Goal: Task Accomplishment & Management: Manage account settings

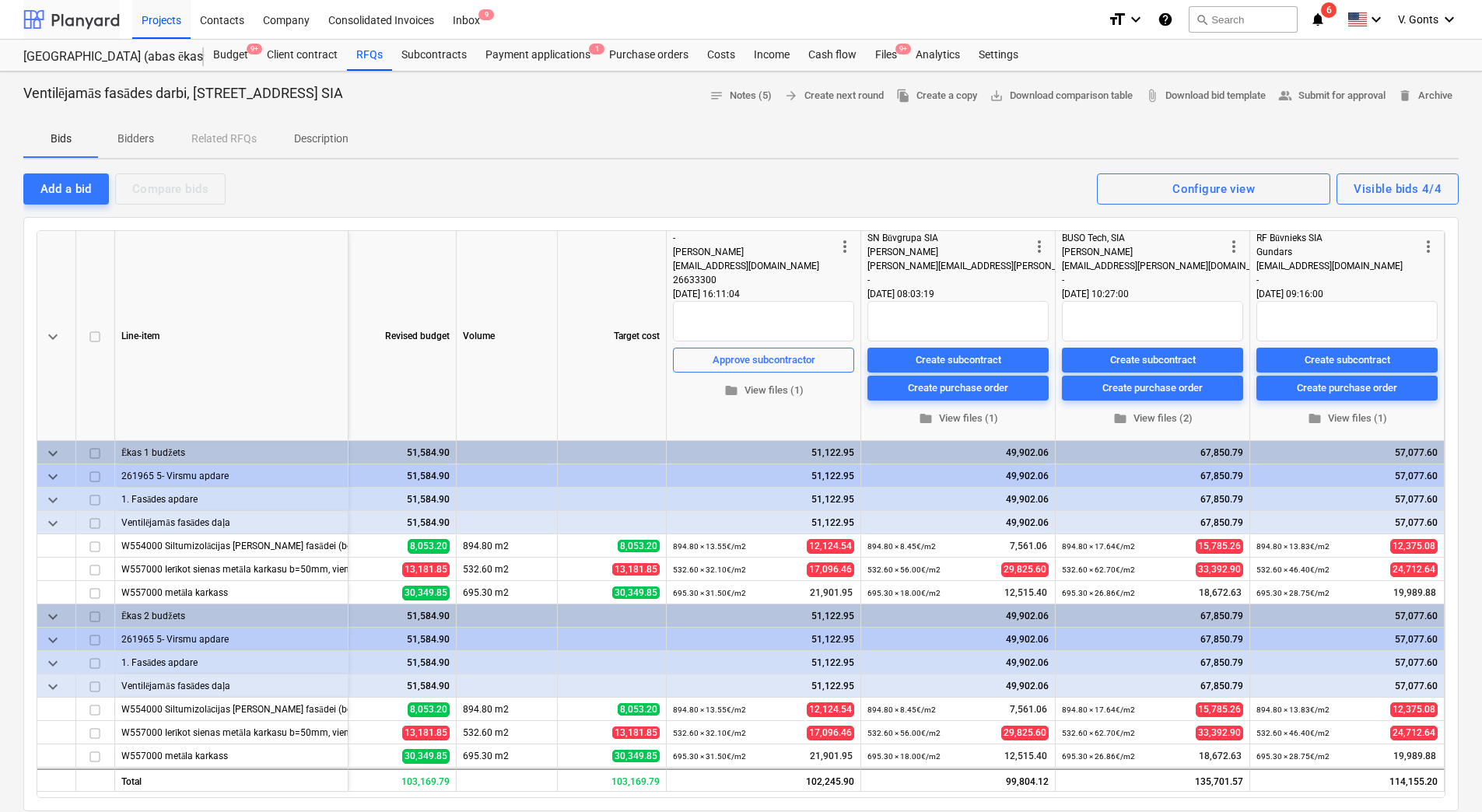
click at [67, 17] on div at bounding box center [71, 20] width 96 height 39
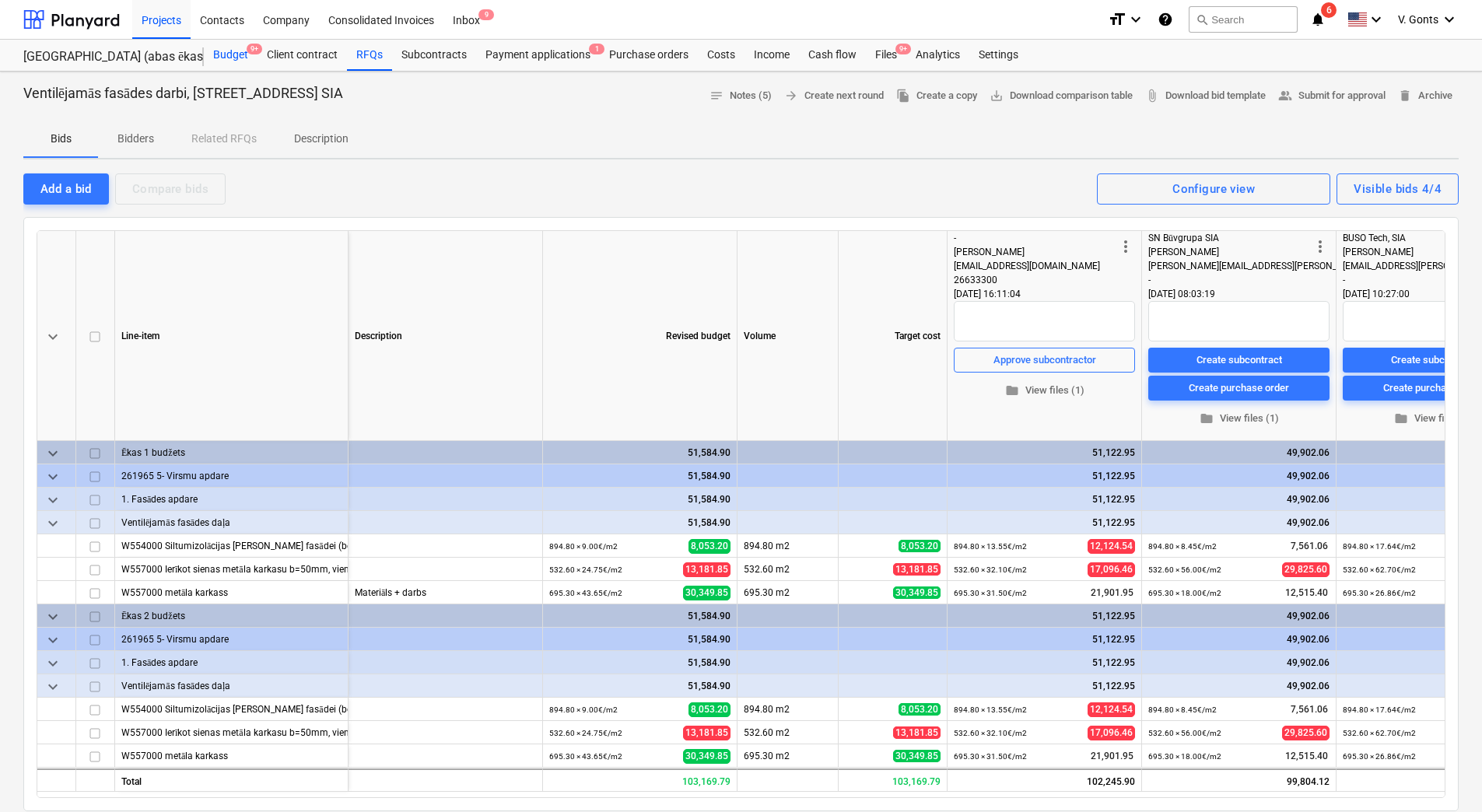
click at [240, 54] on div "Budget 9+" at bounding box center [230, 54] width 53 height 31
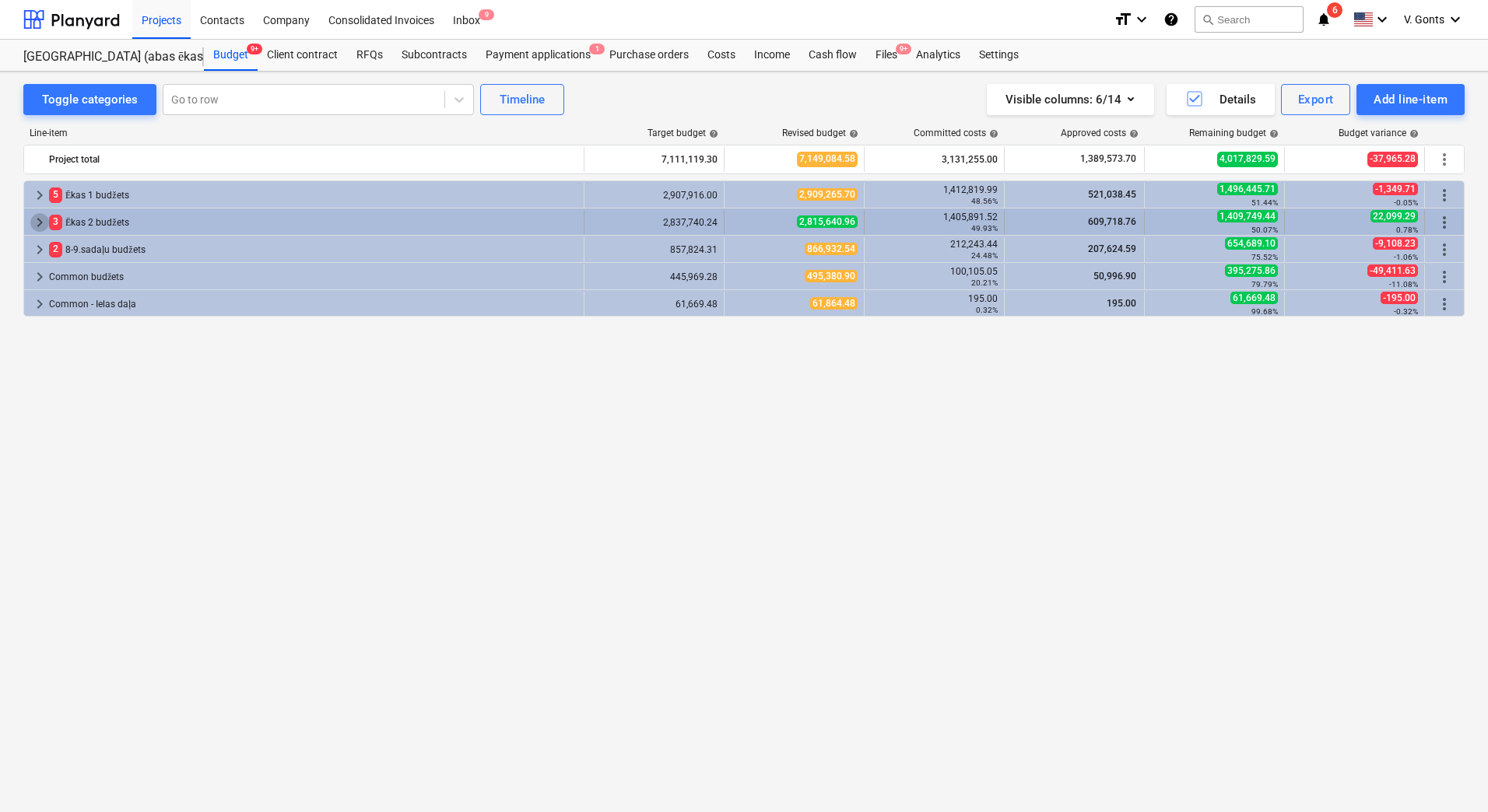
click at [42, 221] on span "keyboard_arrow_right" at bounding box center [39, 223] width 19 height 19
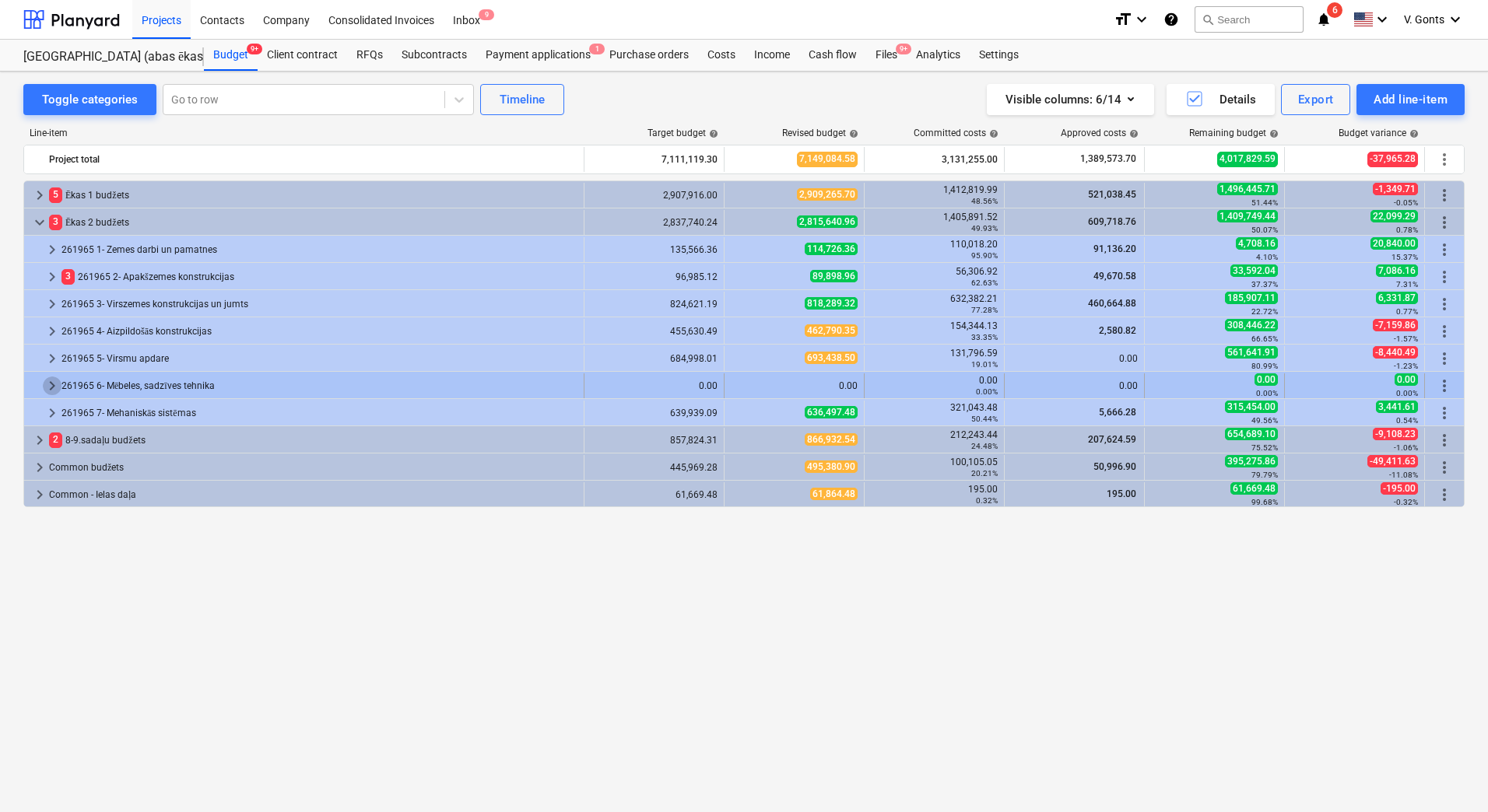
click at [50, 384] on span "keyboard_arrow_right" at bounding box center [52, 386] width 19 height 19
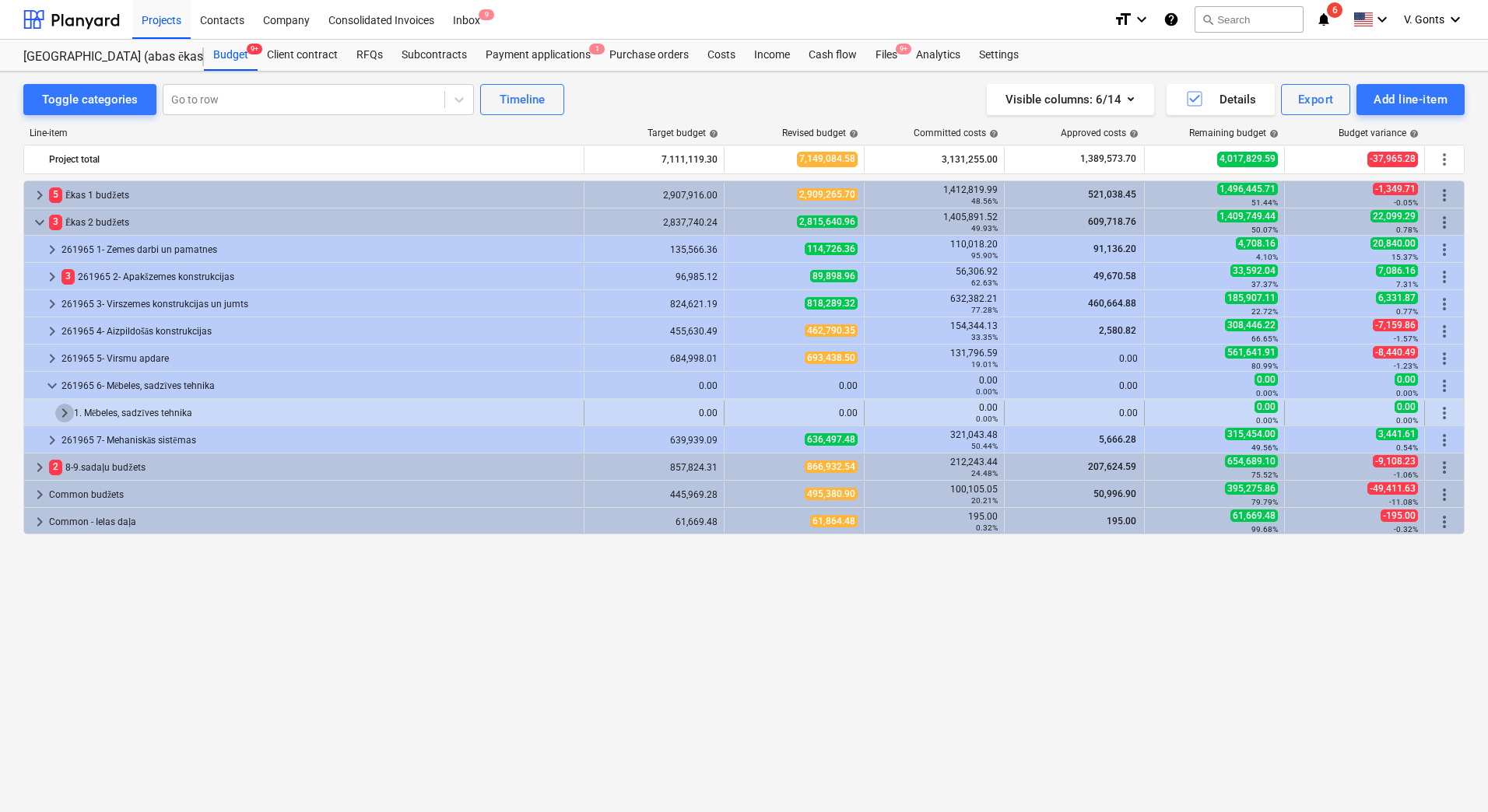
click at [64, 413] on span "keyboard_arrow_right" at bounding box center [65, 413] width 19 height 19
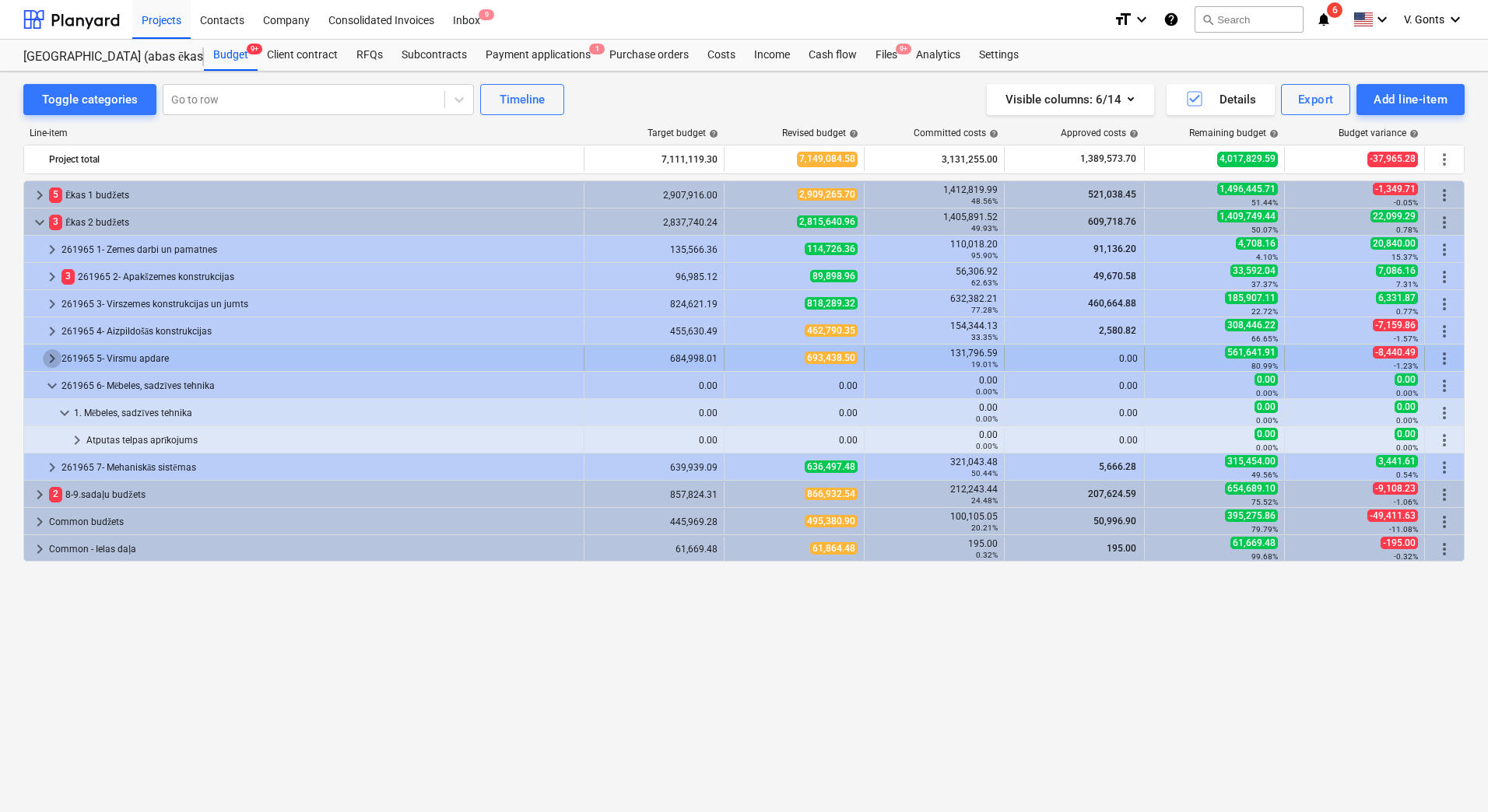
click at [55, 358] on span "keyboard_arrow_right" at bounding box center [52, 359] width 19 height 19
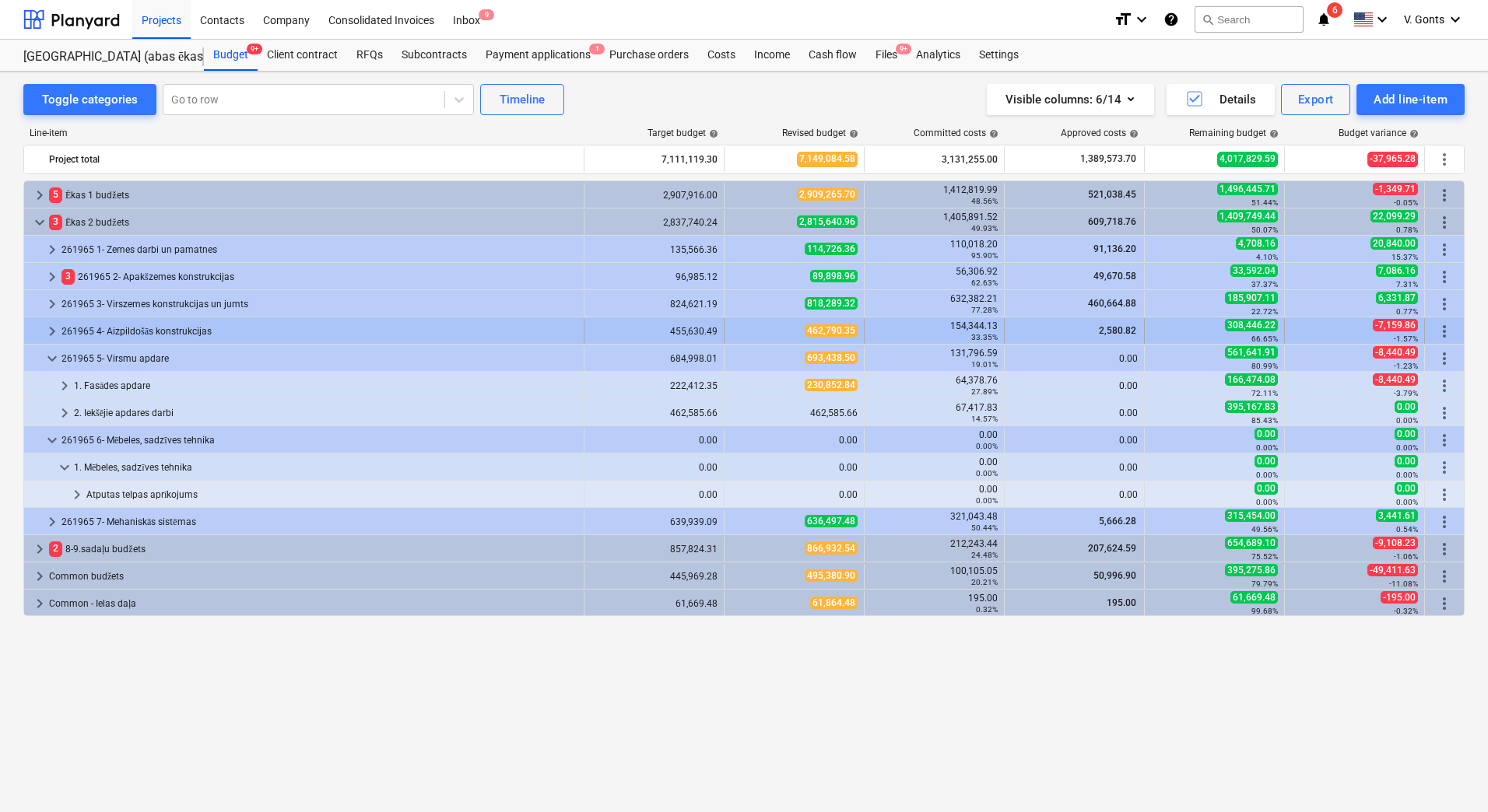
click at [58, 335] on span "keyboard_arrow_right" at bounding box center [52, 332] width 19 height 19
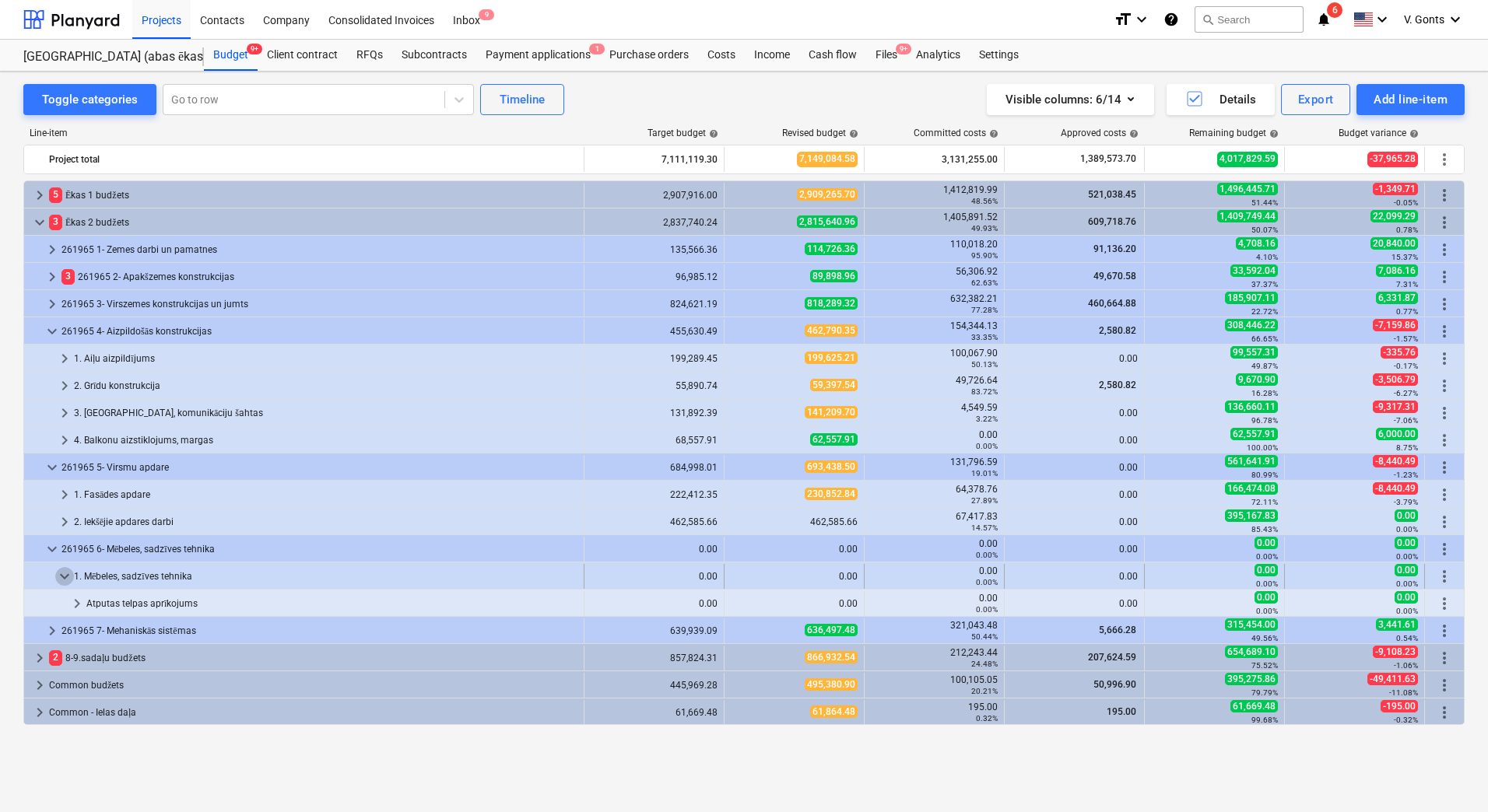
click at [65, 574] on span "keyboard_arrow_down" at bounding box center [65, 577] width 19 height 19
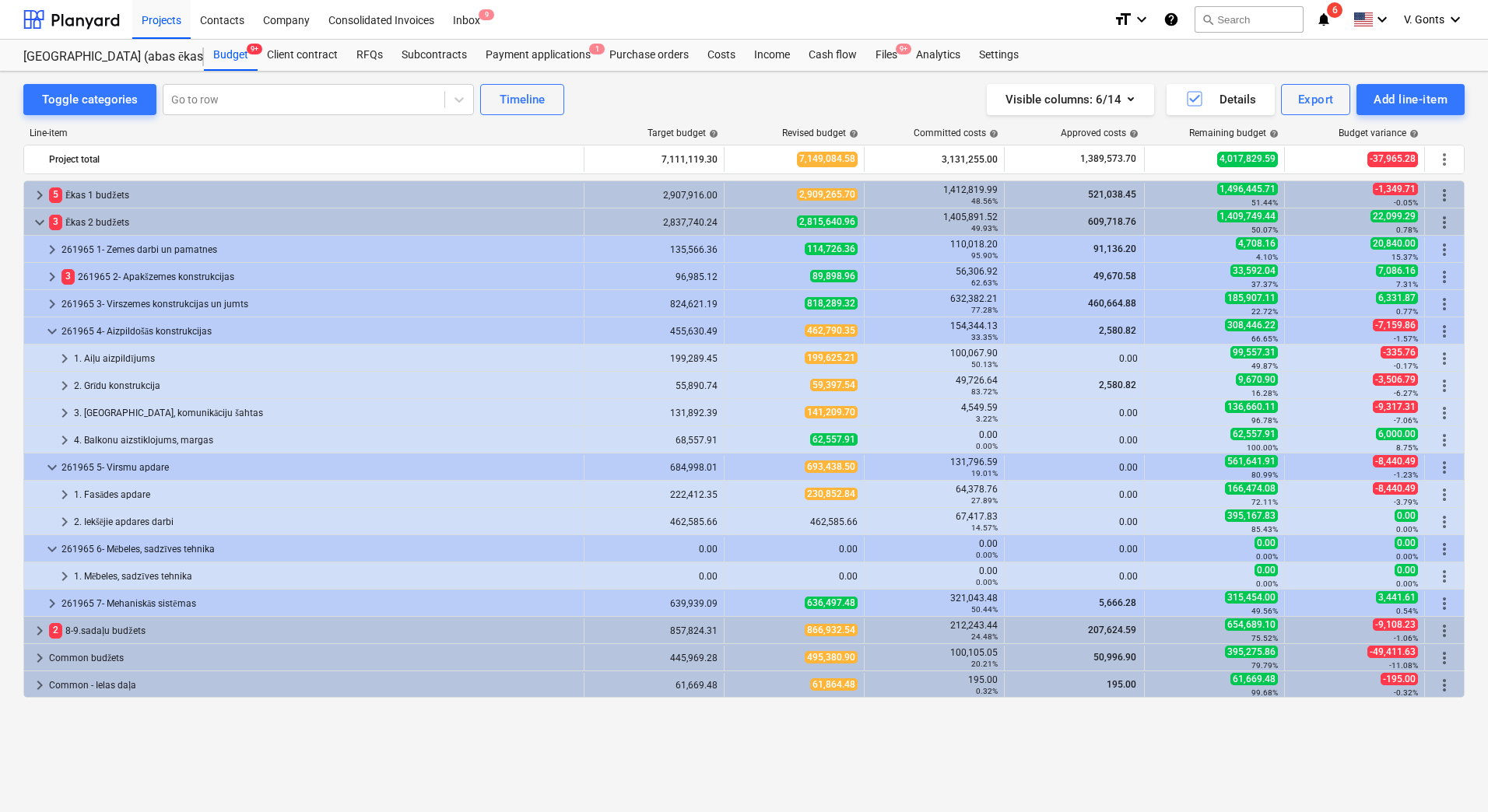
click at [65, 574] on span "keyboard_arrow_right" at bounding box center [65, 577] width 19 height 19
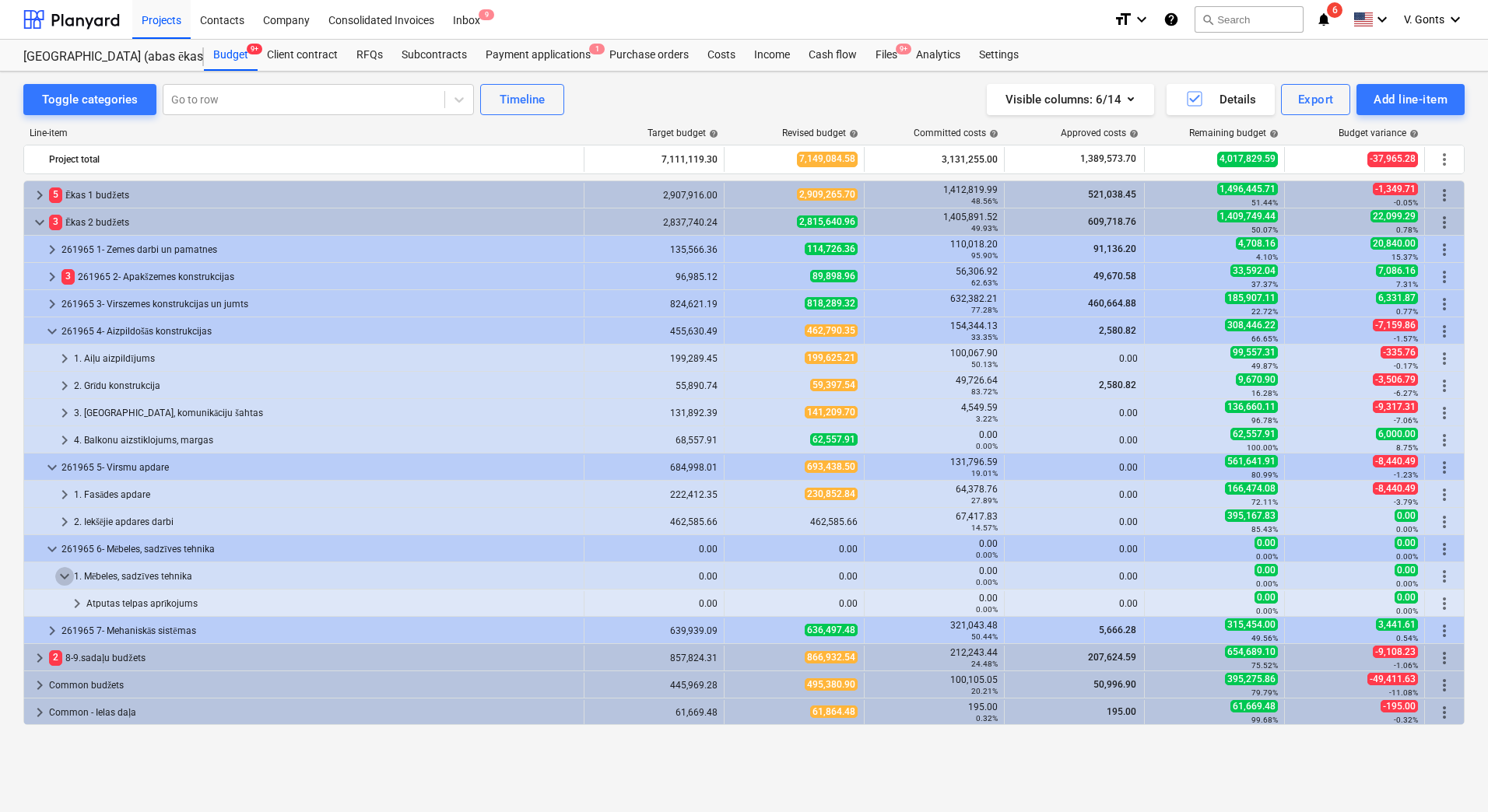
click at [65, 574] on span "keyboard_arrow_down" at bounding box center [65, 577] width 19 height 19
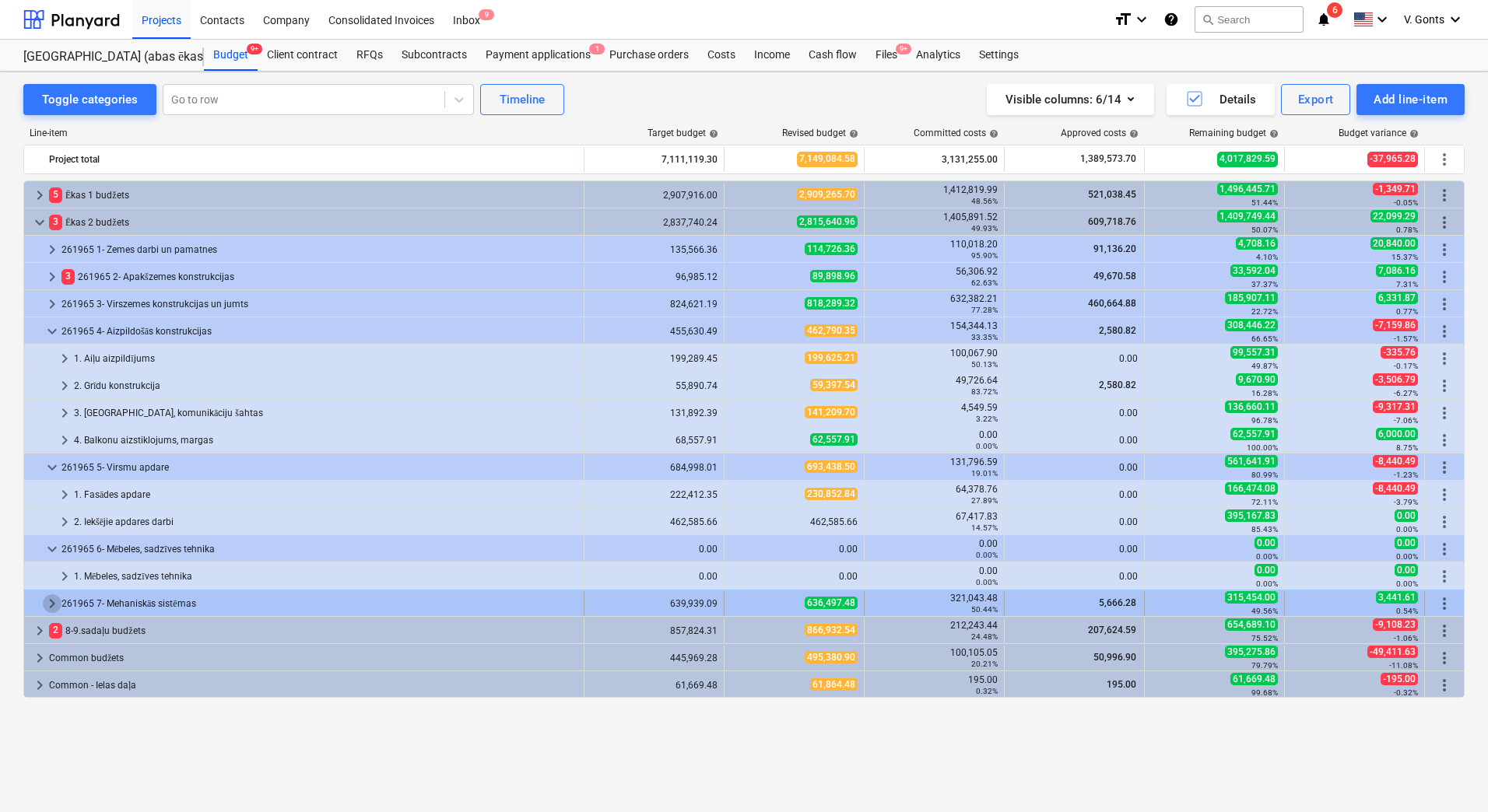
click at [46, 604] on span "keyboard_arrow_right" at bounding box center [52, 604] width 19 height 19
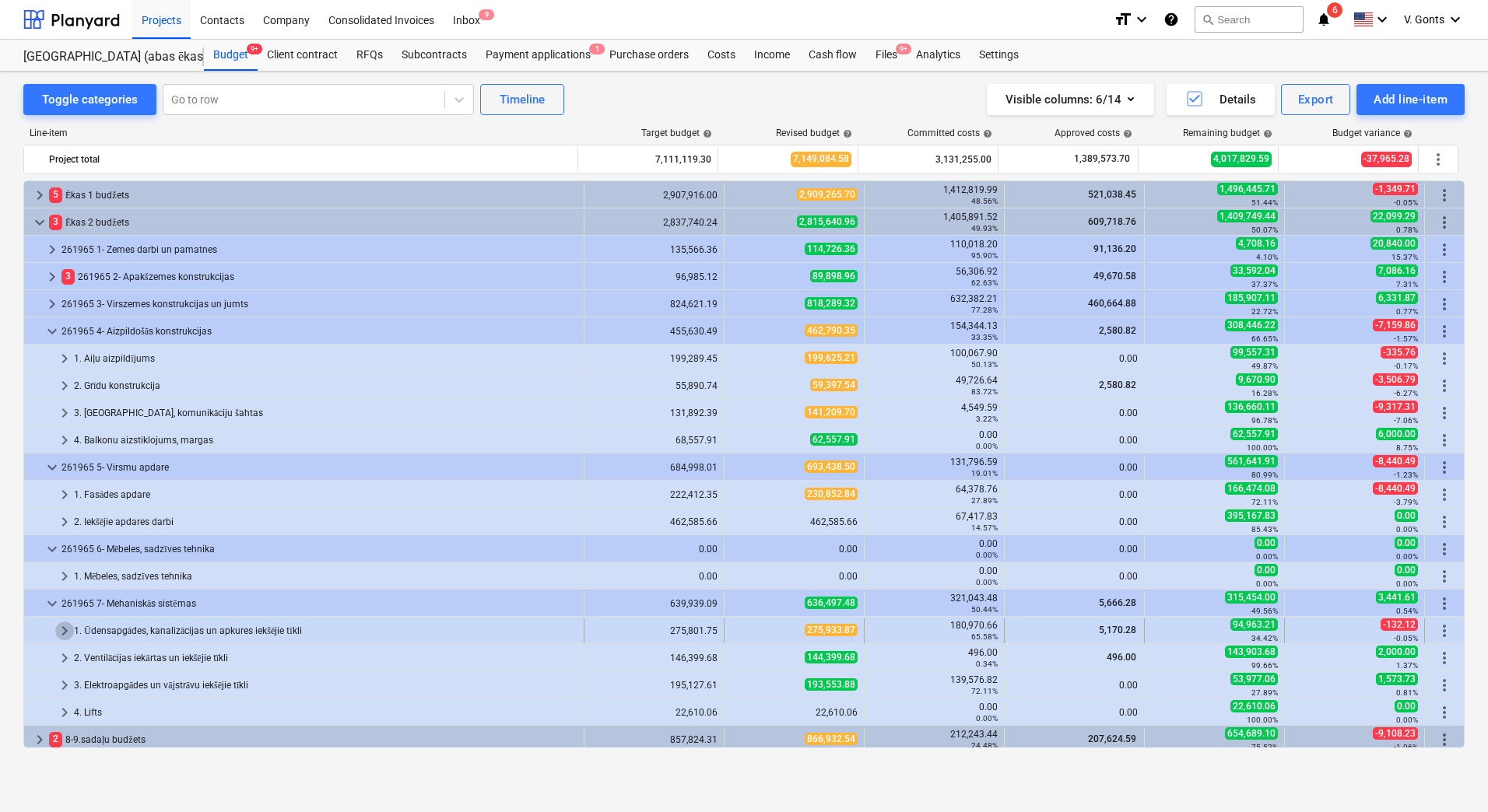
click at [64, 630] on span "keyboard_arrow_right" at bounding box center [65, 631] width 19 height 19
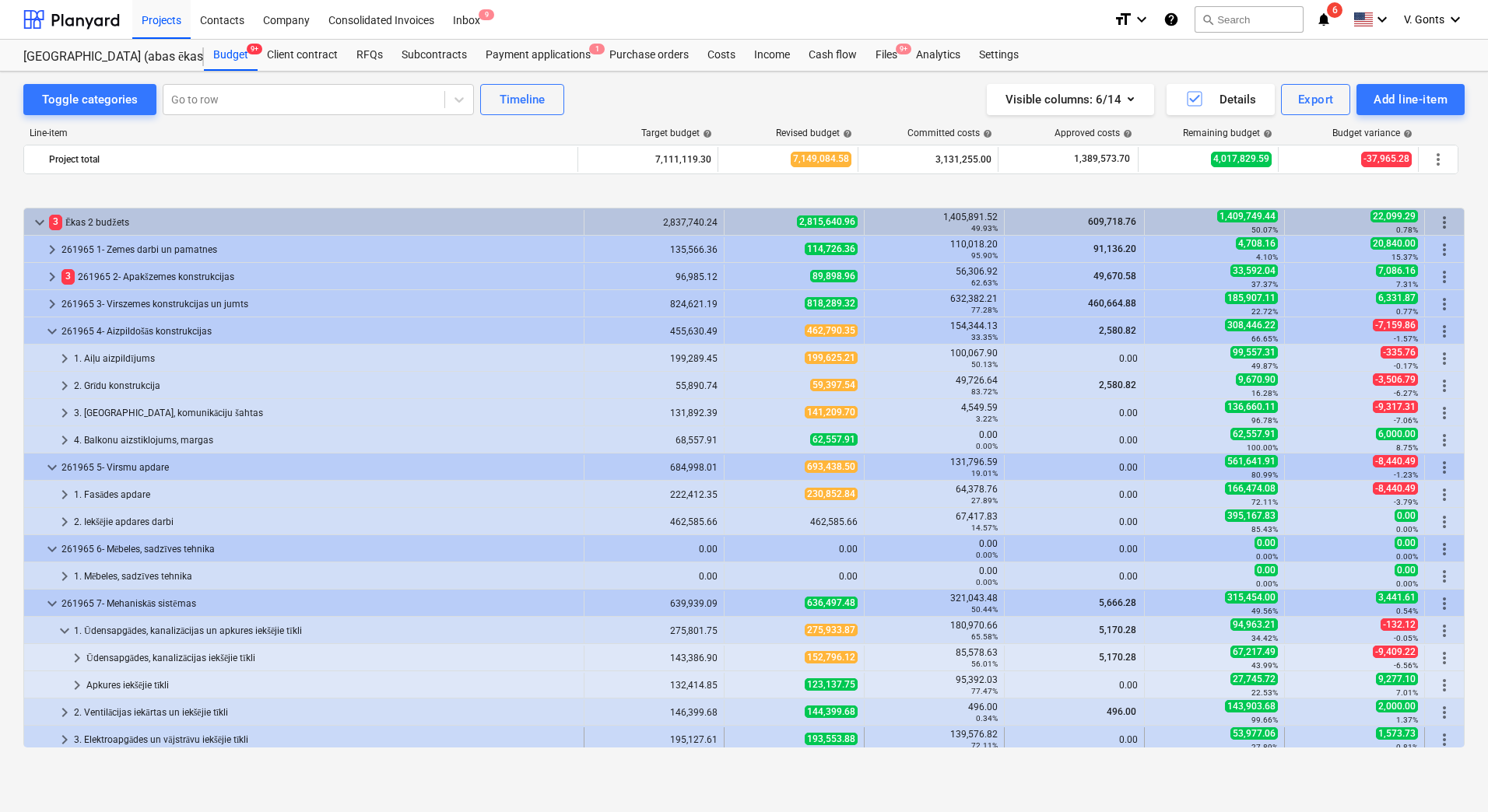
scroll to position [78, 0]
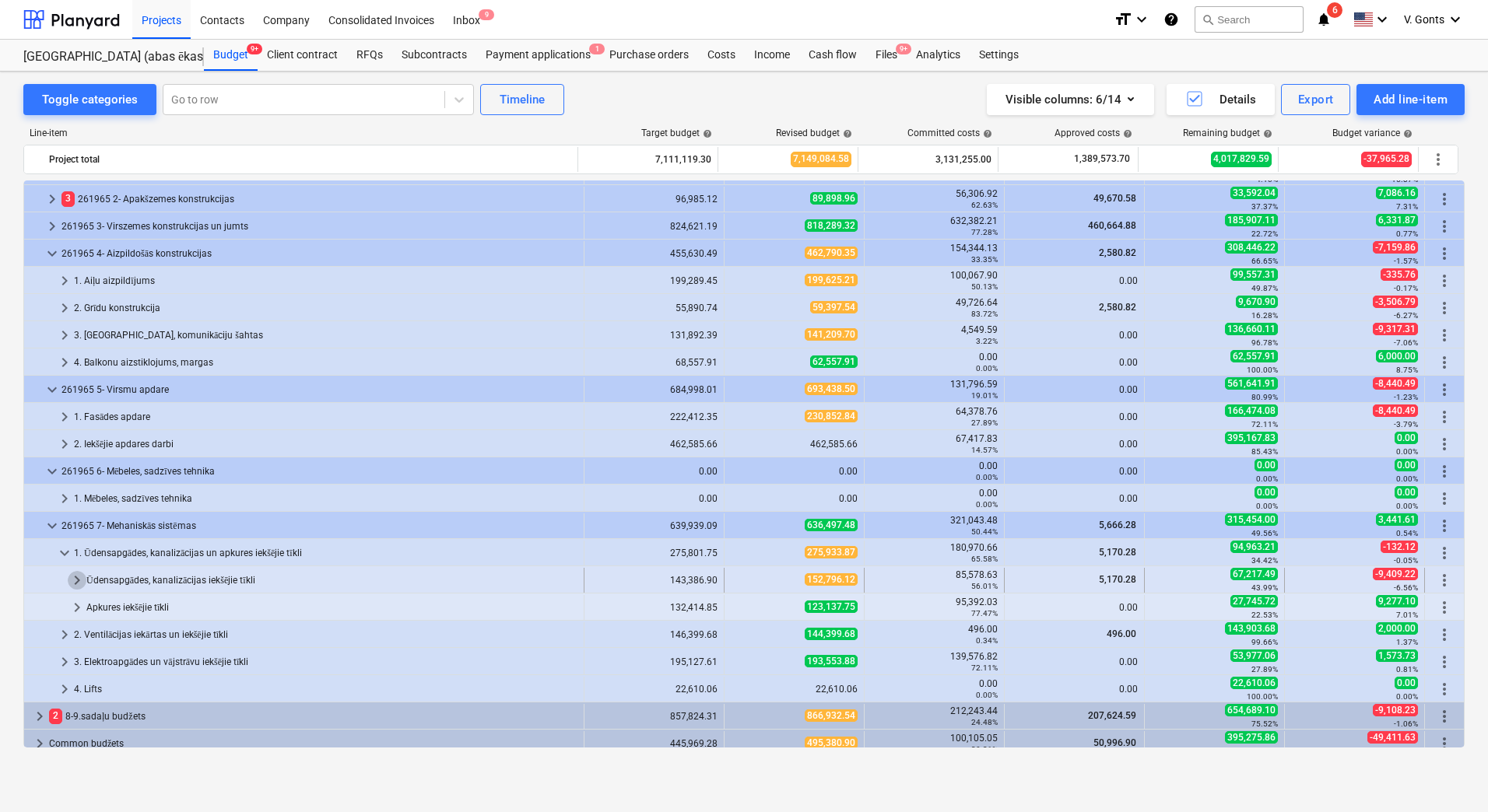
click at [75, 576] on span "keyboard_arrow_right" at bounding box center [77, 581] width 19 height 19
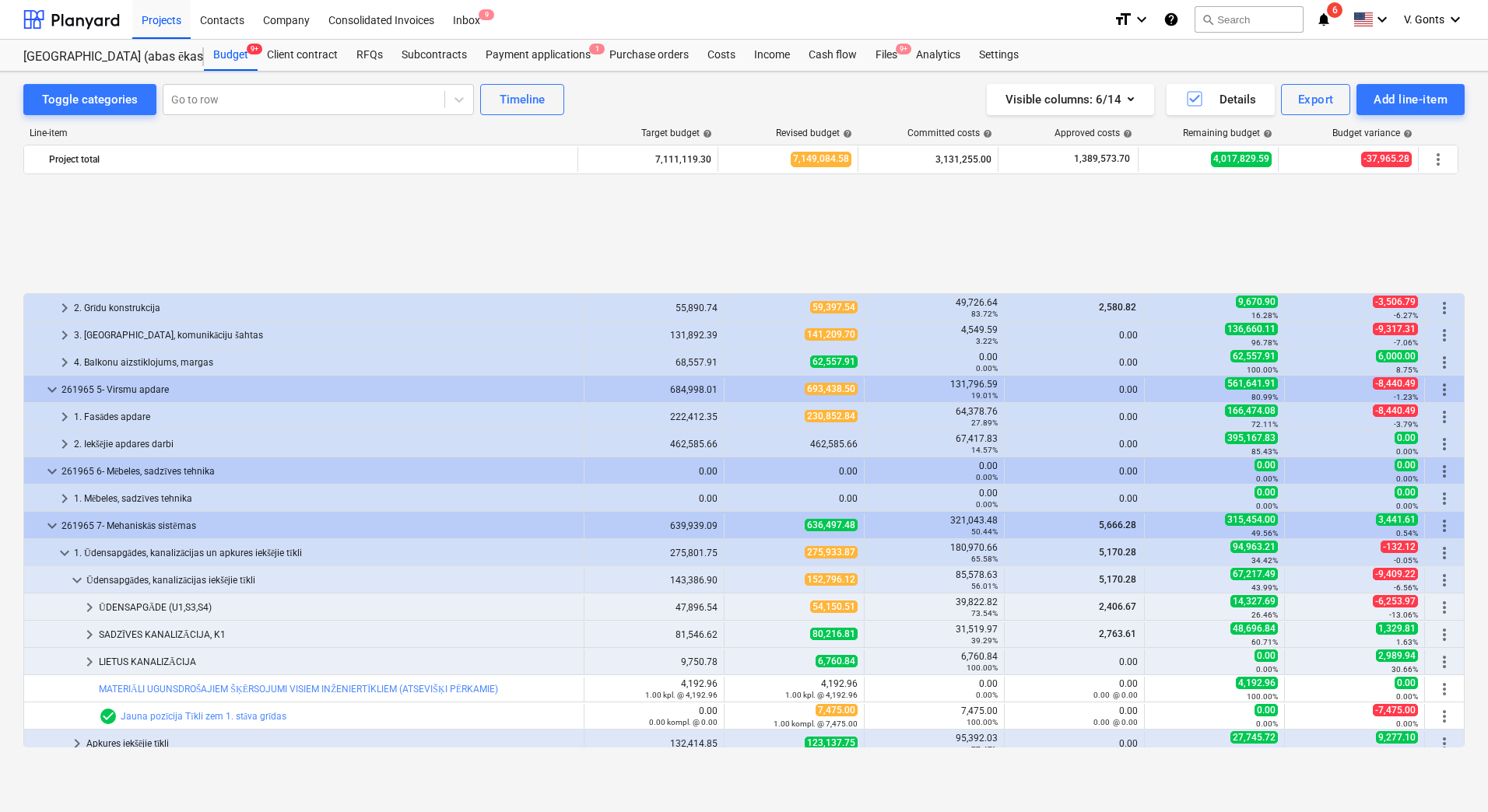
scroll to position [233, 0]
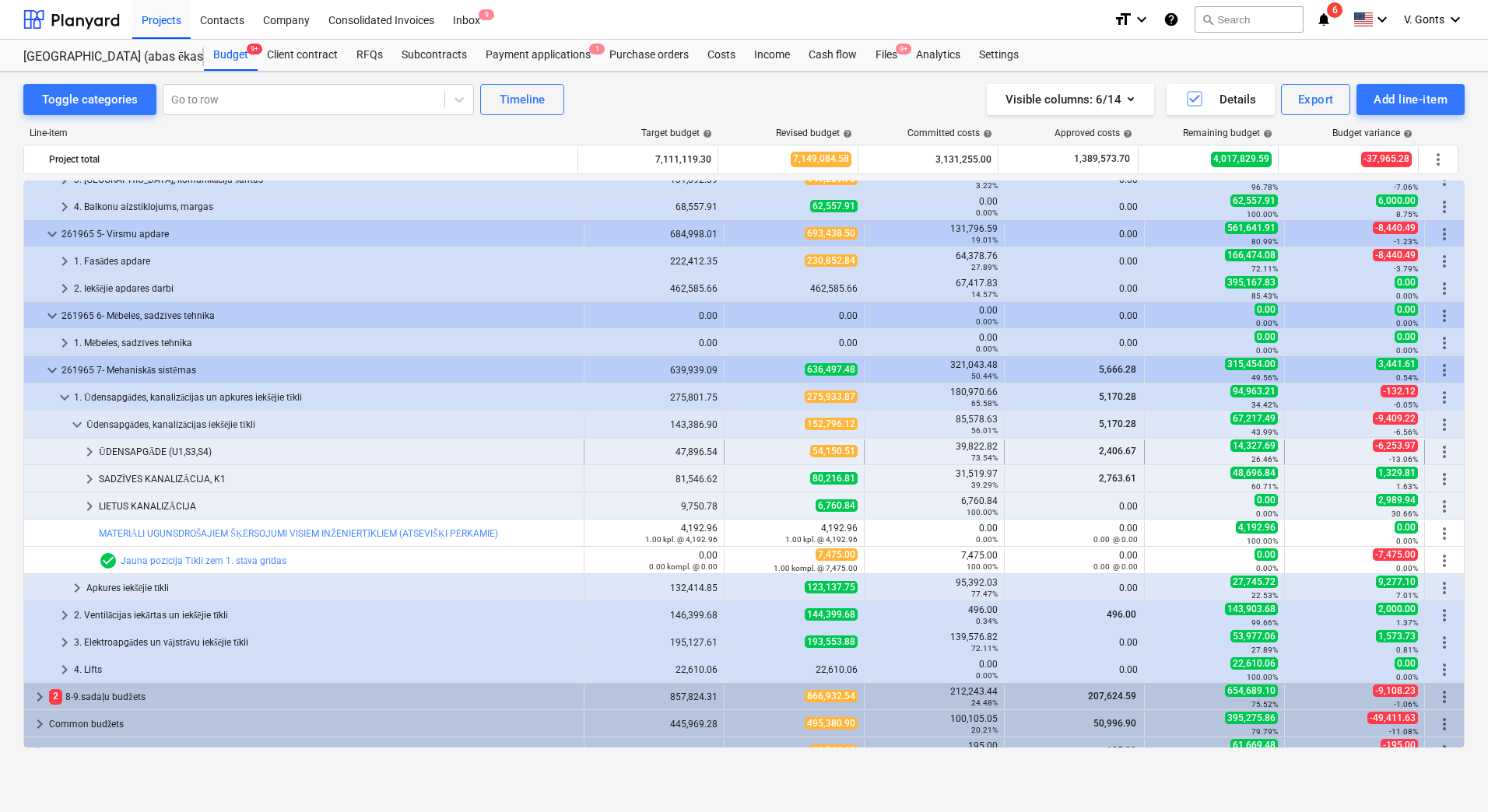
click at [88, 452] on span "keyboard_arrow_right" at bounding box center [90, 452] width 19 height 19
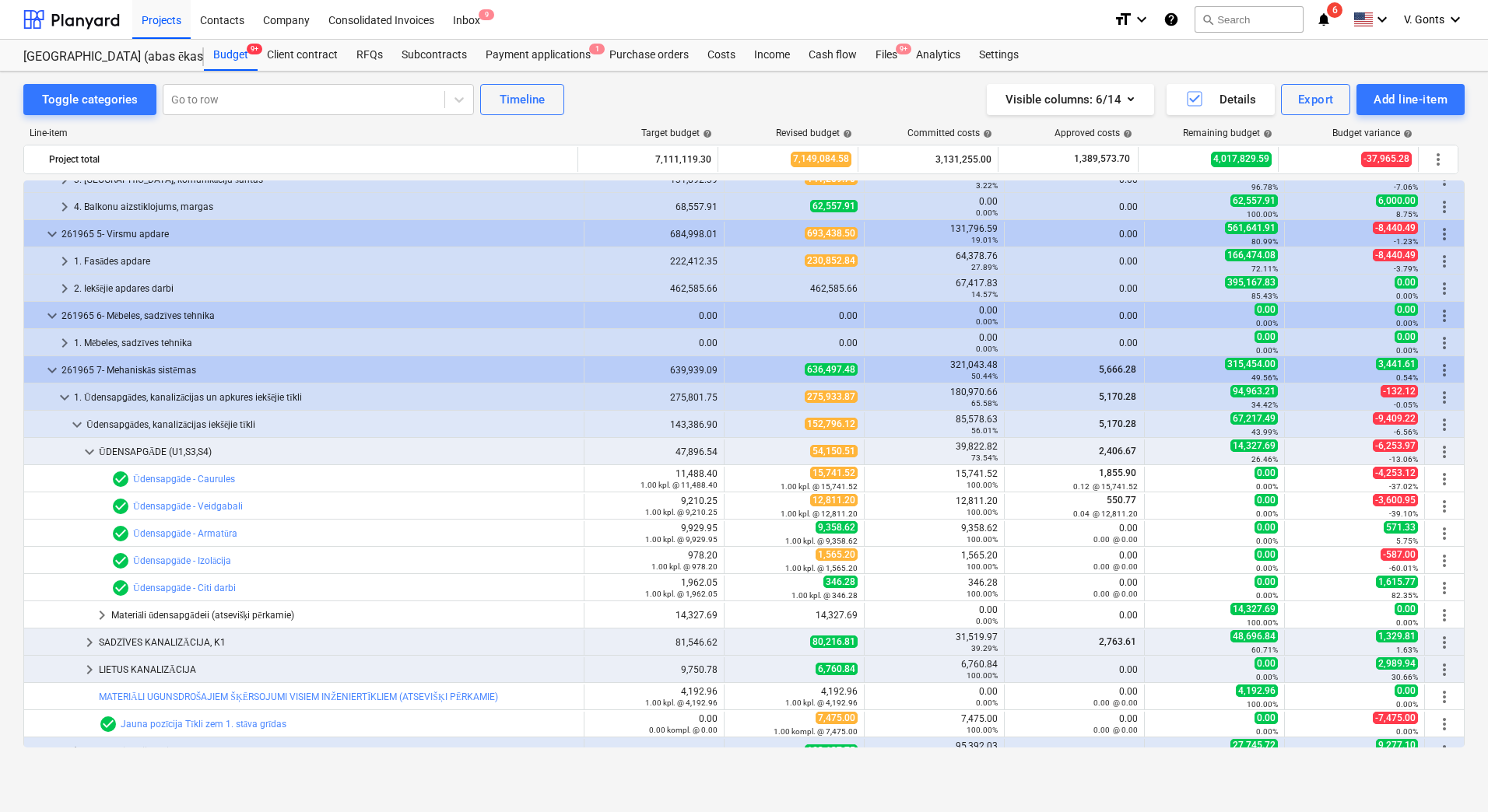
click at [88, 452] on span "keyboard_arrow_down" at bounding box center [90, 452] width 19 height 19
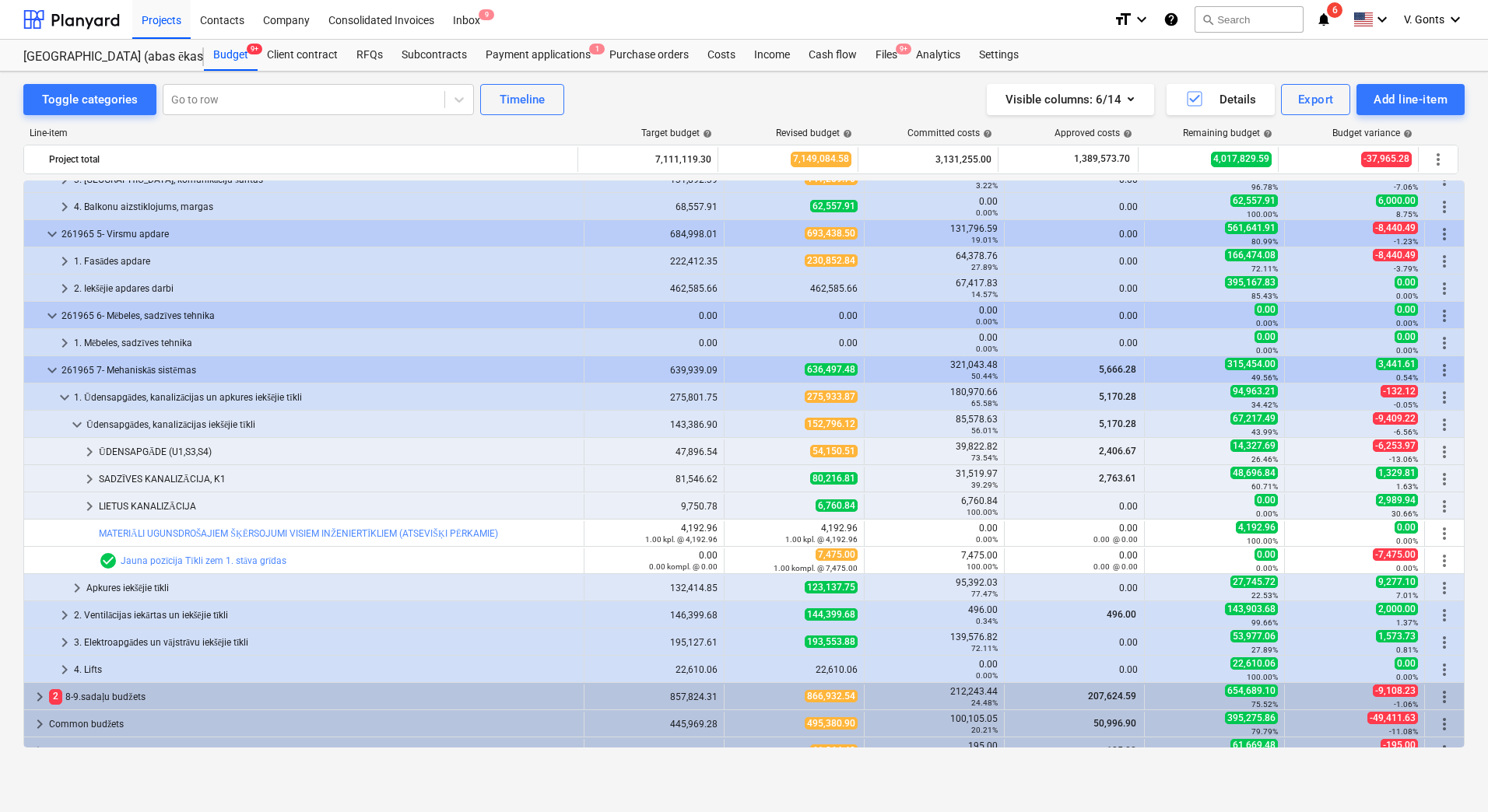
scroll to position [0, 0]
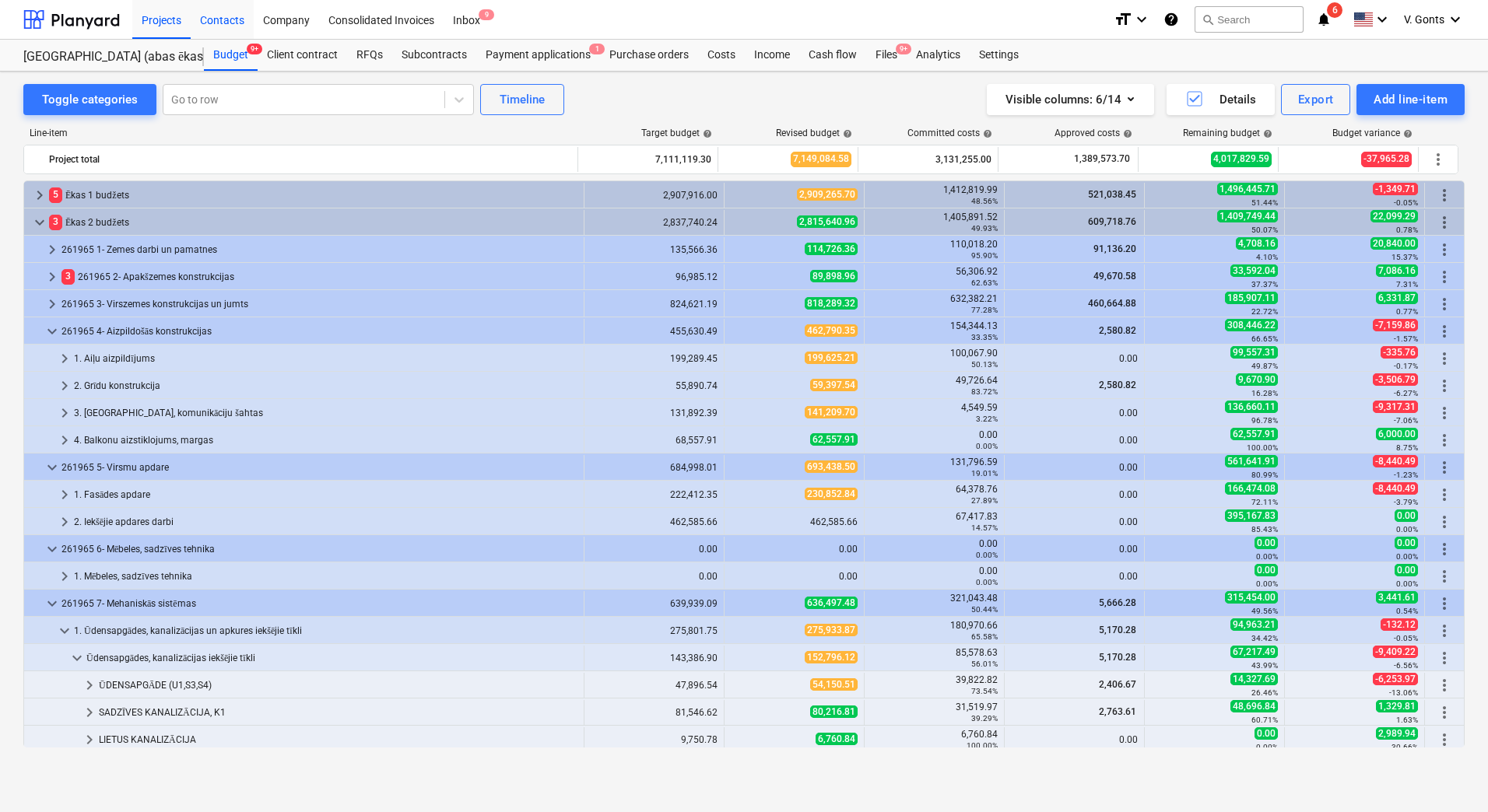
click at [232, 16] on div "Contacts" at bounding box center [221, 19] width 63 height 39
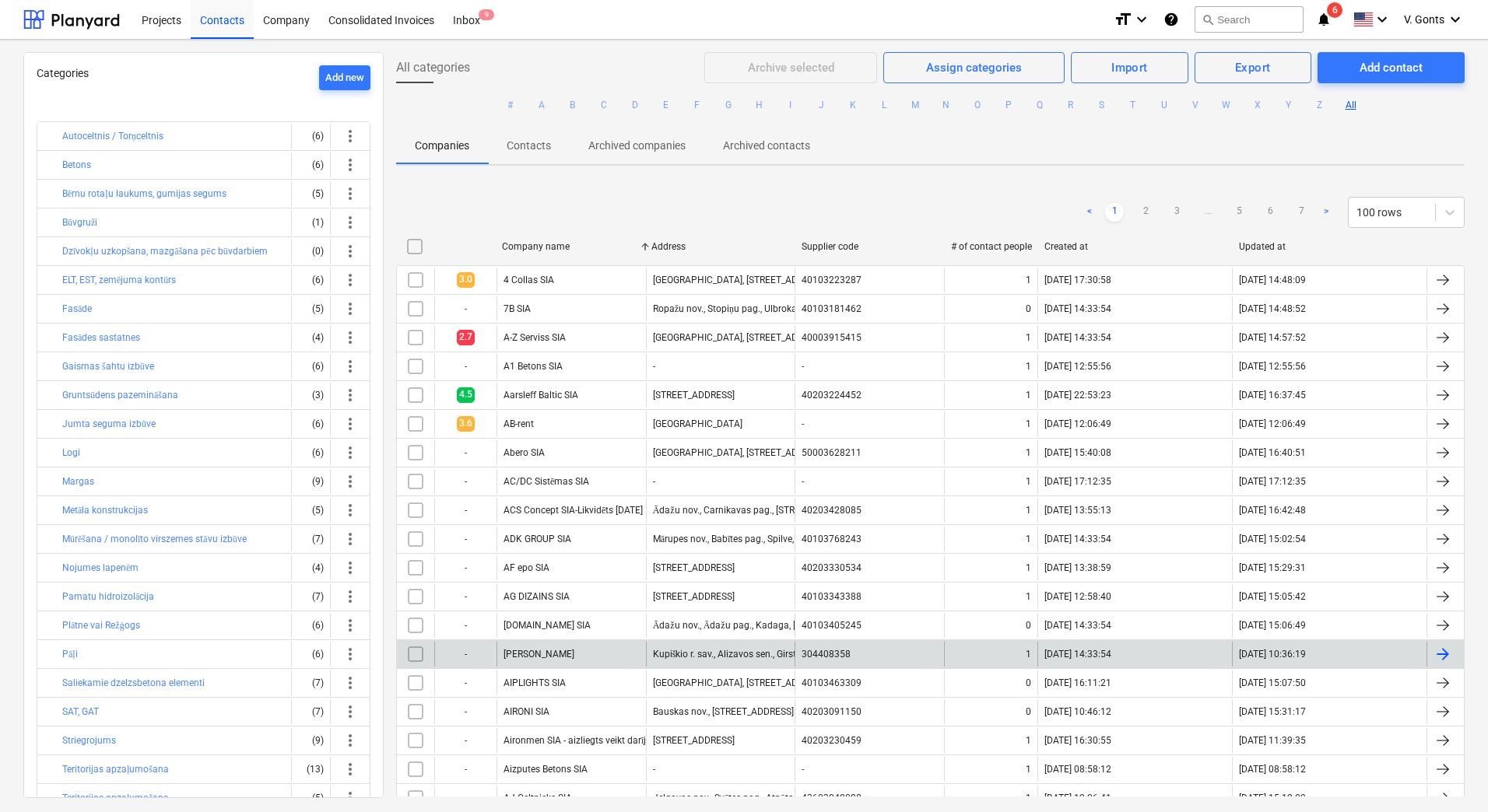
scroll to position [466, 0]
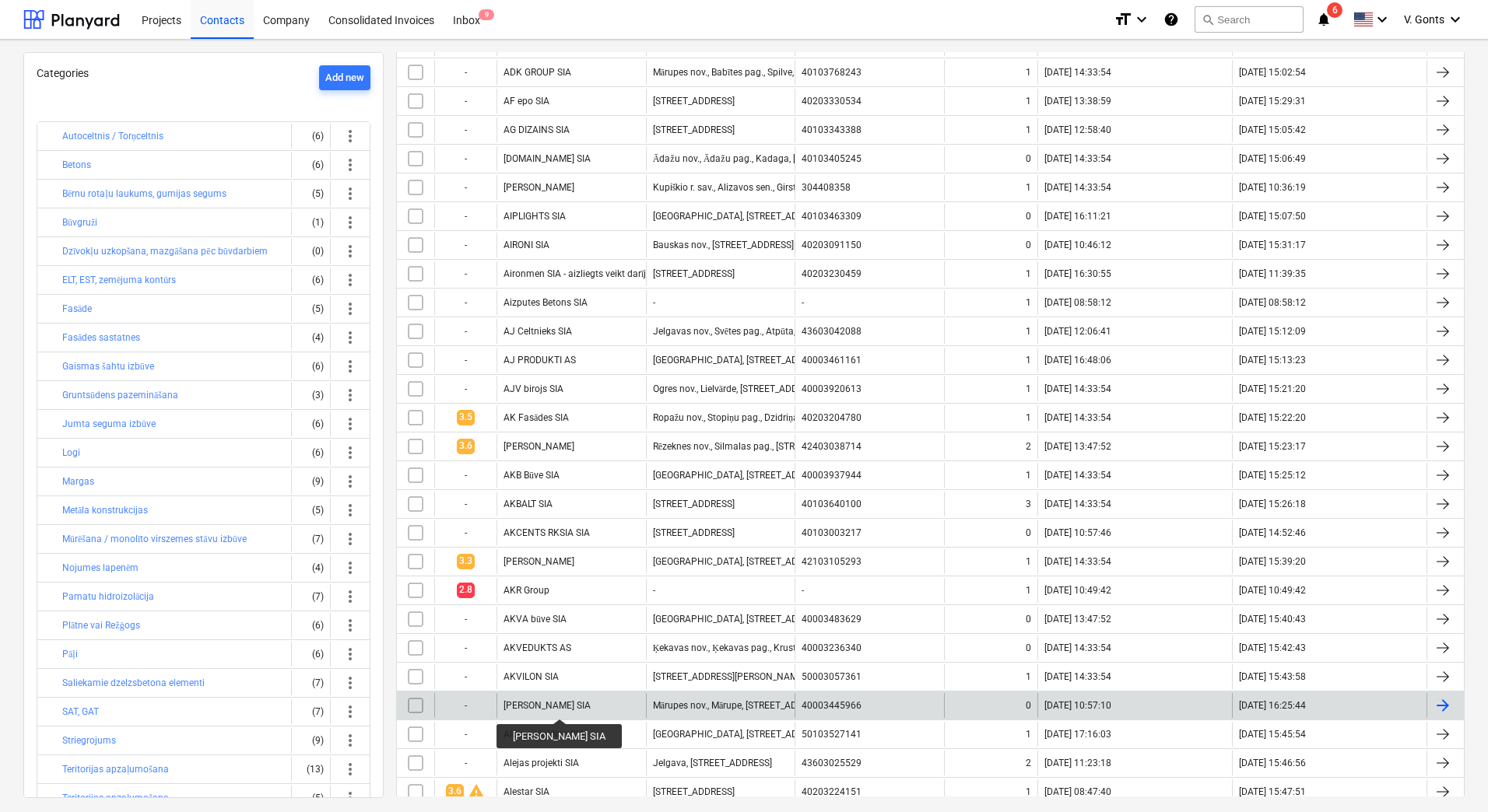
click at [552, 705] on div "[PERSON_NAME] SIA" at bounding box center [546, 706] width 87 height 11
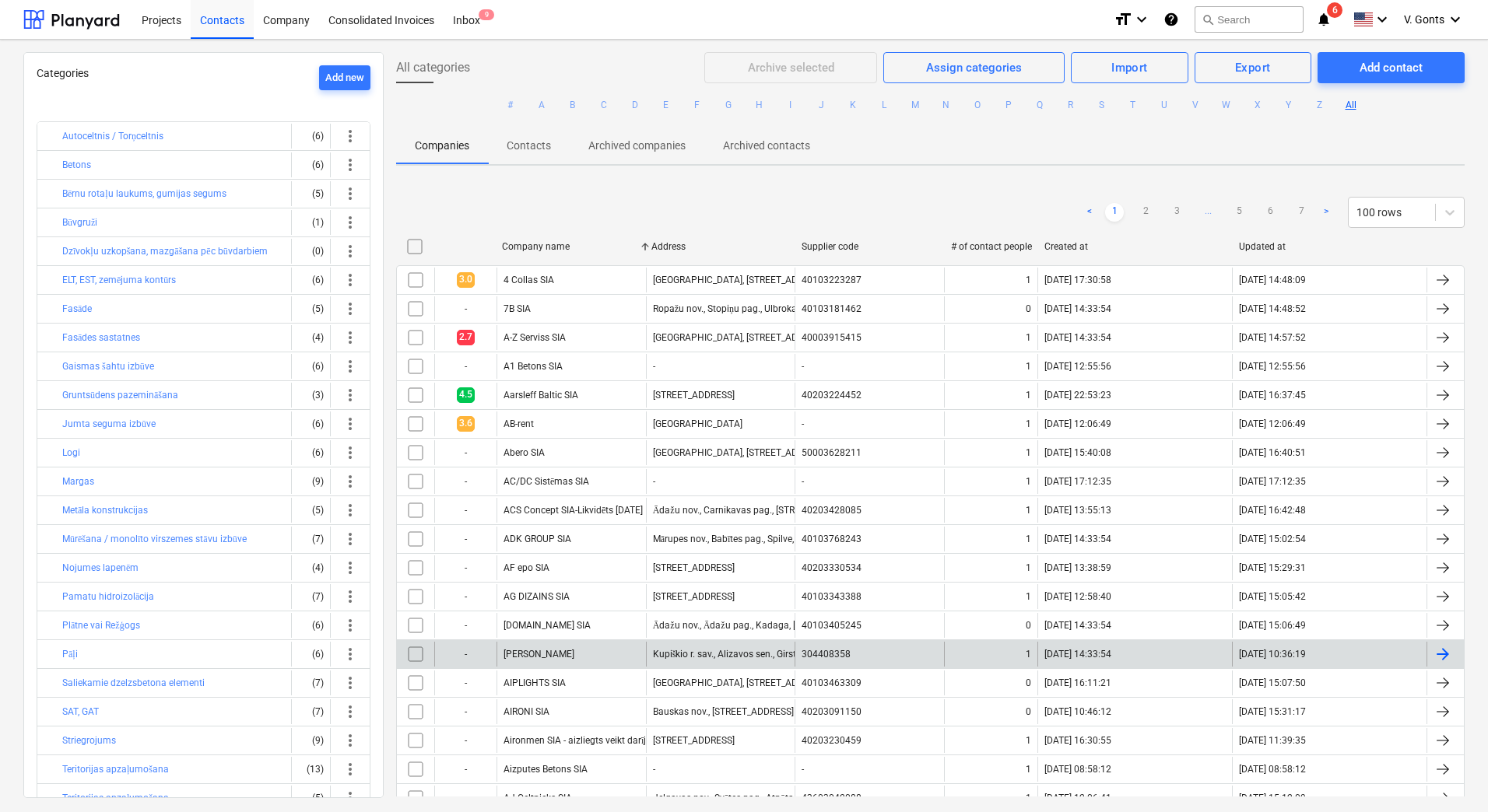
click at [520, 652] on div "[PERSON_NAME]" at bounding box center [539, 655] width 71 height 11
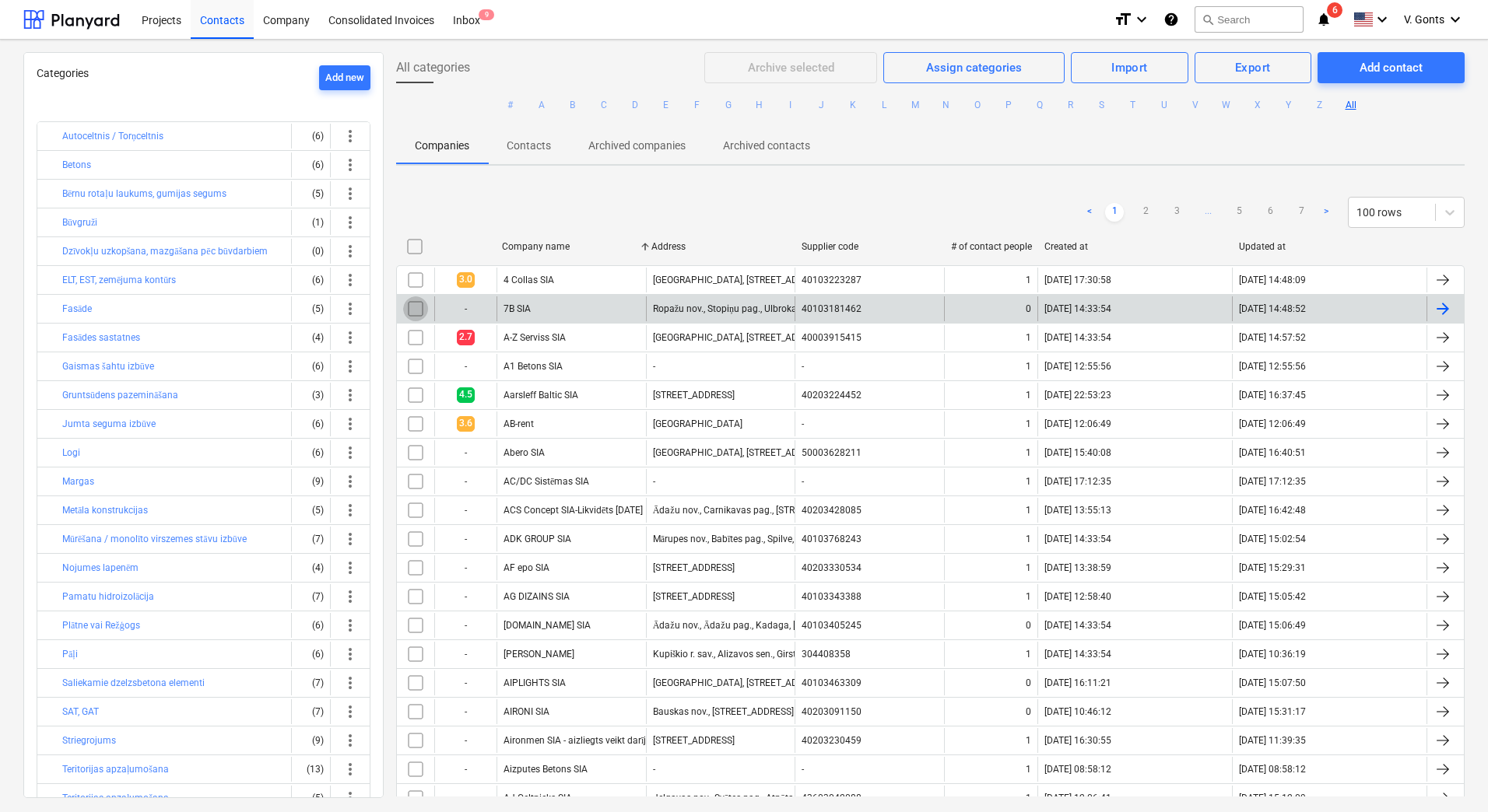
click at [409, 313] on input "checkbox" at bounding box center [415, 308] width 25 height 25
click at [761, 140] on p "Archived contacts" at bounding box center [766, 145] width 87 height 16
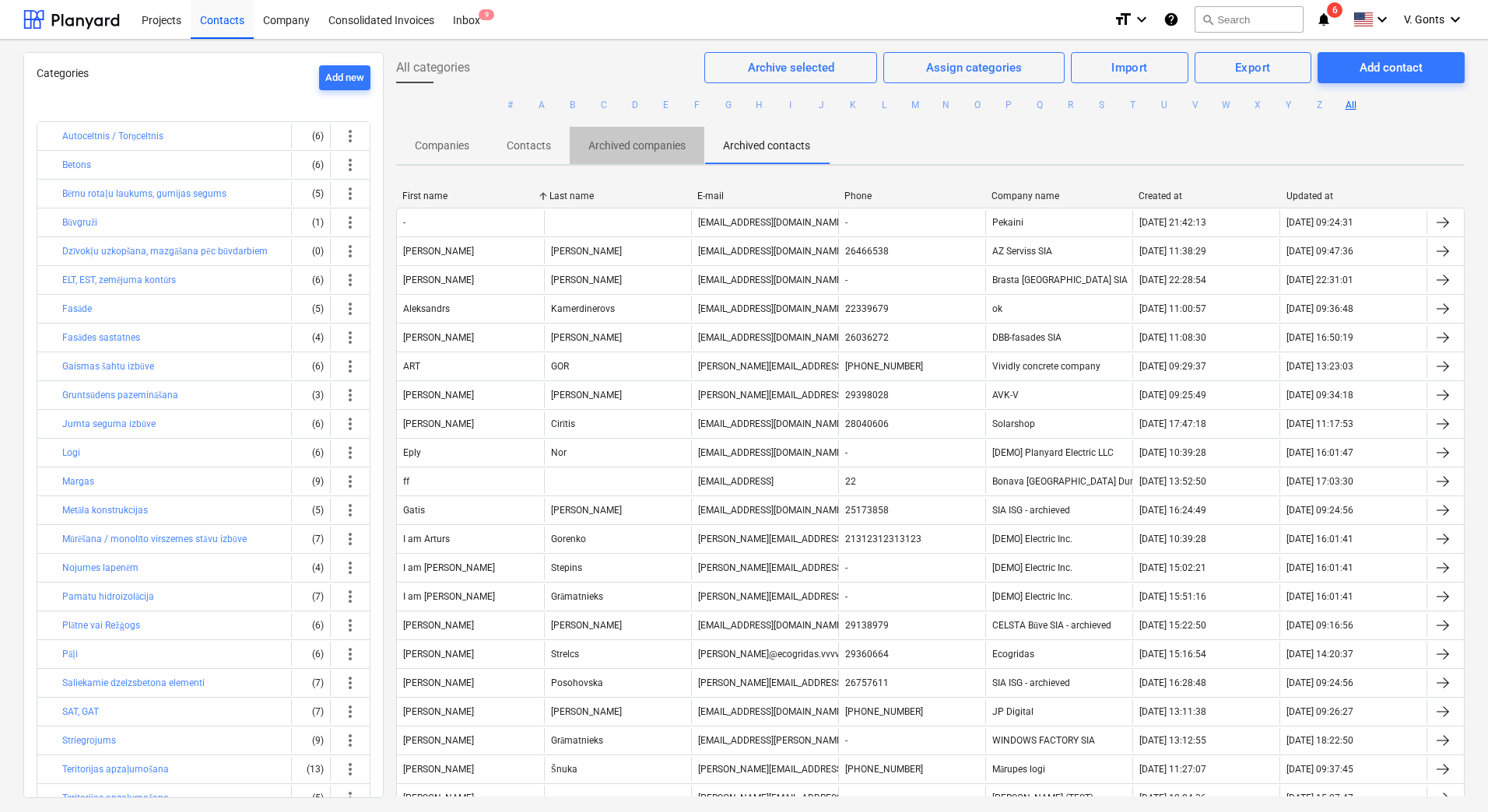
click at [627, 145] on p "Archived companies" at bounding box center [637, 145] width 97 height 16
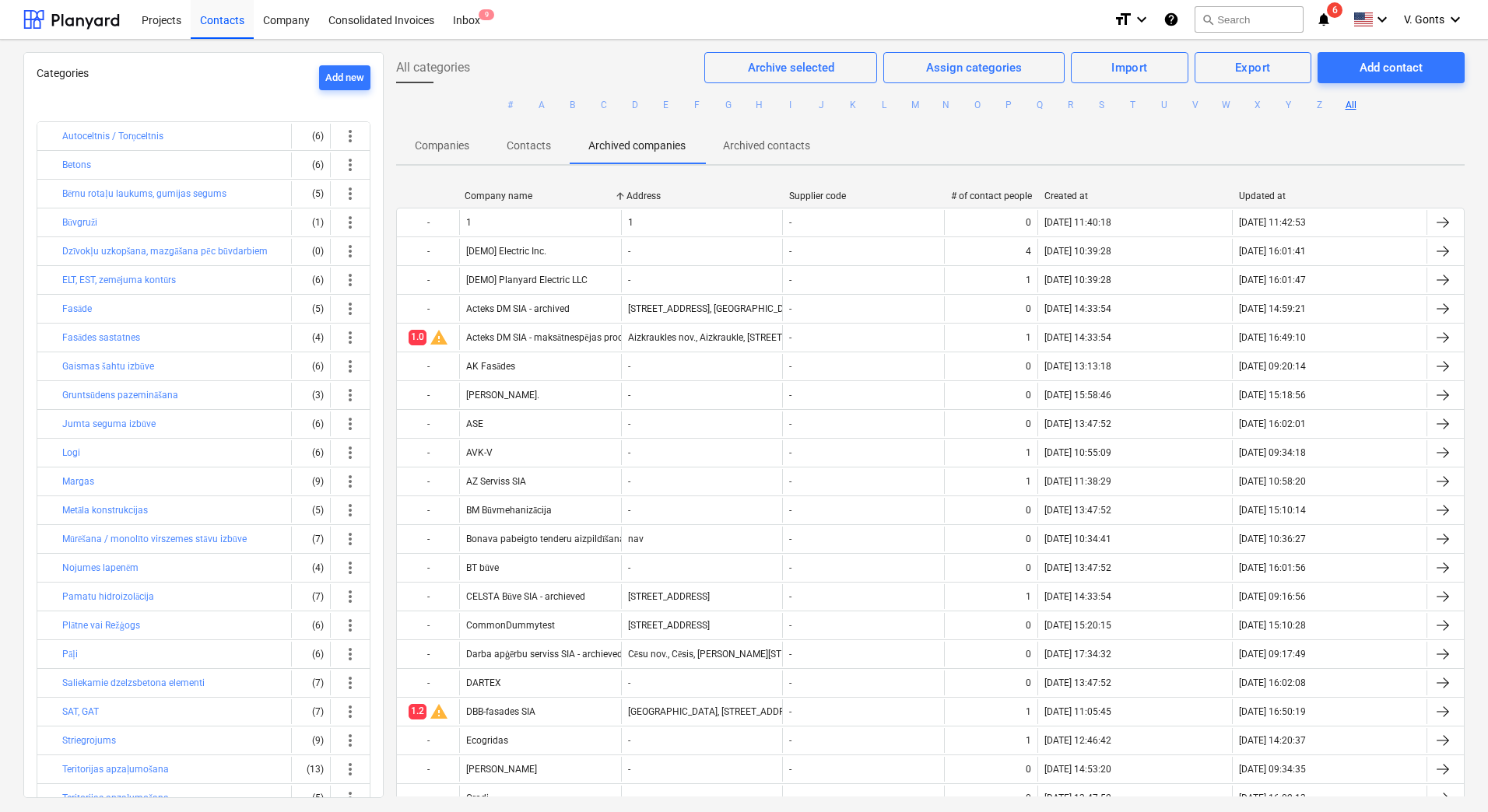
click at [451, 141] on p "Companies" at bounding box center [442, 145] width 54 height 16
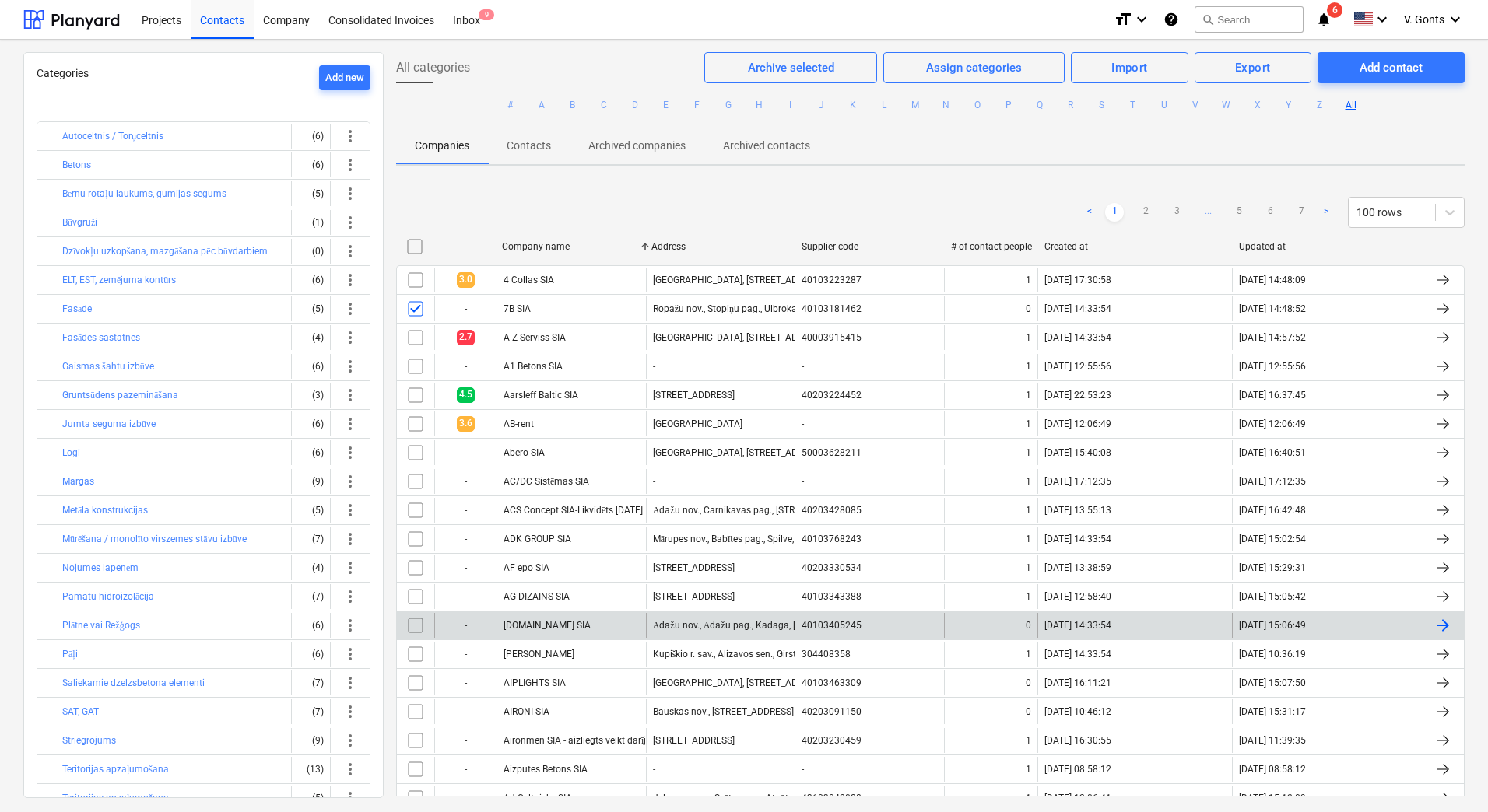
click at [418, 624] on input "checkbox" at bounding box center [415, 626] width 25 height 25
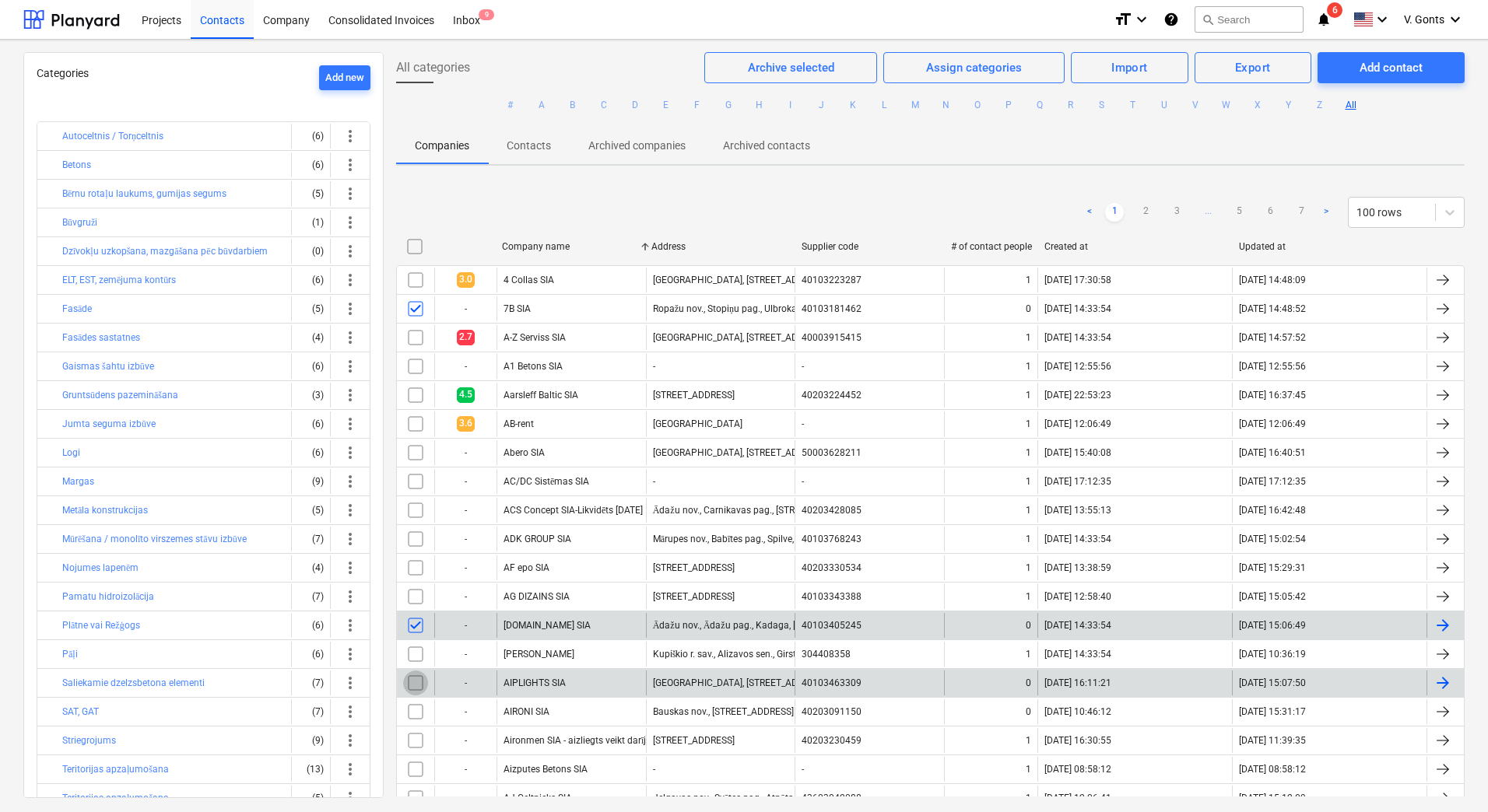
click at [411, 682] on input "checkbox" at bounding box center [415, 683] width 25 height 25
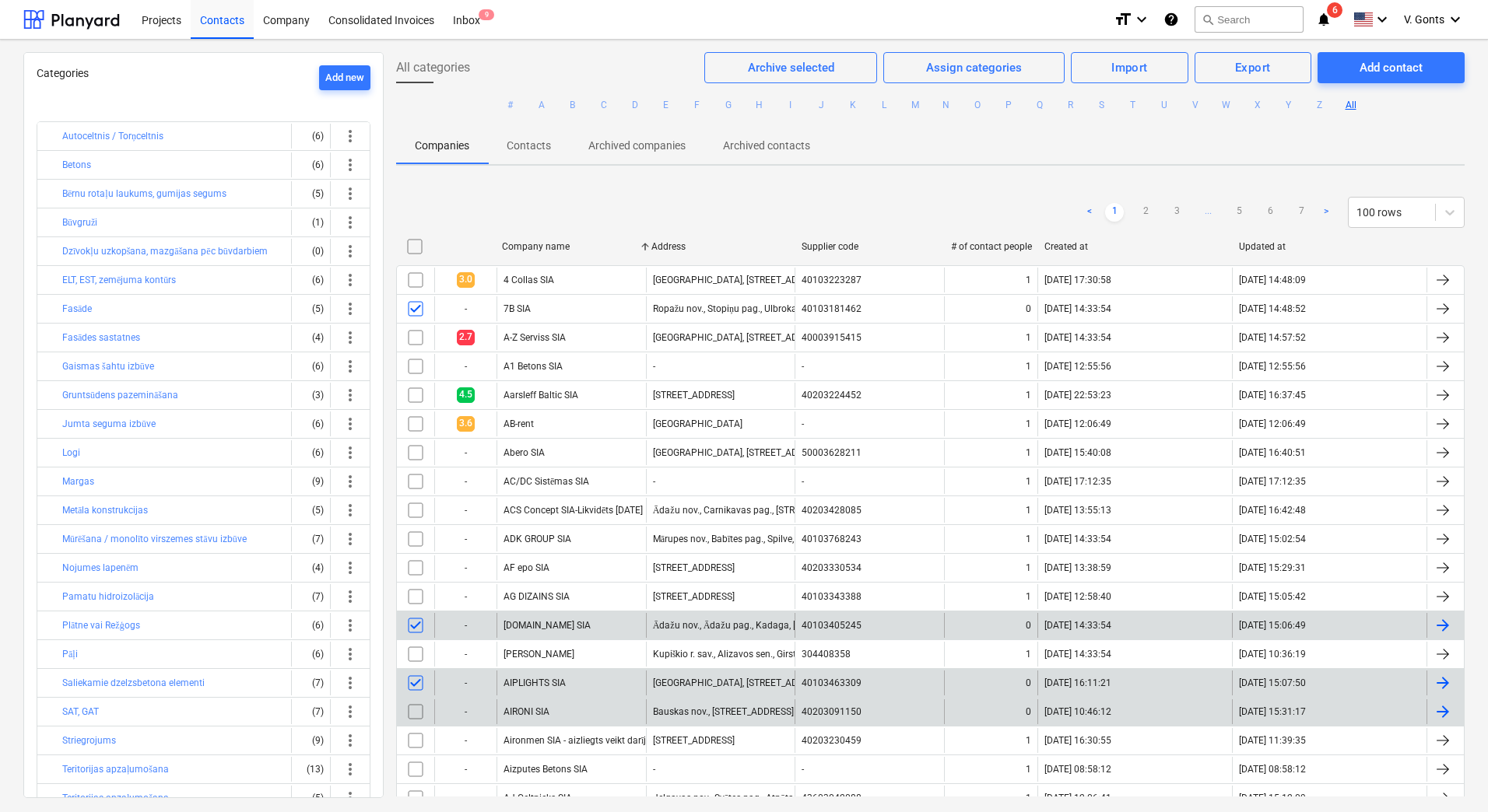
click at [411, 711] on input "checkbox" at bounding box center [415, 712] width 25 height 25
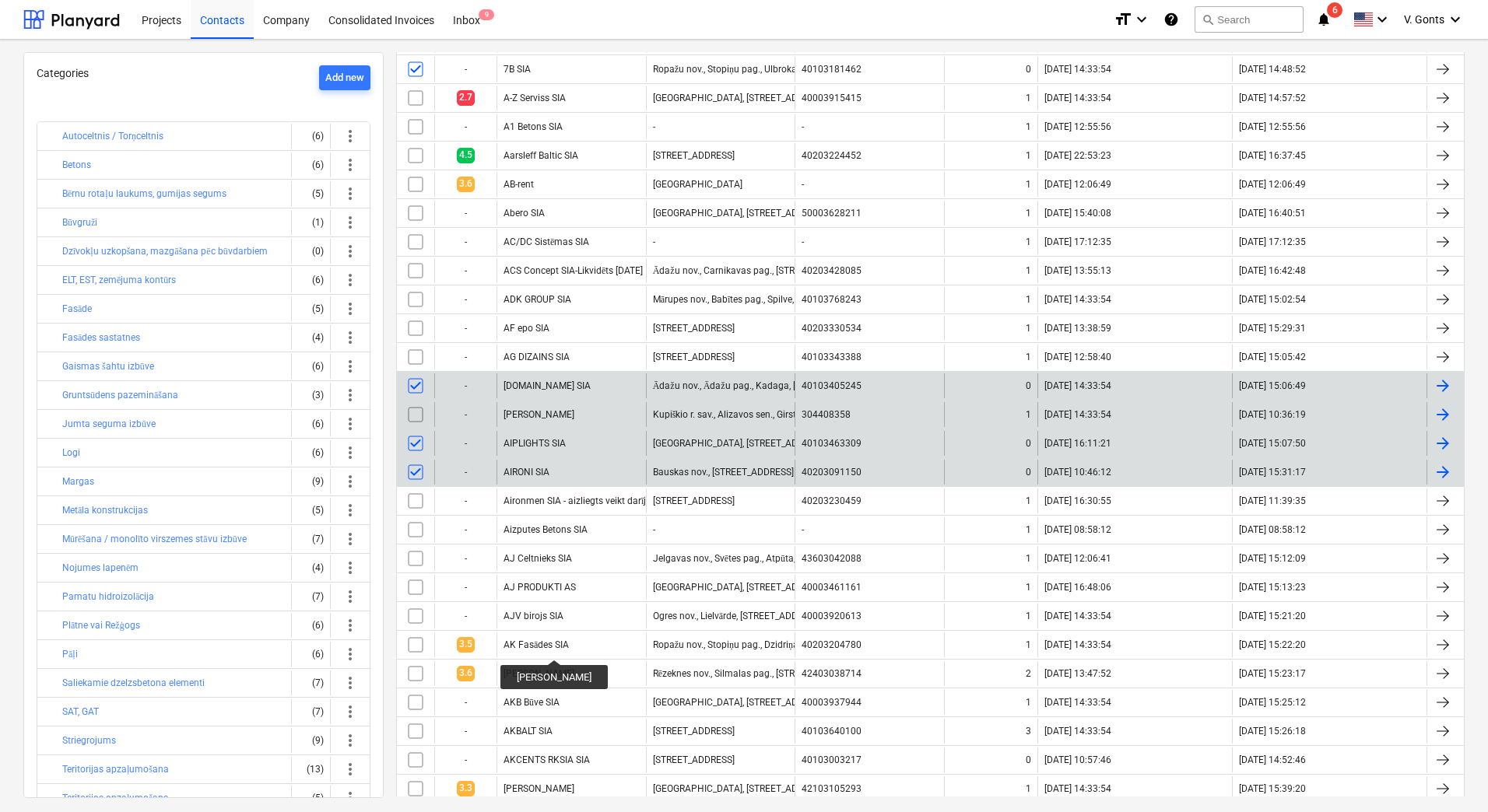
scroll to position [311, 0]
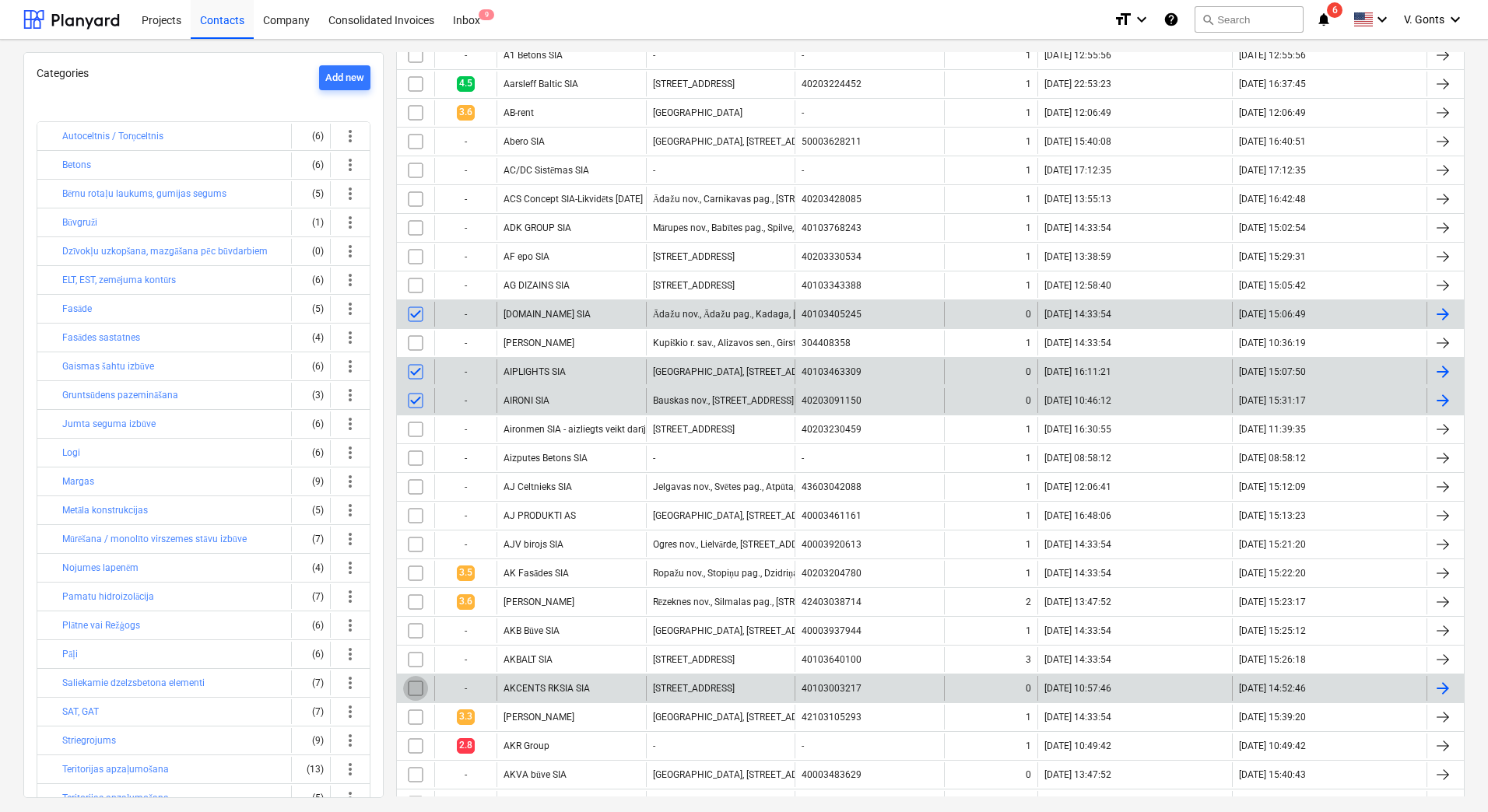
click at [416, 687] on input "checkbox" at bounding box center [415, 688] width 25 height 25
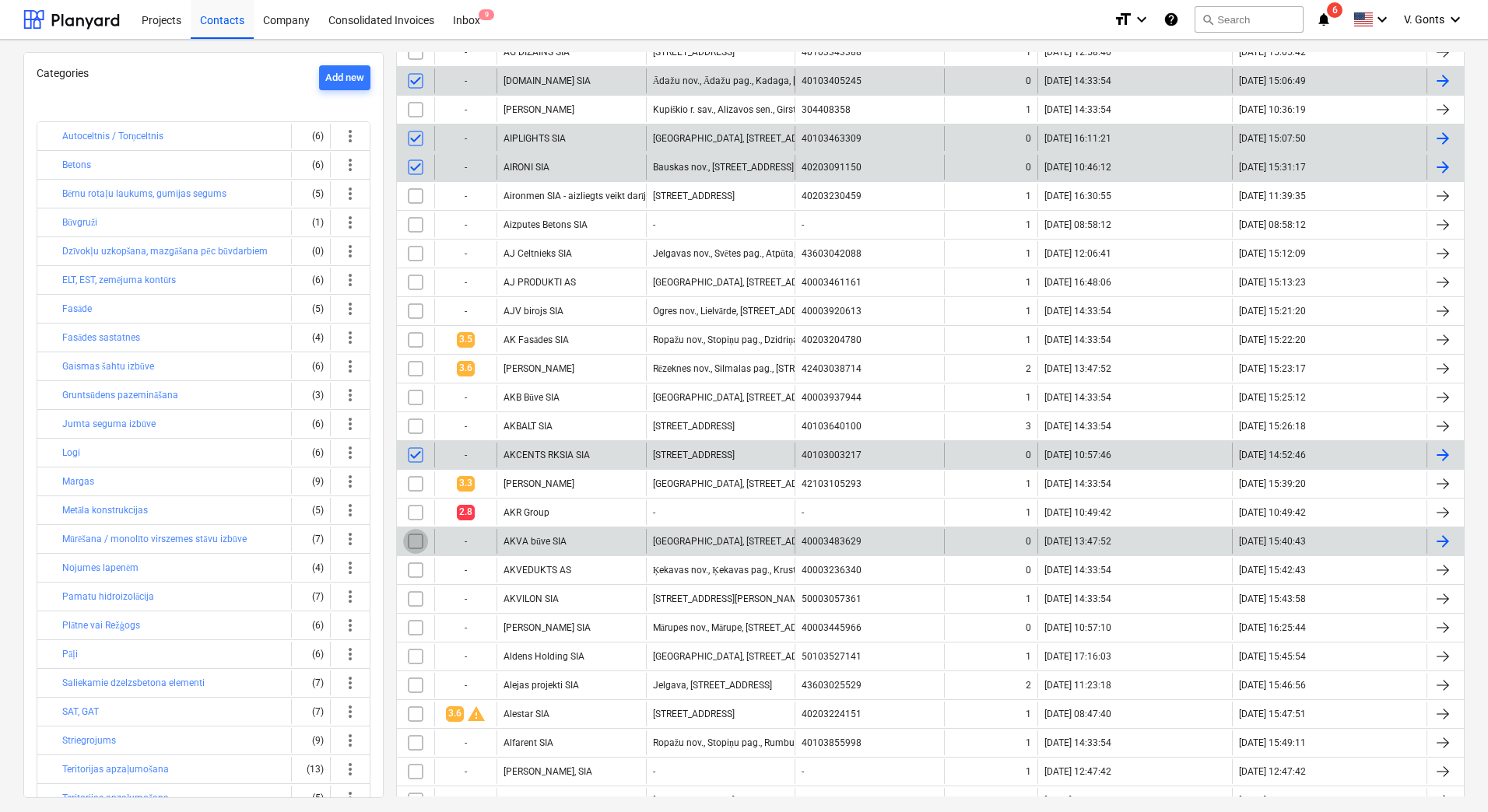
click at [418, 540] on input "checkbox" at bounding box center [415, 541] width 25 height 25
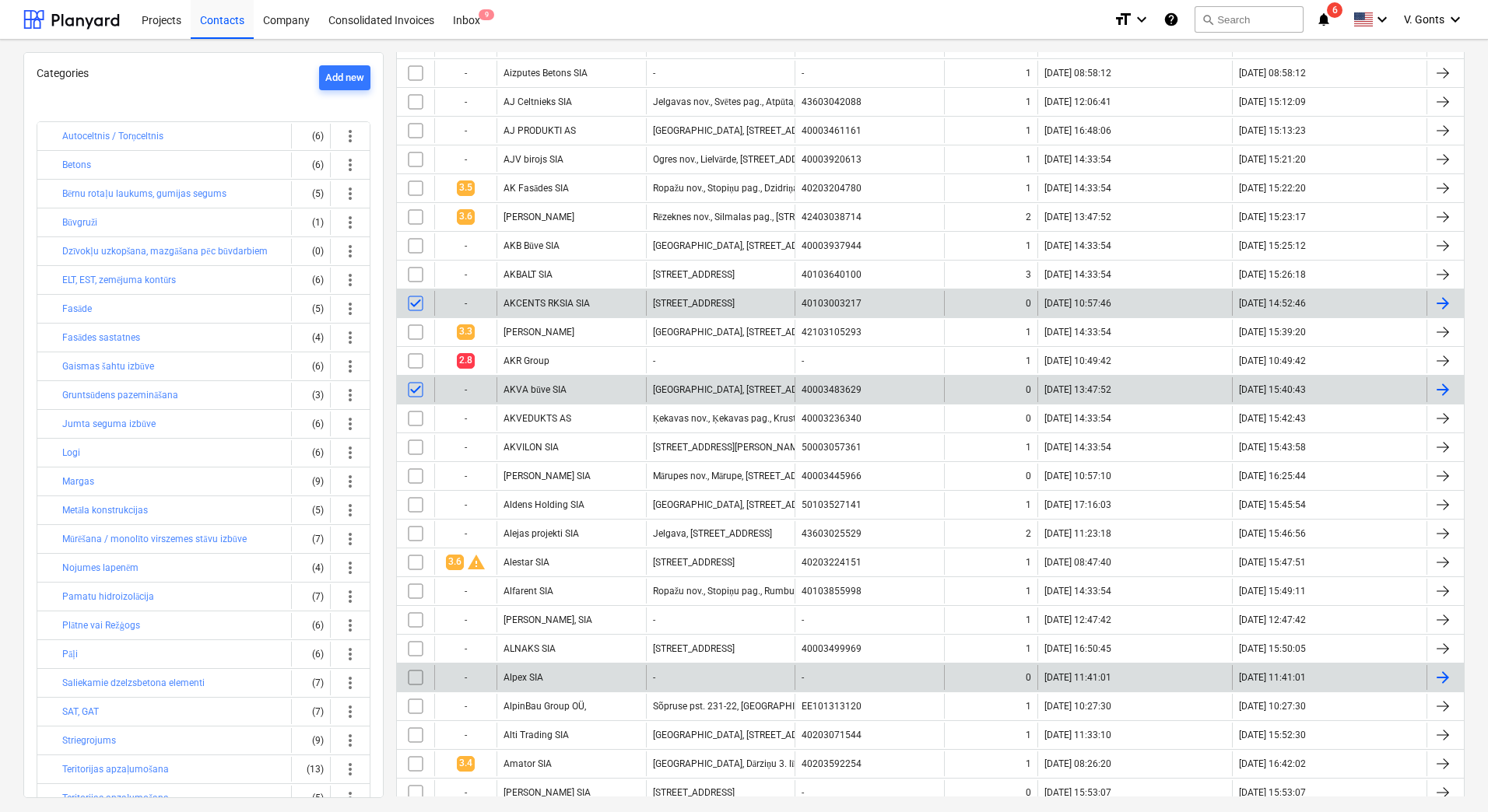
scroll to position [701, 0]
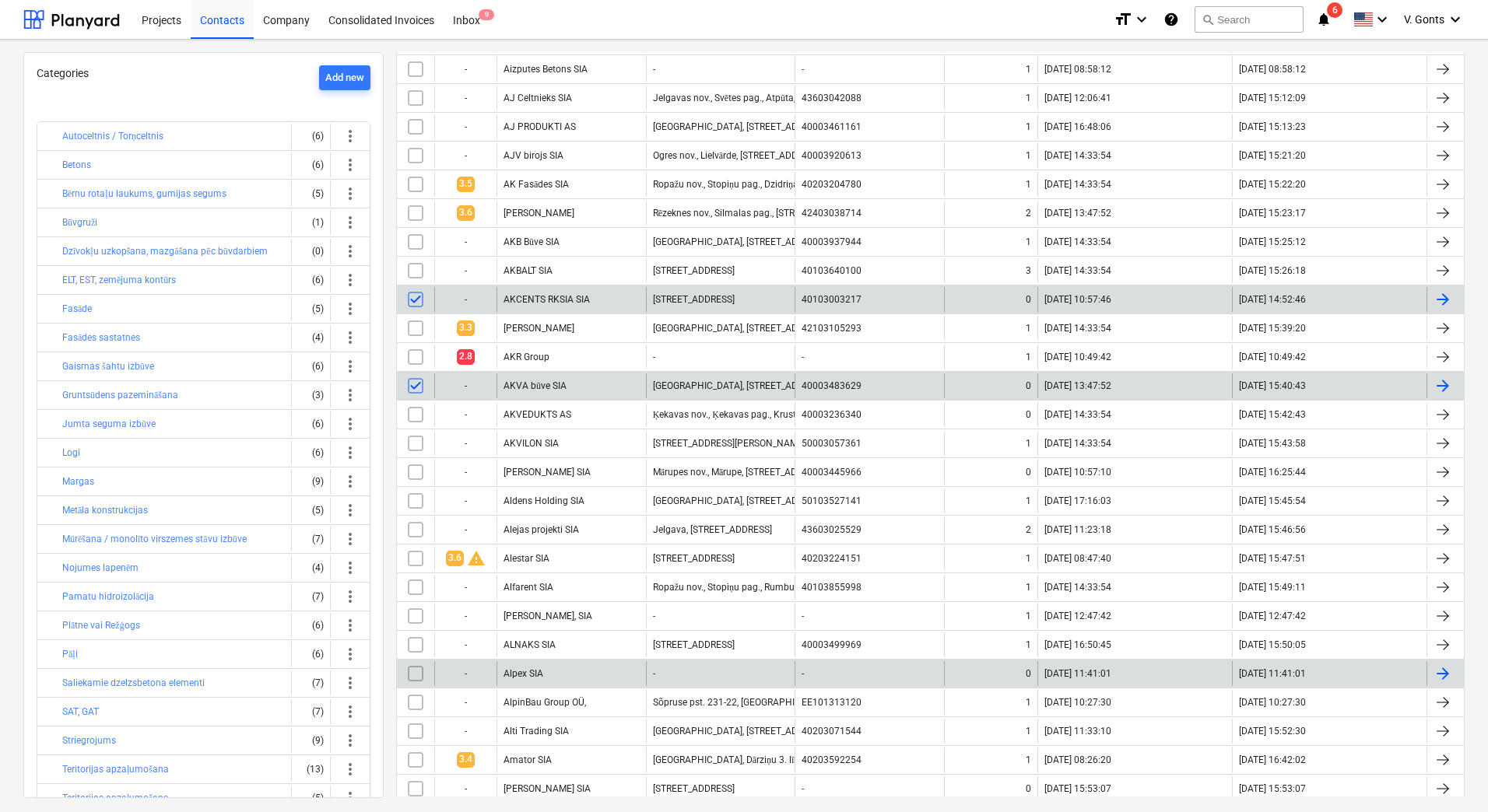
click at [420, 677] on input "checkbox" at bounding box center [415, 673] width 25 height 25
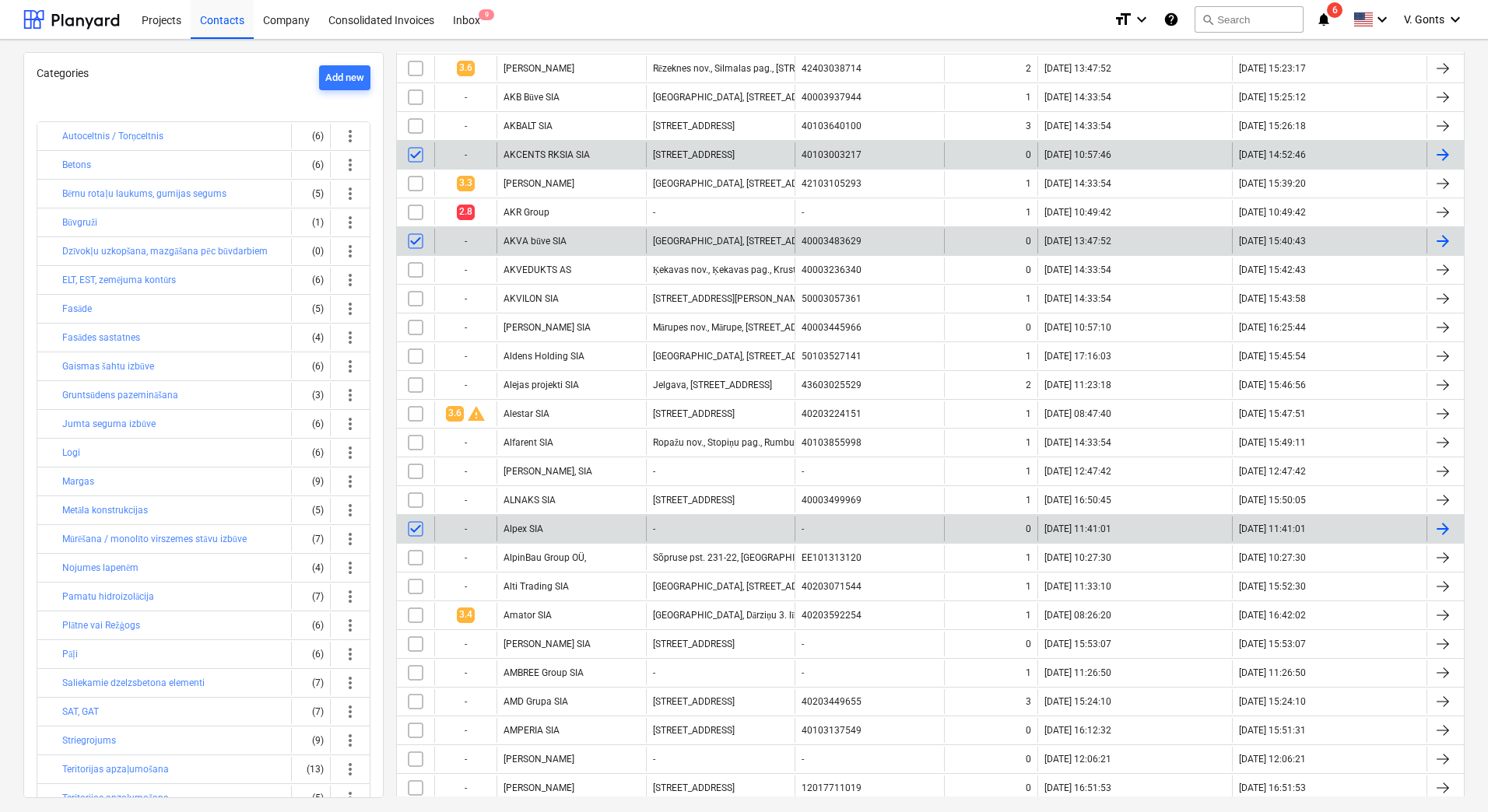
scroll to position [856, 0]
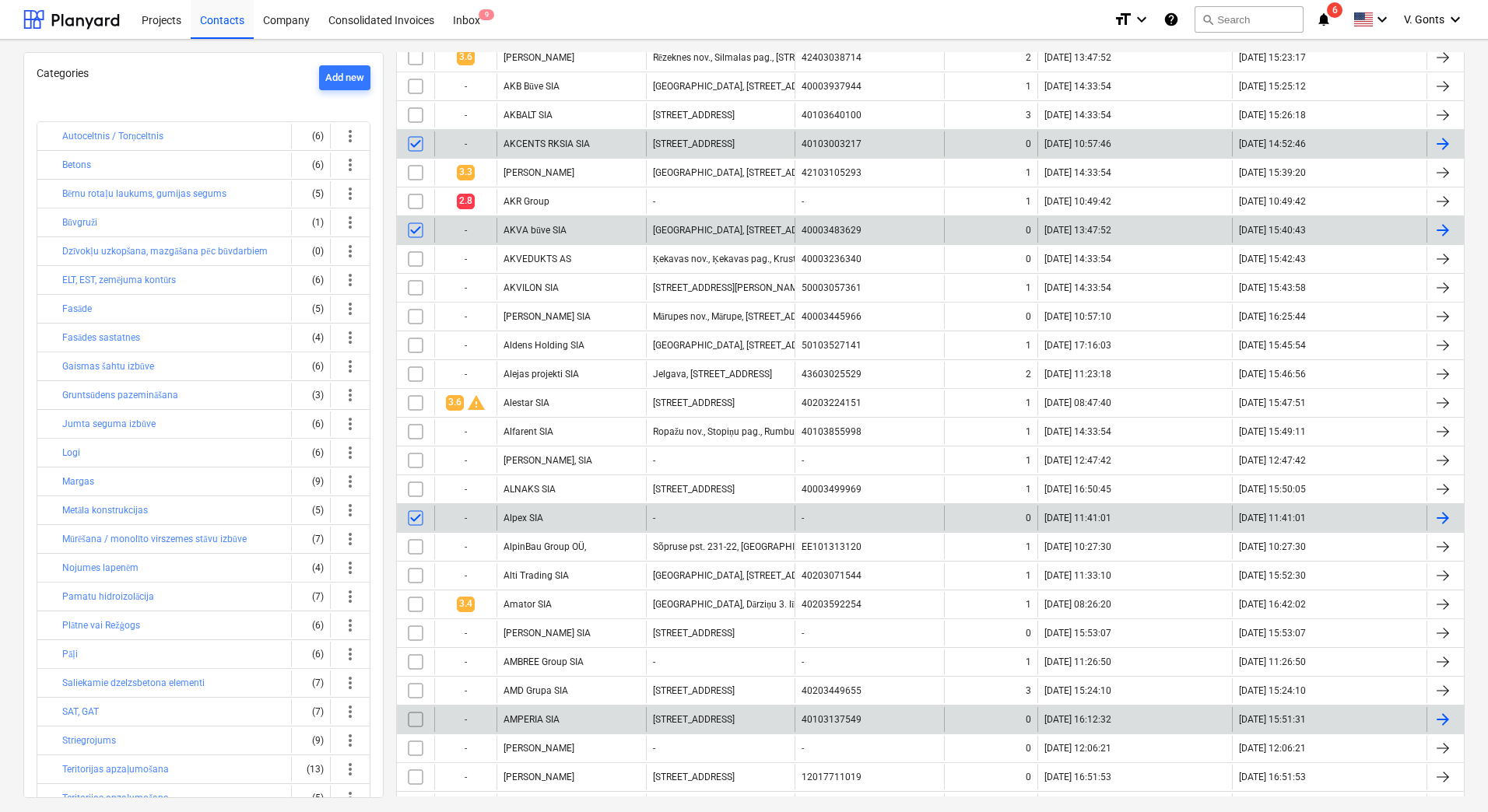
click at [423, 723] on input "checkbox" at bounding box center [415, 719] width 25 height 25
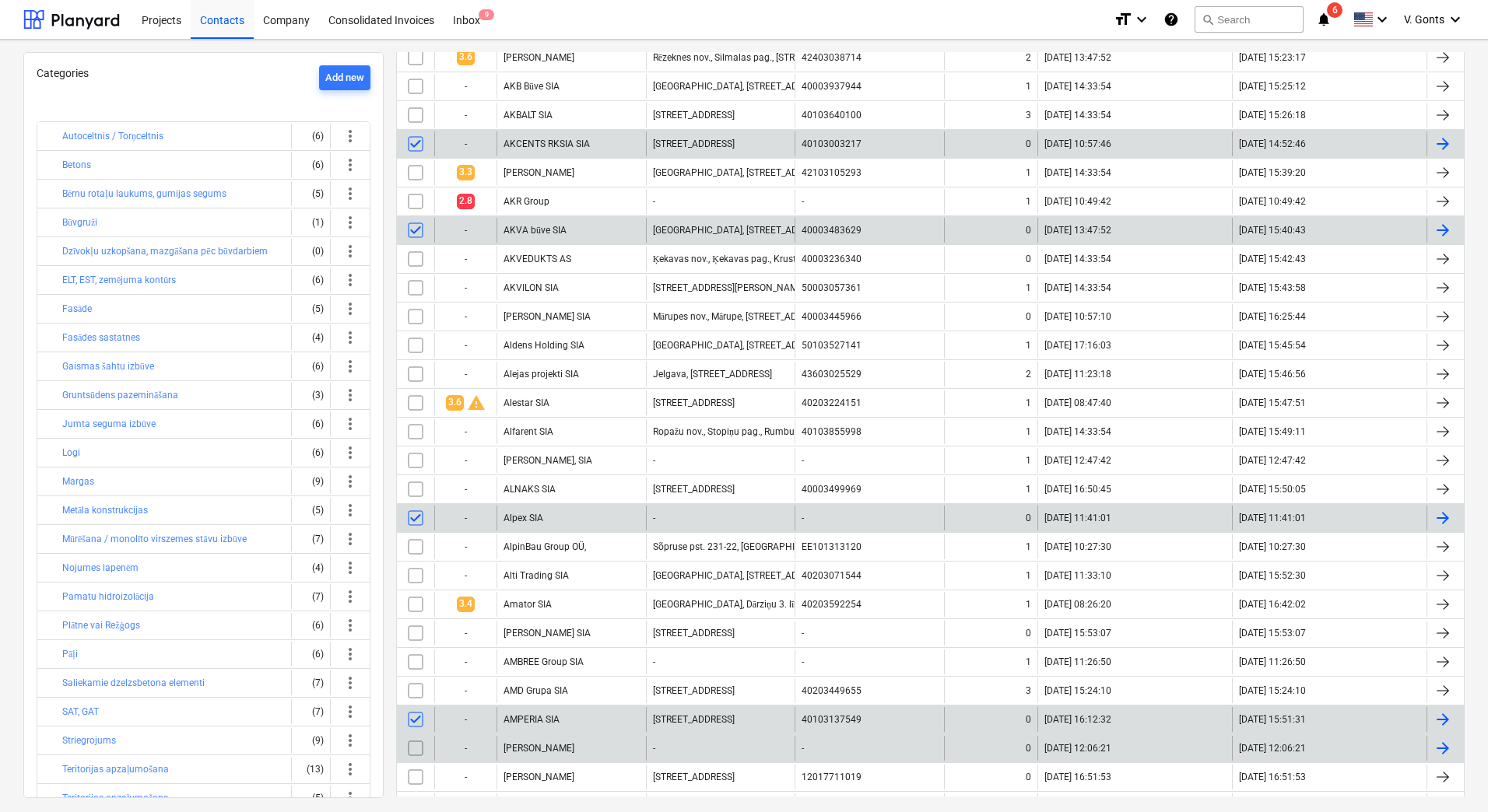
scroll to position [934, 0]
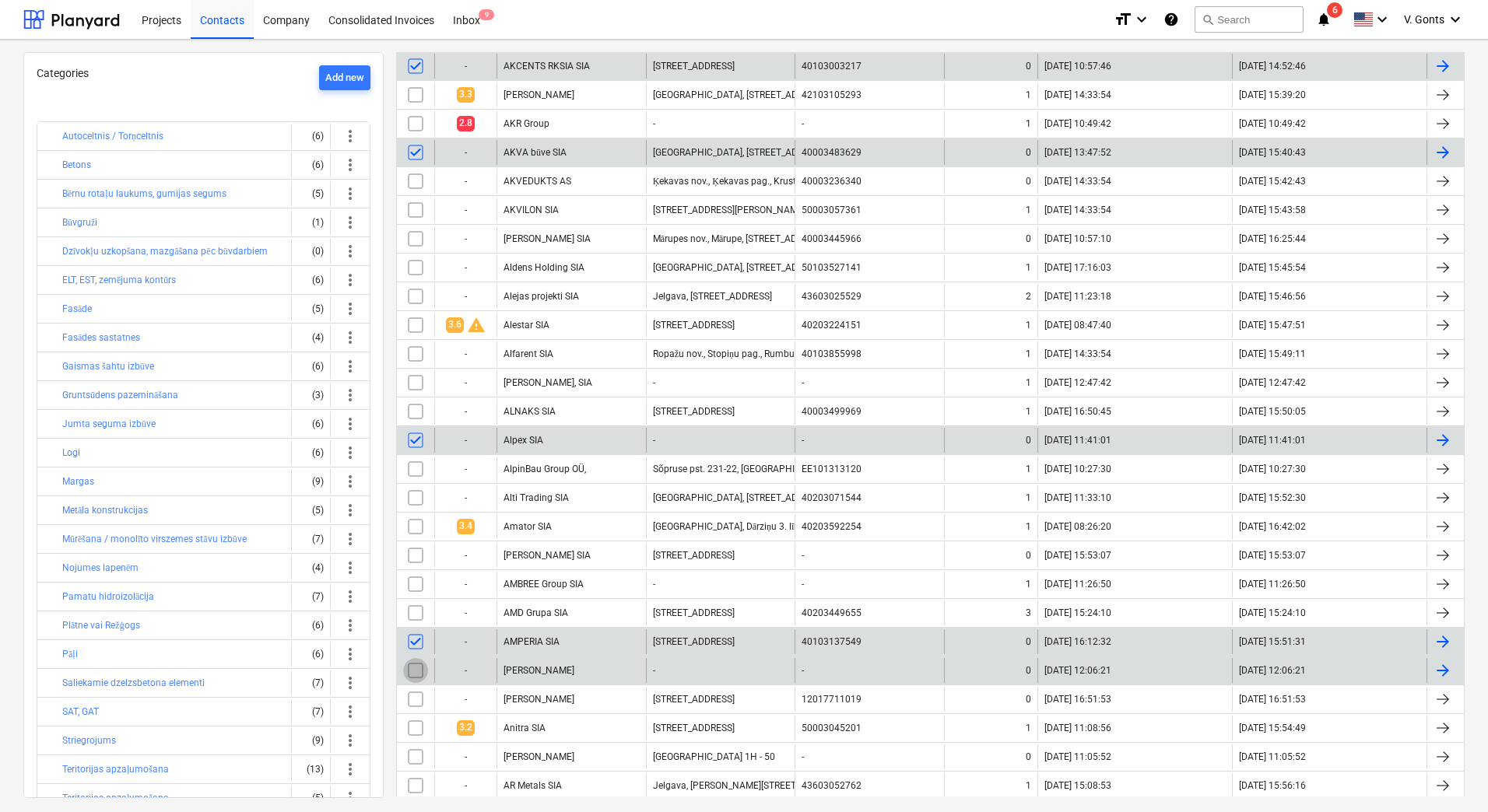
click at [414, 668] on input "checkbox" at bounding box center [415, 671] width 25 height 25
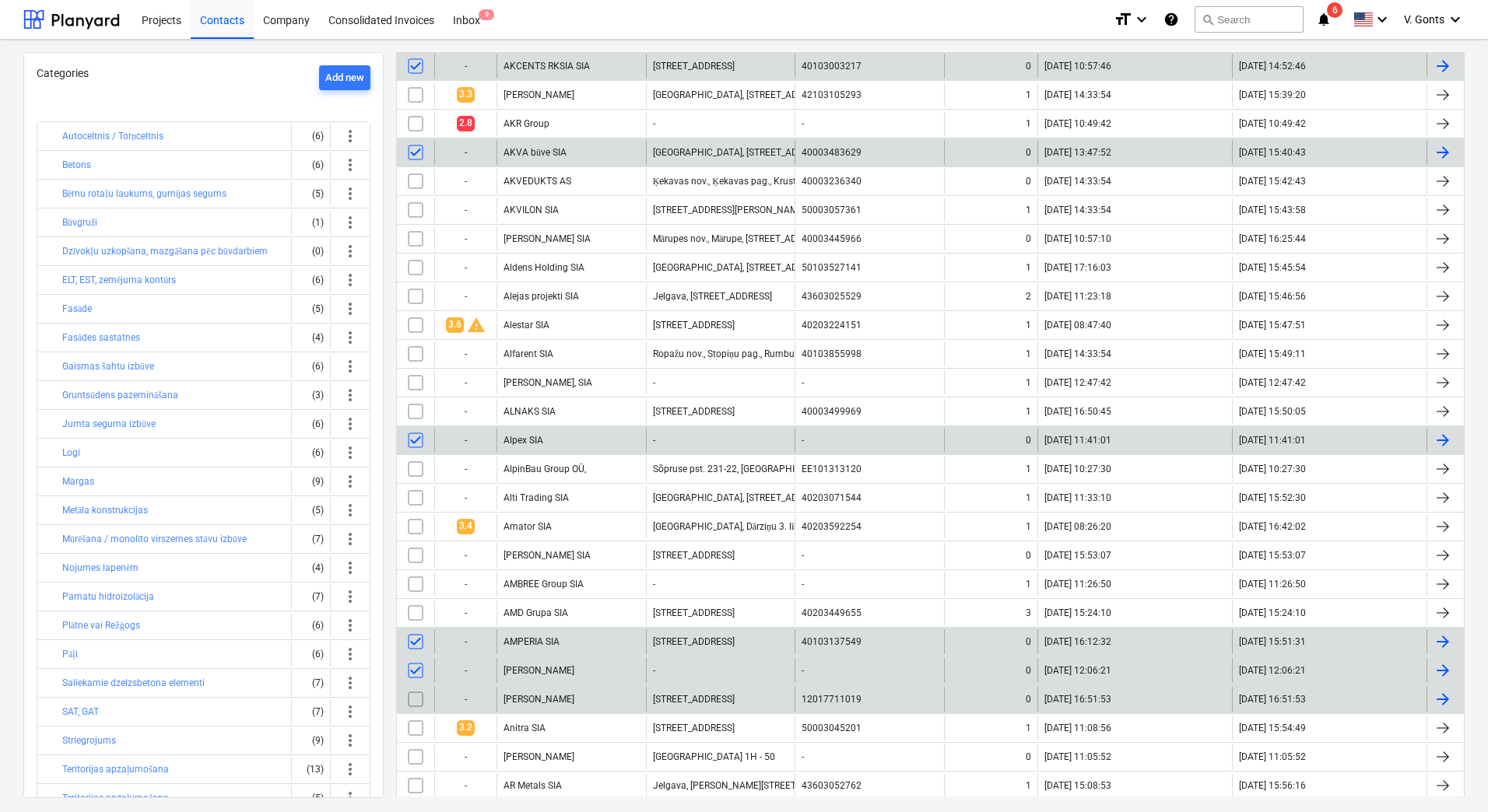
click at [416, 702] on input "checkbox" at bounding box center [415, 699] width 25 height 25
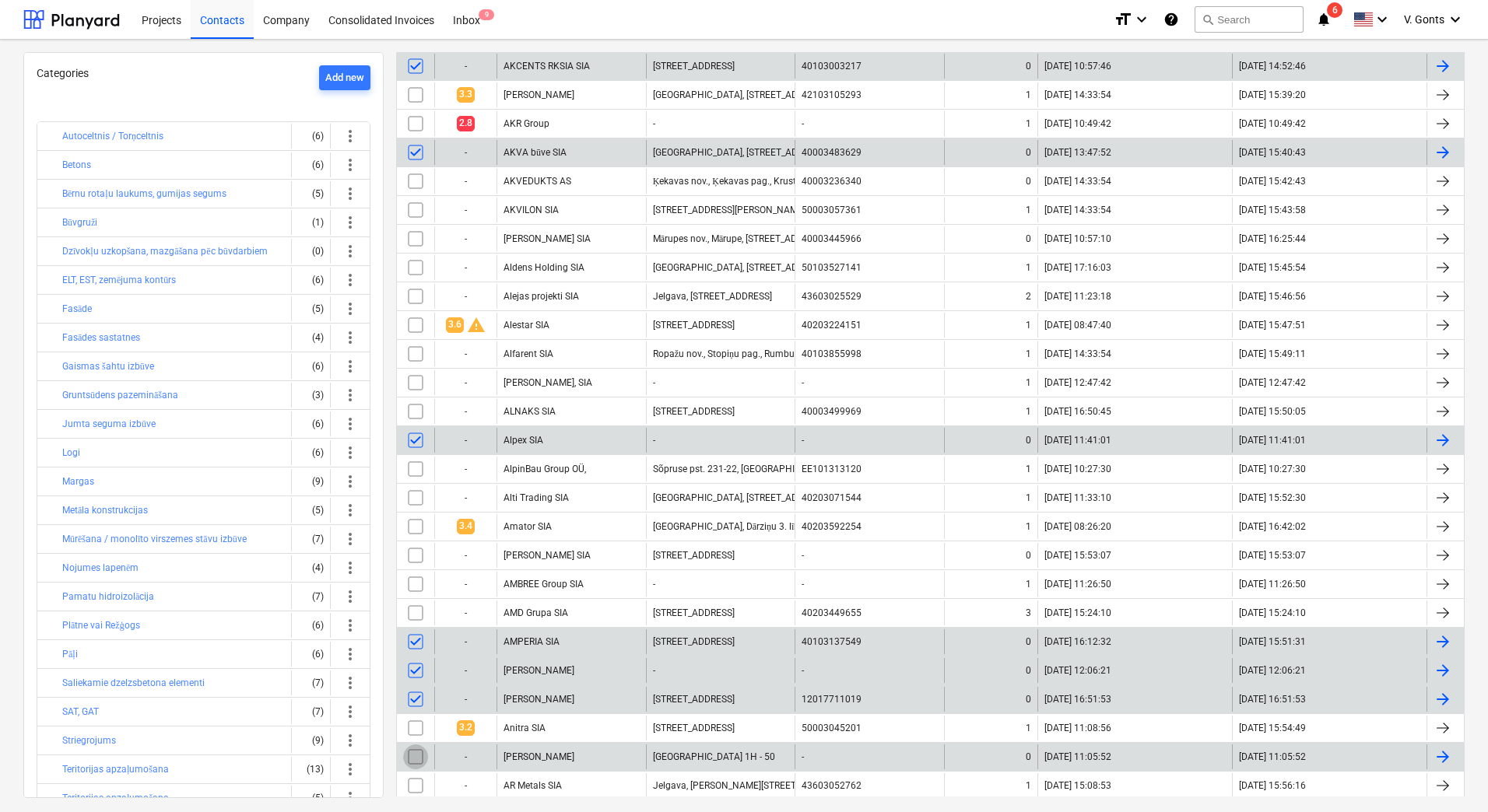
click at [407, 761] on input "checkbox" at bounding box center [415, 757] width 25 height 25
click at [415, 756] on input "checkbox" at bounding box center [415, 757] width 25 height 25
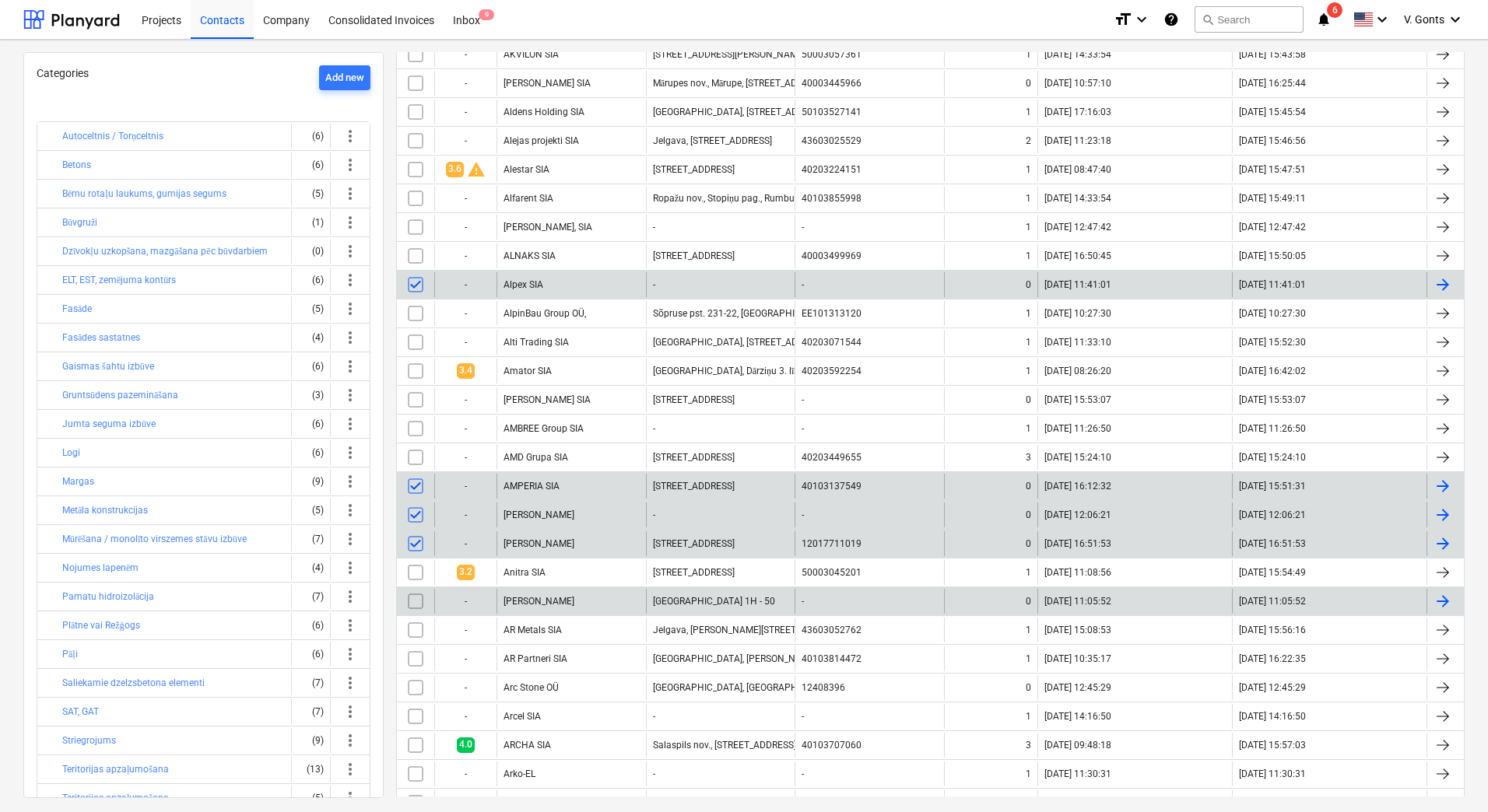
click at [418, 599] on input "checkbox" at bounding box center [415, 601] width 25 height 25
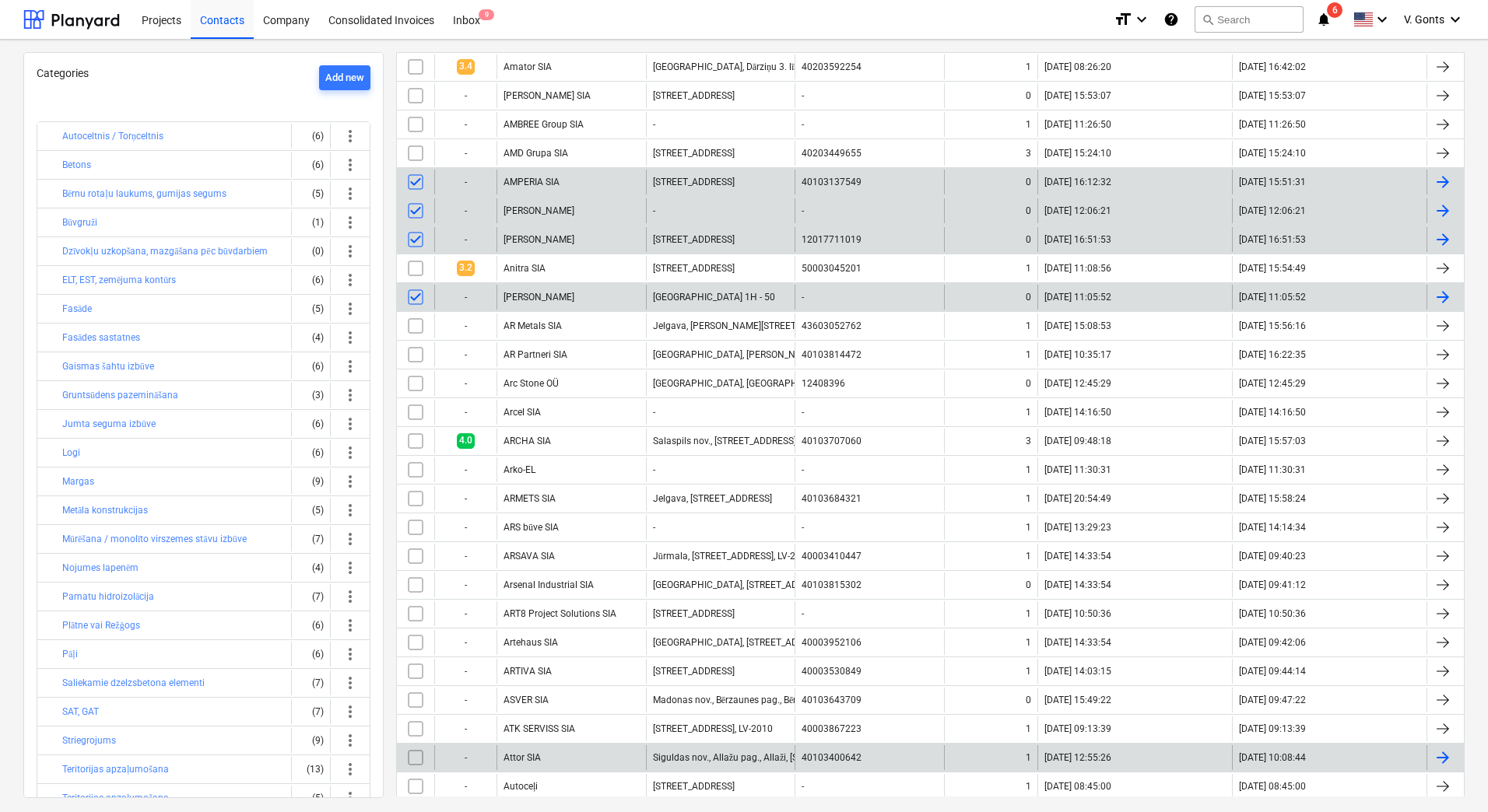
scroll to position [1400, 0]
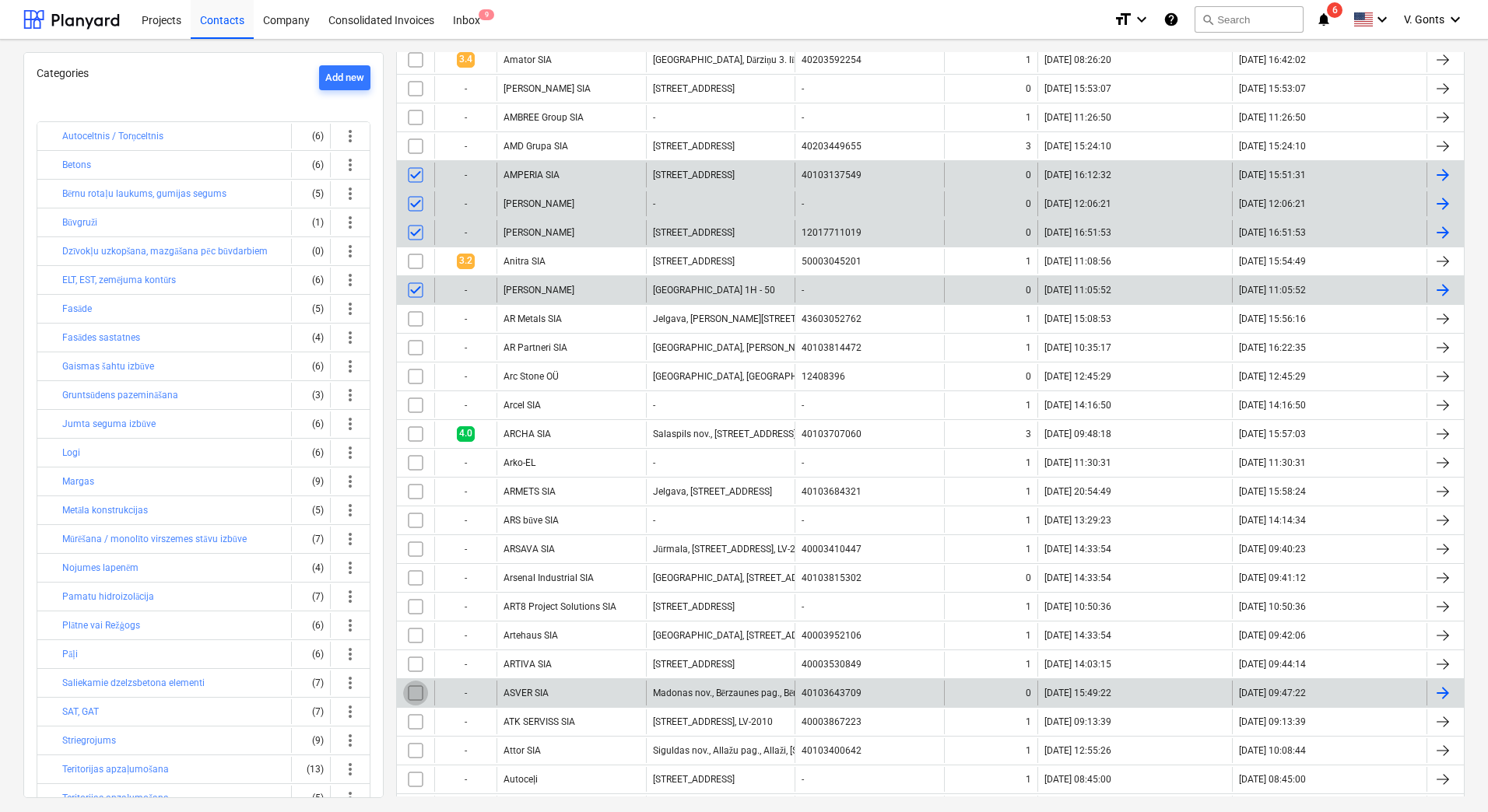
click at [411, 692] on input "checkbox" at bounding box center [415, 693] width 25 height 25
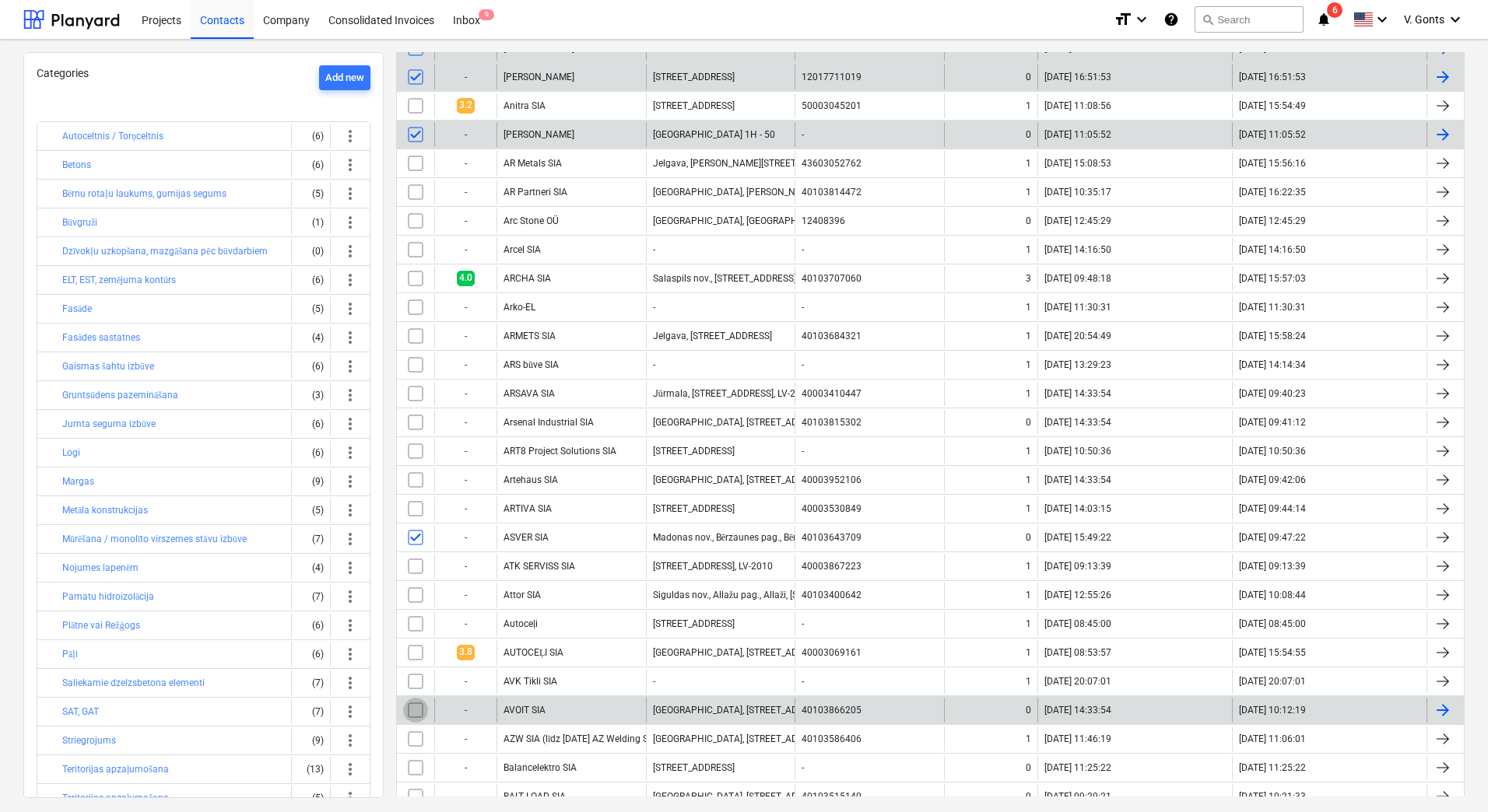
click at [418, 711] on input "checkbox" at bounding box center [415, 710] width 25 height 25
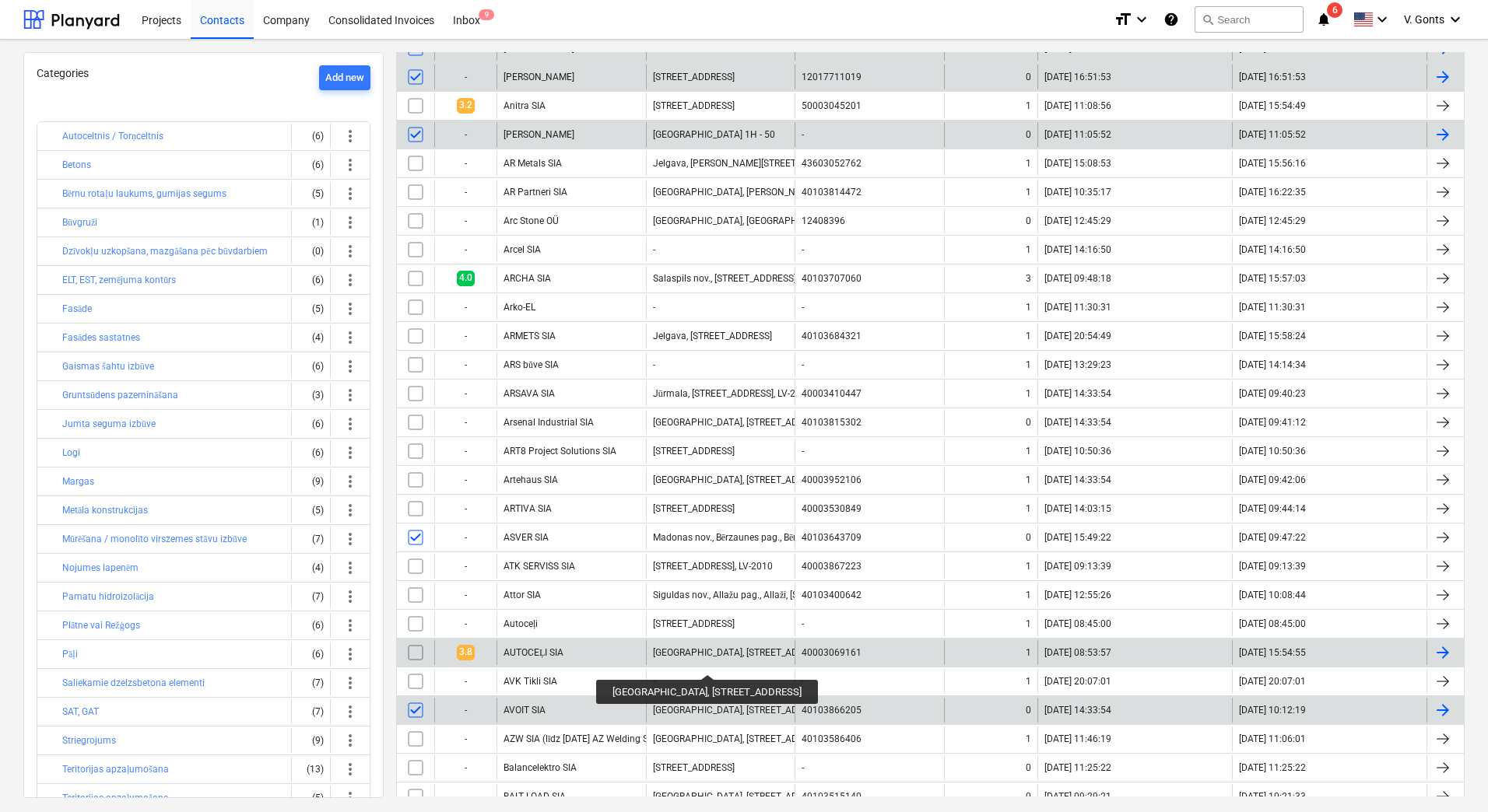
scroll to position [1711, 0]
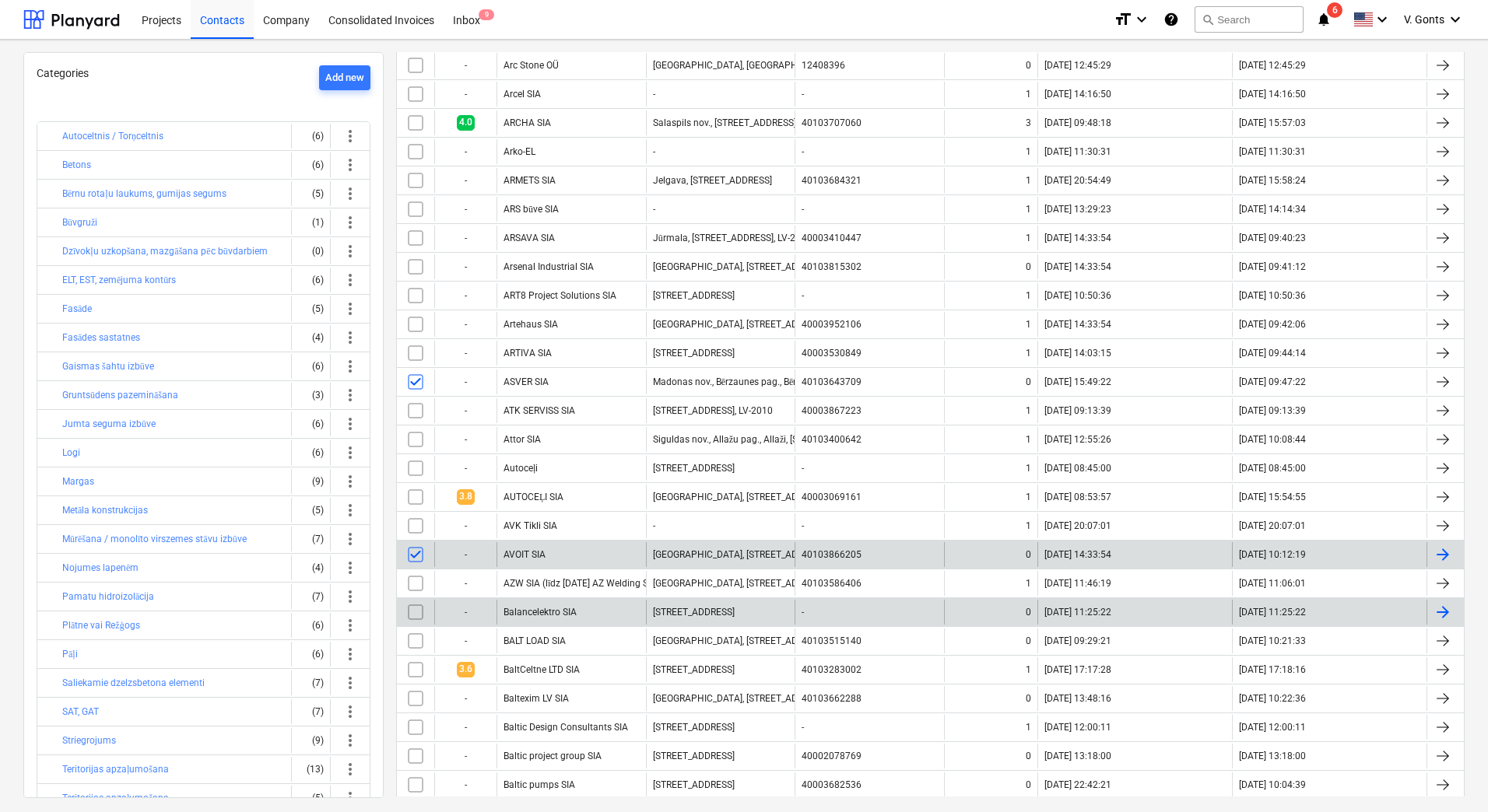
click at [413, 609] on input "checkbox" at bounding box center [415, 612] width 25 height 25
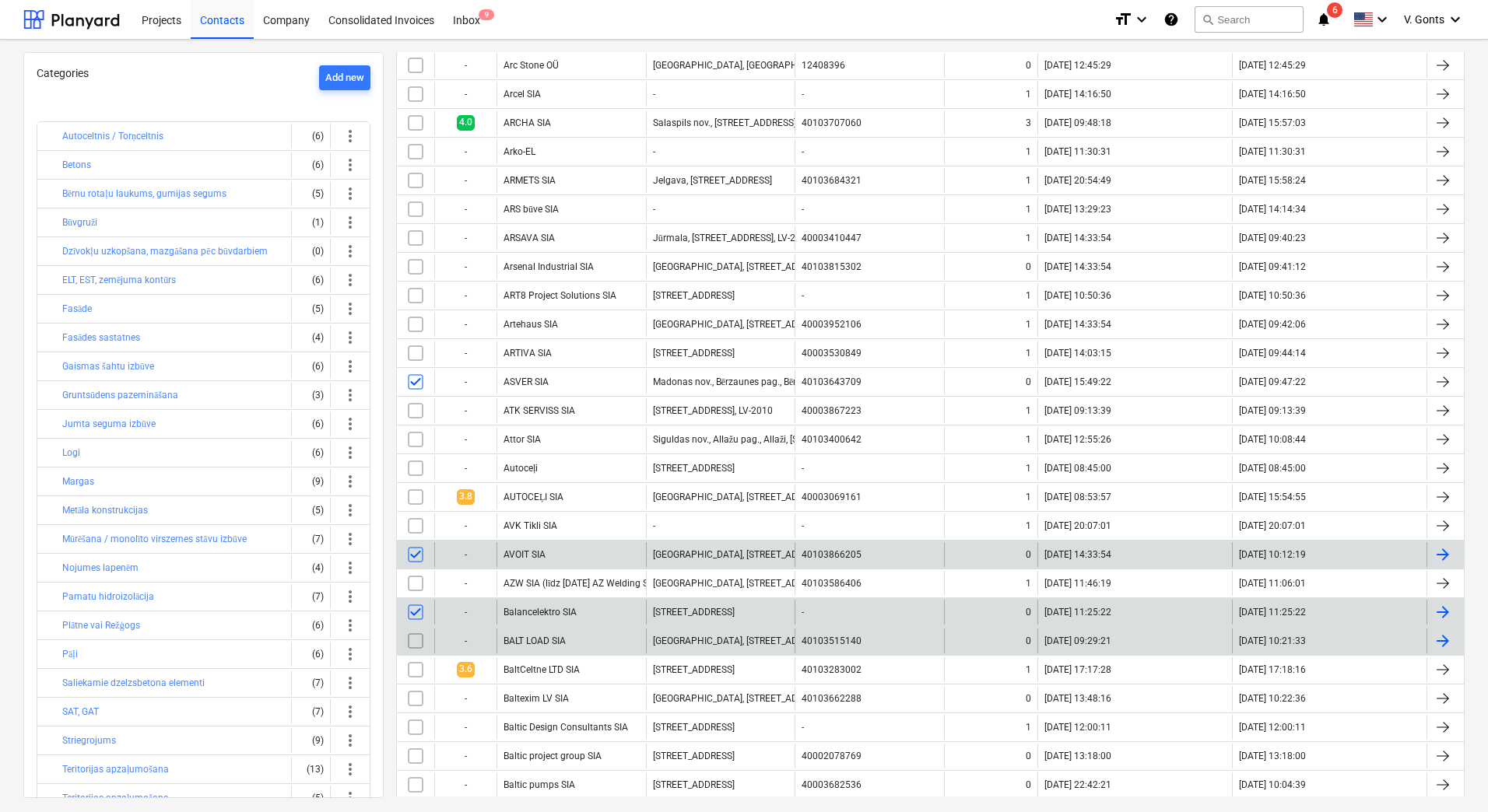
click at [407, 642] on input "checkbox" at bounding box center [415, 641] width 25 height 25
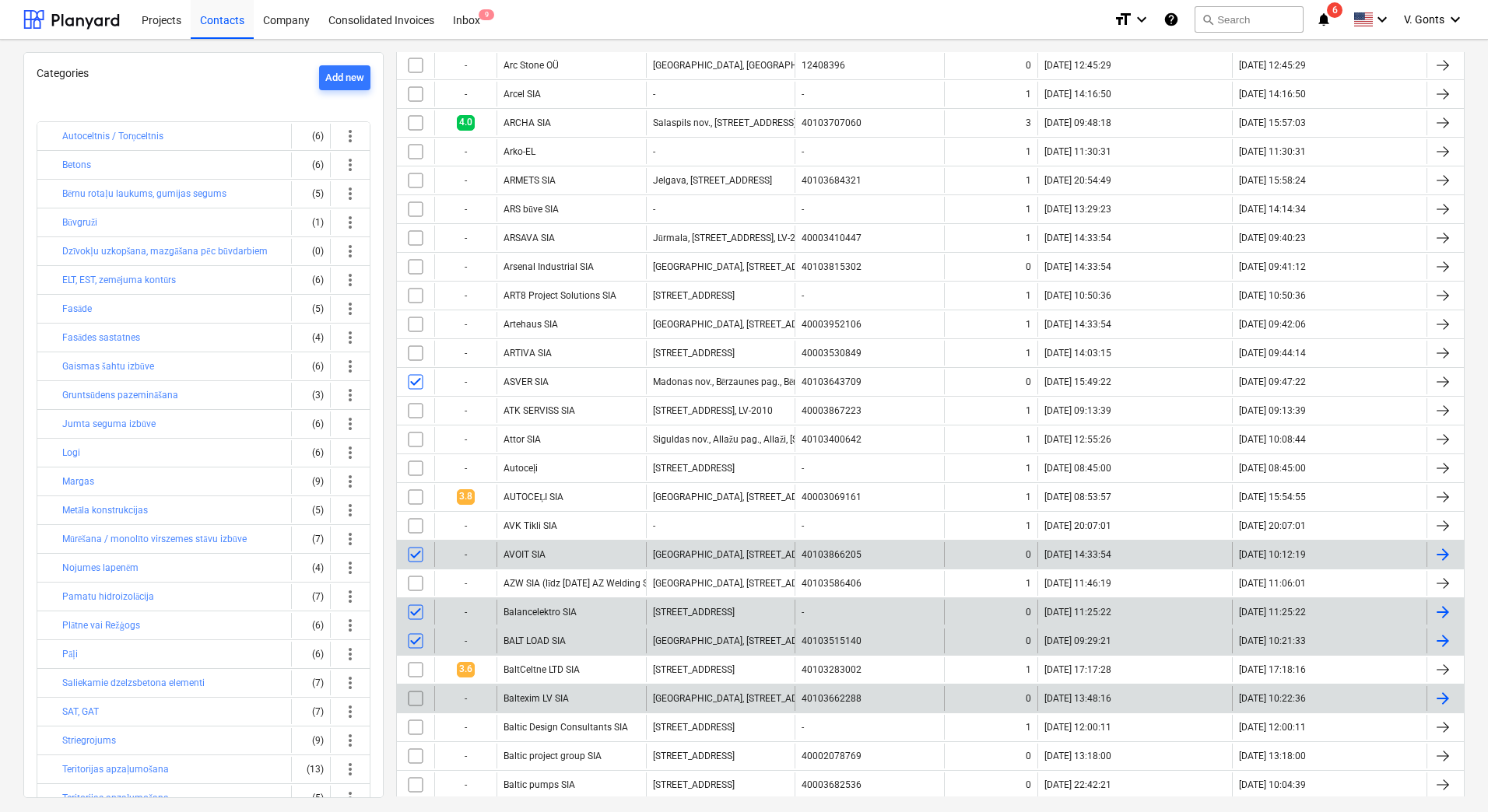
click at [413, 696] on input "checkbox" at bounding box center [415, 699] width 25 height 25
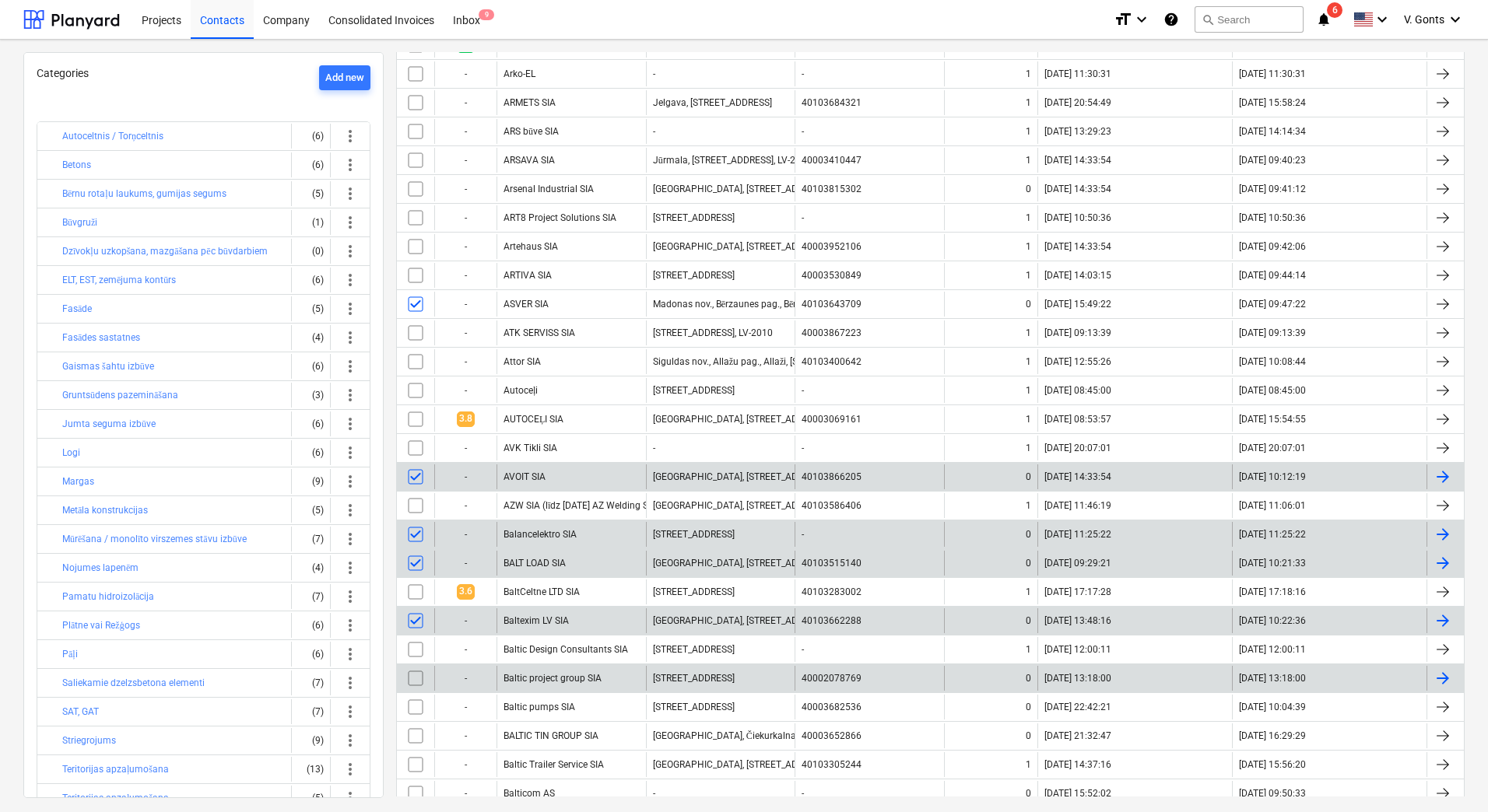
scroll to position [1867, 0]
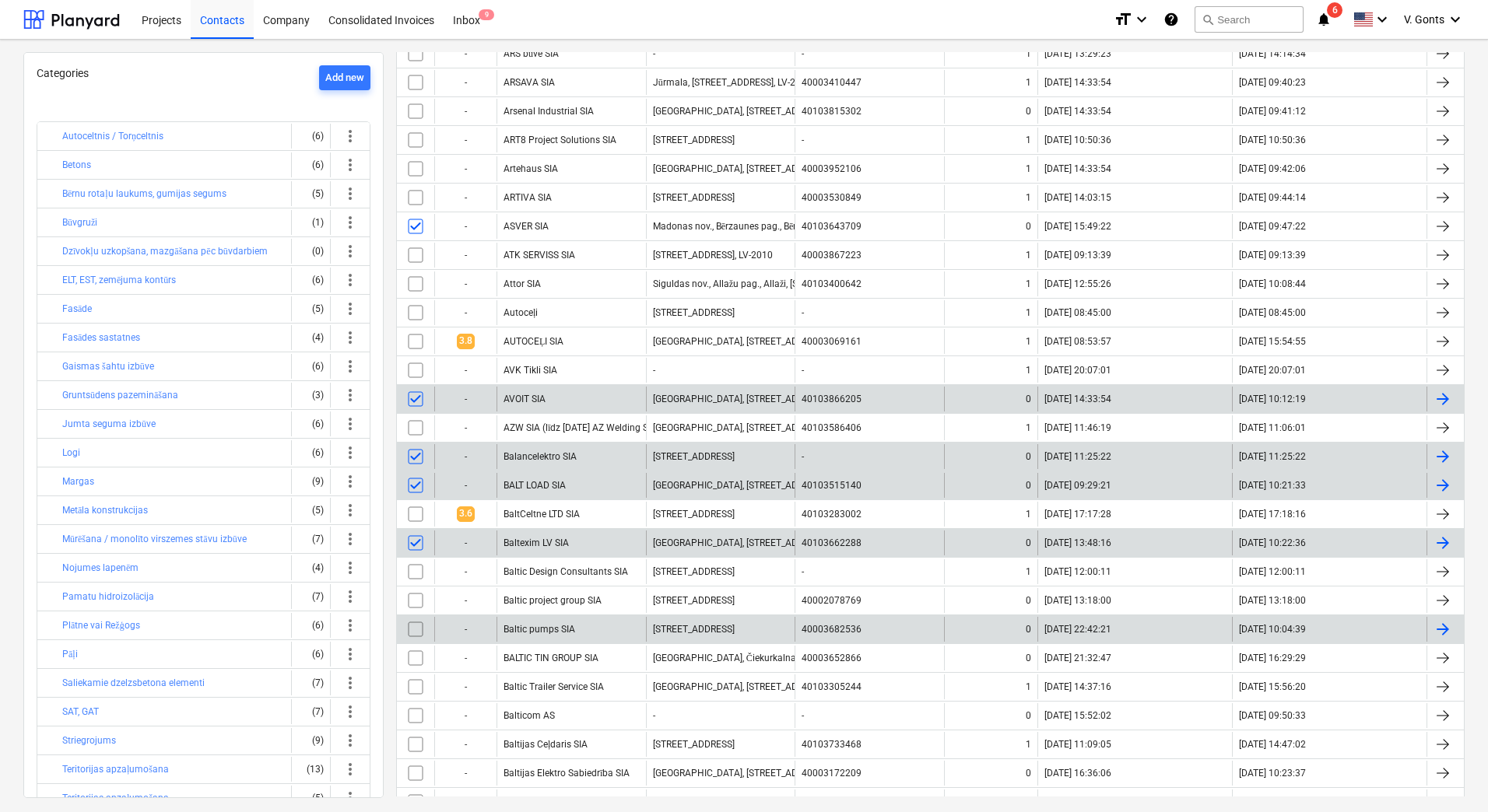
click at [414, 628] on input "checkbox" at bounding box center [415, 629] width 25 height 25
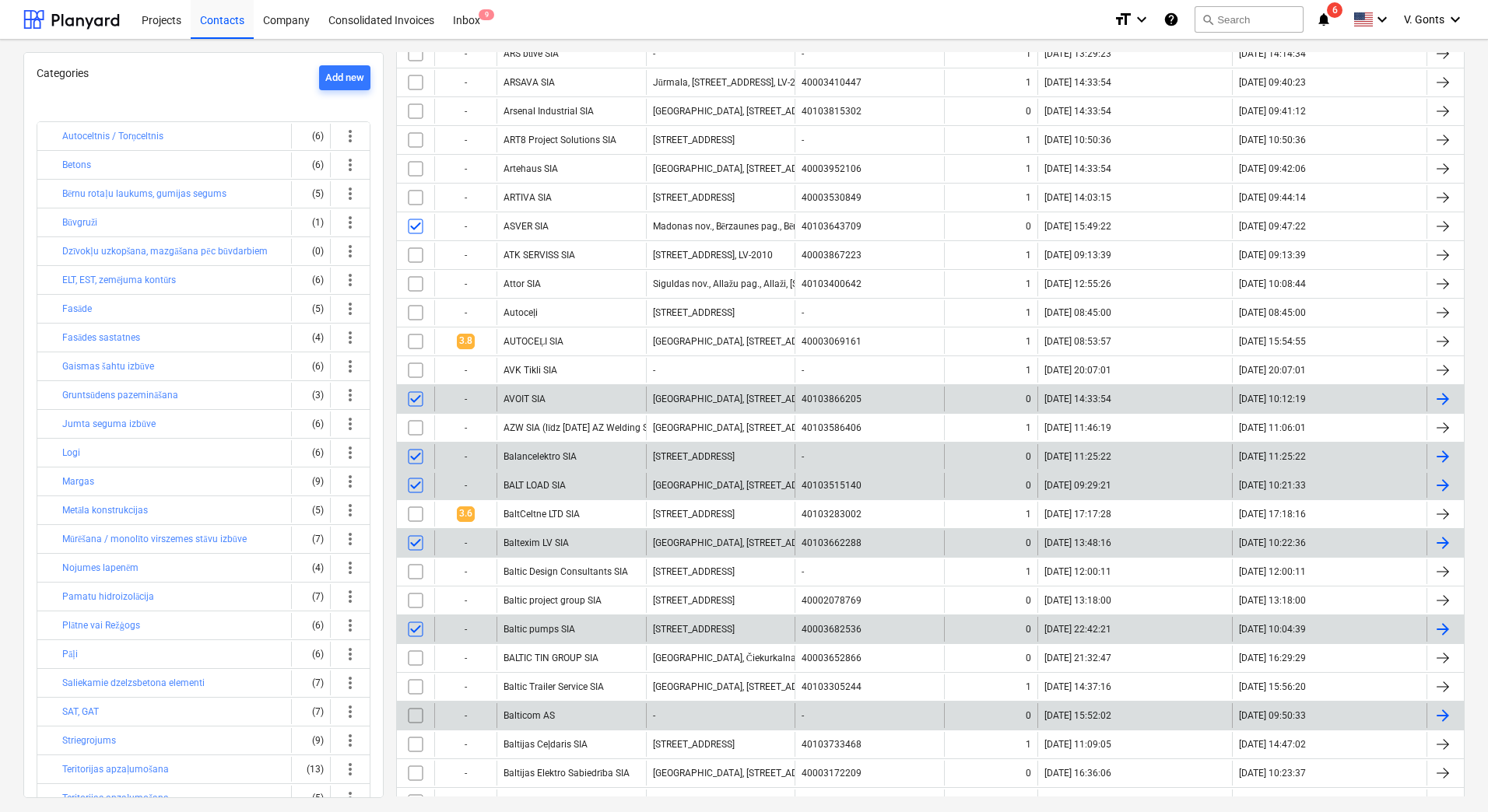
click at [415, 715] on input "checkbox" at bounding box center [415, 716] width 25 height 25
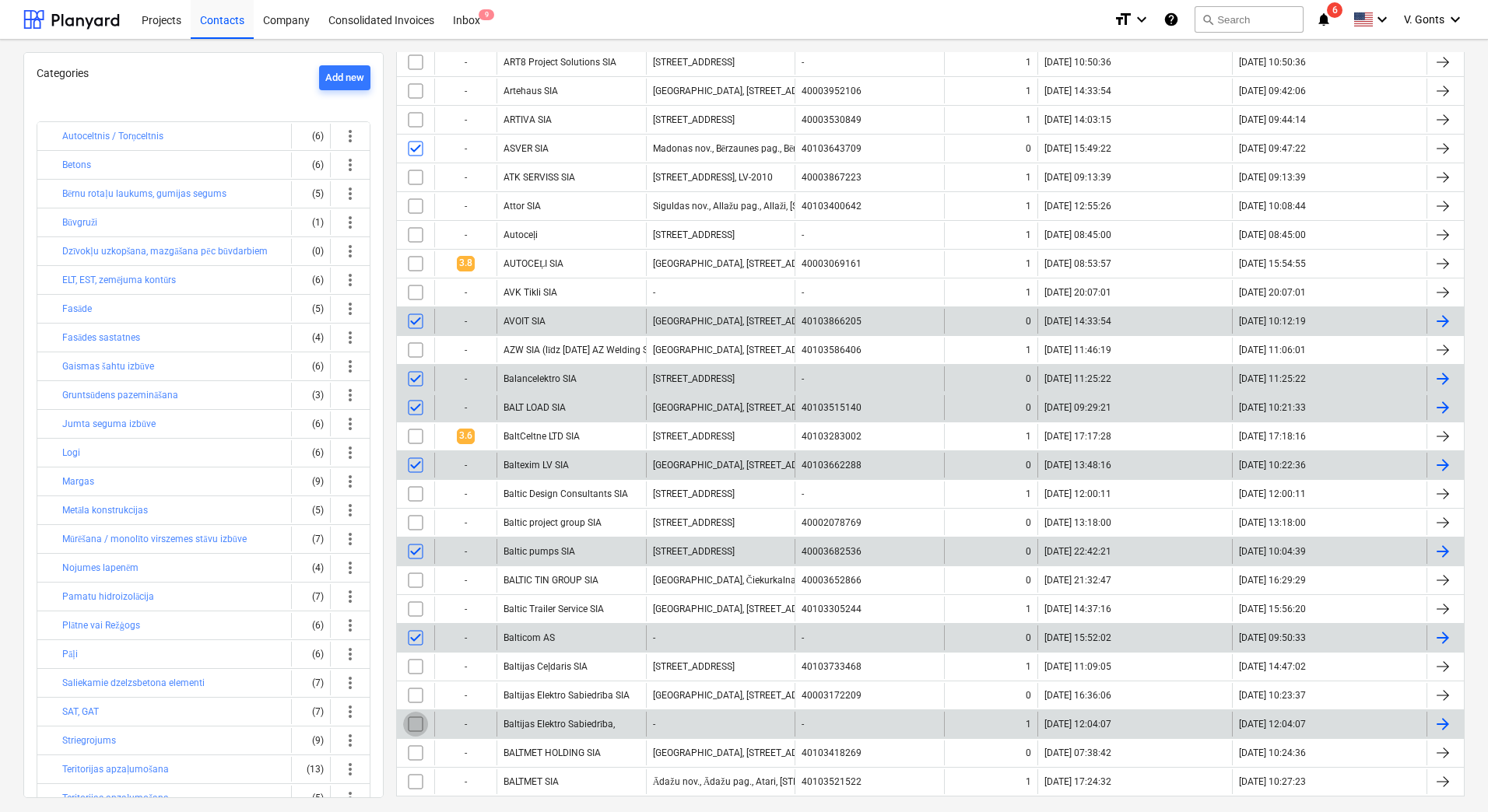
click at [419, 720] on input "checkbox" at bounding box center [415, 724] width 25 height 25
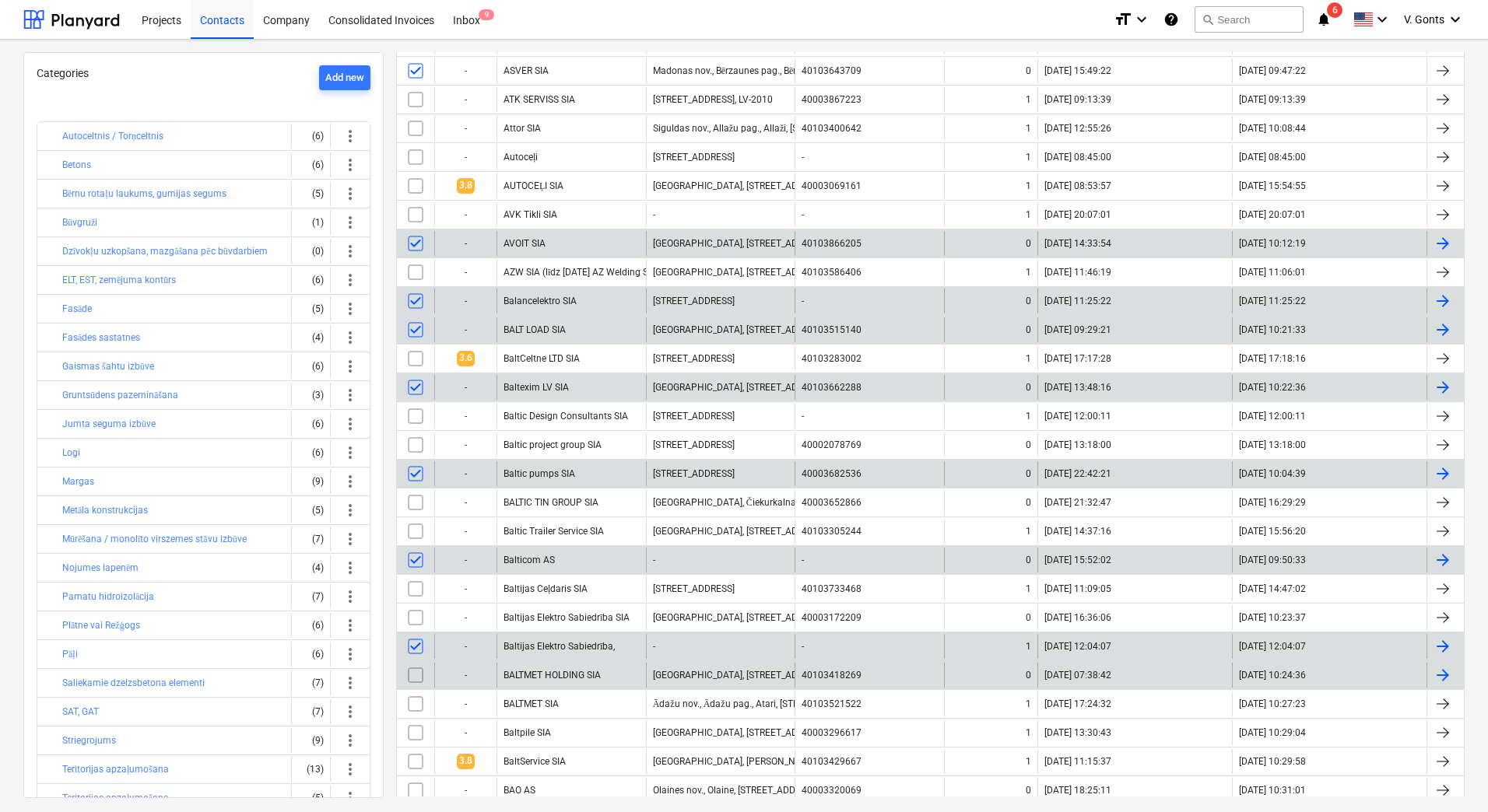
click at [423, 675] on input "checkbox" at bounding box center [415, 675] width 25 height 25
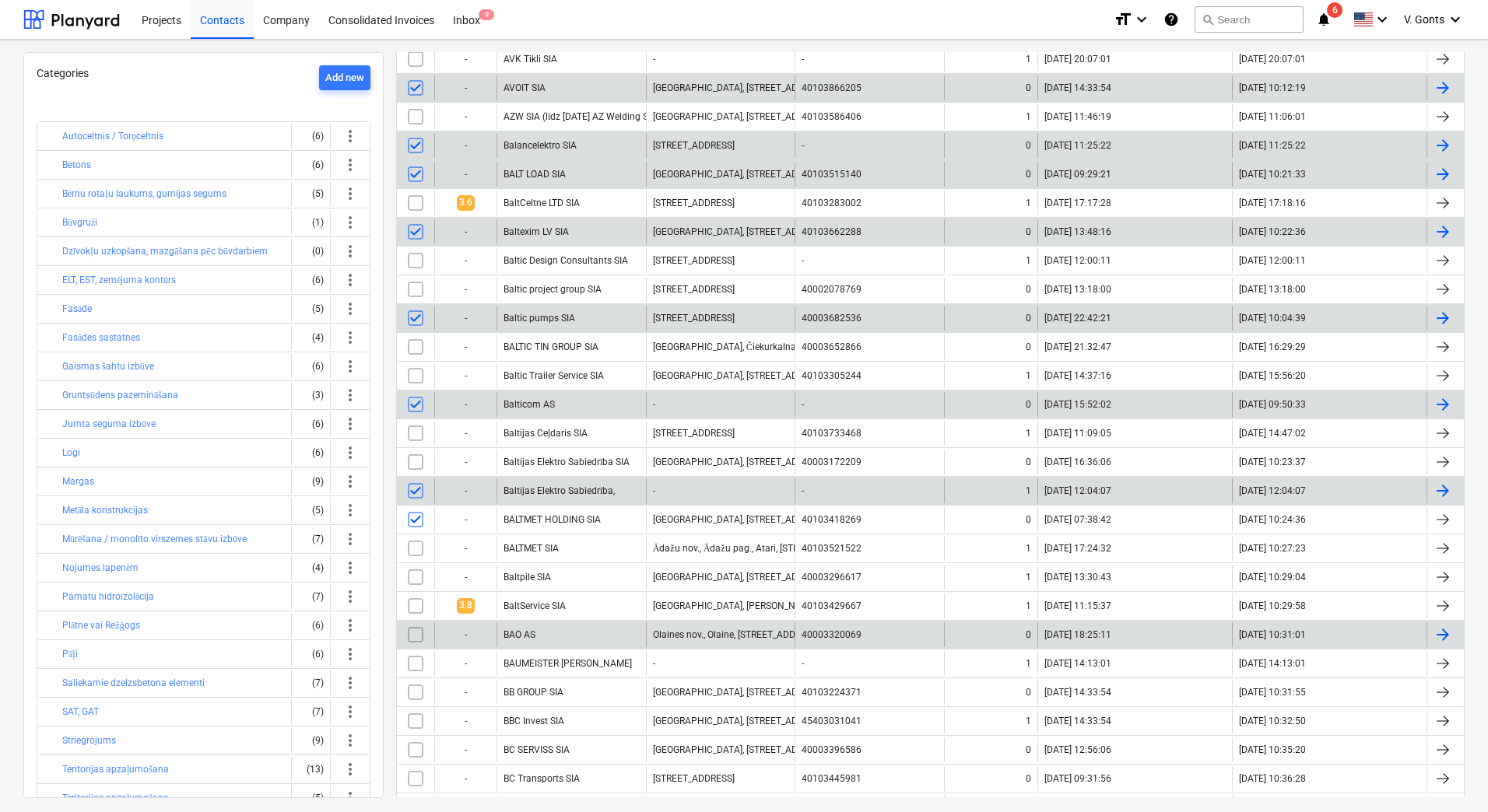
click at [425, 640] on input "checkbox" at bounding box center [415, 634] width 25 height 25
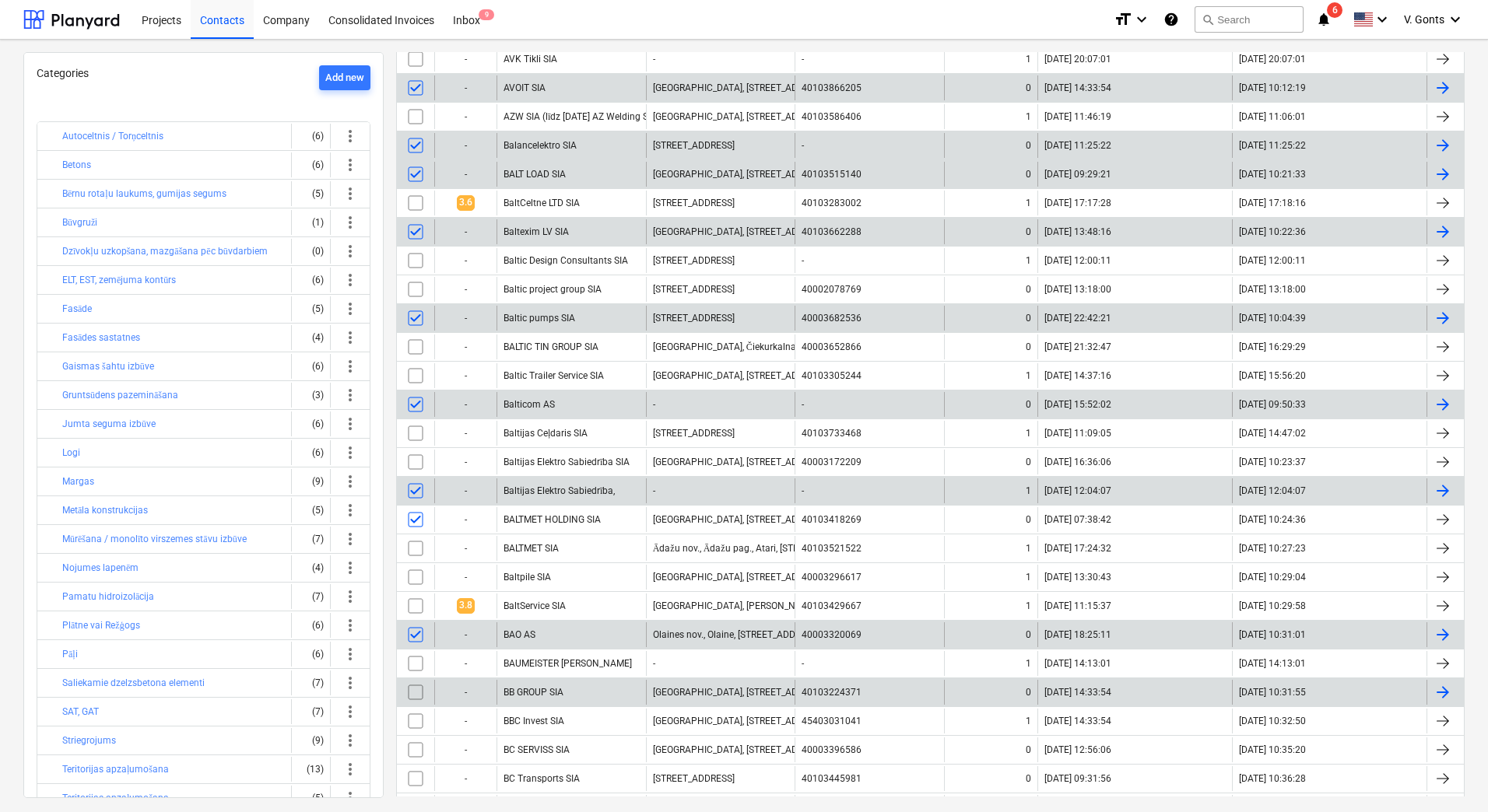
click at [416, 694] on input "checkbox" at bounding box center [415, 692] width 25 height 25
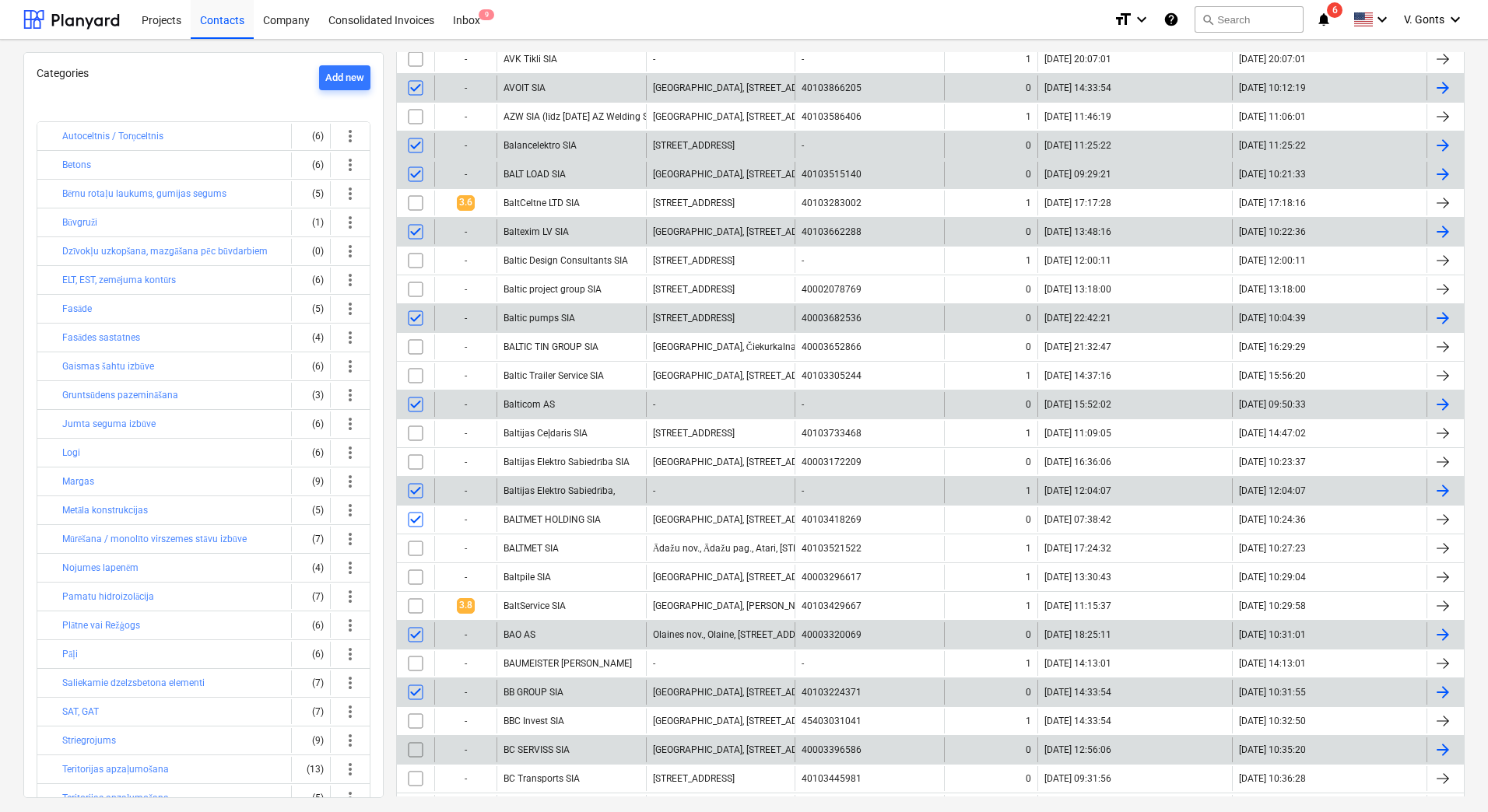
click at [416, 751] on input "checkbox" at bounding box center [415, 749] width 25 height 25
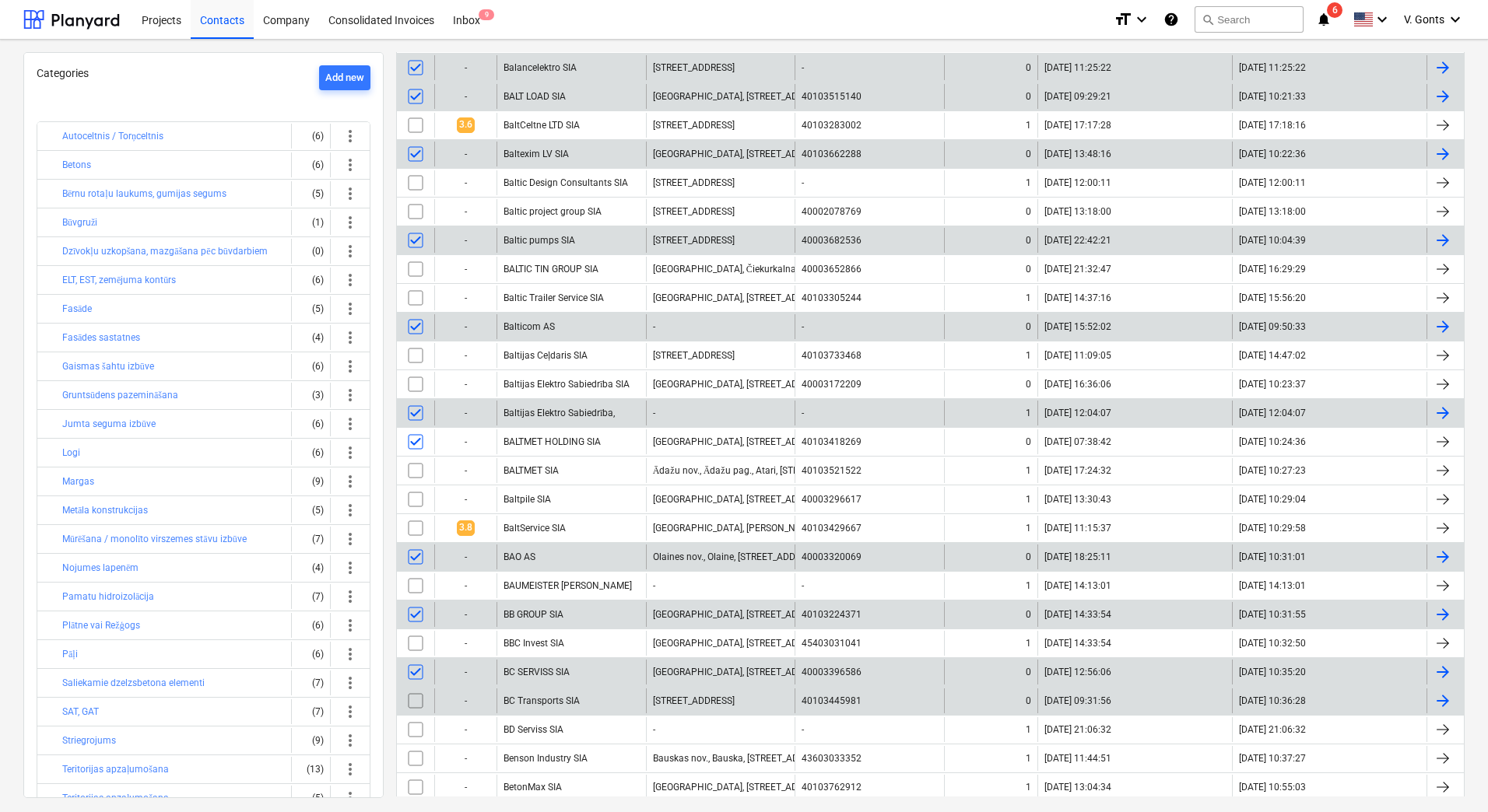
click at [418, 695] on input "checkbox" at bounding box center [415, 701] width 25 height 25
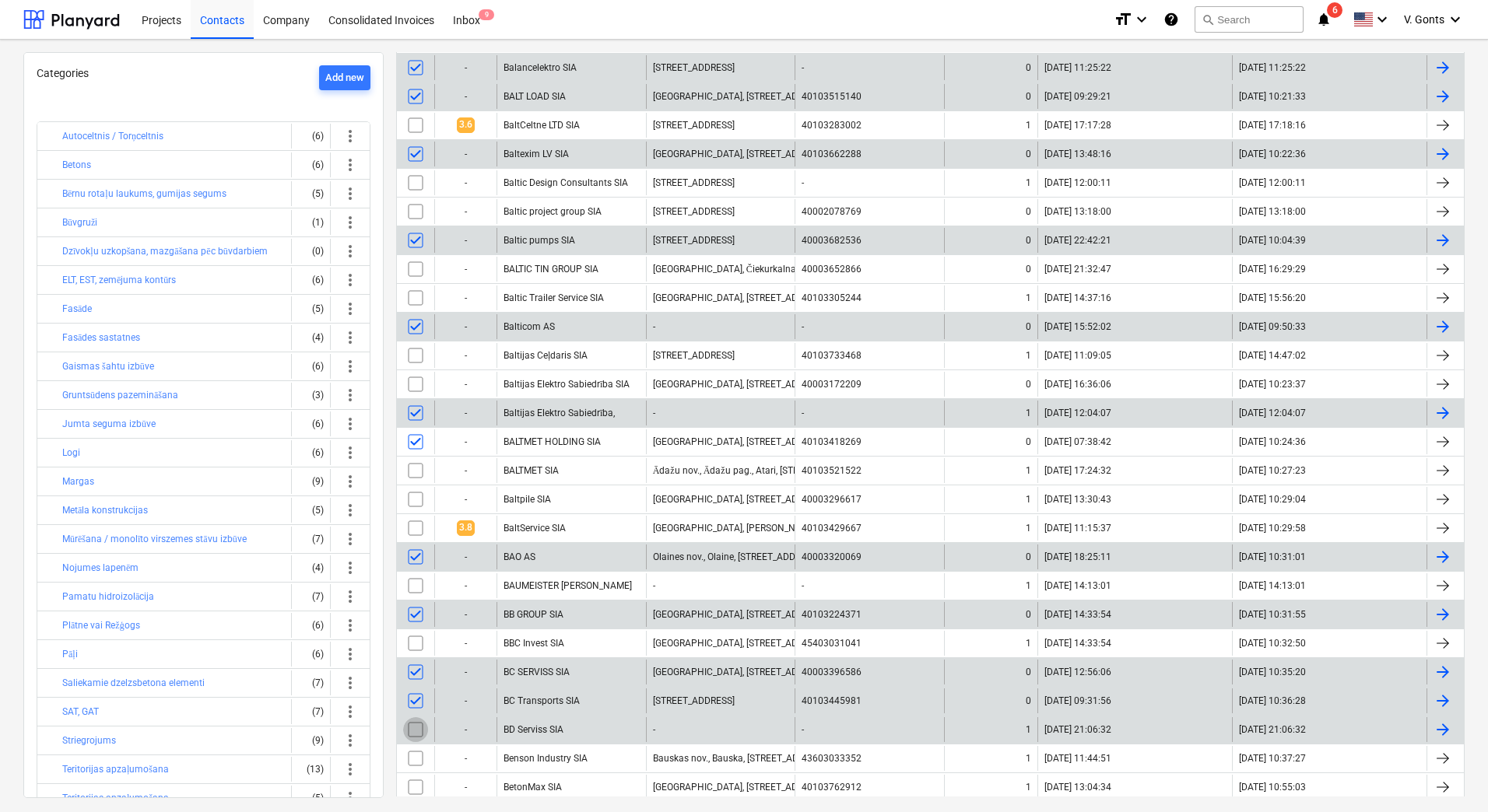
click at [413, 731] on input "checkbox" at bounding box center [415, 730] width 25 height 25
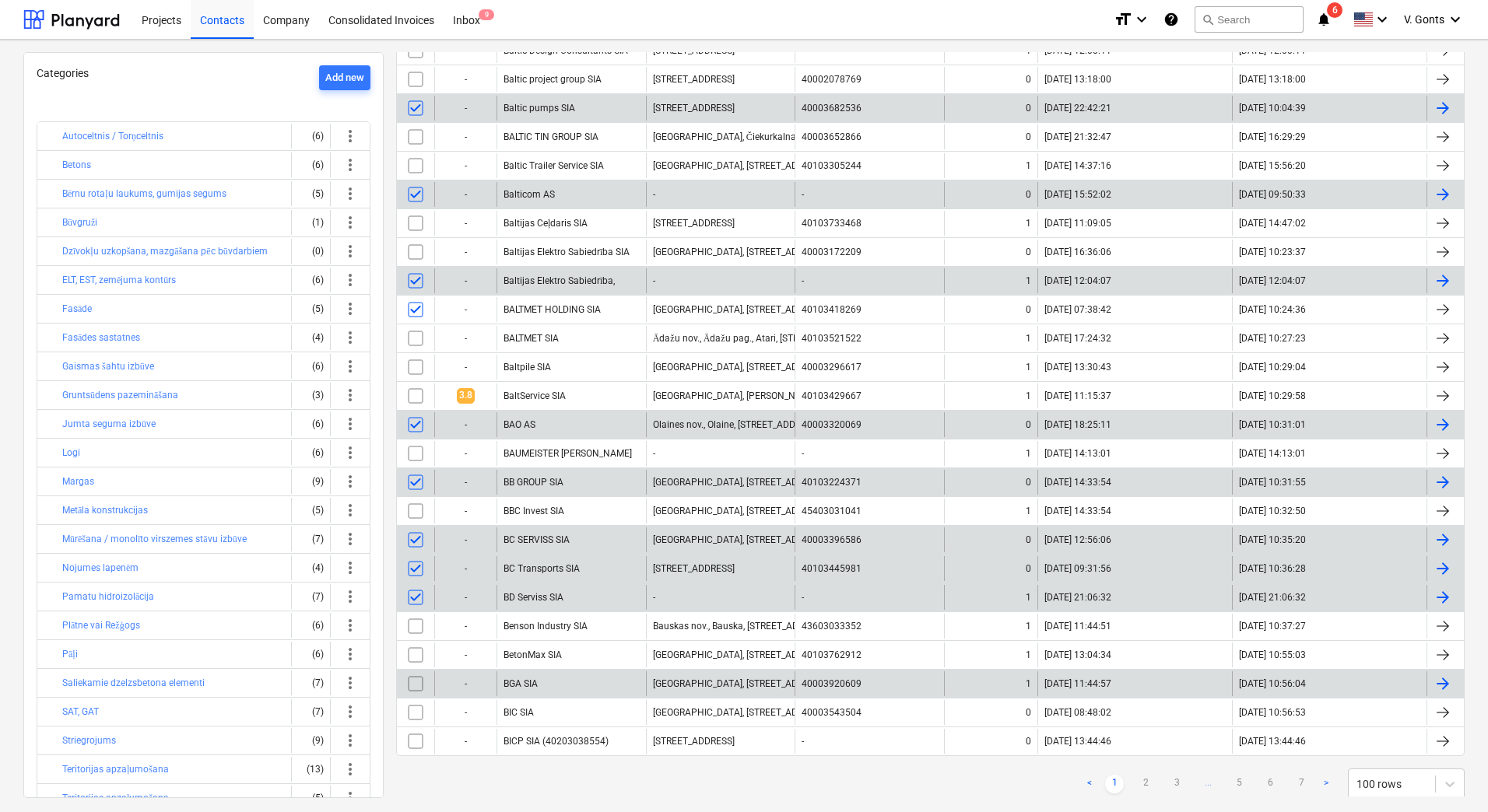
scroll to position [2412, 0]
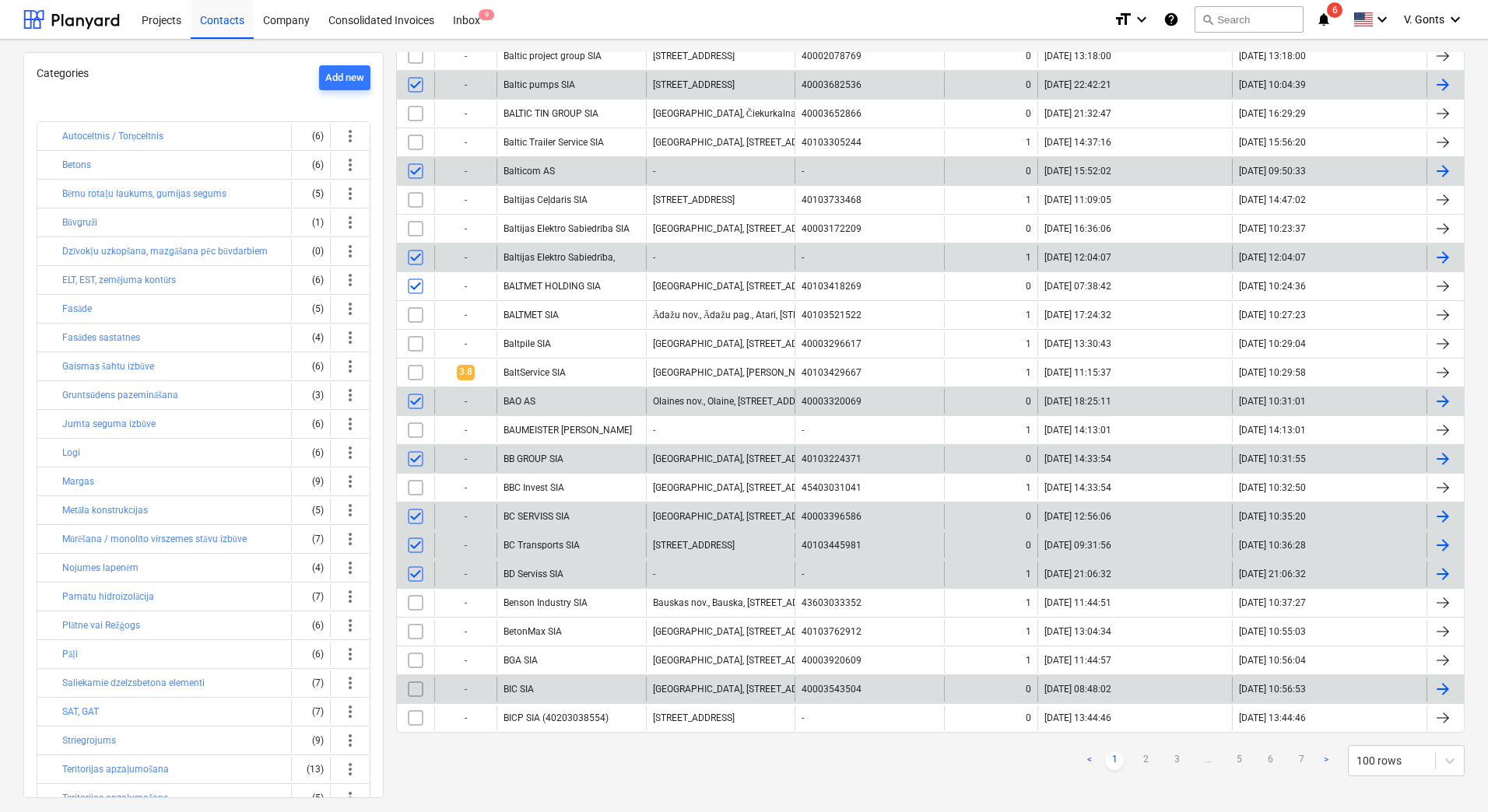
click at [419, 687] on input "checkbox" at bounding box center [415, 689] width 25 height 25
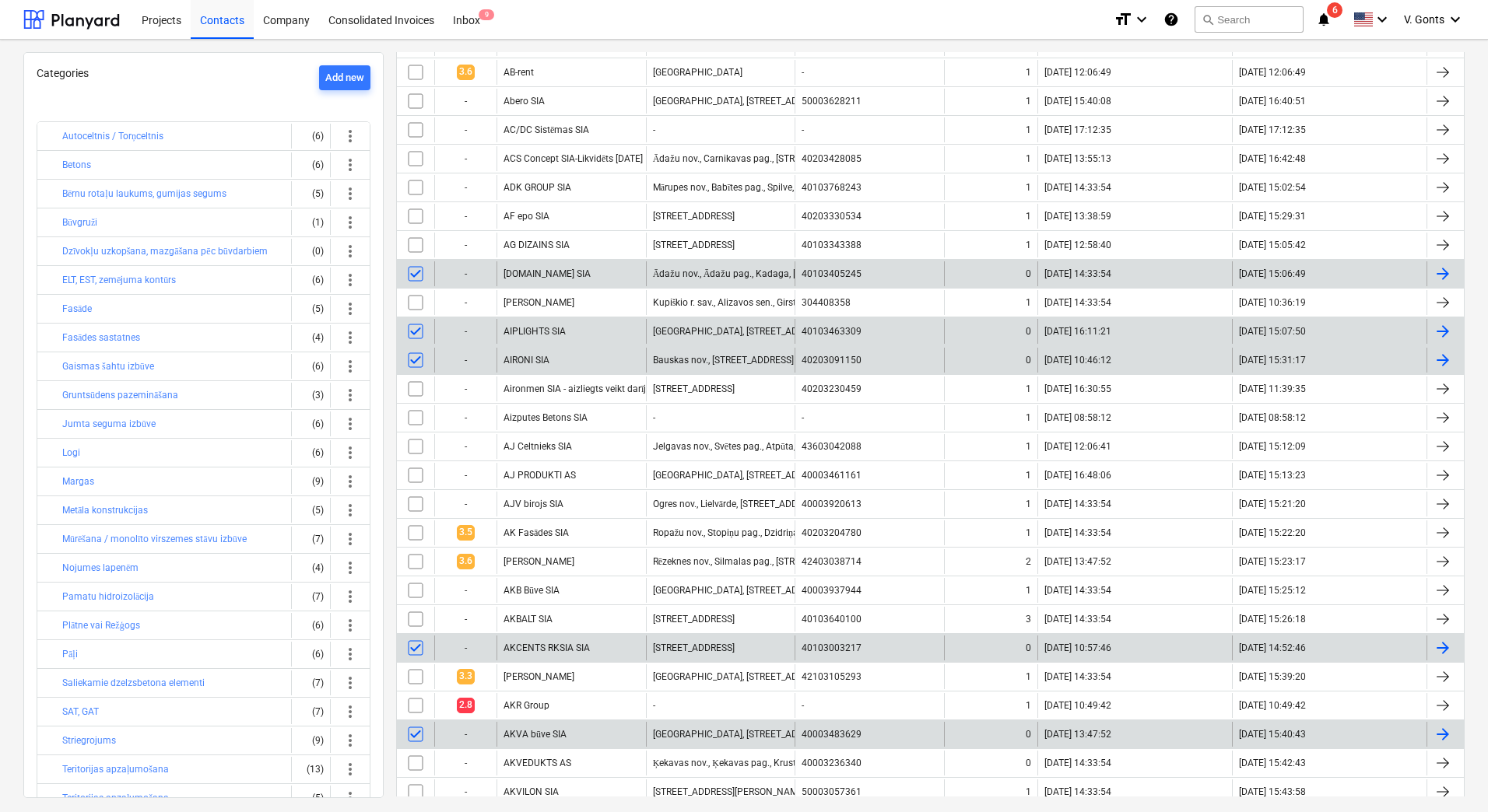
scroll to position [0, 0]
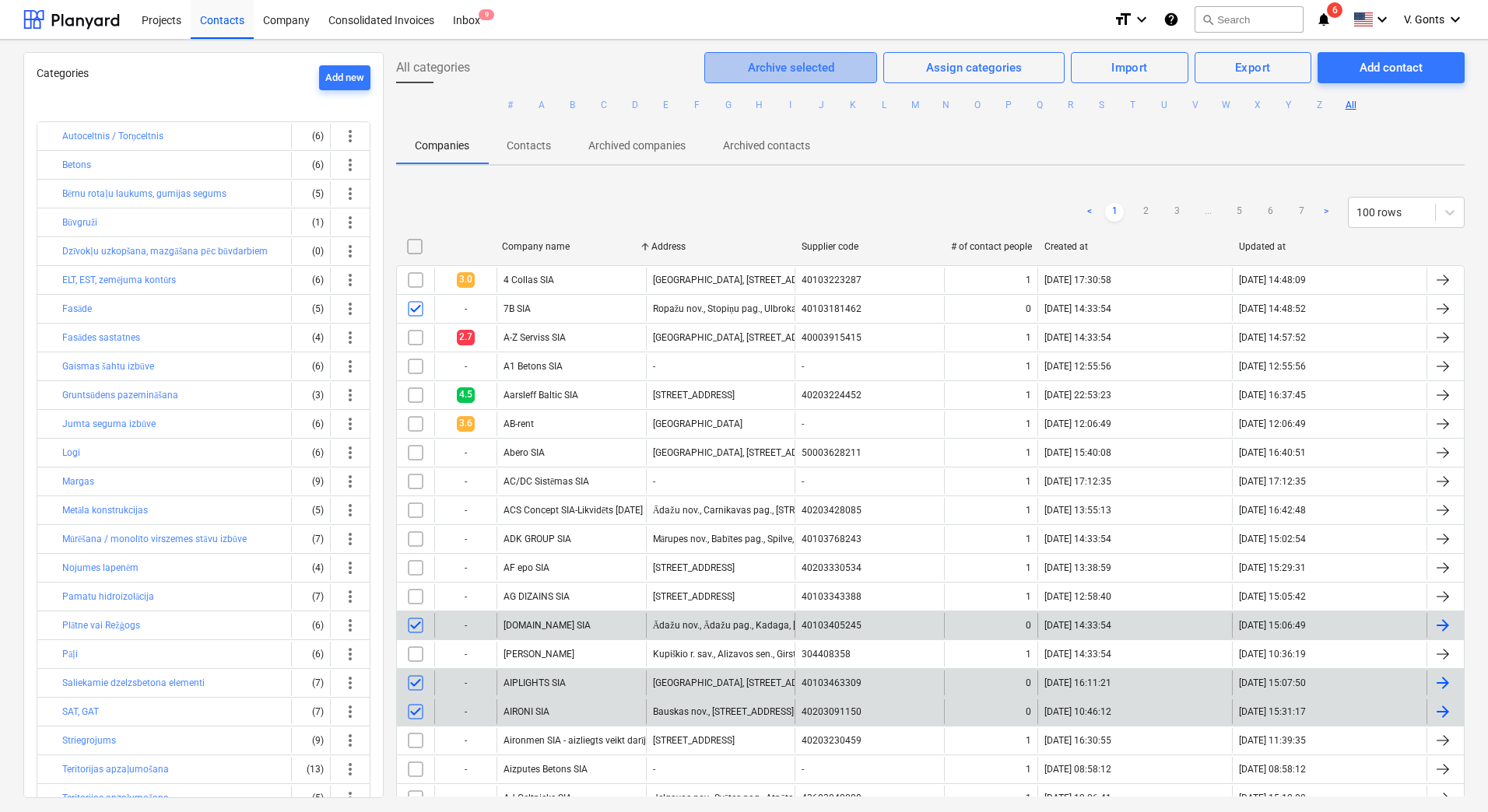
click at [806, 66] on div "Archive selected" at bounding box center [791, 67] width 86 height 21
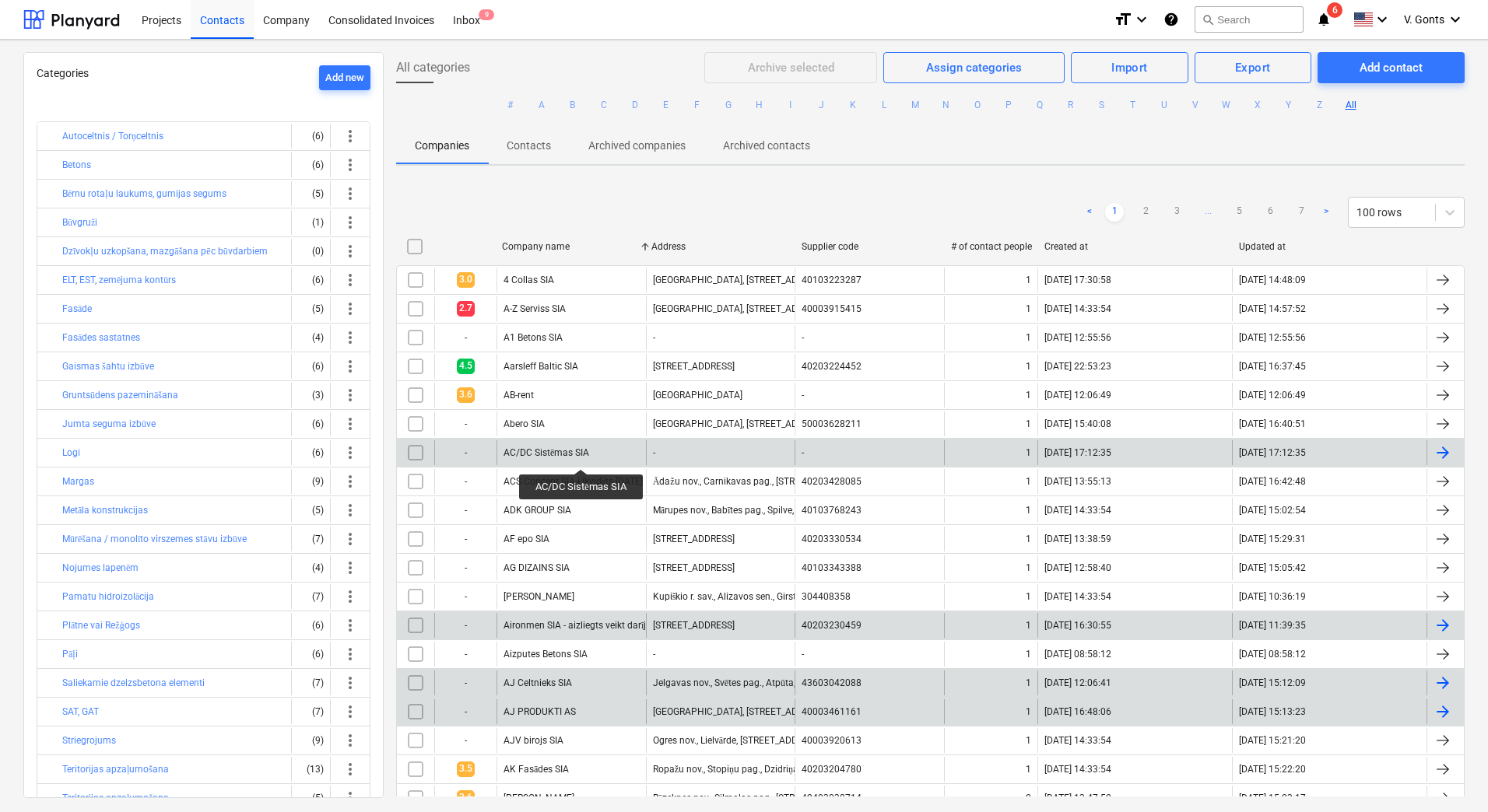
click at [582, 455] on div "AC/DC Sistēmas SIA" at bounding box center [545, 453] width 85 height 11
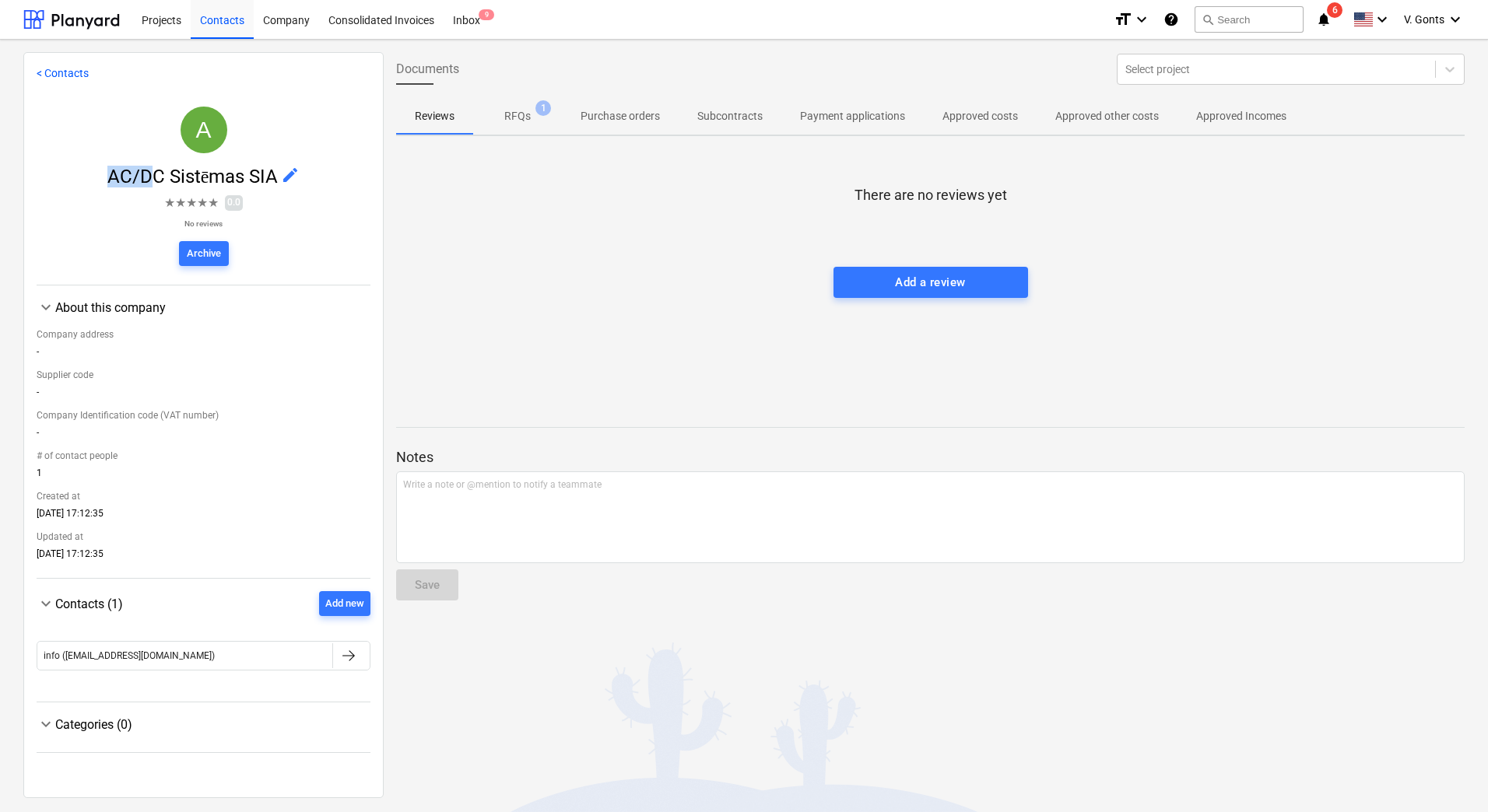
drag, startPoint x: 107, startPoint y: 174, endPoint x: 157, endPoint y: 174, distance: 50.0
click at [157, 174] on span "AC/DC Sistēmas SIA" at bounding box center [195, 176] width 174 height 22
drag, startPoint x: 157, startPoint y: 174, endPoint x: 85, endPoint y: 175, distance: 72.0
click at [85, 175] on span "AC/DC Sistēmas SIA edit" at bounding box center [203, 176] width 334 height 22
copy span "AC/DC Sistēmas SIA"
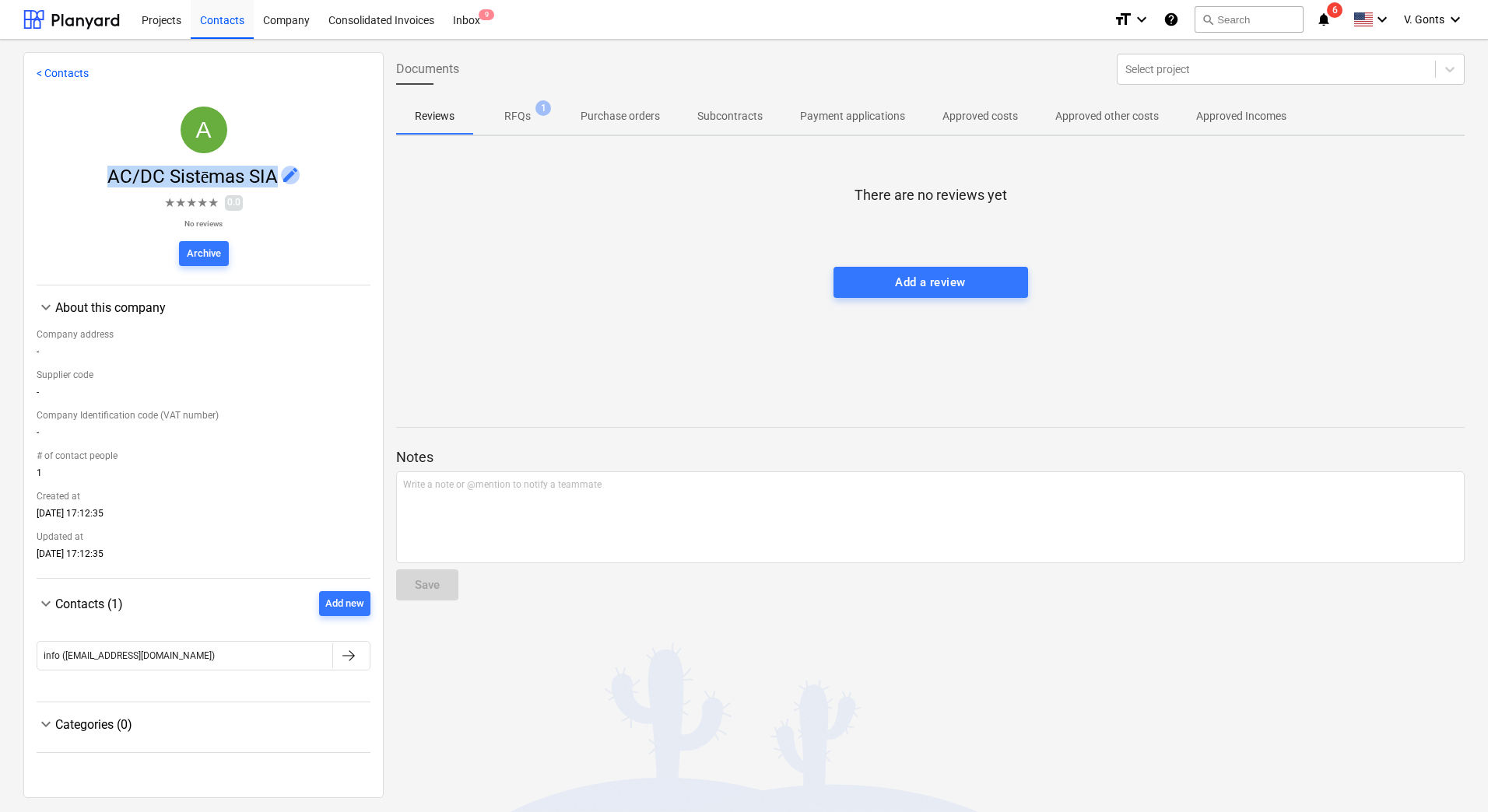
click at [291, 176] on span "edit" at bounding box center [290, 175] width 19 height 19
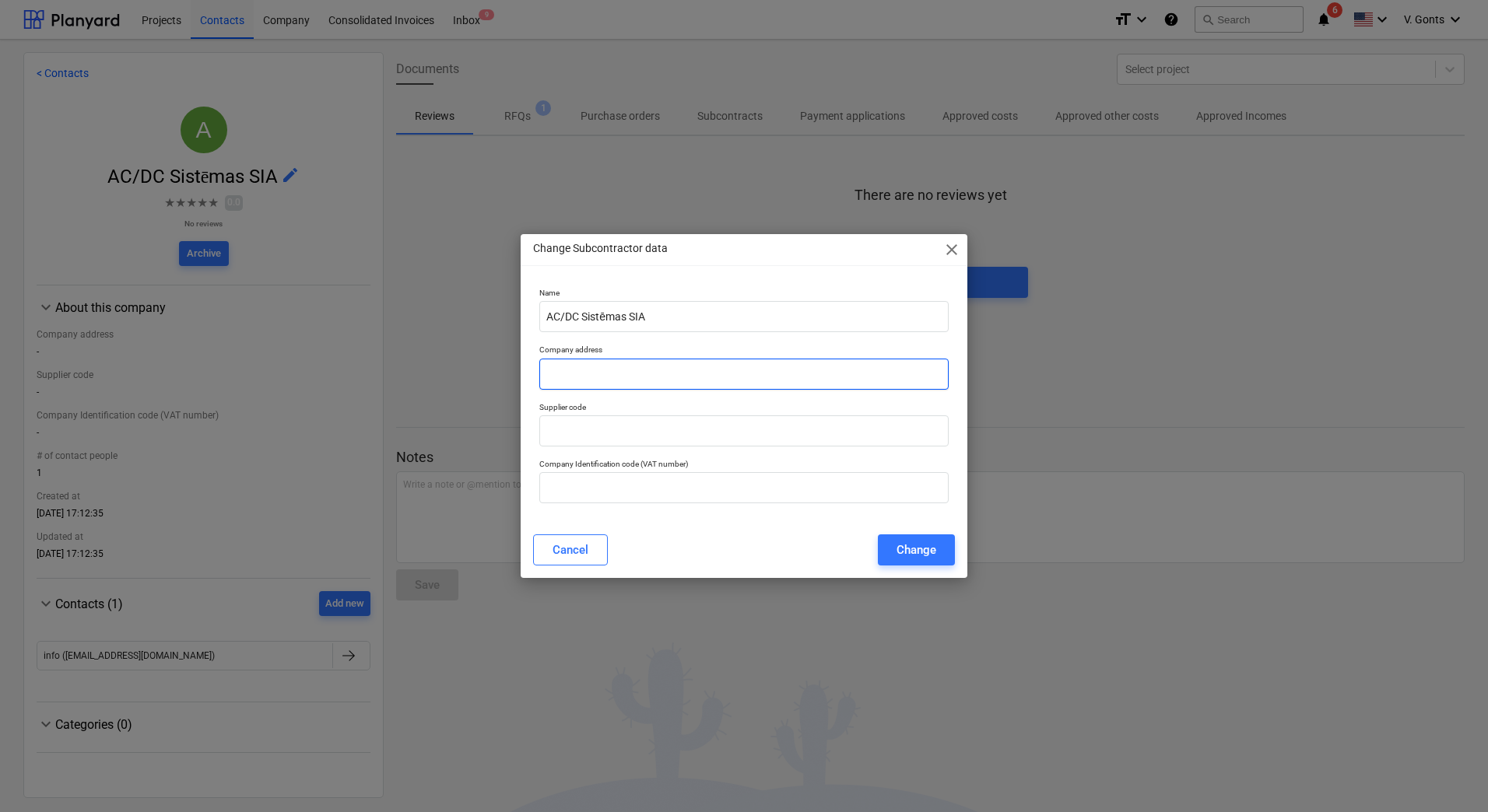
click at [599, 362] on input "text" at bounding box center [744, 374] width 409 height 31
paste input ", Kuldīgas nov., Kuldīga, [STREET_ADDRESS]"
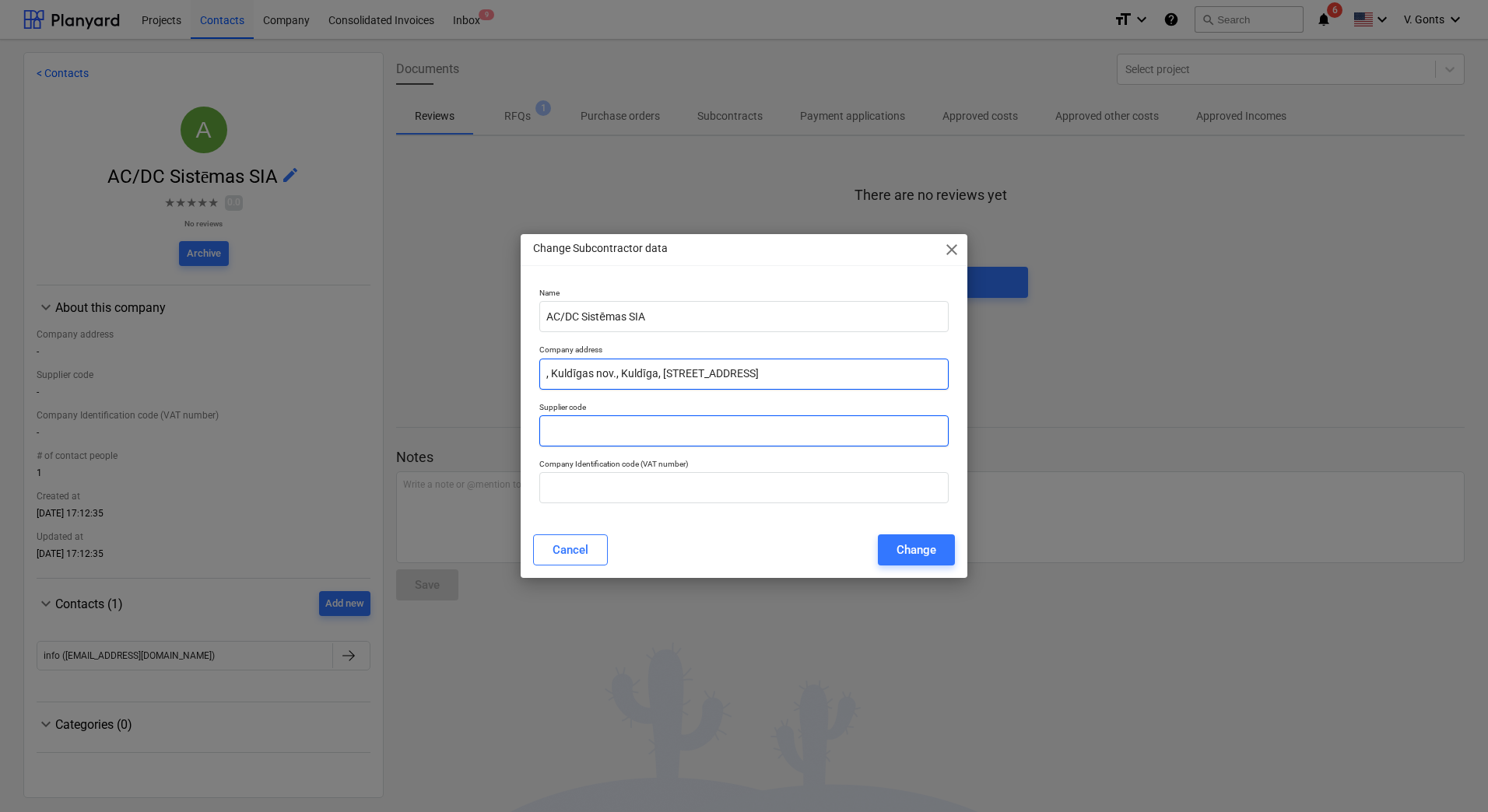
type input ", Kuldīgas nov., Kuldīga, [STREET_ADDRESS]"
click at [576, 434] on input "text" at bounding box center [744, 431] width 409 height 31
drag, startPoint x: 762, startPoint y: 373, endPoint x: 718, endPoint y: 376, distance: 44.1
click at [718, 376] on input ", Kuldīgas nov., Kuldīga, [STREET_ADDRESS]" at bounding box center [744, 374] width 409 height 31
click at [610, 430] on input "text" at bounding box center [744, 431] width 409 height 31
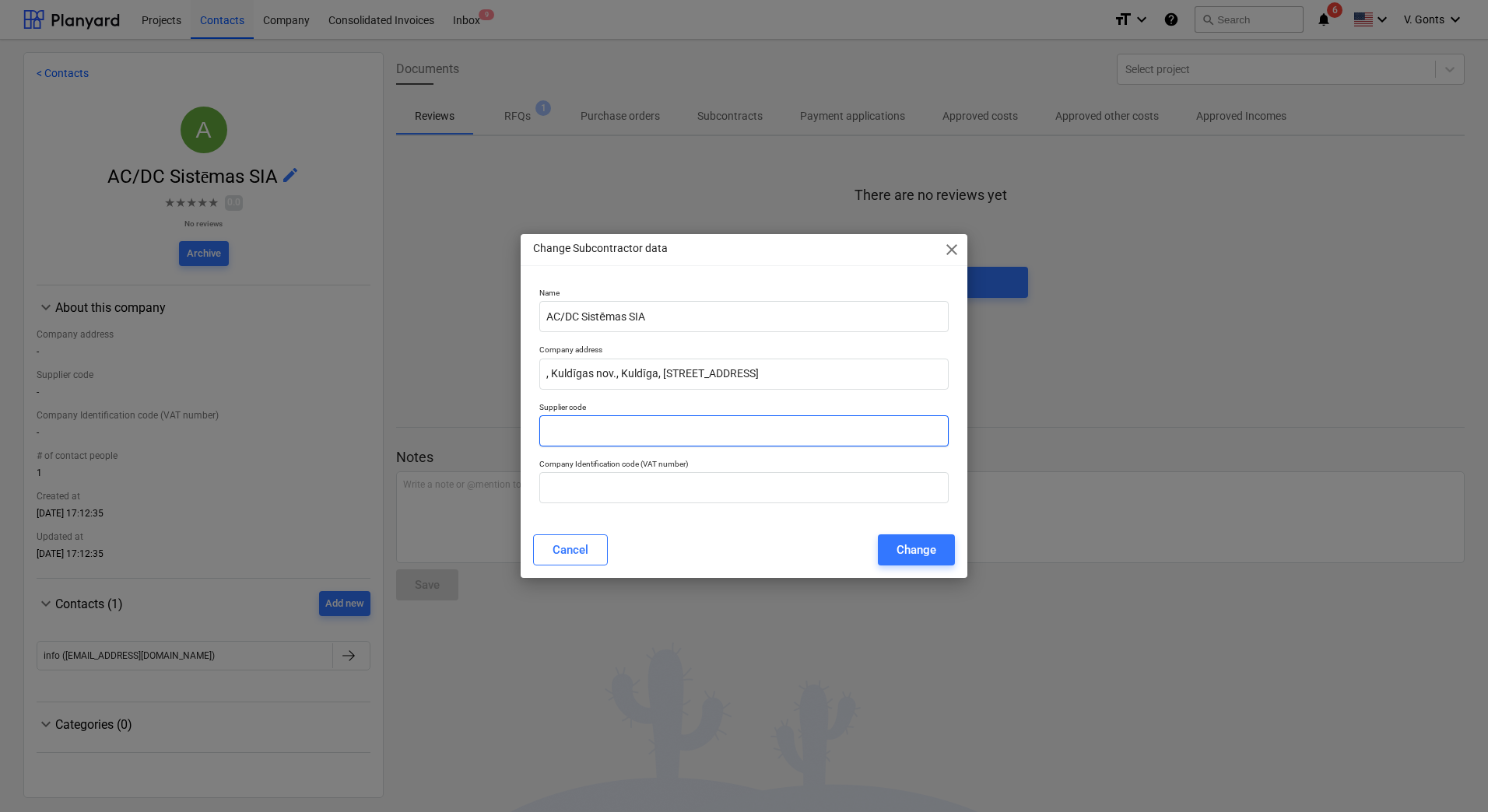
paste input "40203392106"
type input "40203392106"
click at [594, 484] on input "text" at bounding box center [744, 487] width 409 height 31
paste input "40203392106"
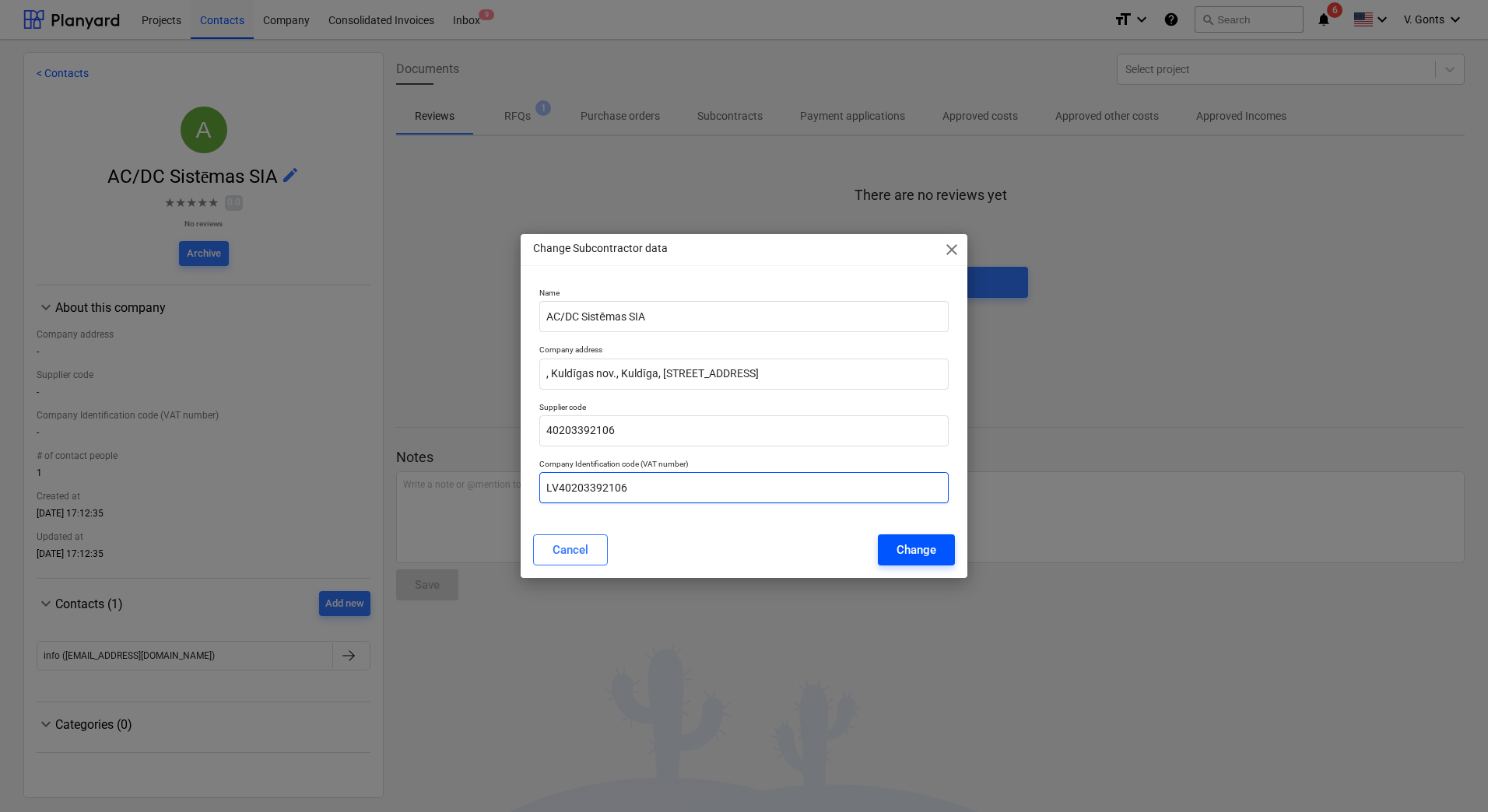
type input "LV40203392106"
click at [899, 555] on div "Change" at bounding box center [916, 550] width 39 height 21
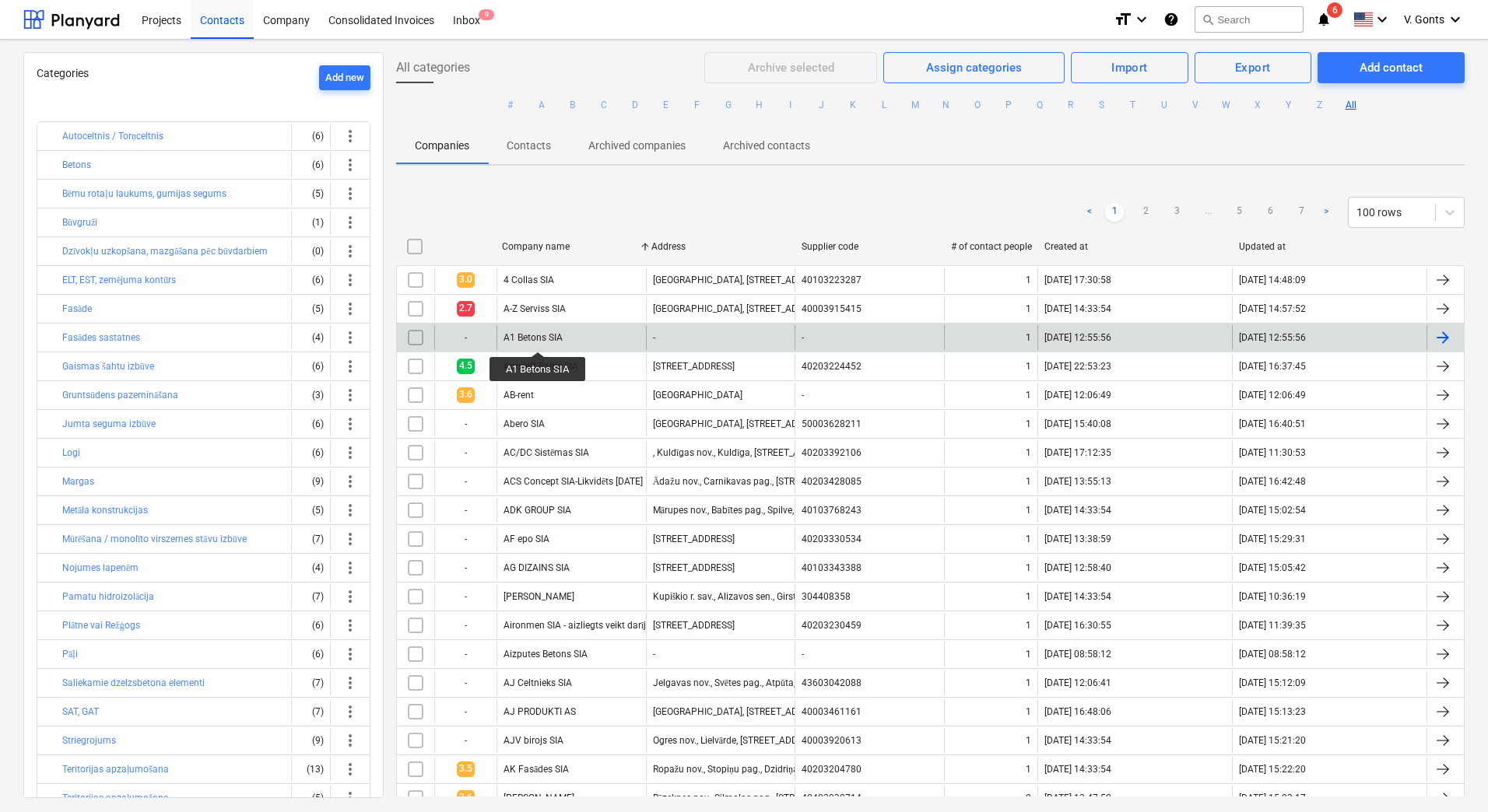
click at [538, 337] on div "A1 Betons SIA" at bounding box center [532, 338] width 59 height 11
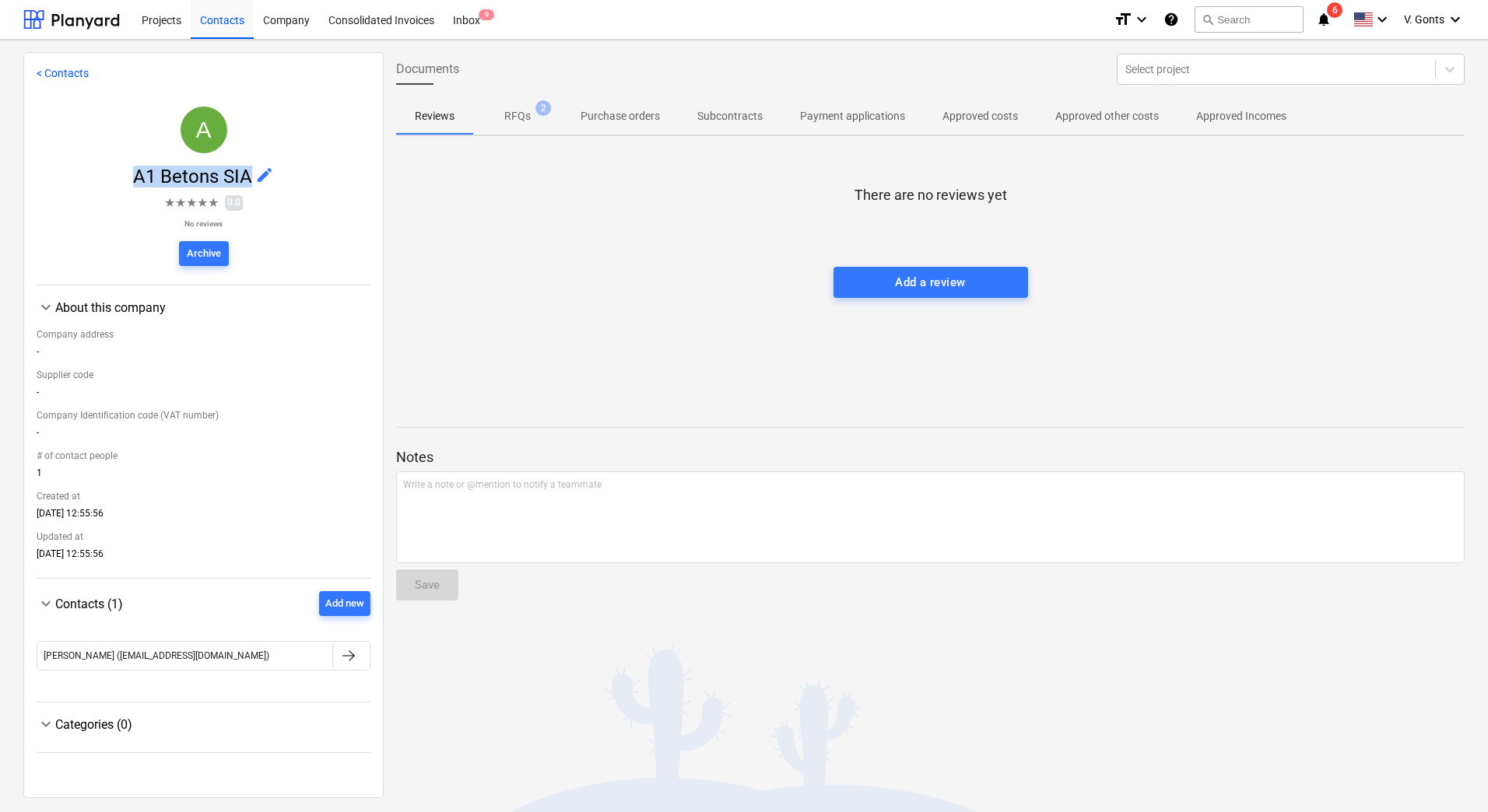
drag, startPoint x: 125, startPoint y: 177, endPoint x: 246, endPoint y: 170, distance: 121.2
click at [246, 170] on span "A1 Betons SIA edit" at bounding box center [203, 176] width 334 height 22
copy span "A1 Betons SIA"
click at [269, 176] on span "edit" at bounding box center [264, 175] width 19 height 19
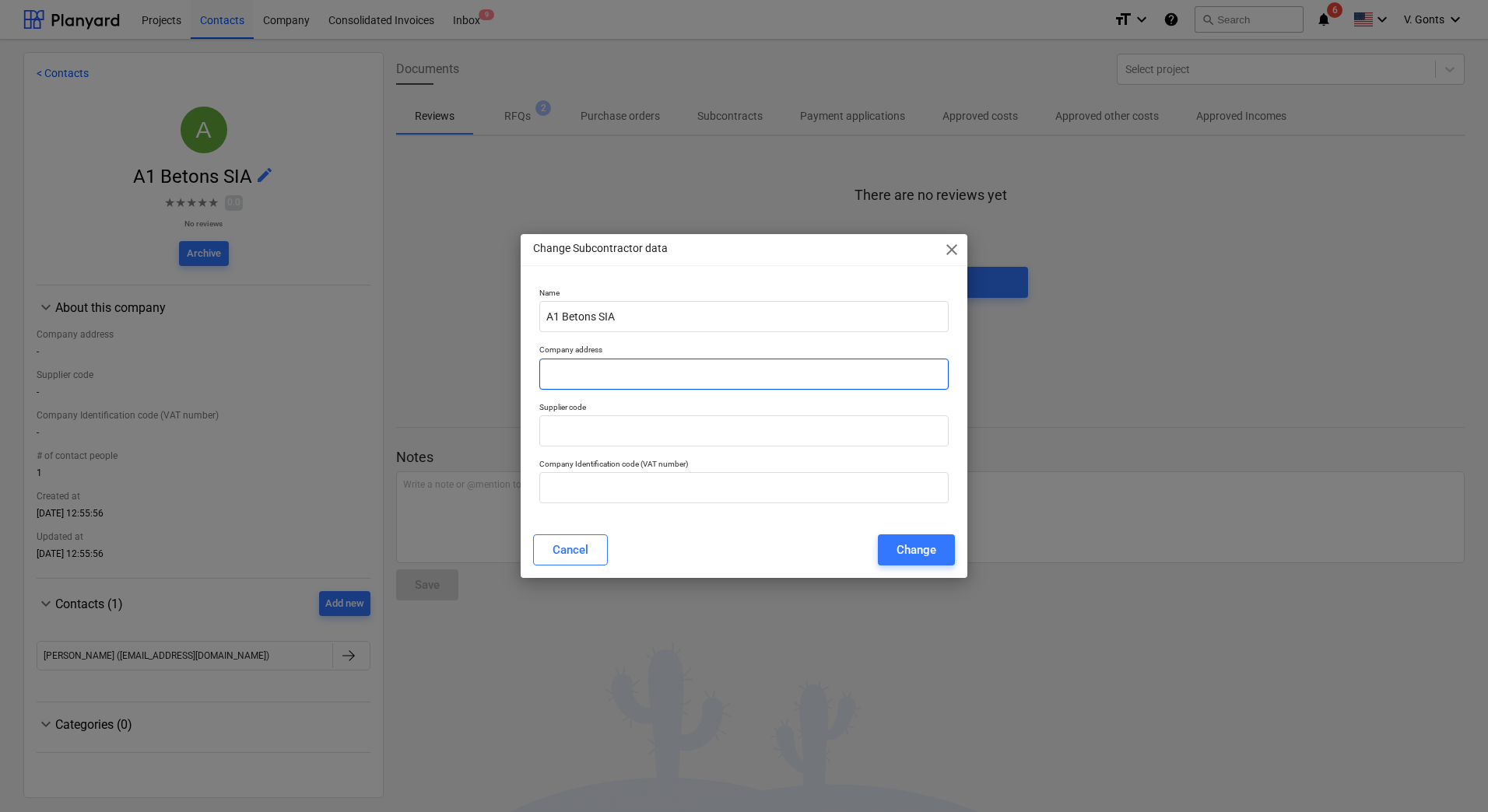
click at [641, 368] on input "text" at bounding box center [744, 374] width 409 height 31
paste input "[STREET_ADDRESS]"
type input "[STREET_ADDRESS]"
click at [563, 432] on input "text" at bounding box center [744, 431] width 409 height 31
paste input "LV40203468711"
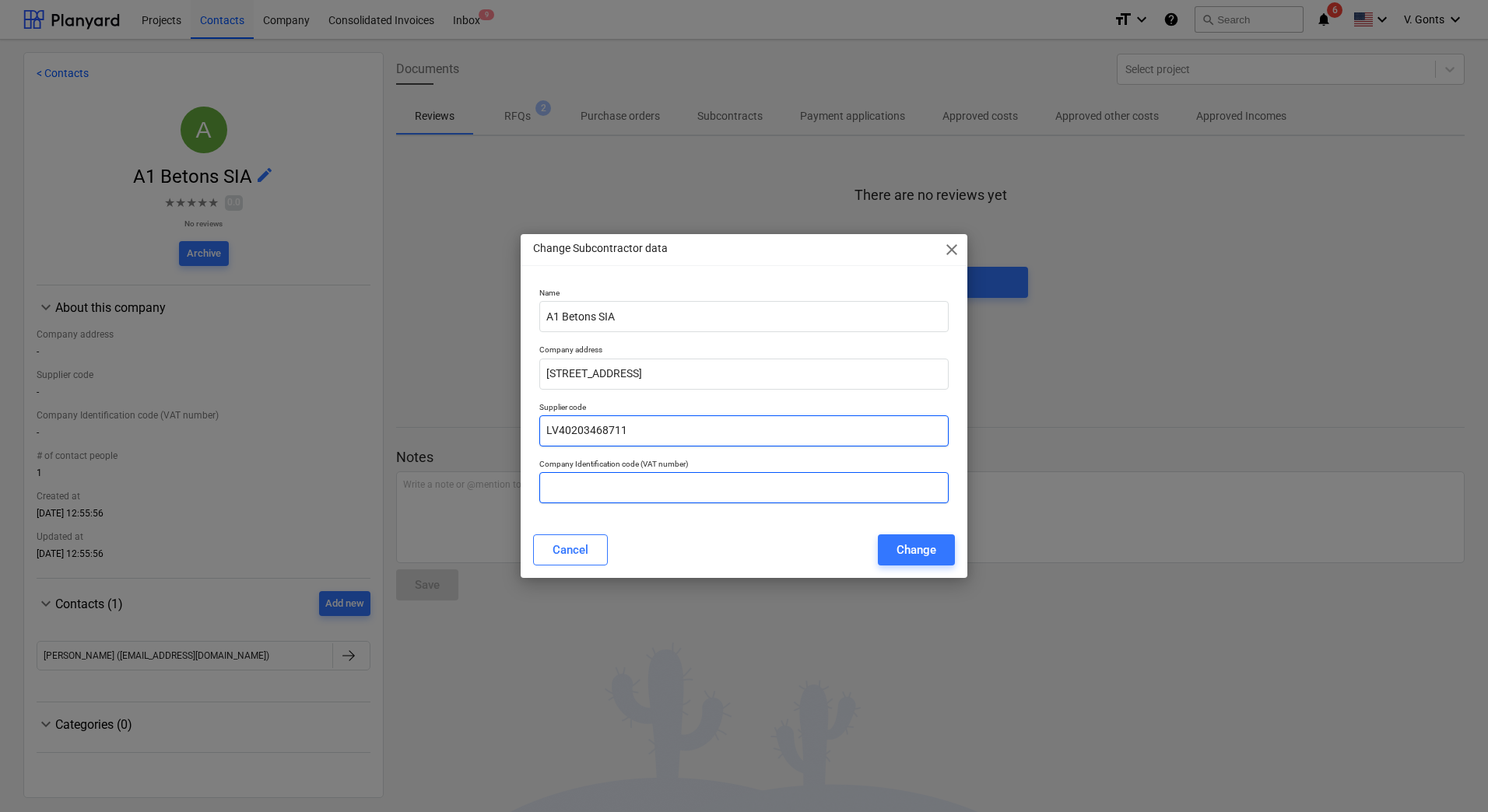
type input "LV40203468711"
click at [590, 481] on input "text" at bounding box center [744, 487] width 409 height 31
paste input "LV40203468711"
type input "LV40203468711"
drag, startPoint x: 558, startPoint y: 428, endPoint x: 481, endPoint y: 403, distance: 81.0
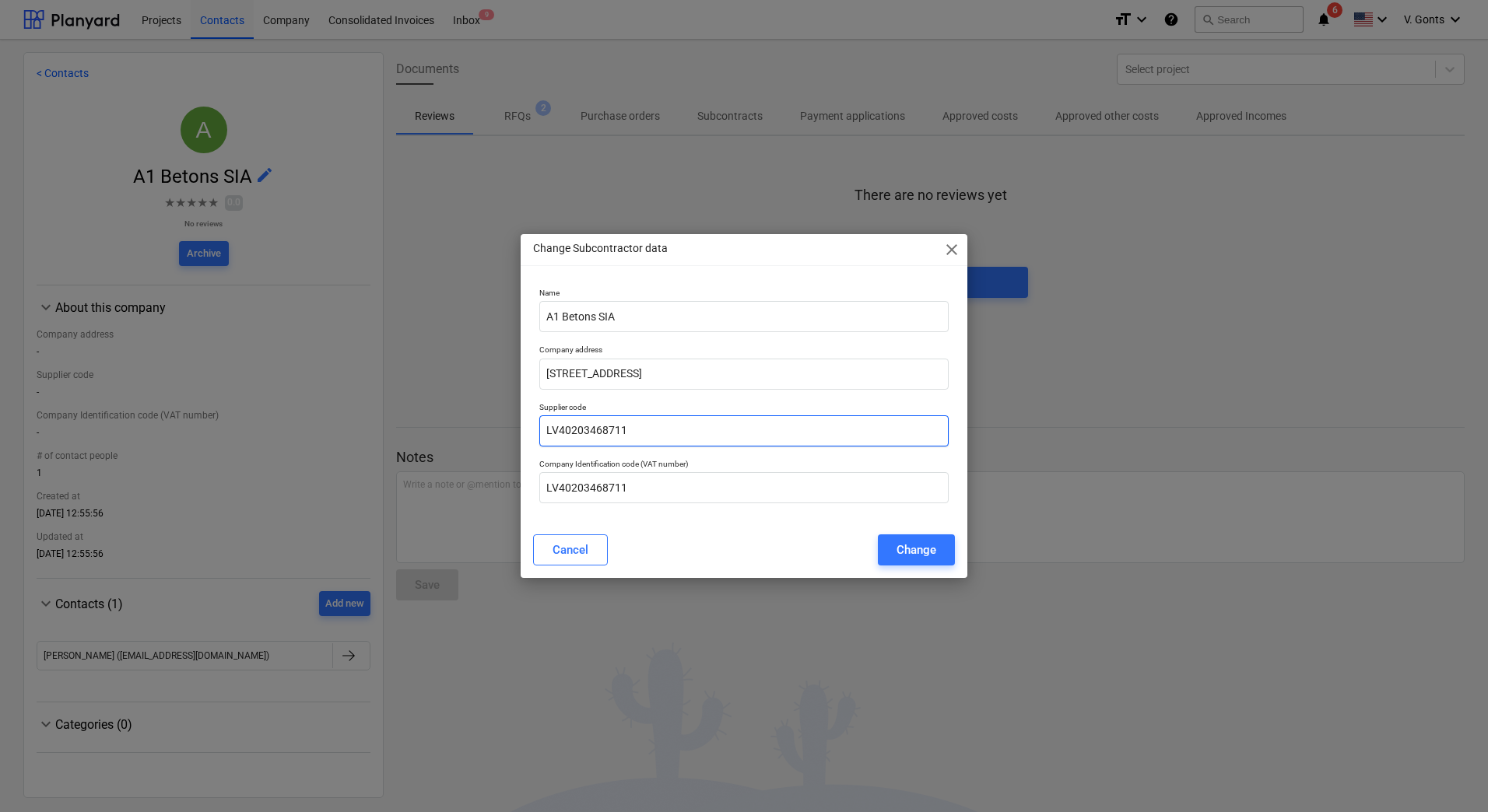
click at [481, 411] on div "Change Subcontractor data close Name A1 Betons SIA Company address [STREET_ADDR…" at bounding box center [744, 406] width 1488 height 812
type input "40203468711"
click at [928, 556] on div "Change" at bounding box center [916, 550] width 39 height 21
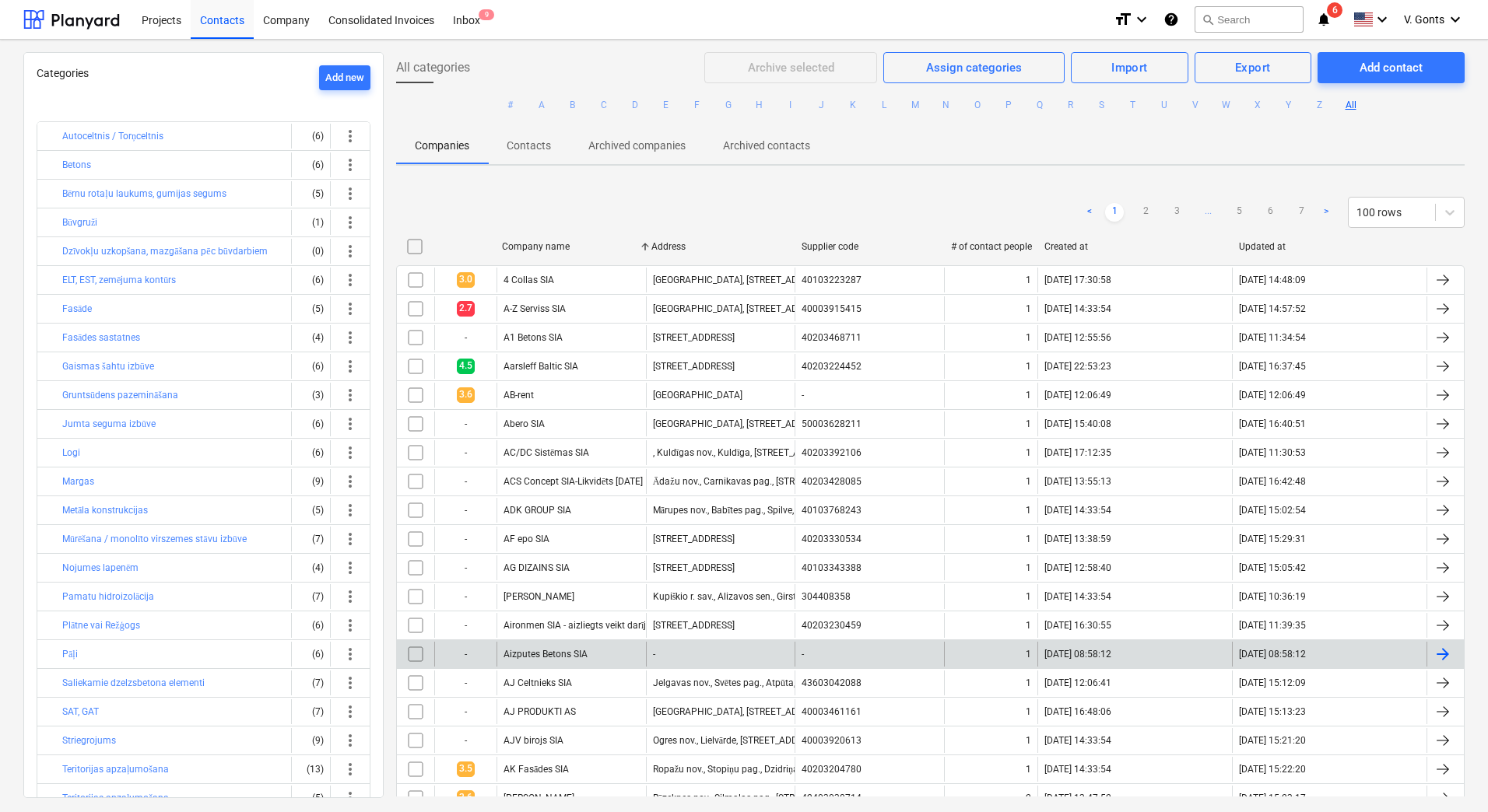
click at [423, 654] on input "checkbox" at bounding box center [415, 654] width 25 height 25
click at [811, 58] on div "Archive selected" at bounding box center [791, 67] width 86 height 21
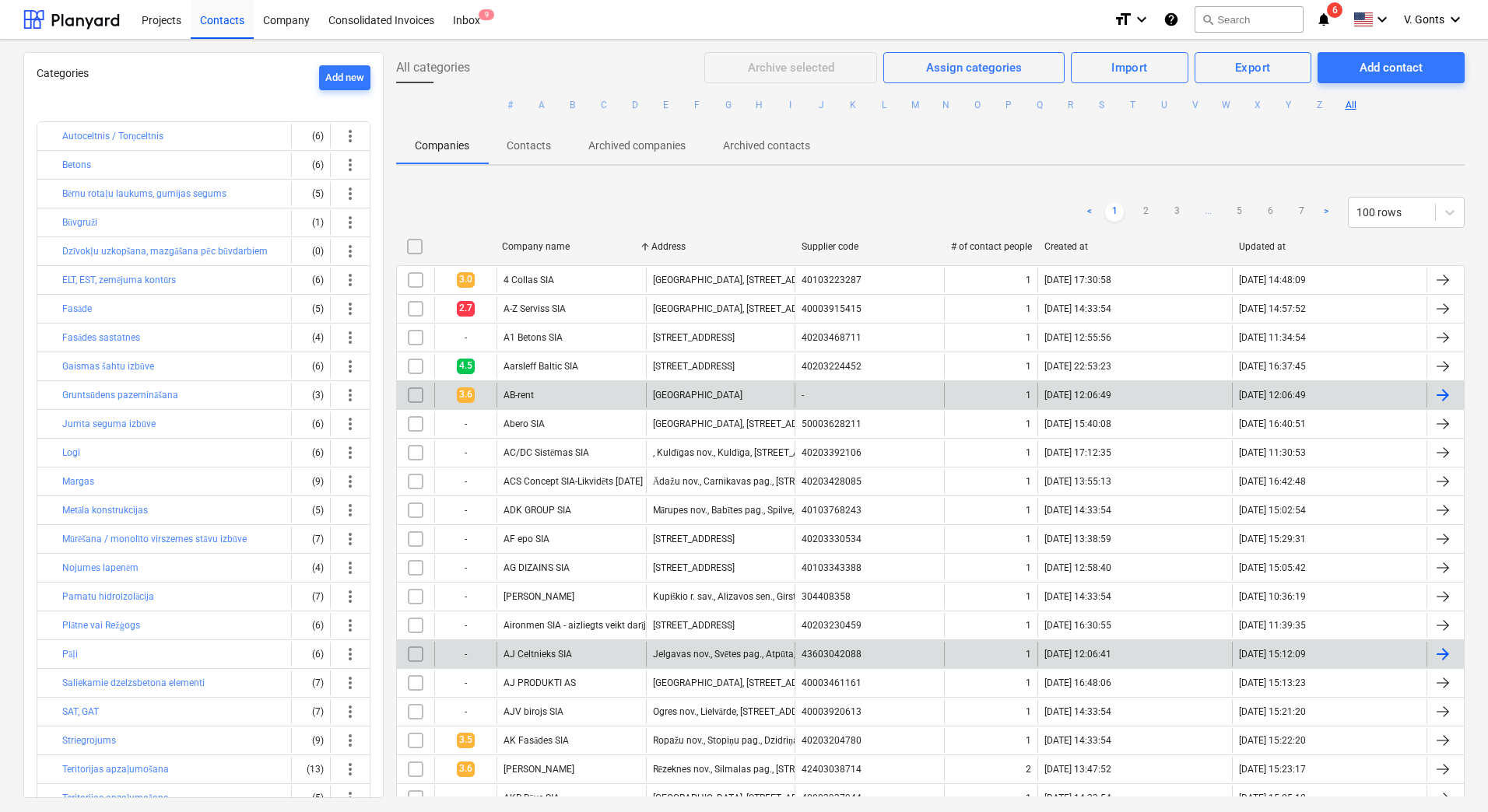
click at [465, 394] on span "3.6" at bounding box center [466, 395] width 18 height 15
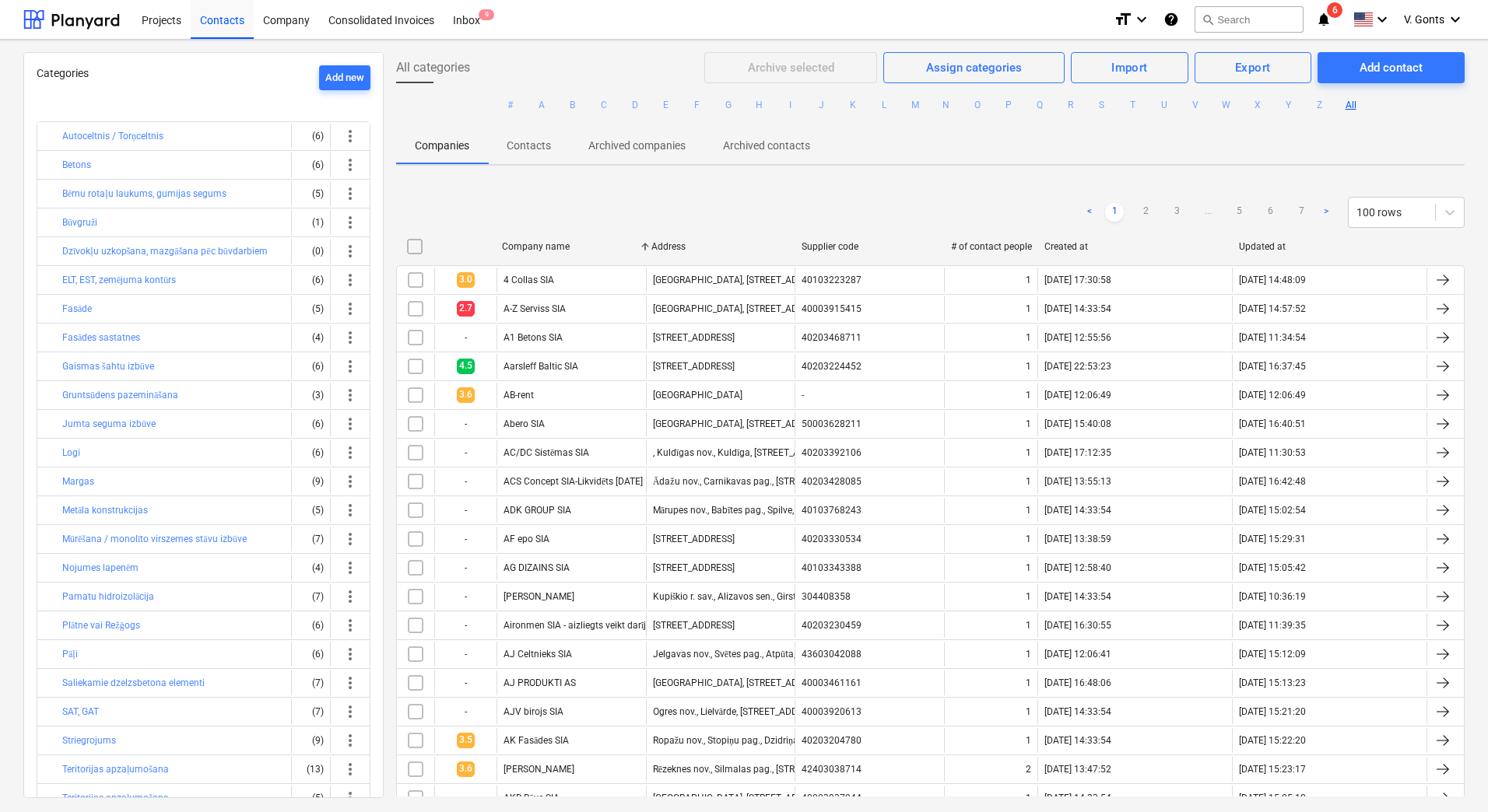
scroll to position [466, 0]
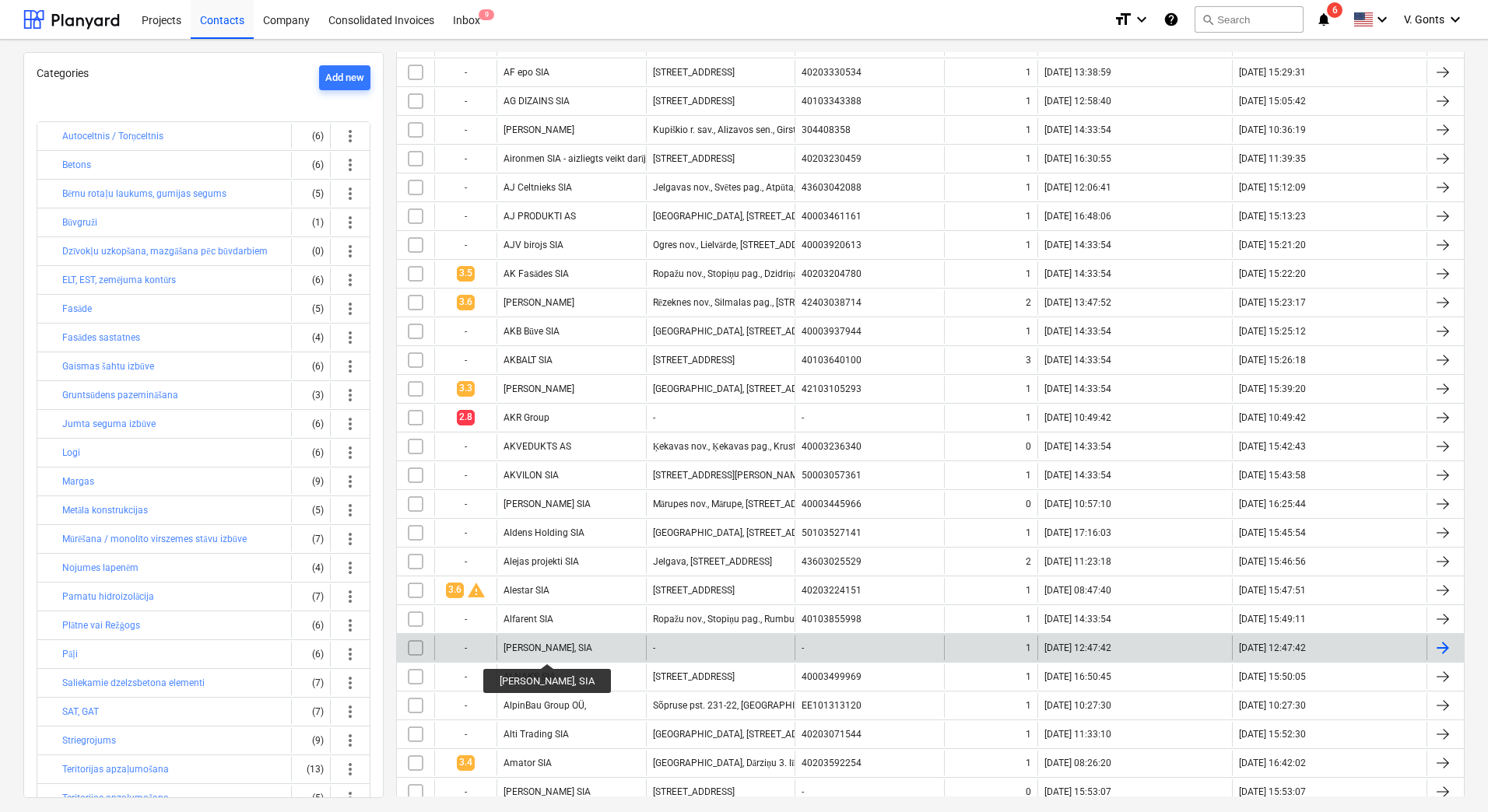
click at [544, 650] on div "[PERSON_NAME], SIA" at bounding box center [547, 648] width 89 height 11
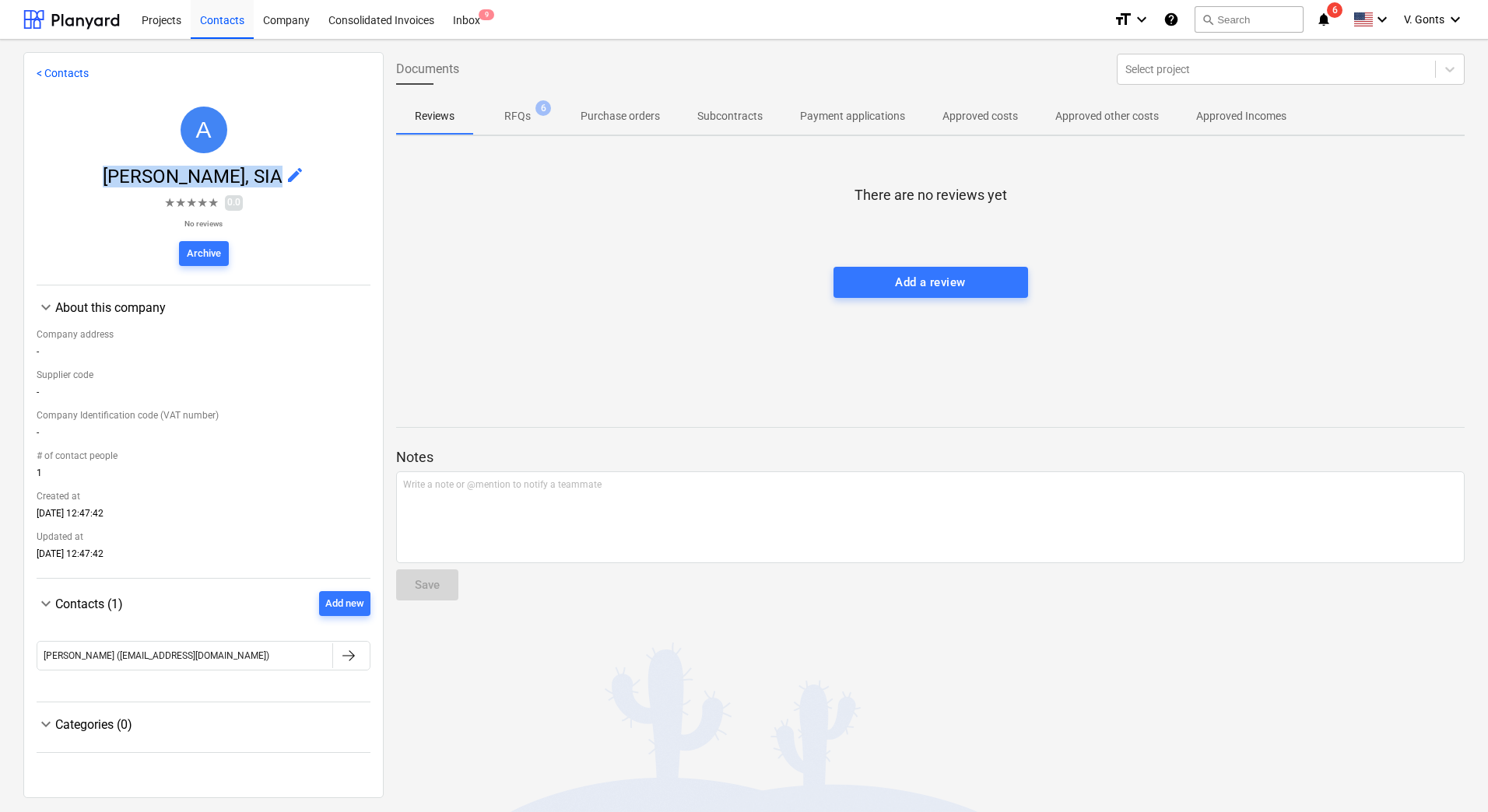
drag, startPoint x: 108, startPoint y: 178, endPoint x: 269, endPoint y: 185, distance: 161.2
click at [269, 185] on span "[PERSON_NAME], SIA edit" at bounding box center [203, 176] width 334 height 22
copy span "[PERSON_NAME], SIA"
click at [291, 171] on span "edit" at bounding box center [295, 175] width 19 height 19
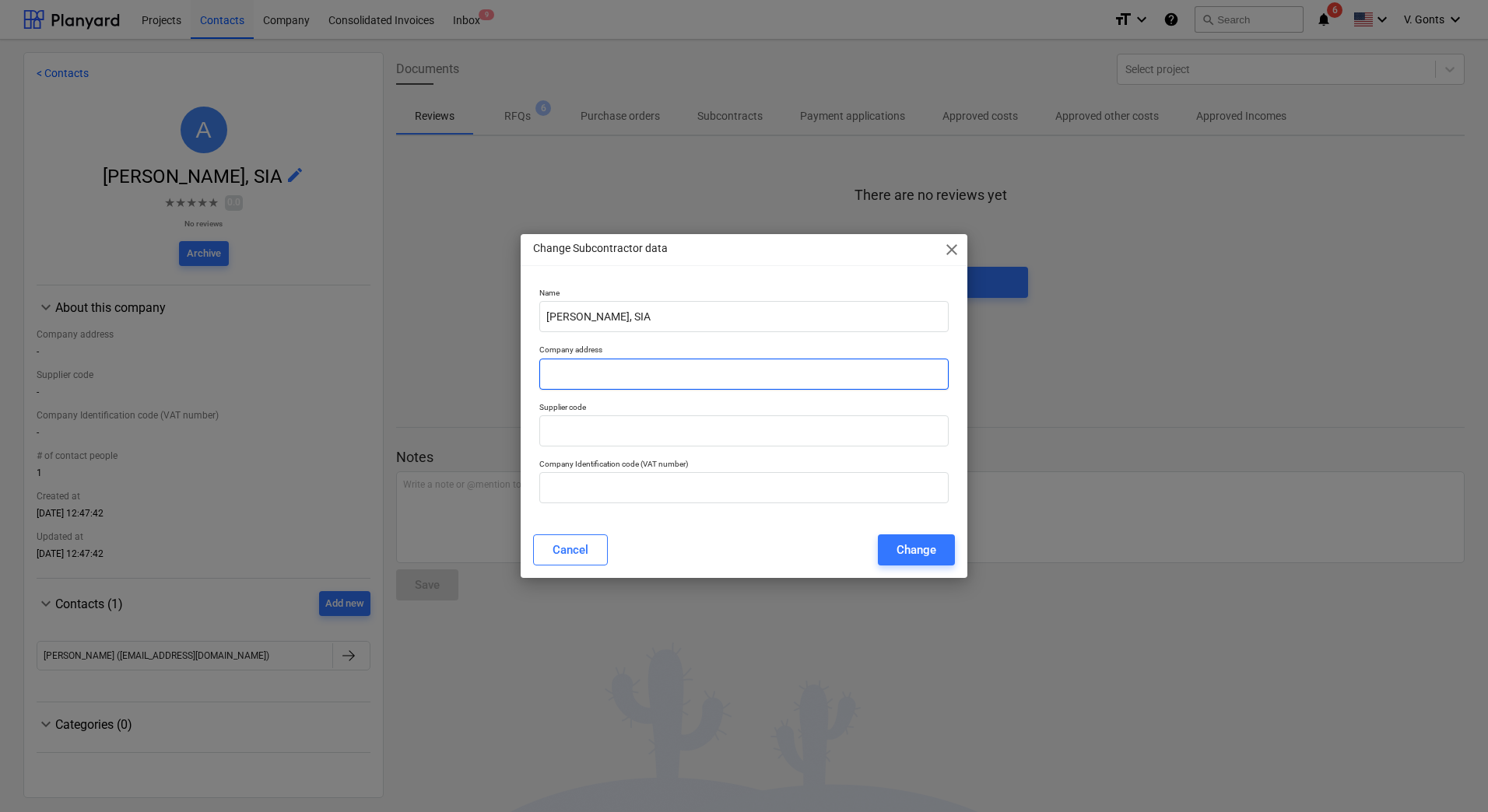
click at [588, 376] on input "text" at bounding box center [744, 374] width 409 height 31
paste input "[STREET_ADDRESS]."
type input "[STREET_ADDRESS]."
click at [575, 429] on input "text" at bounding box center [744, 431] width 409 height 31
paste input "40003972117"
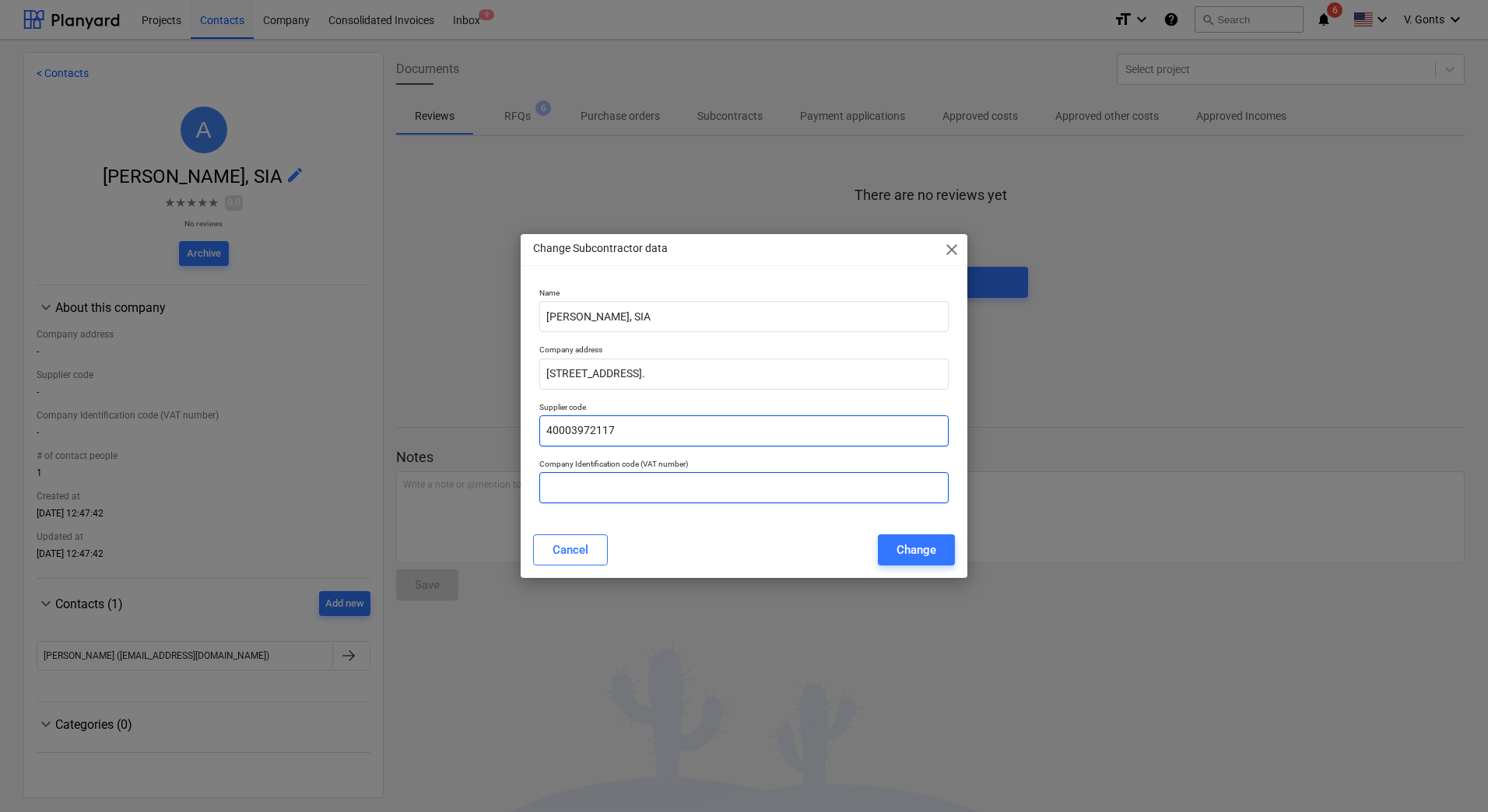
type input "40003972117"
drag, startPoint x: 583, startPoint y: 481, endPoint x: 576, endPoint y: 462, distance: 20.2
click at [583, 481] on input "text" at bounding box center [744, 487] width 409 height 31
paste input "40003972117"
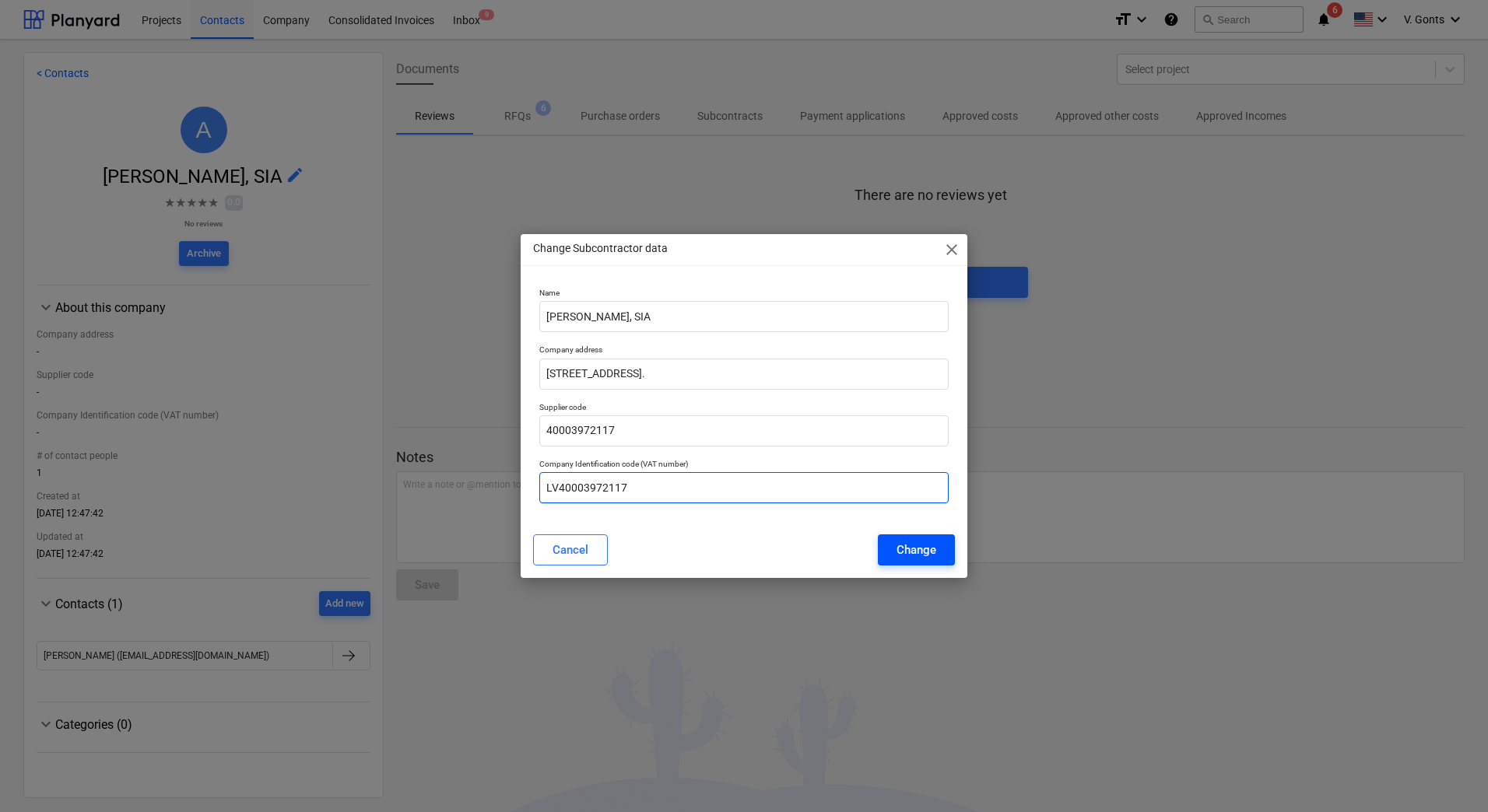
type input "LV40003972117"
click at [925, 548] on div "Change" at bounding box center [916, 550] width 39 height 21
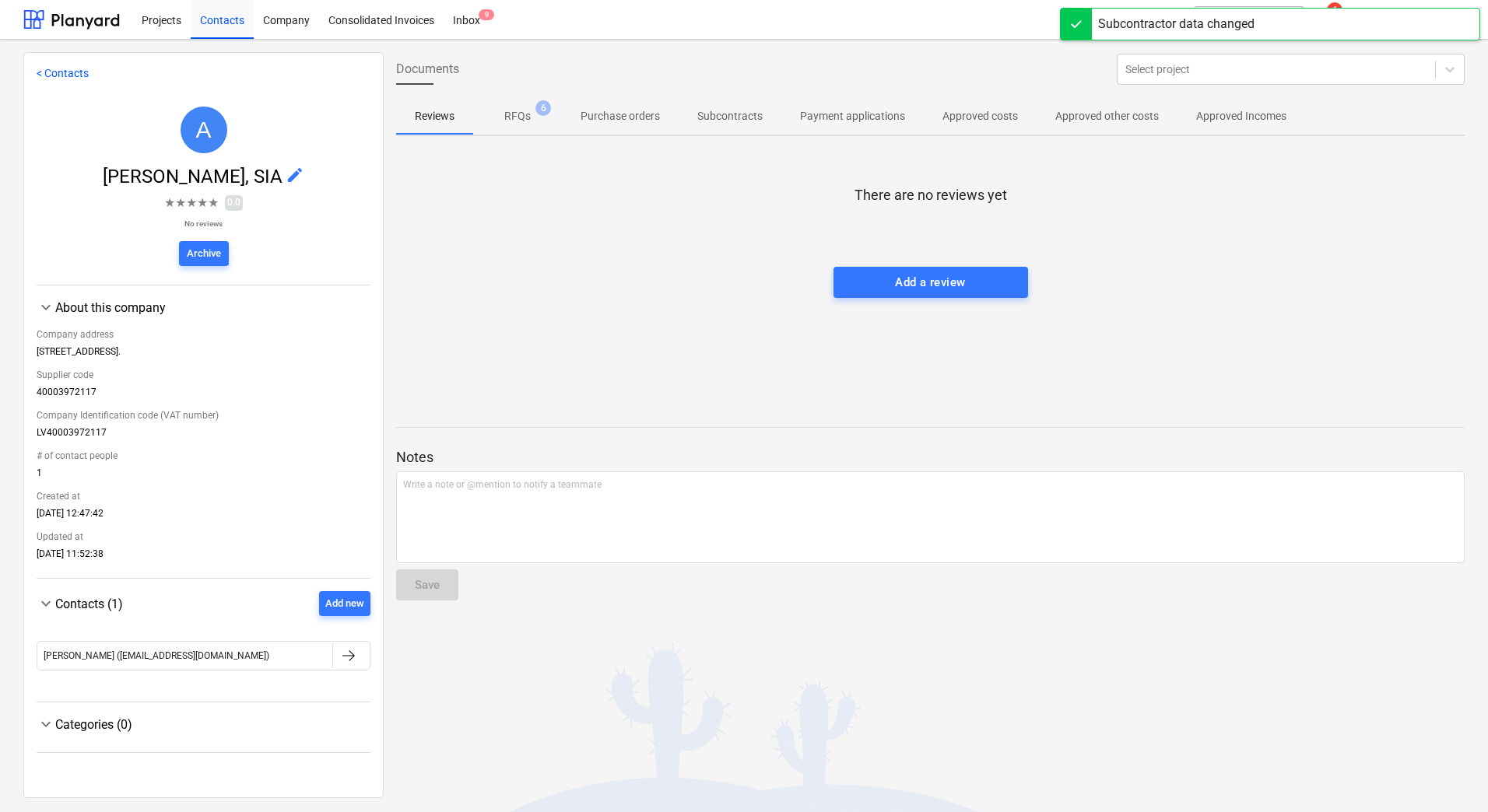
click at [57, 71] on link "< Contacts" at bounding box center [63, 72] width 52 height 12
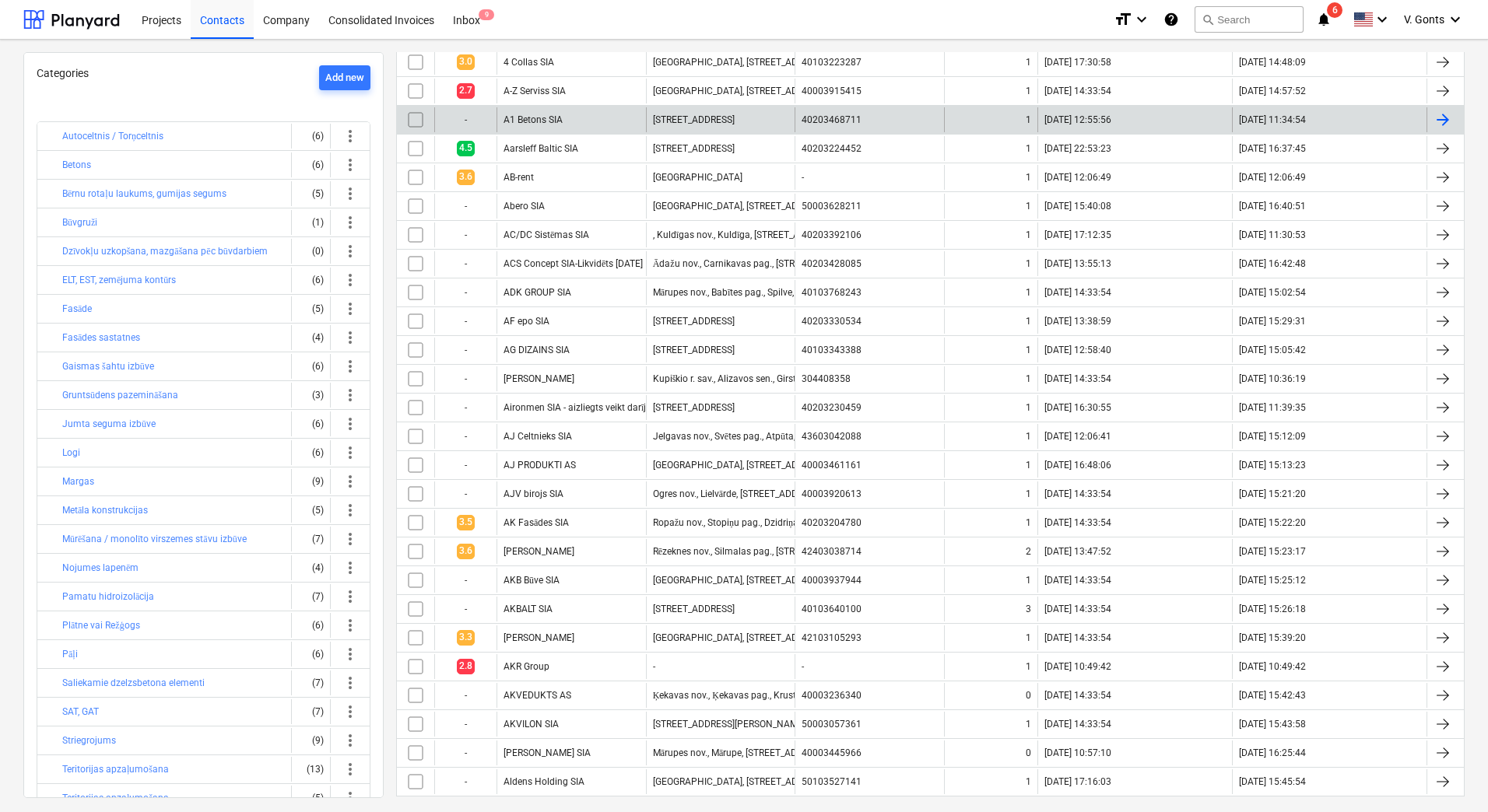
scroll to position [233, 0]
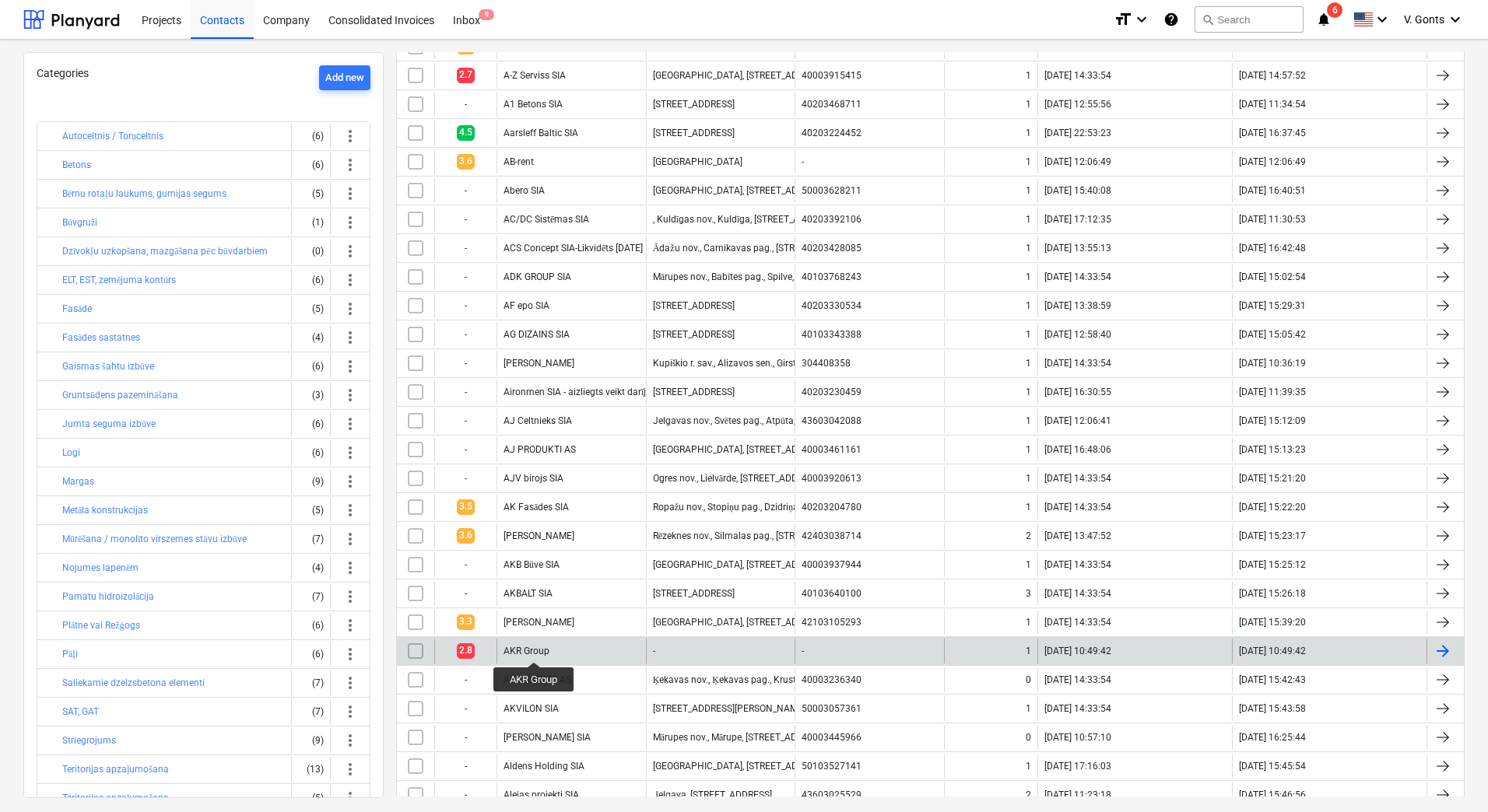
click at [534, 648] on div "AKR Group" at bounding box center [526, 651] width 46 height 11
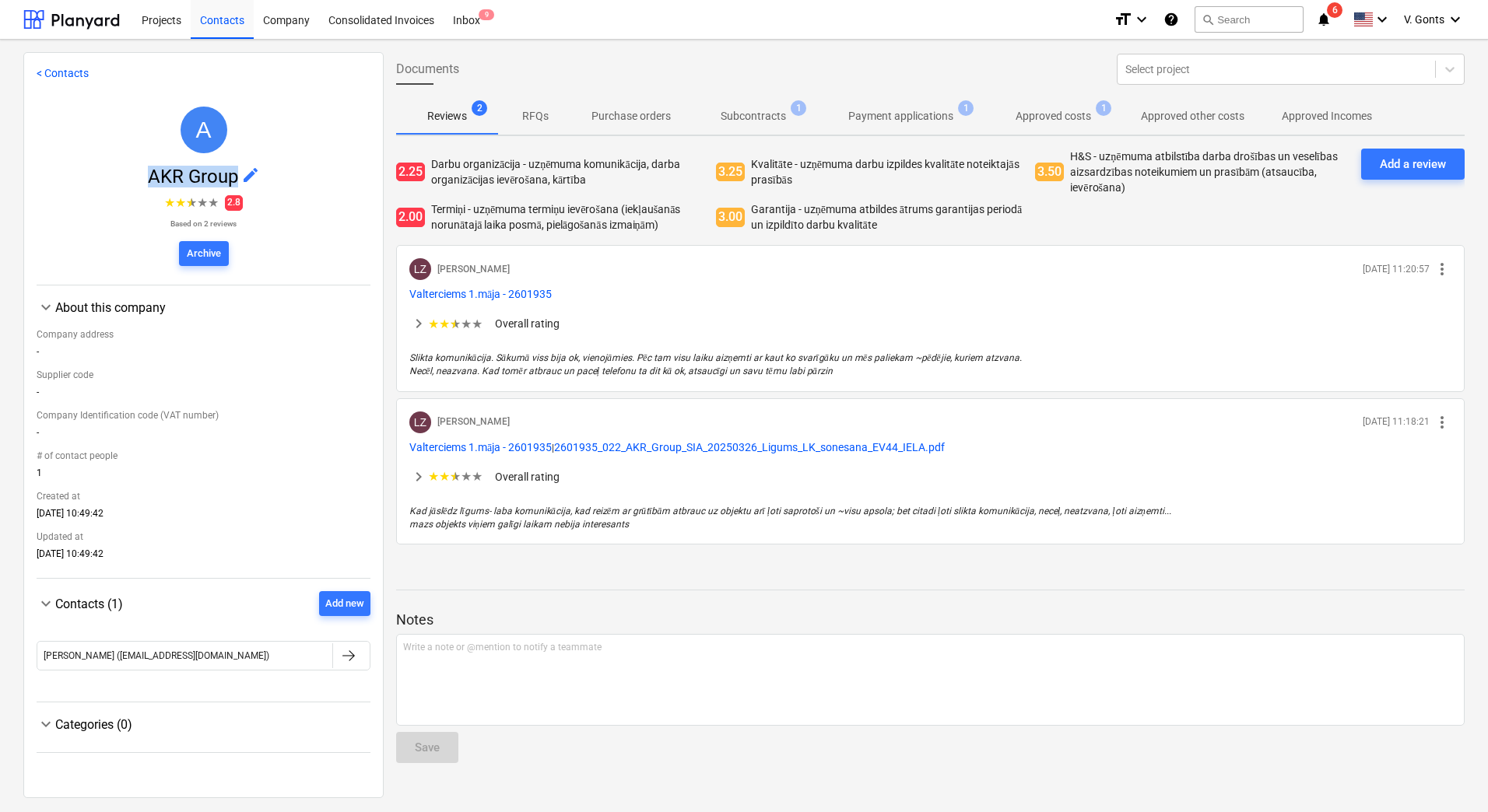
drag, startPoint x: 138, startPoint y: 177, endPoint x: 232, endPoint y: 171, distance: 94.2
click at [232, 171] on span "AKR Group edit" at bounding box center [203, 176] width 334 height 22
copy span "AKR Group"
click at [250, 177] on span "edit" at bounding box center [250, 175] width 19 height 19
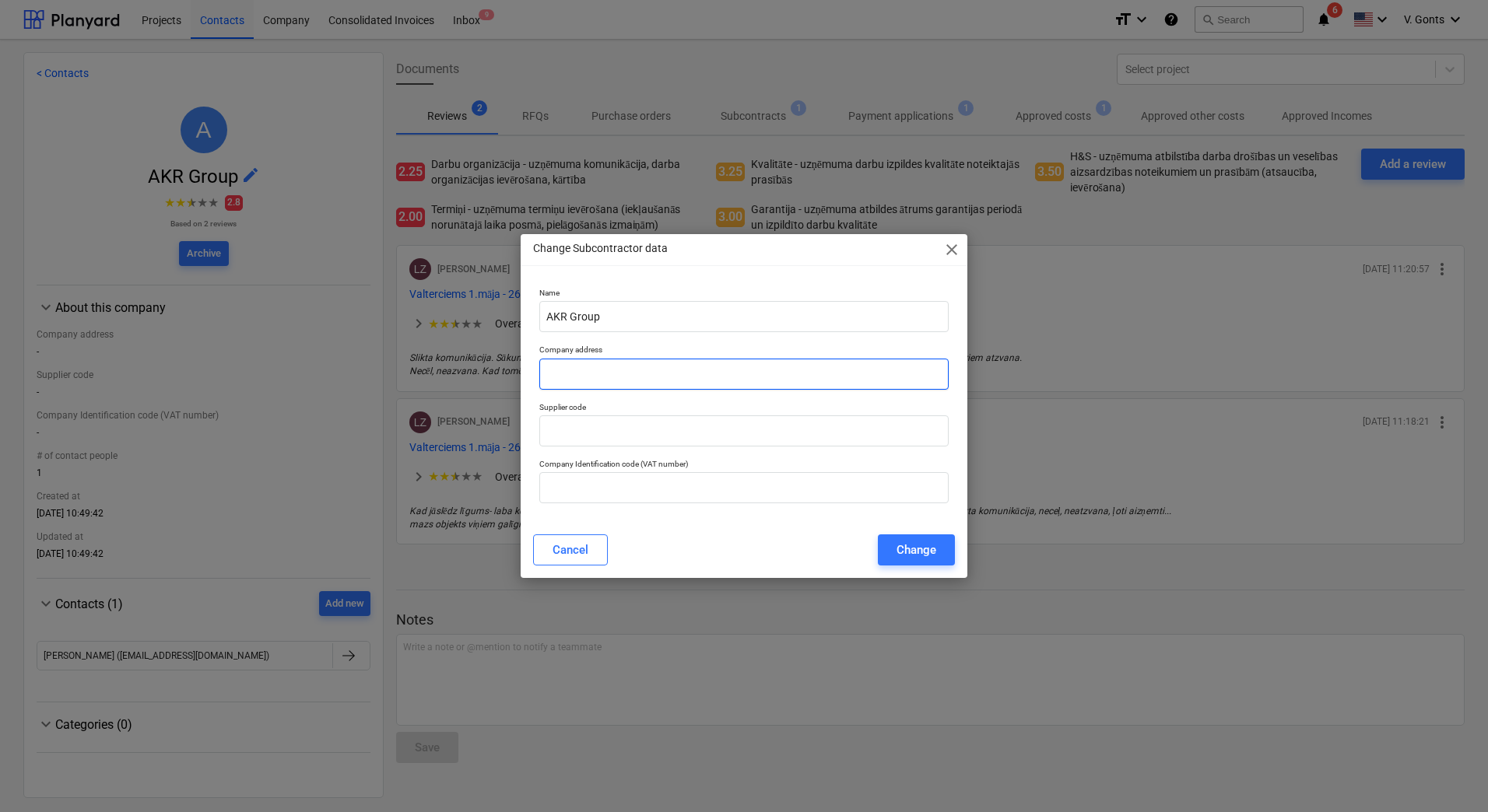
click at [646, 370] on input "text" at bounding box center [744, 374] width 409 height 31
paste input "[GEOGRAPHIC_DATA], [STREET_ADDRESS]"
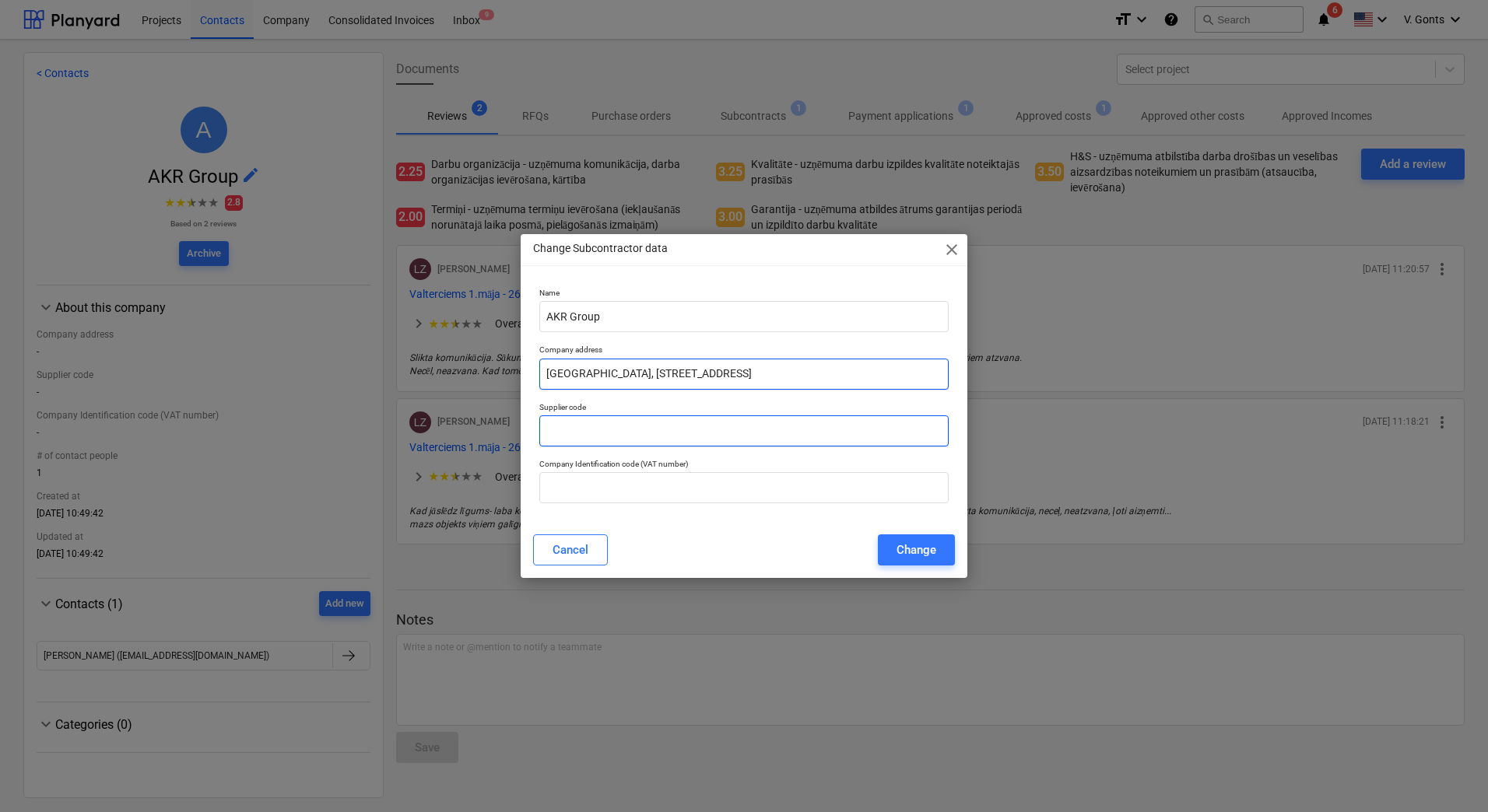
type input "[GEOGRAPHIC_DATA], [STREET_ADDRESS]"
click at [618, 432] on input "text" at bounding box center [744, 431] width 409 height 31
paste input "40103979380"
type input "40103979380"
click at [573, 475] on input "text" at bounding box center [744, 487] width 409 height 31
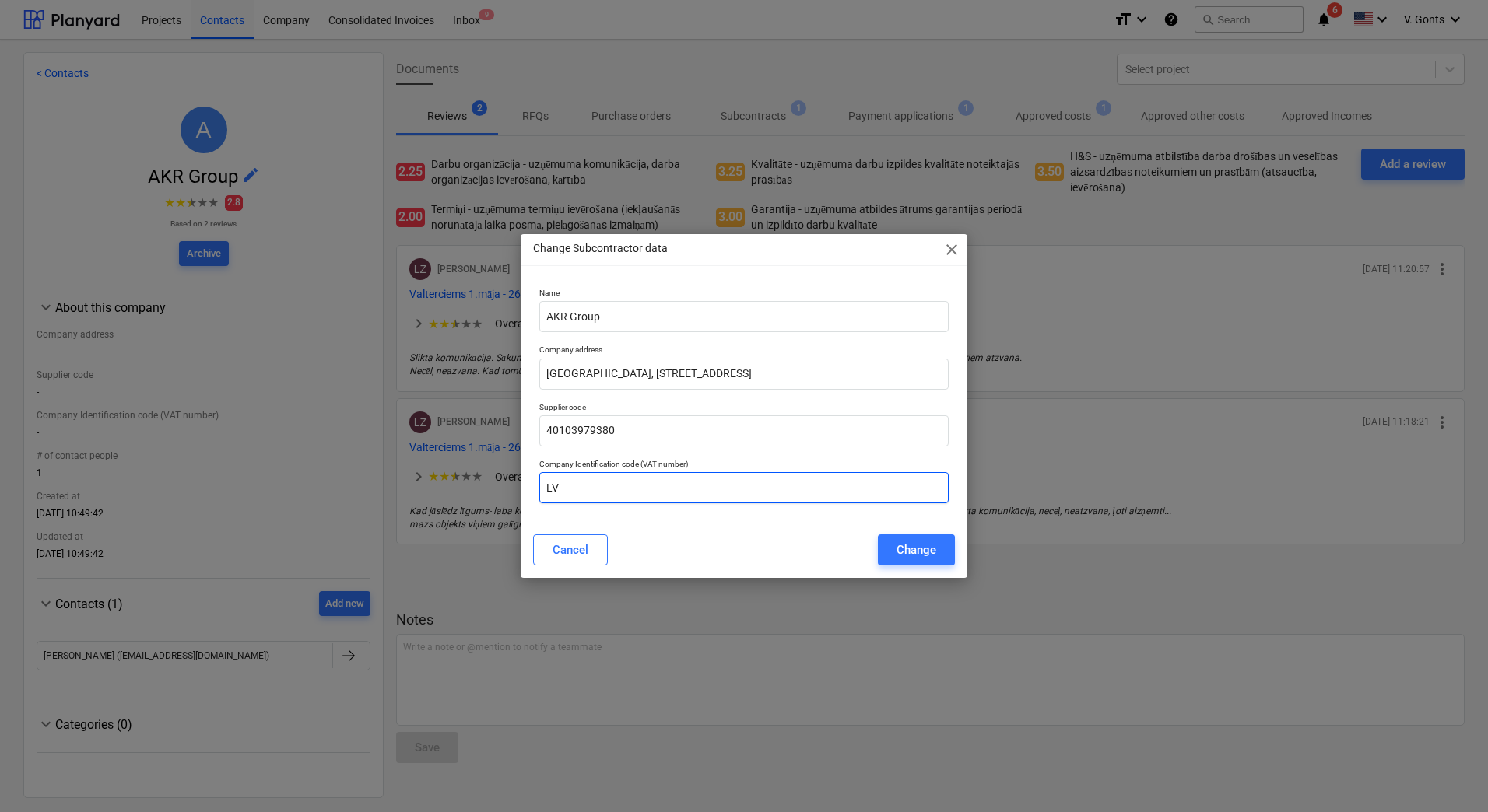
paste input "40103979380"
type input "LV40103979380"
click at [903, 554] on div "Change" at bounding box center [916, 550] width 39 height 21
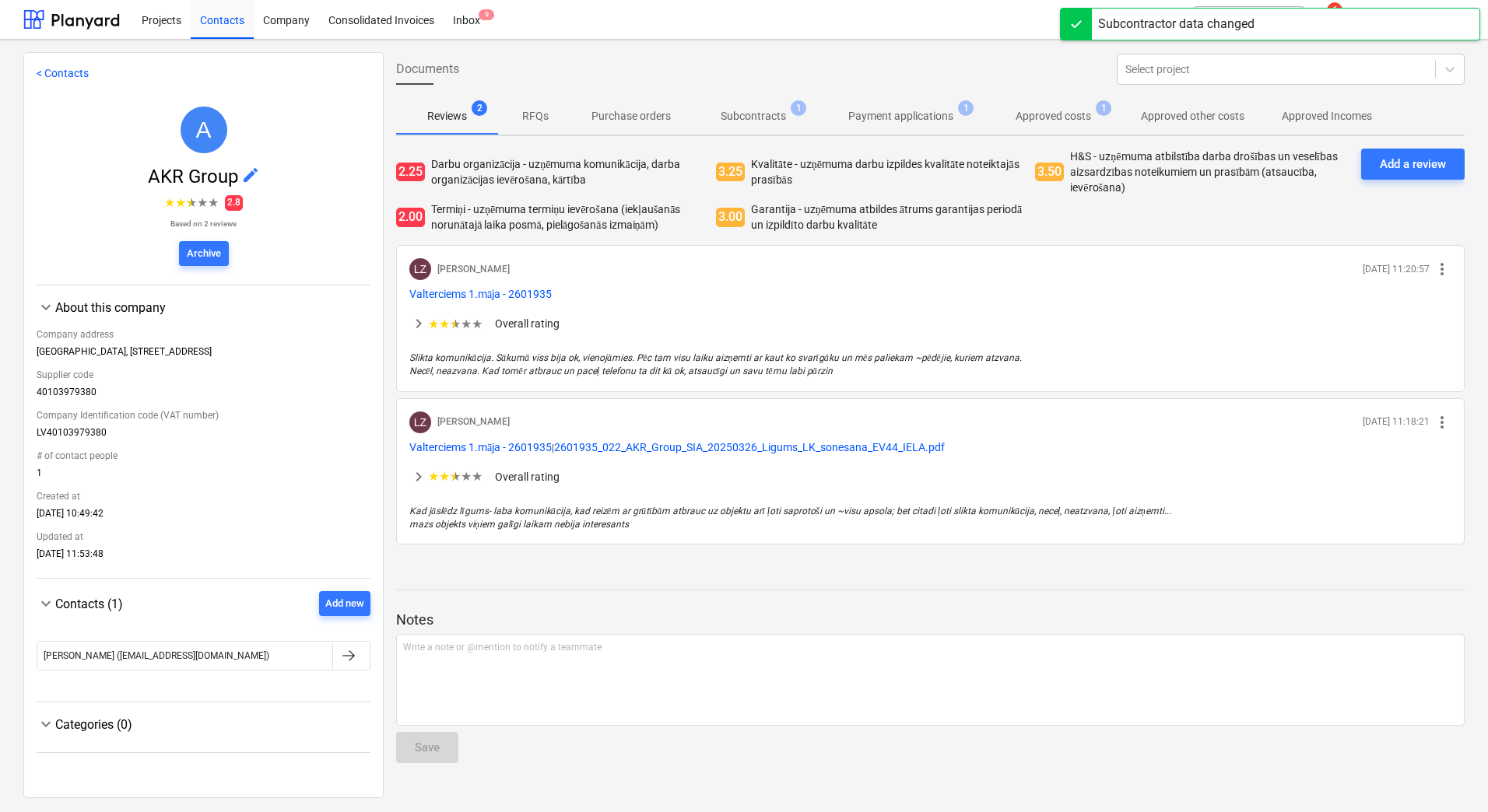
click at [64, 79] on link "< Contacts" at bounding box center [63, 72] width 52 height 12
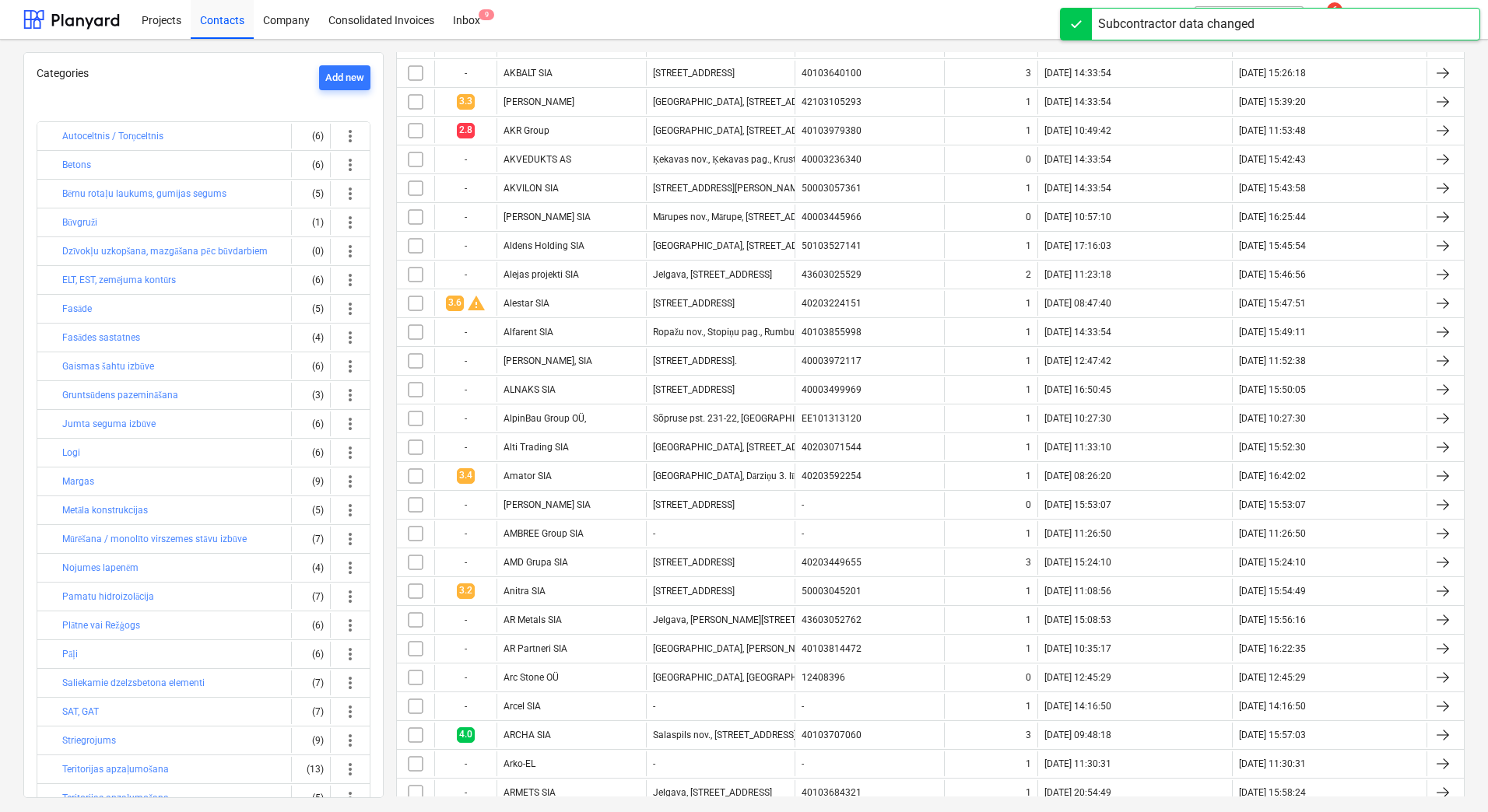
scroll to position [778, 0]
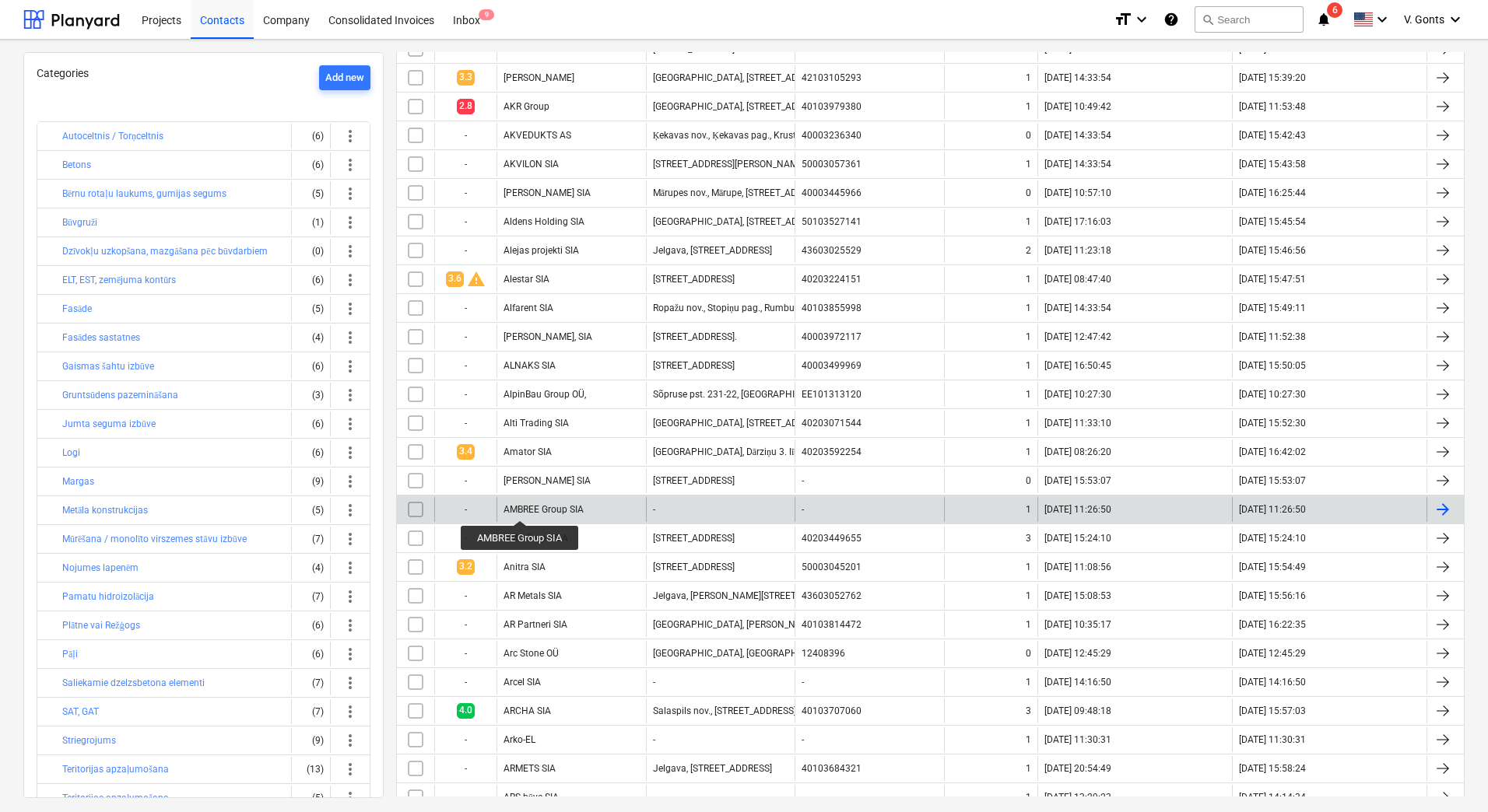
click at [521, 507] on div "AMBREE Group SIA" at bounding box center [543, 509] width 81 height 11
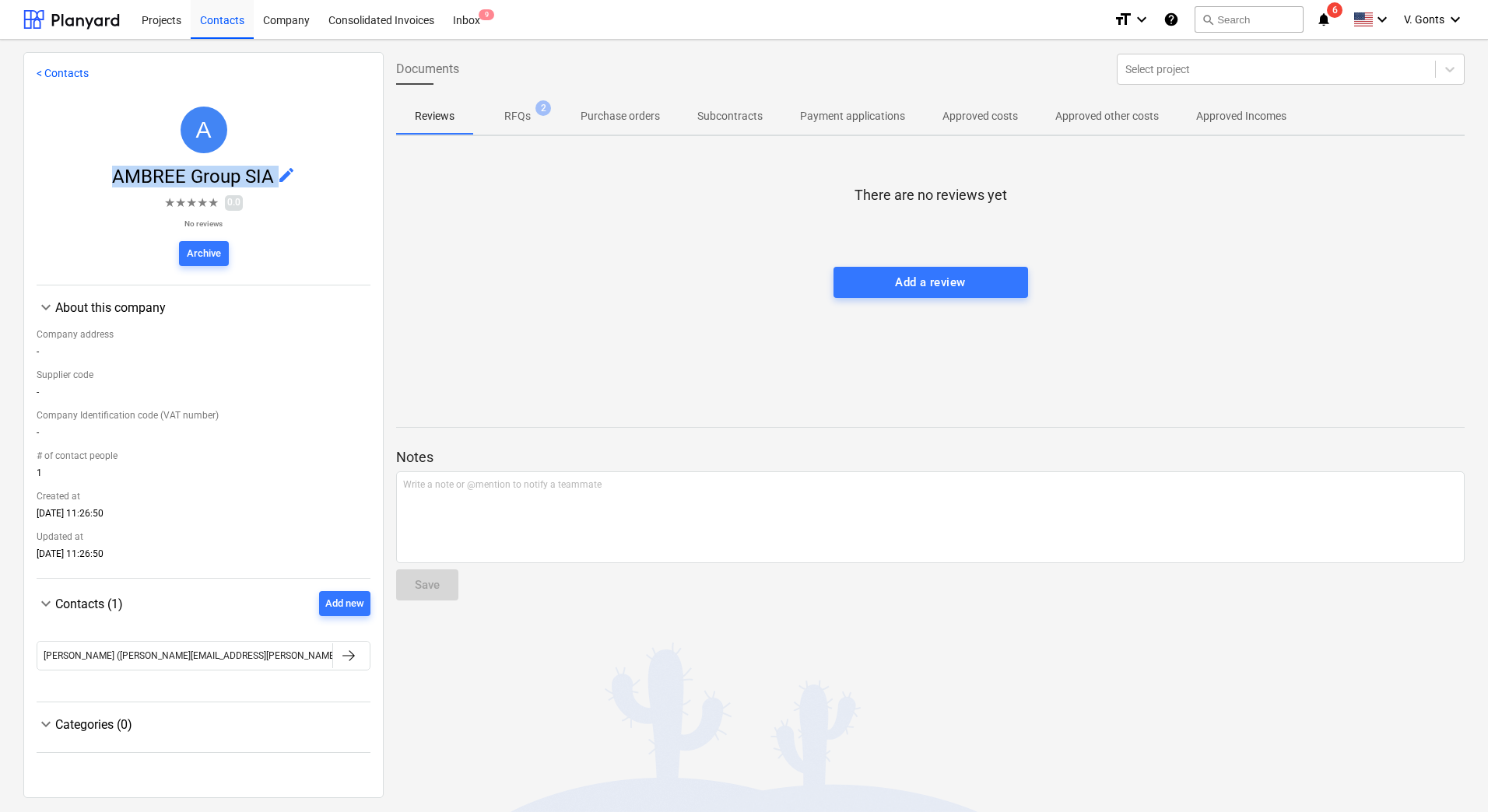
drag, startPoint x: 106, startPoint y: 177, endPoint x: 274, endPoint y: 168, distance: 168.2
click at [274, 168] on span "AMBREE Group SIA edit" at bounding box center [203, 176] width 334 height 22
copy span "AMBREE Group SIA edit"
click at [282, 170] on span "edit" at bounding box center [287, 175] width 19 height 19
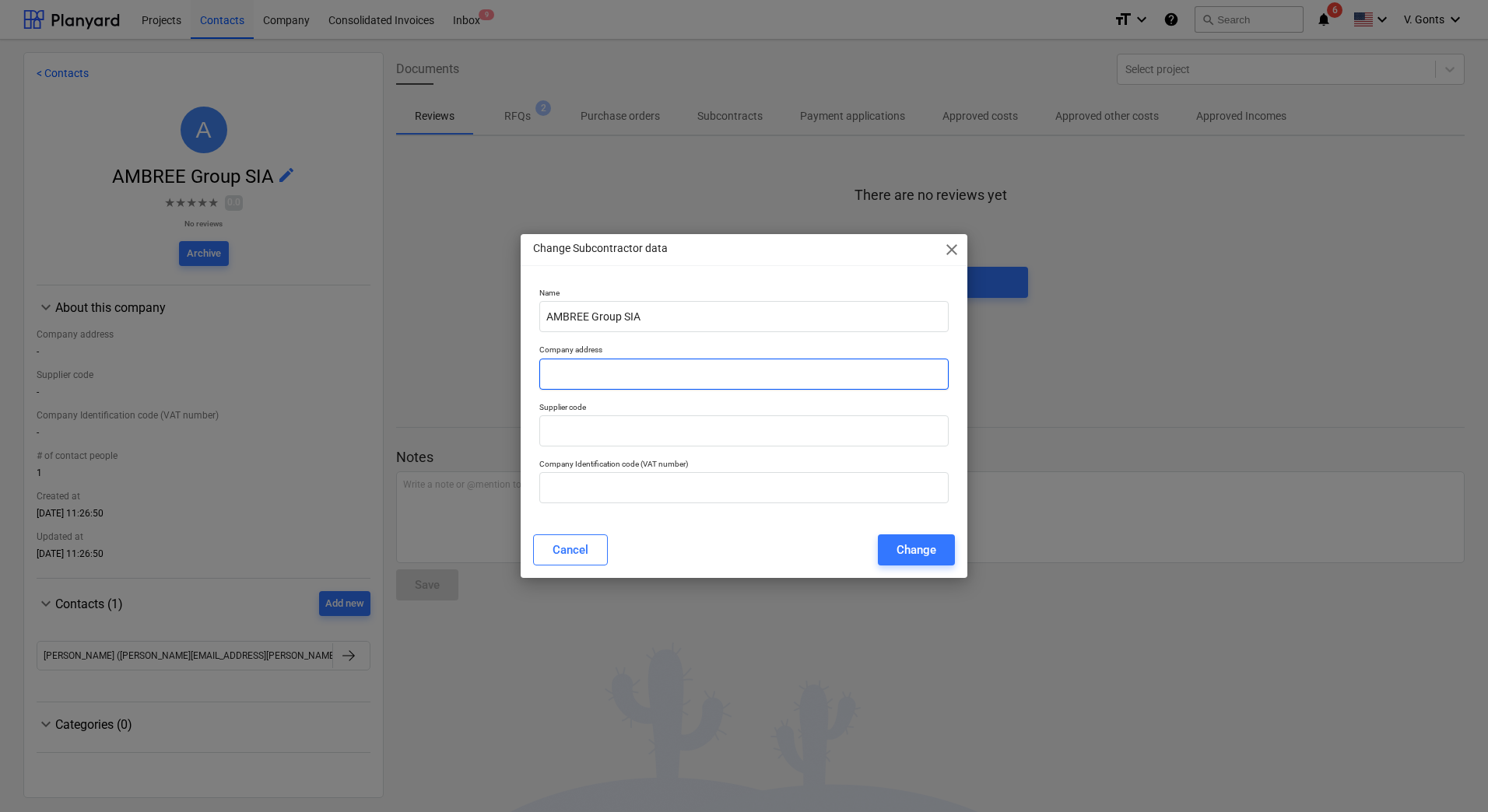
click at [603, 371] on input "text" at bounding box center [744, 374] width 409 height 31
paste input "Salaspils nov., Salaspils pag., "Dzintars 3", LV-2119"
type input "Salaspils nov., Salaspils pag., "Dzintars 3", LV-2119"
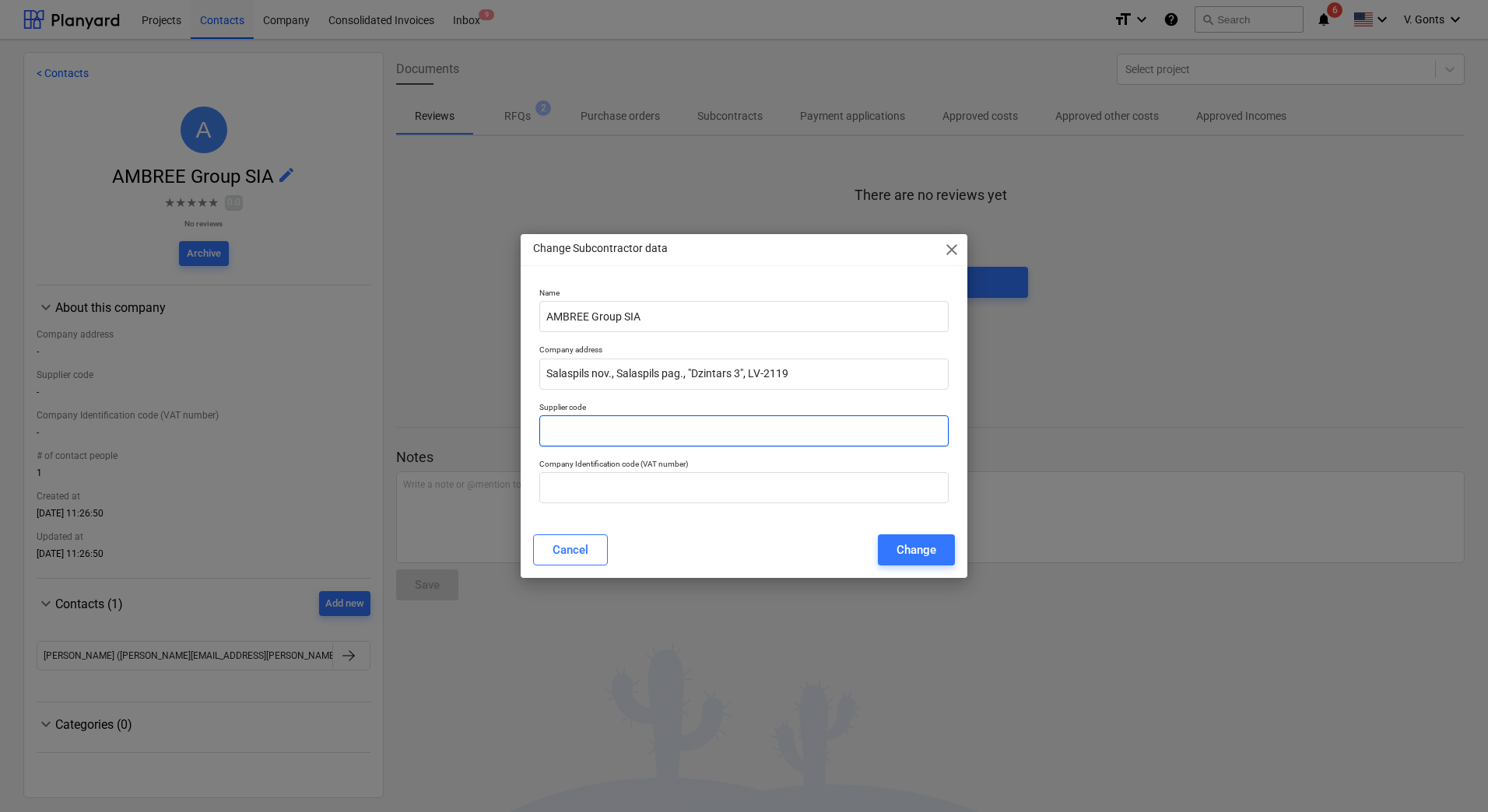
click at [630, 430] on input "text" at bounding box center [744, 431] width 409 height 31
paste input "40203426370"
type input "40203426370"
click at [609, 488] on input "text" at bounding box center [744, 487] width 409 height 31
paste input "40203426370"
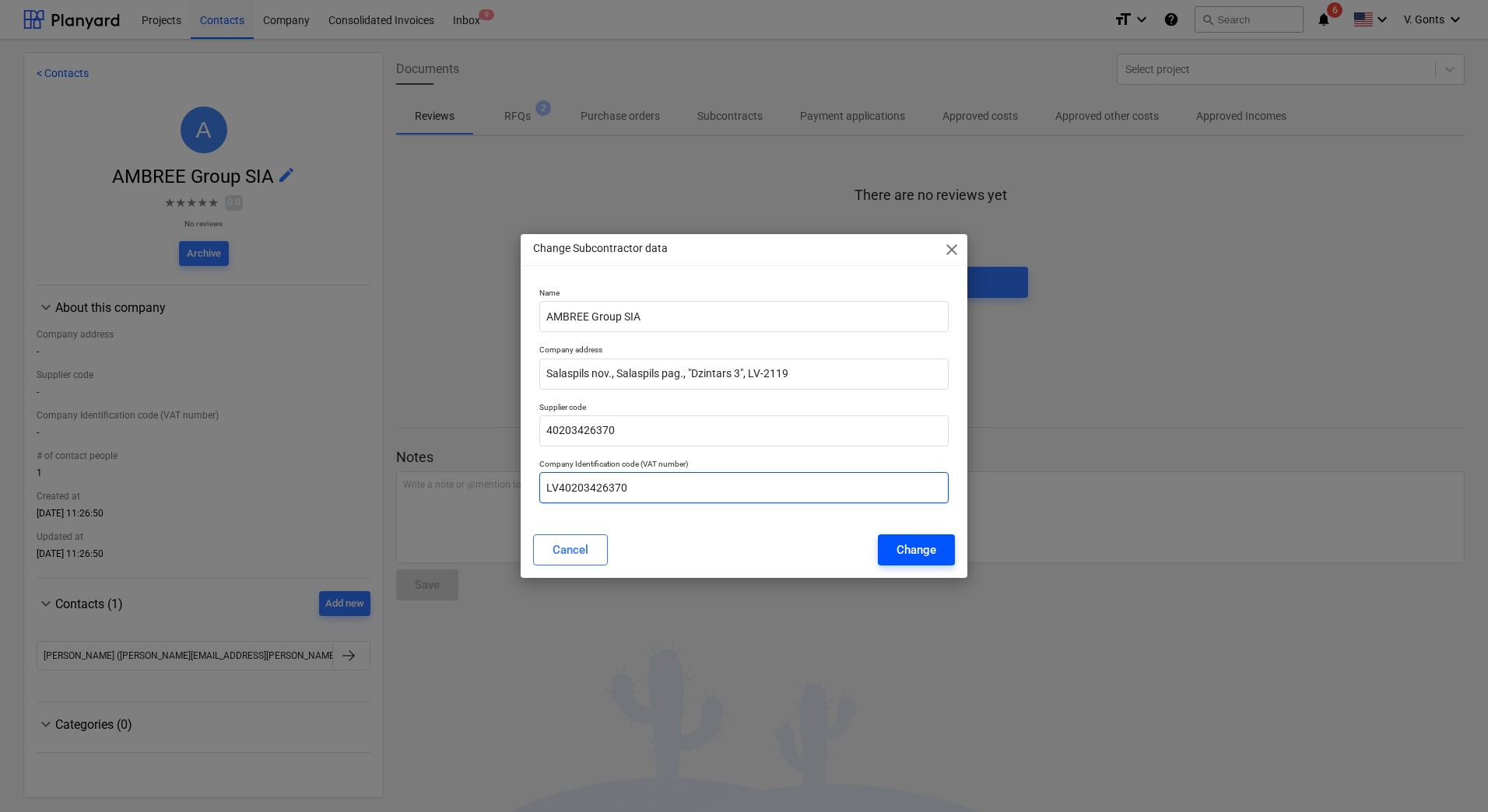
type input "LV40203426370"
click at [927, 544] on div "Change" at bounding box center [916, 550] width 39 height 21
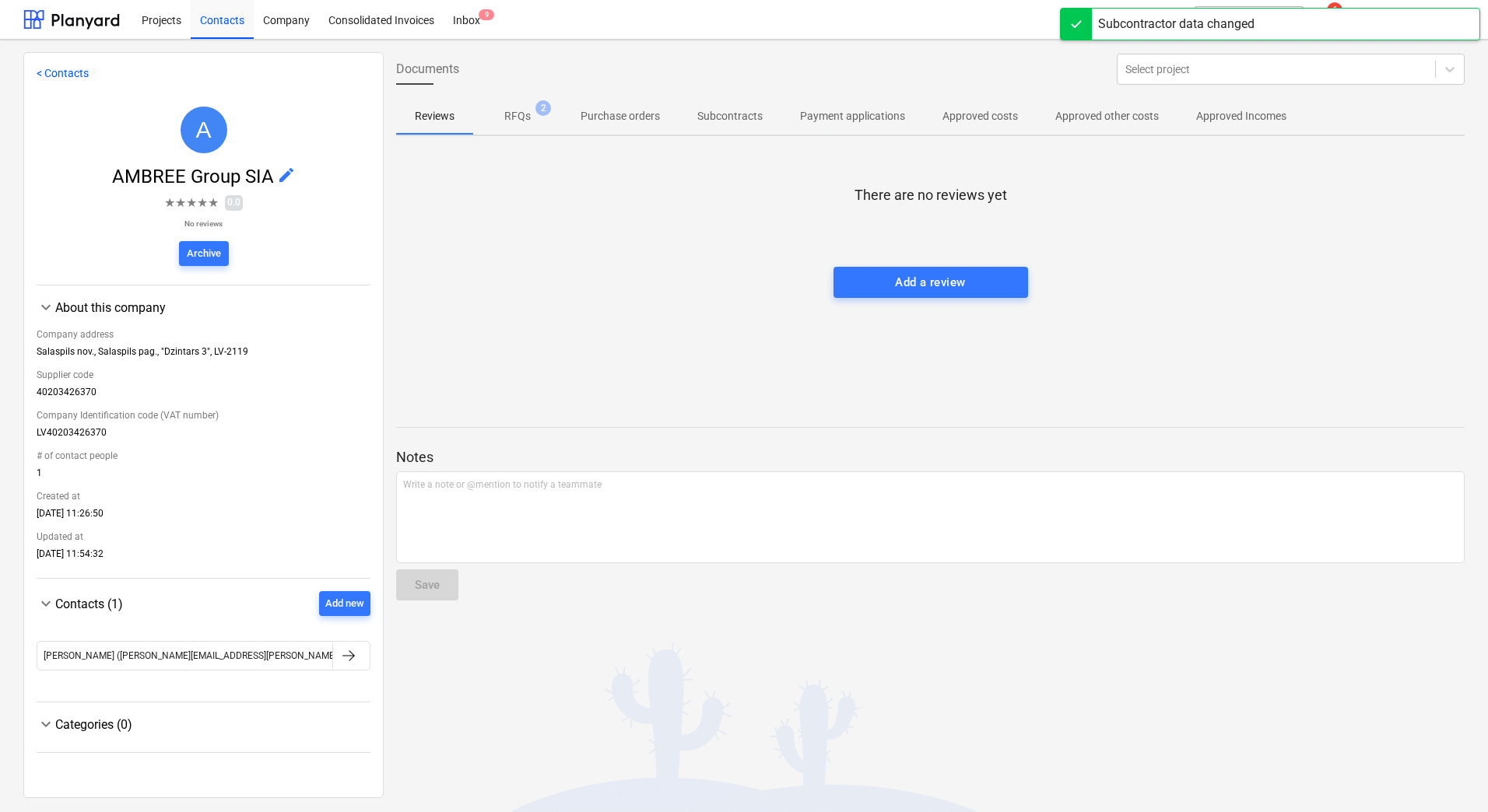
click at [57, 72] on link "< Contacts" at bounding box center [63, 72] width 52 height 12
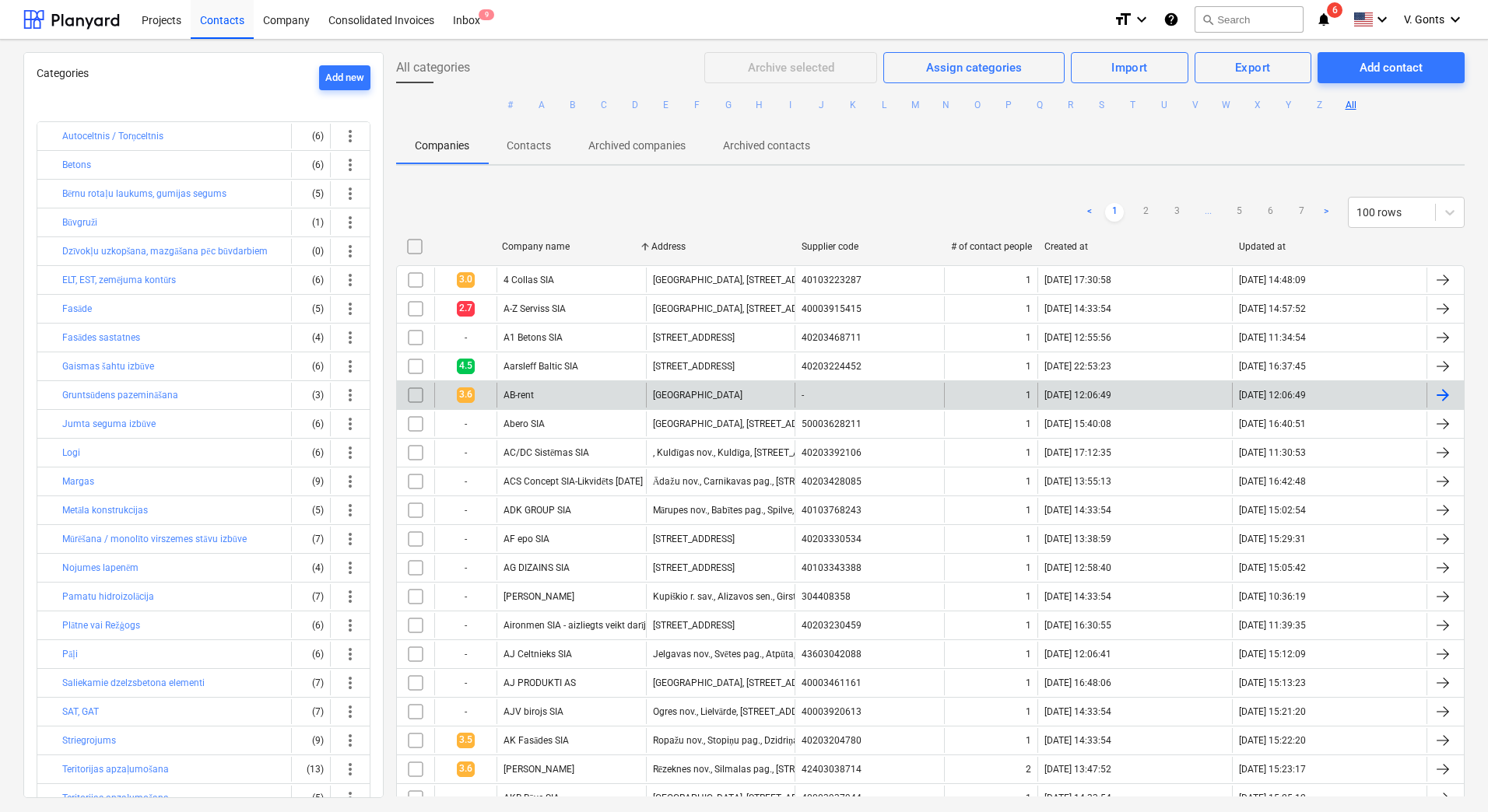
click at [526, 388] on div "AB-rent" at bounding box center [571, 395] width 149 height 25
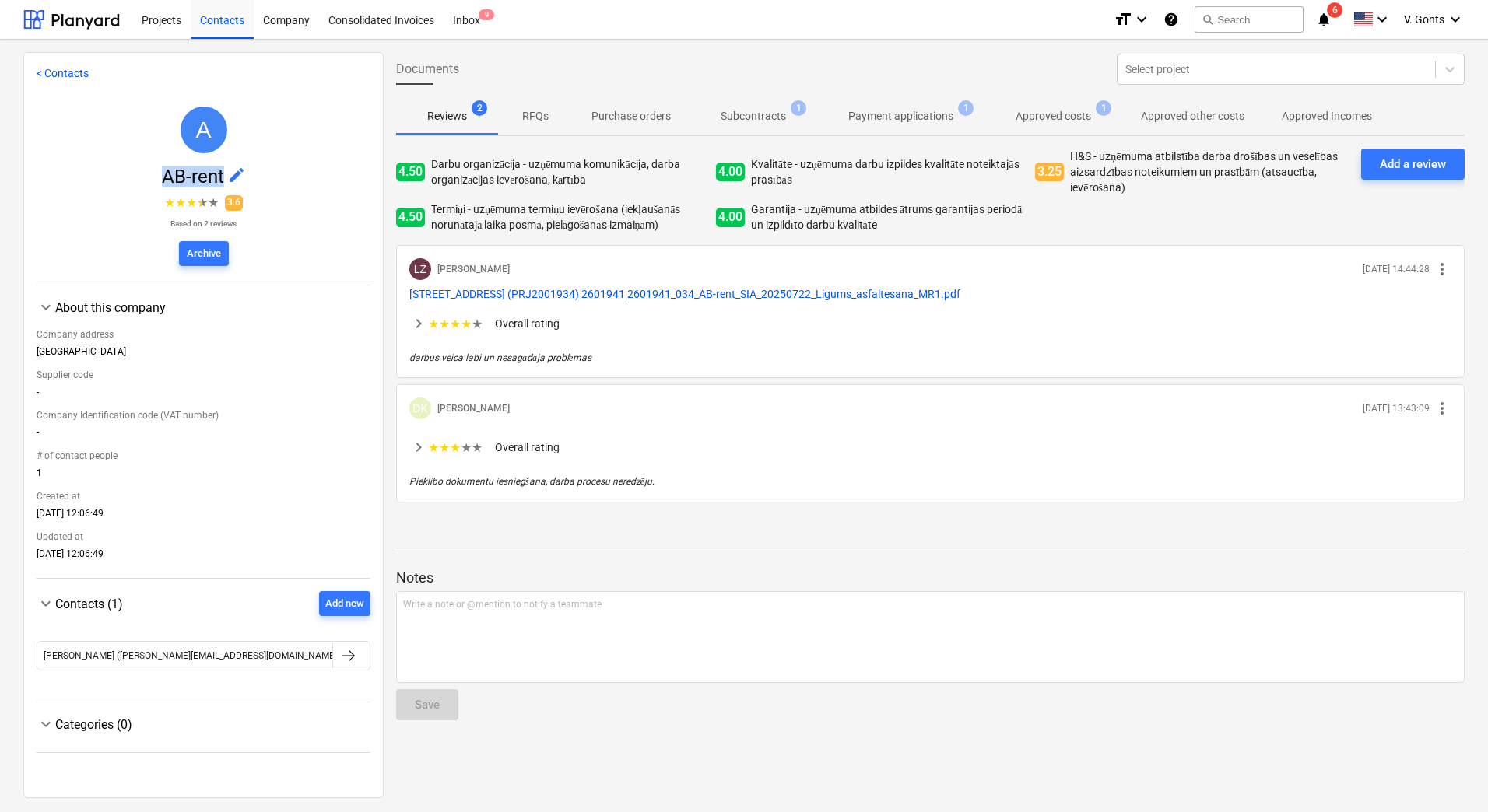
drag, startPoint x: 154, startPoint y: 178, endPoint x: 218, endPoint y: 178, distance: 64.0
click at [218, 178] on span "AB-rent edit" at bounding box center [203, 176] width 334 height 22
copy span "AB-rent"
click at [231, 172] on span "edit" at bounding box center [237, 175] width 19 height 19
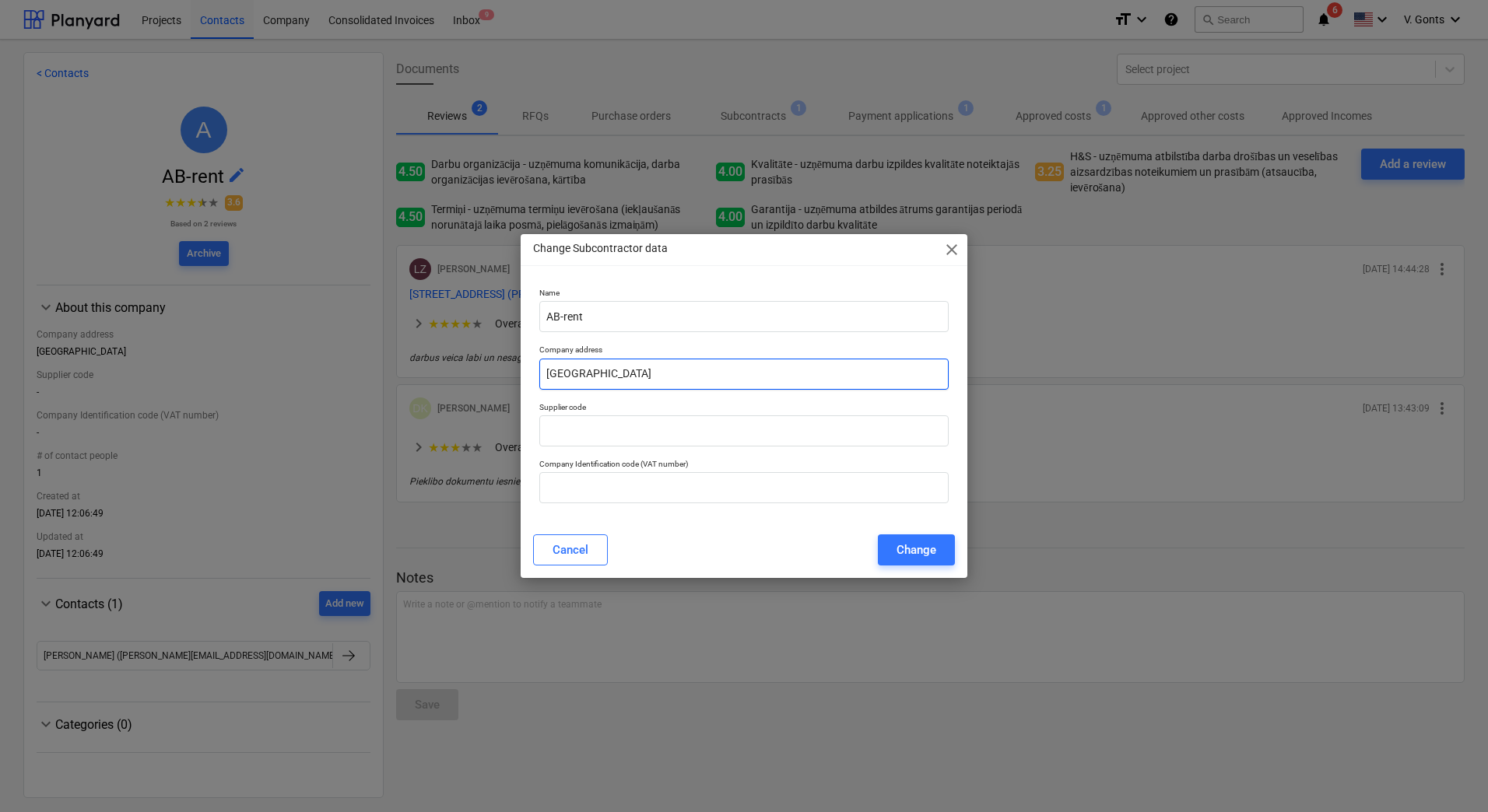
drag, startPoint x: 677, startPoint y: 370, endPoint x: 296, endPoint y: 373, distance: 381.0
click at [291, 372] on div "Change Subcontractor data close Name AB-rent Company address Duntes iela Suppli…" at bounding box center [744, 406] width 1488 height 812
paste input "10, [GEOGRAPHIC_DATA], LV-1013"
type input "[STREET_ADDRESS]"
click at [622, 421] on input "text" at bounding box center [744, 431] width 409 height 31
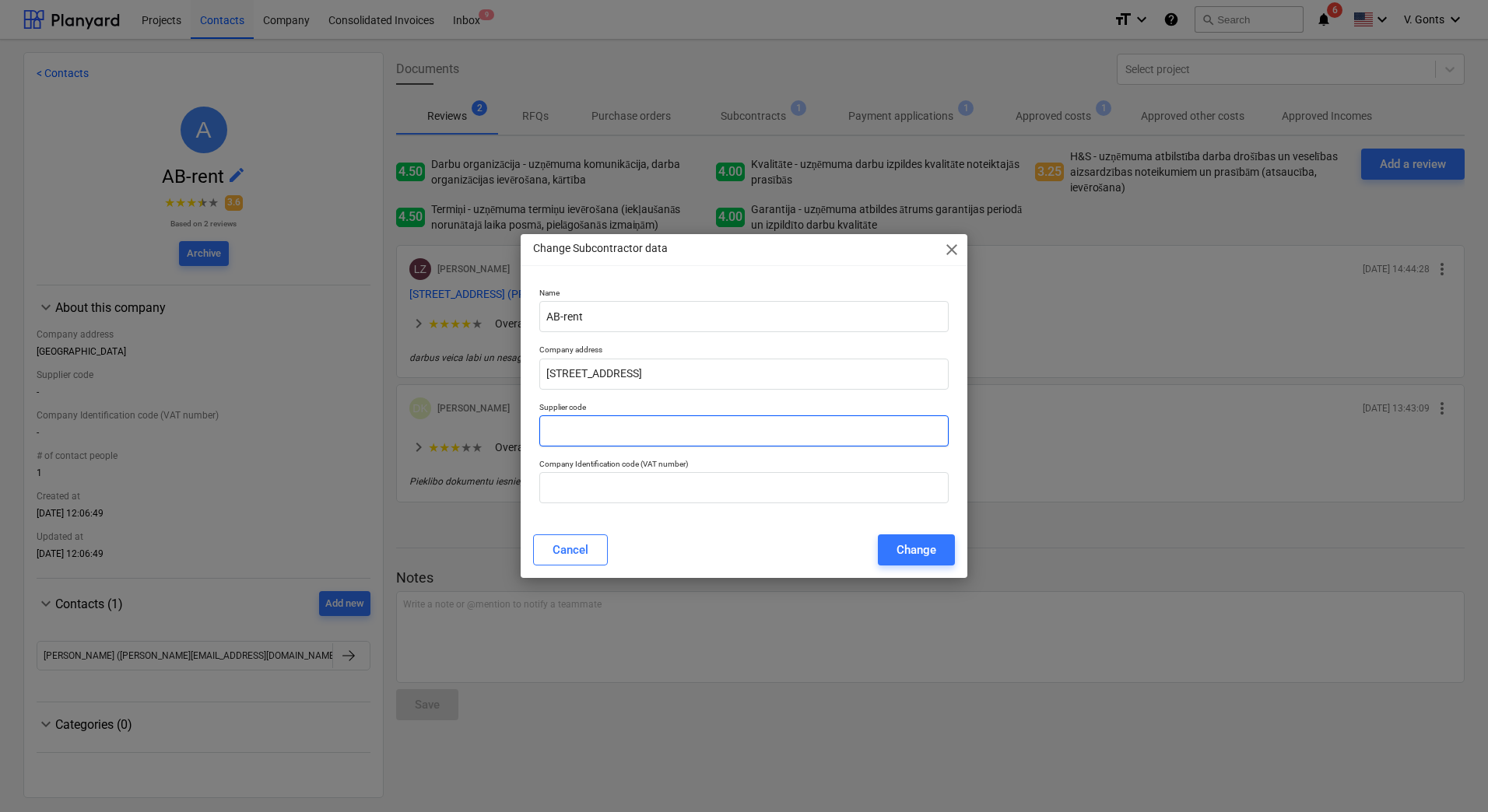
paste input "40003780841"
type input "40003780841"
click at [590, 491] on input "text" at bounding box center [744, 487] width 409 height 31
paste input "40003780841"
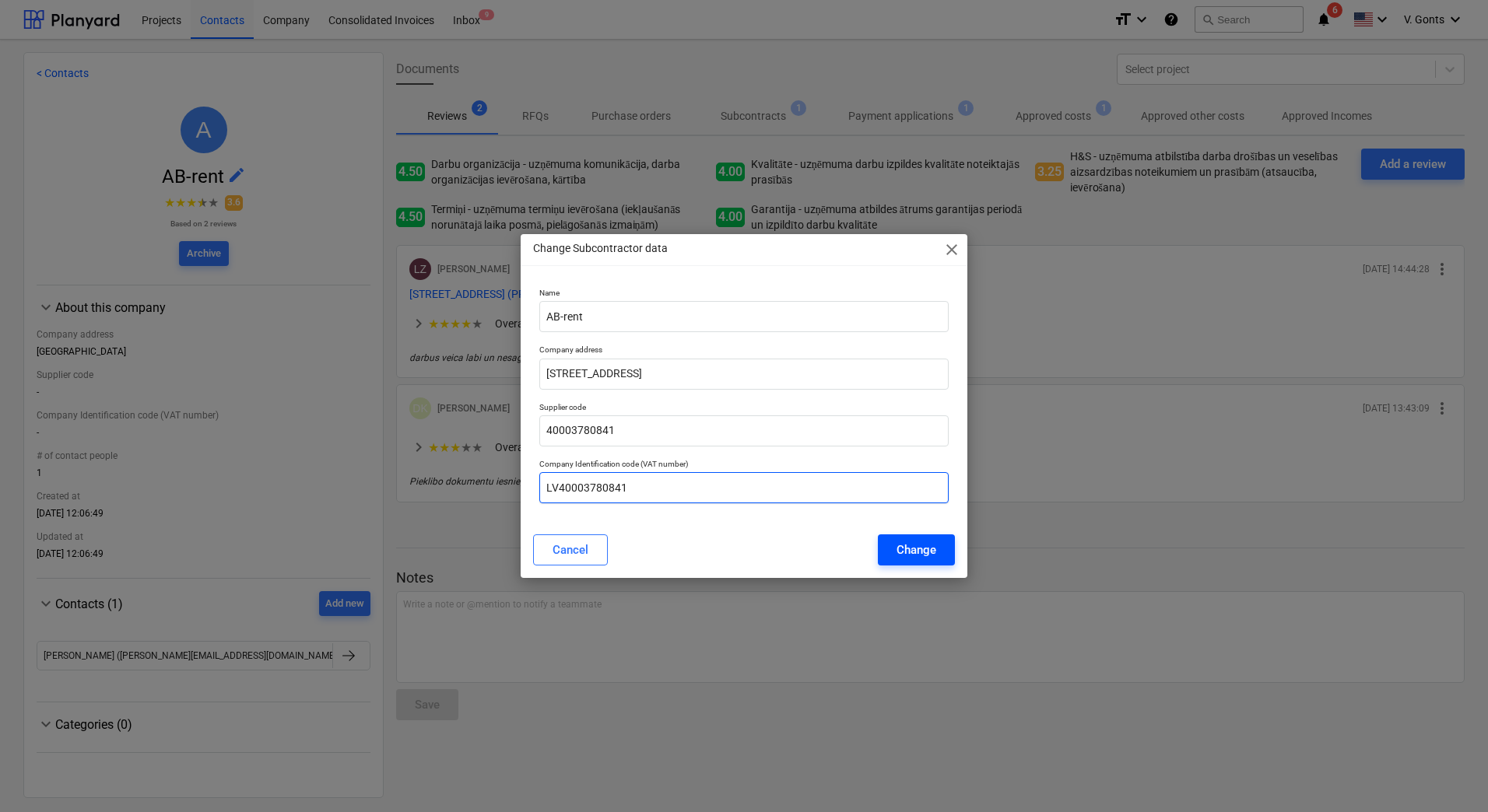
type input "LV40003780841"
click at [917, 545] on div "Change" at bounding box center [916, 550] width 39 height 21
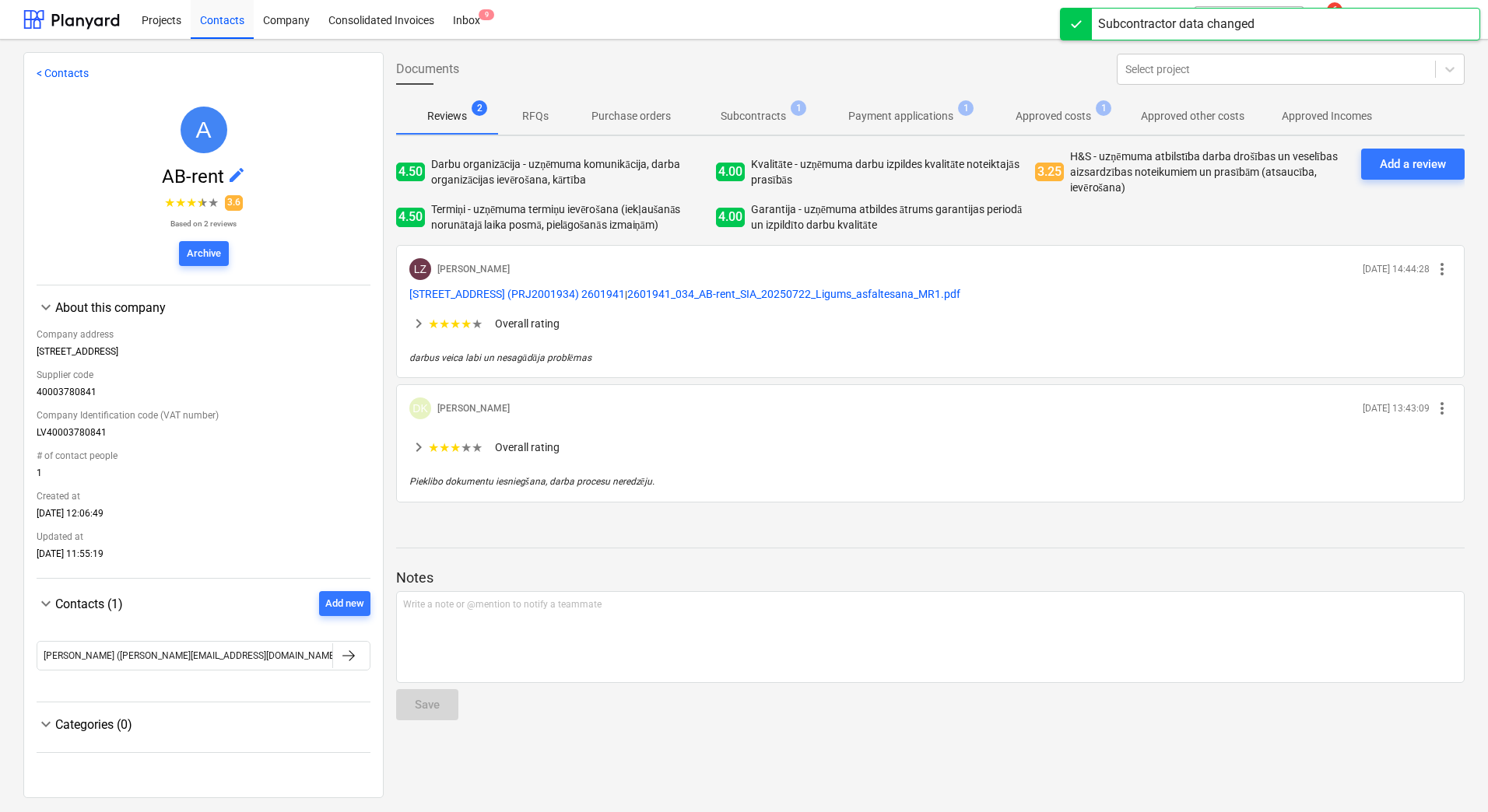
click at [72, 74] on link "< Contacts" at bounding box center [63, 72] width 52 height 12
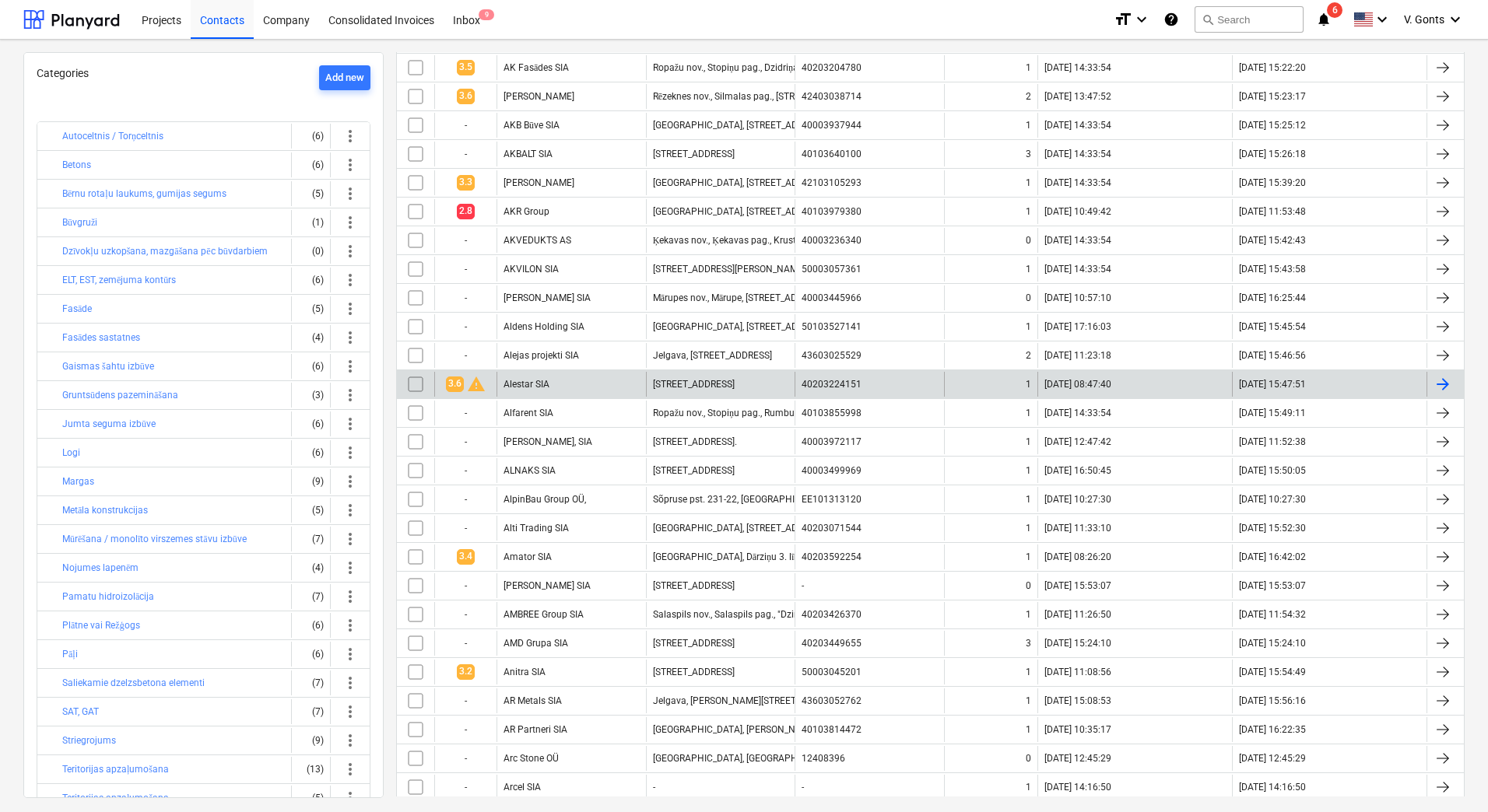
scroll to position [701, 0]
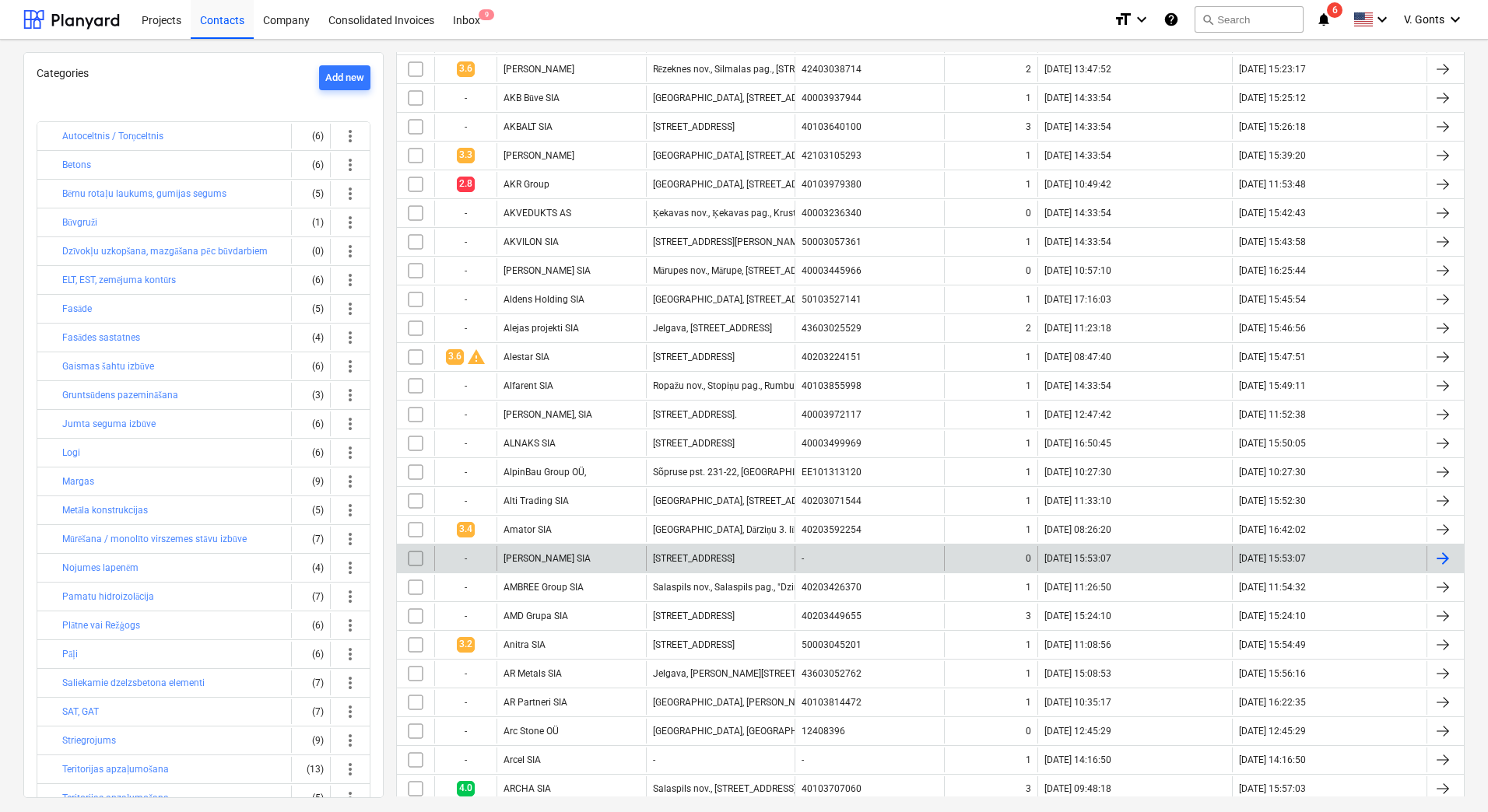
click at [409, 558] on input "checkbox" at bounding box center [415, 558] width 25 height 25
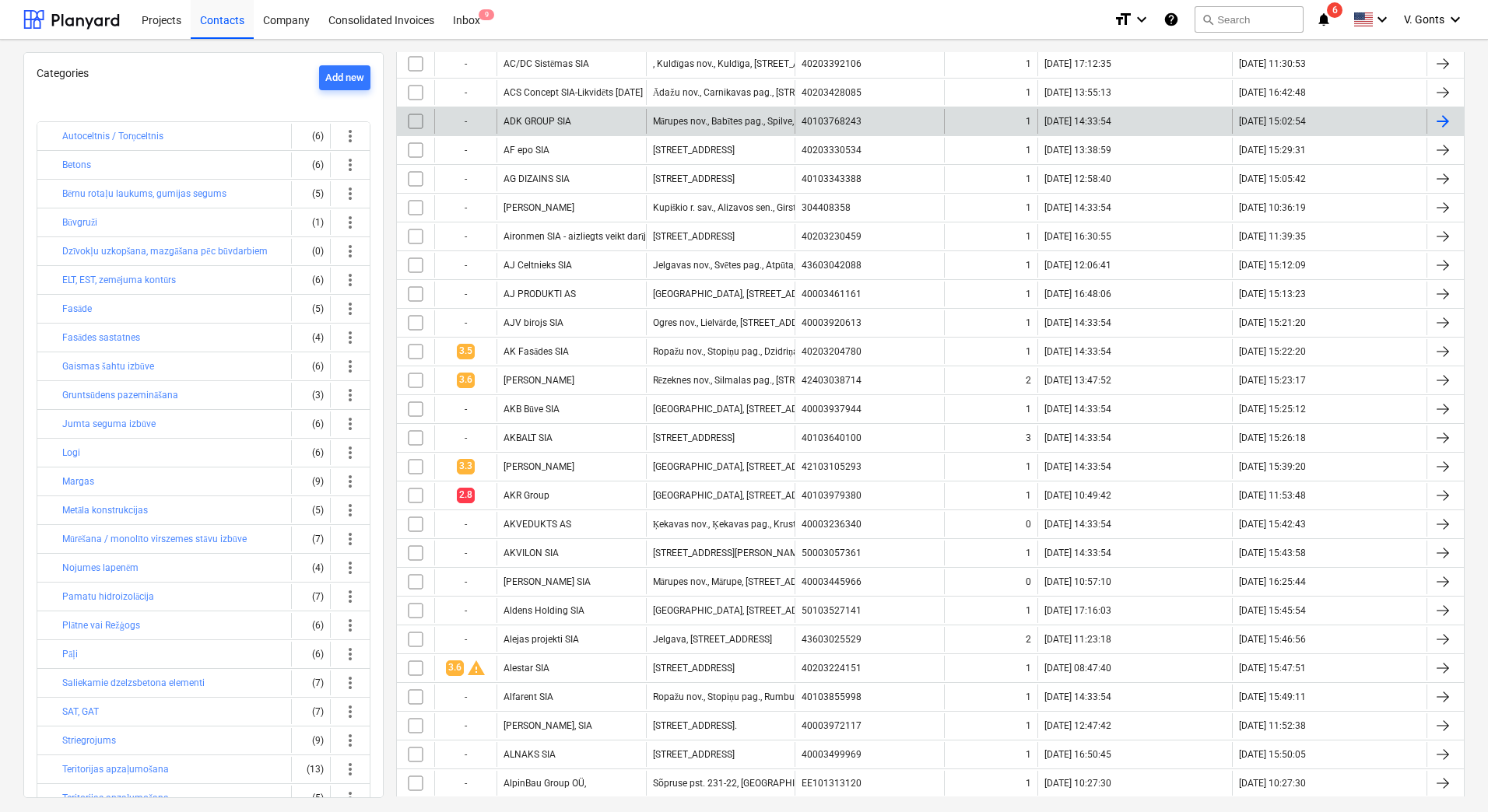
scroll to position [0, 0]
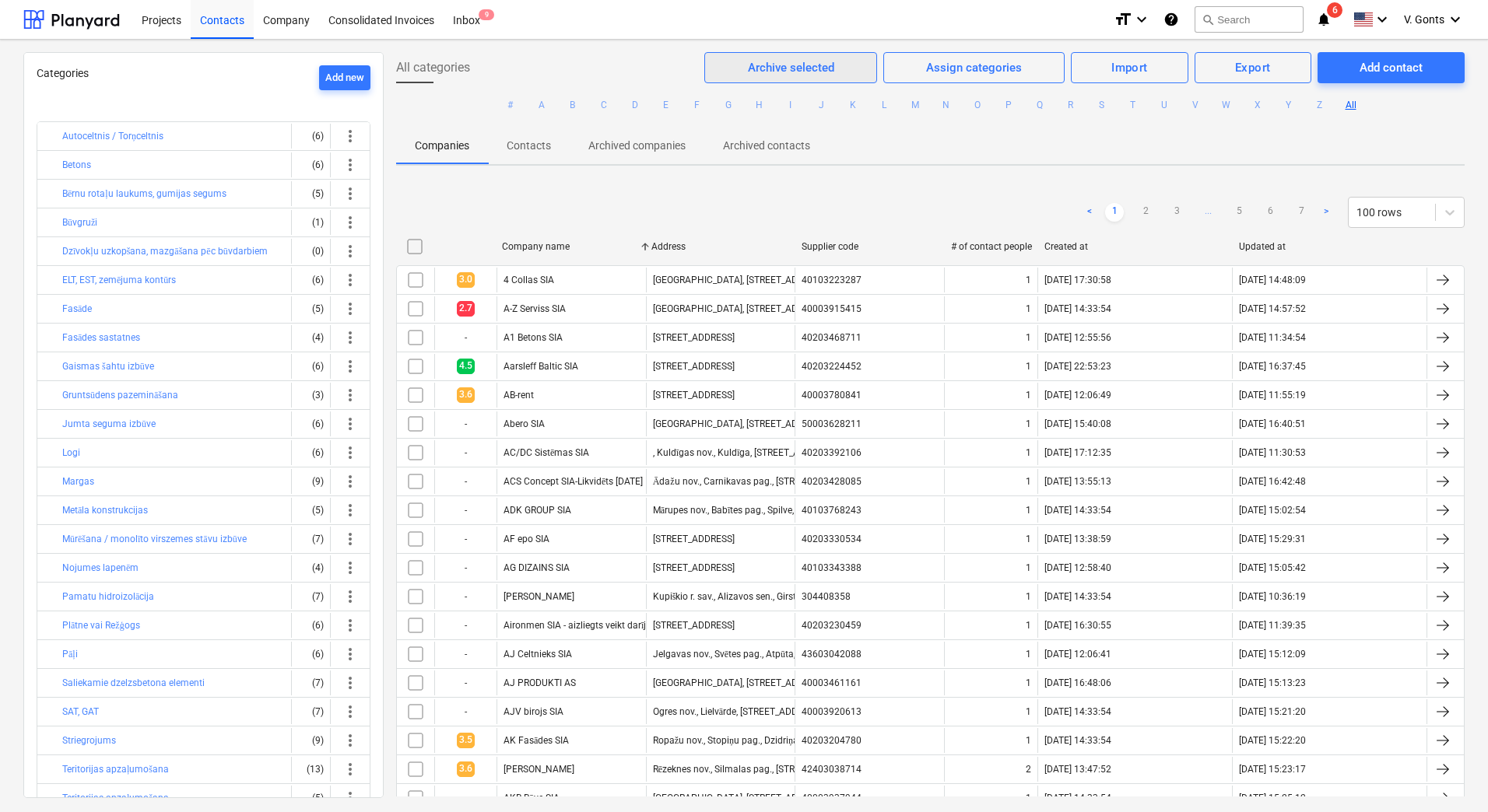
drag, startPoint x: 771, startPoint y: 68, endPoint x: 768, endPoint y: 79, distance: 11.4
click at [771, 68] on div "Archive selected" at bounding box center [791, 67] width 86 height 21
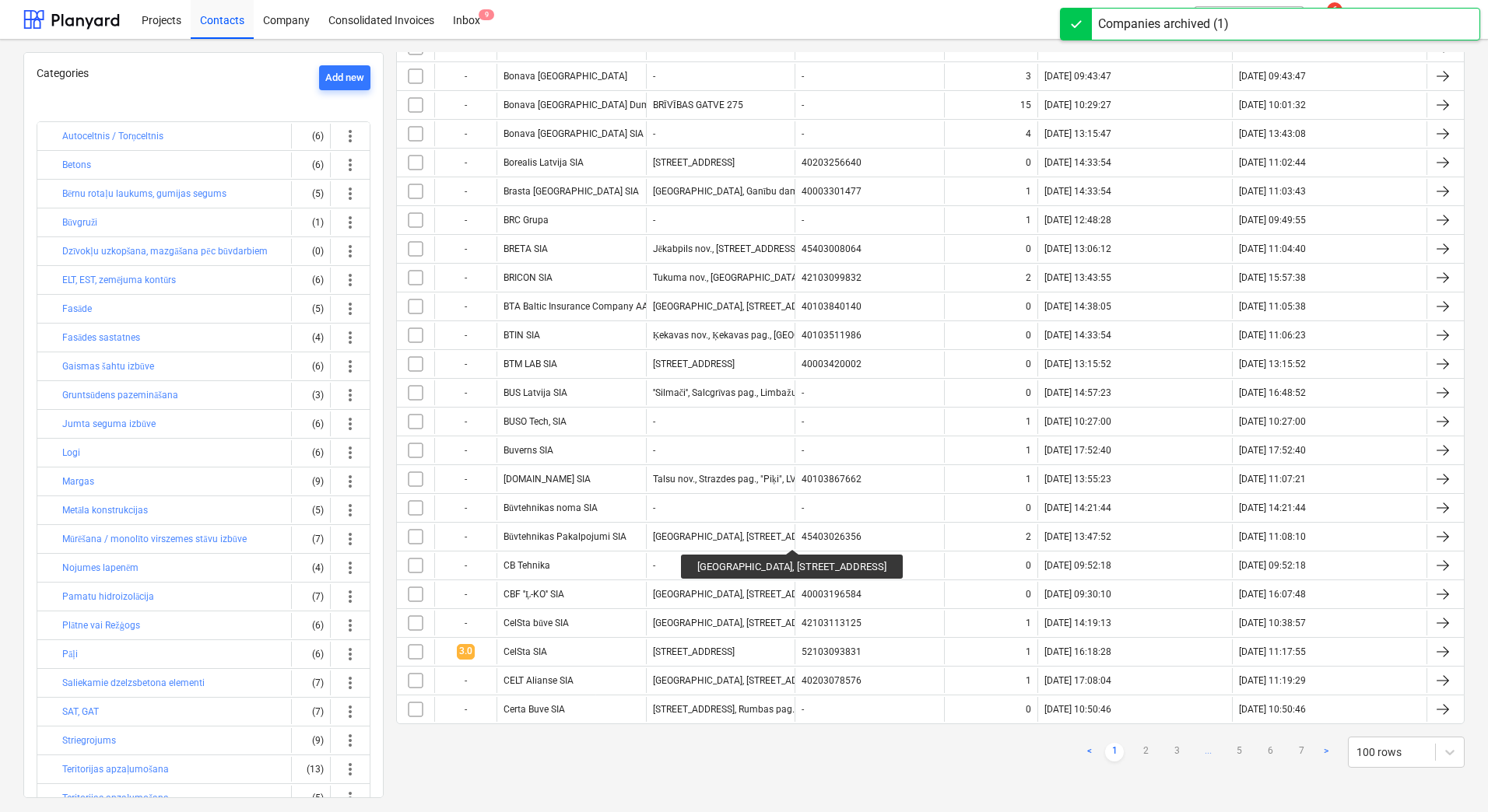
scroll to position [2422, 0]
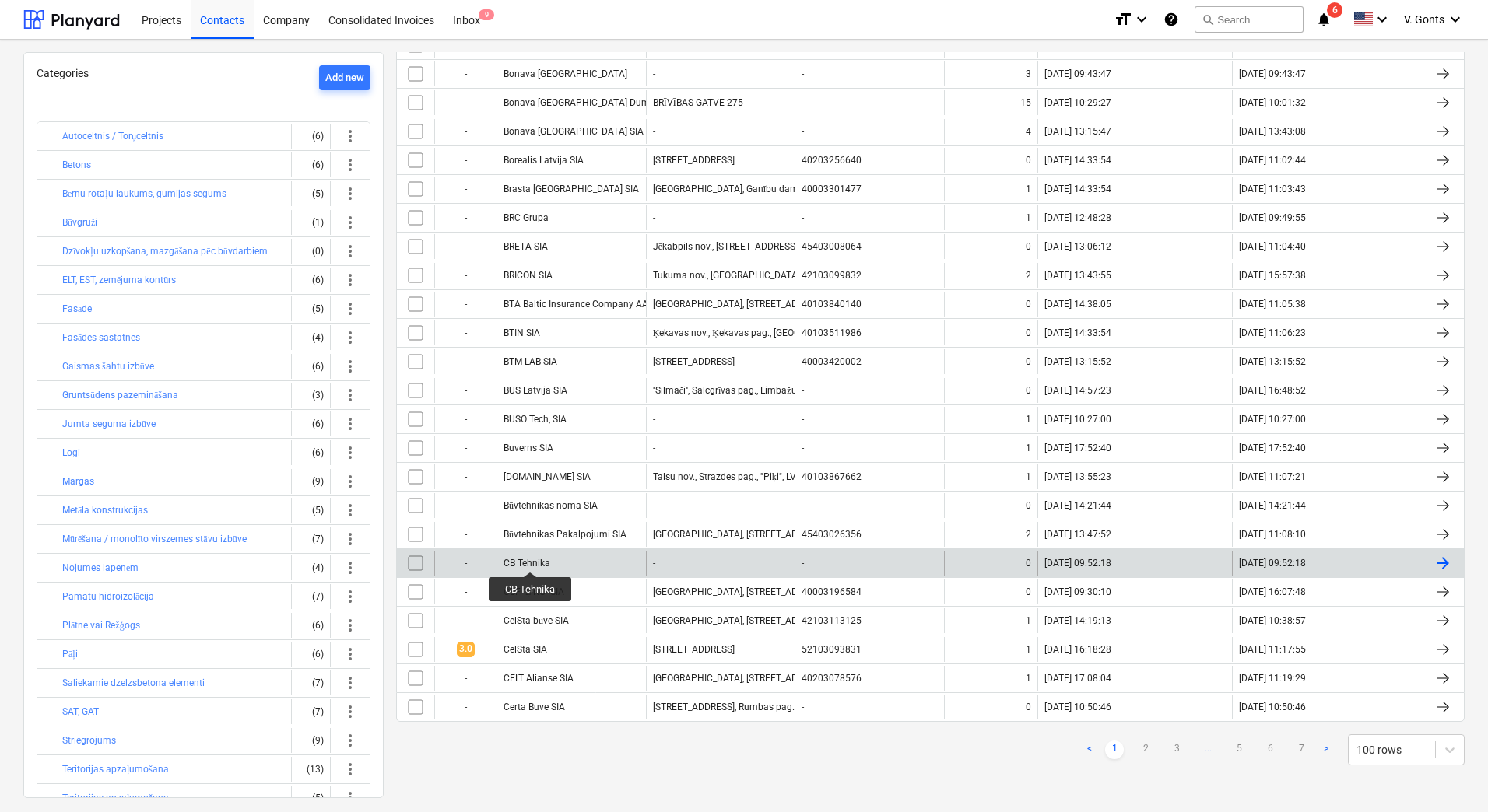
click at [530, 558] on div "CB Tehnika" at bounding box center [527, 564] width 47 height 11
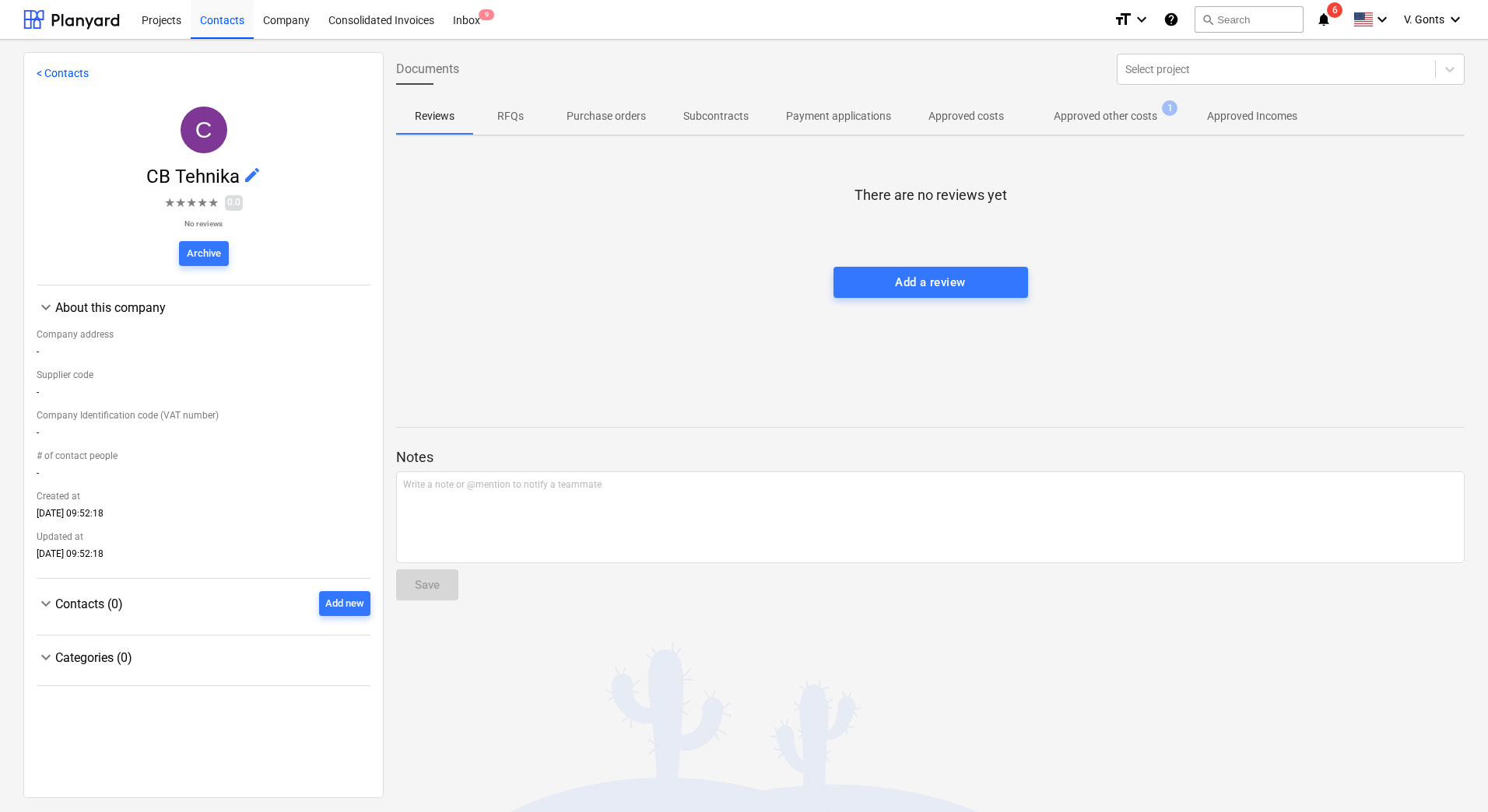
click at [1112, 115] on p "Approved other costs" at bounding box center [1106, 115] width 103 height 16
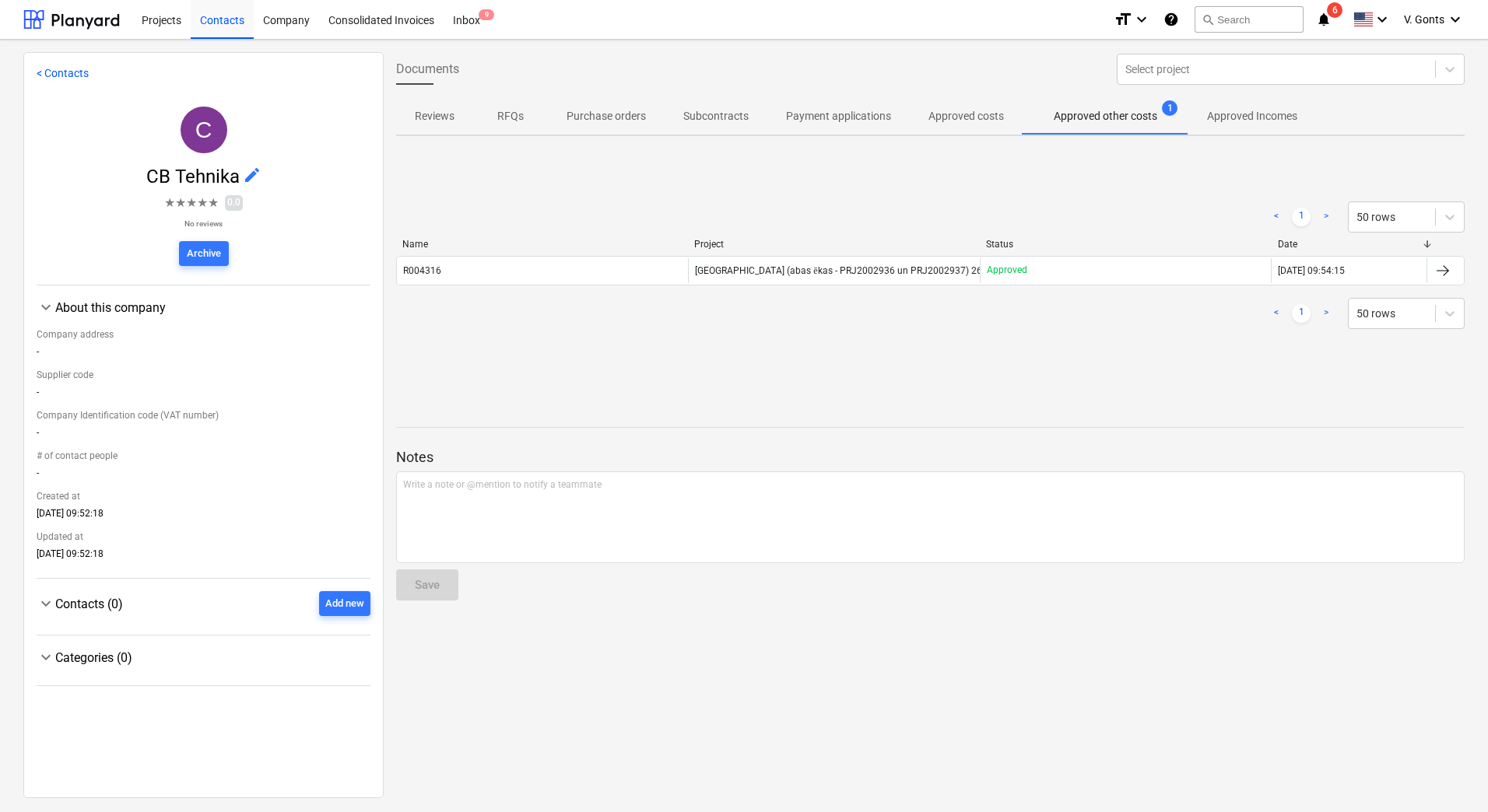
click at [63, 70] on link "< Contacts" at bounding box center [63, 72] width 52 height 12
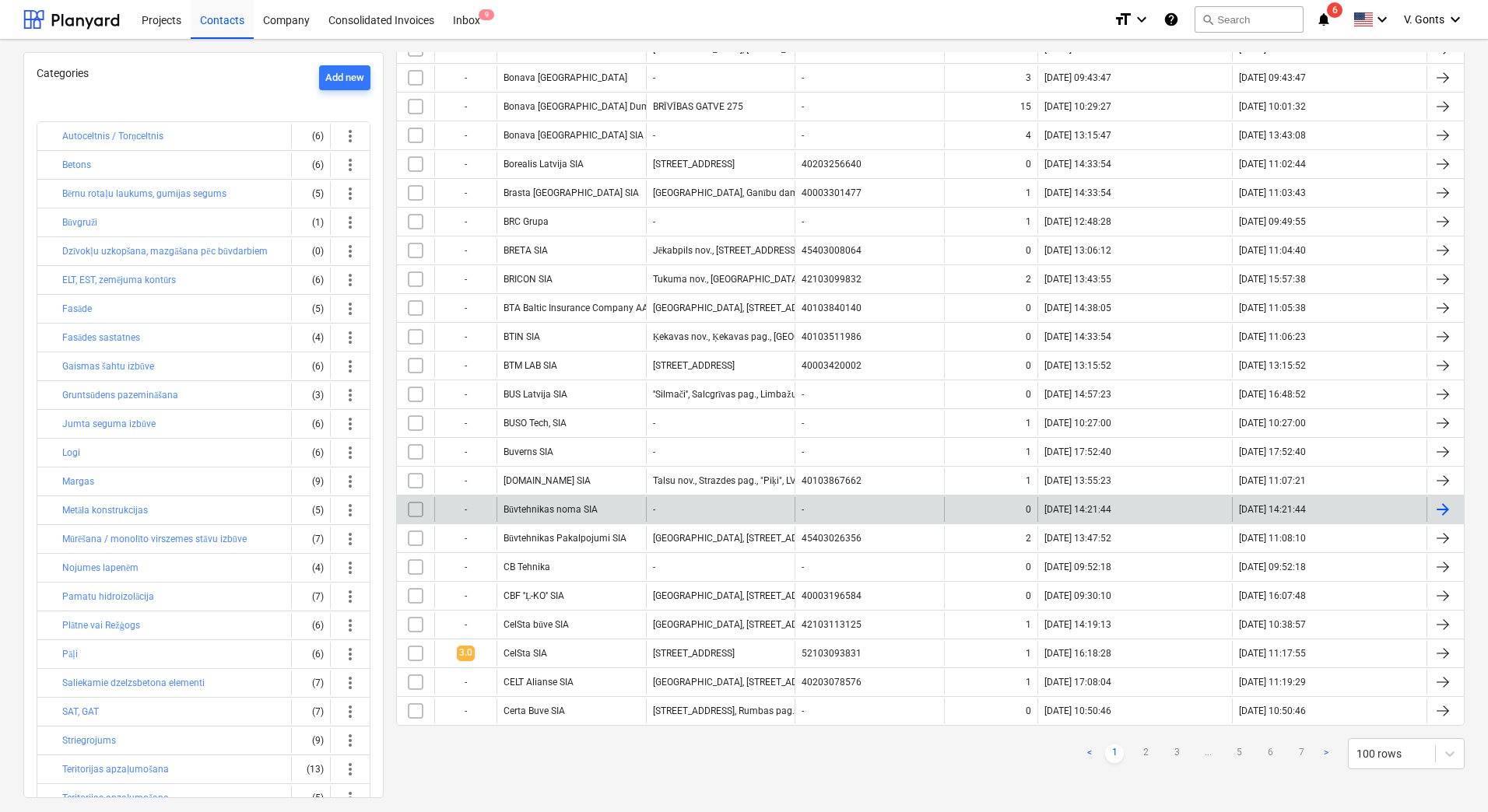
scroll to position [2422, 0]
click at [415, 506] on input "checkbox" at bounding box center [415, 506] width 25 height 25
click at [526, 503] on div "Būvtehnikas noma SIA" at bounding box center [550, 506] width 95 height 11
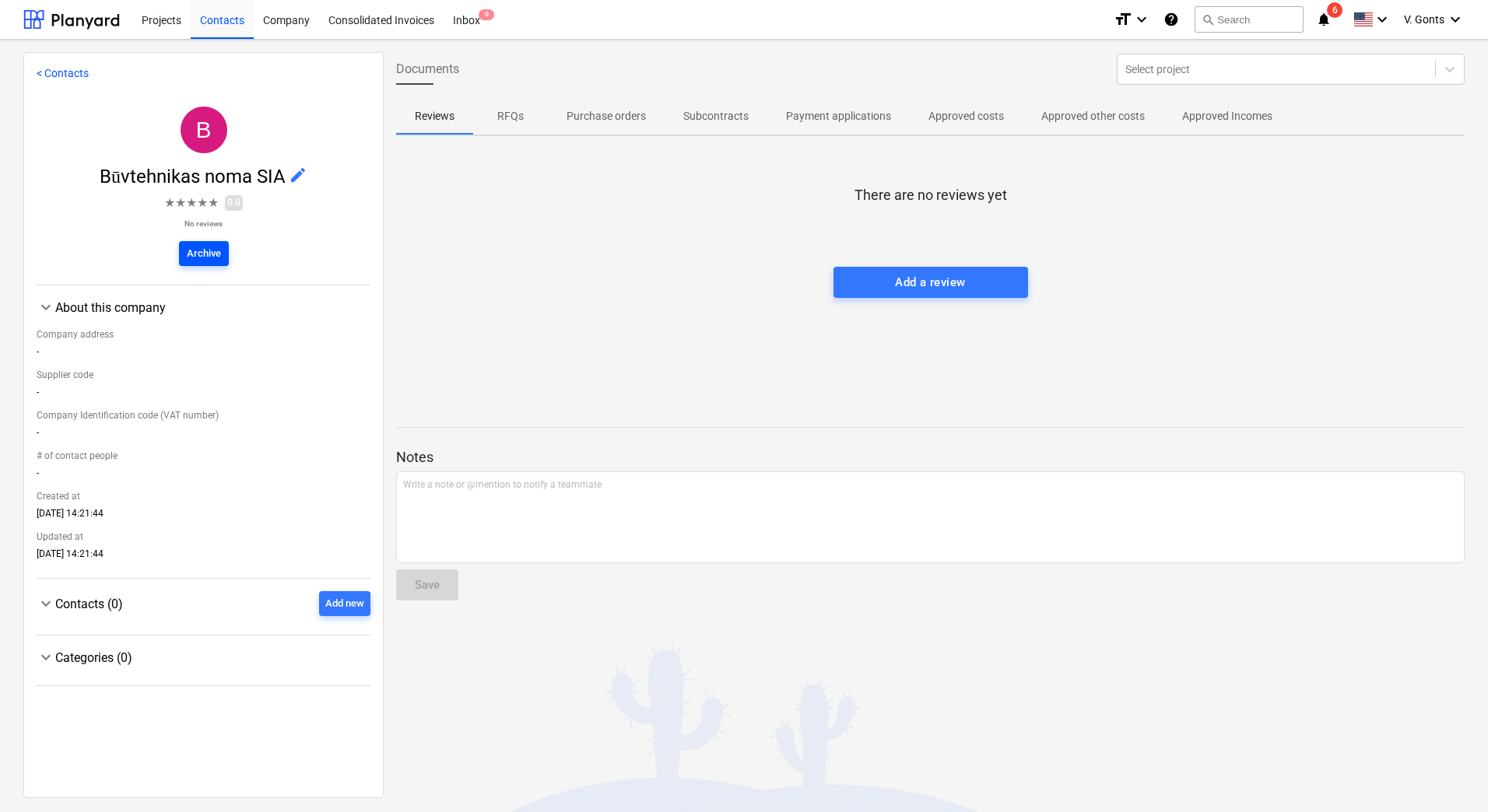
click at [204, 256] on div "Archive" at bounding box center [203, 254] width 35 height 18
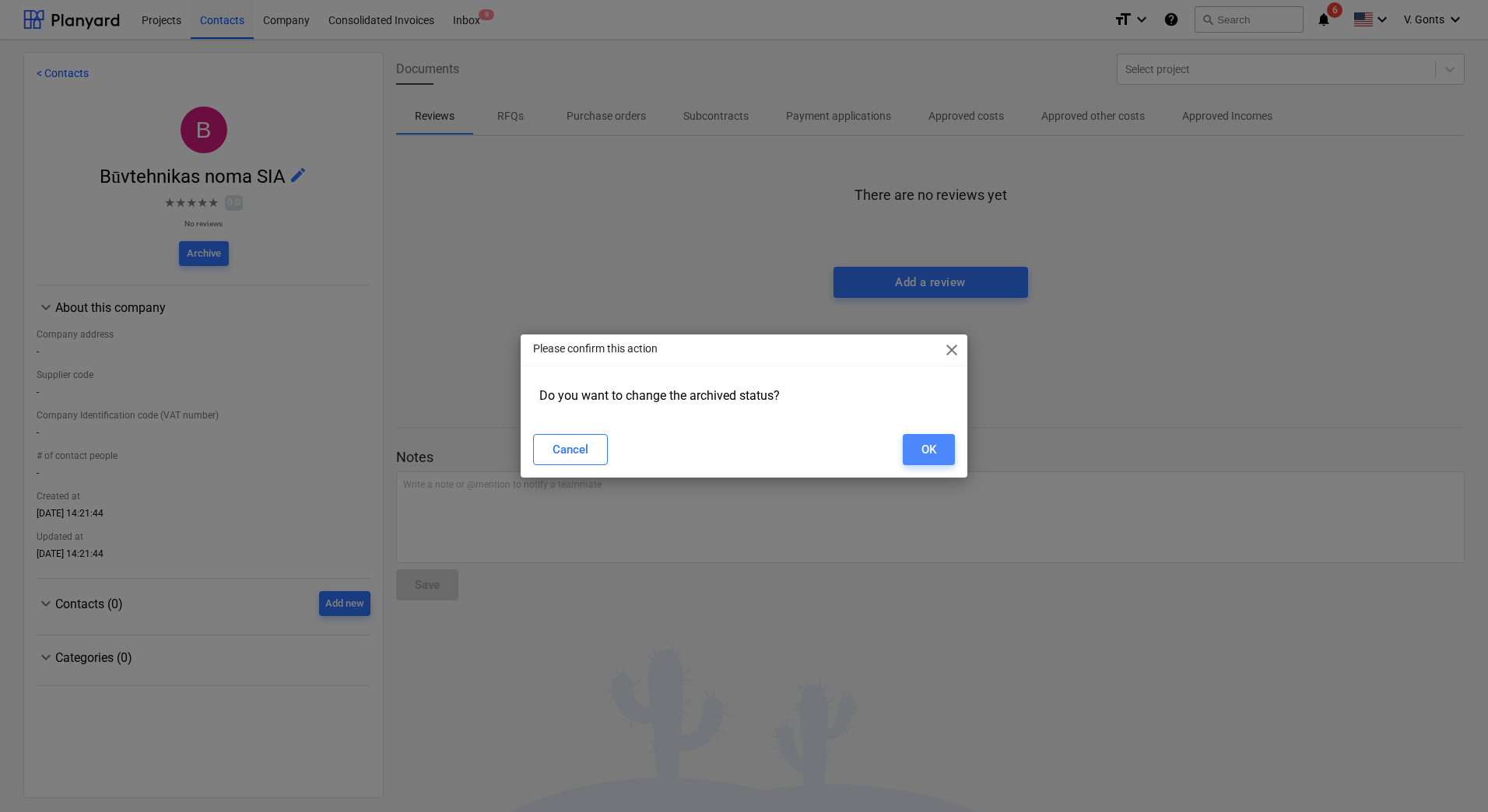
click at [940, 450] on button "OK" at bounding box center [929, 449] width 52 height 31
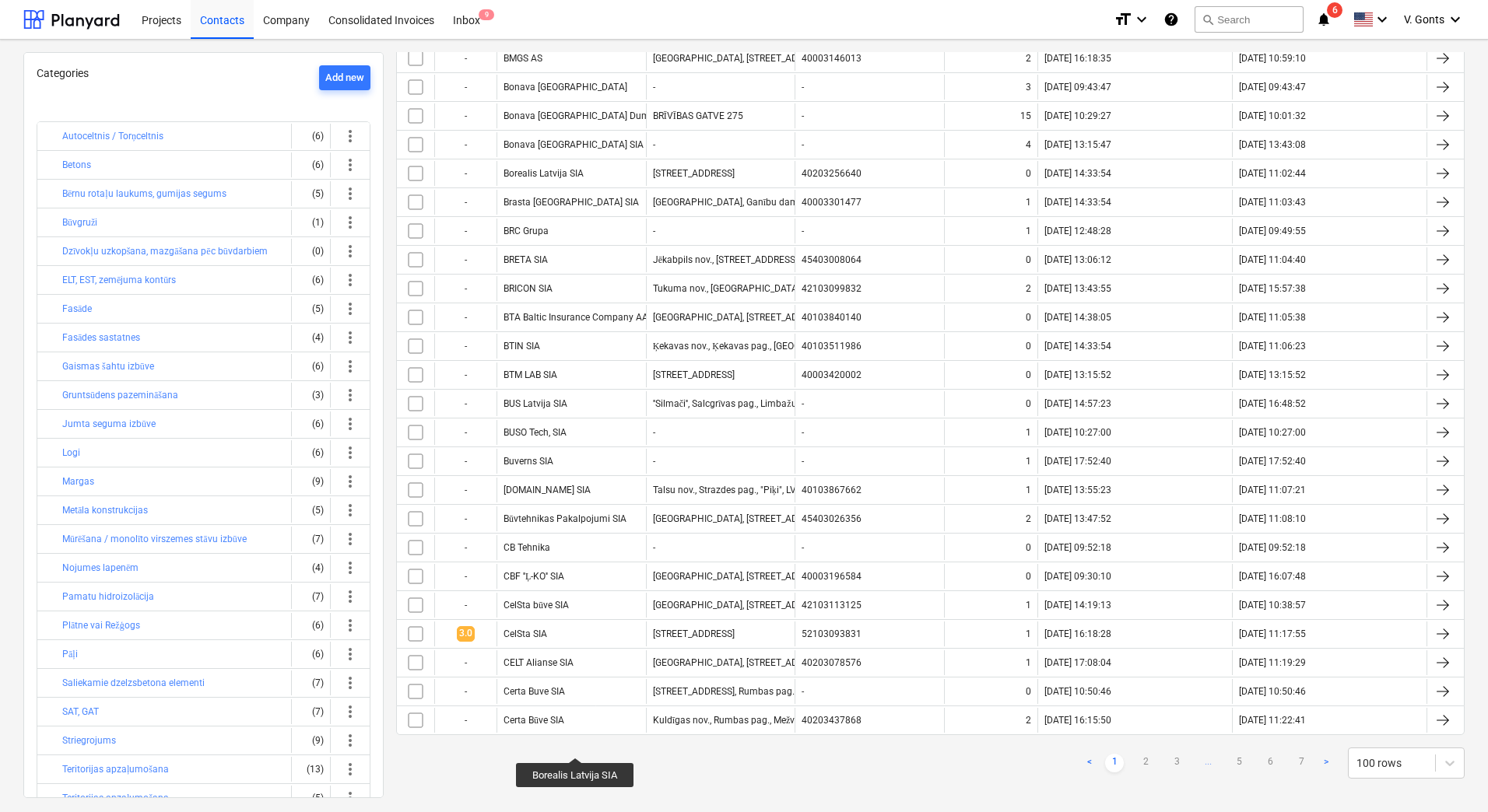
scroll to position [2422, 0]
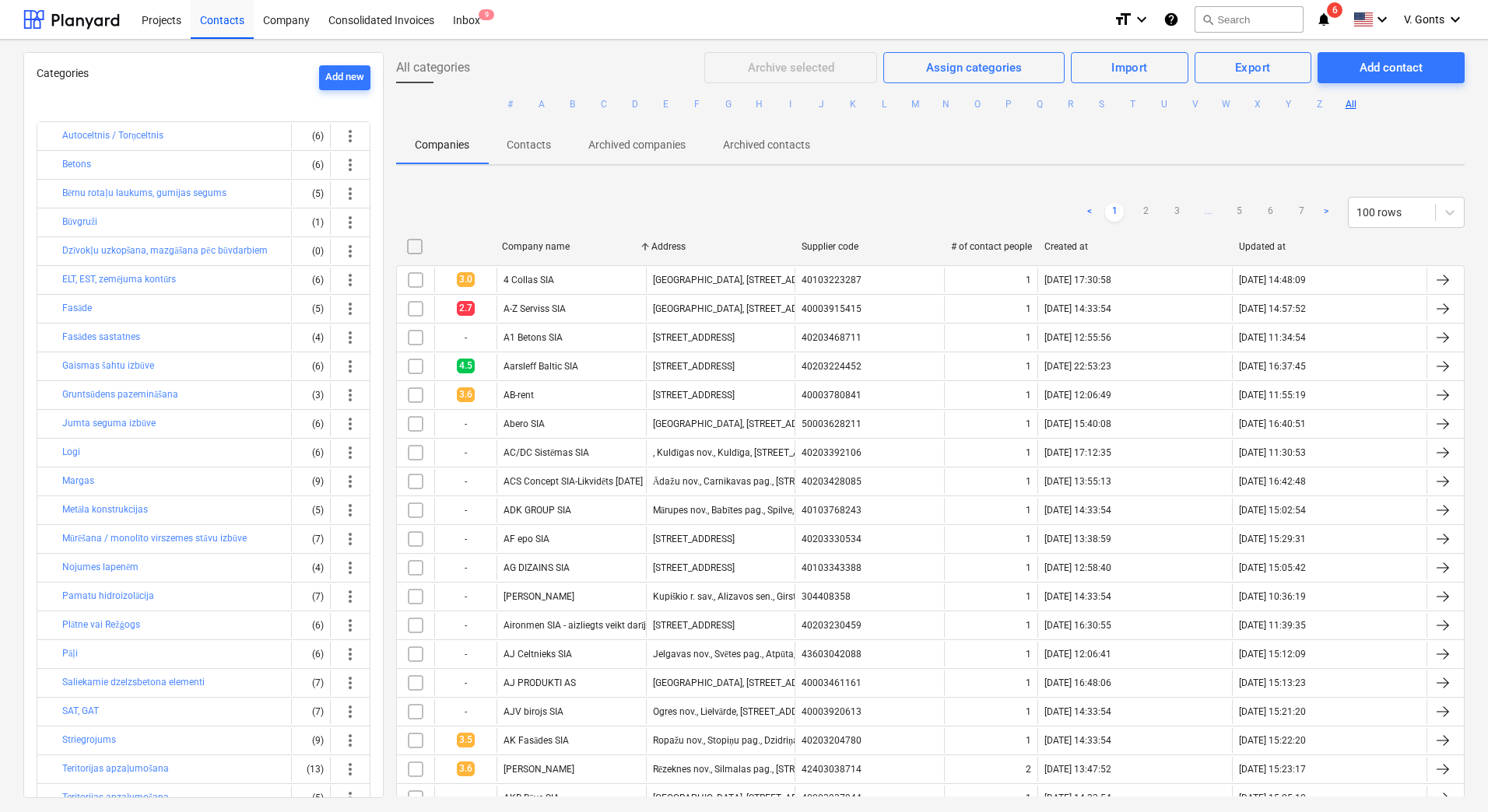
scroll to position [2422, 0]
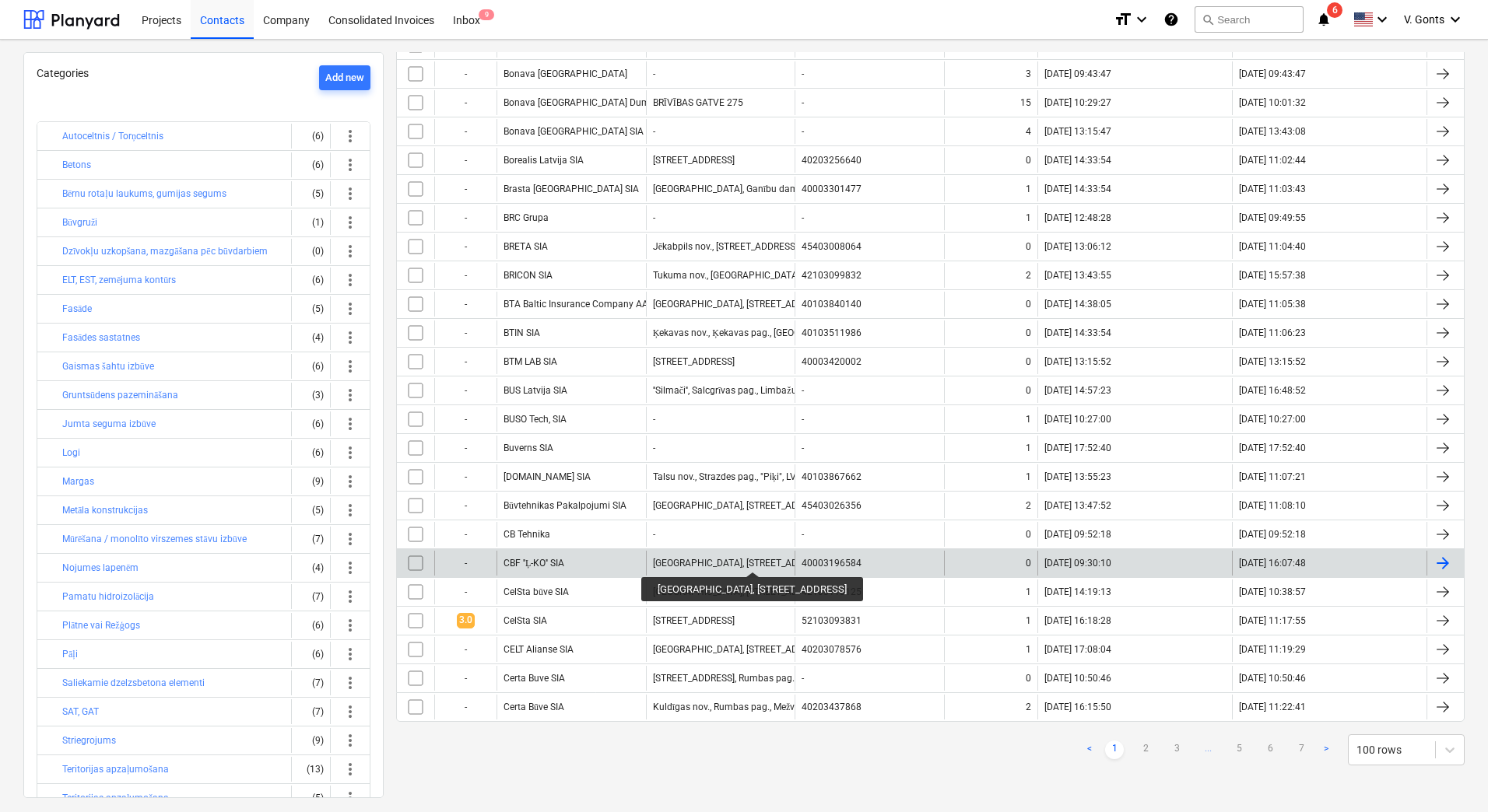
click at [727, 558] on div "[GEOGRAPHIC_DATA], [STREET_ADDRESS]" at bounding box center [740, 564] width 175 height 11
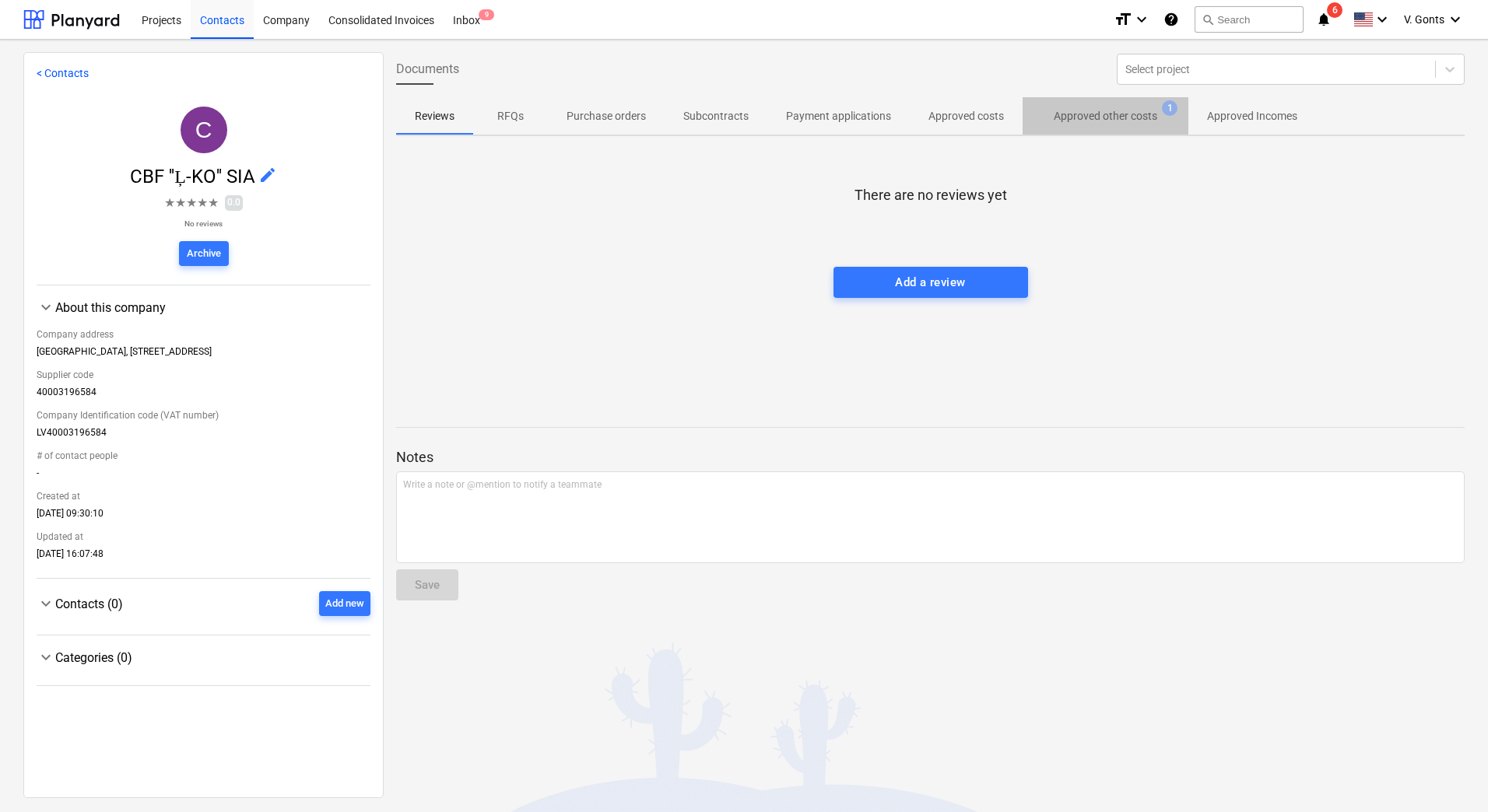
click at [1143, 112] on p "Approved other costs" at bounding box center [1106, 115] width 103 height 16
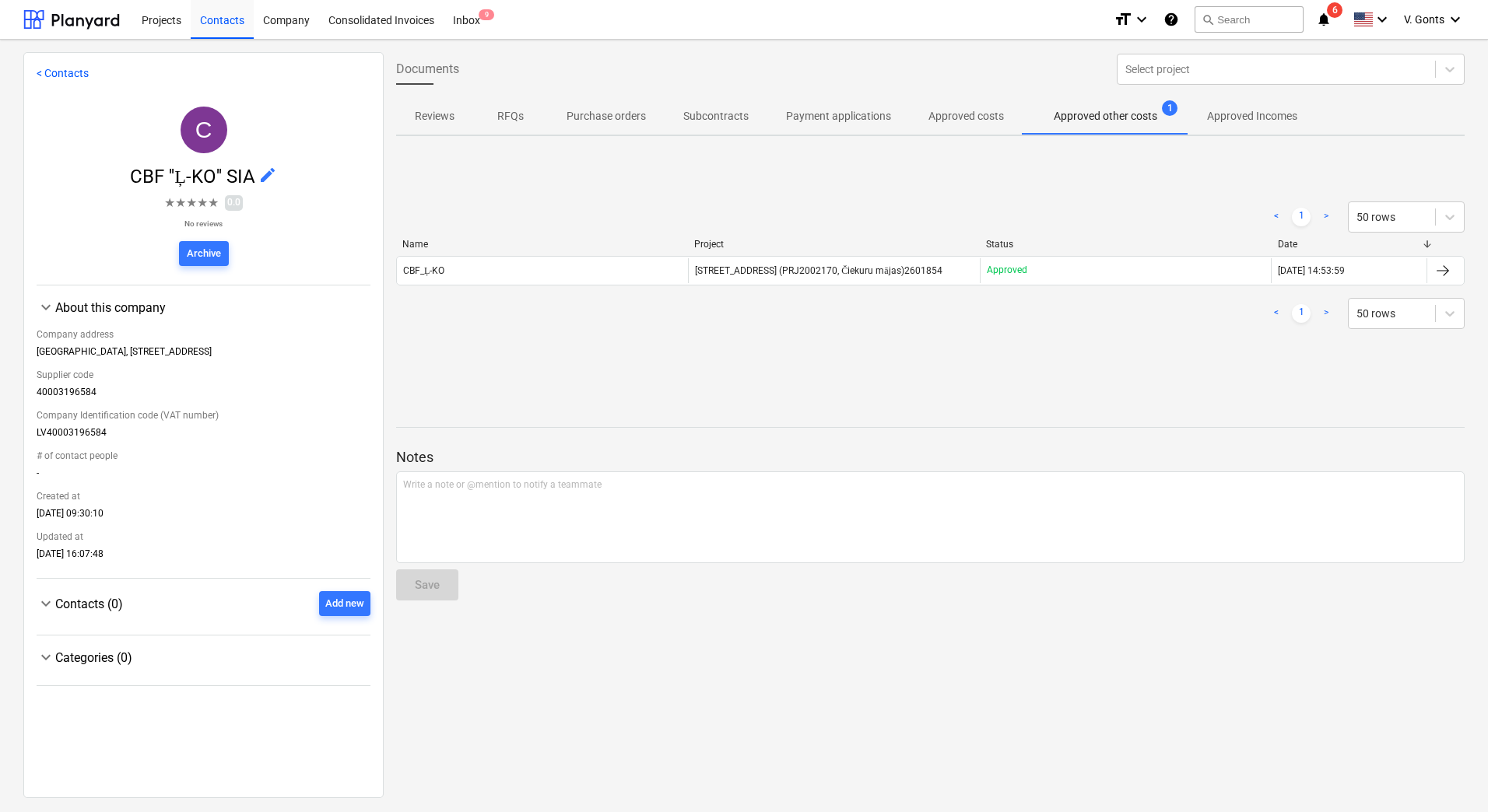
click at [42, 76] on link "< Contacts" at bounding box center [63, 72] width 52 height 12
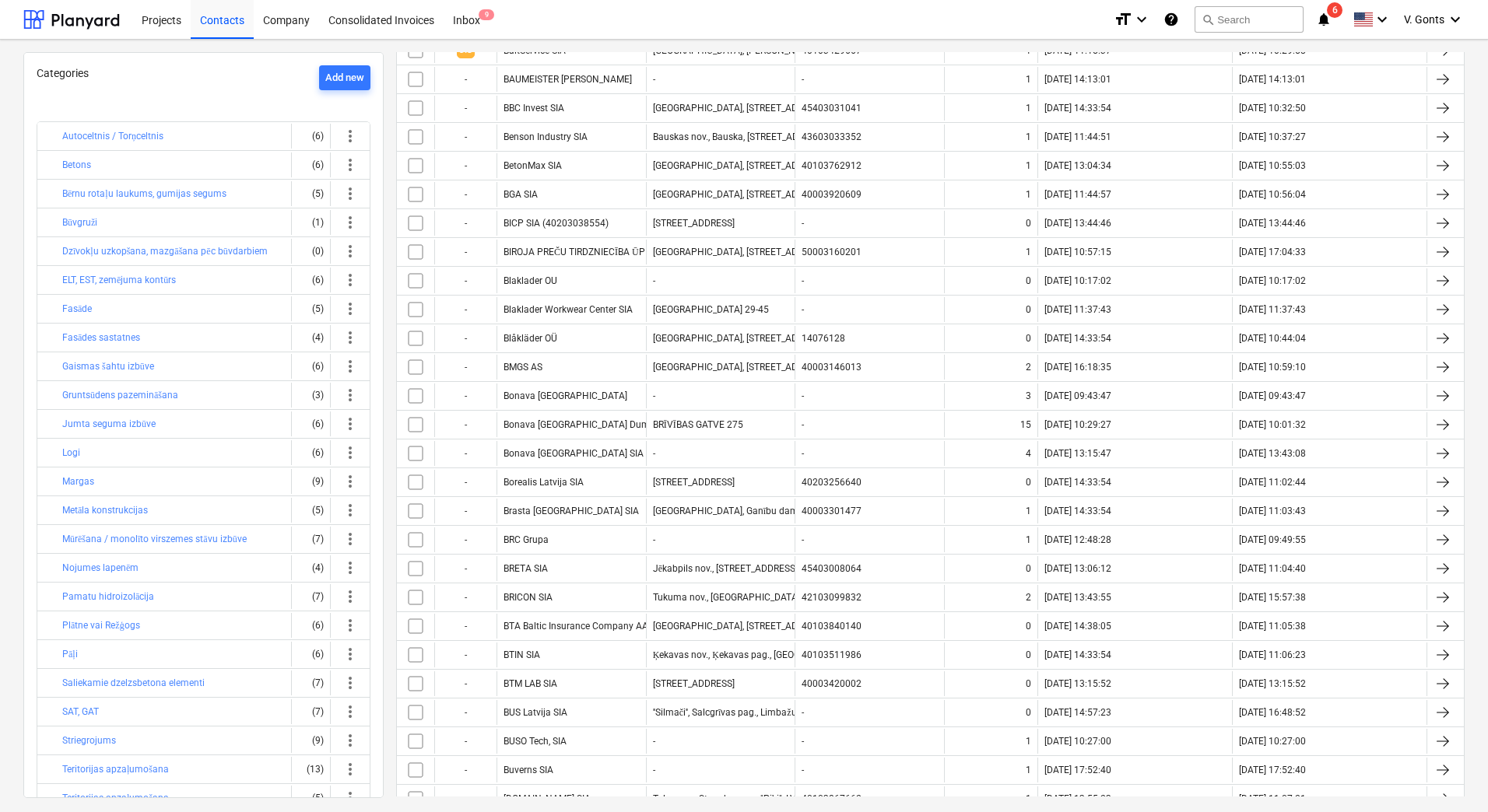
scroll to position [2422, 0]
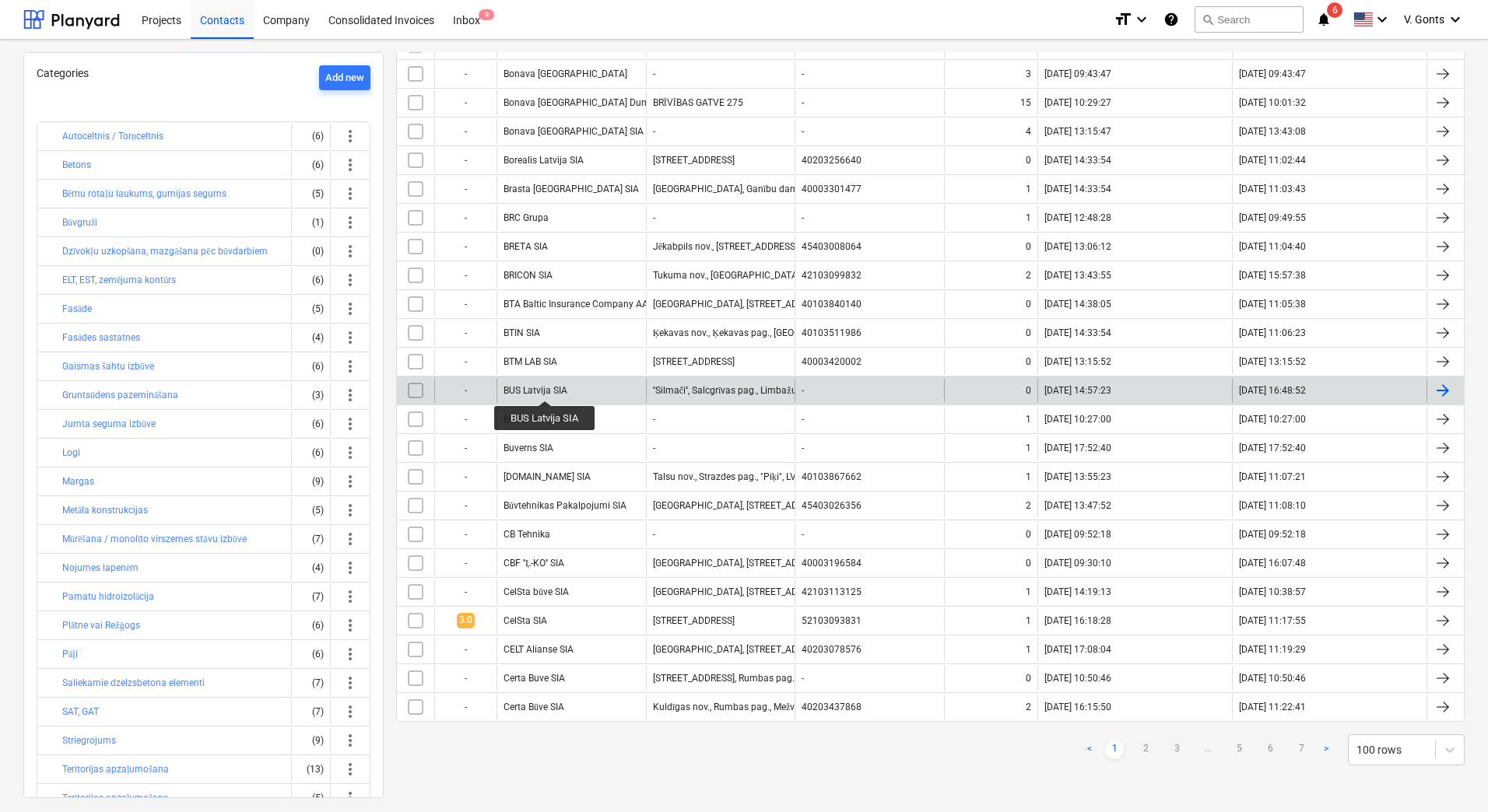
click at [544, 387] on div "BUS Latvija SIA" at bounding box center [535, 391] width 64 height 11
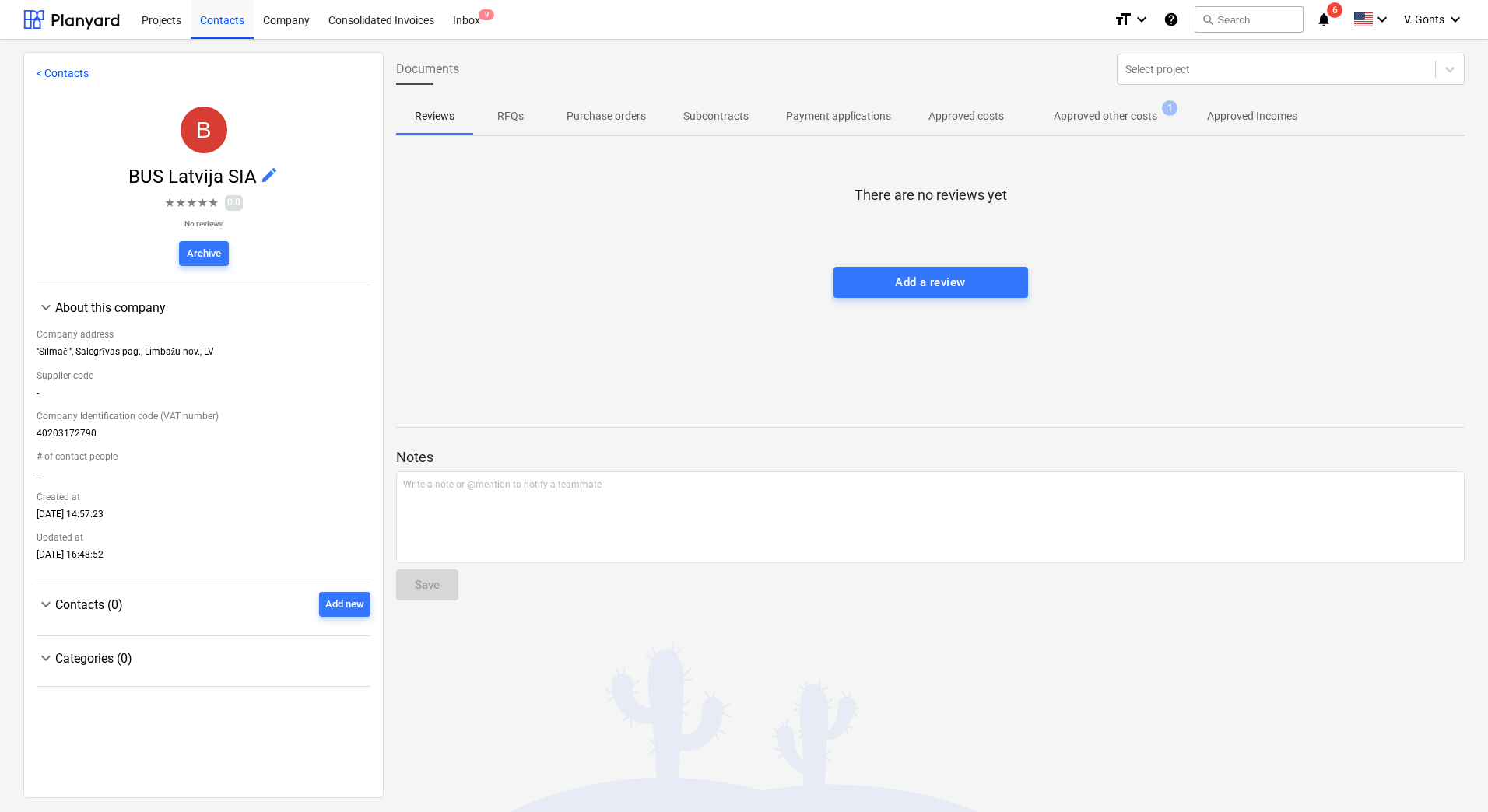
click at [1105, 115] on p "Approved other costs" at bounding box center [1106, 115] width 103 height 16
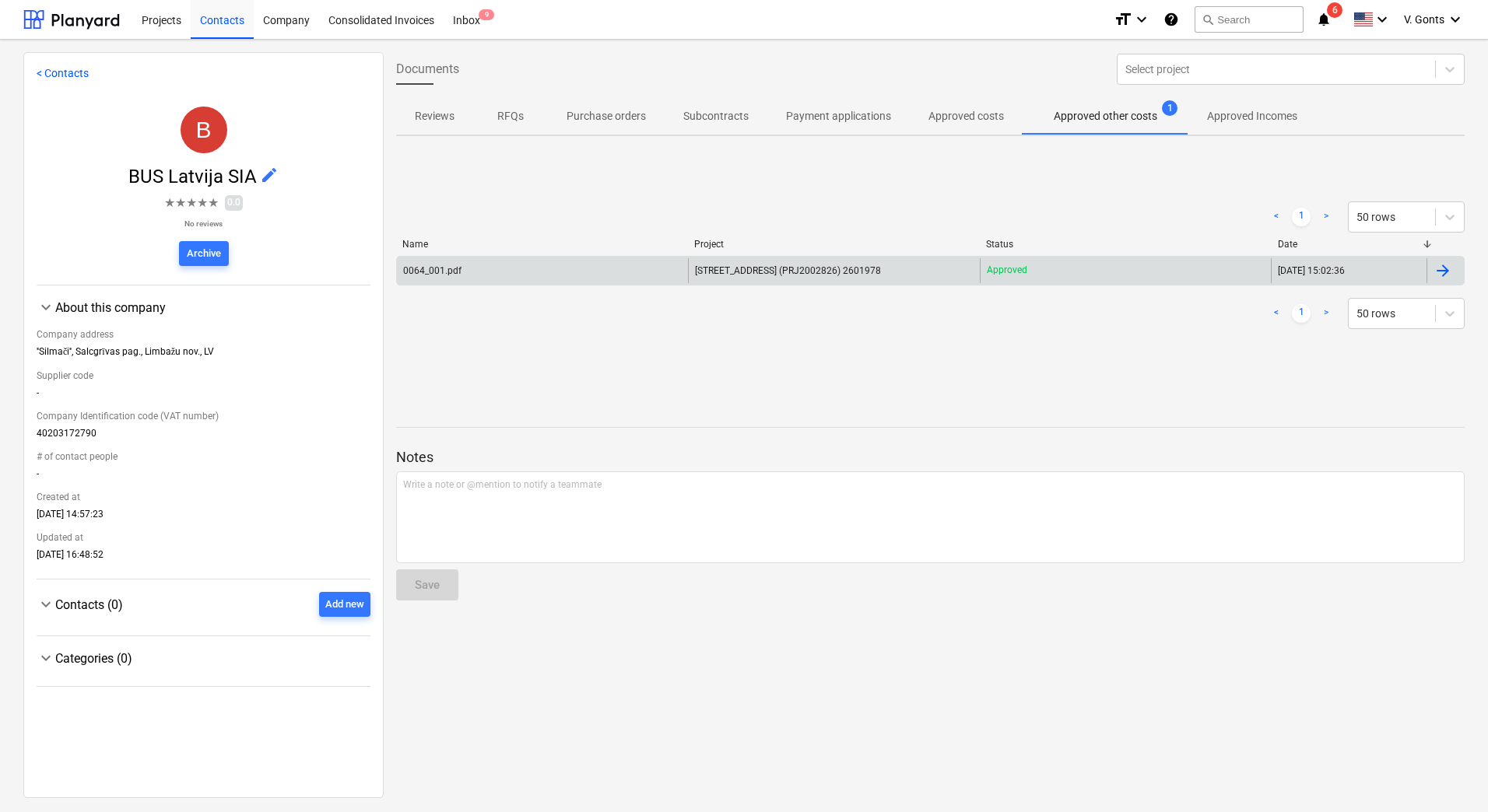
click at [743, 262] on div "[STREET_ADDRESS] (PRJ2002826) 2601978" at bounding box center [833, 271] width 291 height 25
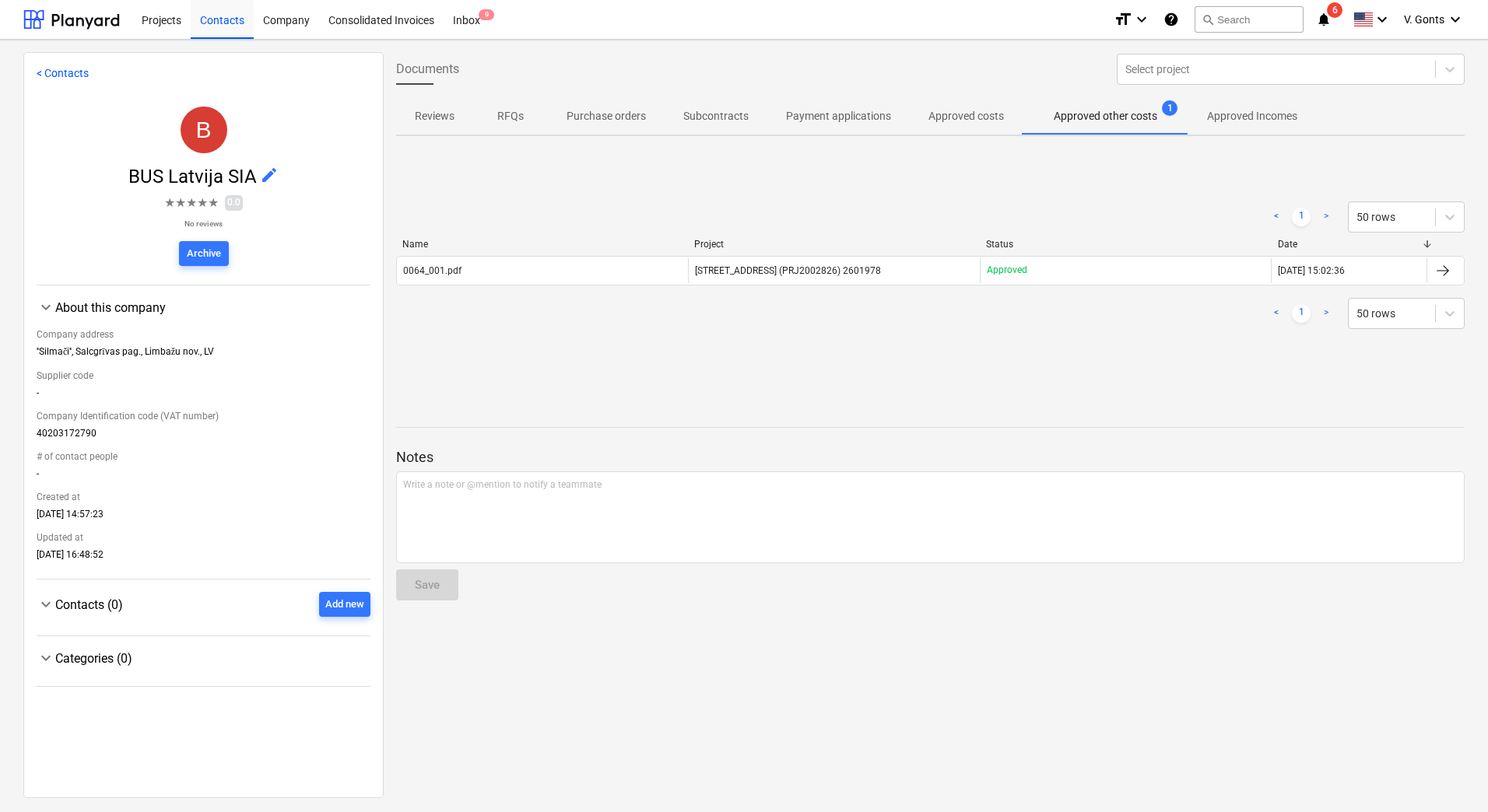
click at [68, 76] on link "< Contacts" at bounding box center [63, 72] width 52 height 12
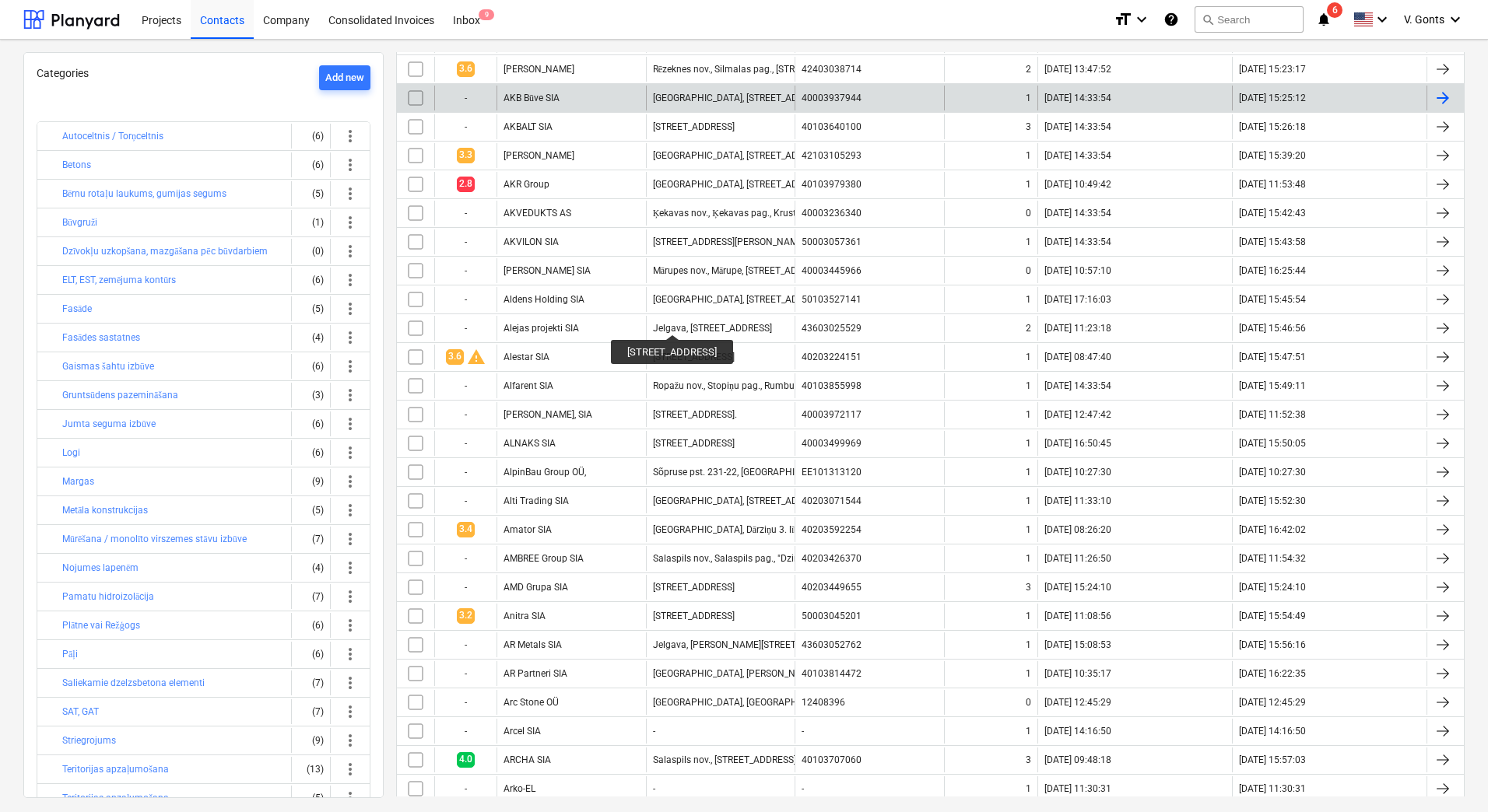
scroll to position [934, 0]
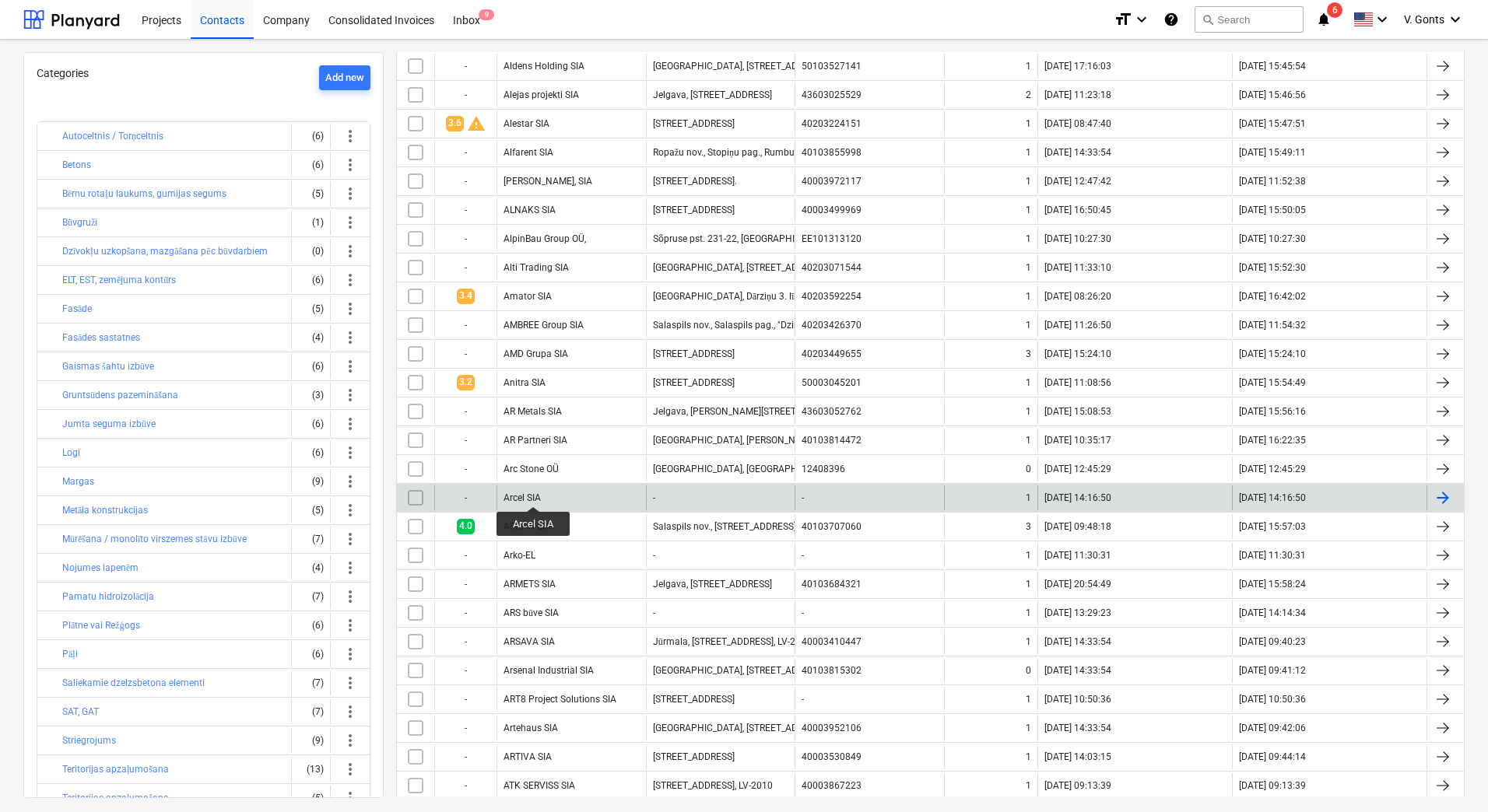
click at [533, 493] on div "Arcel SIA" at bounding box center [522, 498] width 37 height 11
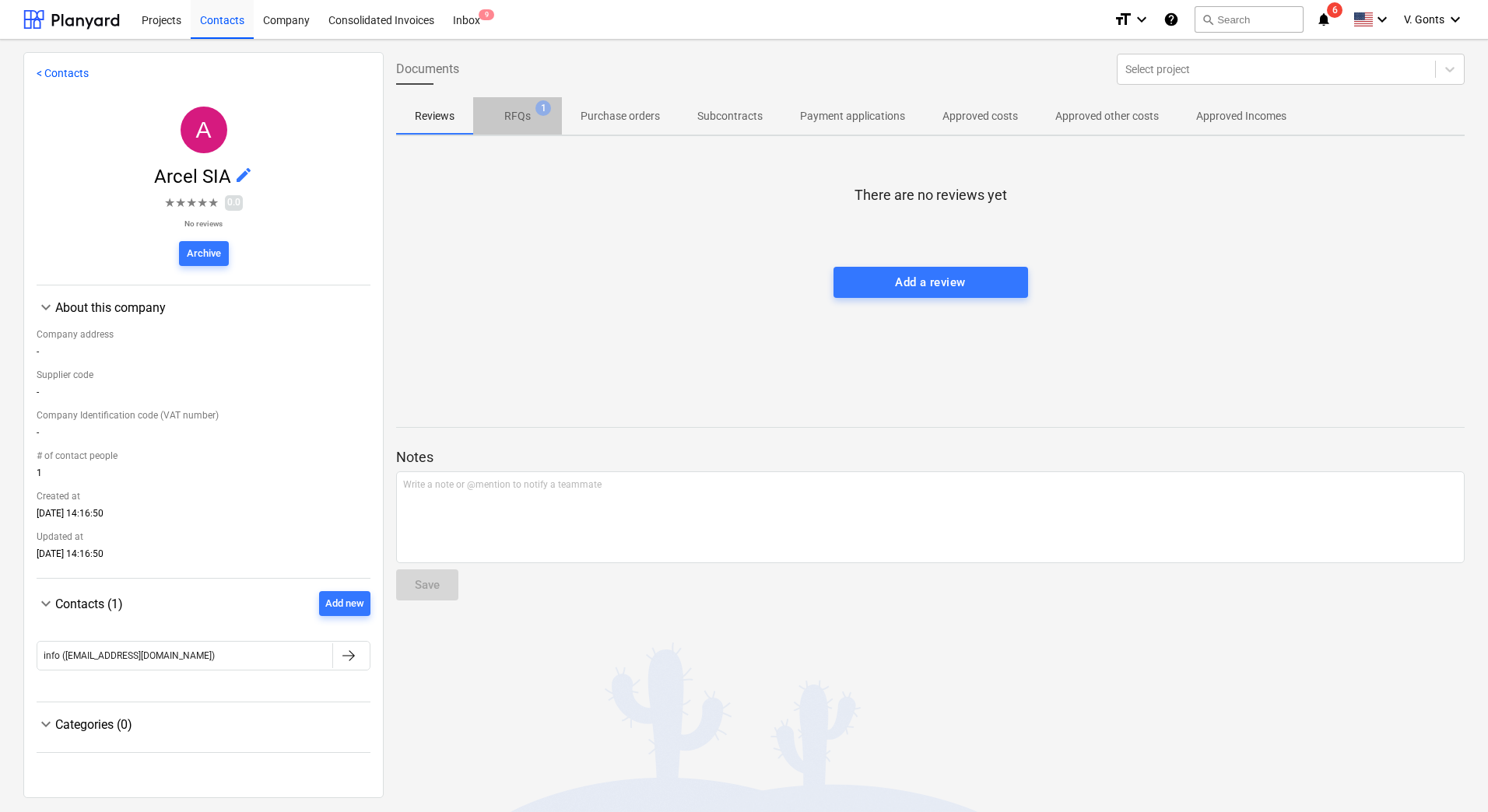
click at [518, 110] on p "RFQs" at bounding box center [517, 115] width 26 height 16
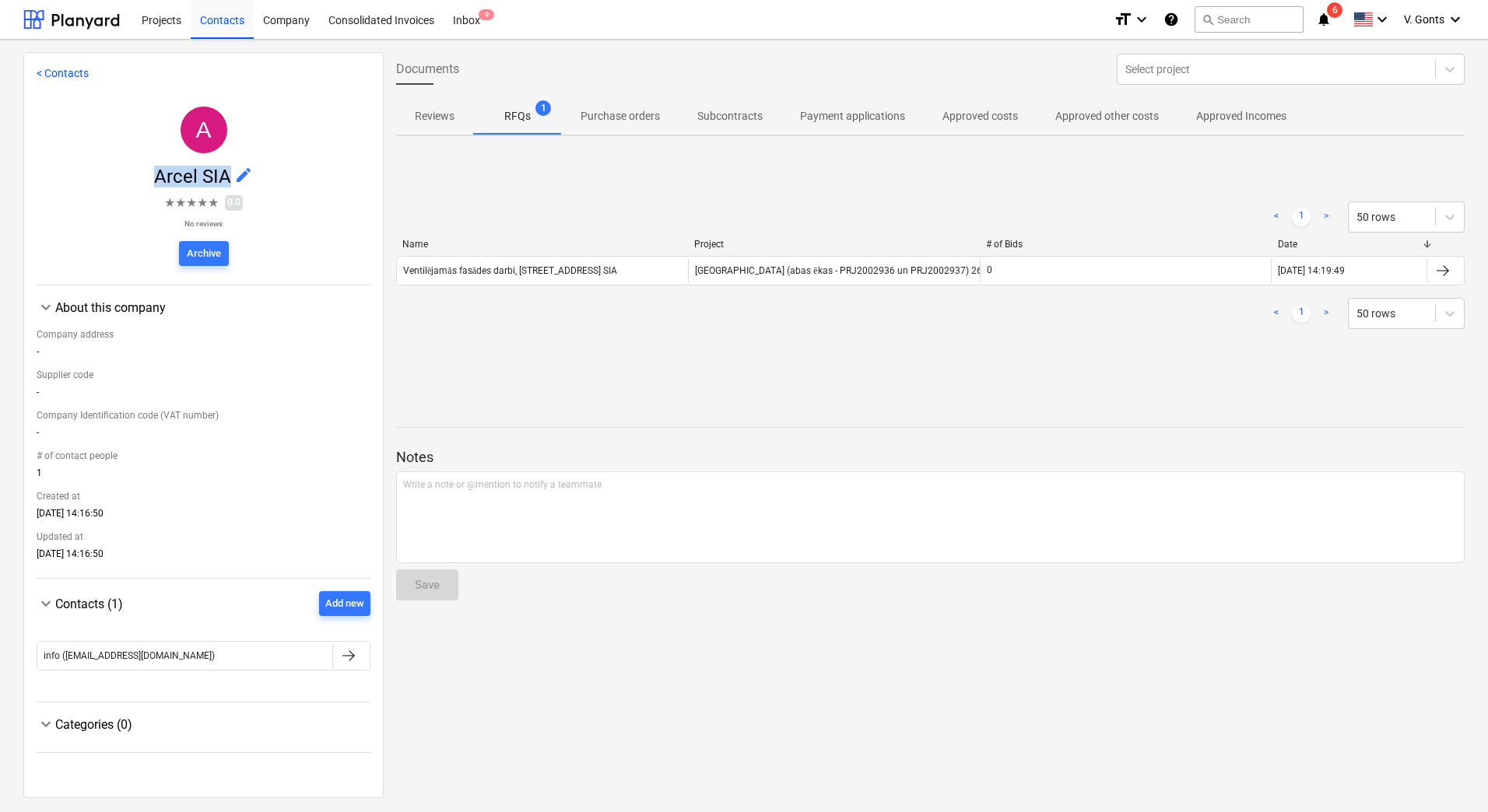
drag, startPoint x: 152, startPoint y: 179, endPoint x: 224, endPoint y: 177, distance: 72.0
click at [224, 177] on span "Arcel SIA" at bounding box center [194, 176] width 81 height 22
copy span "Arcel SIA"
click at [238, 171] on span "edit" at bounding box center [244, 175] width 19 height 19
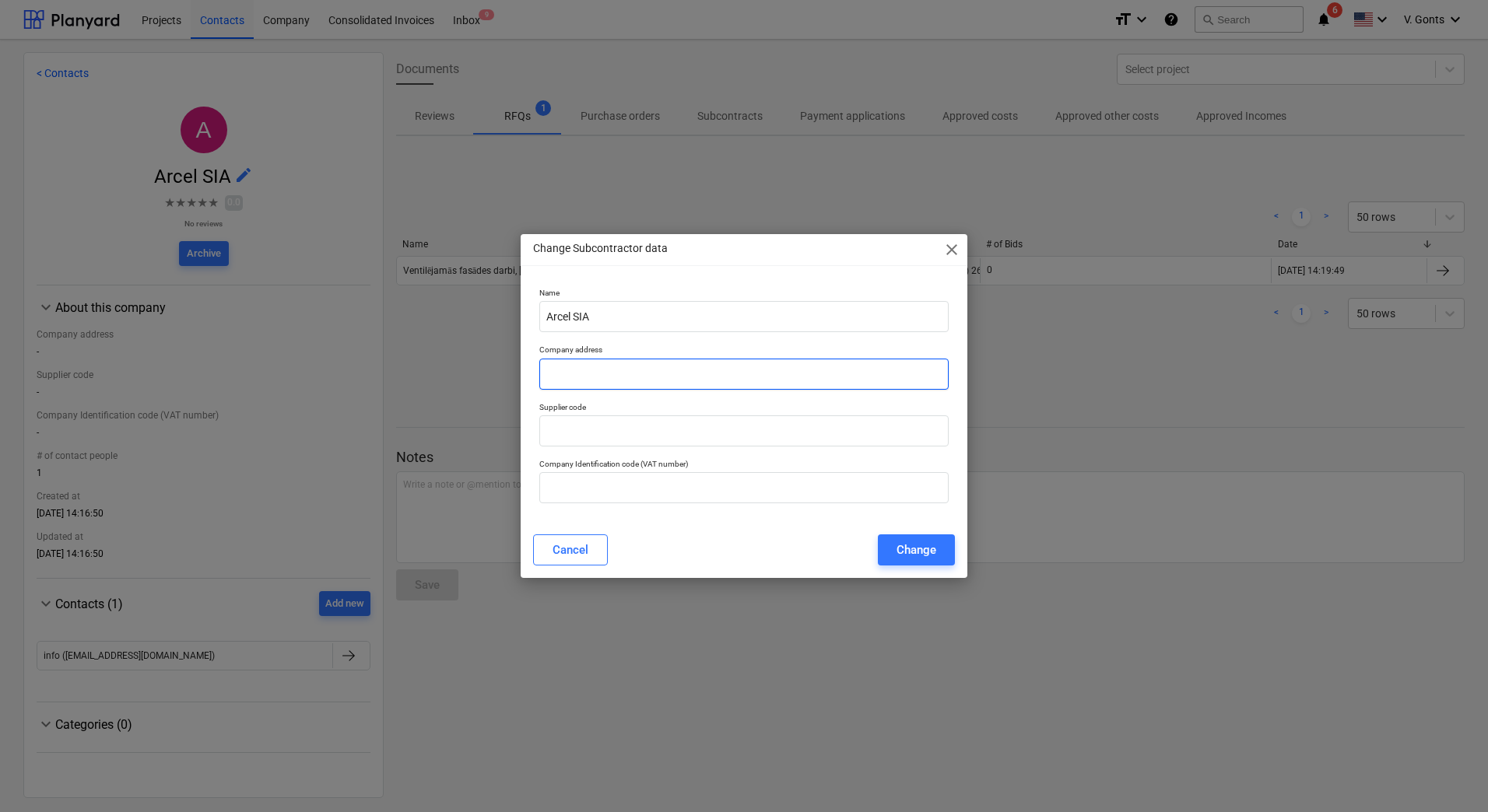
click at [719, 376] on input "text" at bounding box center [744, 374] width 409 height 31
paste input "Valmieras nov., Valmiera, Linarda Laicena iela 1, LV-4201"
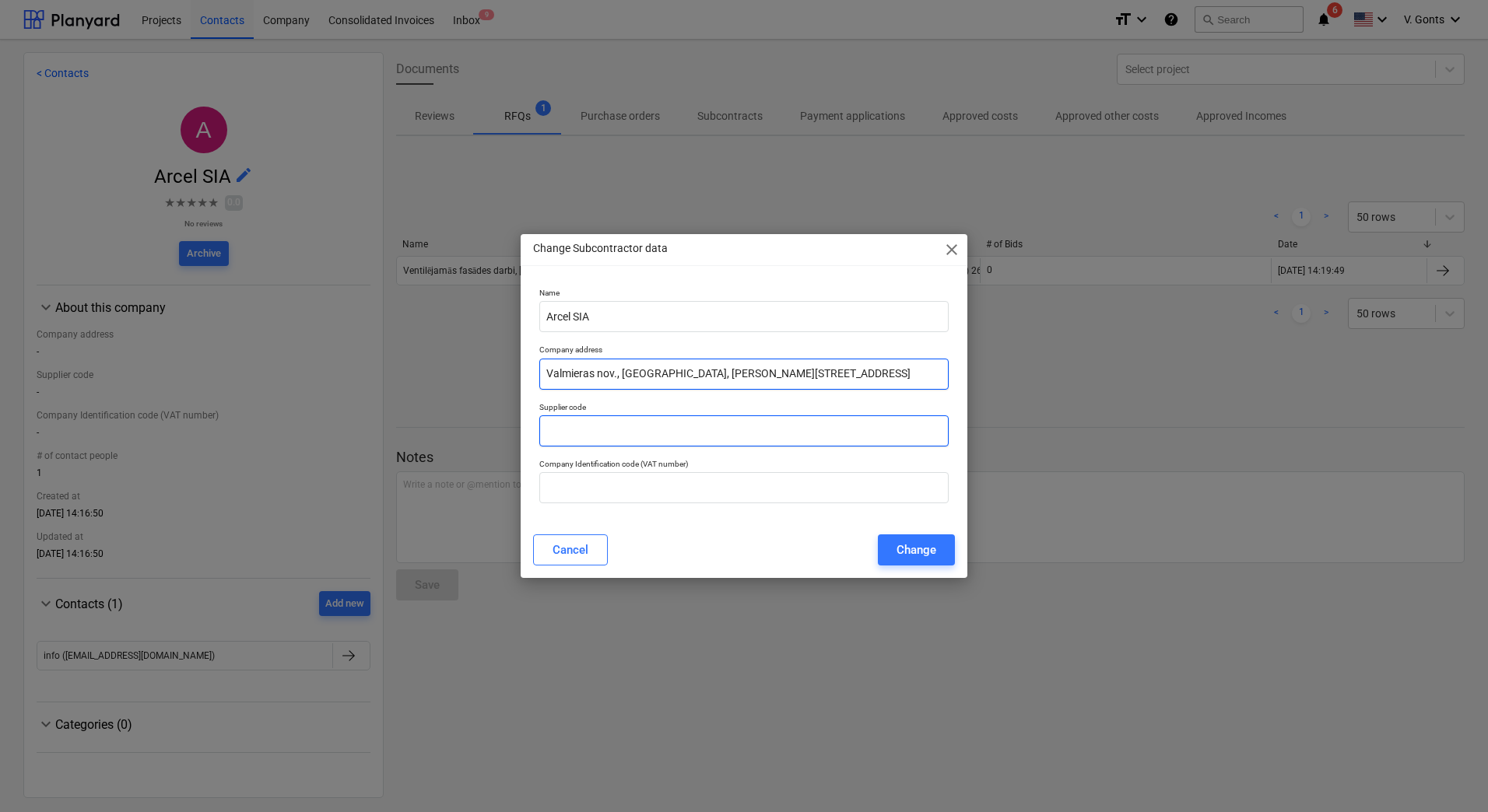
type input "Valmieras nov., Valmiera, Linarda Laicena iela 1, LV-4201"
click at [577, 436] on input "text" at bounding box center [744, 431] width 409 height 31
paste input "44103081129"
type input "44103081129"
drag, startPoint x: 592, startPoint y: 488, endPoint x: 587, endPoint y: 481, distance: 8.6
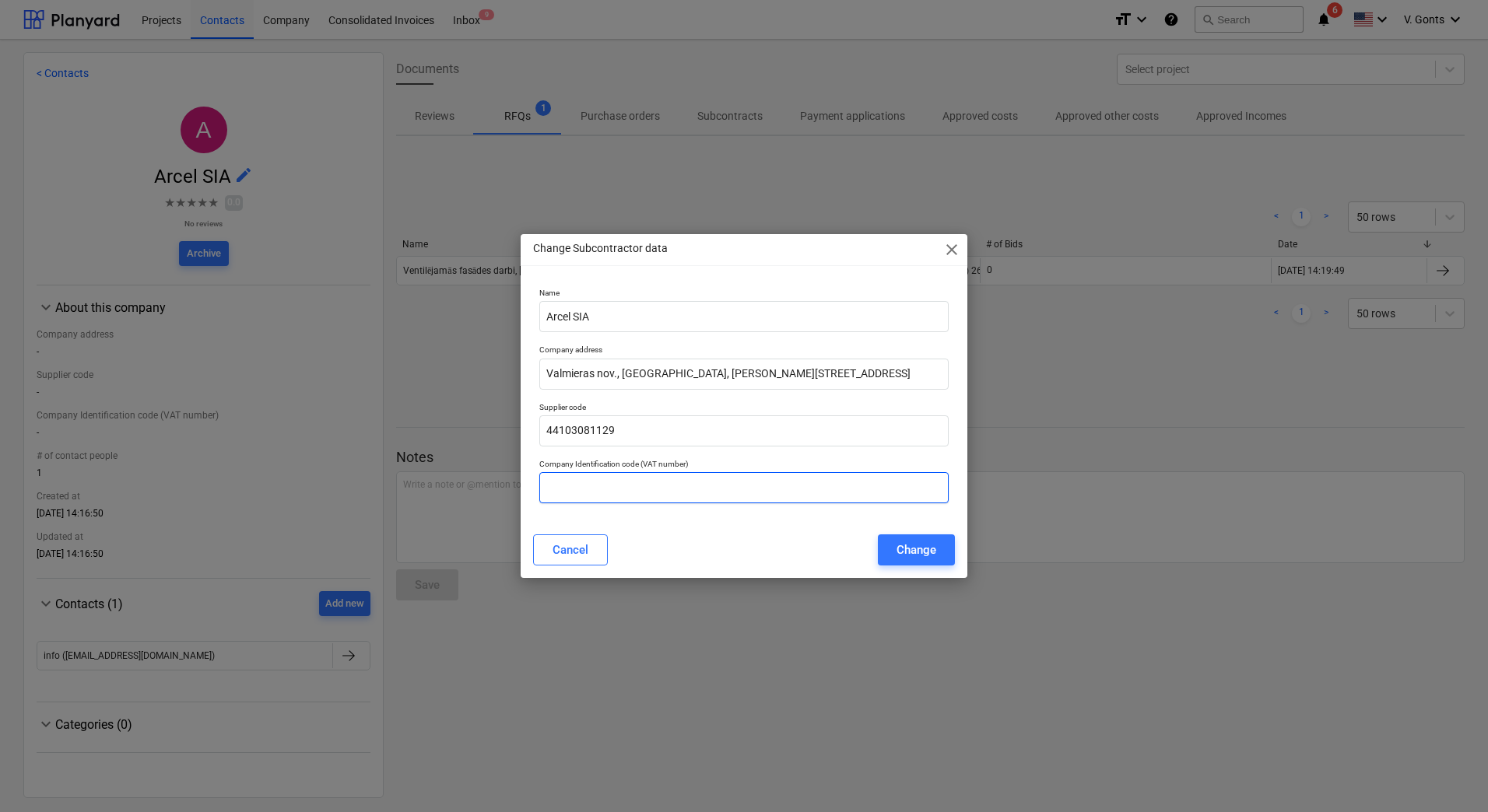
click at [593, 489] on input "text" at bounding box center [744, 487] width 409 height 31
paste input "44103081129"
type input "LV44103081129"
click at [913, 539] on button "Change" at bounding box center [916, 550] width 77 height 31
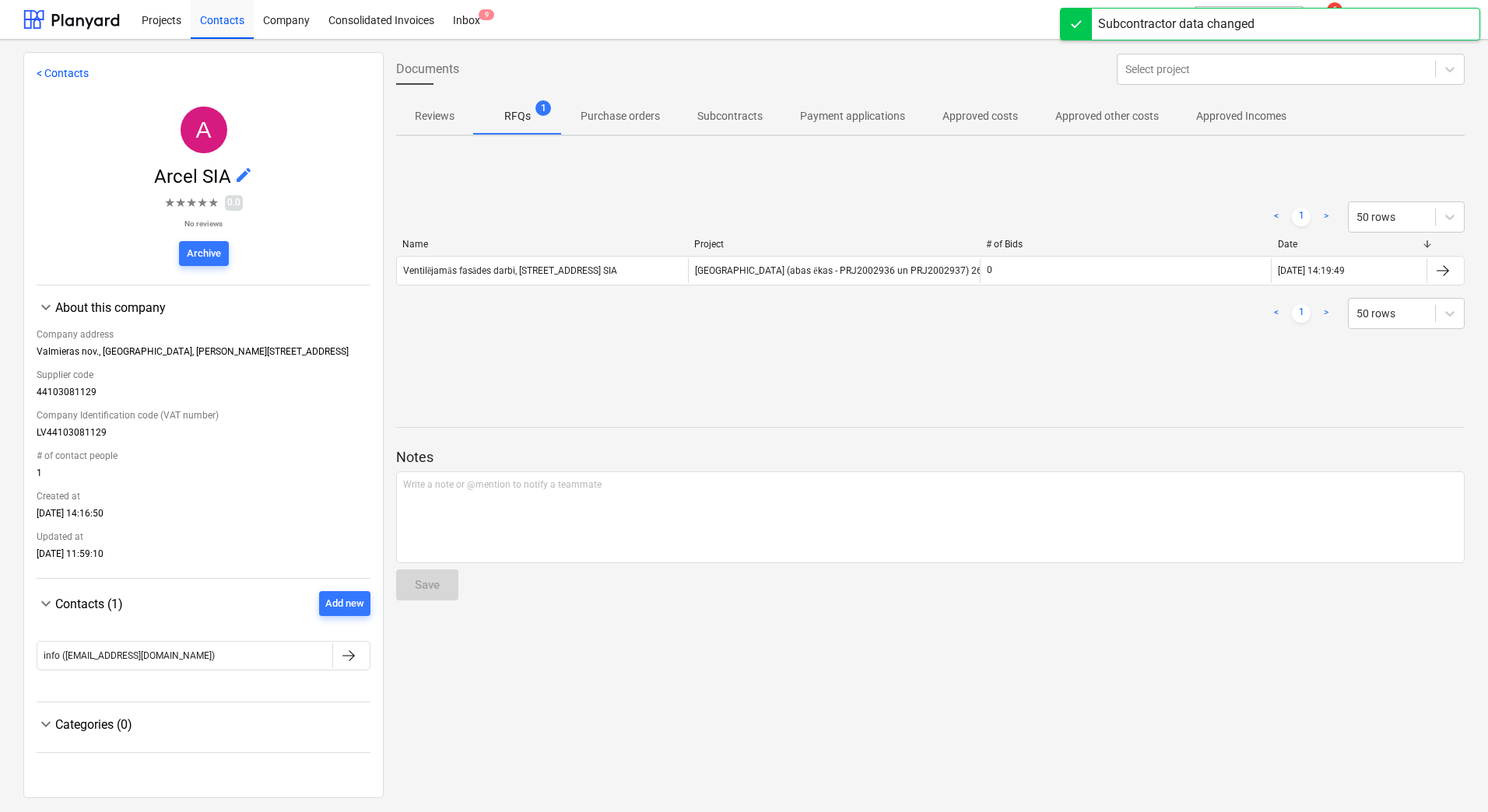
click at [81, 74] on link "< Contacts" at bounding box center [63, 72] width 52 height 12
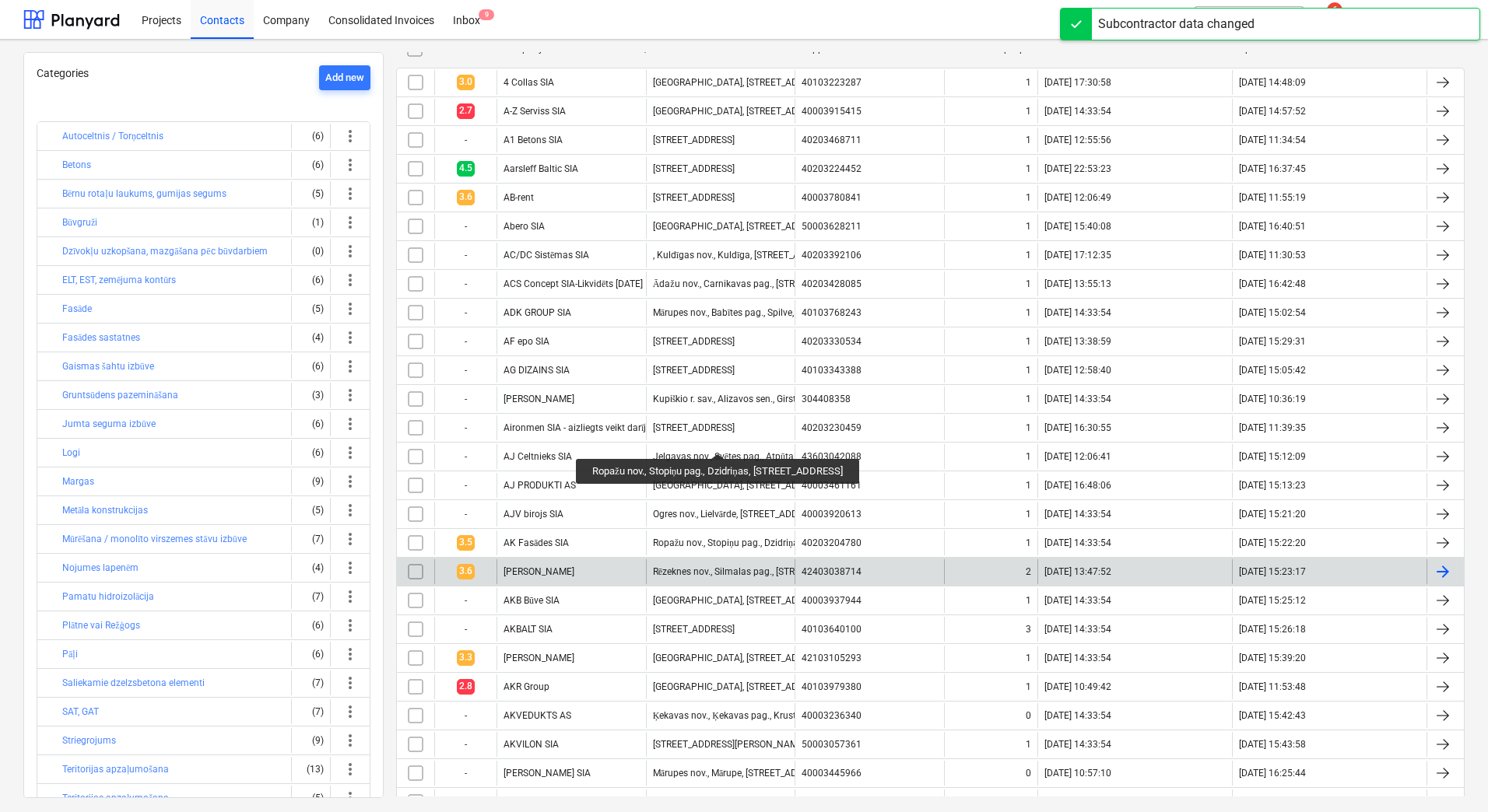
scroll to position [311, 0]
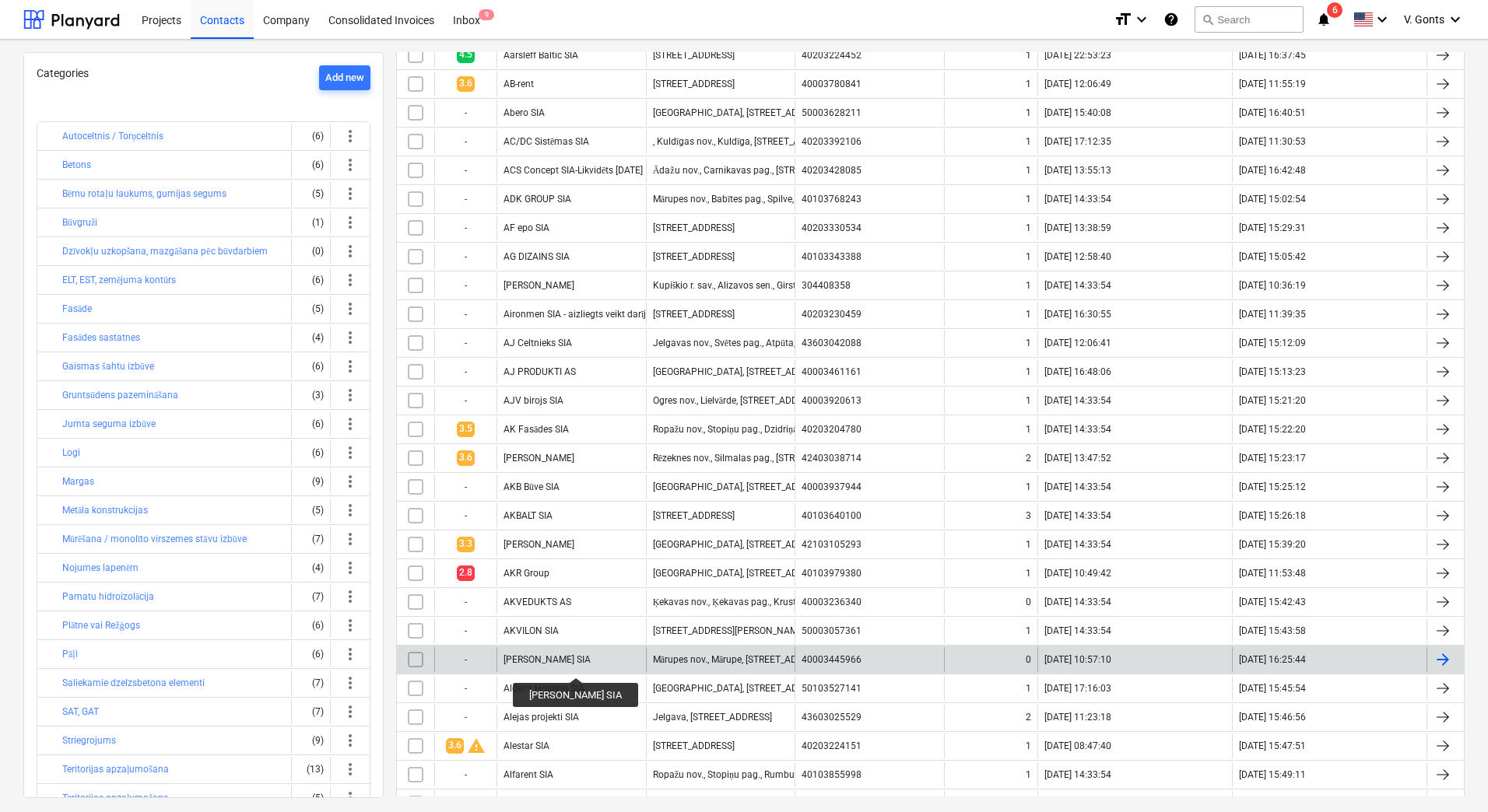
click at [568, 664] on div "[PERSON_NAME] SIA" at bounding box center [546, 660] width 87 height 11
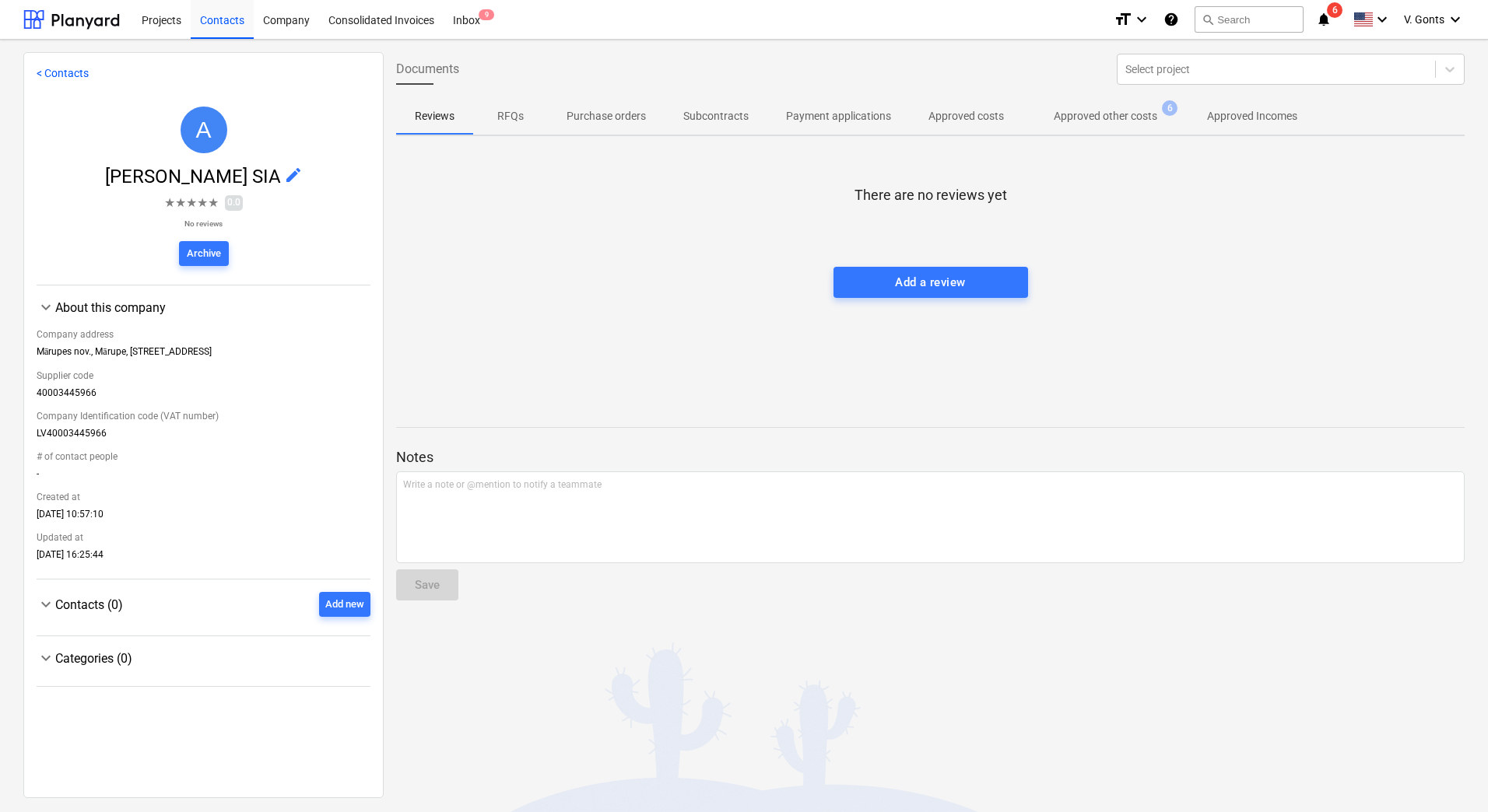
click at [1103, 116] on p "Approved other costs" at bounding box center [1106, 115] width 103 height 16
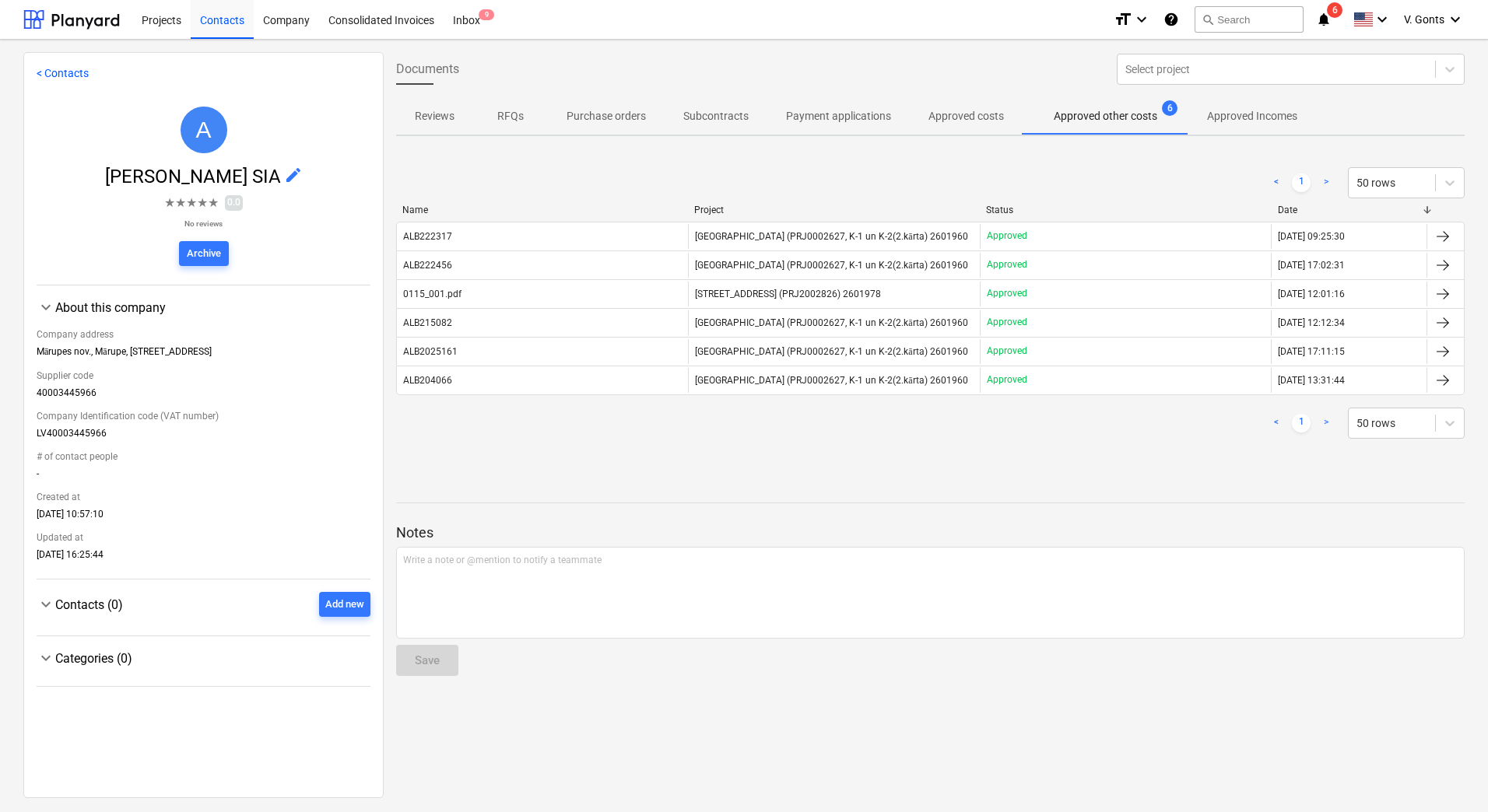
click at [67, 77] on link "< Contacts" at bounding box center [63, 72] width 52 height 12
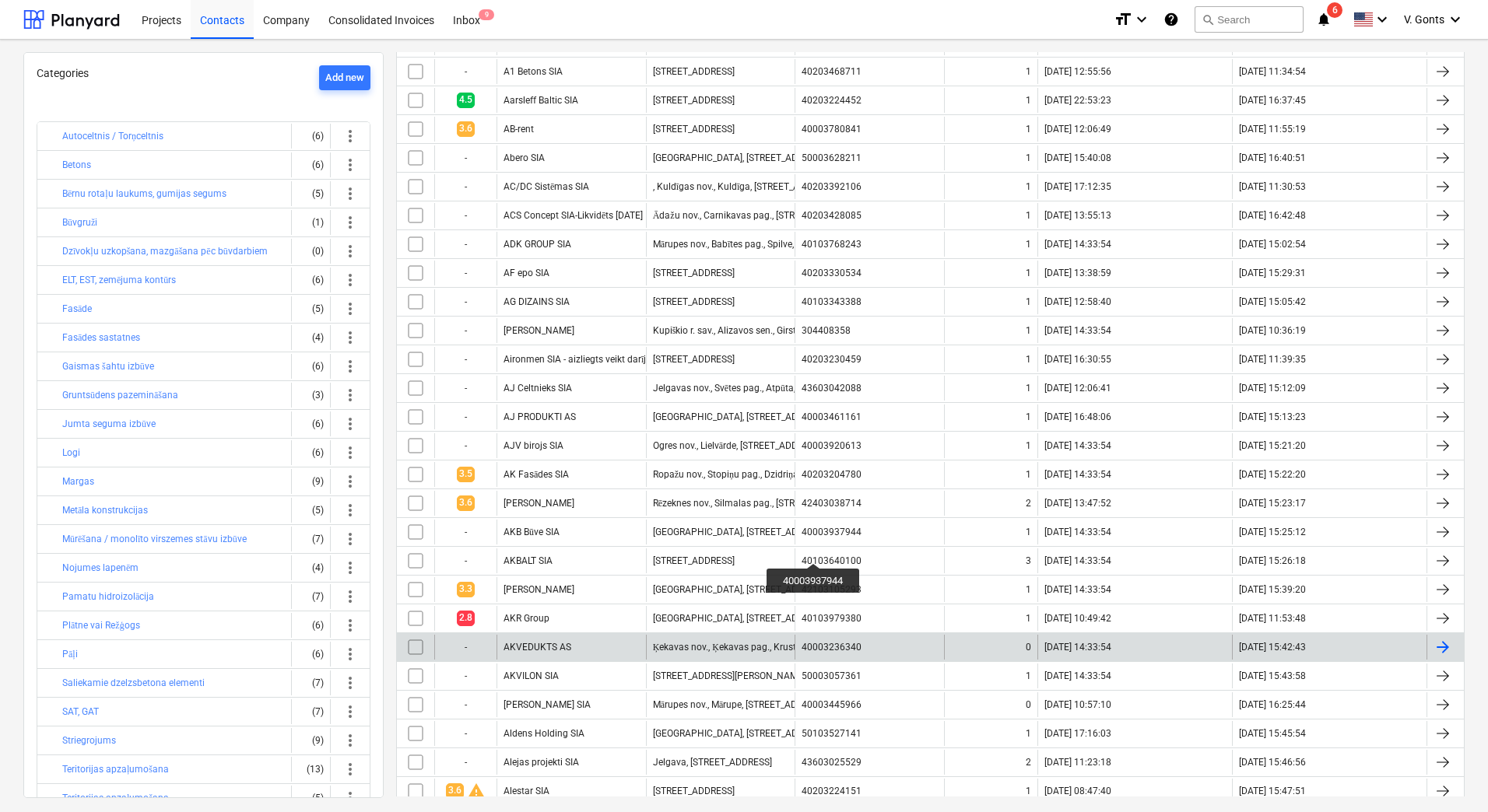
scroll to position [311, 0]
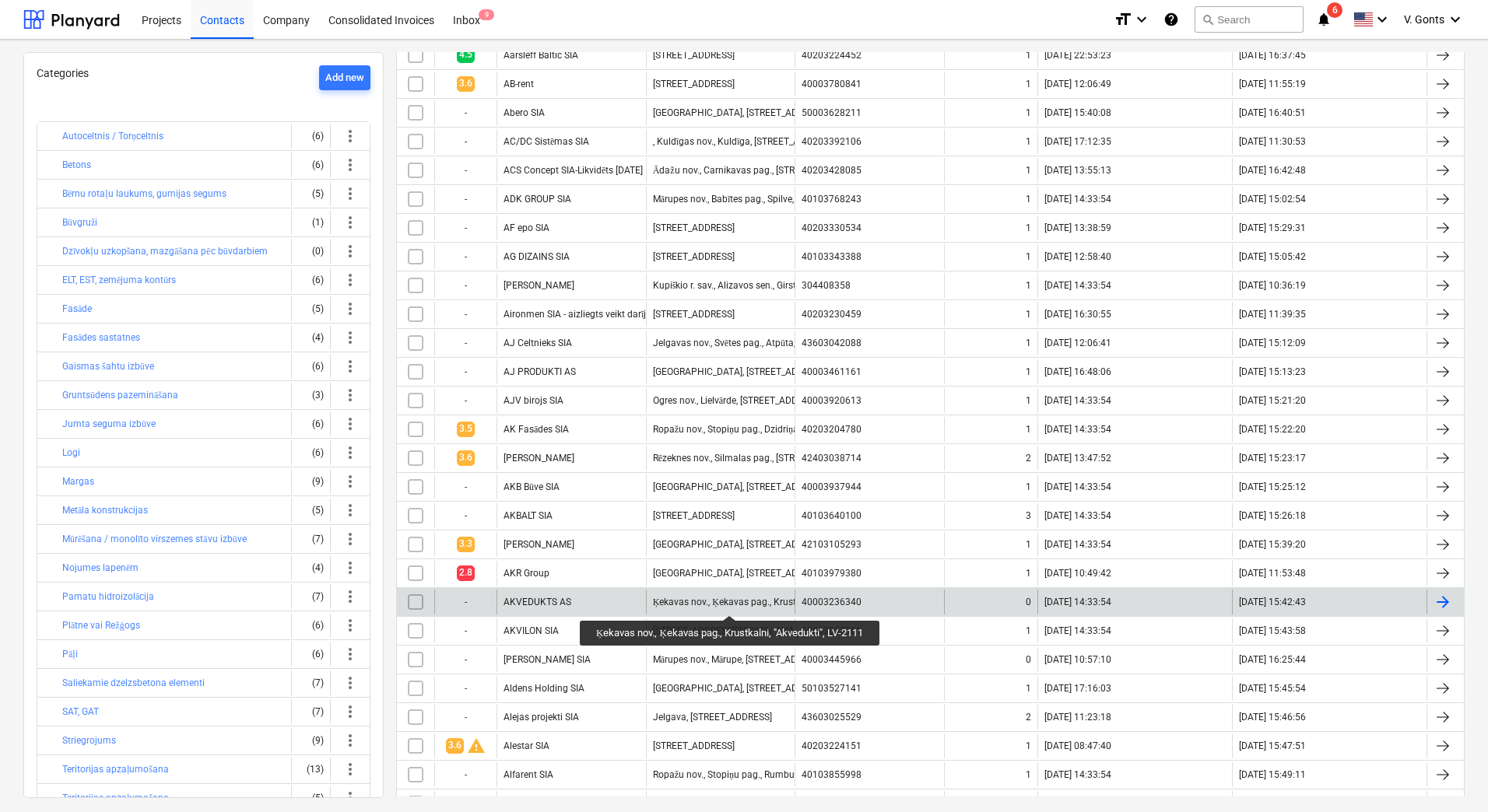
click at [730, 601] on div "Ķekavas nov., Ķekavas pag., Krustkalni, "Akvedukti", LV-2111" at bounding box center [779, 602] width 252 height 11
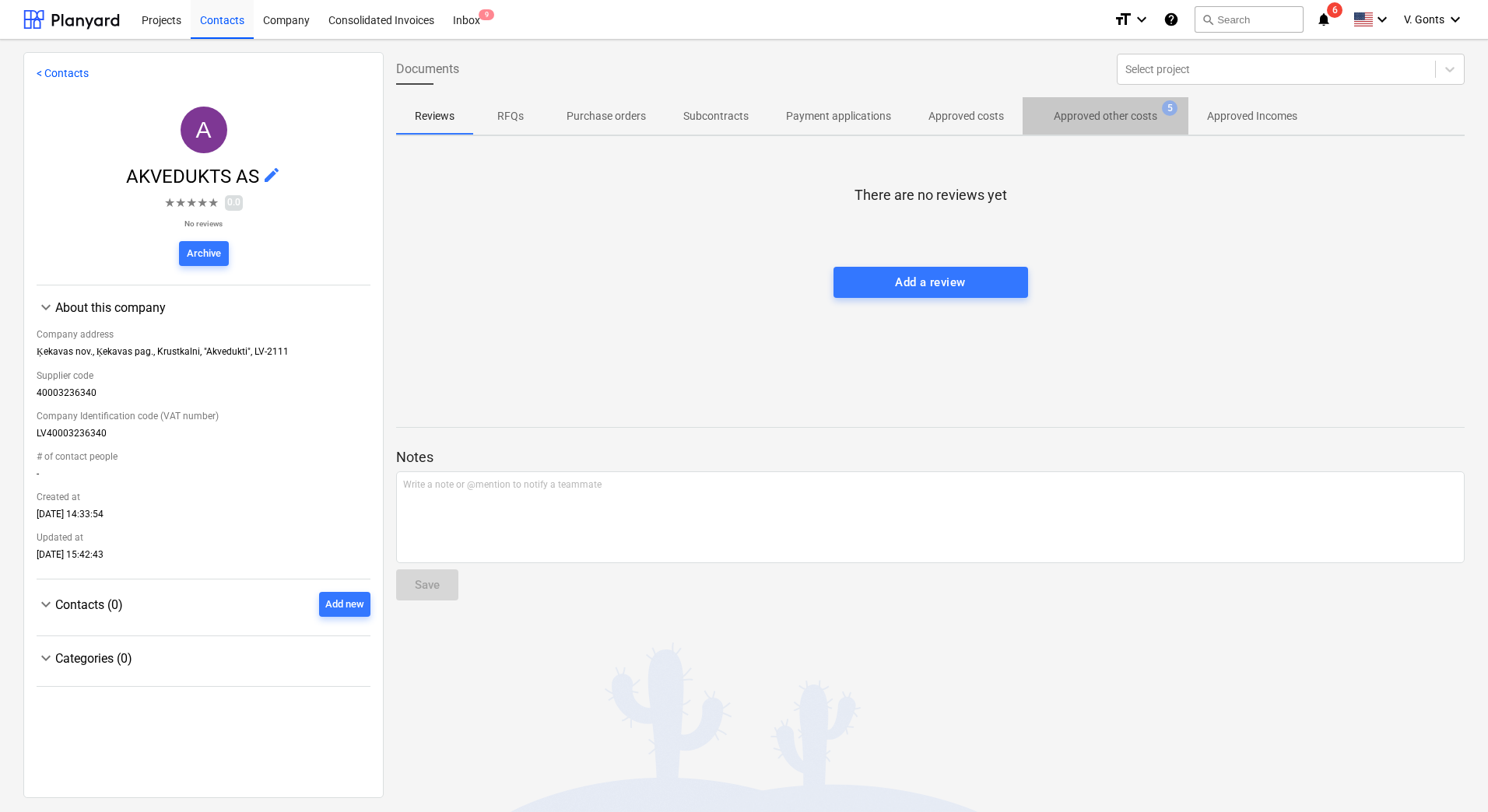
click at [1118, 122] on p "Approved other costs" at bounding box center [1106, 115] width 103 height 16
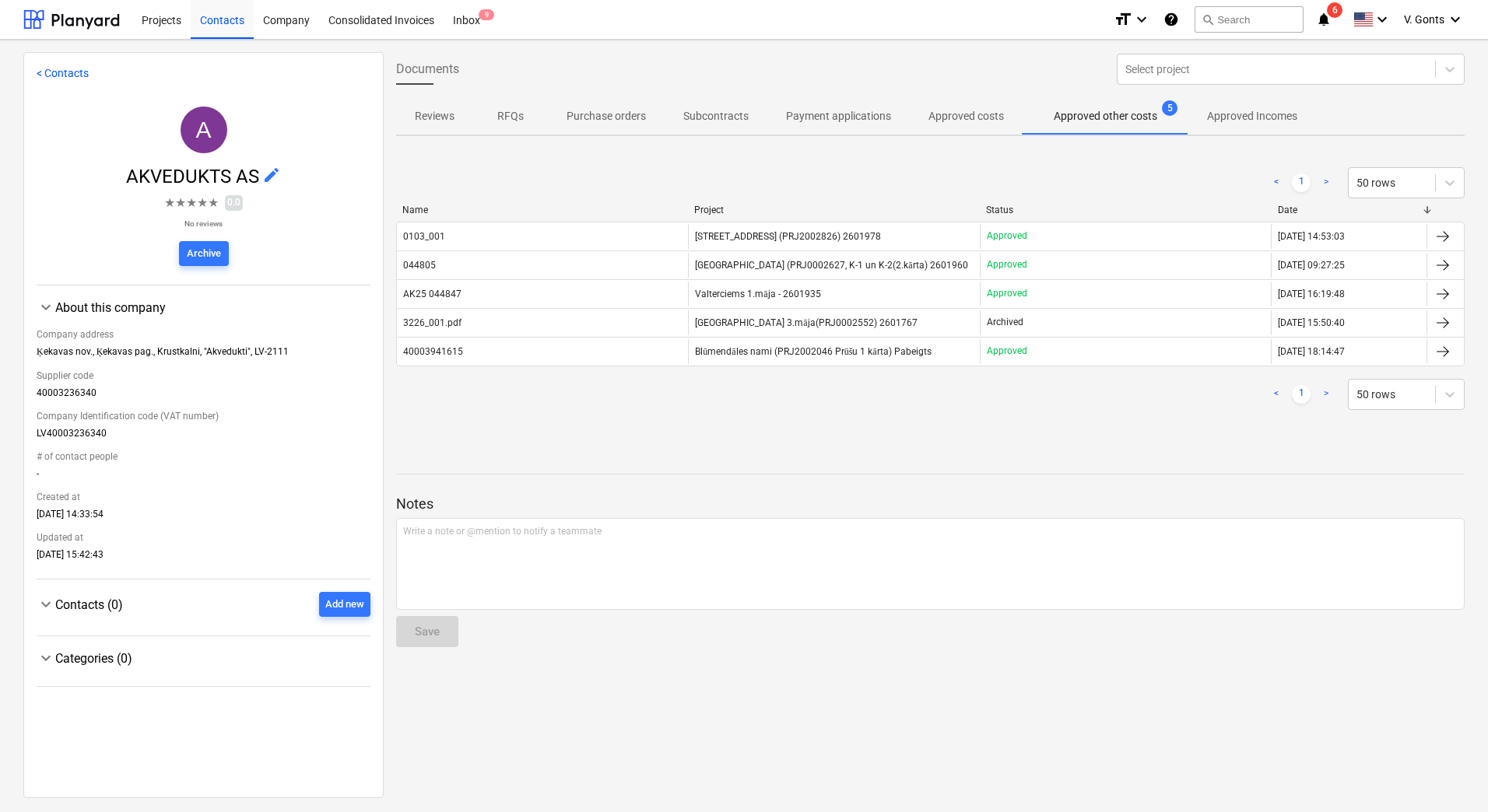
click at [272, 175] on span "edit" at bounding box center [272, 175] width 19 height 19
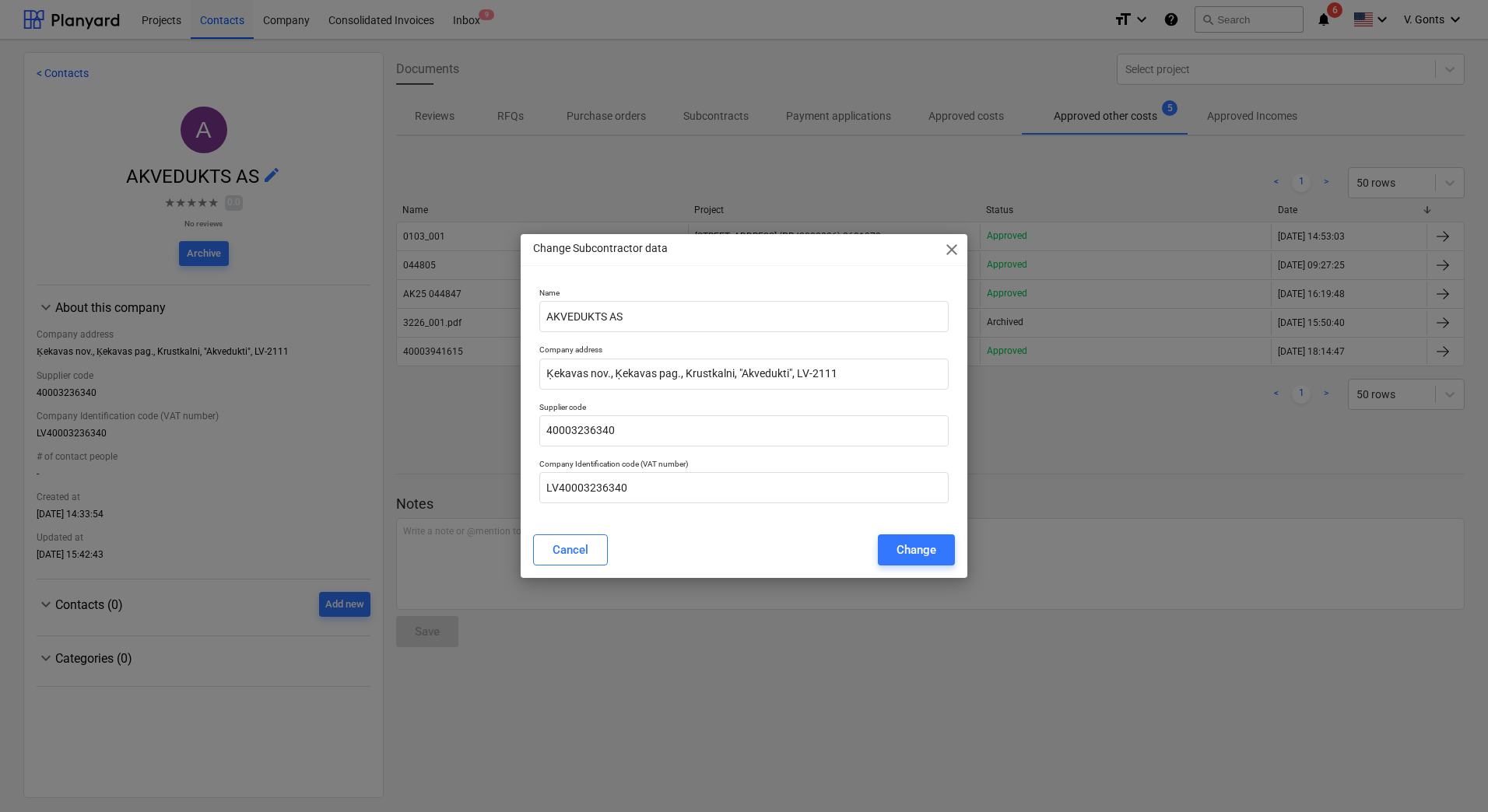
drag, startPoint x: 946, startPoint y: 250, endPoint x: 484, endPoint y: 366, distance: 476.3
click at [946, 250] on span "close" at bounding box center [952, 250] width 19 height 19
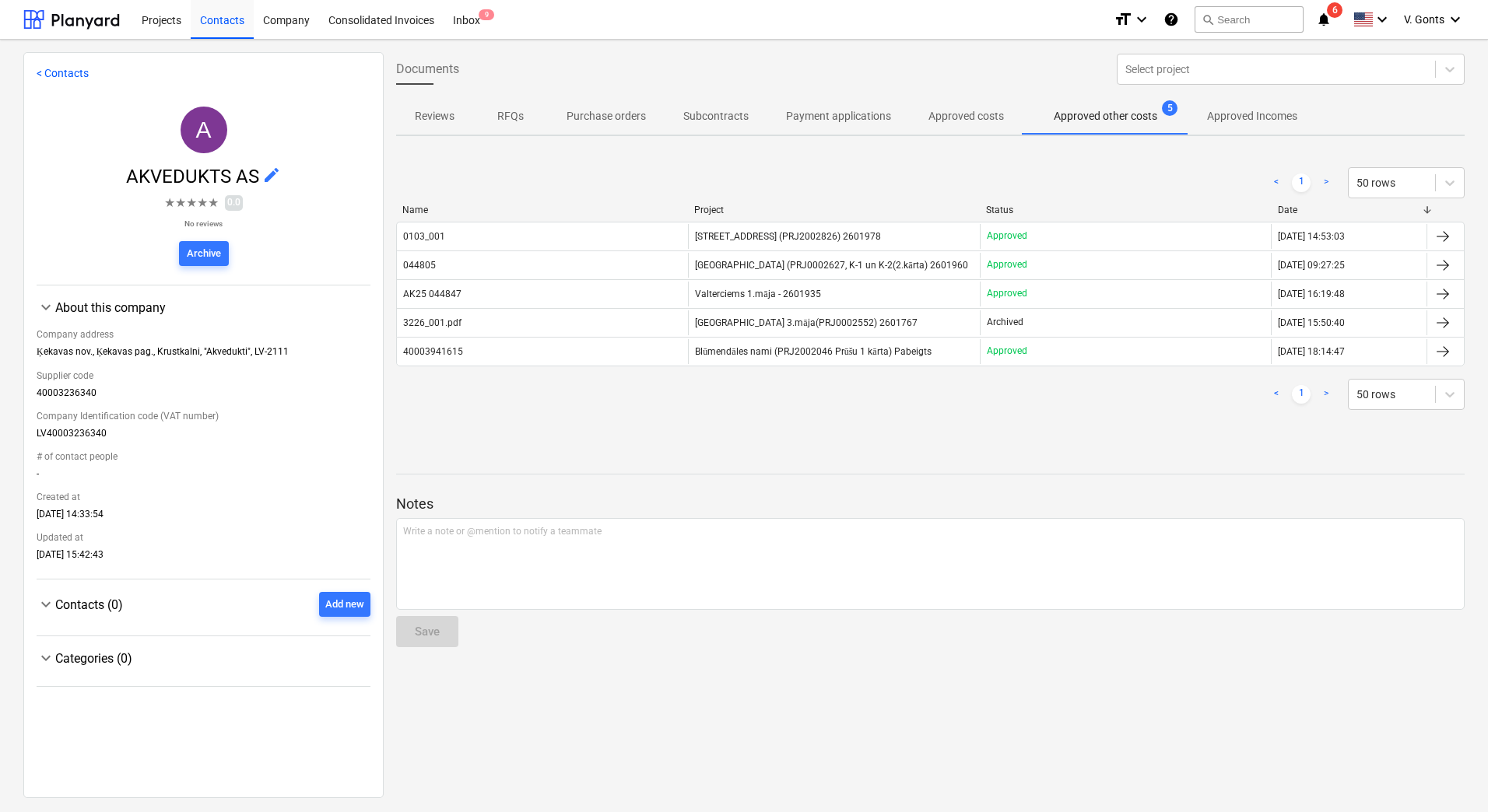
click at [59, 605] on span "Contacts (0)" at bounding box center [89, 605] width 67 height 15
click at [342, 604] on div "Add new" at bounding box center [345, 604] width 39 height 18
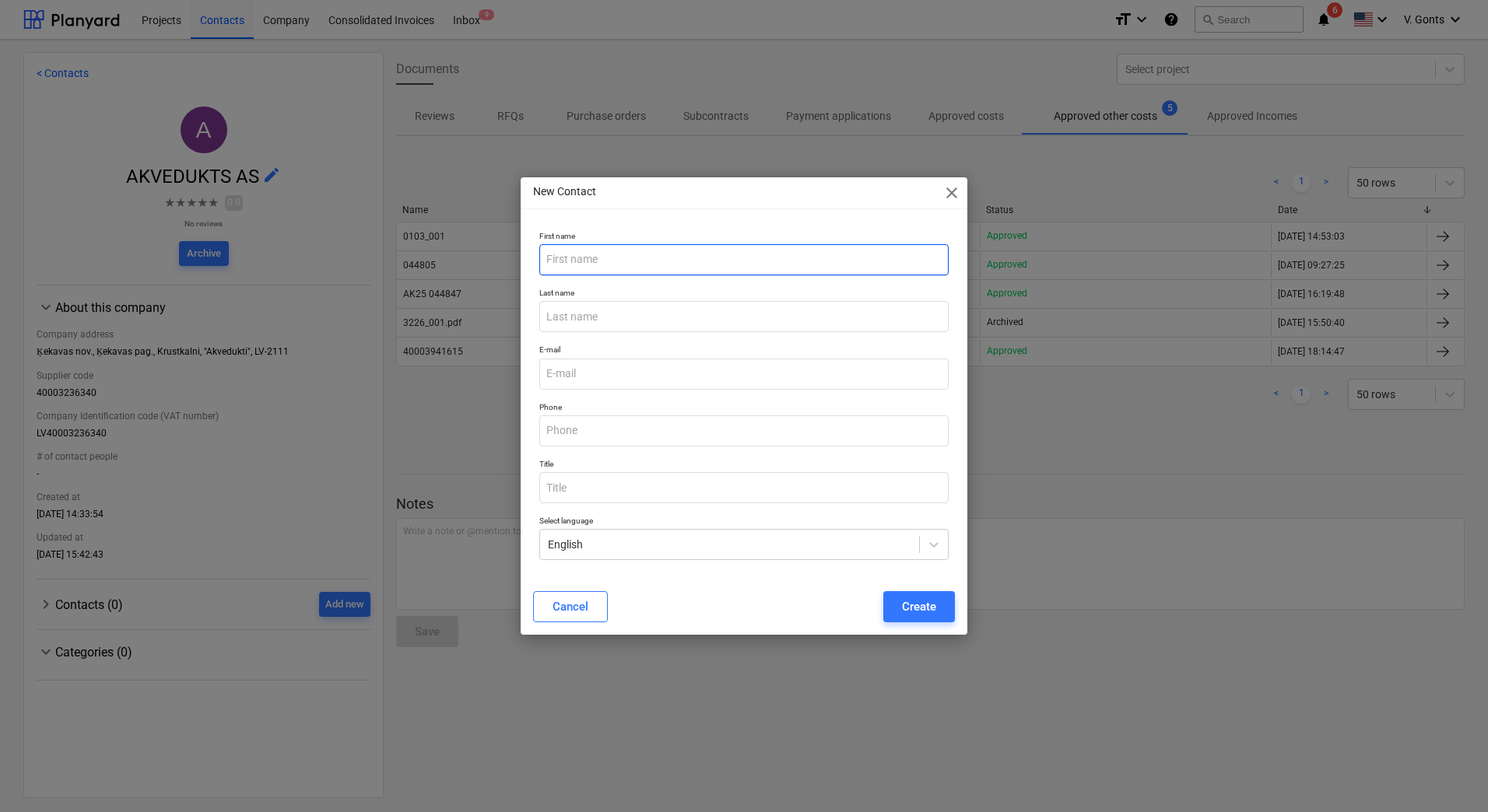
click at [652, 266] on input "text" at bounding box center [744, 259] width 409 height 31
click at [568, 258] on input "[PERSON_NAME]" at bounding box center [744, 259] width 409 height 31
type input "[PERSON_NAME]"
click at [618, 319] on input "text" at bounding box center [744, 316] width 409 height 31
type input "Kuriga"
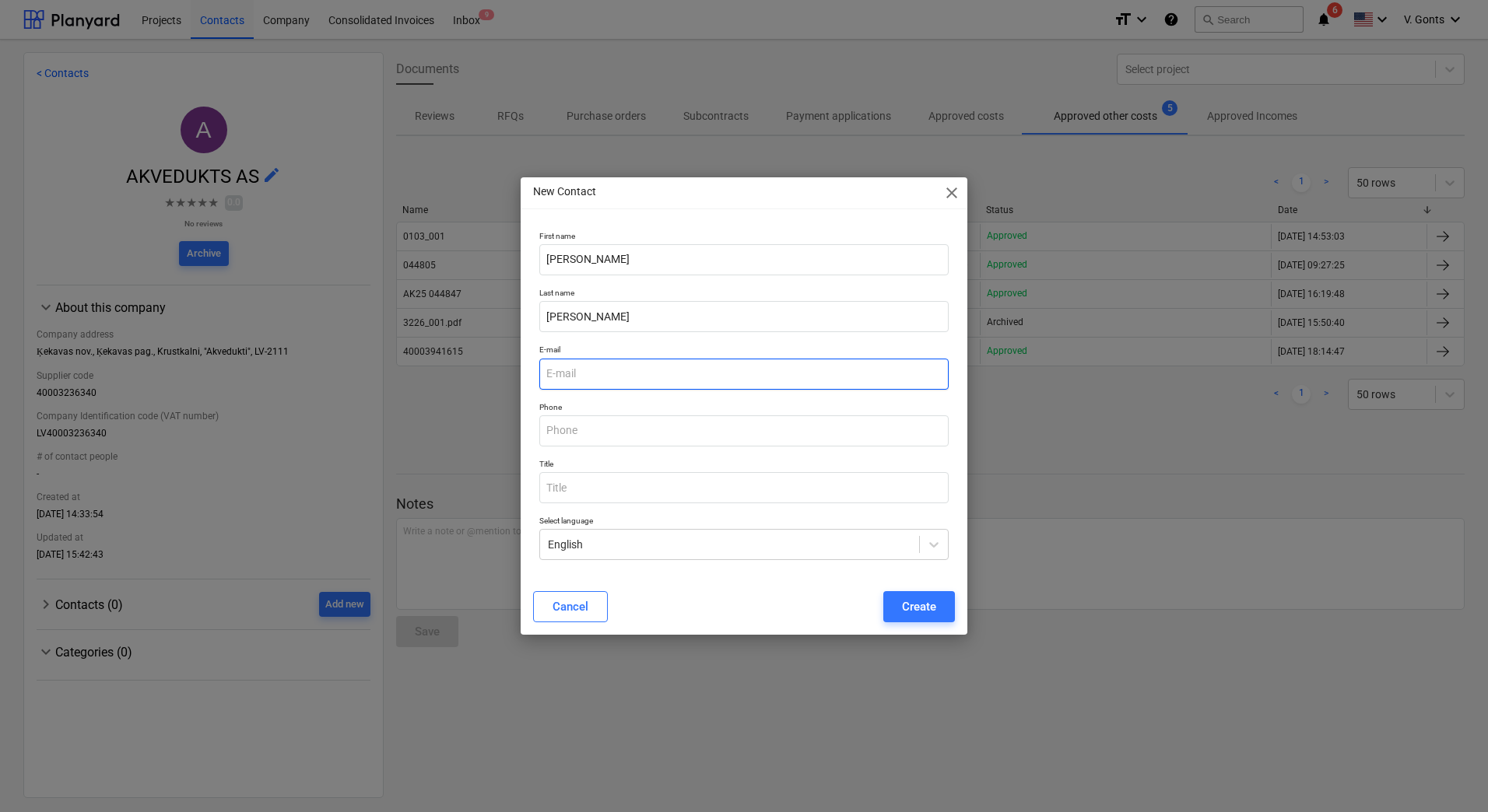
click at [584, 364] on input "email" at bounding box center [744, 374] width 409 height 31
click at [632, 371] on input "email" at bounding box center [744, 374] width 409 height 31
paste input "Ainārs Kuriga <a.kuriga@akvedukts.lv>"
drag, startPoint x: 610, startPoint y: 370, endPoint x: 180, endPoint y: 314, distance: 433.6
click at [177, 348] on div "New Contact close First name Ainārs Last name Kuriga E-mail Ainārs Kuriga <a.ku…" at bounding box center [744, 406] width 1488 height 812
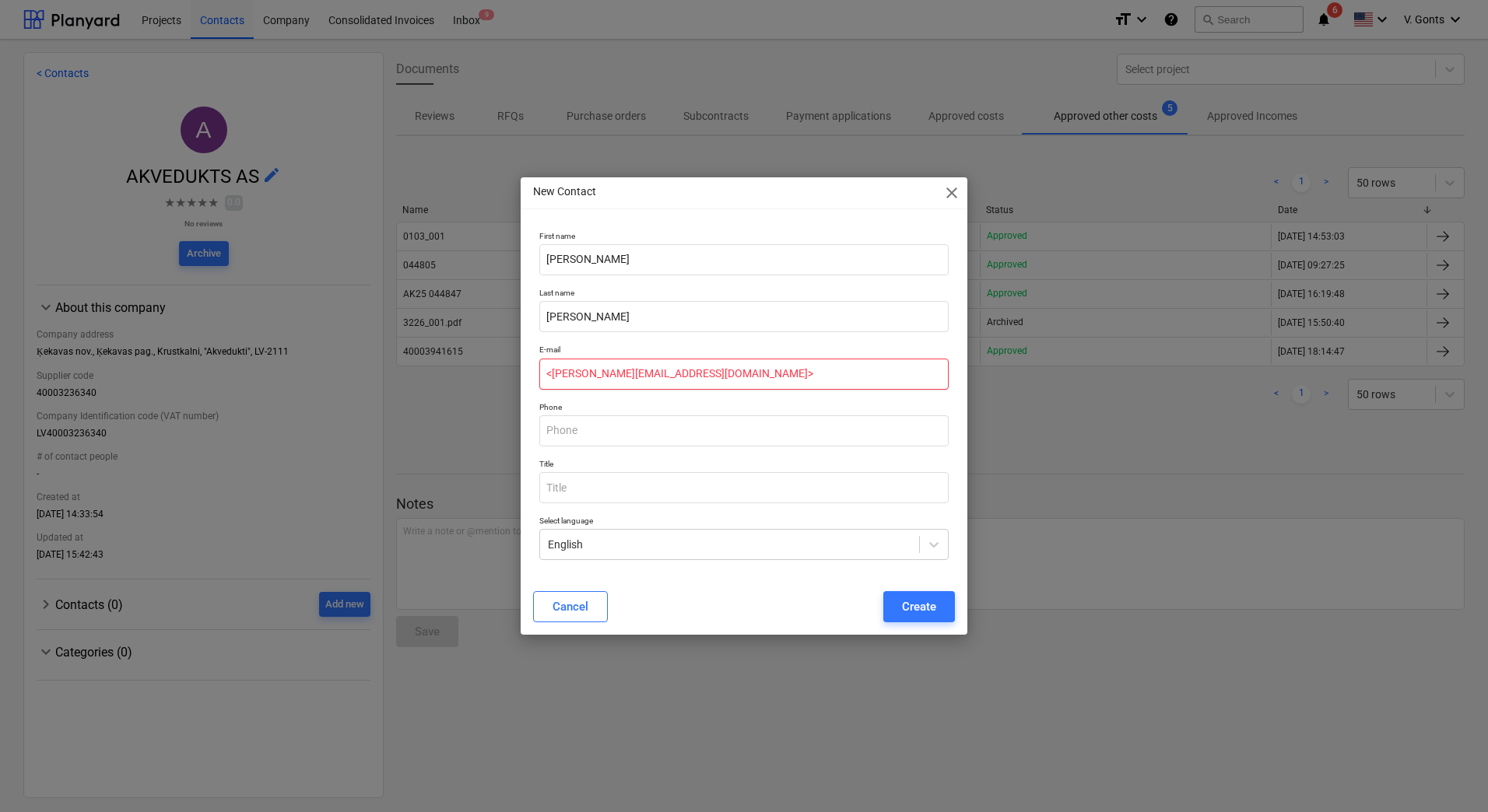
click at [698, 373] on input "<a.kuriga@akvedukts.lv>" at bounding box center [744, 374] width 409 height 31
click at [921, 604] on div "Create" at bounding box center [919, 607] width 35 height 21
click at [552, 375] on input "<a.kuriga@akvedukts.lv" at bounding box center [744, 374] width 409 height 31
type input "a.kuriga@akvedukts.lv"
click at [945, 599] on button "Create" at bounding box center [919, 606] width 71 height 31
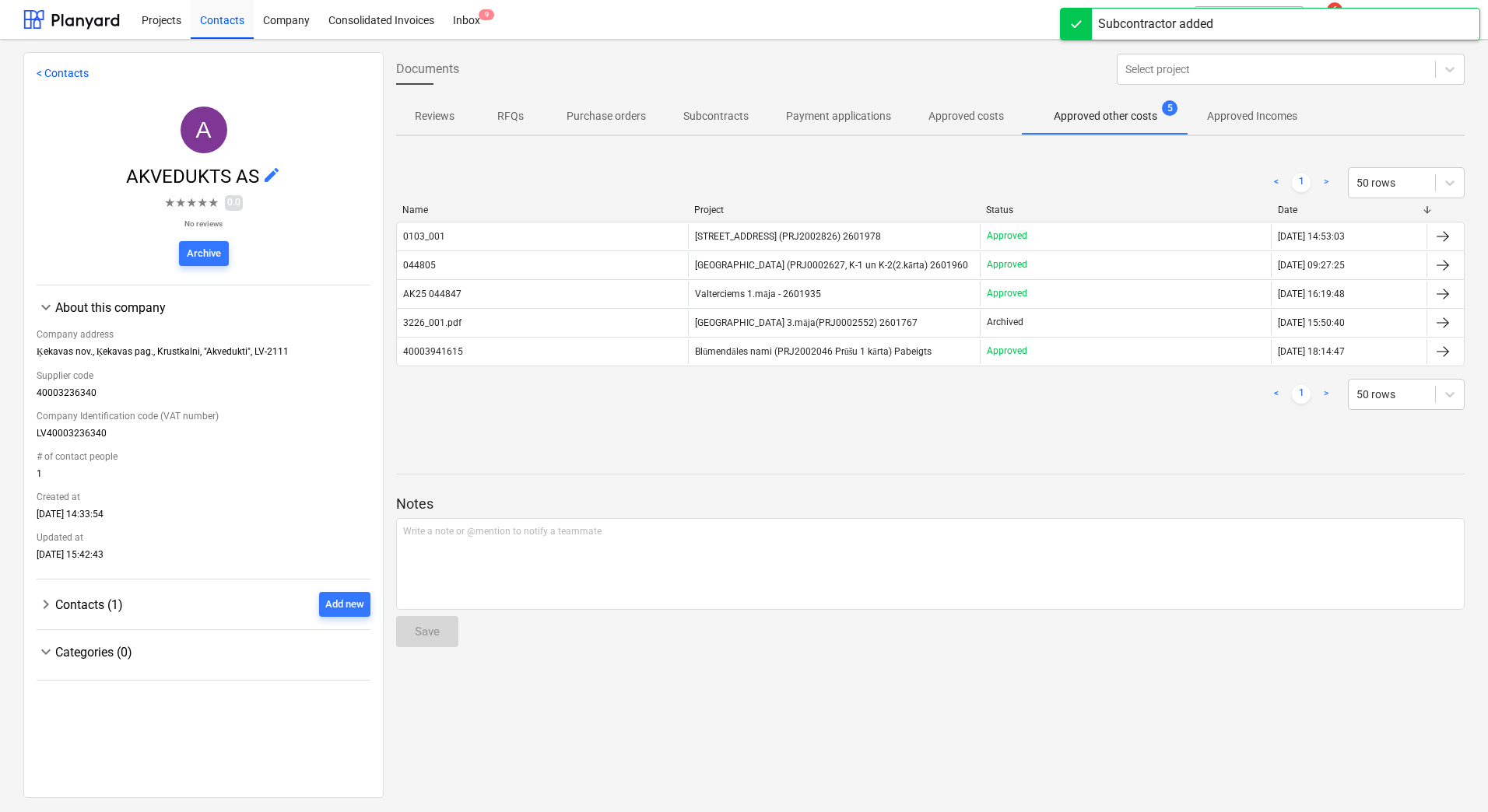
click at [58, 73] on link "< Contacts" at bounding box center [63, 72] width 52 height 12
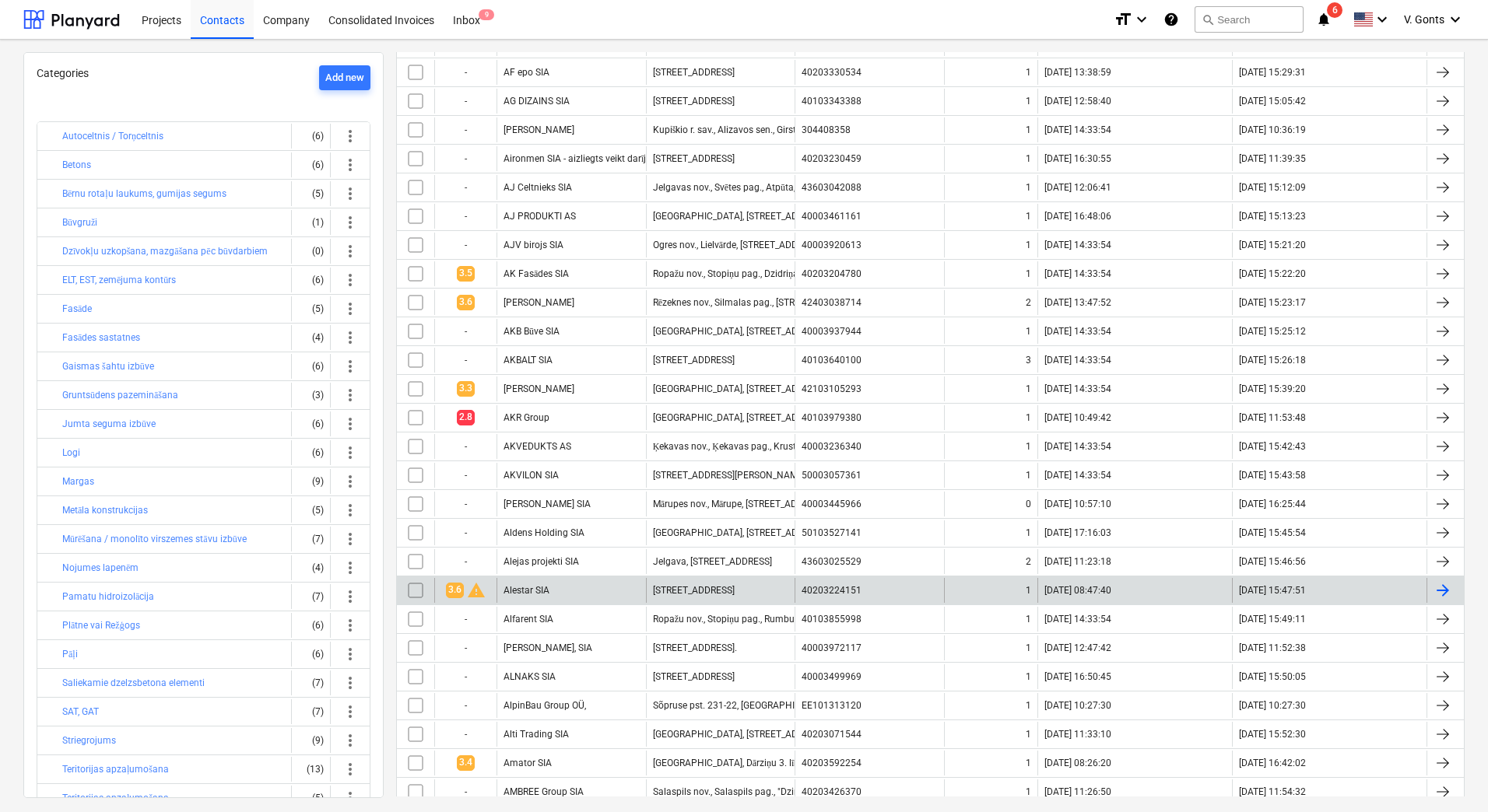
scroll to position [934, 0]
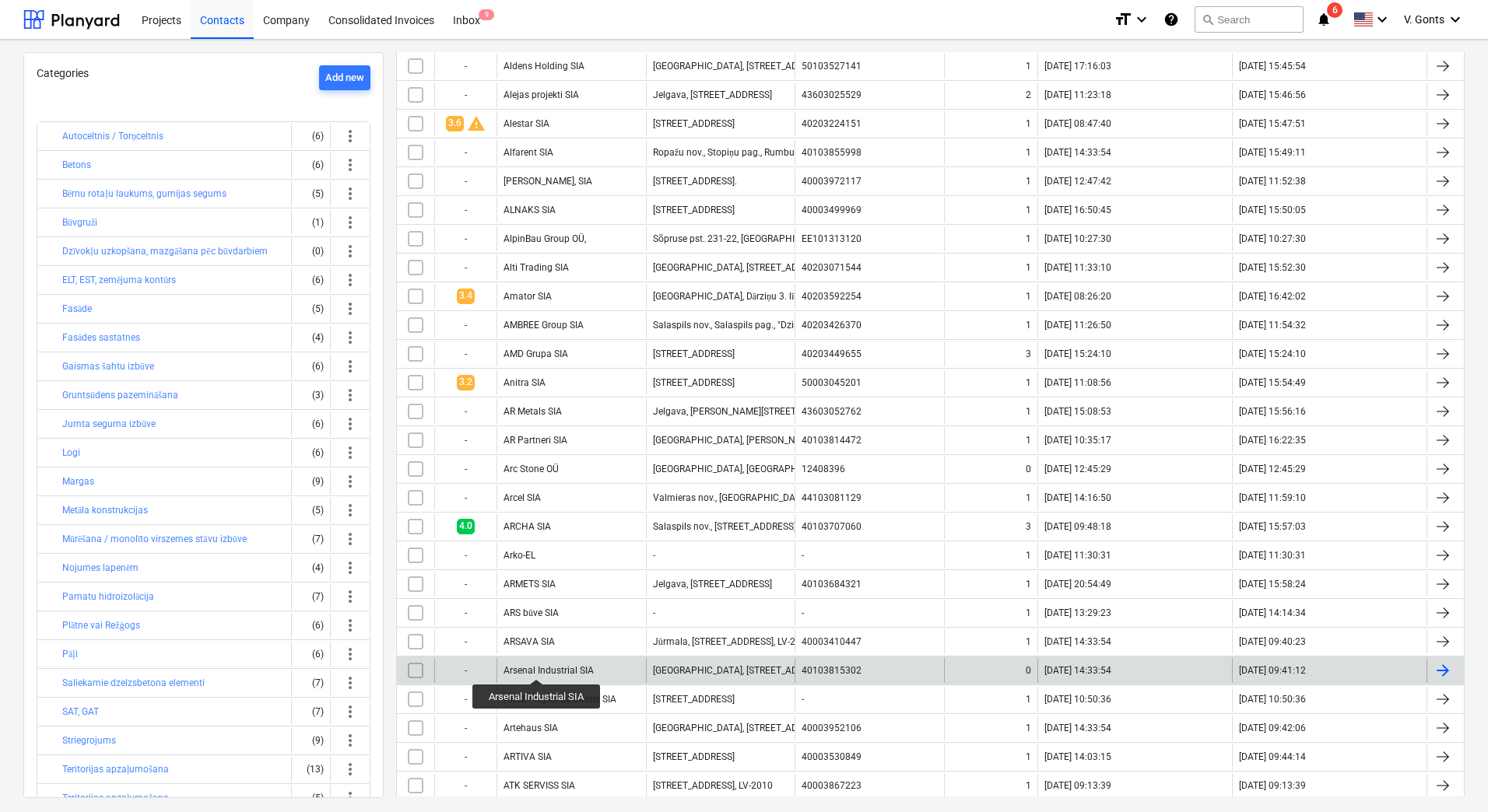
click at [538, 665] on div "Arsenal Industrial SIA" at bounding box center [548, 671] width 90 height 11
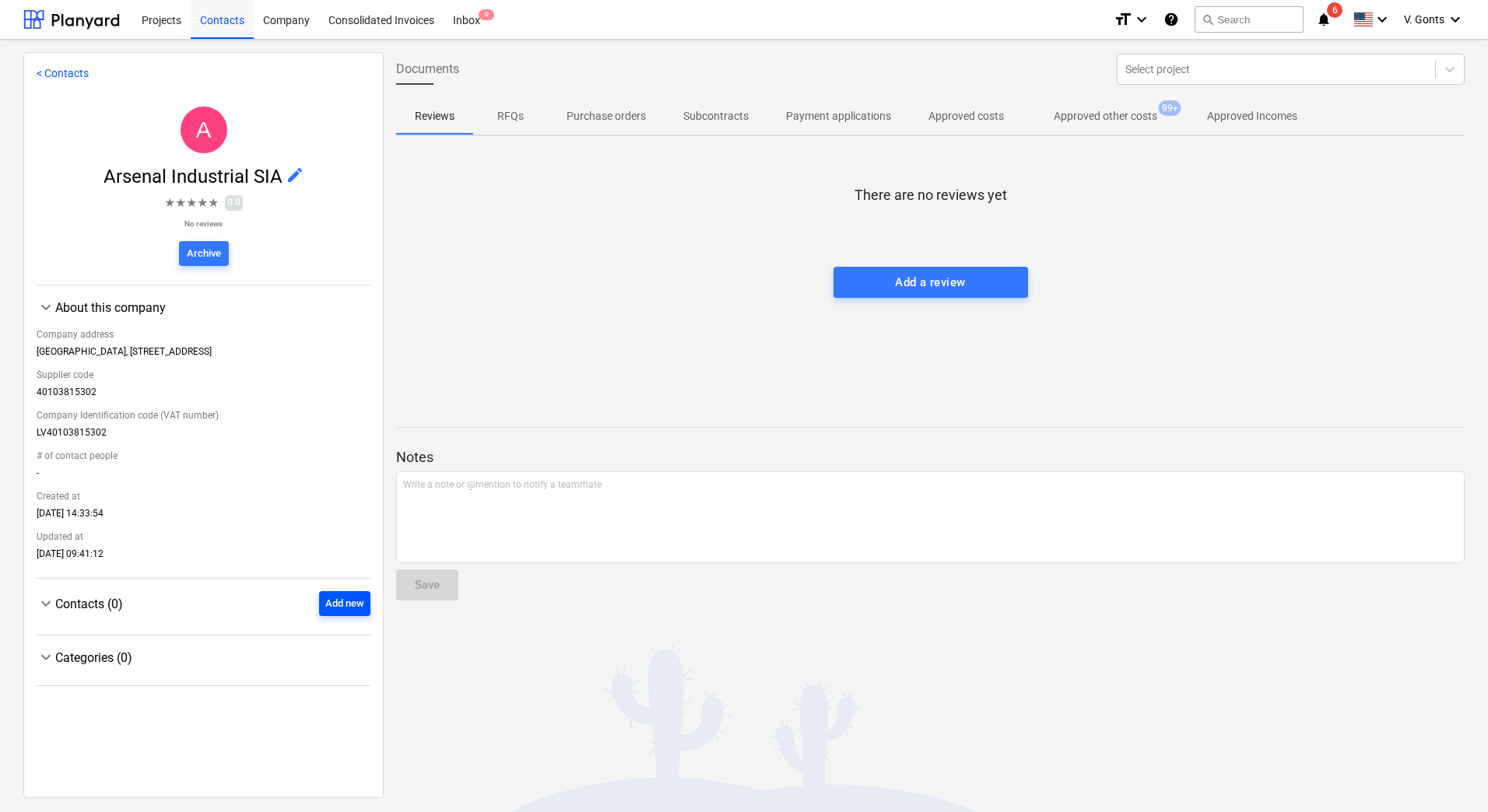
click at [342, 612] on div "Add new" at bounding box center [345, 603] width 39 height 18
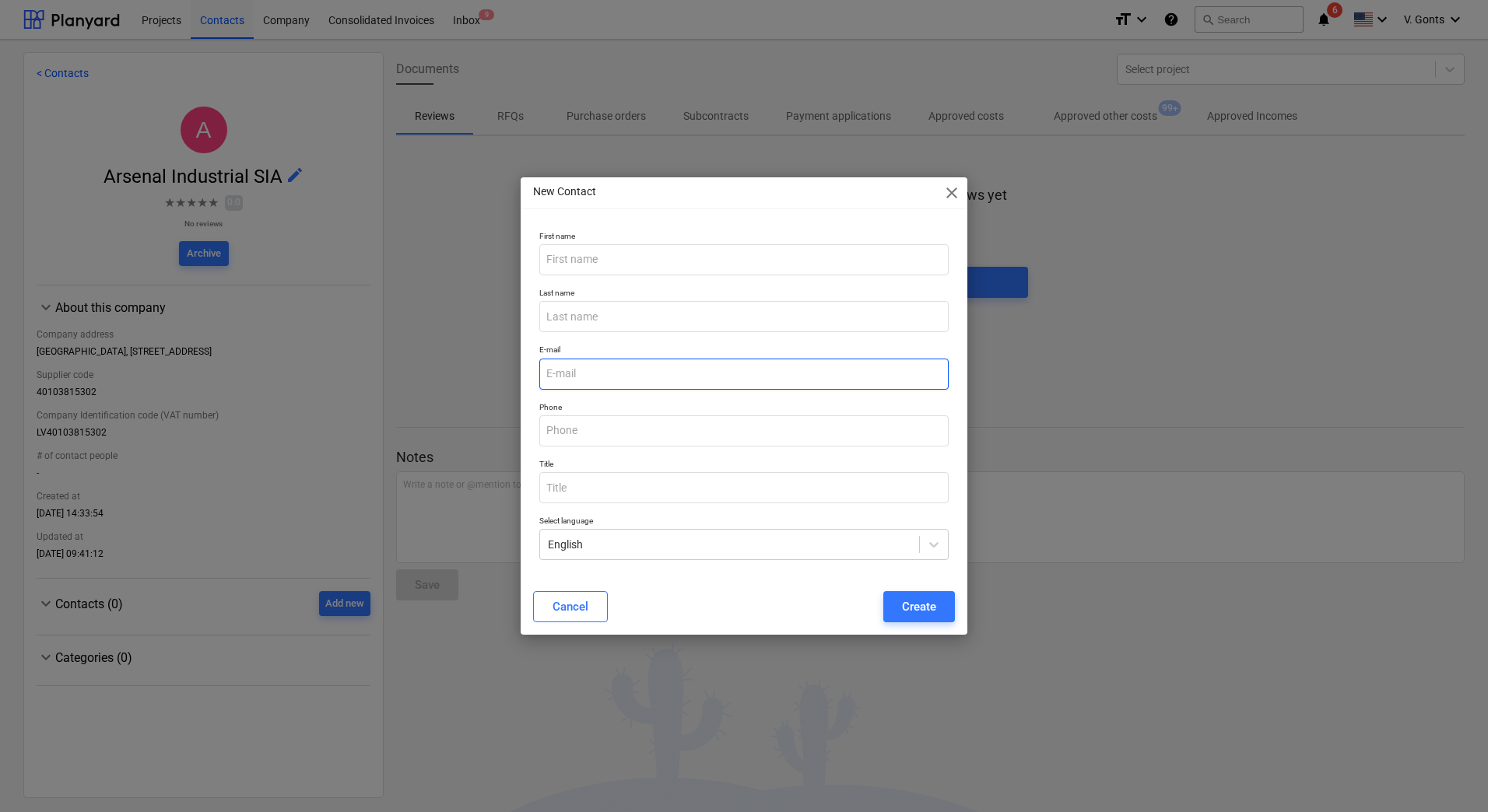
click at [596, 388] on input "email" at bounding box center [744, 374] width 409 height 31
paste input "Juris Vicvagaris <Juris.Vicvagaris@arsenalrent.com>"
drag, startPoint x: 626, startPoint y: 373, endPoint x: 491, endPoint y: 375, distance: 135.0
click at [491, 375] on div "New Contact close First name Last name E-mail Juris Vicvagaris <Juris.Vicvagari…" at bounding box center [744, 406] width 1488 height 812
type input "<Juris.Vicvagaris@arsenalrent.com>"
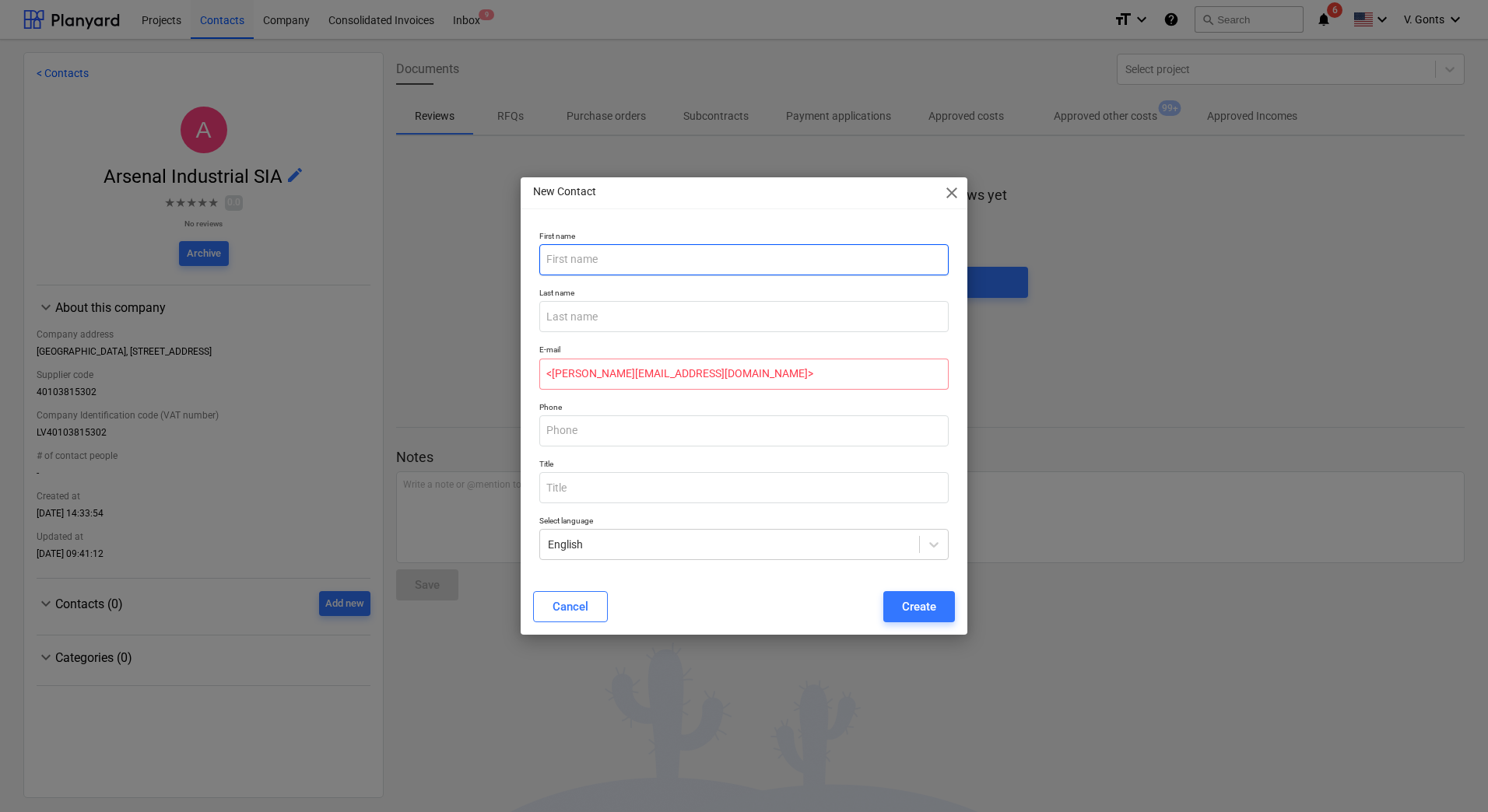
click at [587, 250] on input "text" at bounding box center [744, 259] width 409 height 31
paste input "Juris Vicvagaris"
drag, startPoint x: 604, startPoint y: 258, endPoint x: 573, endPoint y: 259, distance: 31.0
click at [573, 259] on input "Juris Vicvagaris" at bounding box center [744, 259] width 409 height 31
type input "Juris"
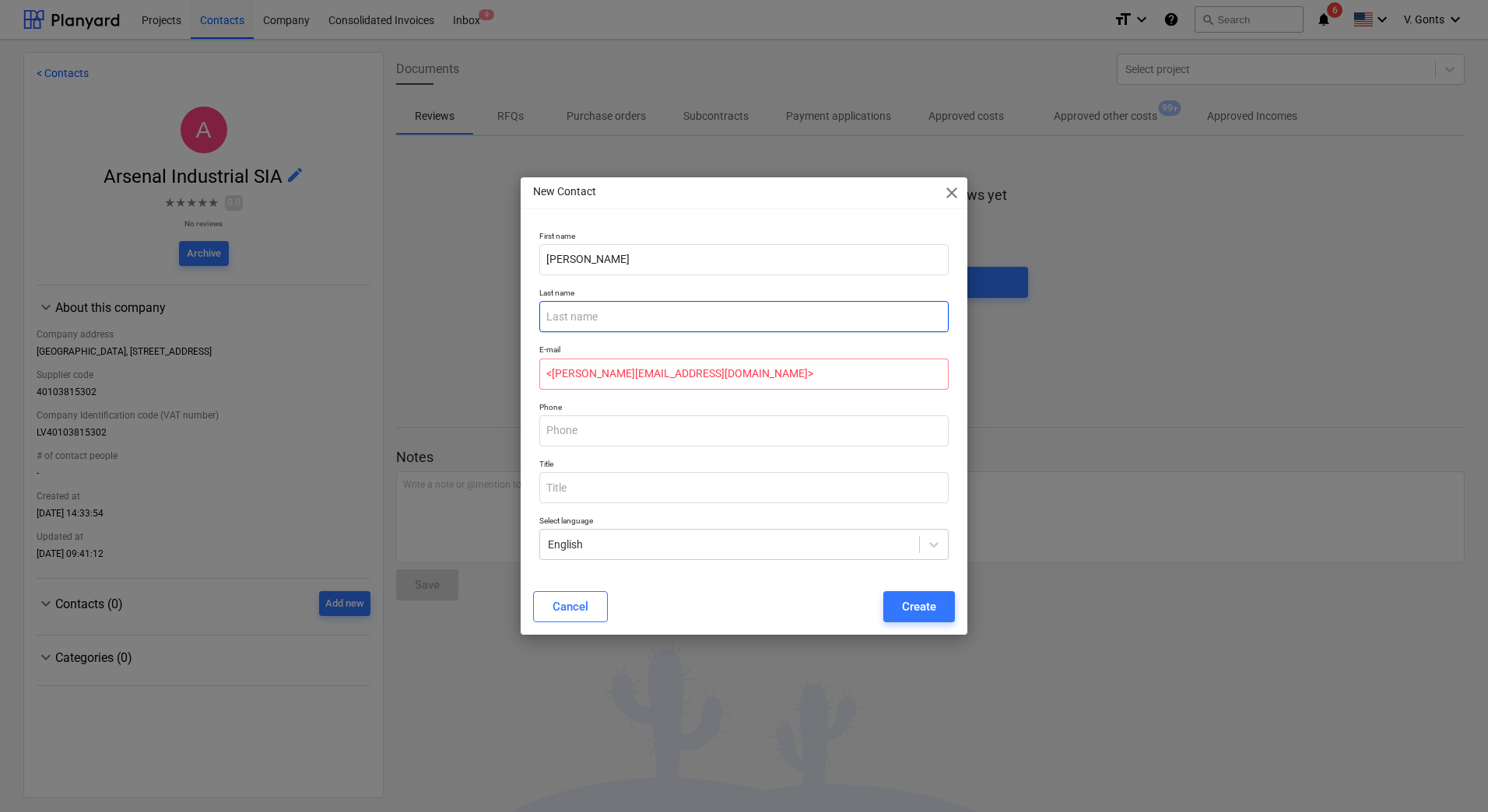
click at [565, 318] on input "text" at bounding box center [744, 316] width 409 height 31
paste input "Vicvagaris"
type input "Vicvagaris"
click at [733, 374] on input "<Juris.Vicvagaris@arsenalrent.com>" at bounding box center [744, 374] width 409 height 31
click at [550, 375] on input "<Juris.Vicvagaris@arsenalrent.com" at bounding box center [744, 374] width 409 height 31
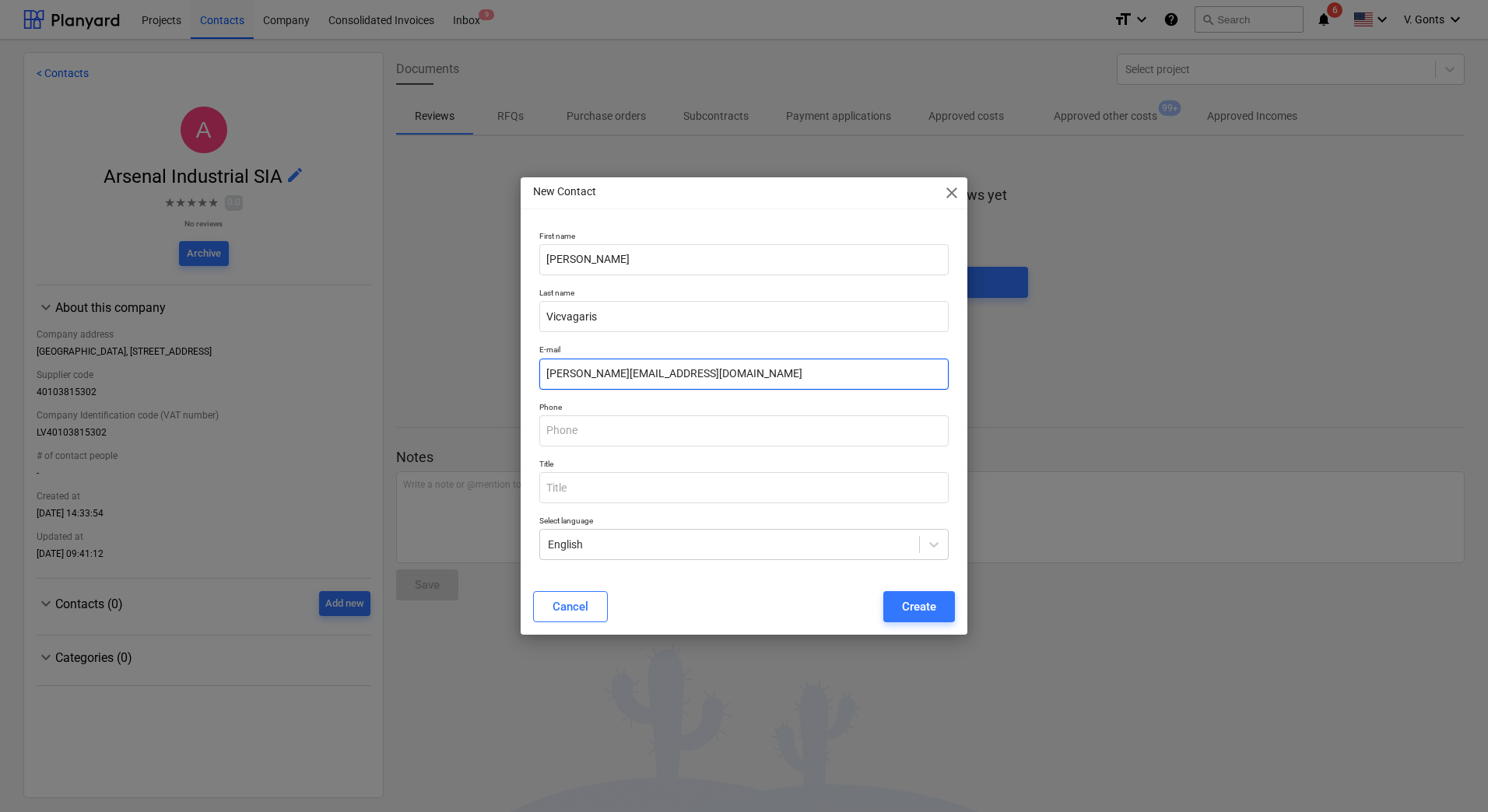
type input "Juris.Vicvagaris@arsenalrent.com"
click at [660, 429] on input "text" at bounding box center [744, 431] width 409 height 31
paste input "28806500"
type input "28806500"
click at [926, 605] on div "Create" at bounding box center [919, 607] width 35 height 21
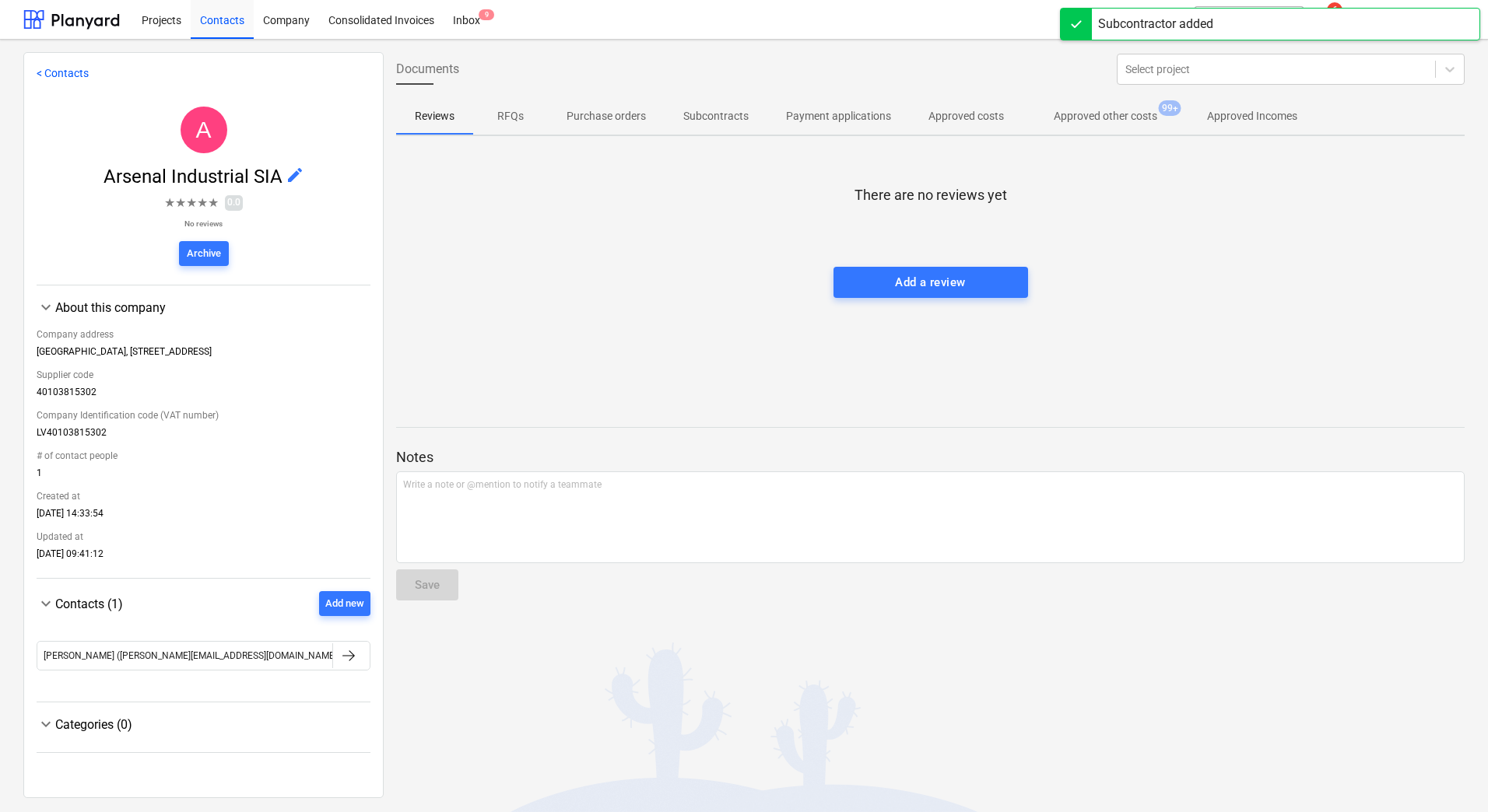
click at [58, 72] on link "< Contacts" at bounding box center [63, 72] width 52 height 12
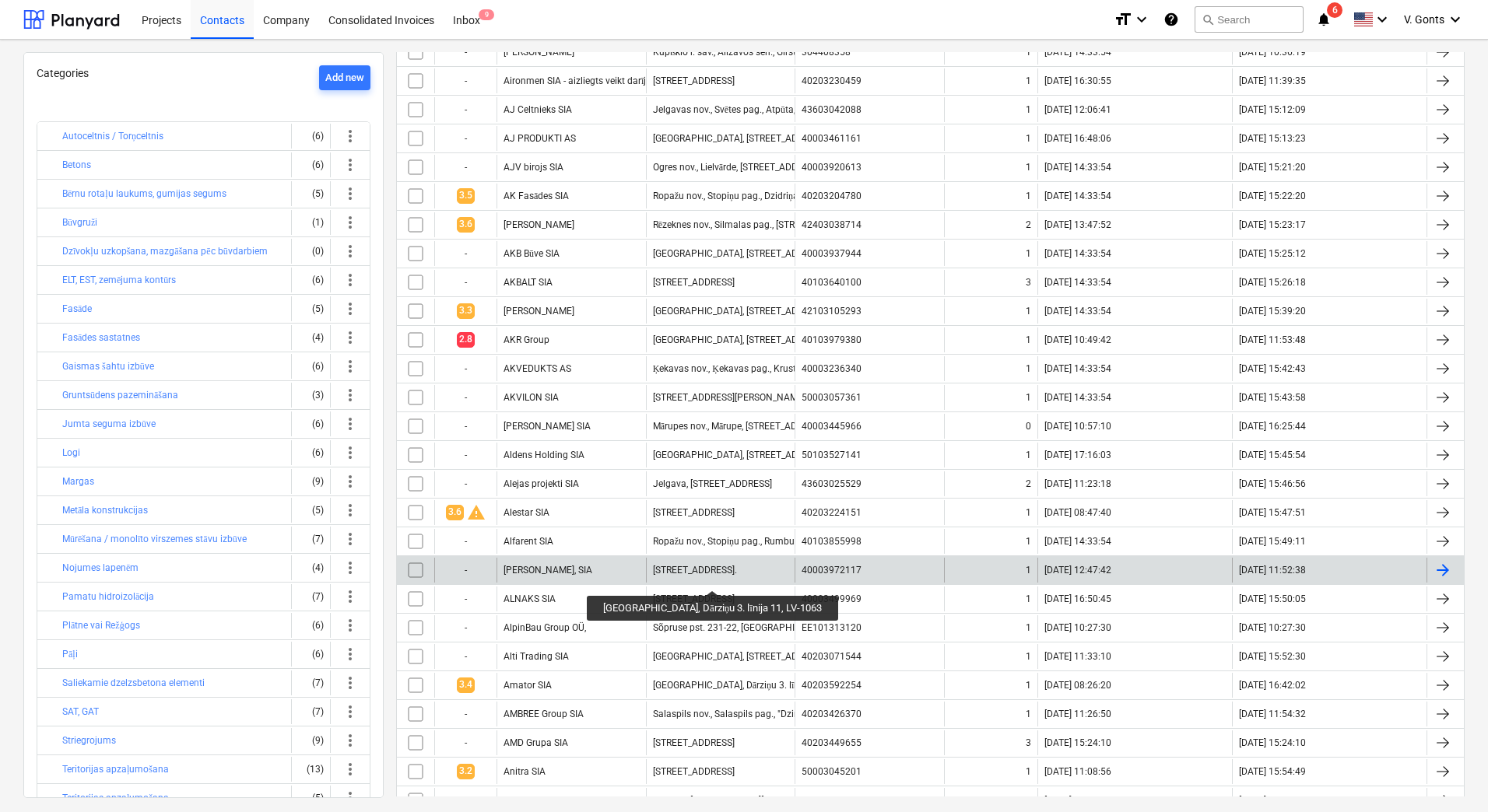
scroll to position [778, 0]
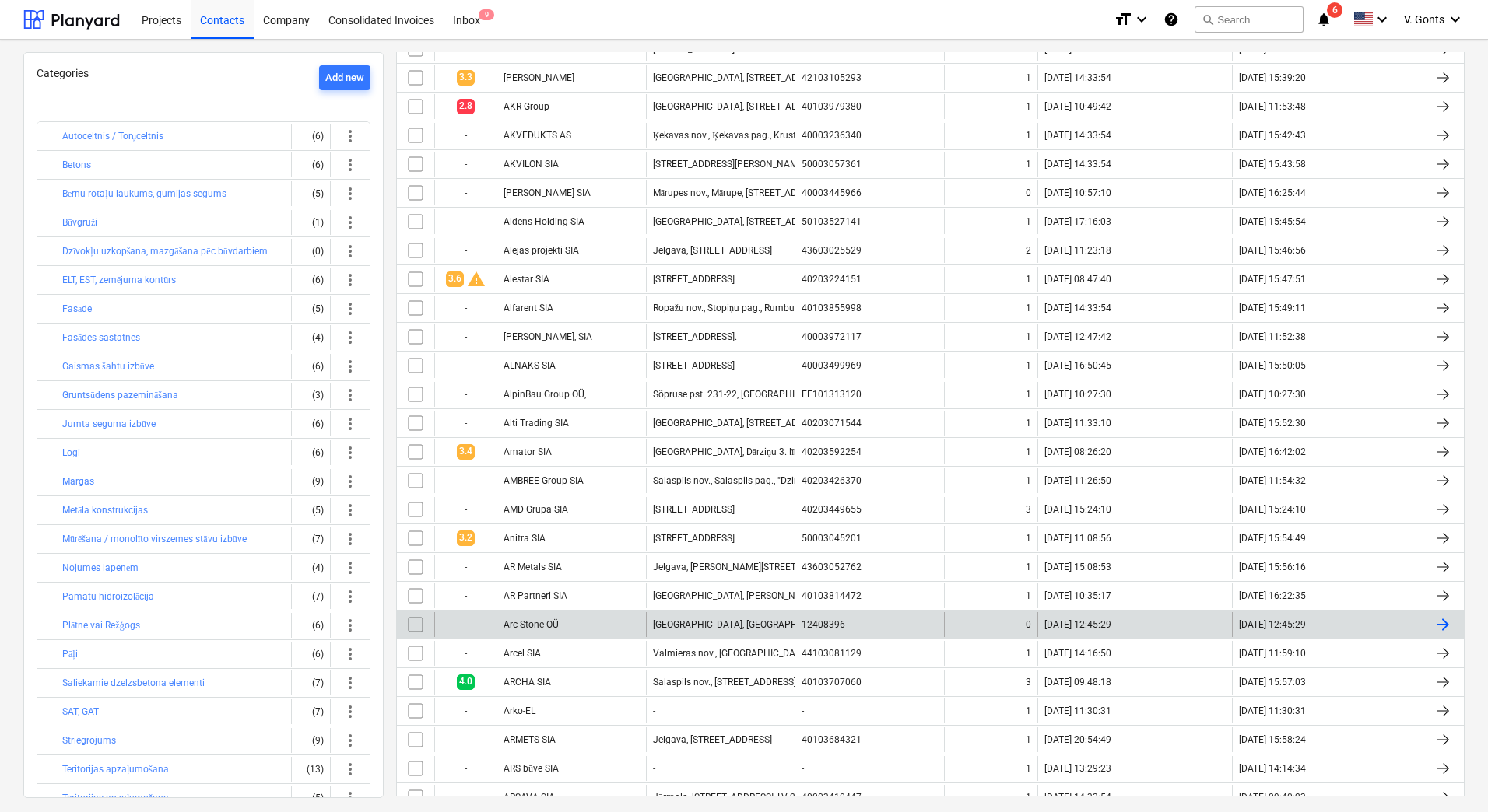
click at [681, 632] on div "[GEOGRAPHIC_DATA], [GEOGRAPHIC_DATA], [GEOGRAPHIC_DATA], [GEOGRAPHIC_DATA], 631…" at bounding box center [720, 625] width 149 height 25
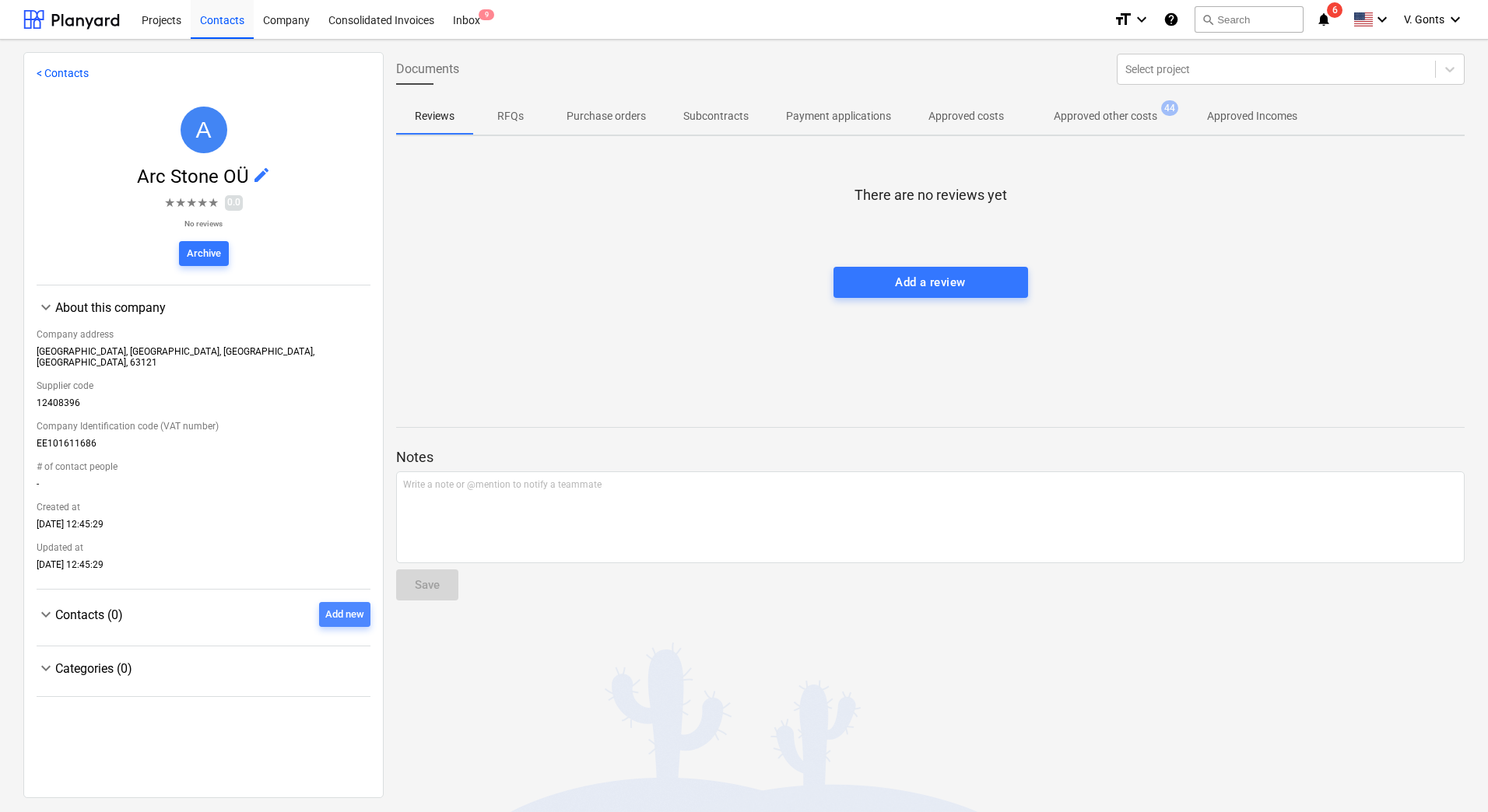
click at [338, 606] on div "Add new" at bounding box center [345, 614] width 39 height 18
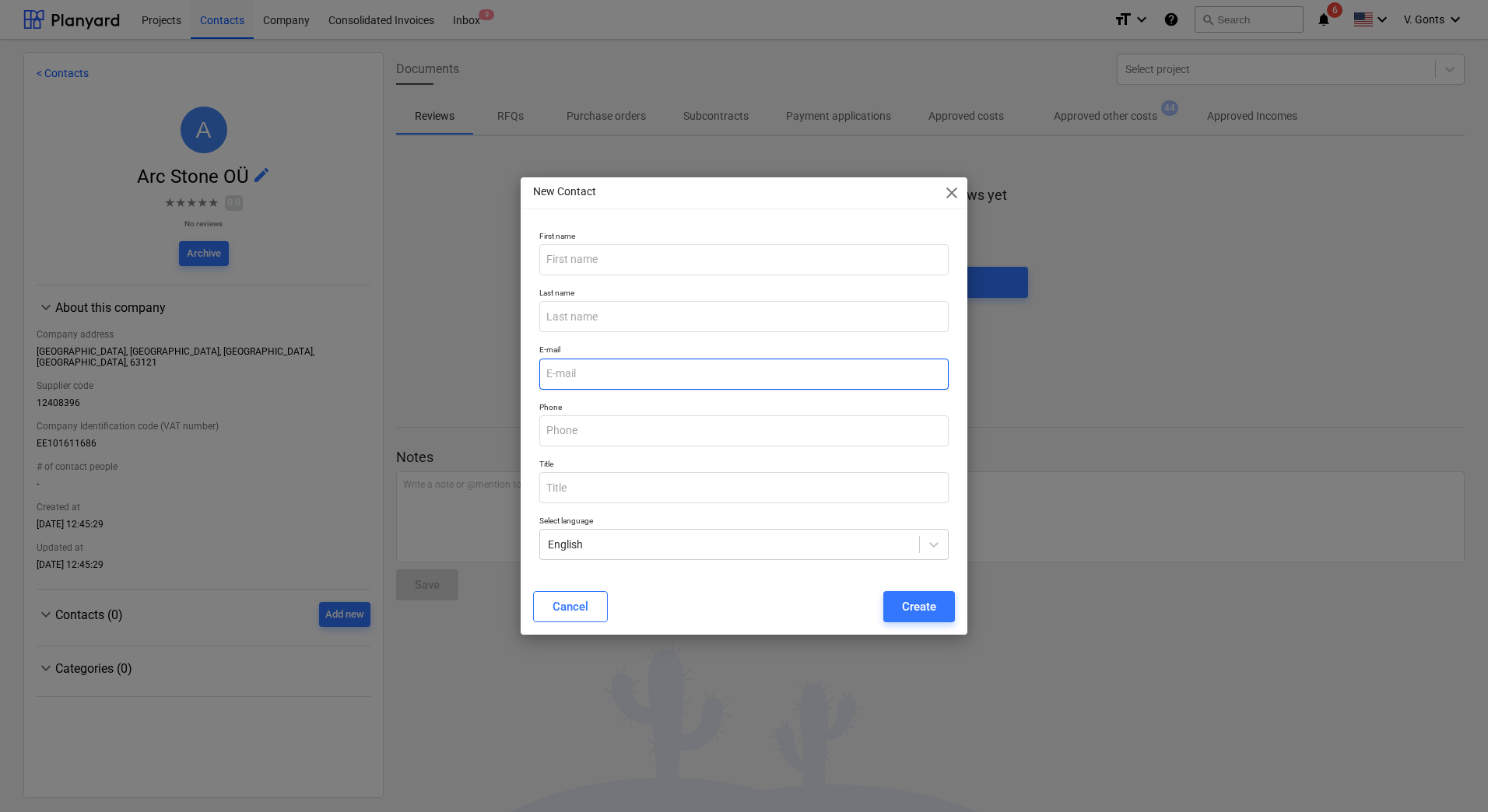
click at [590, 371] on input "email" at bounding box center [744, 374] width 409 height 31
paste input "Martin-Jorgen Gahler <jorgen@arcstone.ee>"
drag, startPoint x: 647, startPoint y: 370, endPoint x: 460, endPoint y: 381, distance: 187.3
click at [460, 381] on div "New Contact close First name Last name E-mail Martin-Jorgen Gahler <jorgen@arcs…" at bounding box center [744, 406] width 1488 height 812
type input "<jorgen@arcstone.ee>"
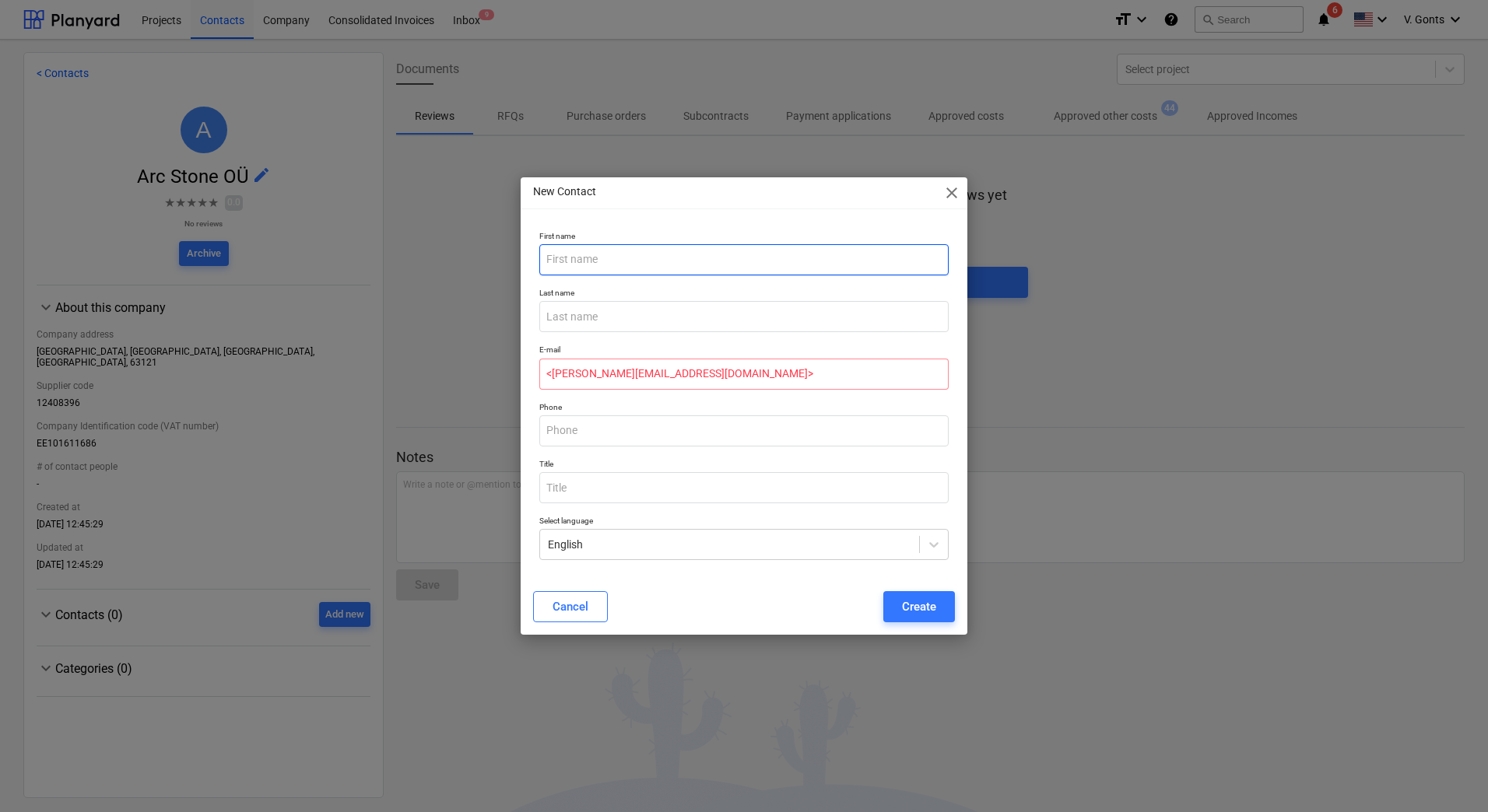
click at [575, 250] on input "text" at bounding box center [744, 259] width 409 height 31
paste input "Martin-Jorgen Gahler"
drag, startPoint x: 635, startPoint y: 259, endPoint x: 581, endPoint y: 259, distance: 54.0
click at [581, 259] on input "Martin-Jorgen Gahler" at bounding box center [744, 259] width 409 height 31
type input "Martin-"
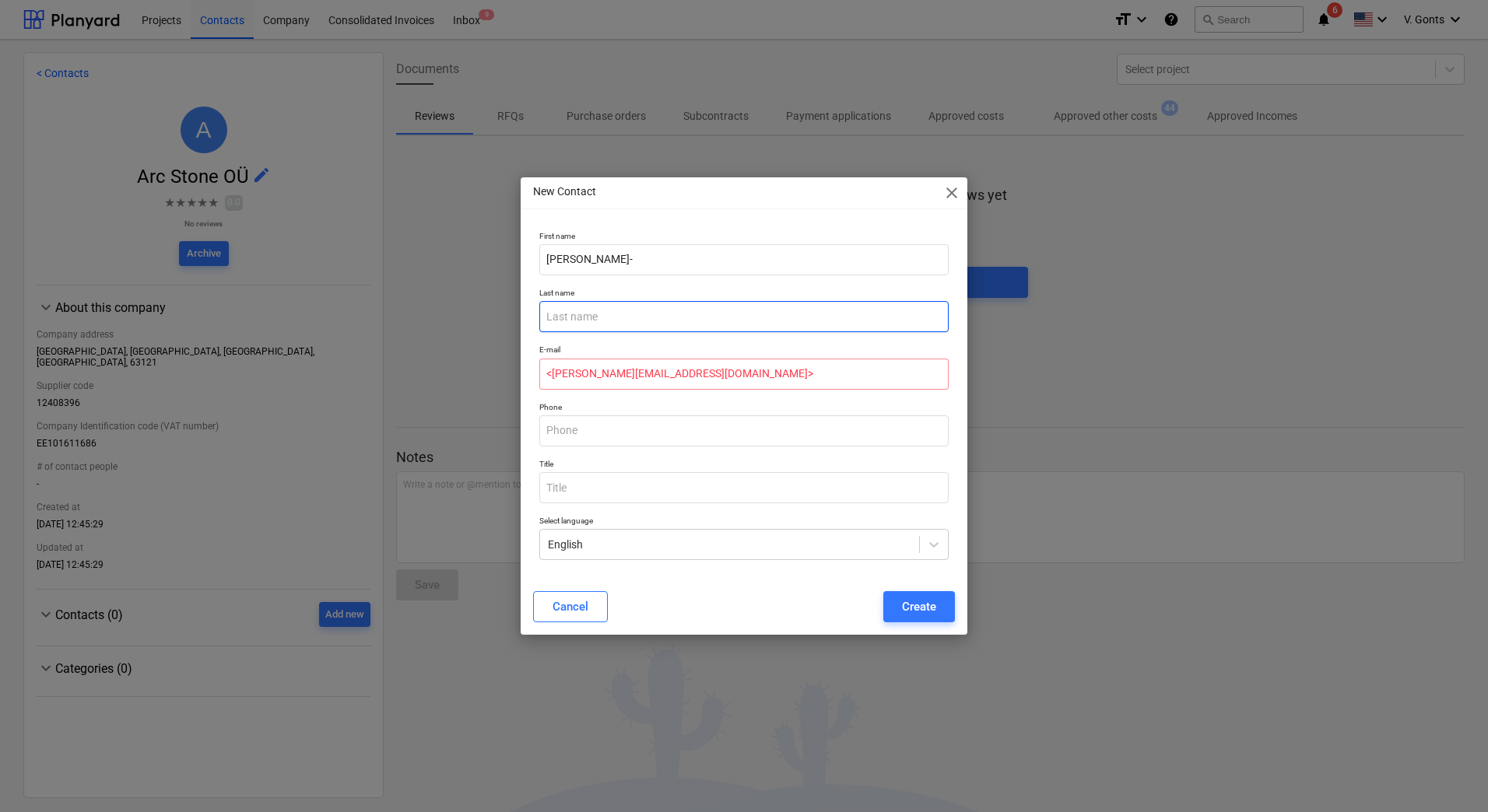
click at [581, 305] on input "text" at bounding box center [744, 316] width 409 height 31
paste input "Jorgen Gahler"
type input "Jorgen Gahler"
click at [591, 259] on input "Martin-" at bounding box center [744, 259] width 409 height 31
click at [655, 258] on input "Martin-Jorgen Gahler" at bounding box center [744, 259] width 409 height 31
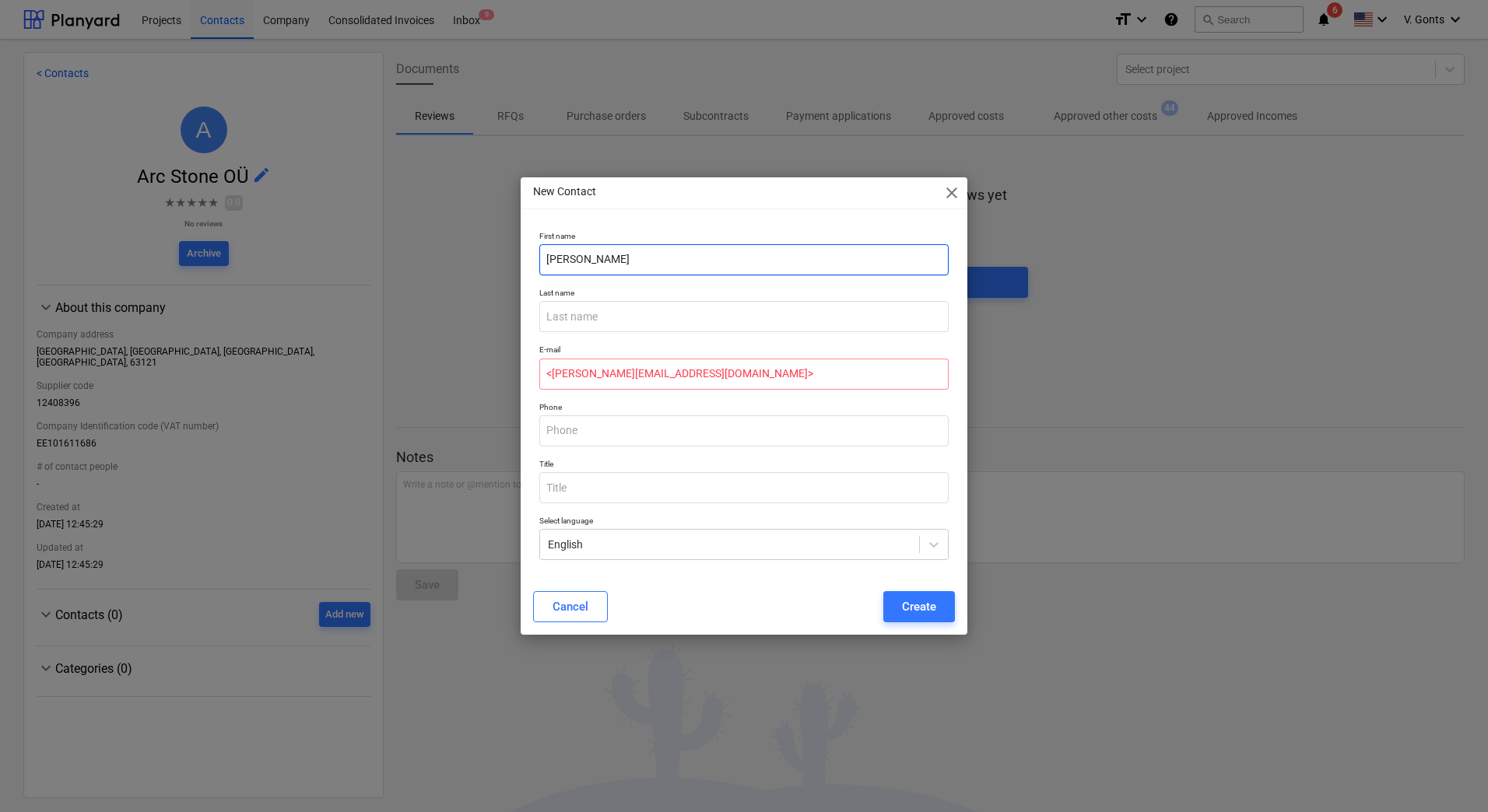
drag, startPoint x: 637, startPoint y: 259, endPoint x: 620, endPoint y: 262, distance: 17.3
click at [620, 262] on input "Martin-Jorgen Gahler" at bounding box center [744, 259] width 409 height 31
type input "Martin-Jorgen"
click at [572, 312] on input "text" at bounding box center [744, 316] width 409 height 31
paste input "Gahler"
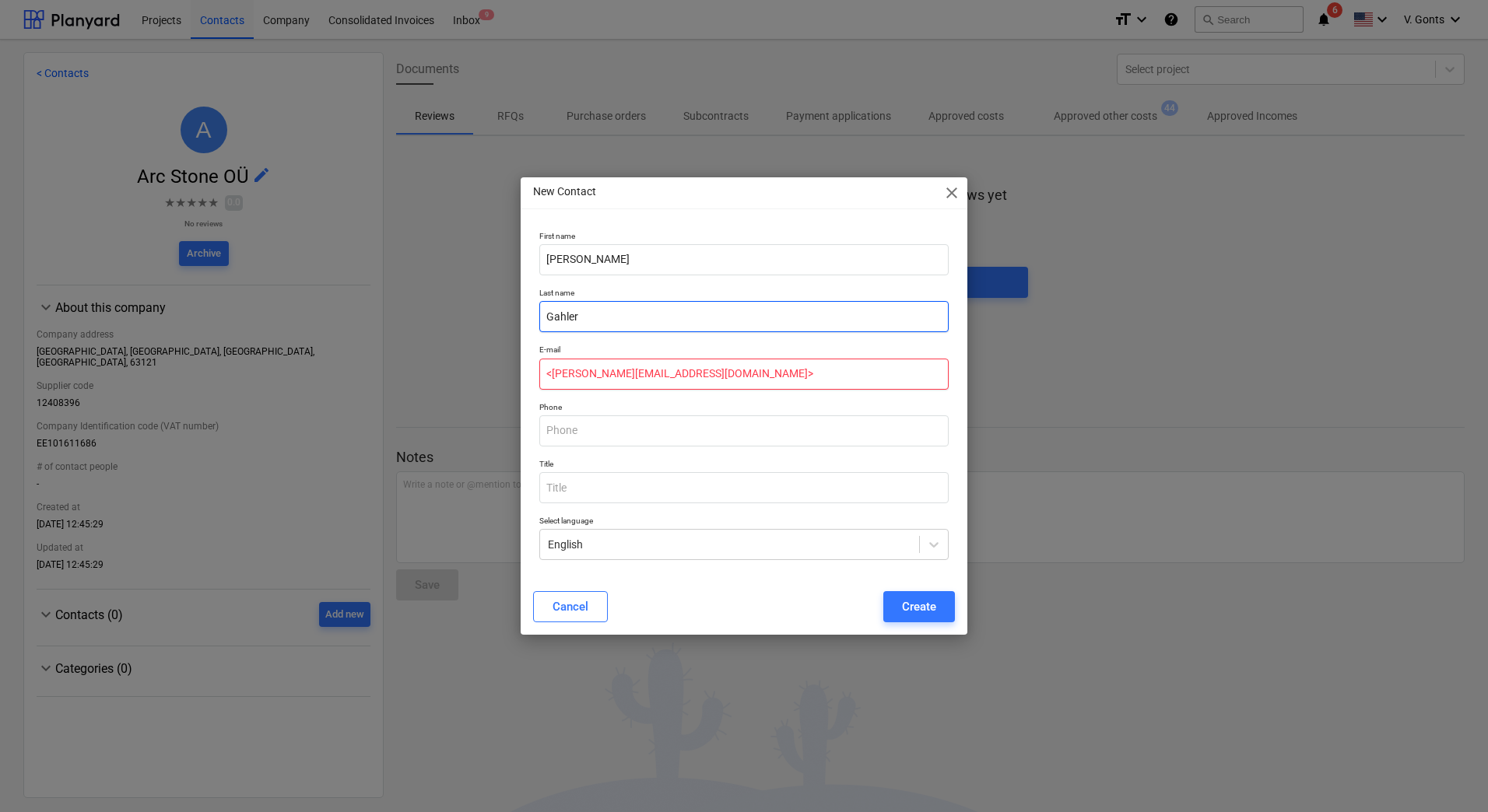
type input "Gahler"
click at [666, 375] on input "<jorgen@arcstone.ee>" at bounding box center [744, 374] width 409 height 31
click at [558, 374] on input "<jorgen@arcstone.ee" at bounding box center [744, 374] width 409 height 31
type input "jorgen@arcstone.ee"
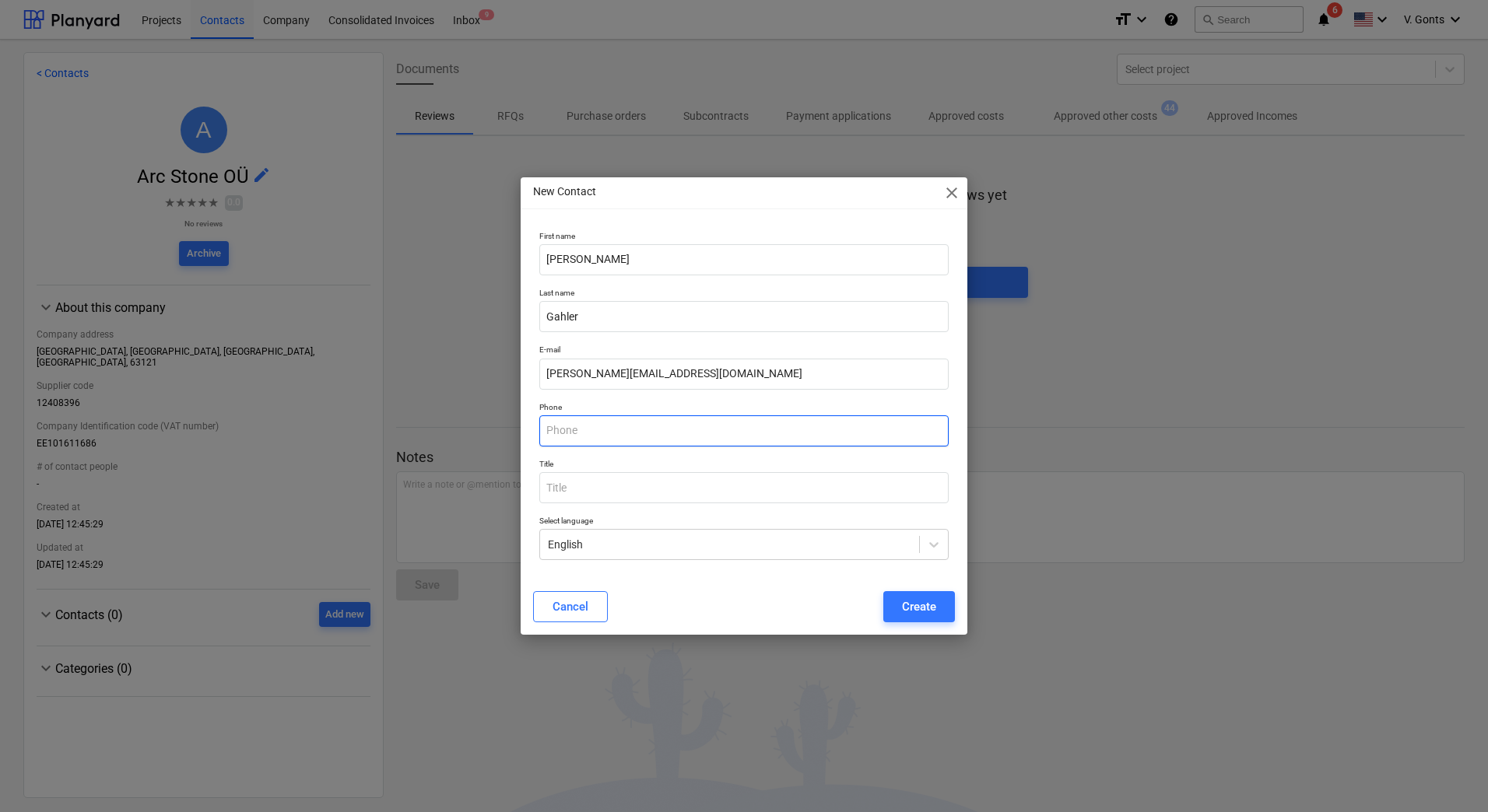
click at [580, 424] on input "text" at bounding box center [744, 431] width 409 height 31
paste input "+372 526 7220"
type input "+372 526 7220"
click at [926, 603] on div "Create" at bounding box center [919, 607] width 35 height 21
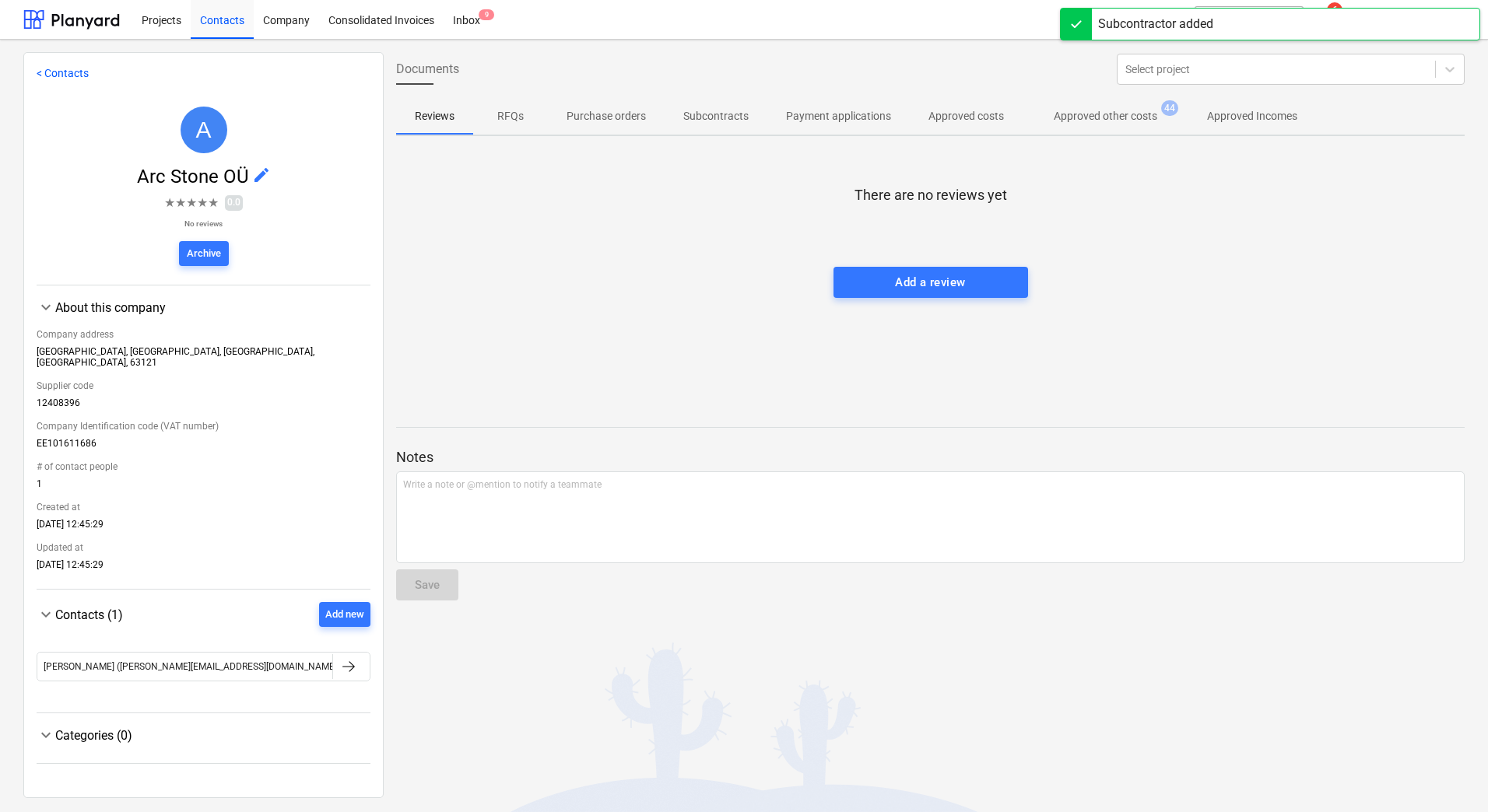
click at [52, 78] on link "< Contacts" at bounding box center [63, 72] width 52 height 12
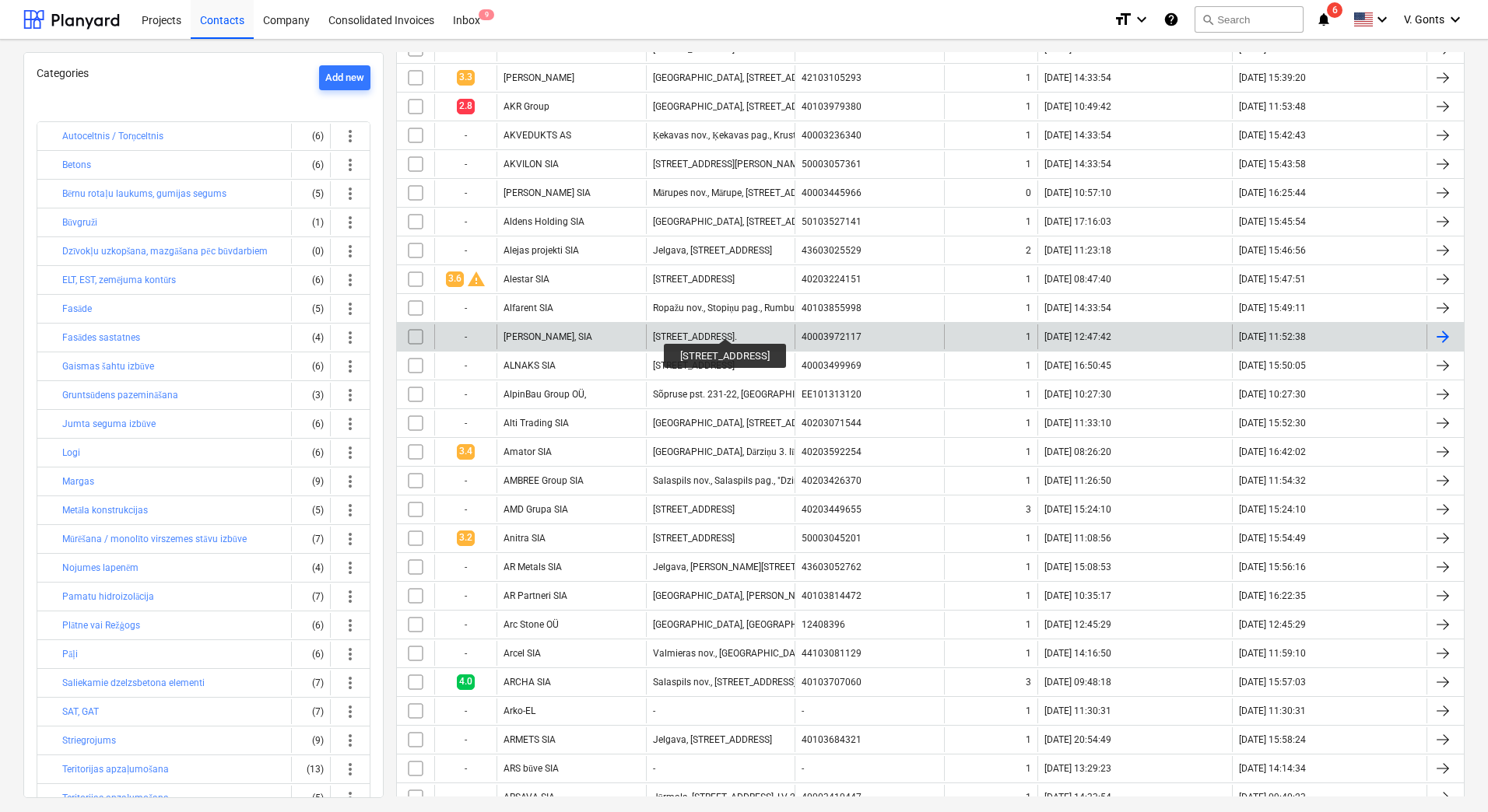
scroll to position [1011, 0]
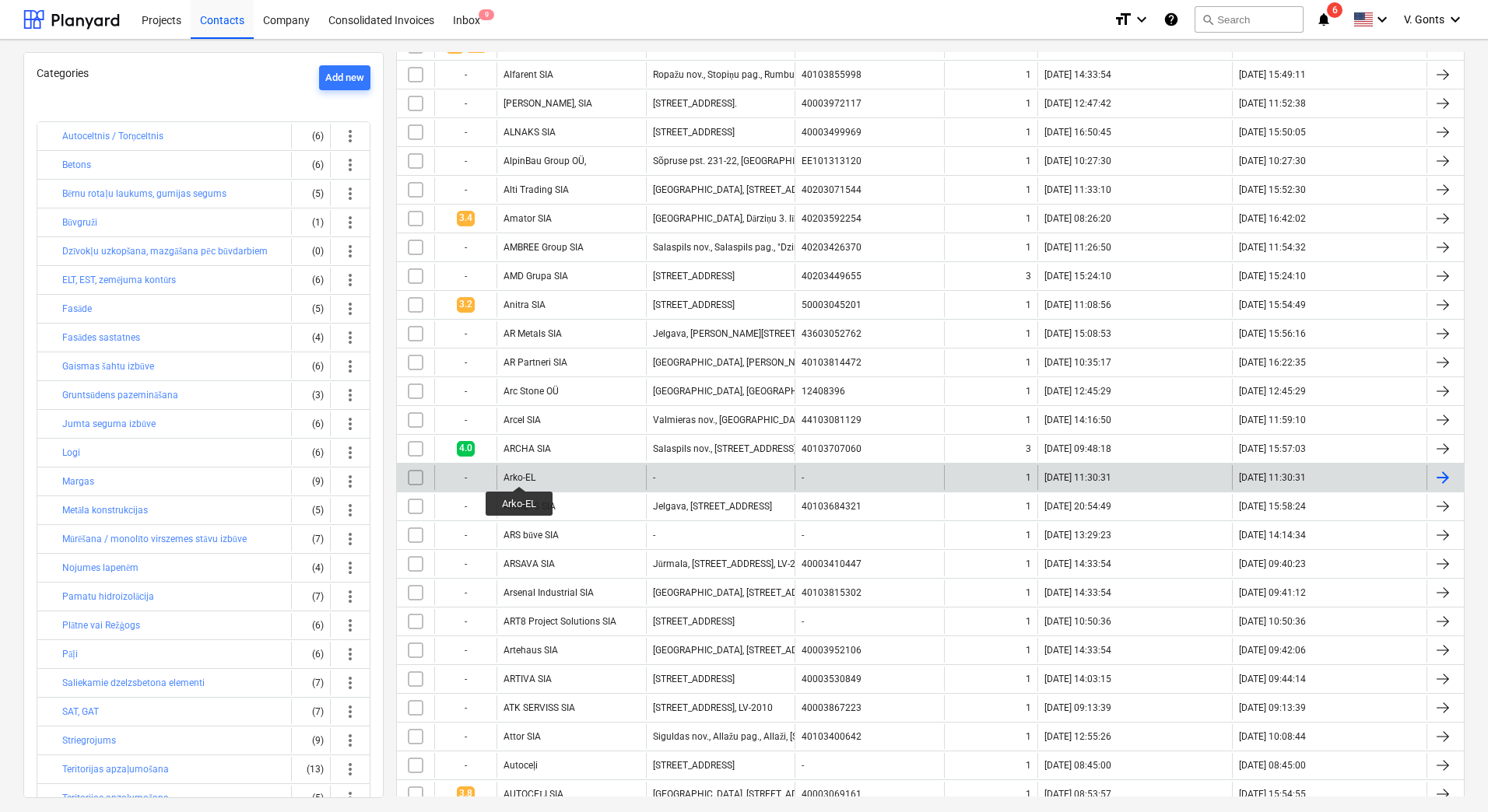
click at [519, 475] on div "Arko-EL" at bounding box center [519, 478] width 32 height 11
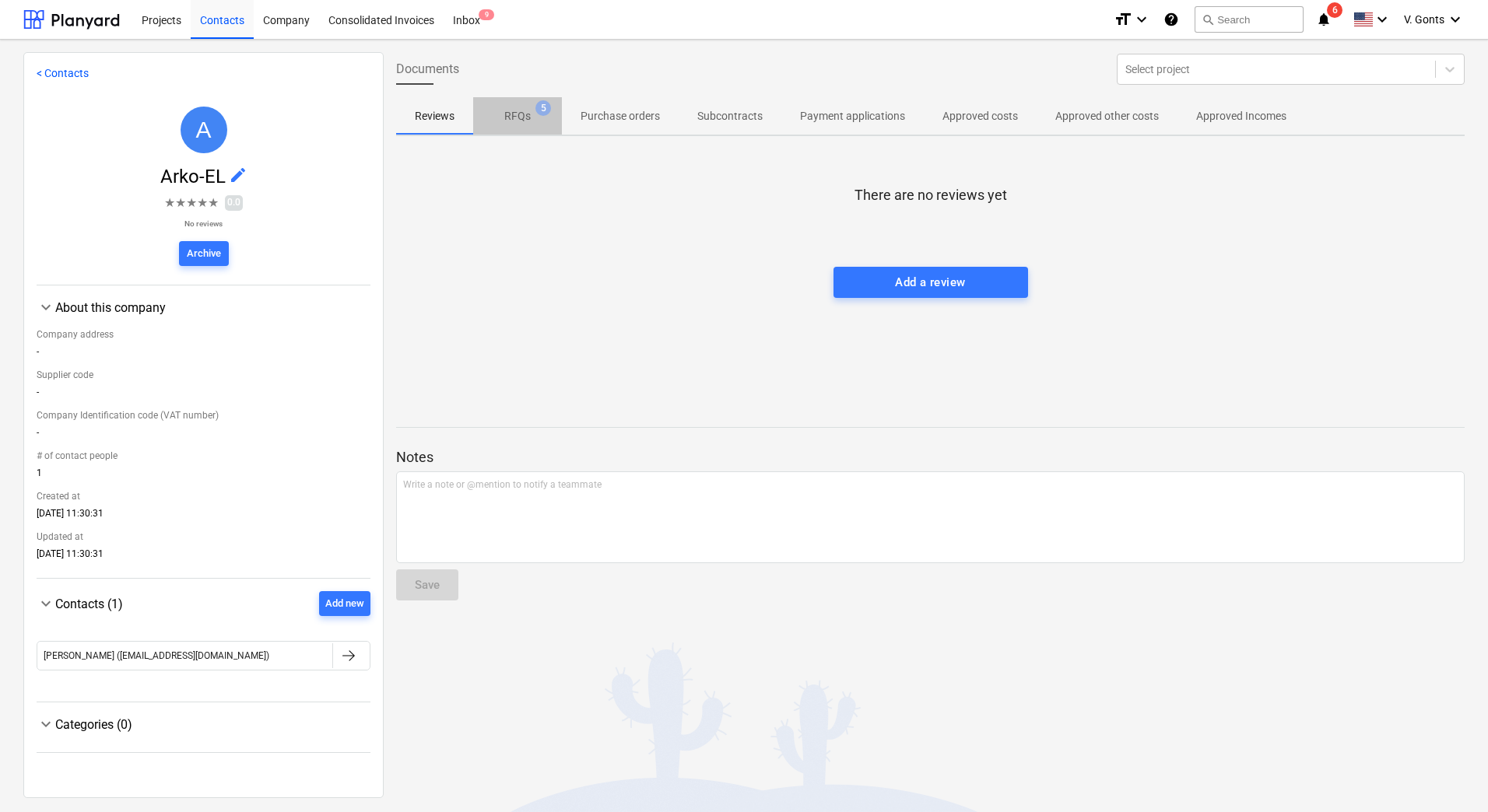
click at [523, 114] on p "RFQs" at bounding box center [517, 115] width 26 height 16
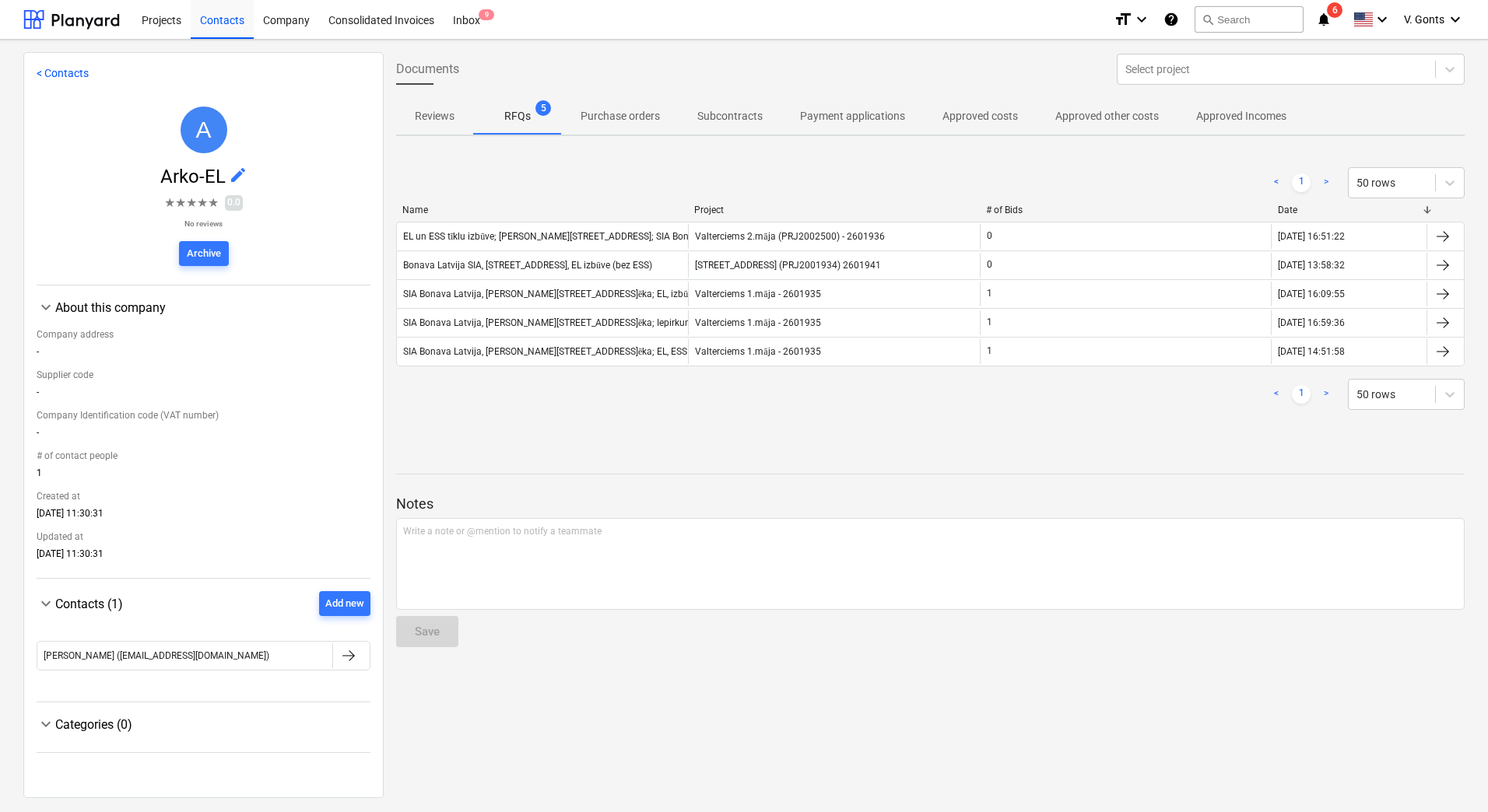
click at [69, 77] on link "< Contacts" at bounding box center [63, 72] width 52 height 12
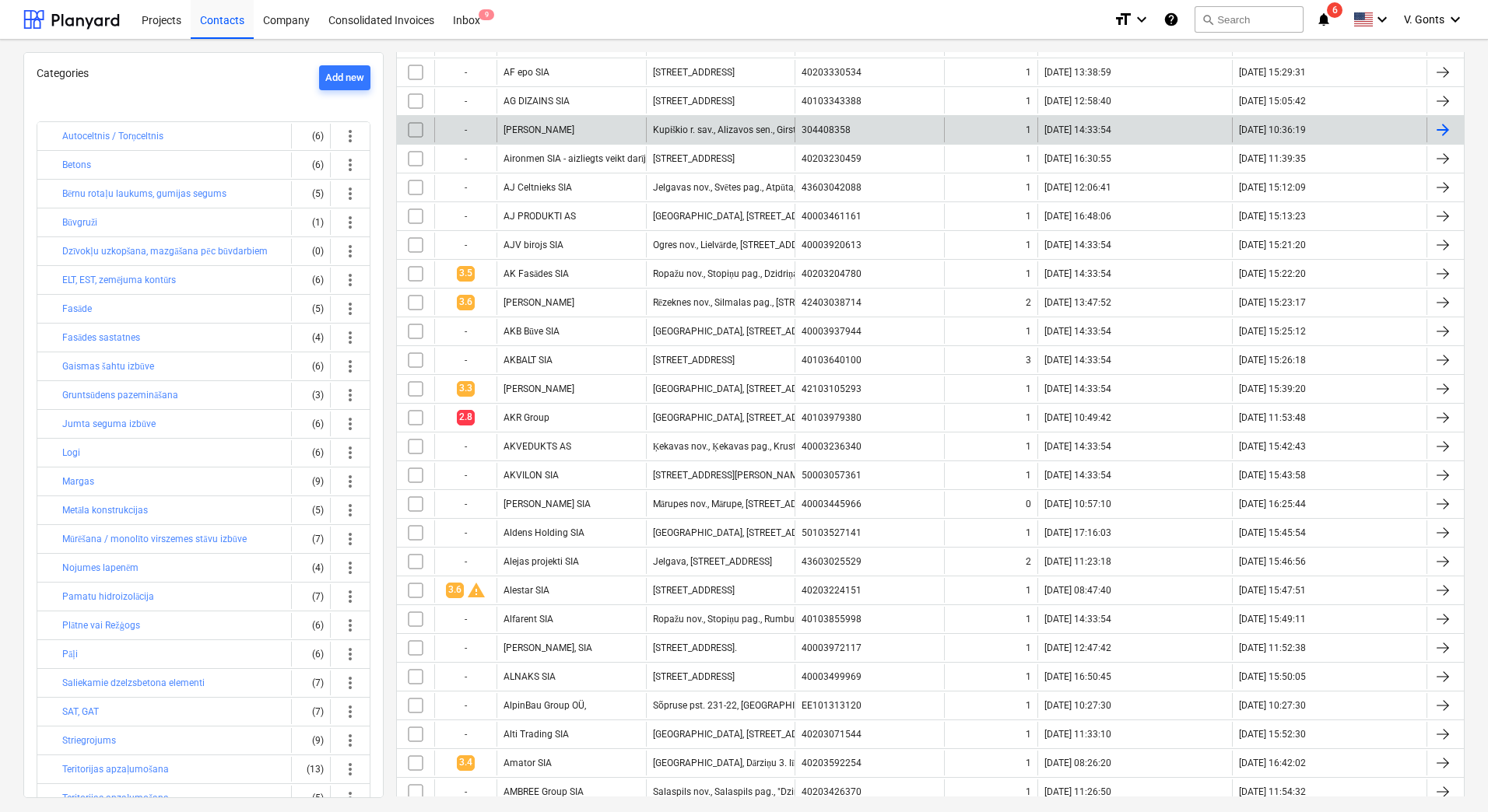
scroll to position [1089, 0]
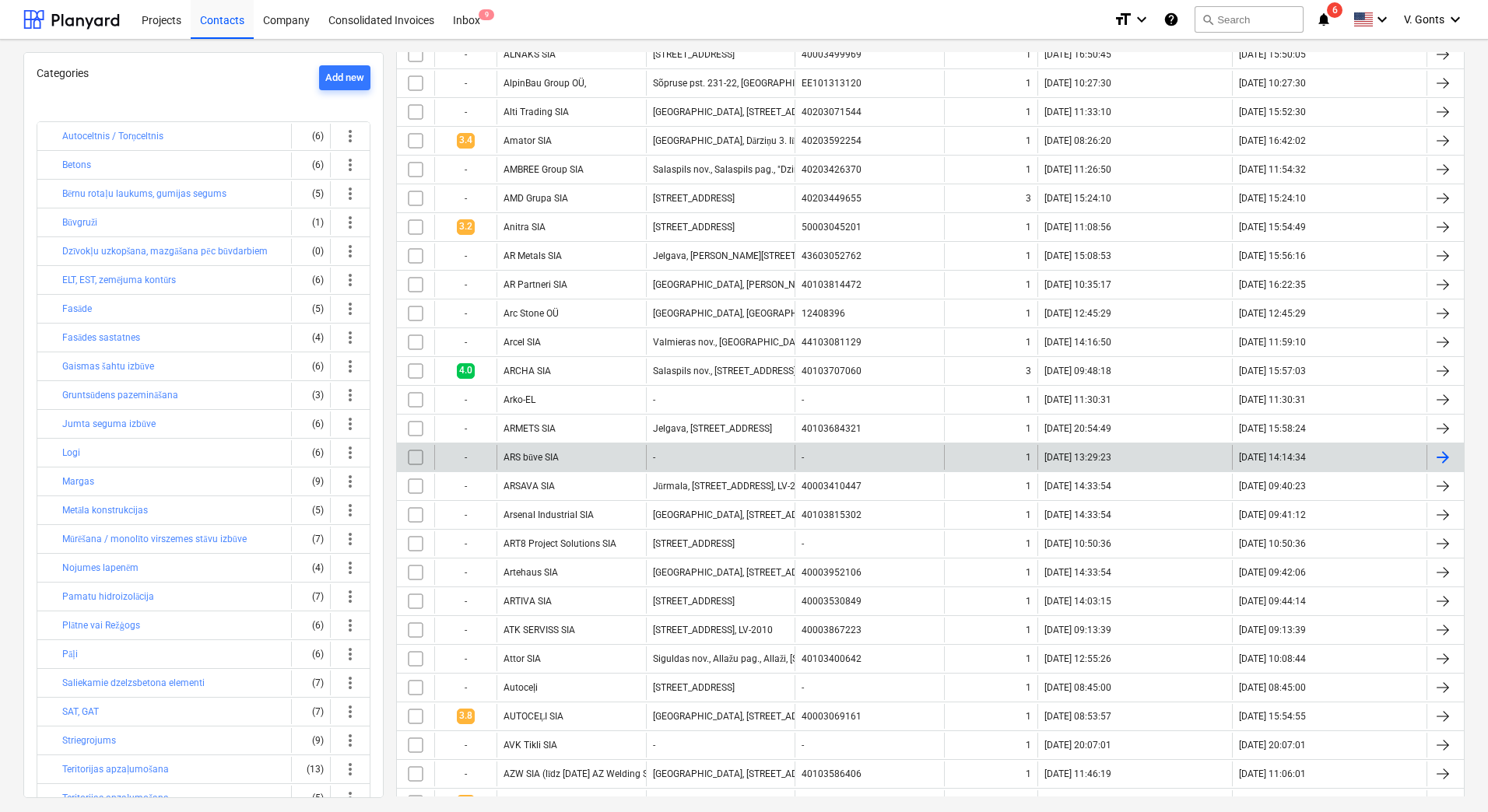
click at [684, 465] on div "-" at bounding box center [720, 457] width 149 height 25
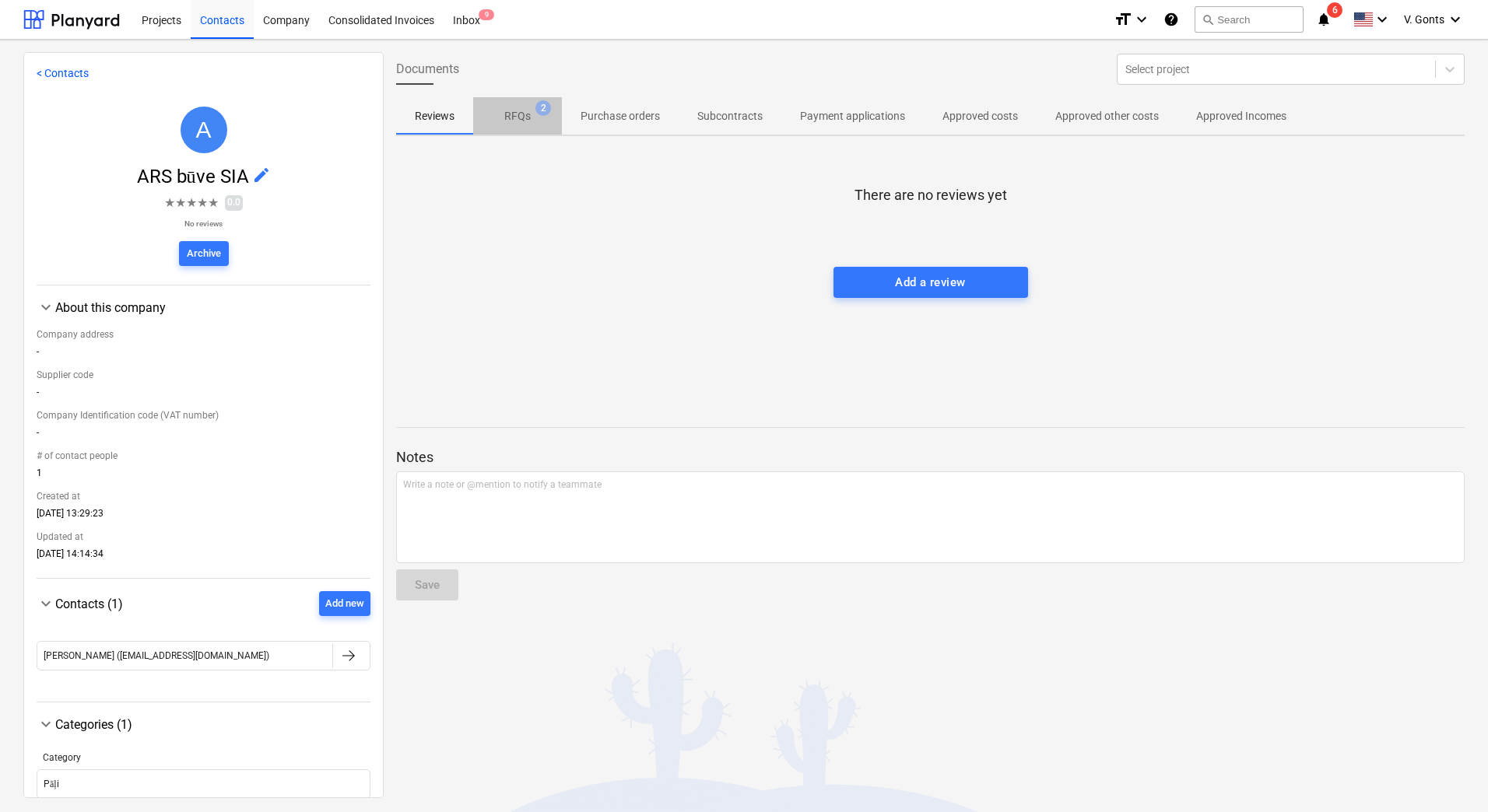
click at [514, 112] on p "RFQs" at bounding box center [517, 115] width 26 height 16
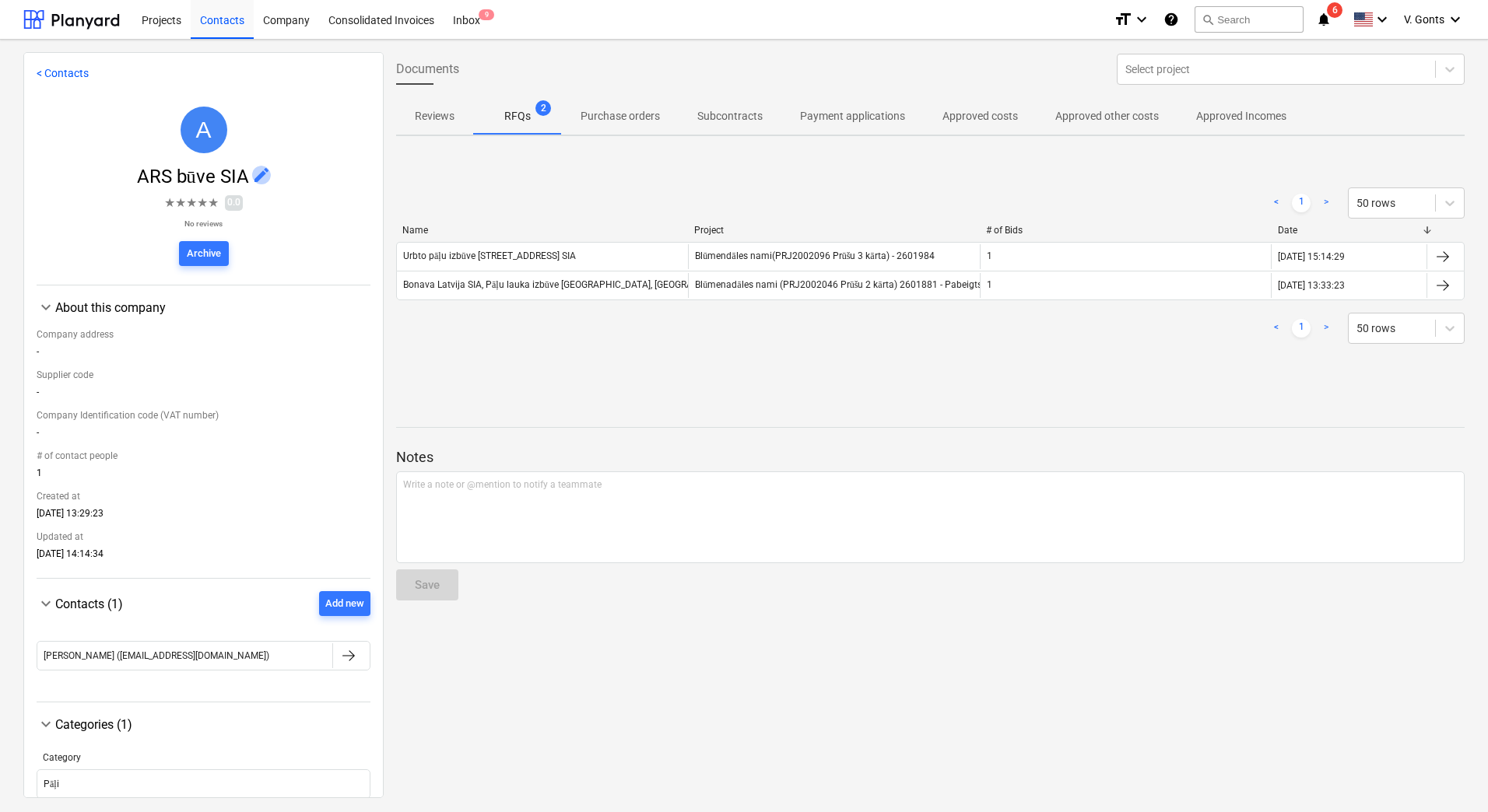
click at [260, 173] on span "edit" at bounding box center [261, 175] width 19 height 19
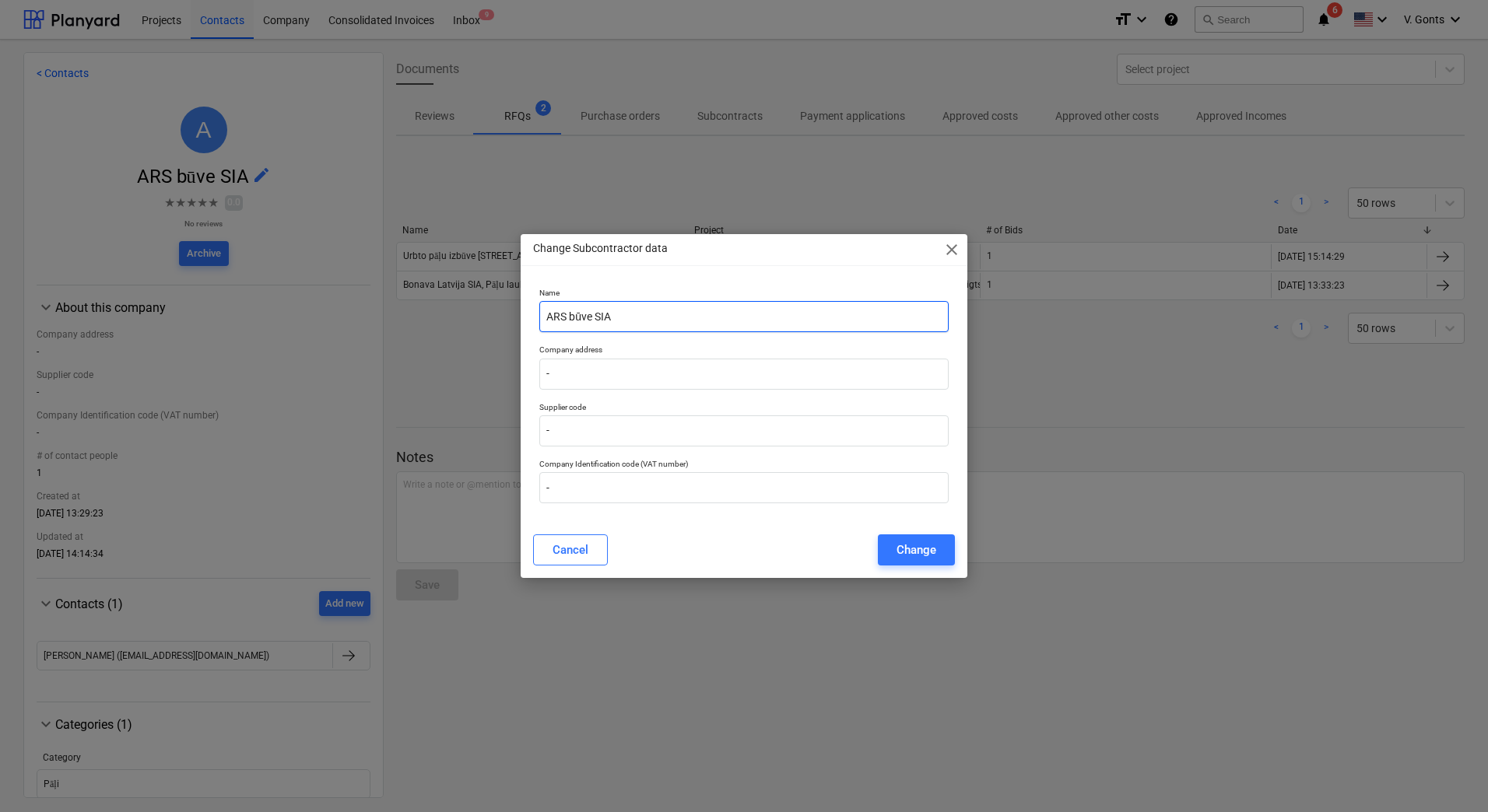
drag, startPoint x: 619, startPoint y: 310, endPoint x: 462, endPoint y: 321, distance: 157.4
click at [462, 321] on div "Change Subcontractor data close Name ARS būve SIA Company address - Supplier co…" at bounding box center [744, 406] width 1488 height 812
click at [573, 379] on input "-" at bounding box center [744, 374] width 409 height 31
paste input "Rīga, Duntes iela 10, LV-1013."
click at [669, 359] on input "-Rīga, Duntes iela 10, LV-1013" at bounding box center [744, 374] width 409 height 31
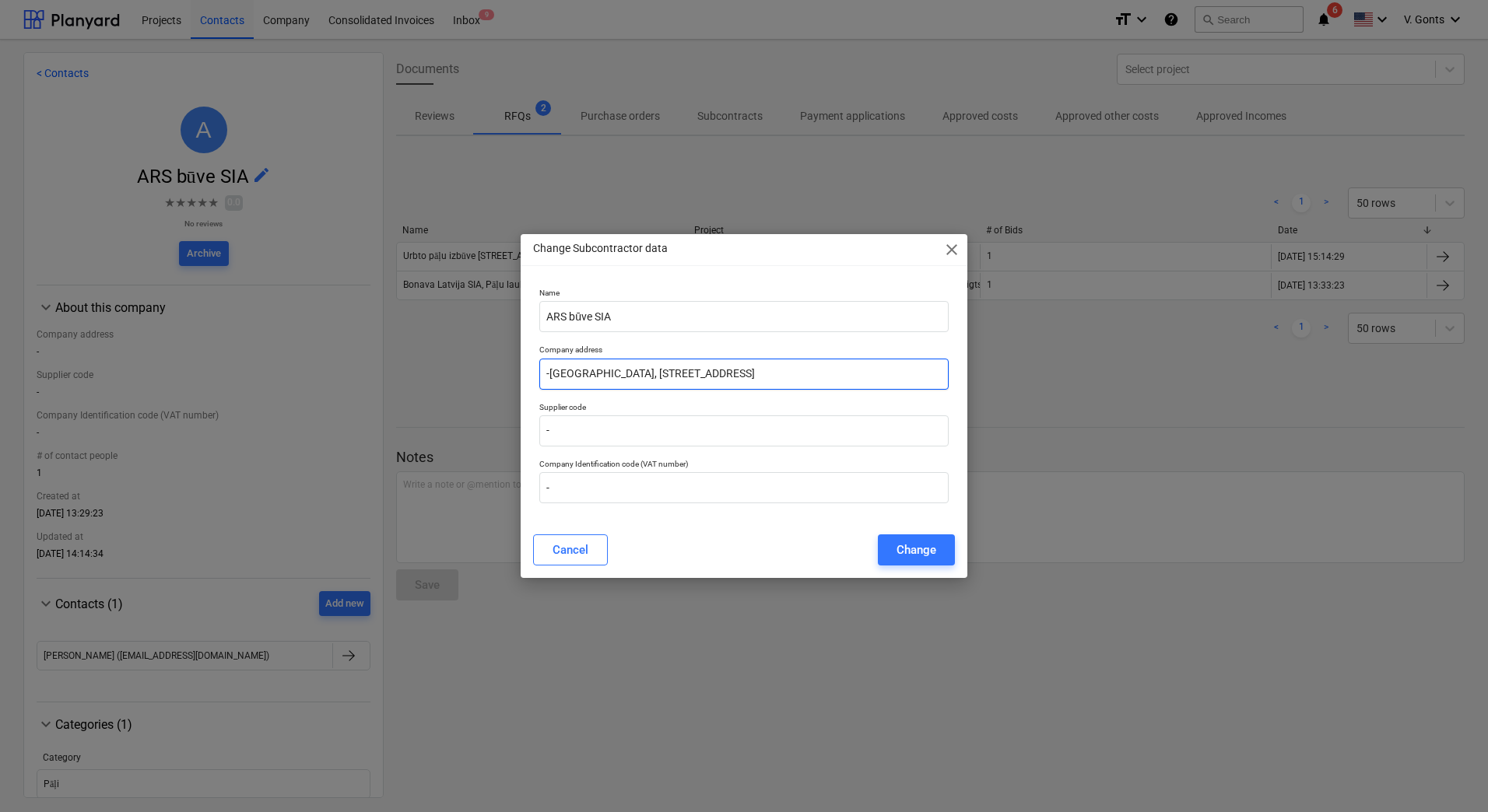
click at [669, 359] on input "-Rīga, Duntes iela 10, LV-1013" at bounding box center [744, 374] width 409 height 31
type input "-Rīga, Duntes iela 10, LV-1013"
click at [568, 440] on input "-" at bounding box center [744, 431] width 409 height 31
paste input "40003539640"
type input "40003539640"
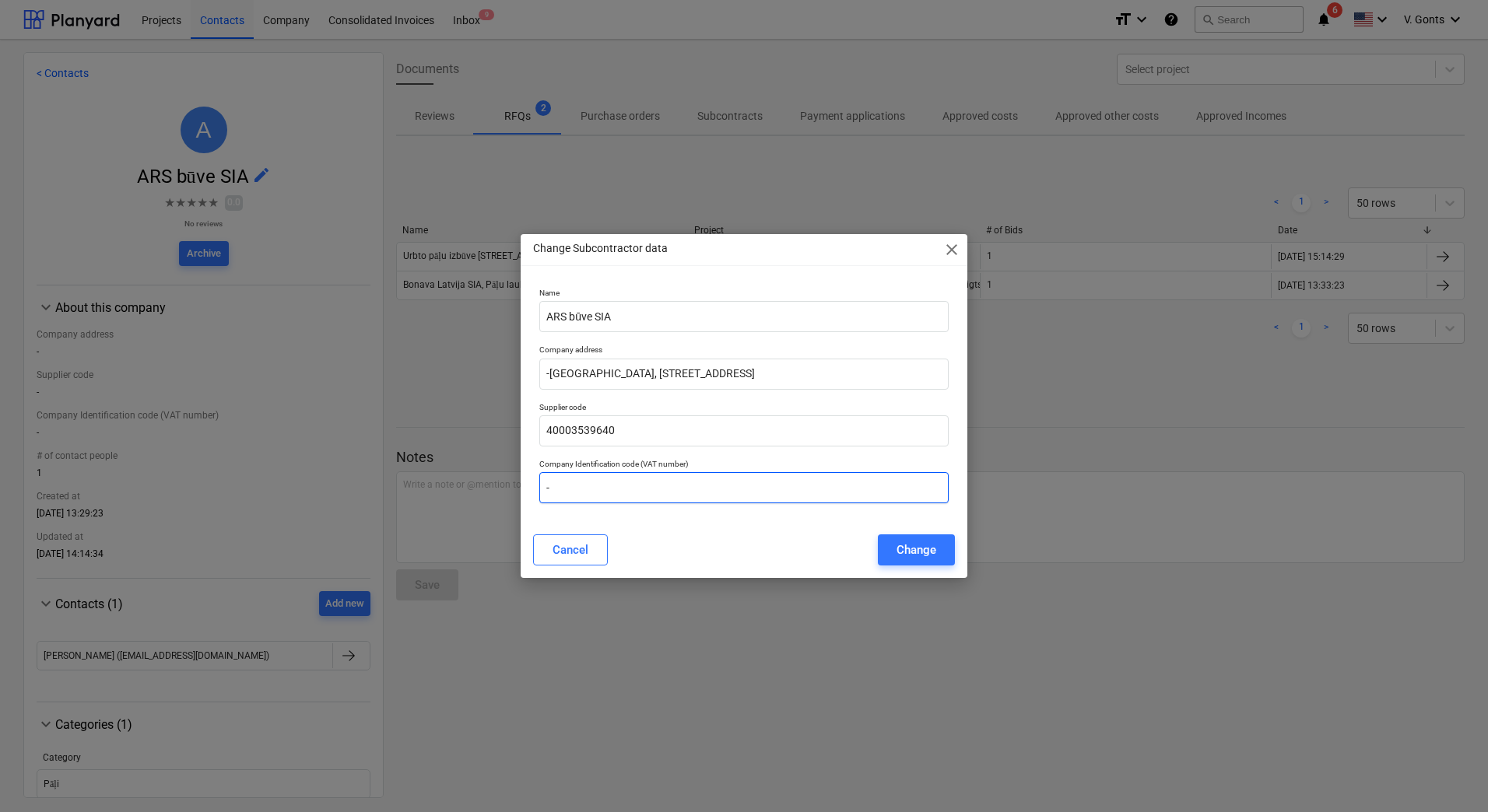
drag, startPoint x: 573, startPoint y: 495, endPoint x: 498, endPoint y: 497, distance: 75.0
click at [498, 497] on div "Change Subcontractor data close Name ARS būve SIA Company address -Rīga, Duntes…" at bounding box center [744, 406] width 1488 height 812
paste input "40003539640"
type input "LV40003539640"
click at [918, 544] on div "Change" at bounding box center [916, 550] width 39 height 21
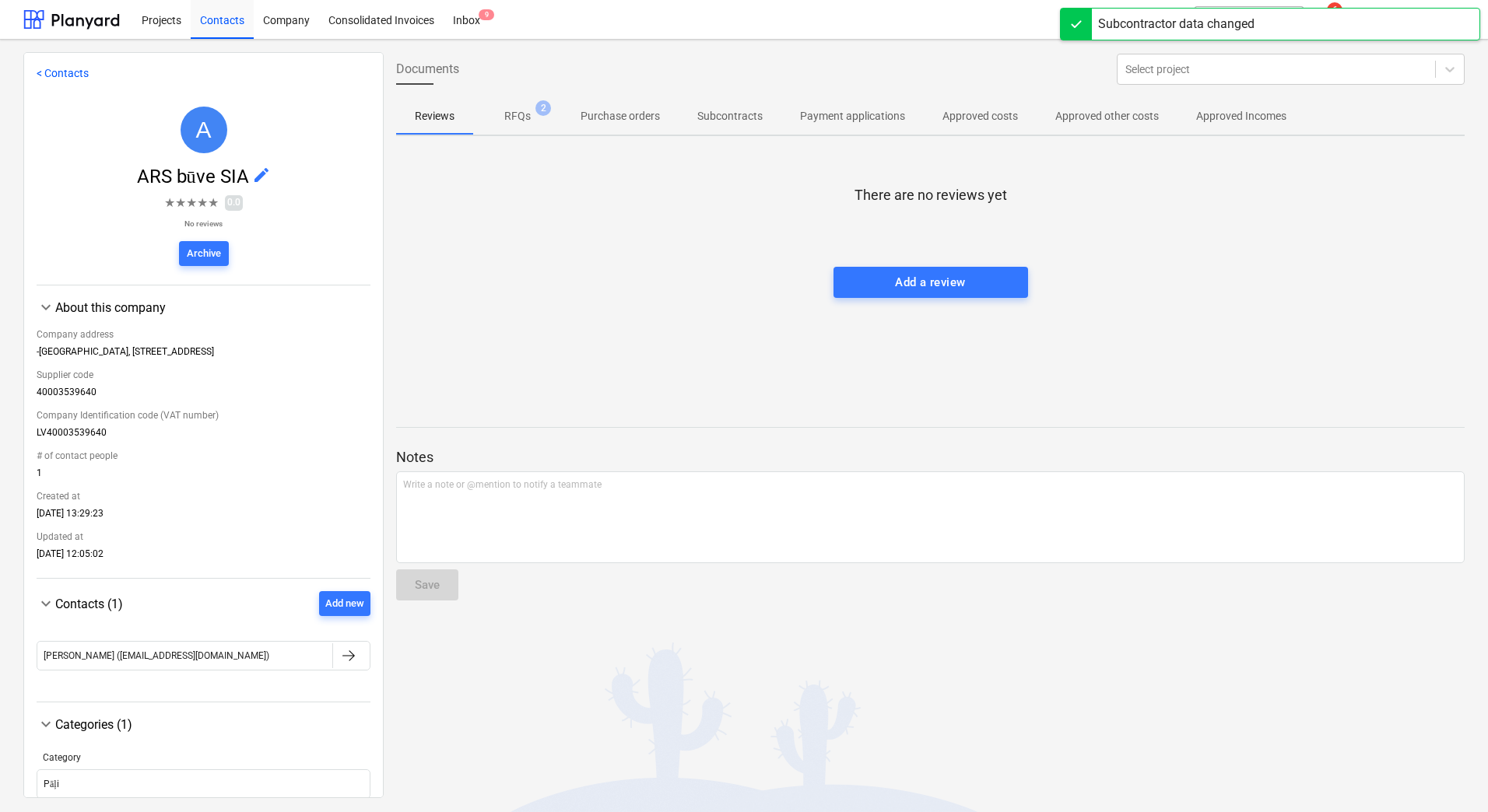
click at [54, 66] on p "< Contacts" at bounding box center [203, 73] width 334 height 16
click at [57, 72] on link "< Contacts" at bounding box center [63, 72] width 52 height 12
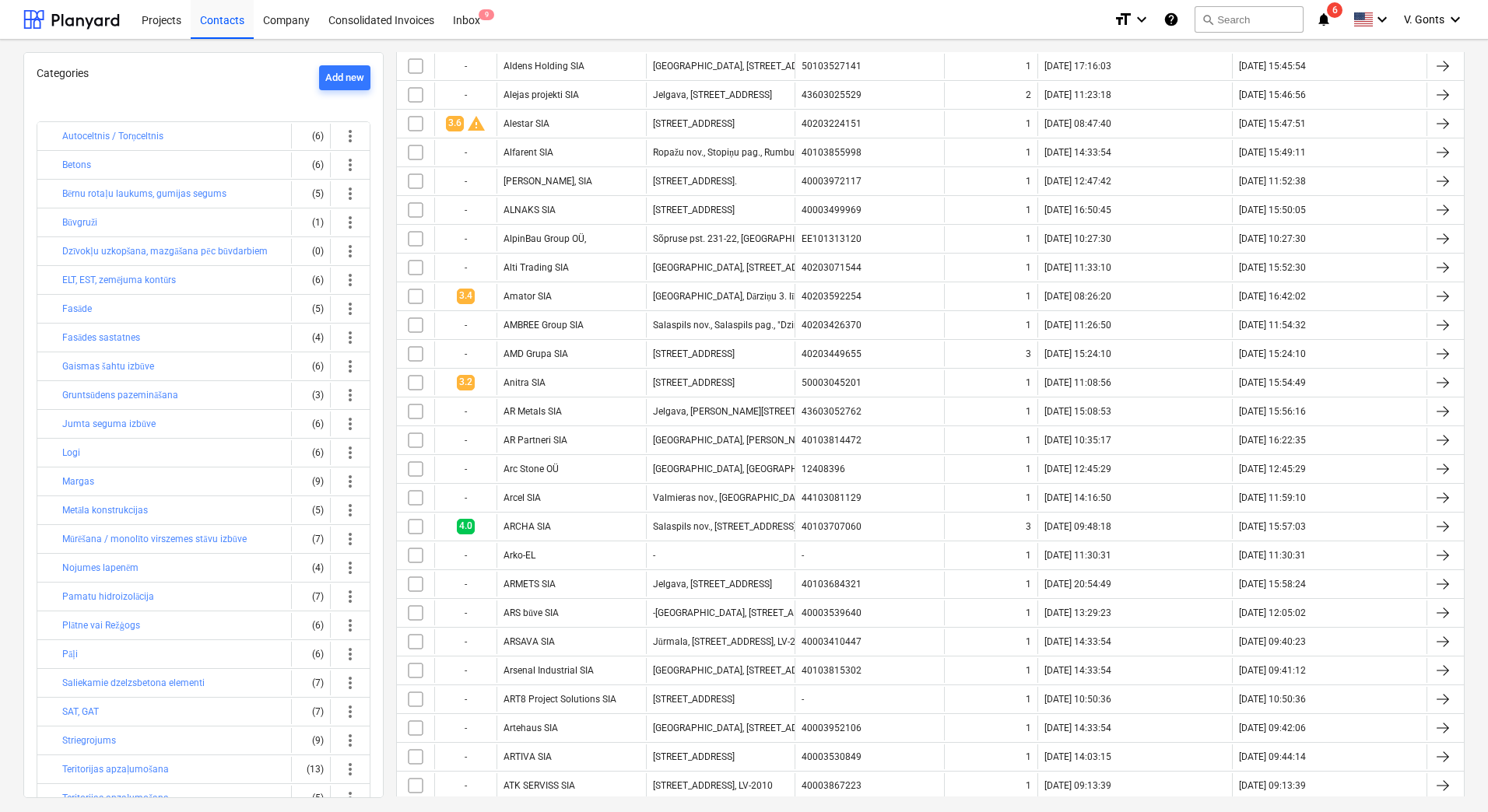
scroll to position [1089, 0]
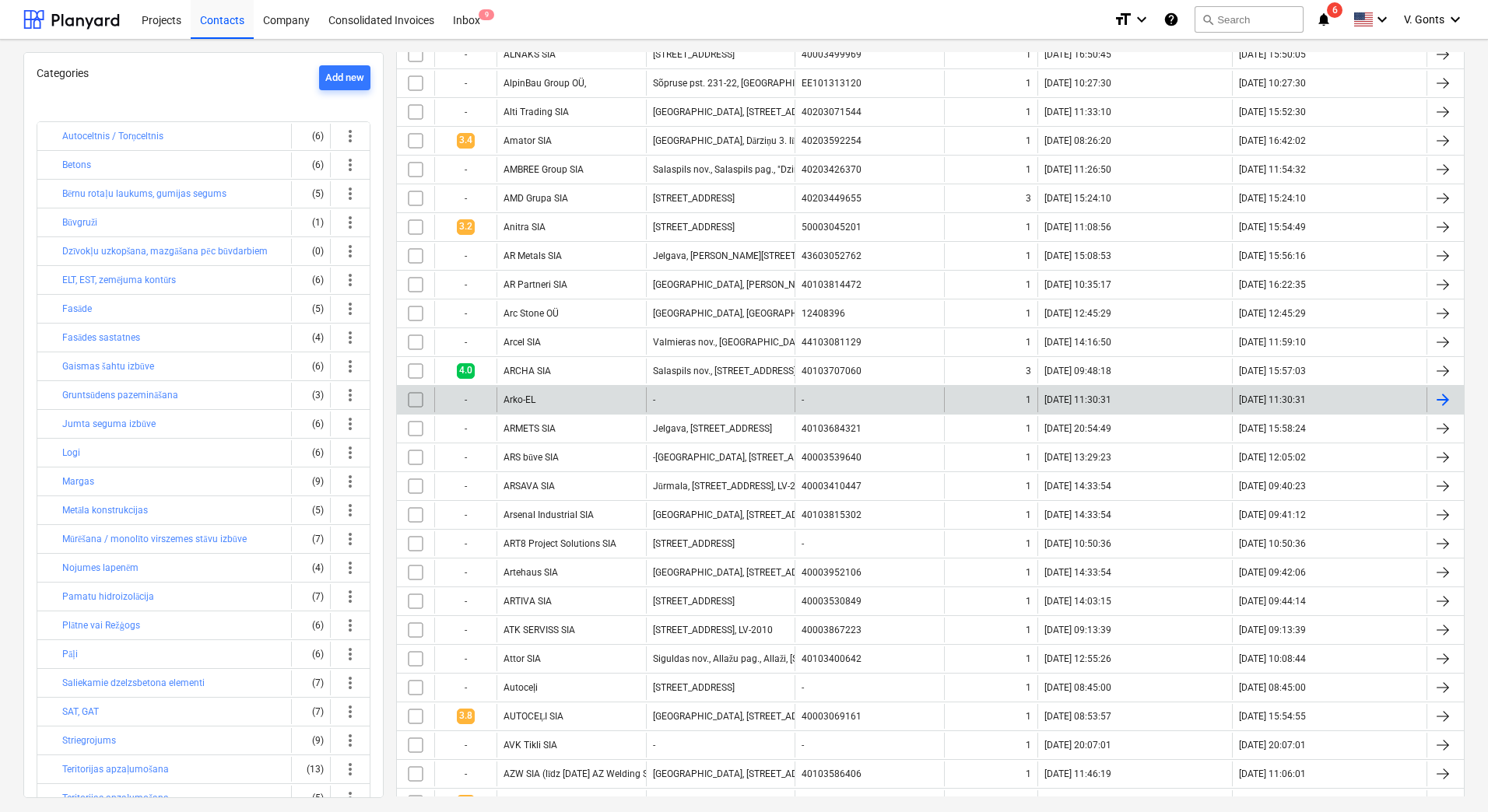
click at [677, 410] on div "-" at bounding box center [720, 400] width 149 height 25
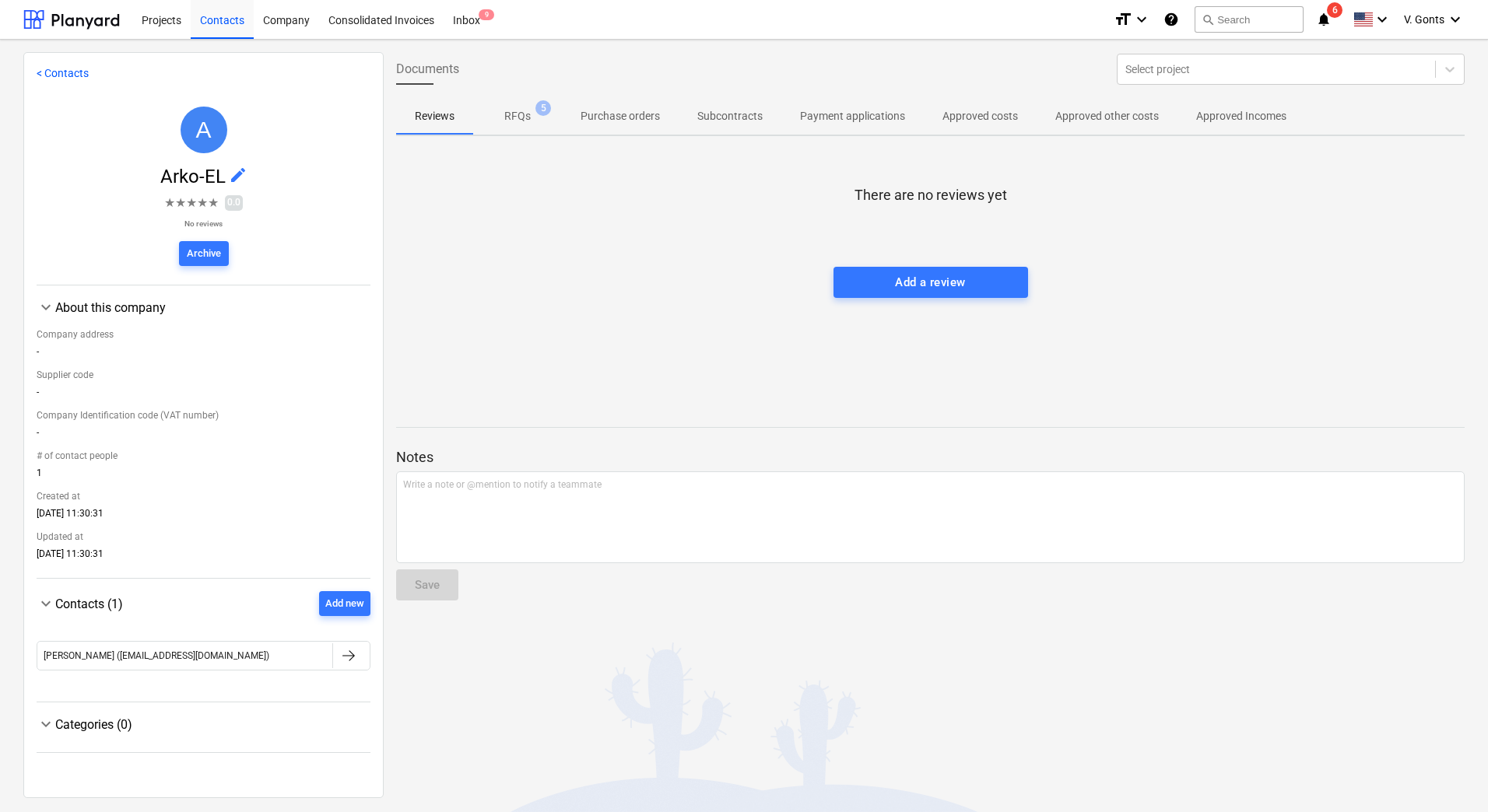
click at [57, 60] on div "< Contacts A Arko-EL edit ★ ★ ★ ★ ★ 0.0 No reviews Archive keyboard_arrow_down …" at bounding box center [203, 425] width 361 height 746
click at [57, 70] on link "< Contacts" at bounding box center [63, 72] width 52 height 12
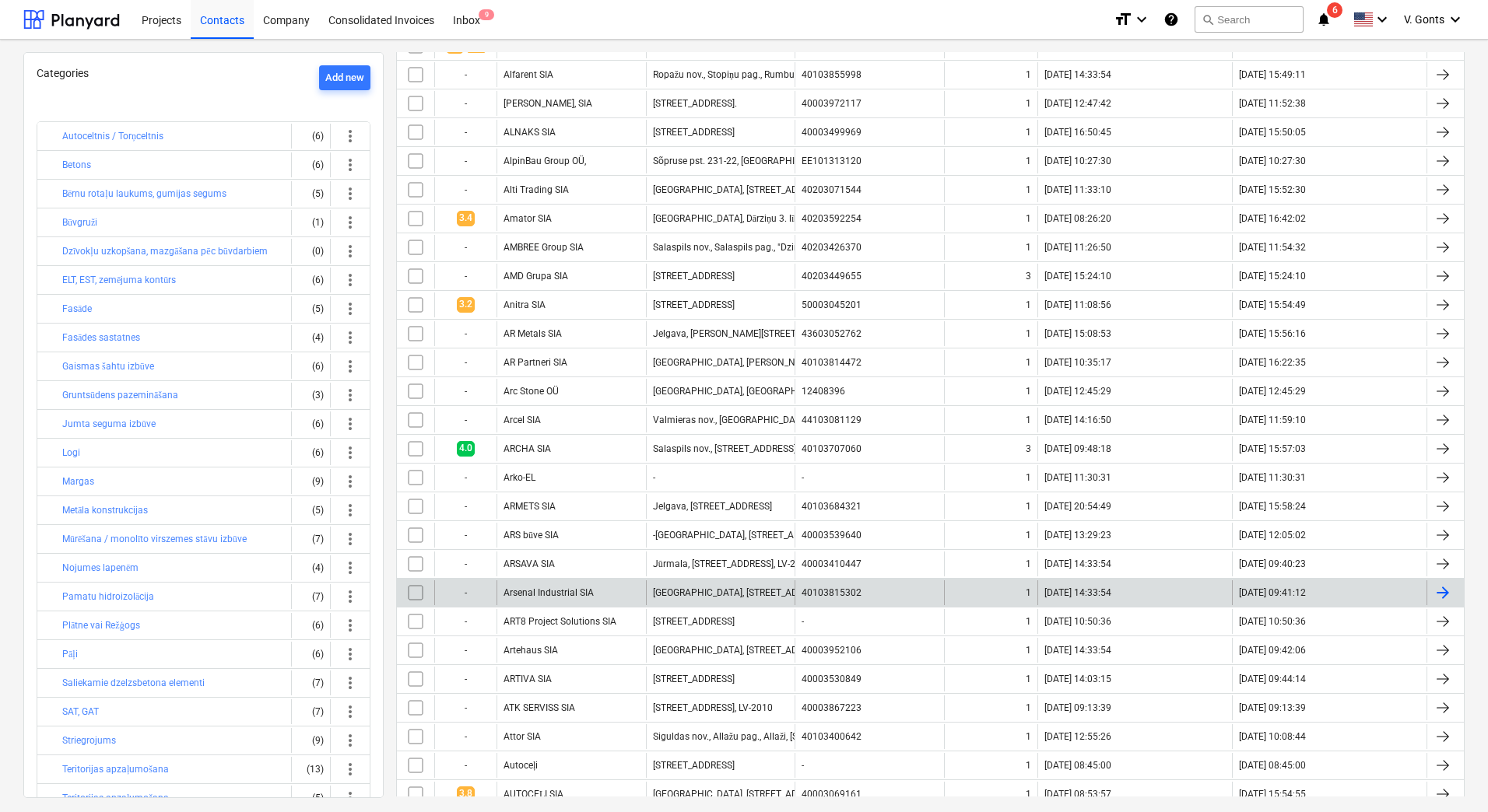
scroll to position [1556, 0]
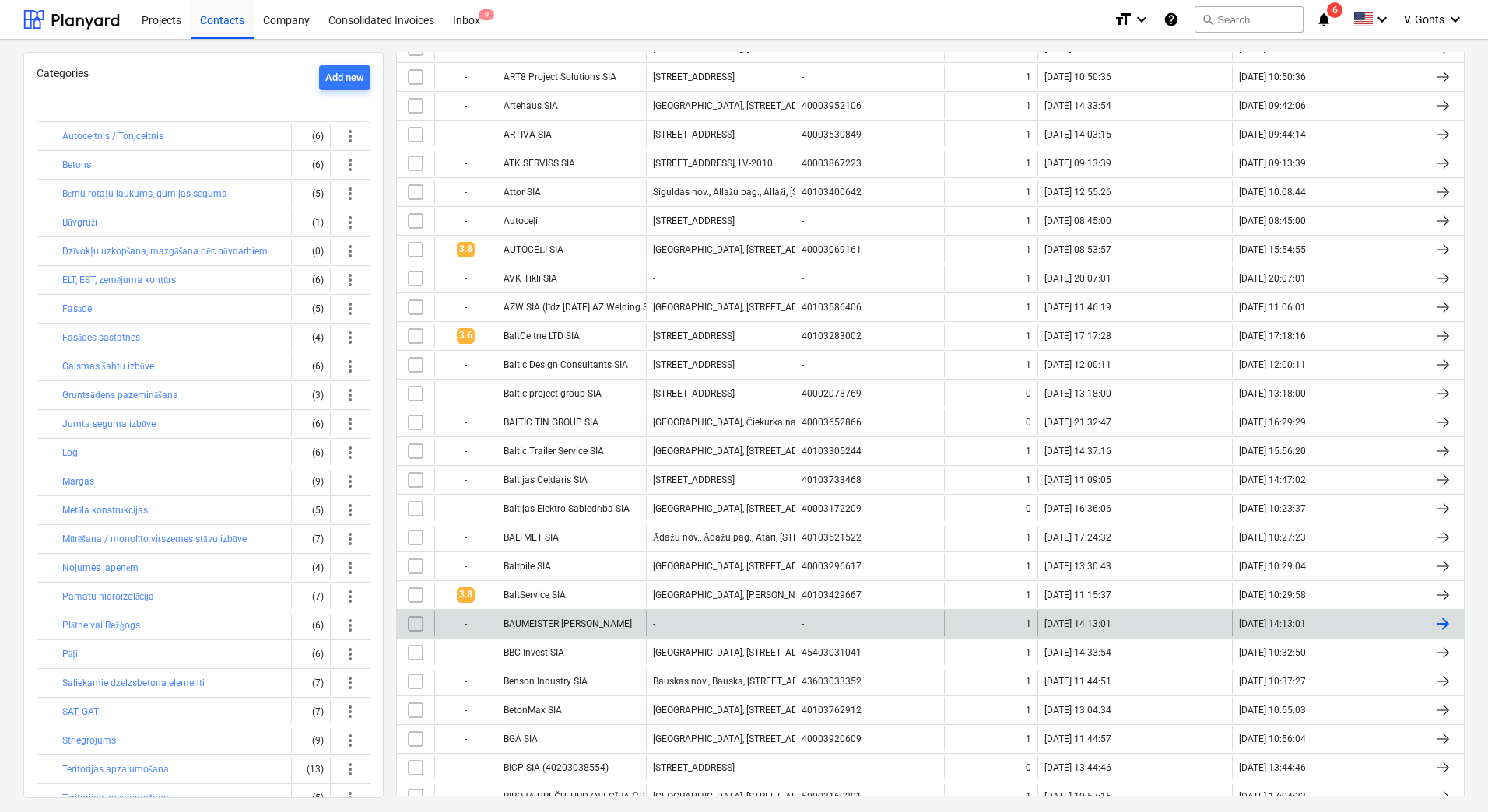
click at [733, 627] on div "-" at bounding box center [720, 624] width 149 height 25
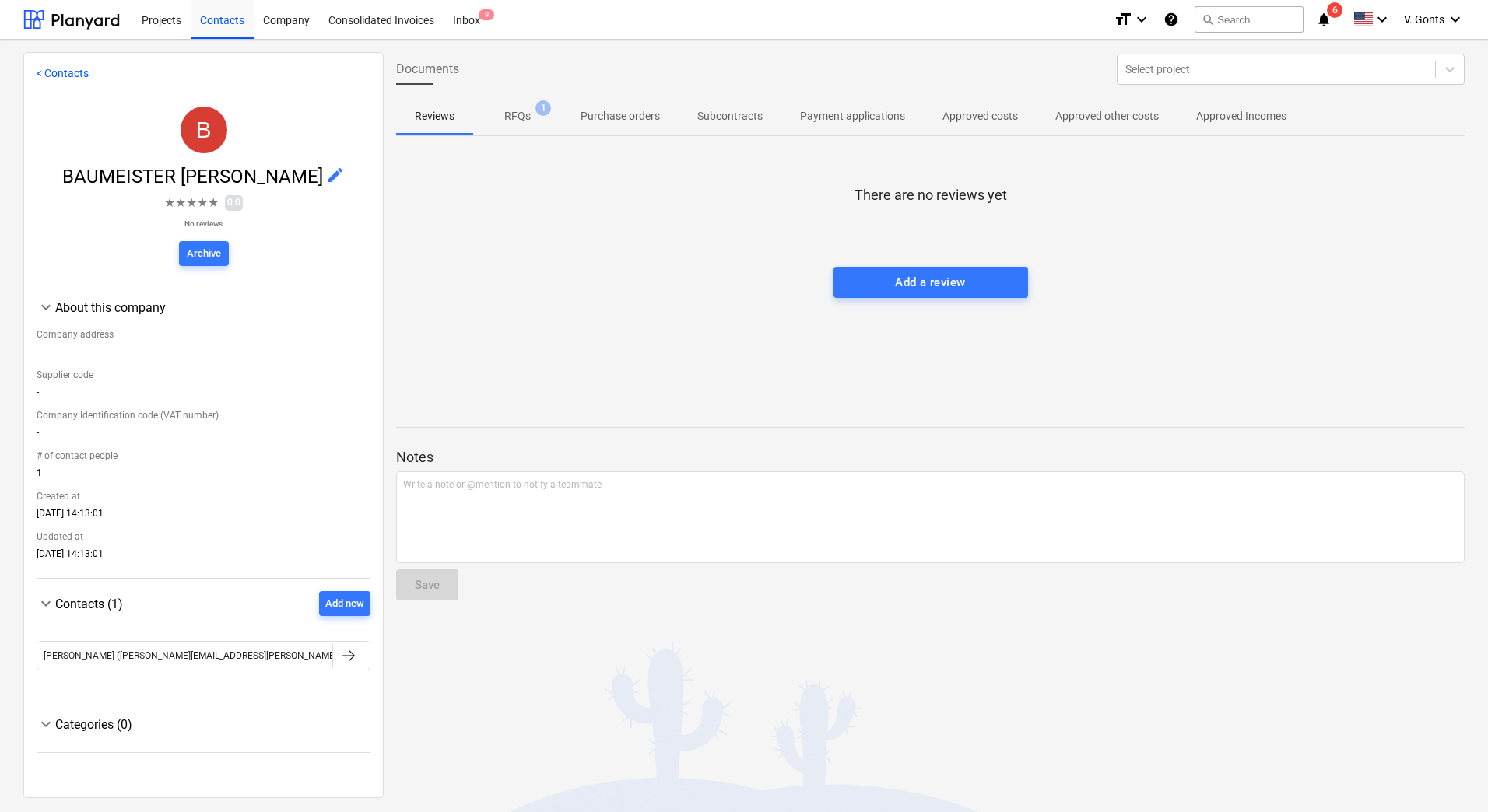
click at [522, 125] on p "RFQs" at bounding box center [517, 115] width 26 height 16
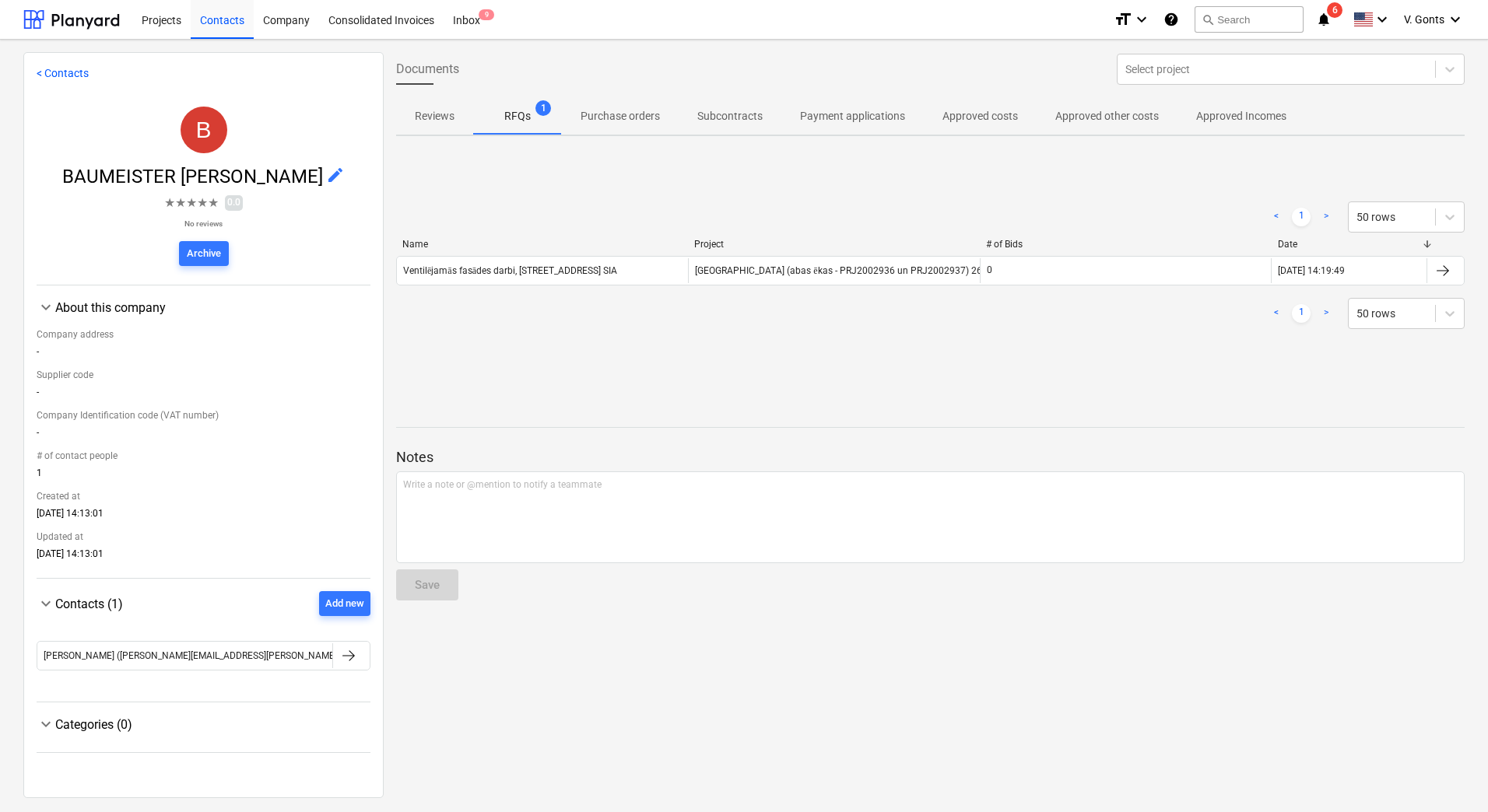
click at [73, 77] on link "< Contacts" at bounding box center [63, 72] width 52 height 12
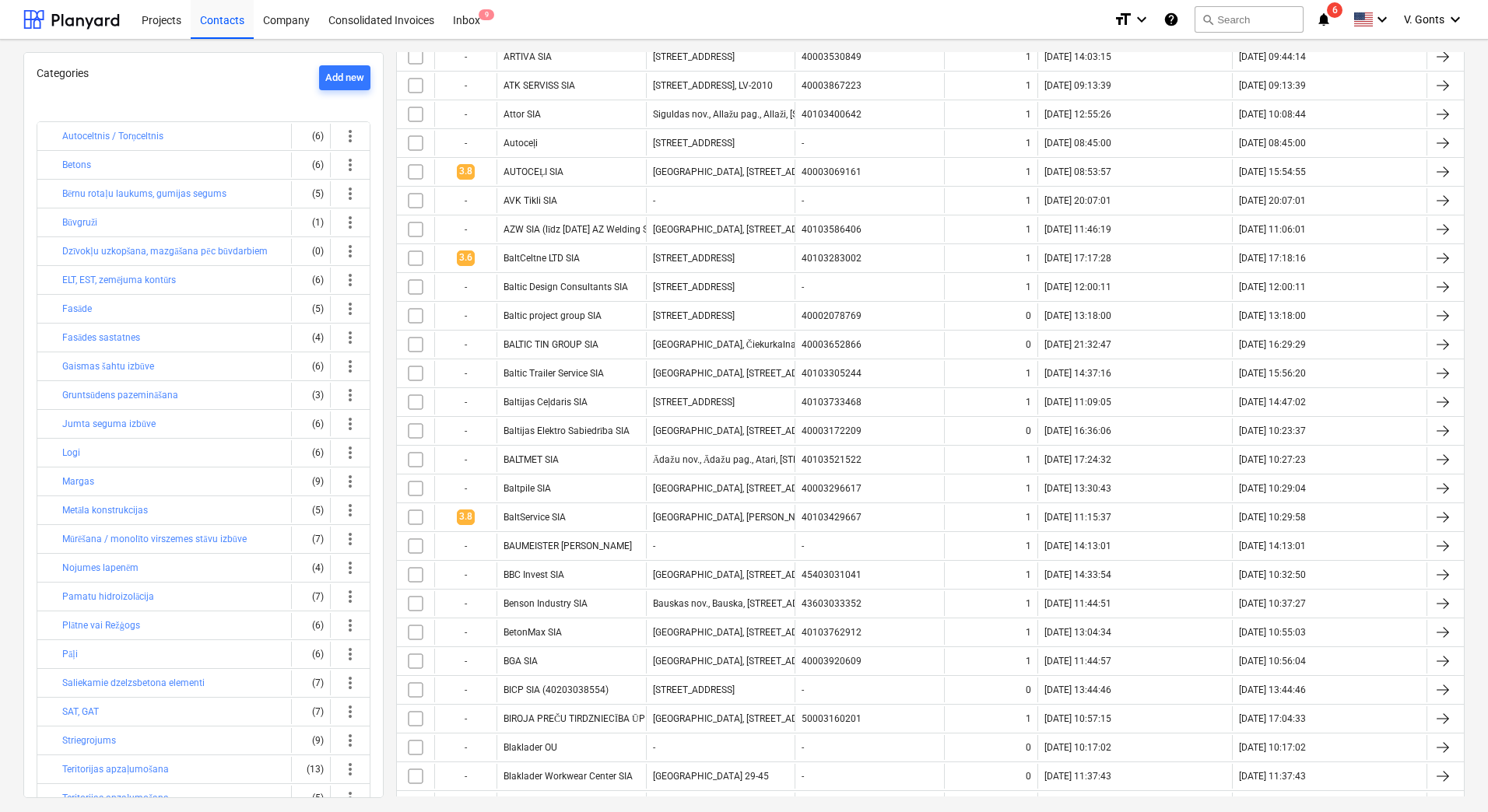
scroll to position [1711, 0]
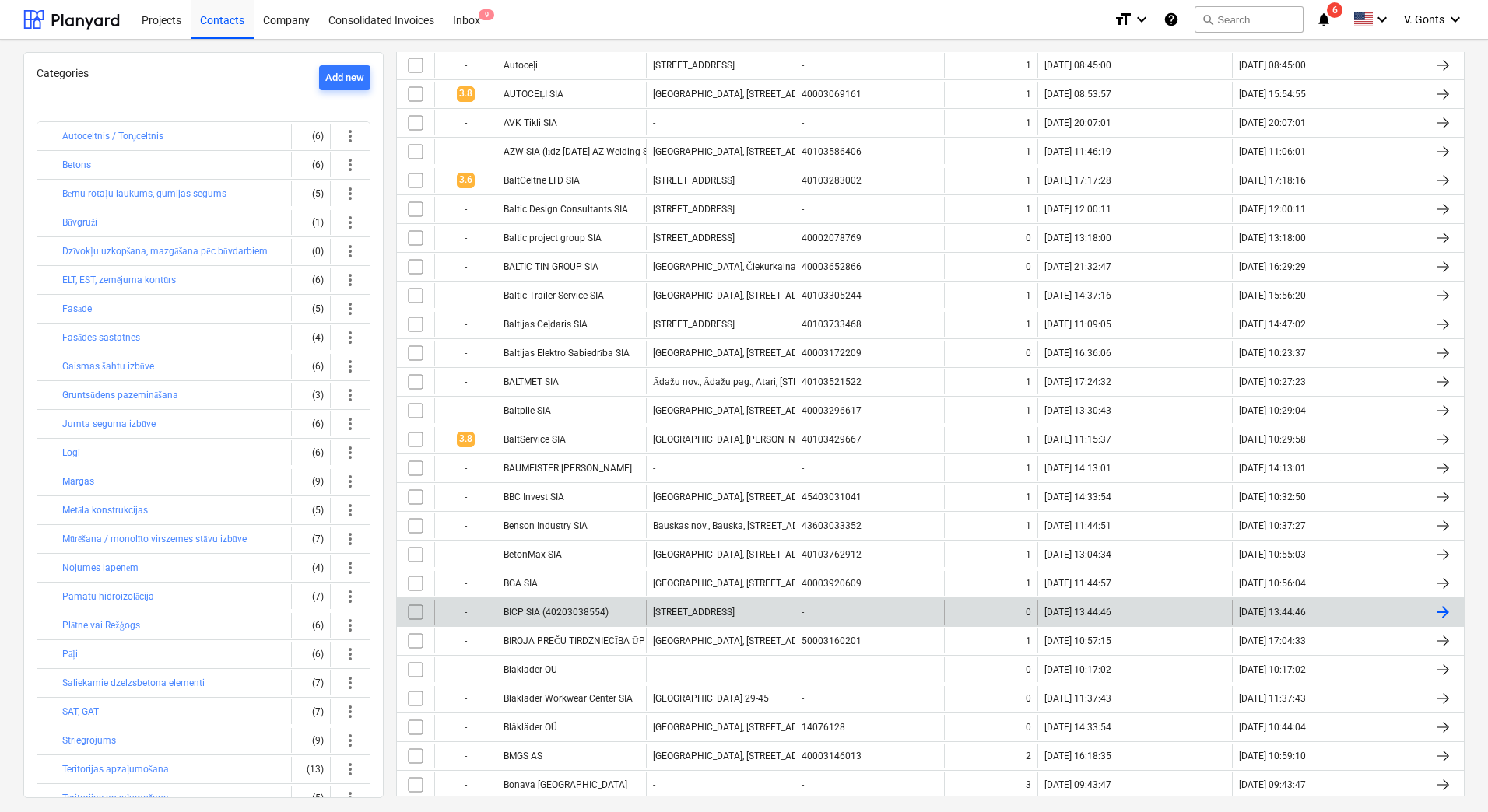
click at [839, 612] on div "-" at bounding box center [869, 612] width 149 height 25
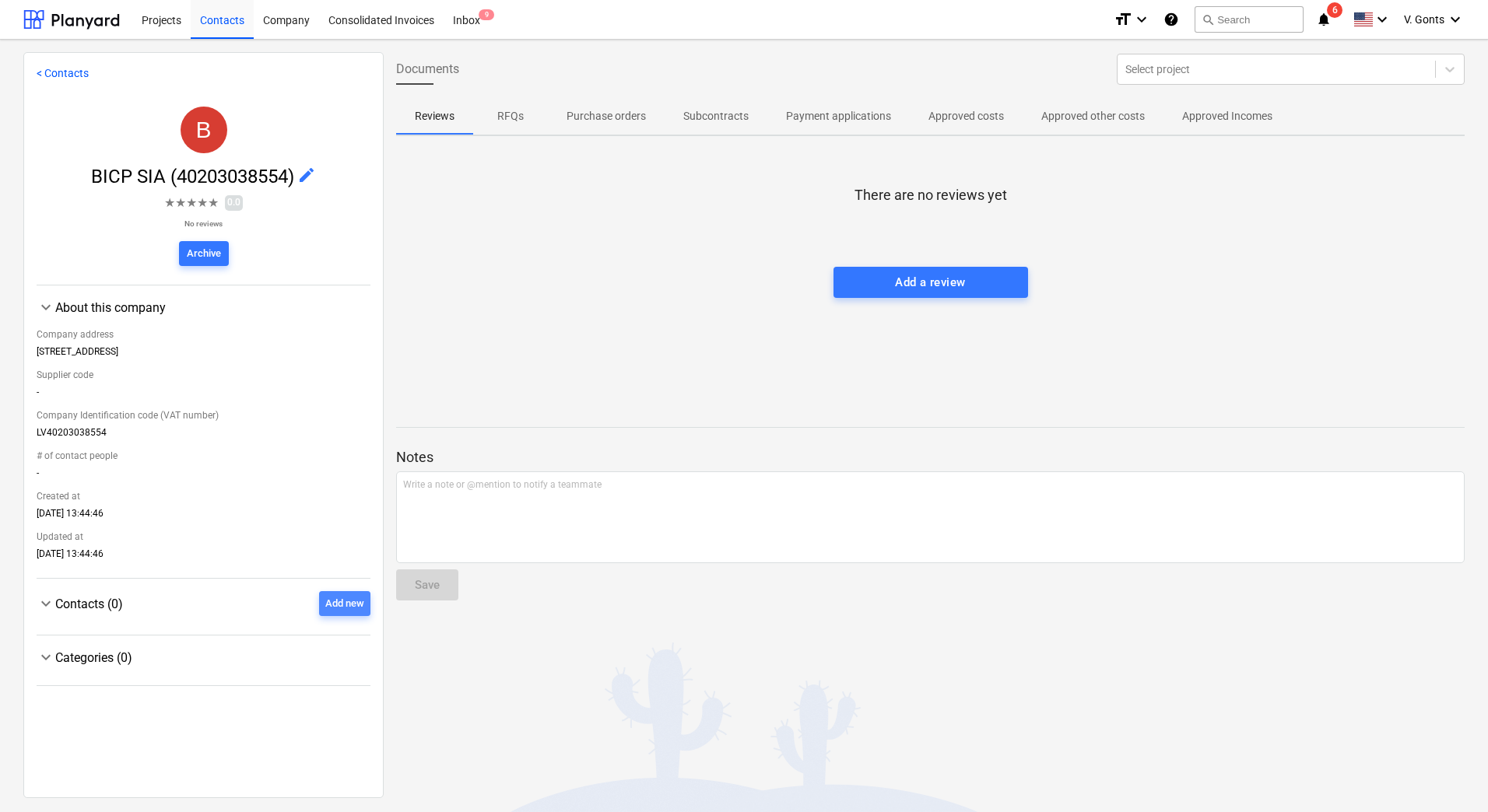
click at [351, 599] on div "Add new" at bounding box center [345, 603] width 39 height 18
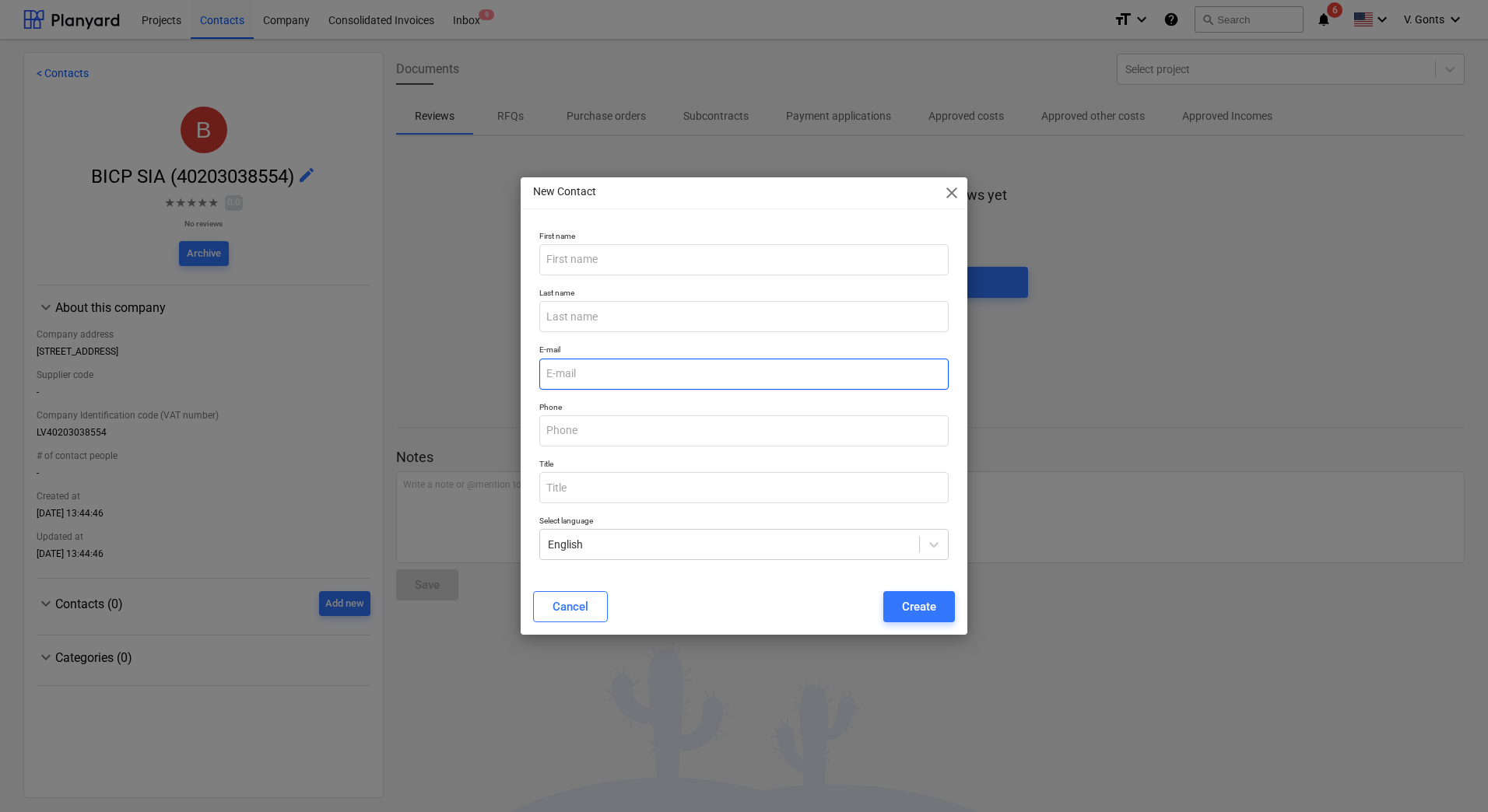
click at [630, 371] on input "email" at bounding box center [744, 374] width 409 height 31
paste input "Toms Matuzevics <matuzevics@bicp.lv>"
drag, startPoint x: 592, startPoint y: 373, endPoint x: 445, endPoint y: 375, distance: 147.0
click at [446, 375] on div "New Contact close First name Last name E-mail Toms Matuzevics <matuzevics@bicp.…" at bounding box center [744, 406] width 1488 height 812
type input "s <matuzevics@bicp.lv>"
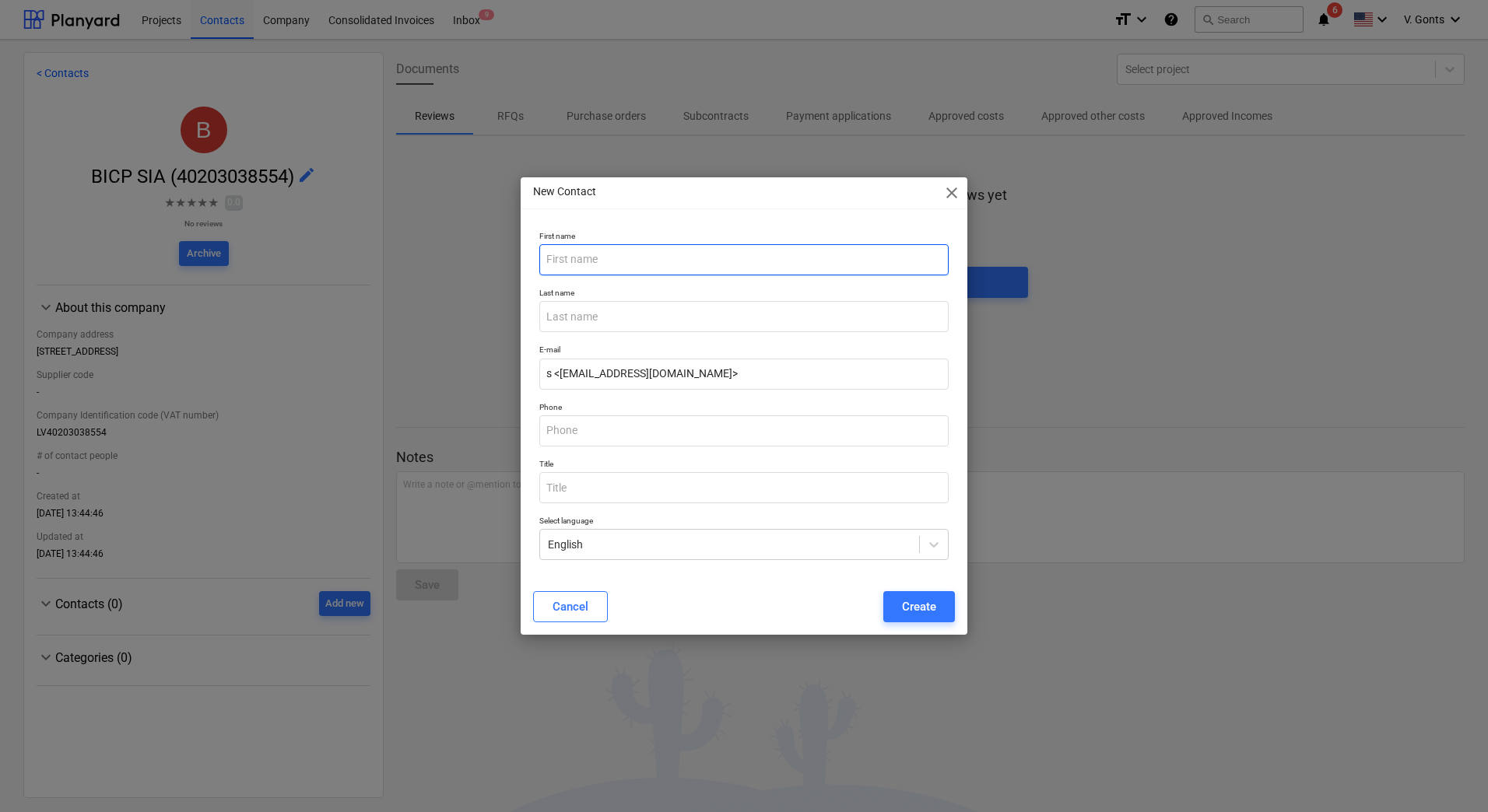
click at [576, 265] on input "text" at bounding box center [744, 259] width 409 height 31
paste input "Toms Matuzevic"
drag, startPoint x: 600, startPoint y: 256, endPoint x: 579, endPoint y: 257, distance: 21.0
click at [579, 257] on input "Toms Matuzevic" at bounding box center [744, 259] width 409 height 31
type input "Toms"
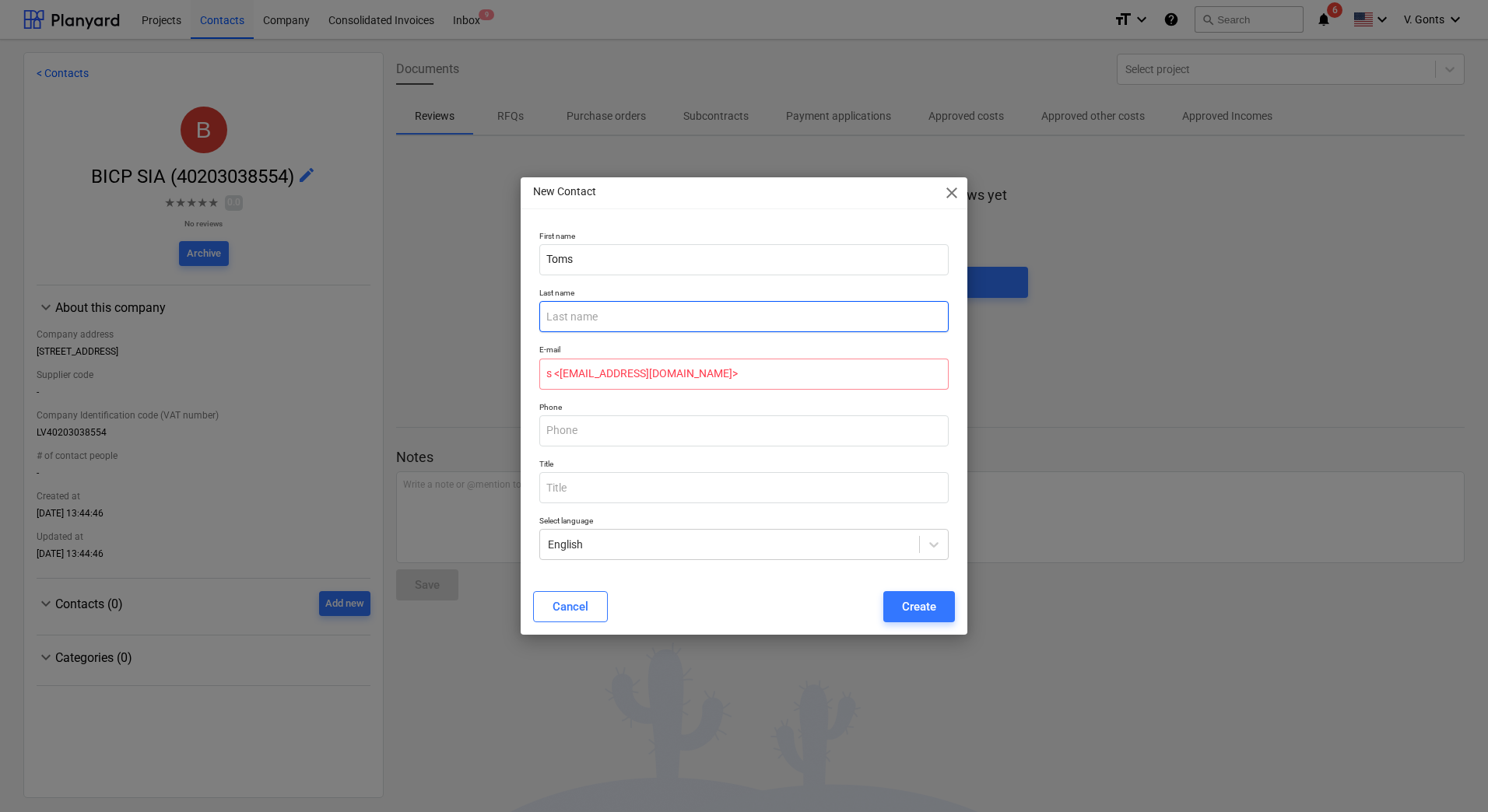
click at [575, 314] on input "text" at bounding box center [744, 316] width 409 height 31
paste input "Matuzevic"
type input "Matuzevic"
click at [688, 379] on input "s <matuzevics@bicp.lv>" at bounding box center [744, 374] width 409 height 31
click at [560, 371] on input "s <matuzevics@bicp.lv" at bounding box center [744, 374] width 409 height 31
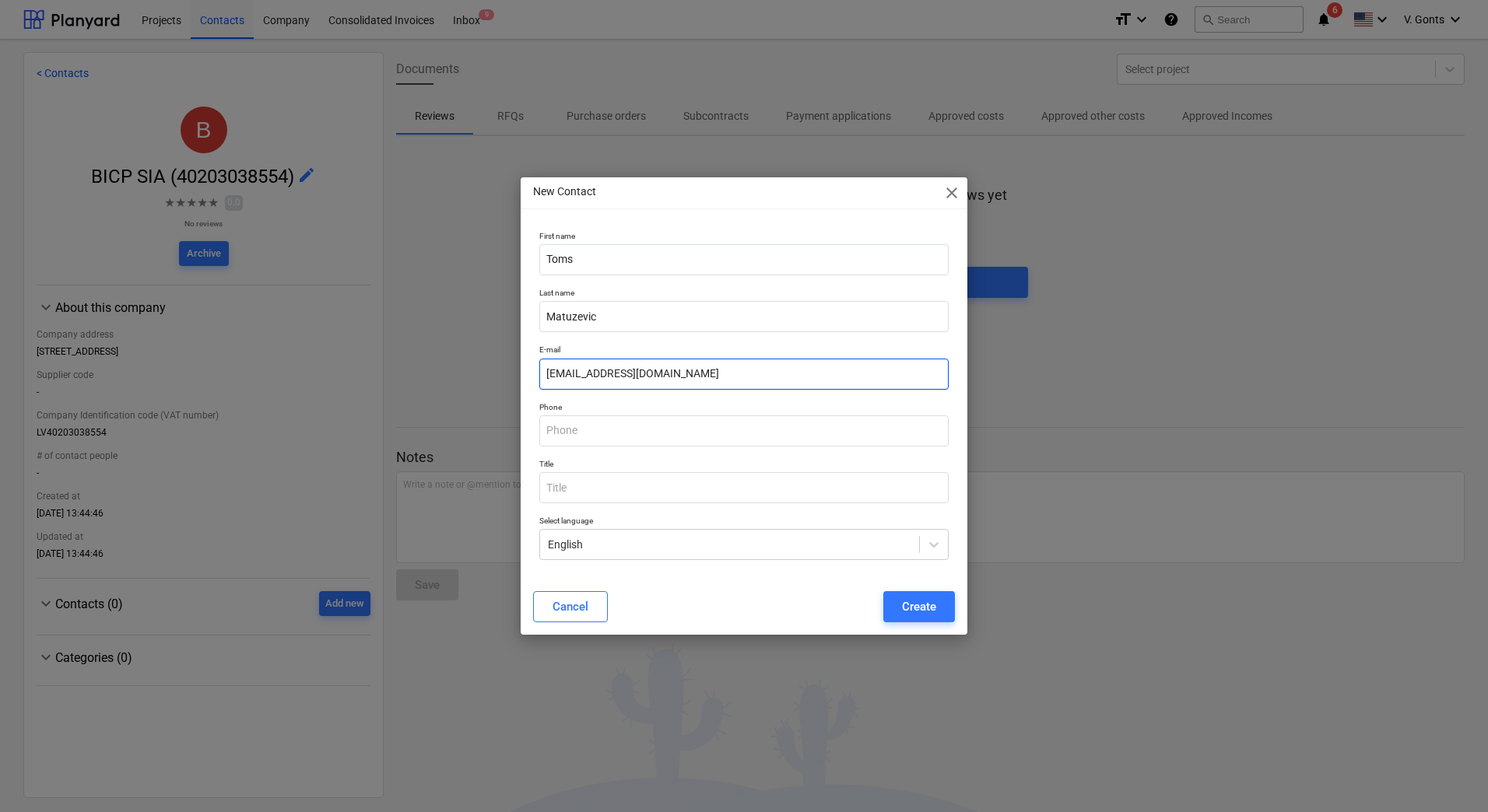
type input "matuzevics@bicp.lv"
click at [594, 441] on input "text" at bounding box center [744, 431] width 409 height 31
paste input "+371 28338074"
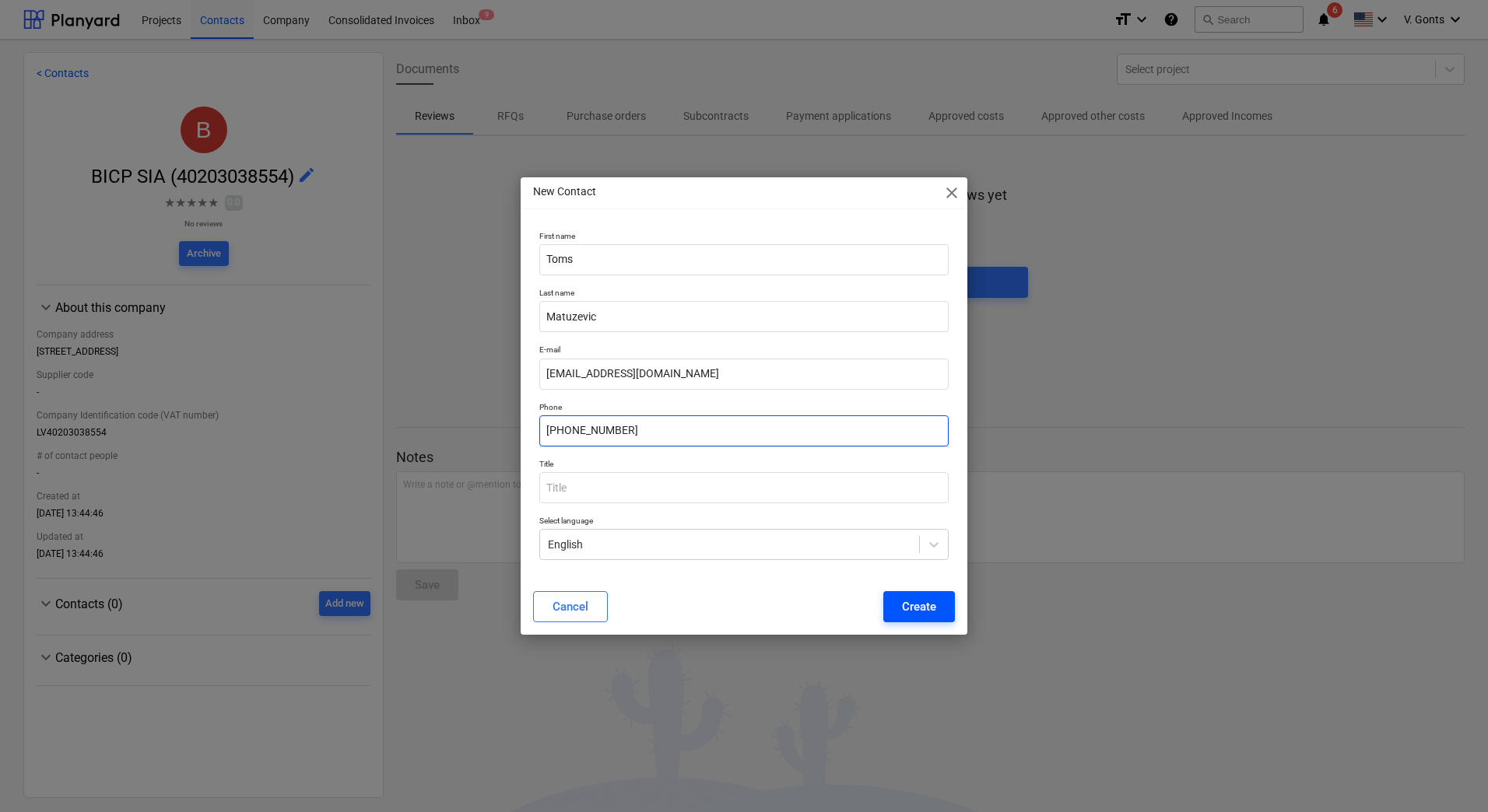
type input "+371 28338074"
click at [929, 605] on div "Create" at bounding box center [919, 607] width 35 height 21
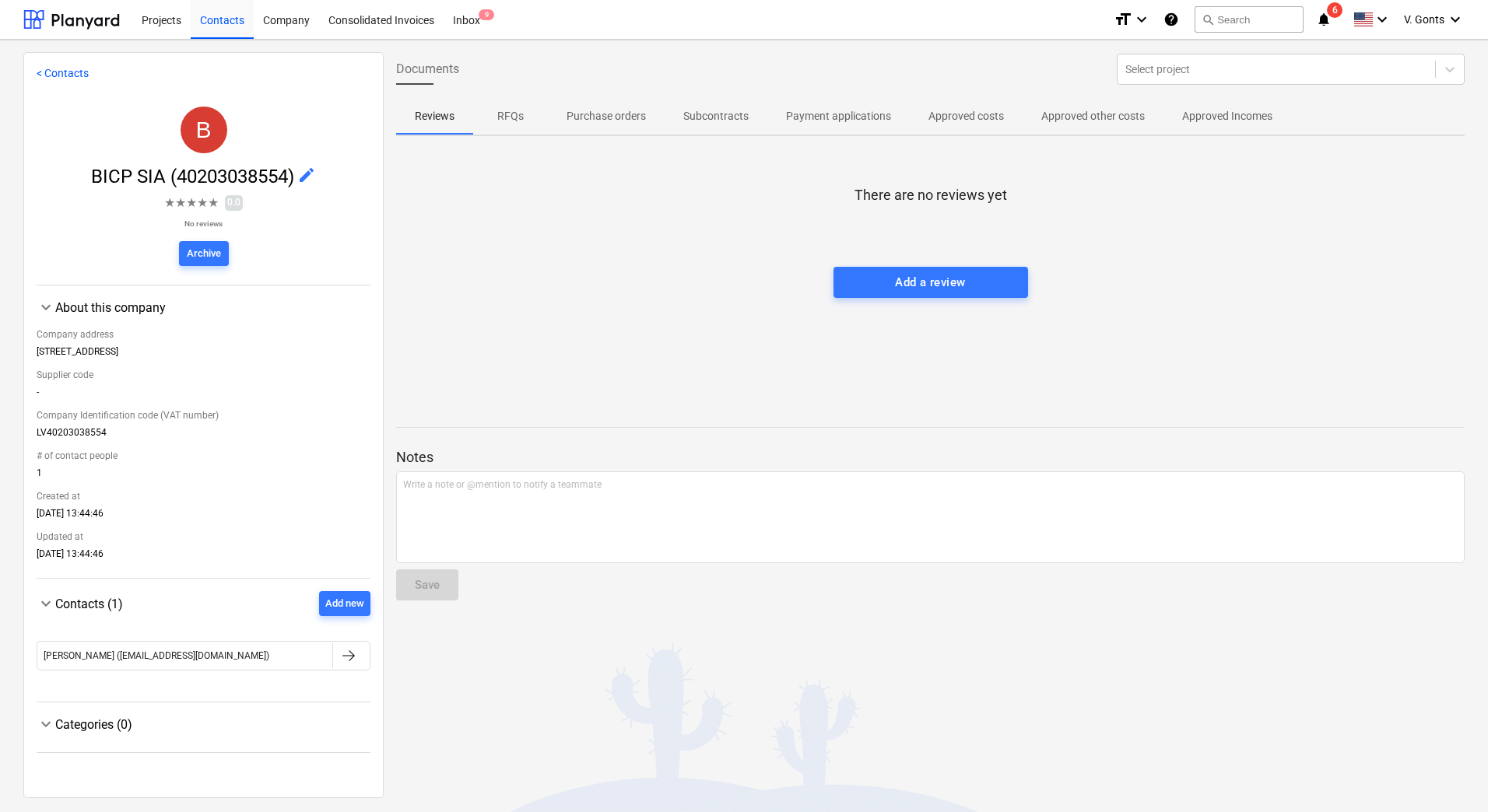
click at [67, 64] on div "< Contacts B BICP SIA (40203038554) edit ★ ★ ★ ★ ★ 0.0 No reviews Archive keybo…" at bounding box center [203, 425] width 361 height 746
click at [64, 79] on link "< Contacts" at bounding box center [63, 72] width 52 height 12
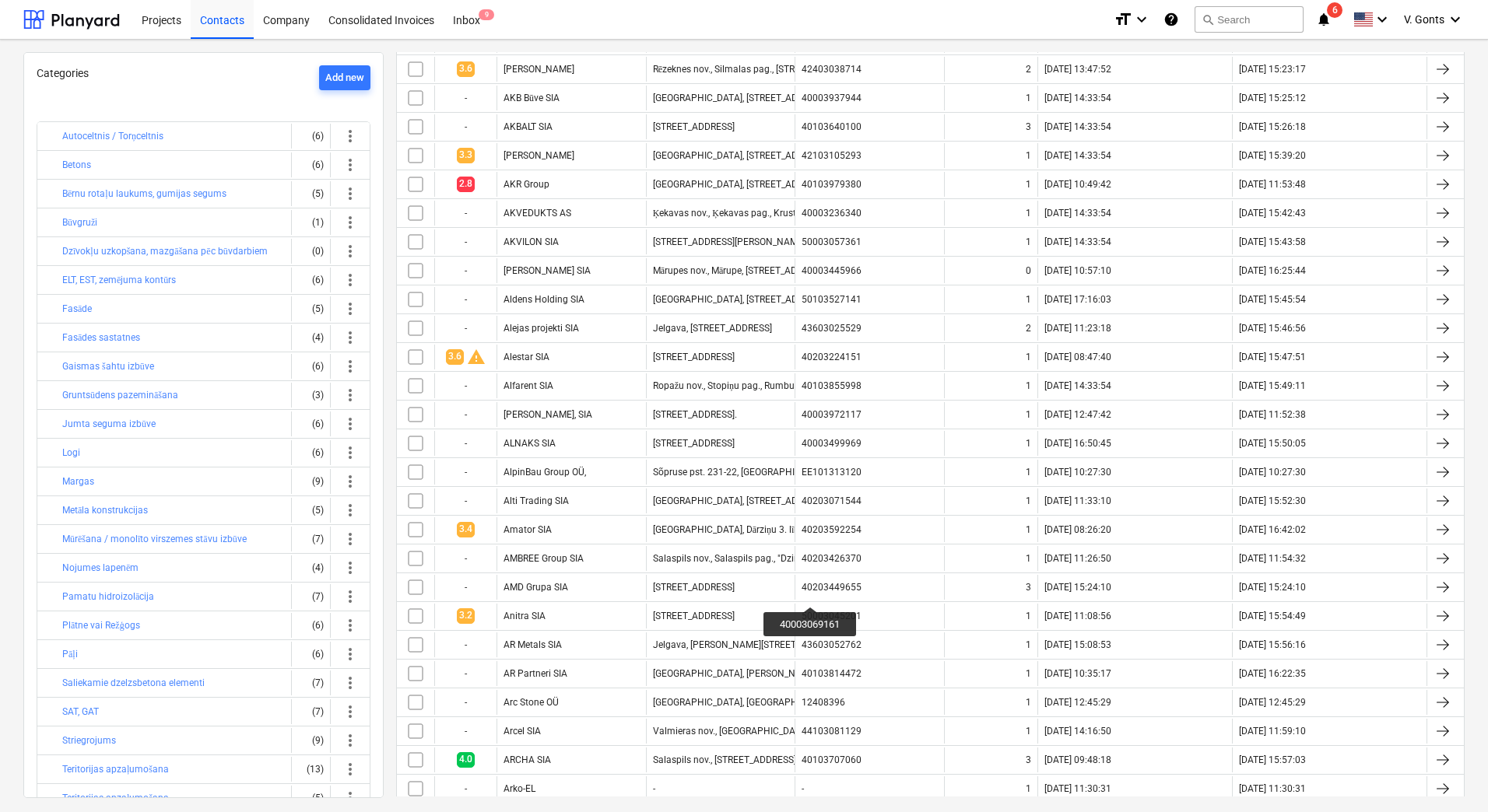
scroll to position [1322, 0]
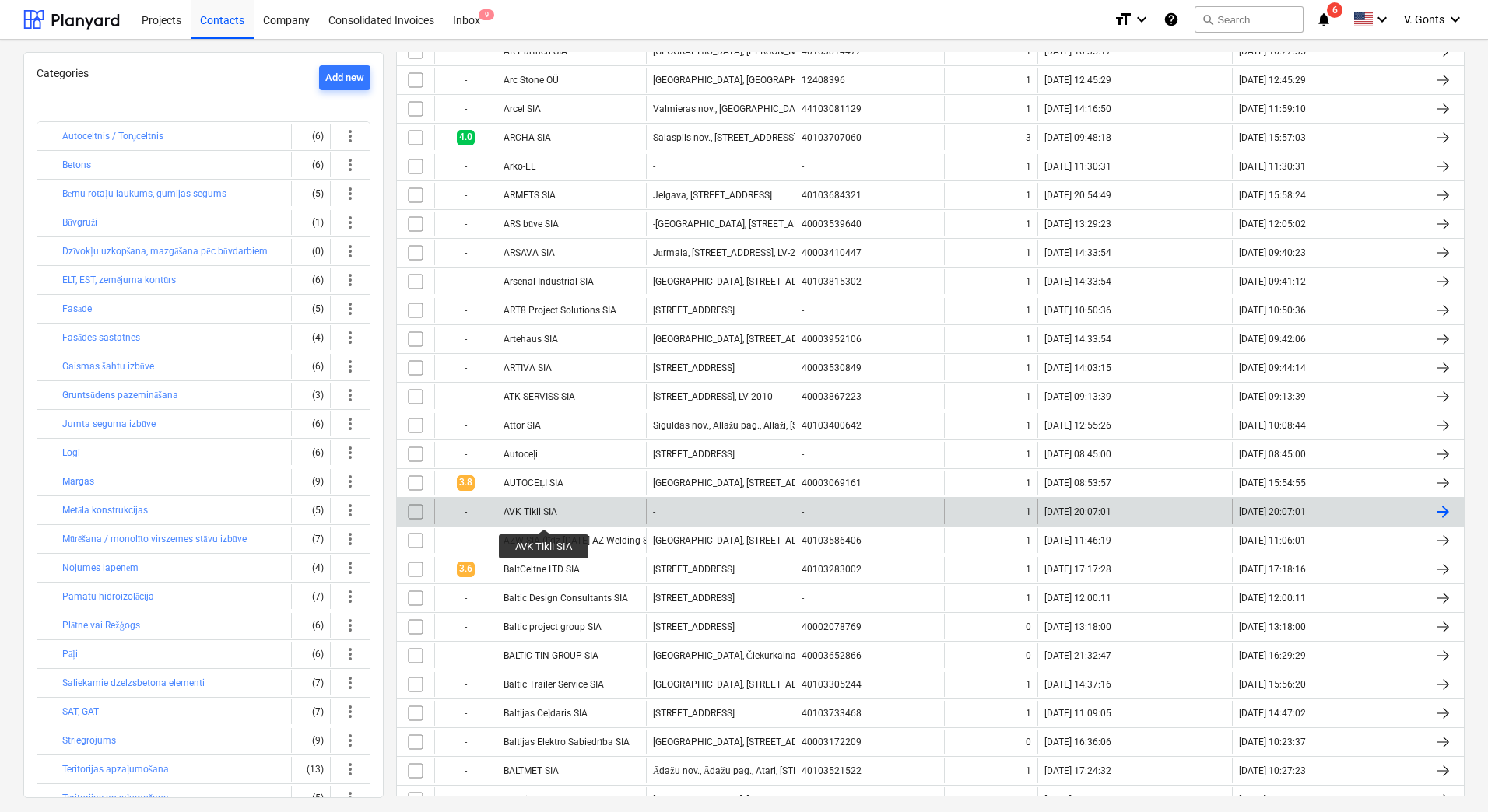
click at [545, 515] on div "AVK Tikli SIA" at bounding box center [529, 512] width 53 height 11
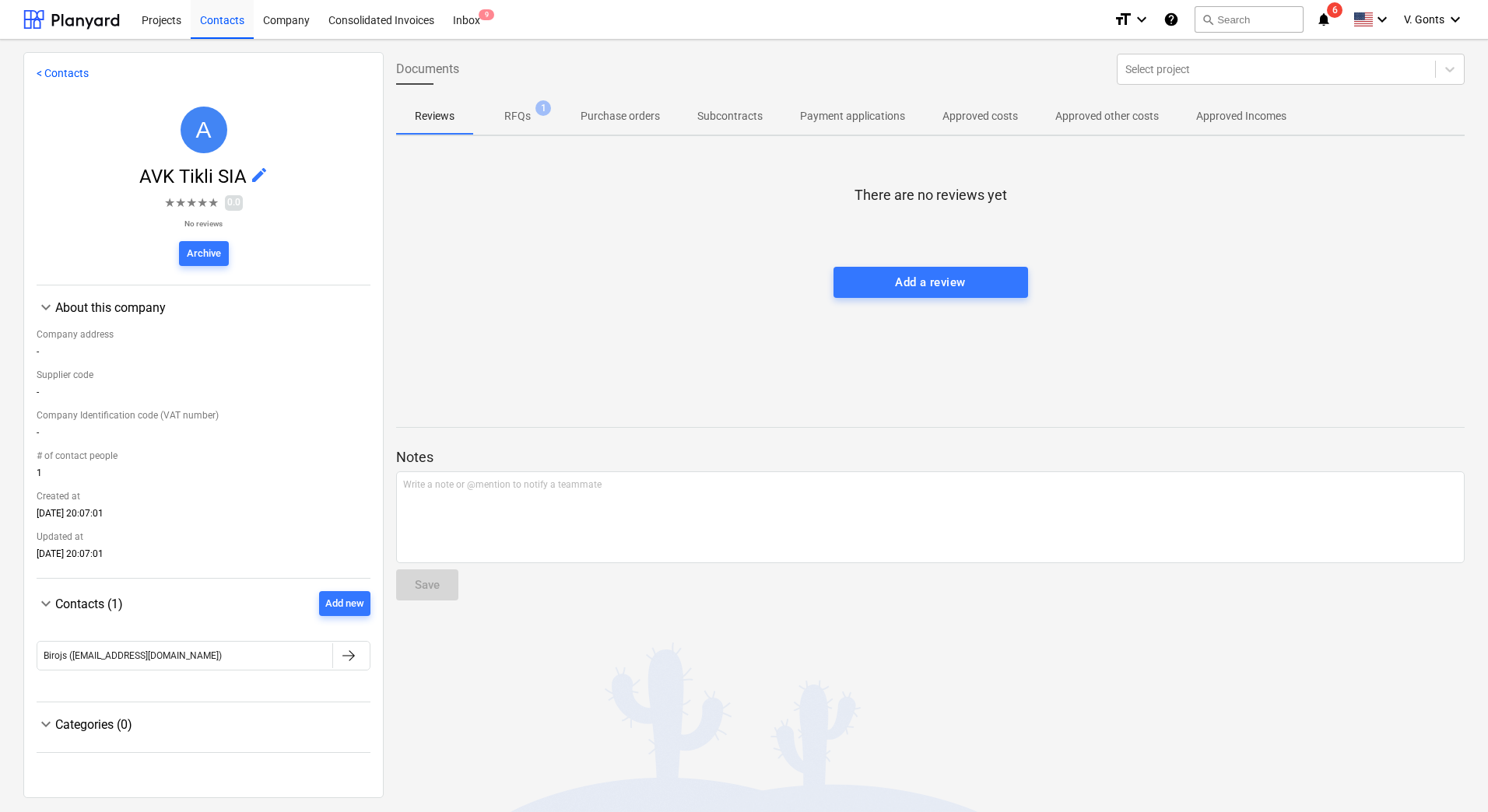
click at [516, 117] on p "RFQs" at bounding box center [517, 115] width 26 height 16
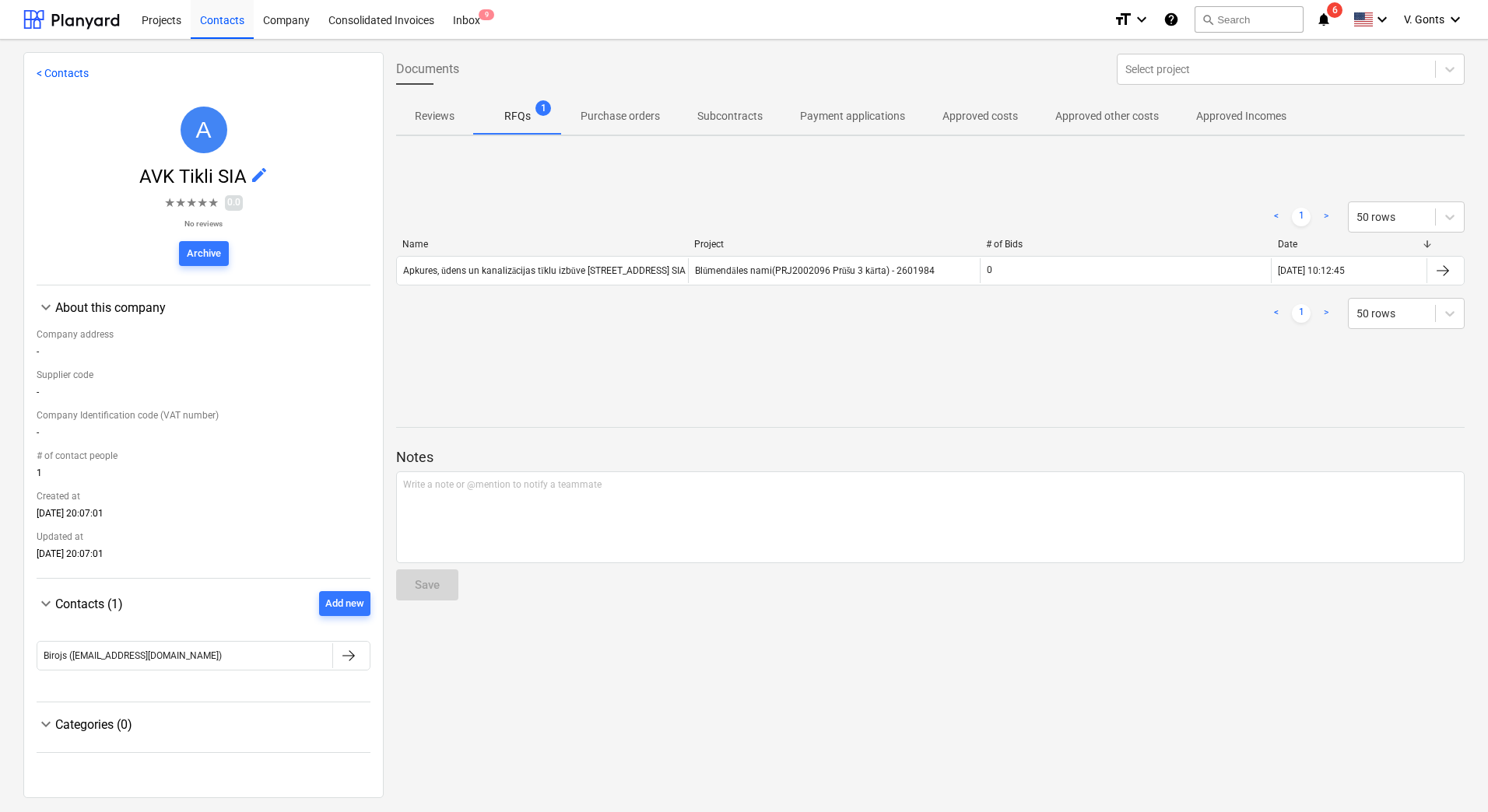
click at [44, 73] on link "< Contacts" at bounding box center [63, 72] width 52 height 12
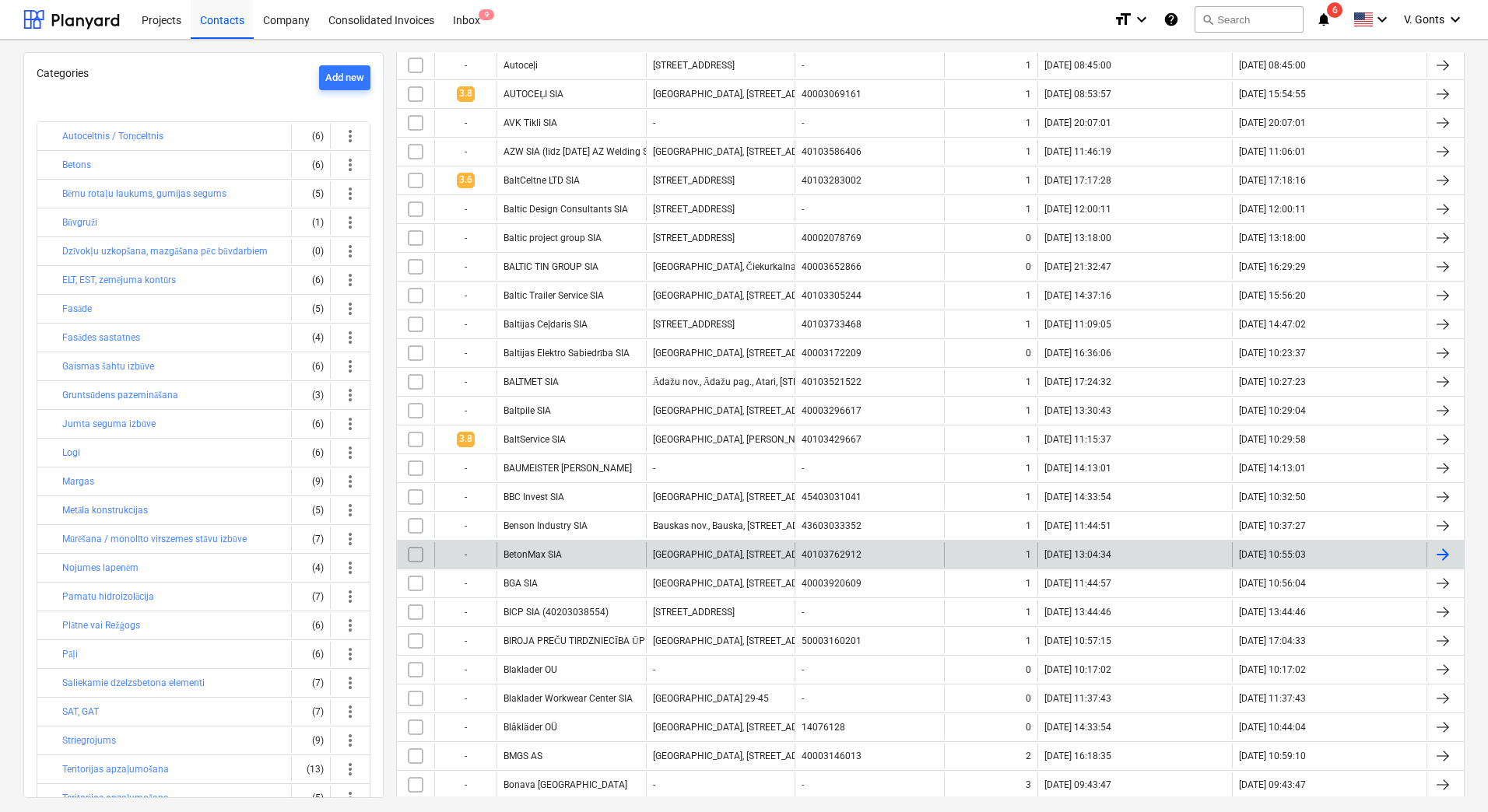
scroll to position [1867, 0]
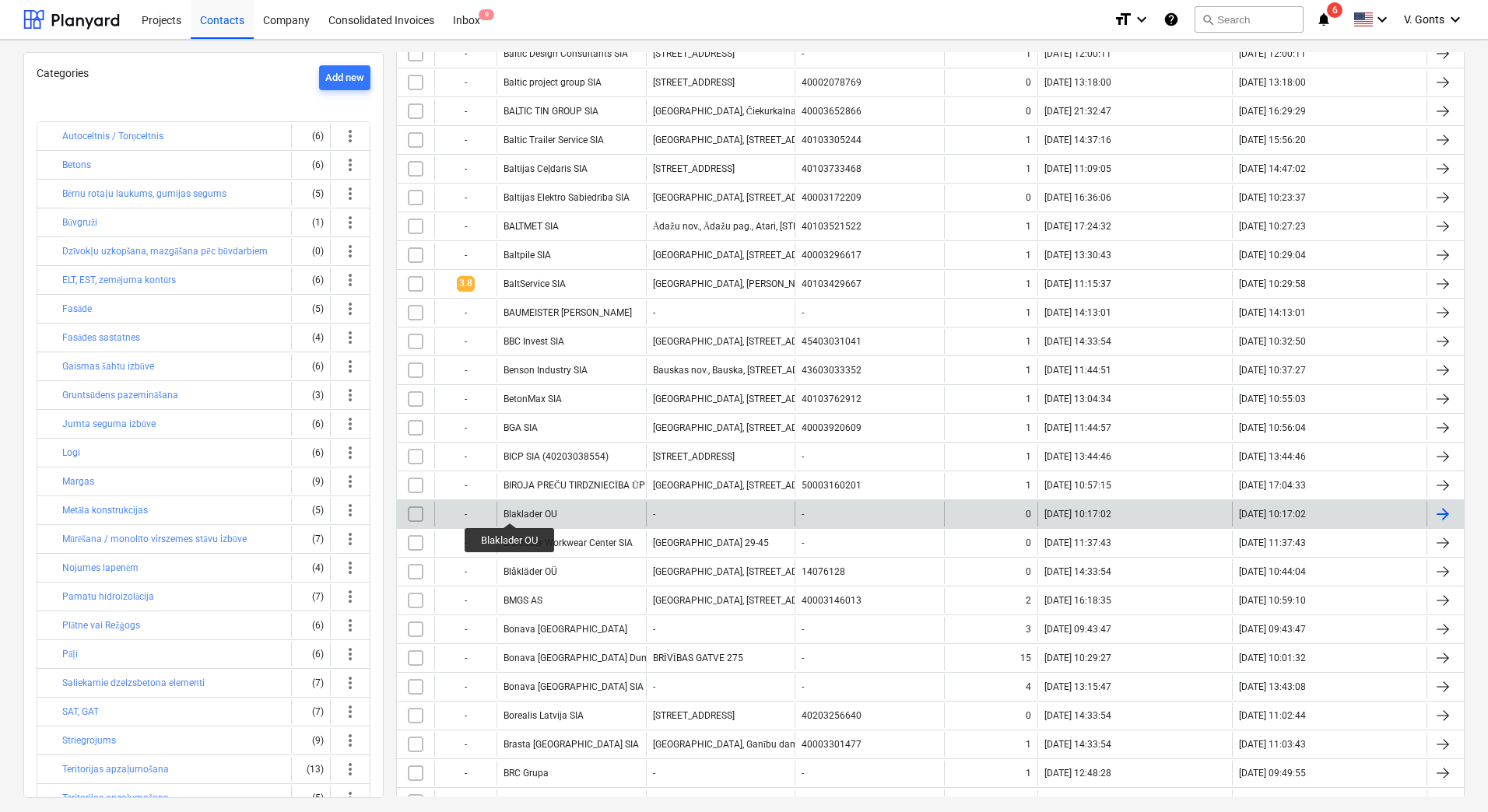
click at [540, 508] on div "Blaklader OU" at bounding box center [571, 514] width 149 height 25
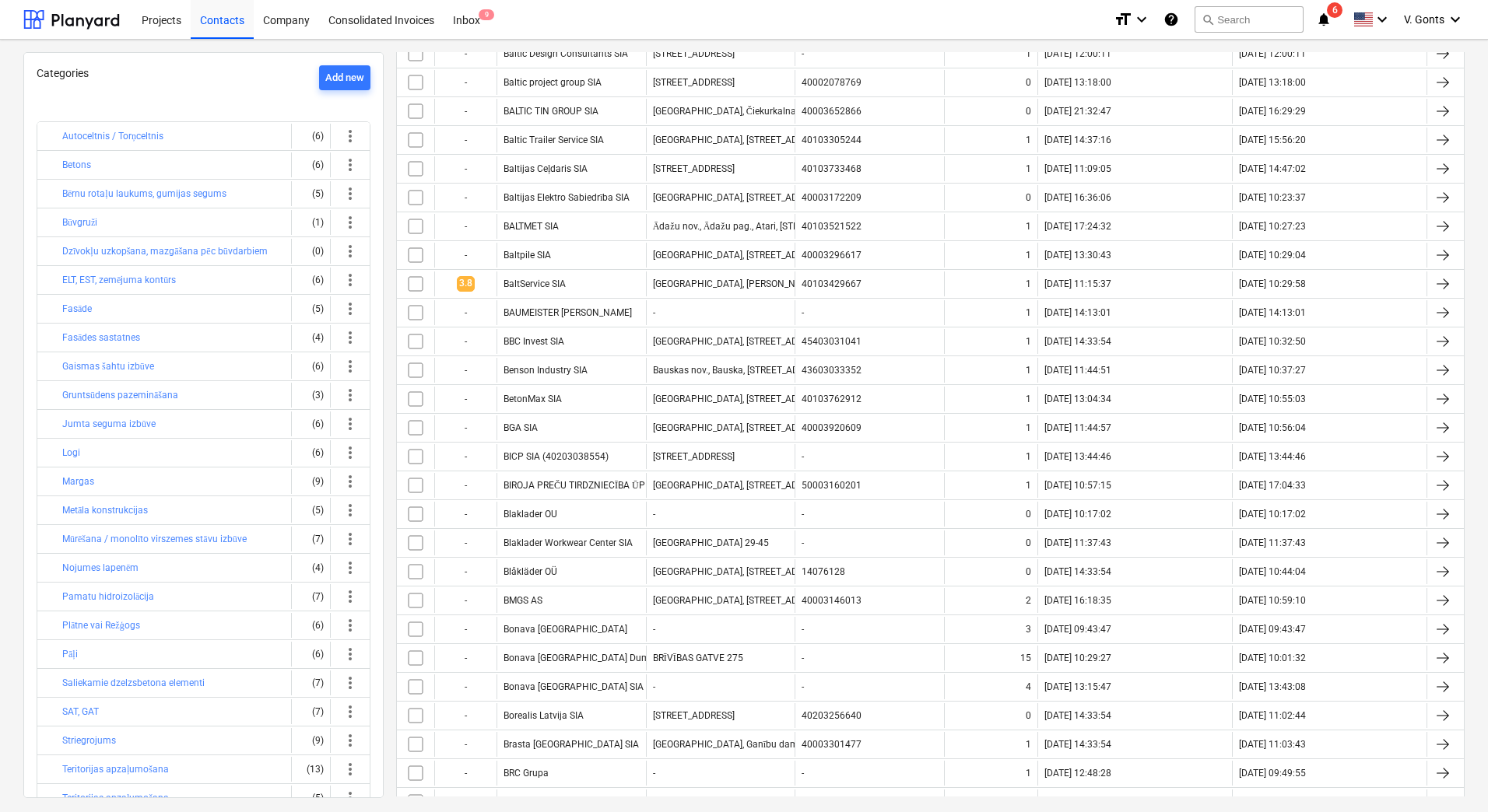
scroll to position [2422, 0]
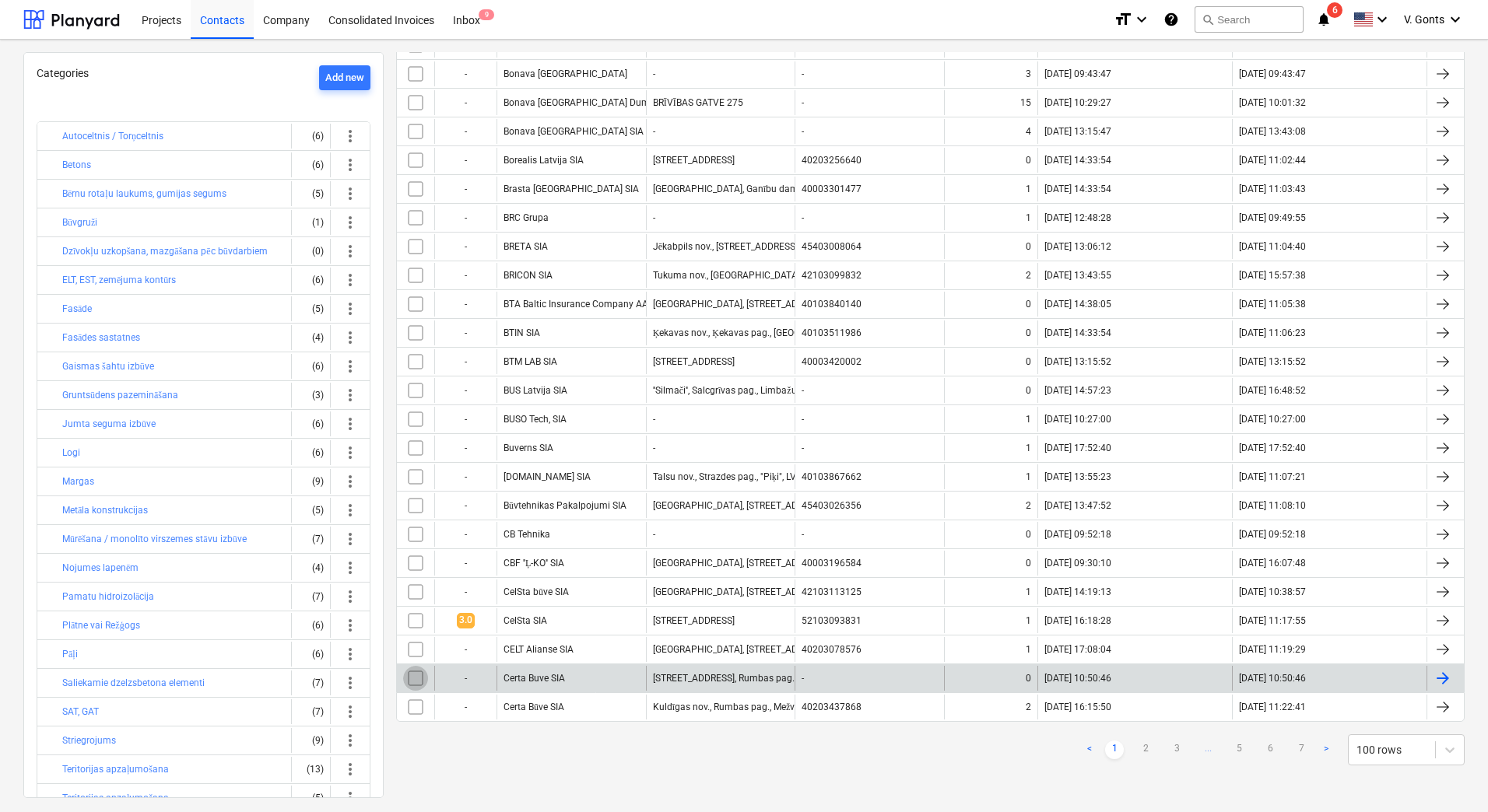
click at [419, 677] on input "checkbox" at bounding box center [415, 678] width 25 height 25
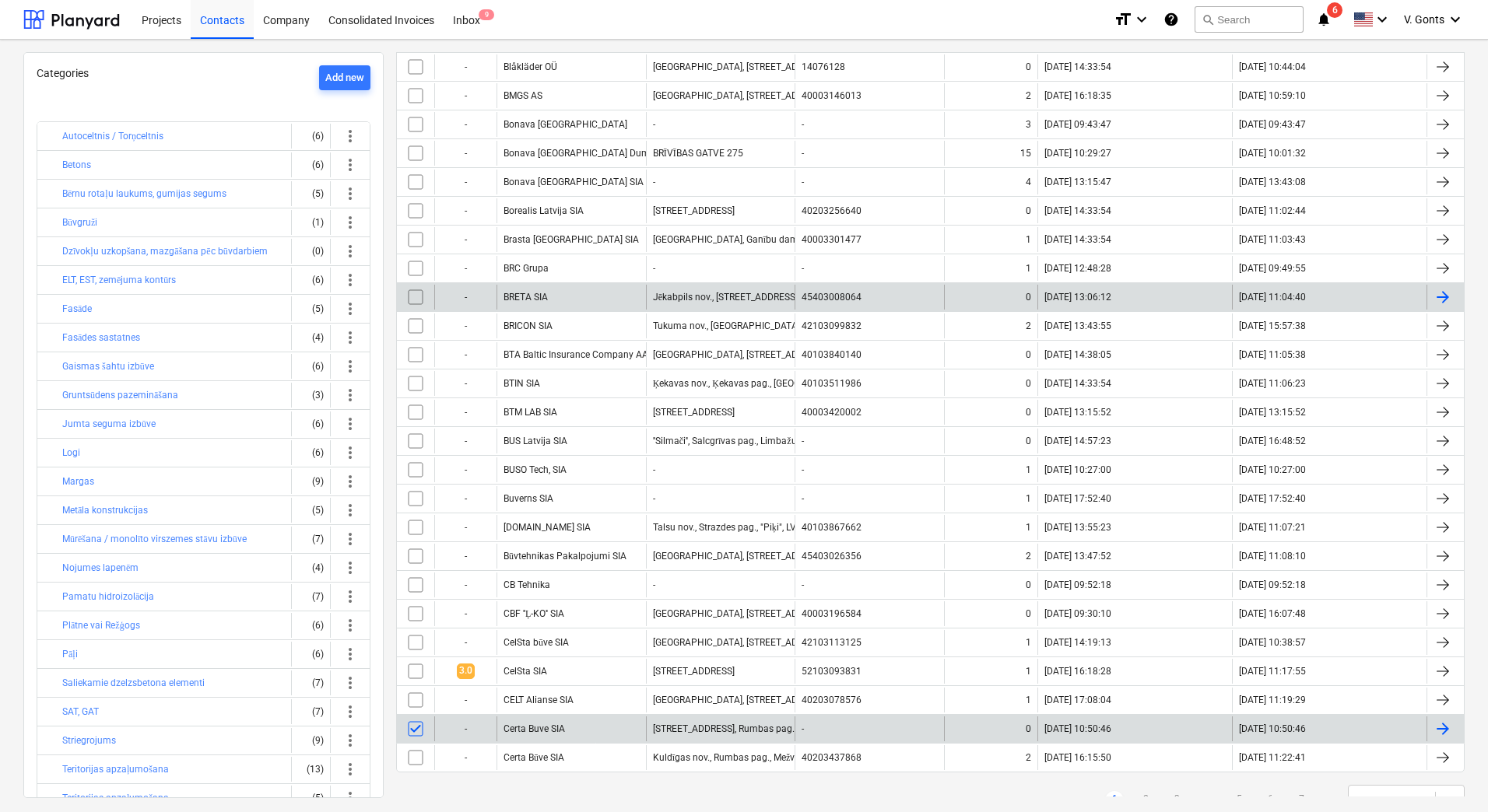
scroll to position [2344, 0]
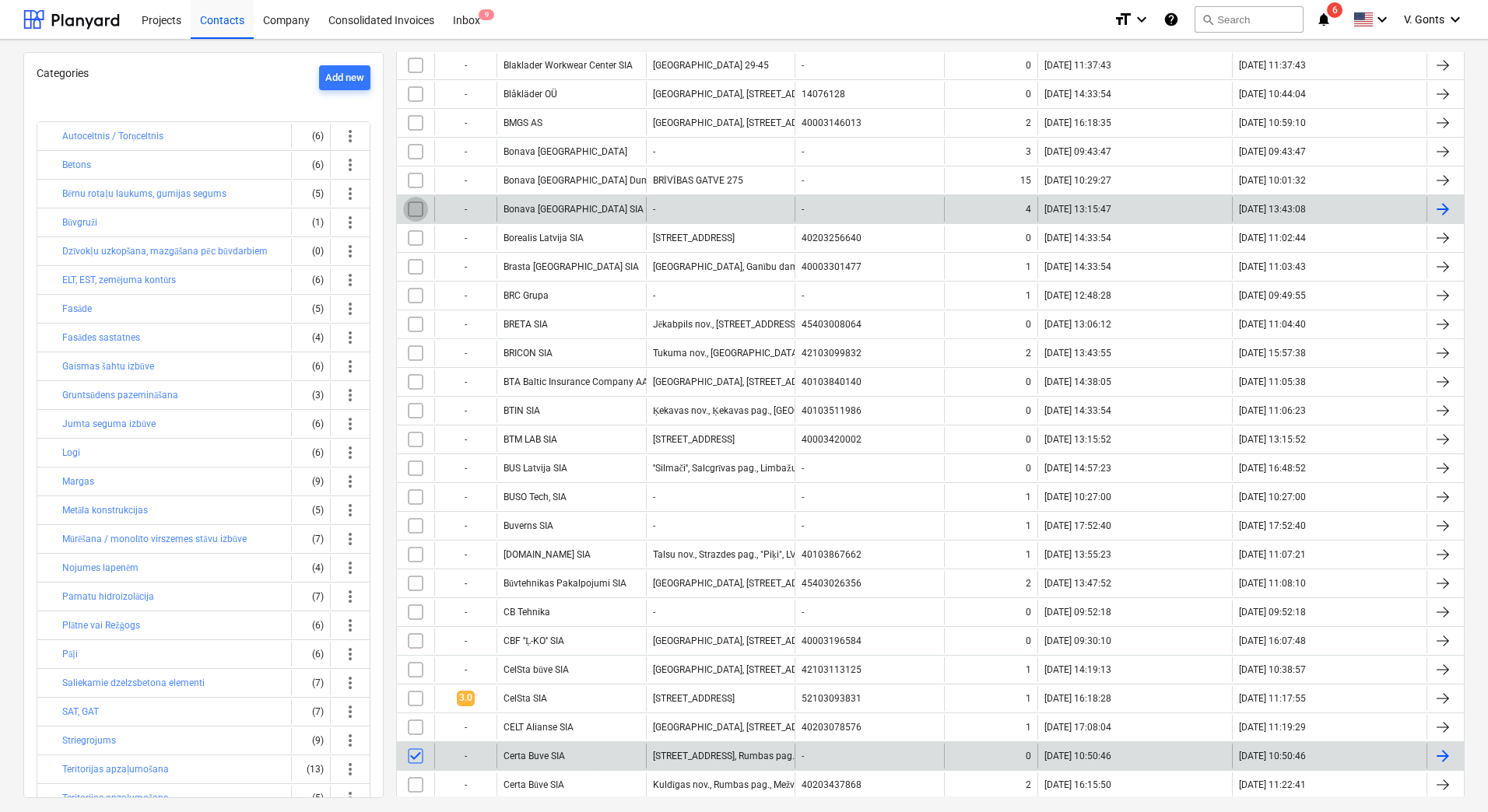
click at [410, 209] on input "checkbox" at bounding box center [415, 209] width 25 height 25
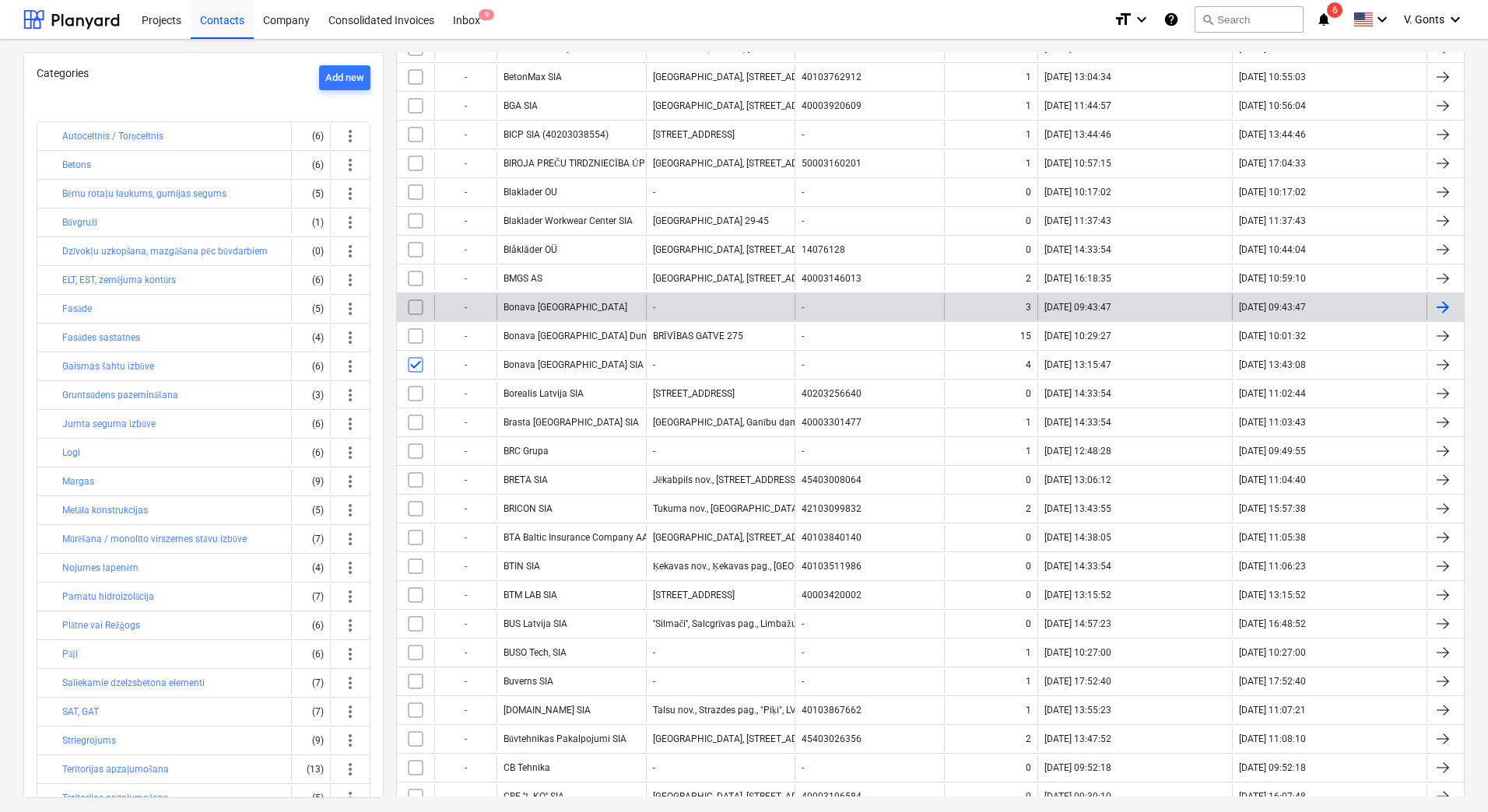
click at [416, 305] on input "checkbox" at bounding box center [415, 307] width 25 height 25
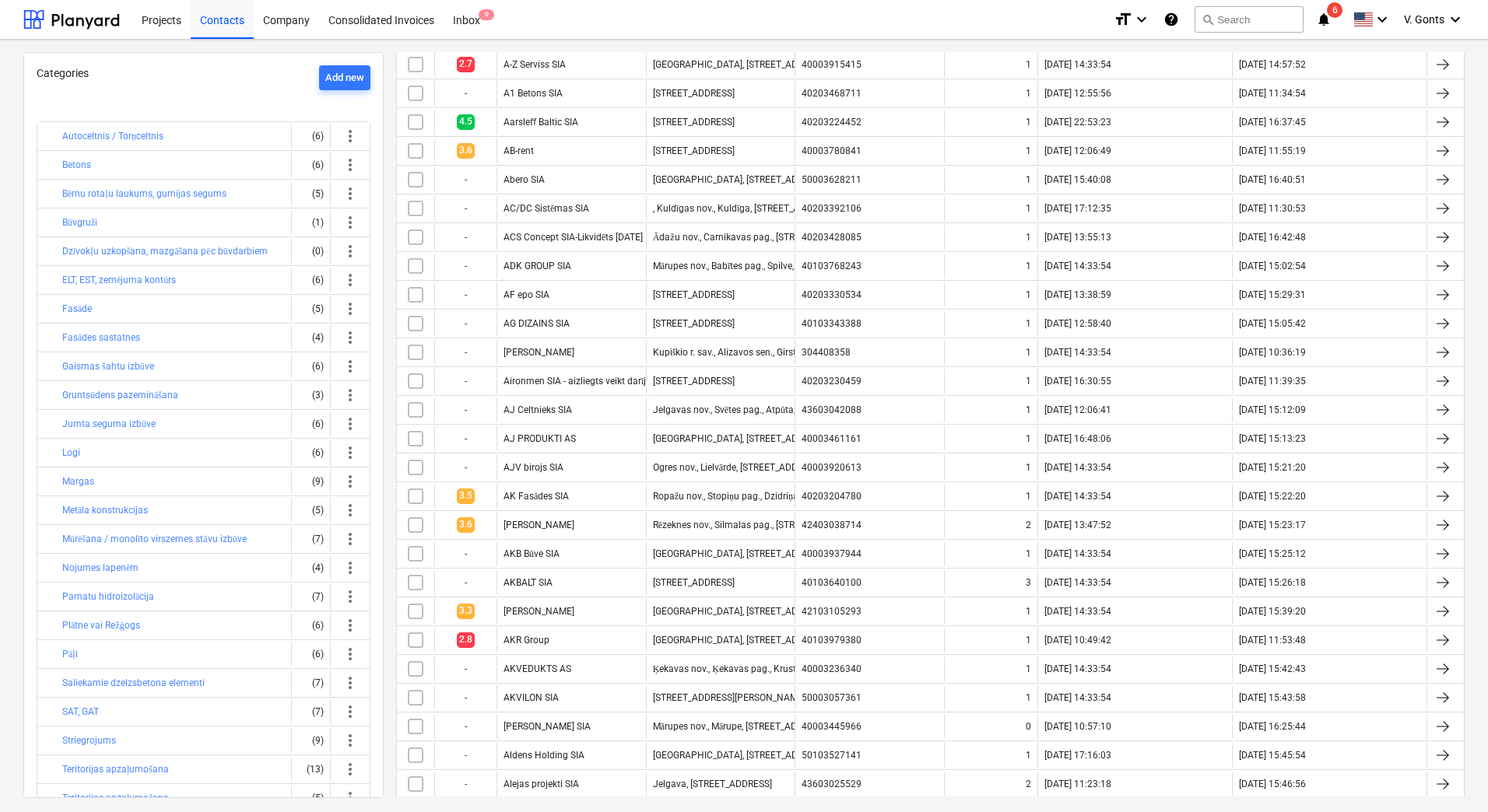
scroll to position [0, 0]
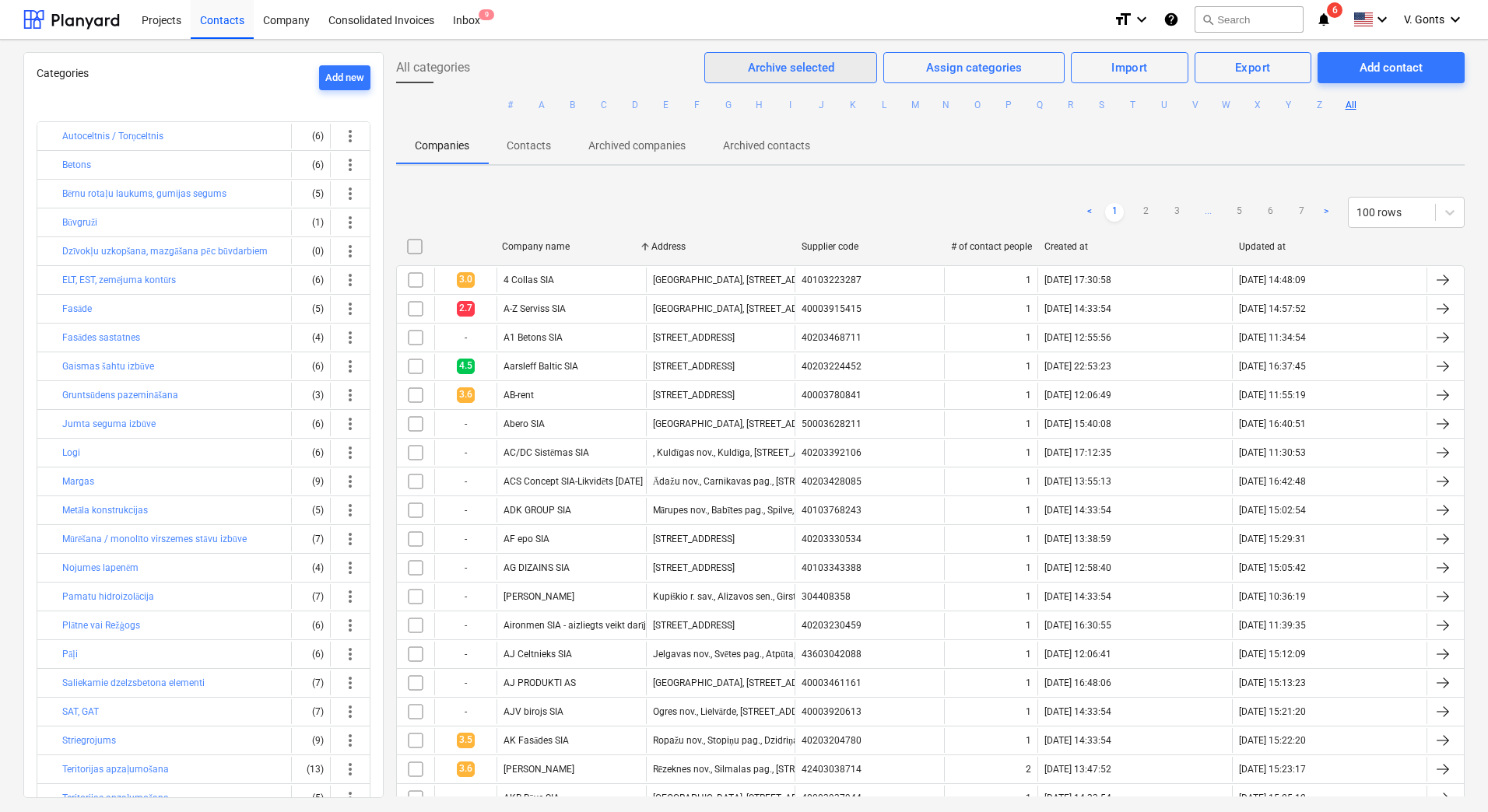
click at [751, 67] on div "Archive selected" at bounding box center [791, 67] width 86 height 21
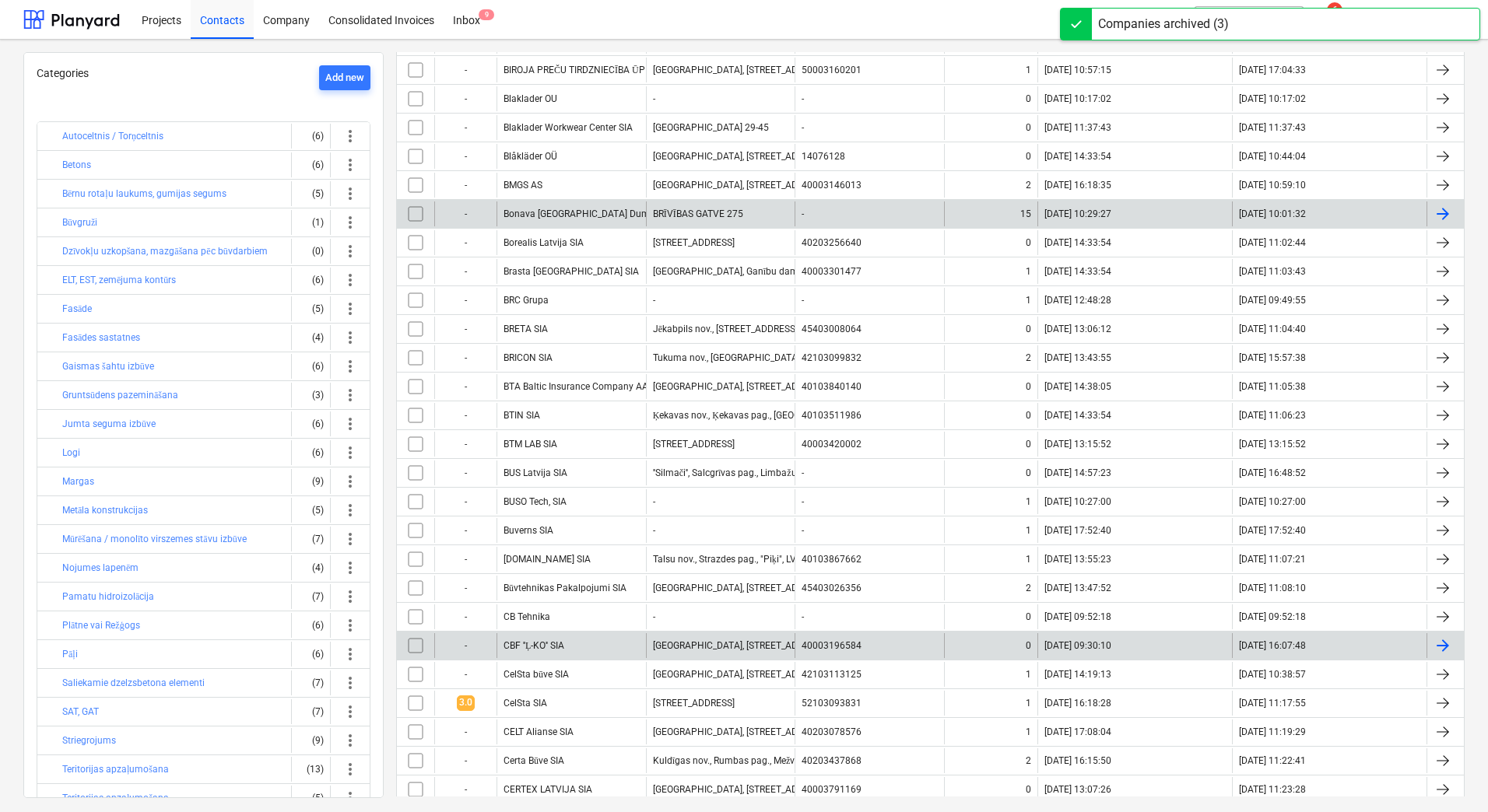
scroll to position [2422, 0]
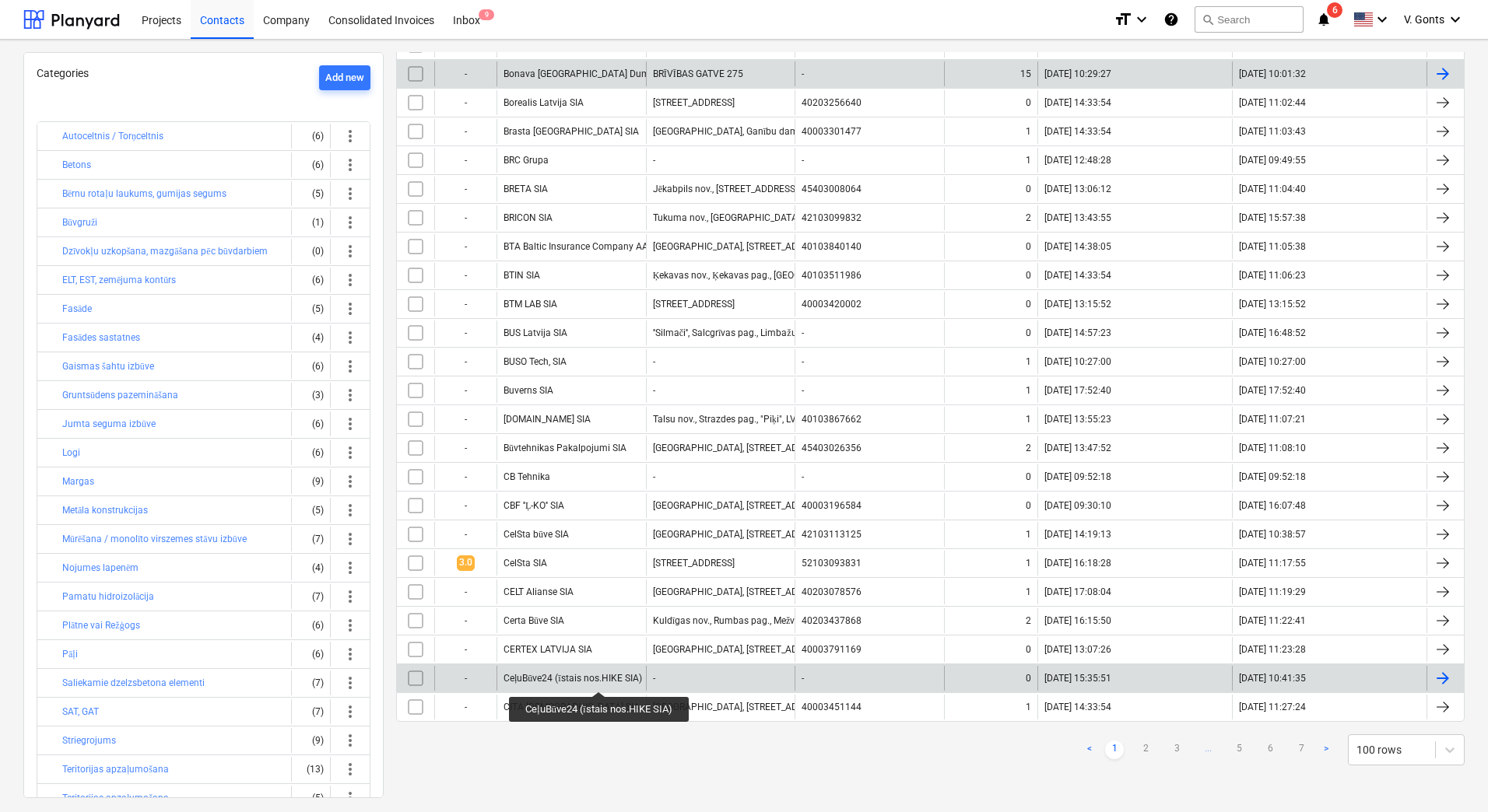
click at [601, 672] on div "CeļuBūve24 (īstais nos.HIKE SIA)" at bounding box center [573, 678] width 139 height 11
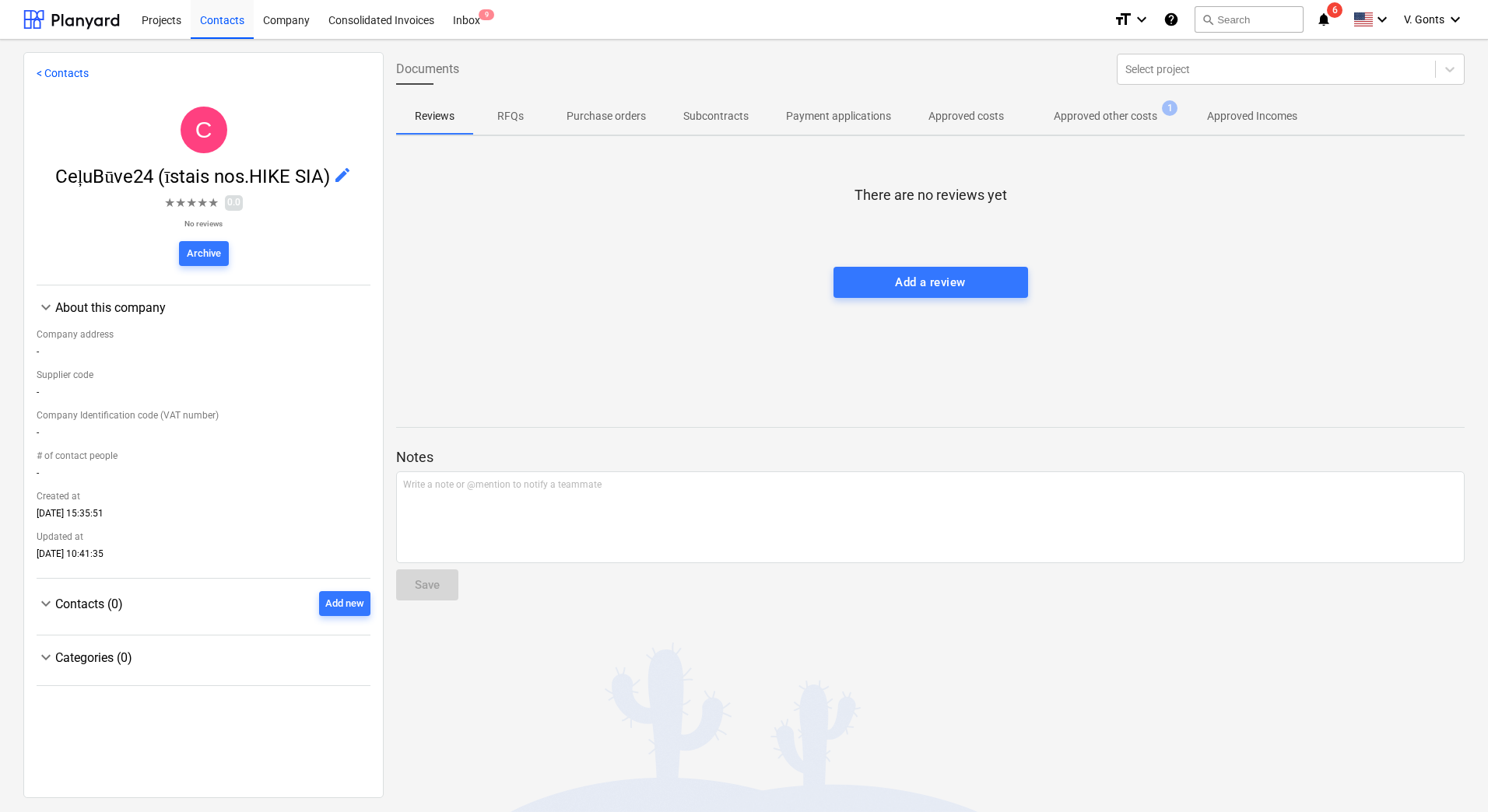
click at [1099, 112] on p "Approved other costs" at bounding box center [1106, 115] width 103 height 16
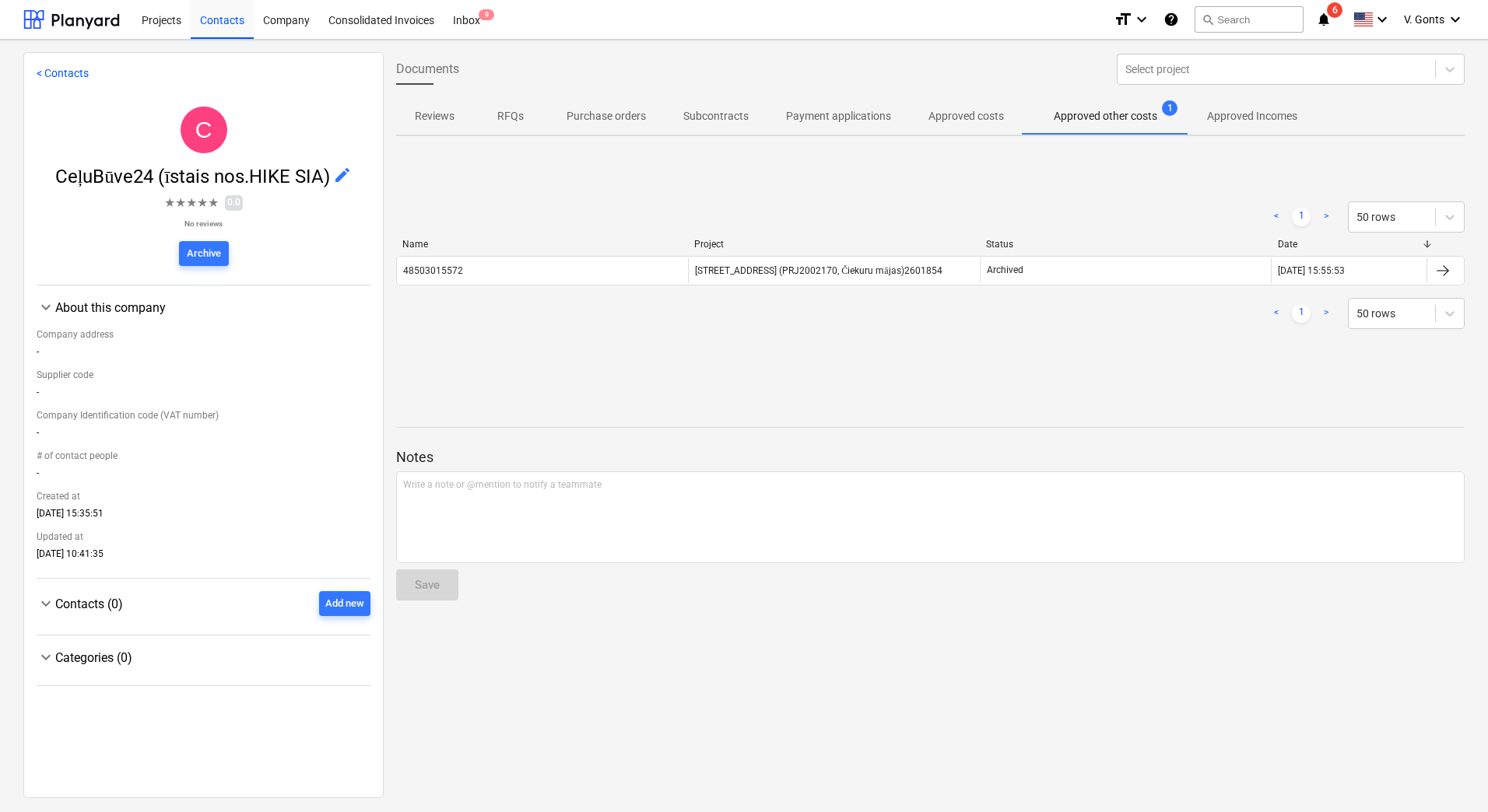
click at [59, 67] on link "< Contacts" at bounding box center [63, 72] width 52 height 12
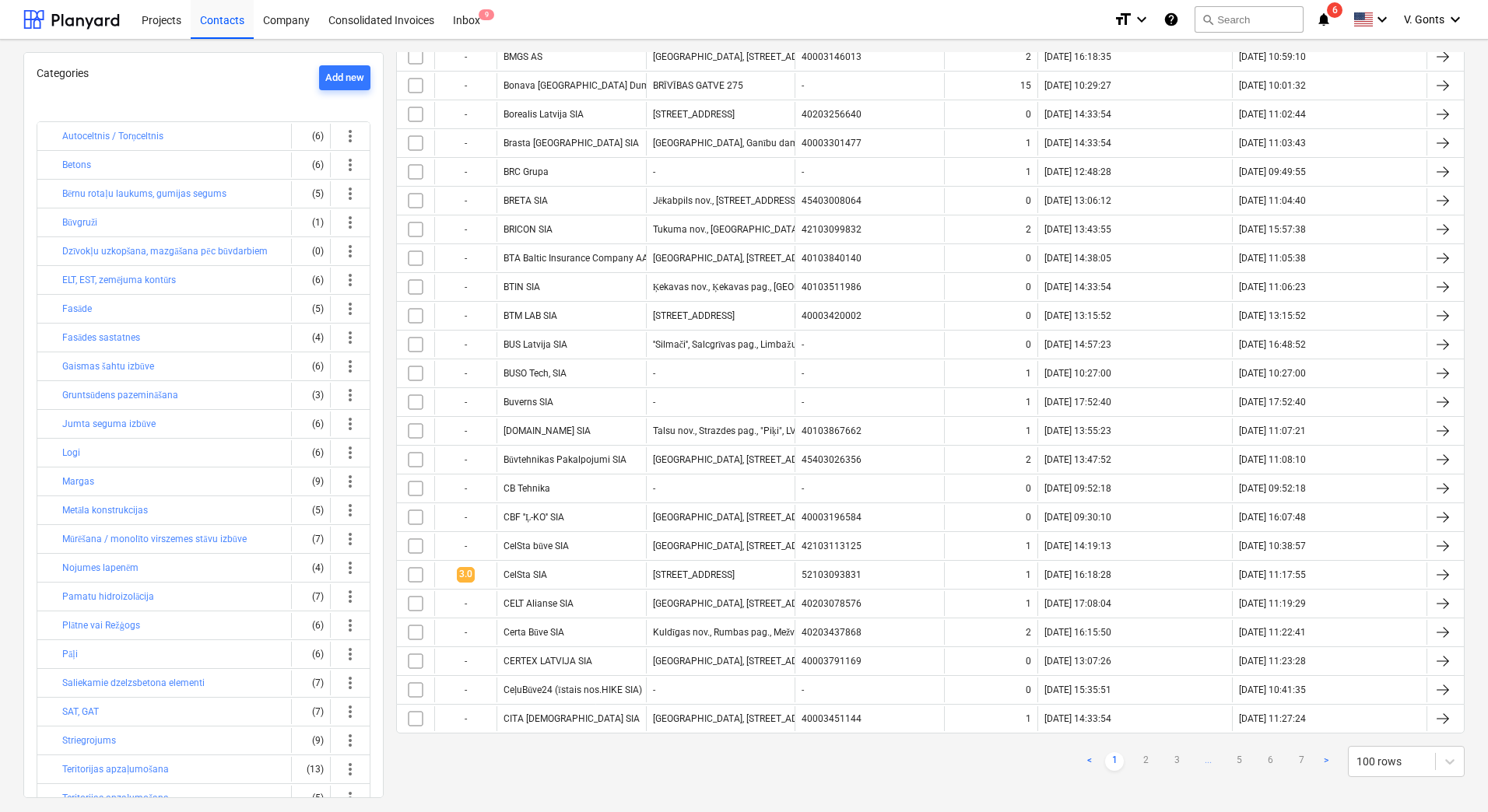
scroll to position [2422, 0]
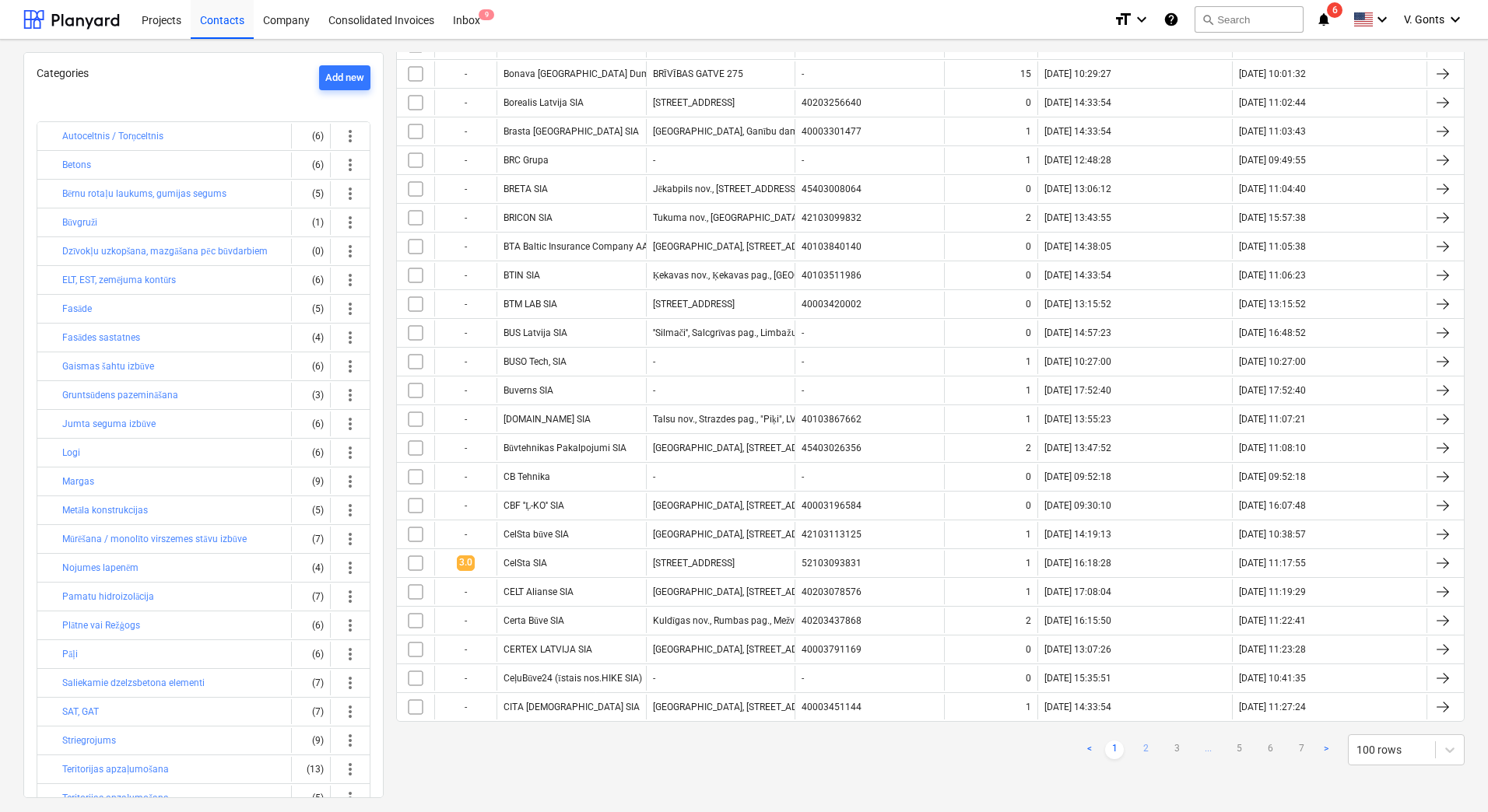
click at [1140, 746] on link "2" at bounding box center [1146, 750] width 19 height 19
checkbox input "false"
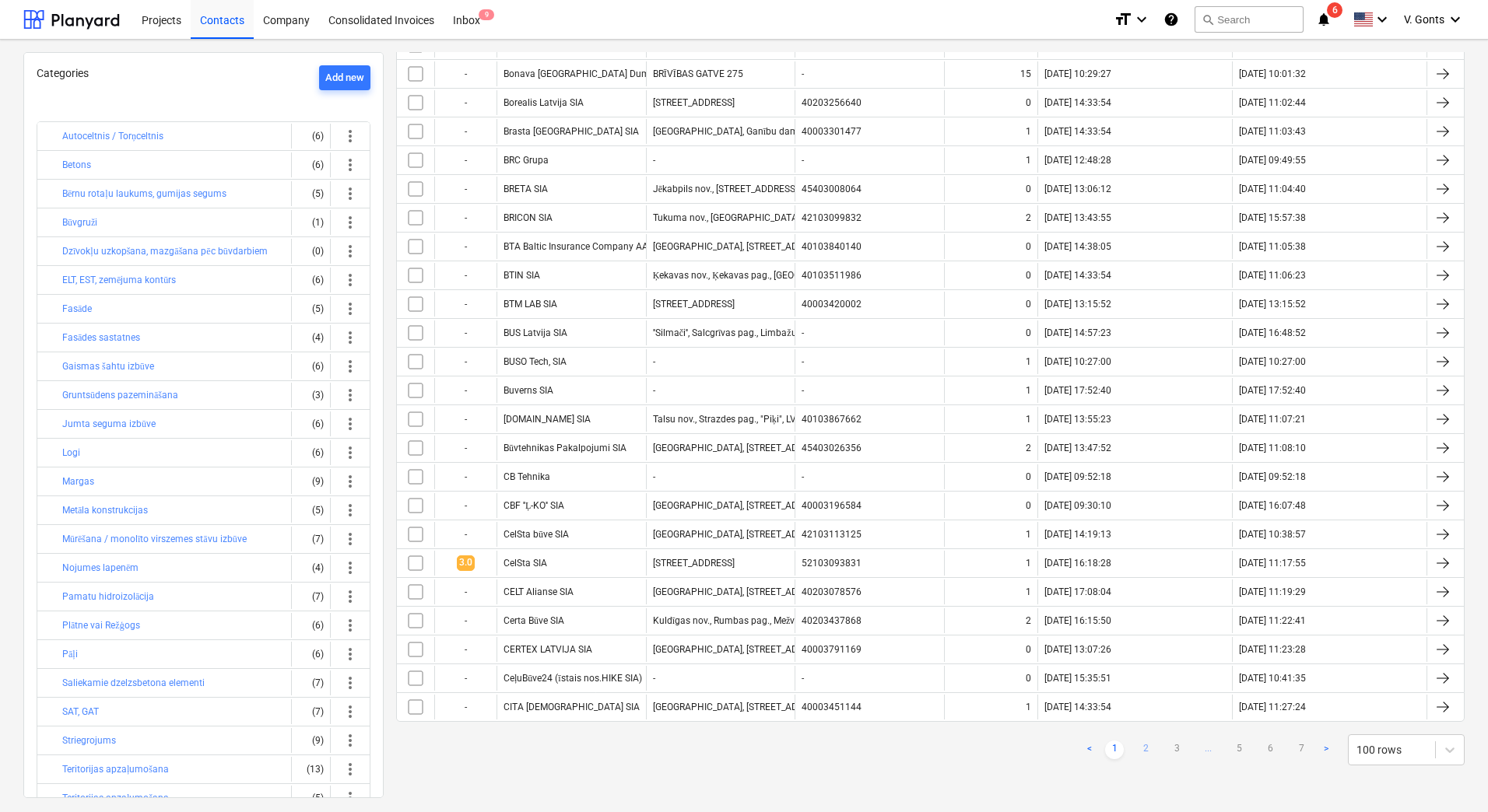
checkbox input "false"
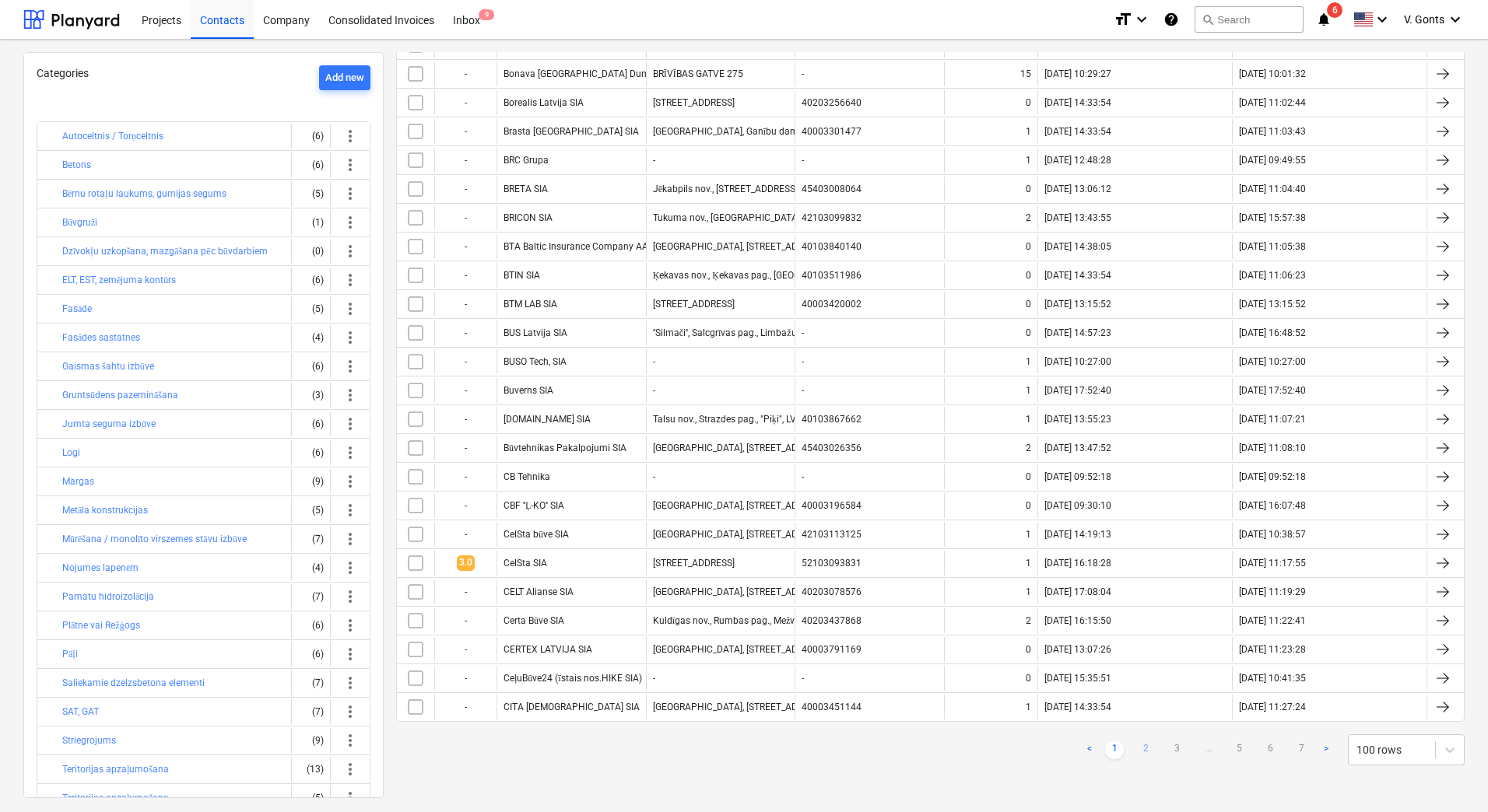
checkbox input "false"
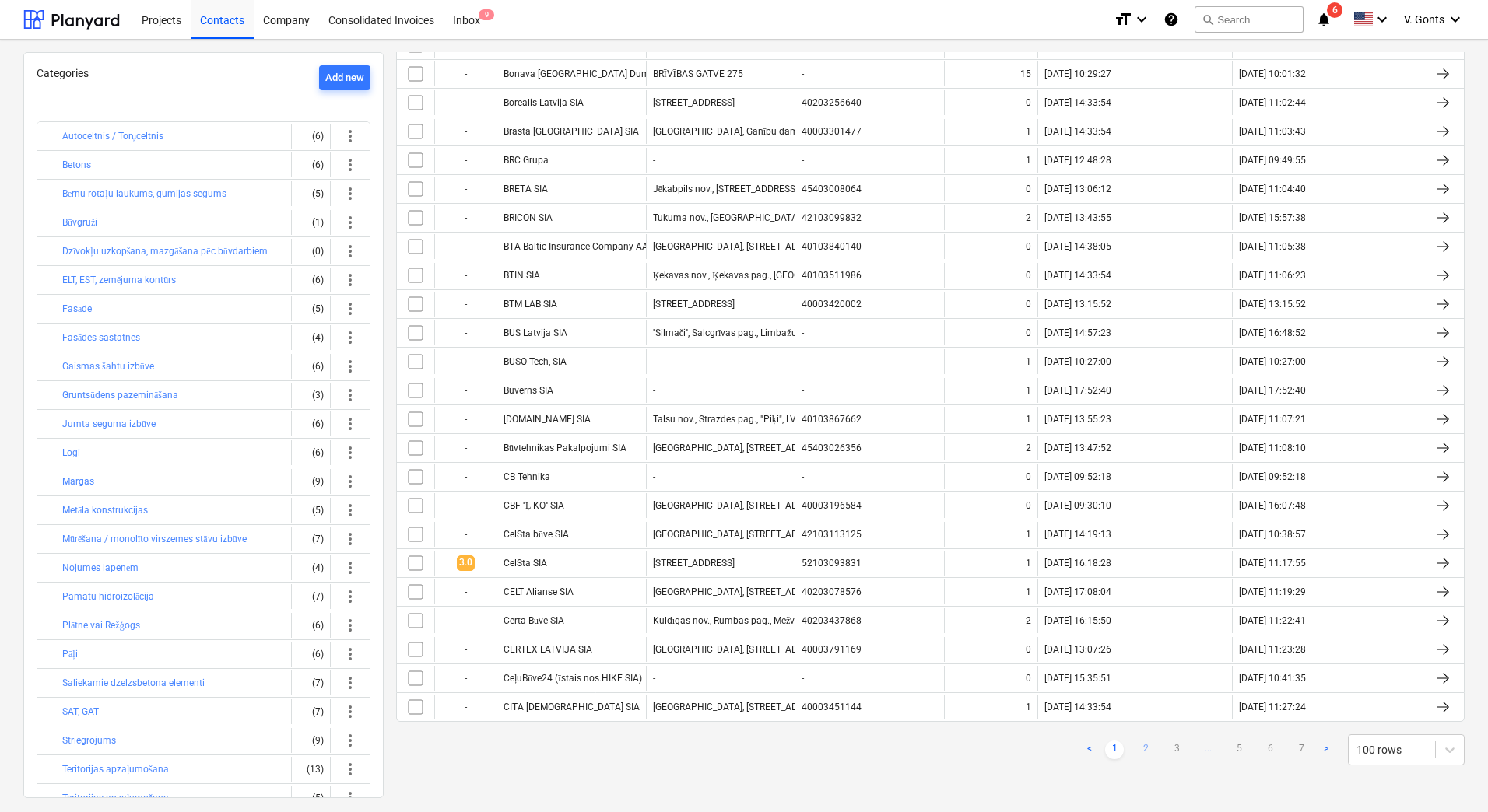
checkbox input "false"
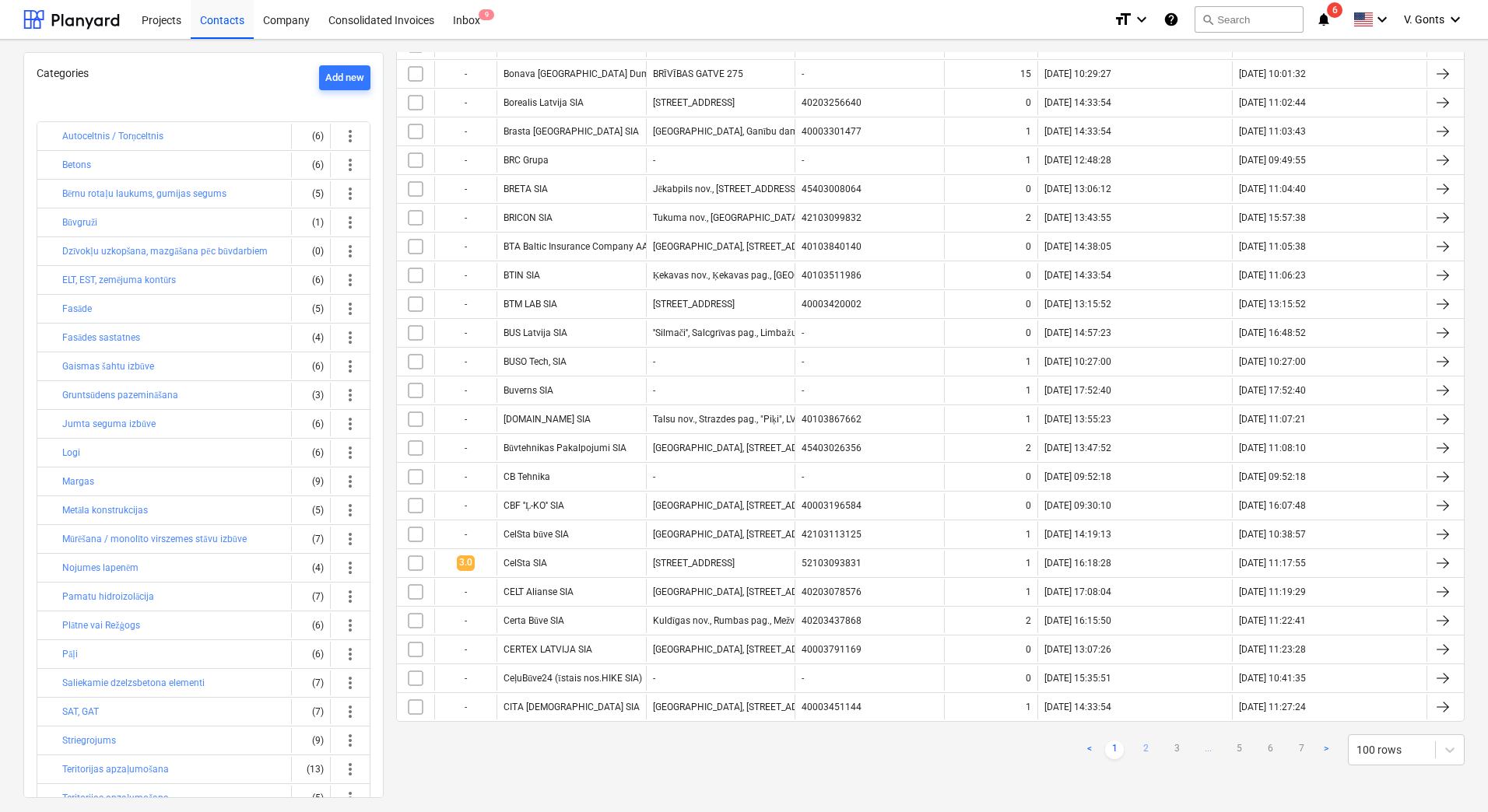
checkbox input "false"
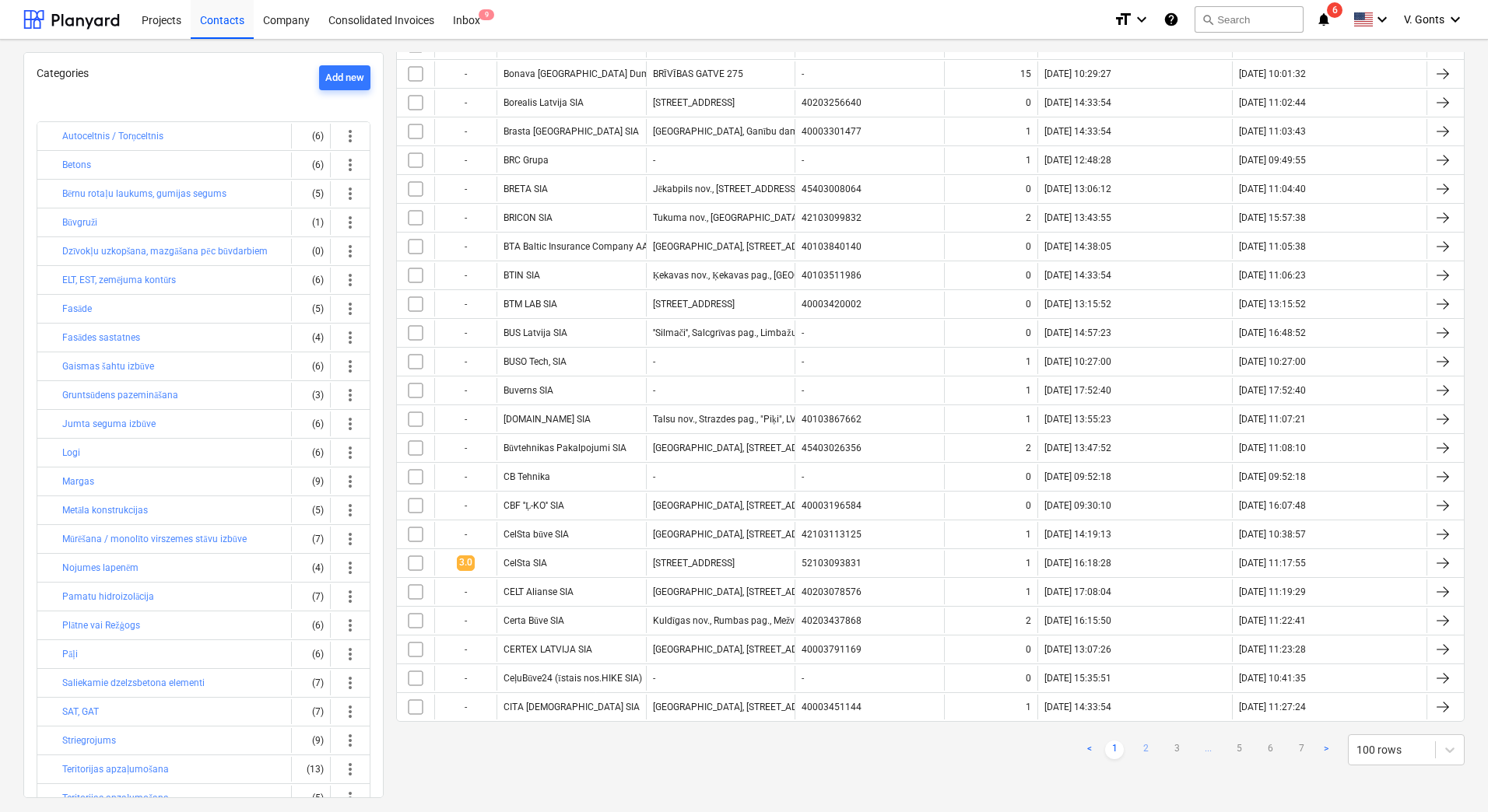
checkbox input "false"
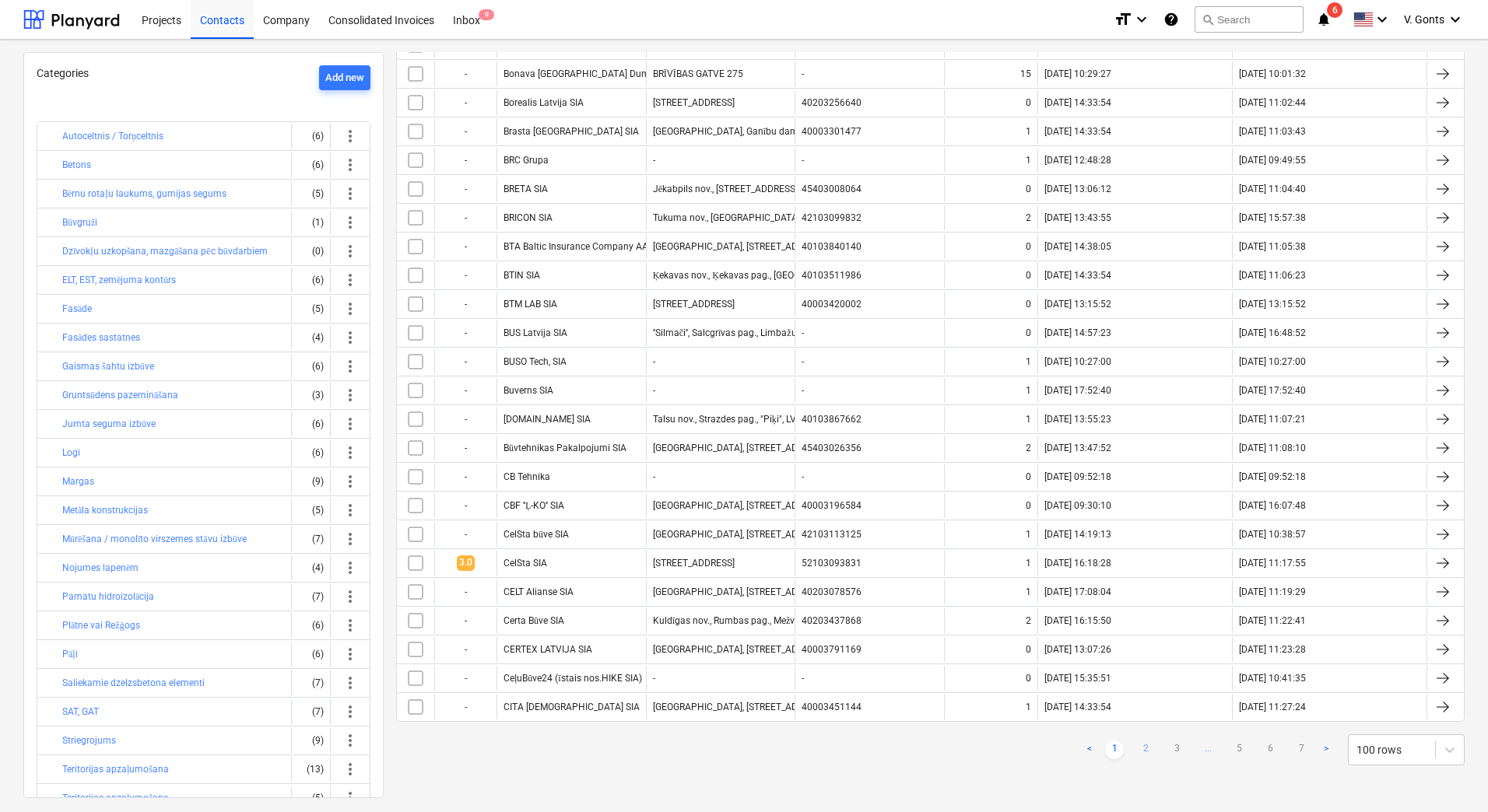
checkbox input "false"
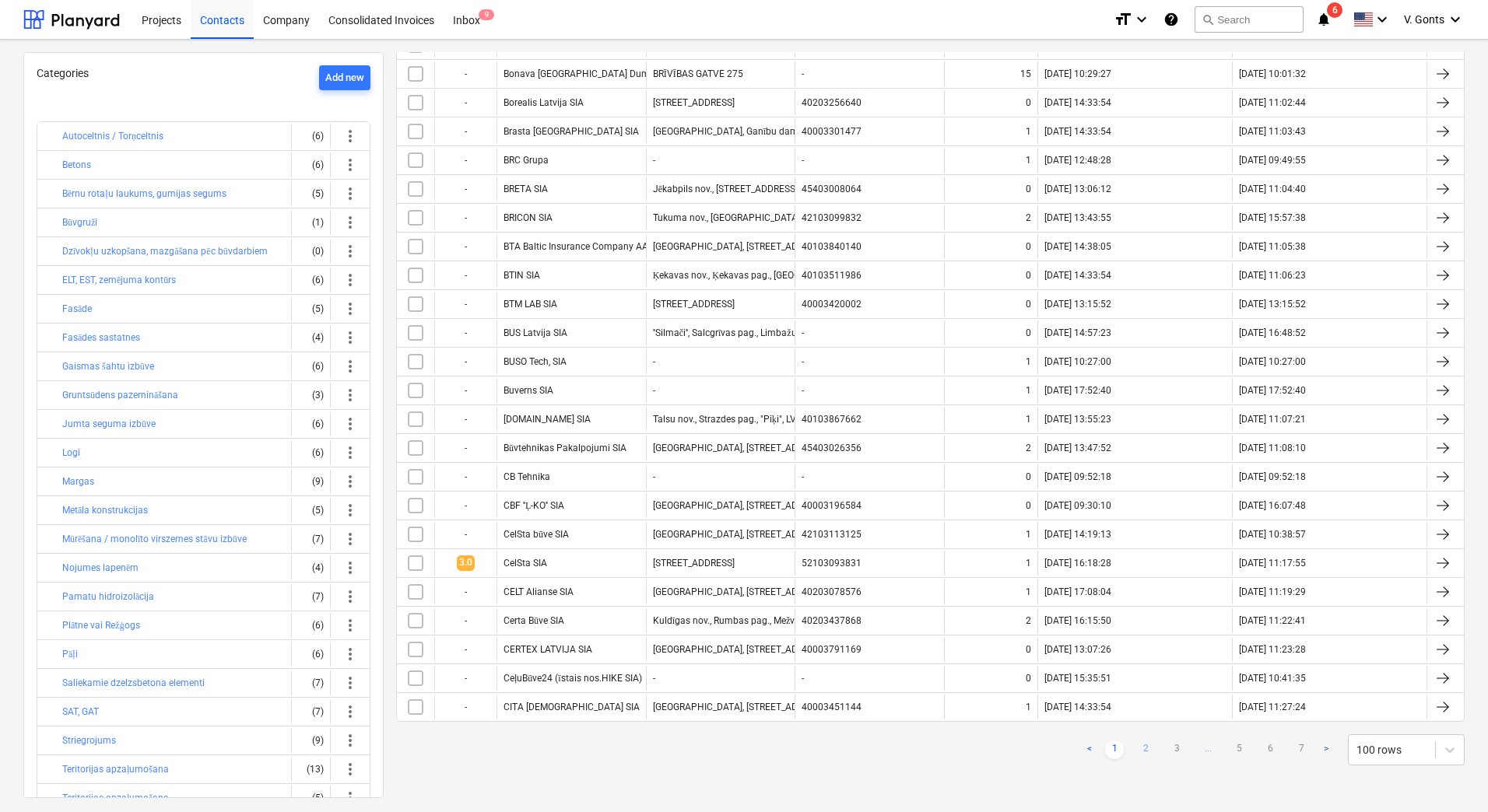
checkbox input "false"
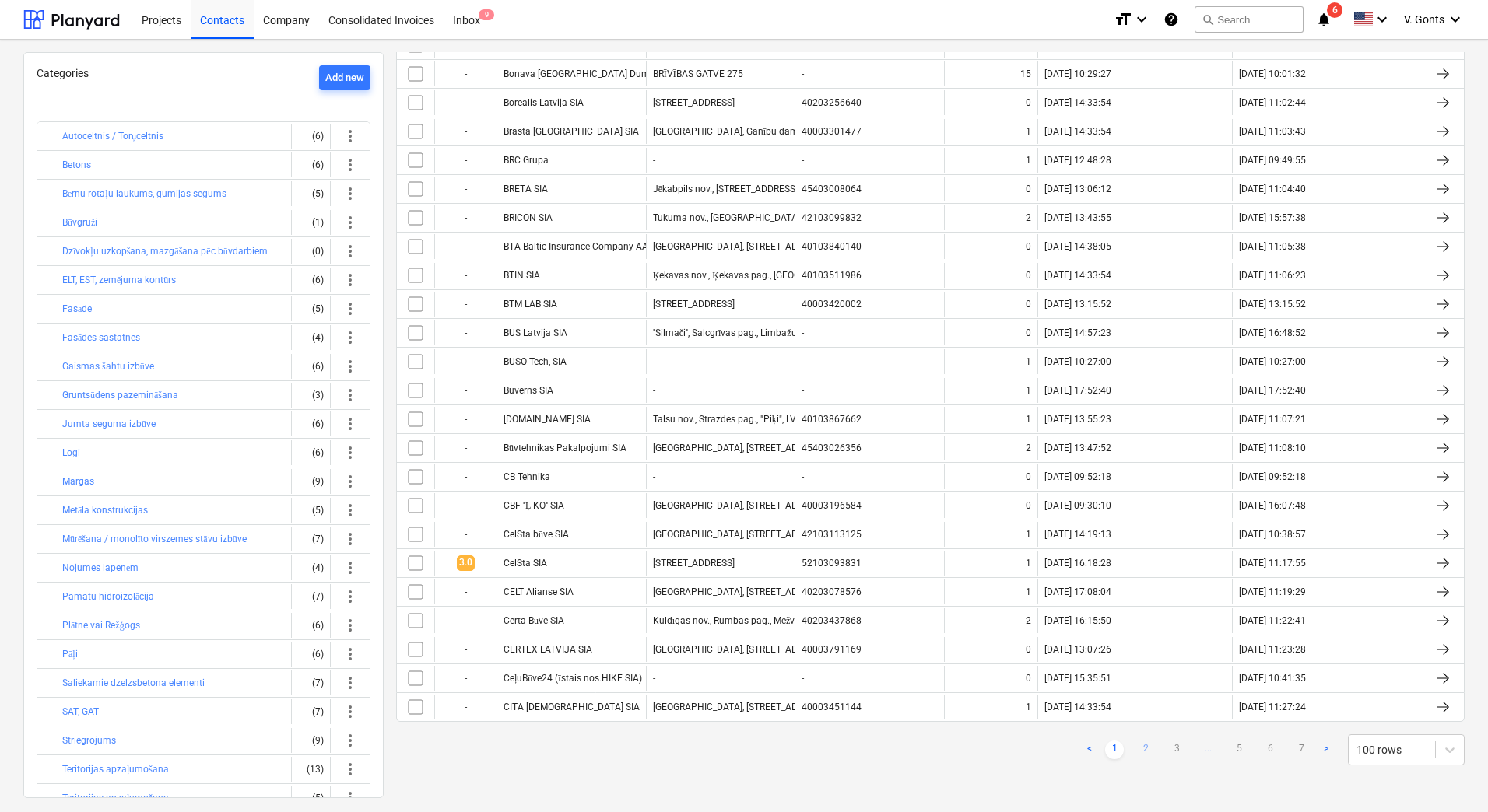
checkbox input "false"
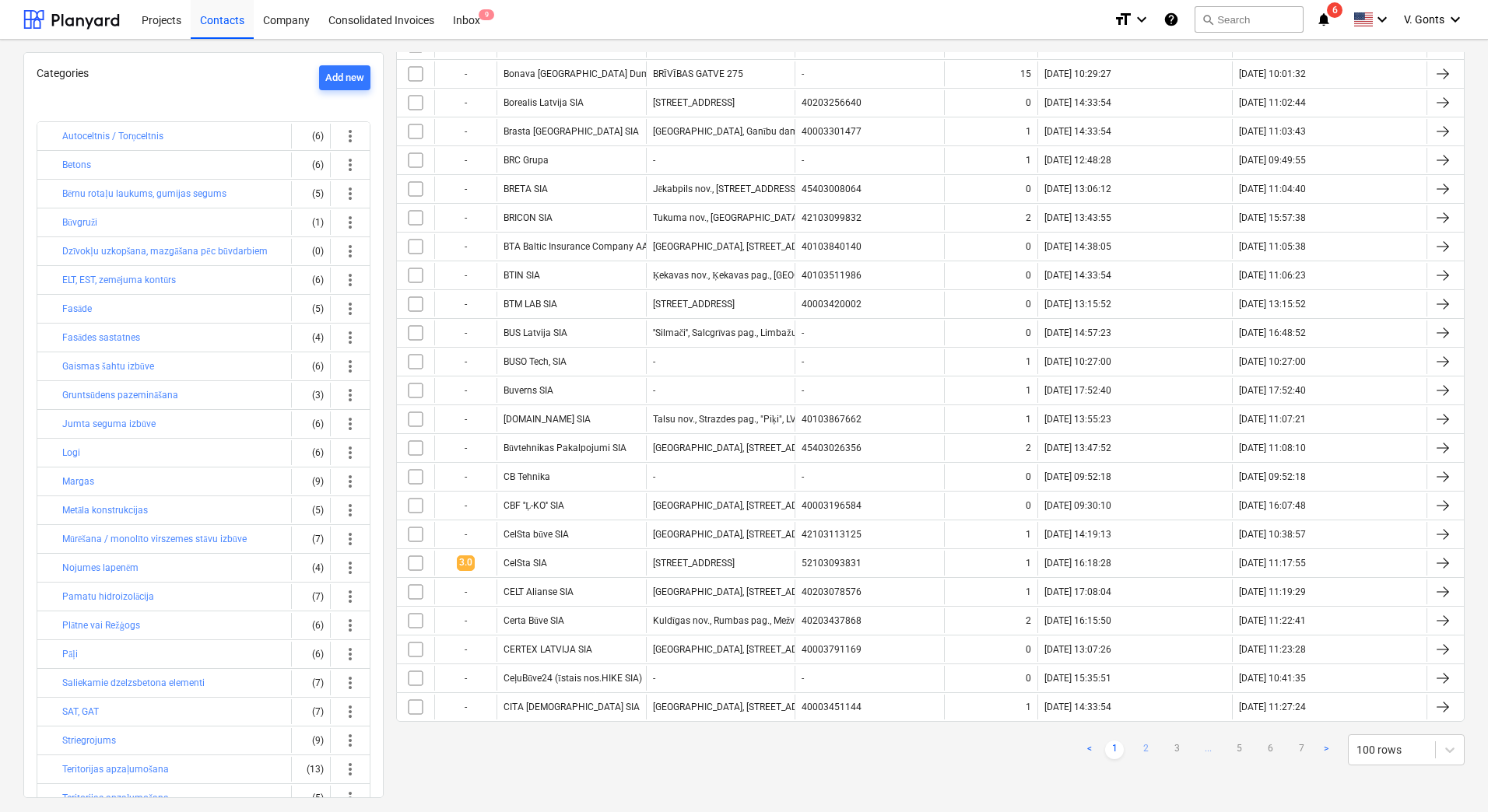
checkbox input "false"
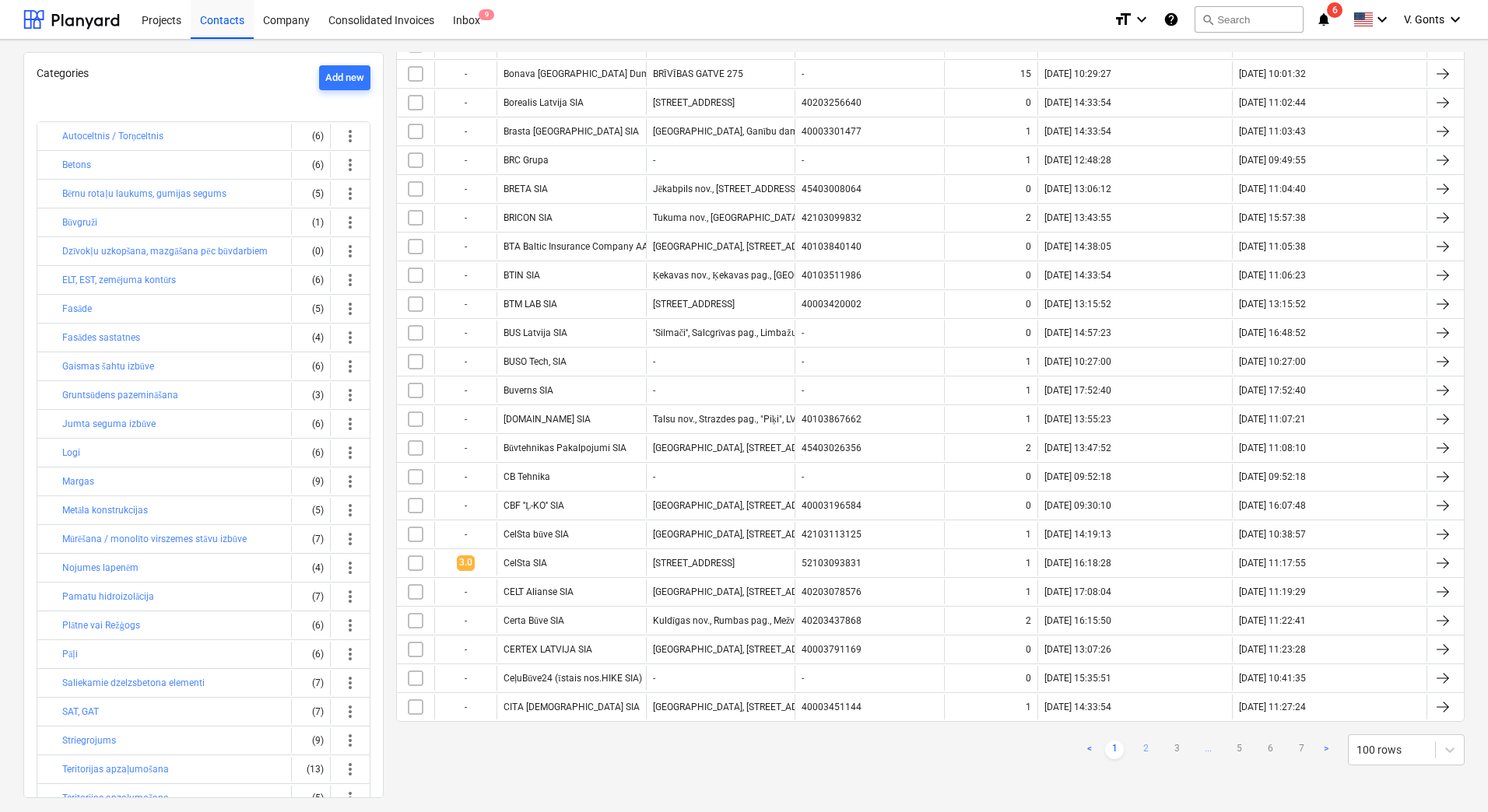
checkbox input "false"
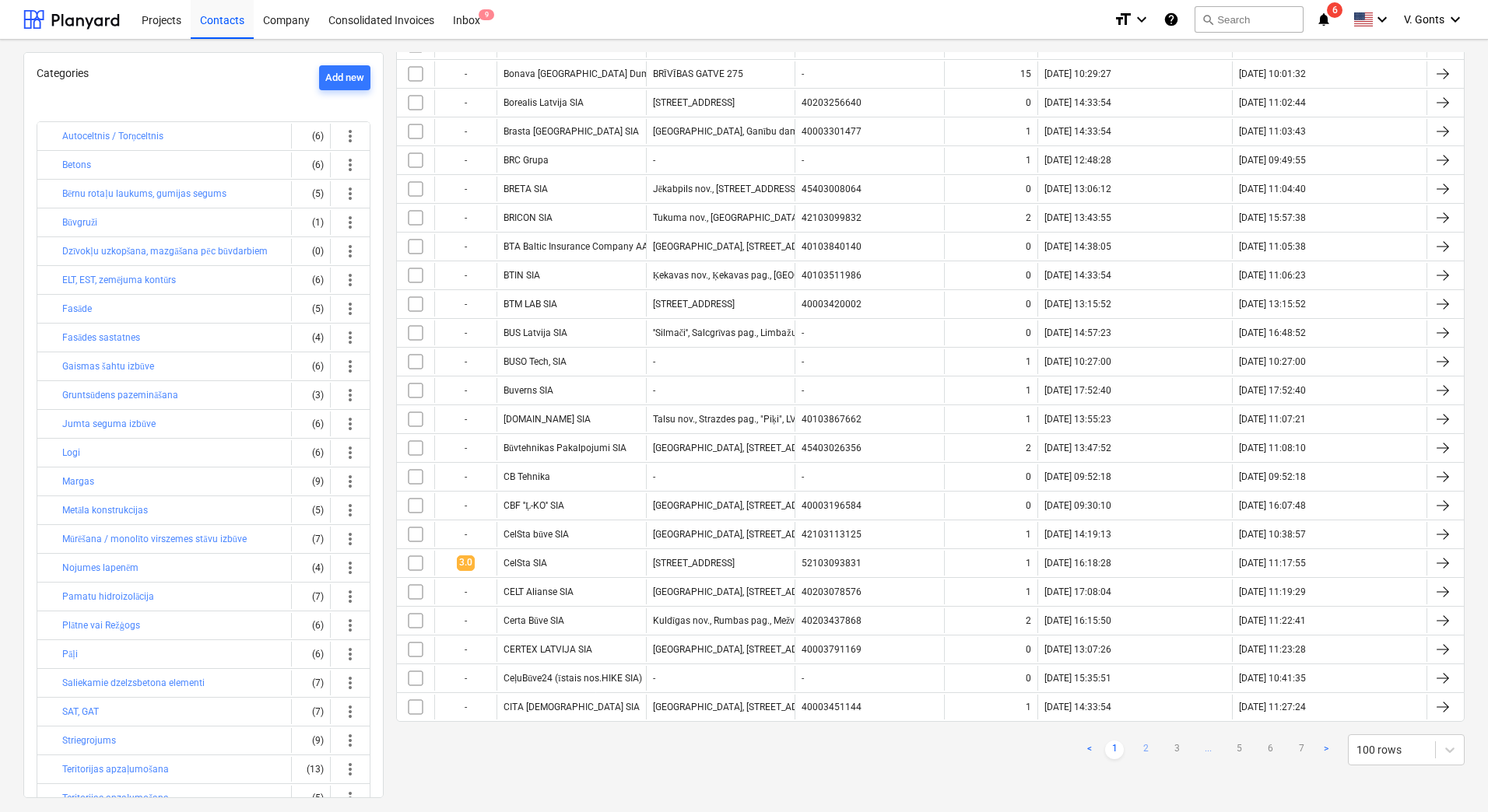
checkbox input "false"
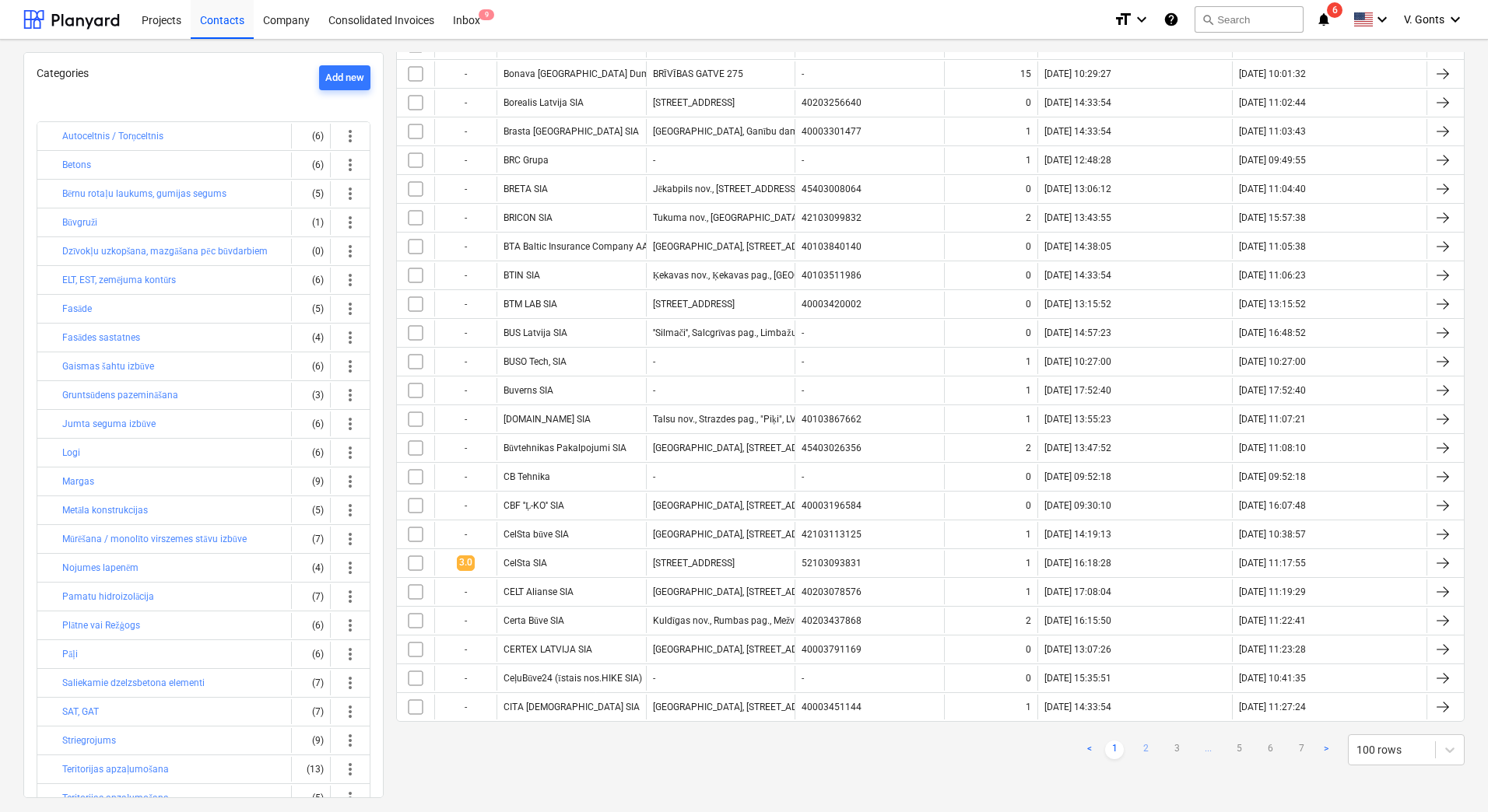
checkbox input "false"
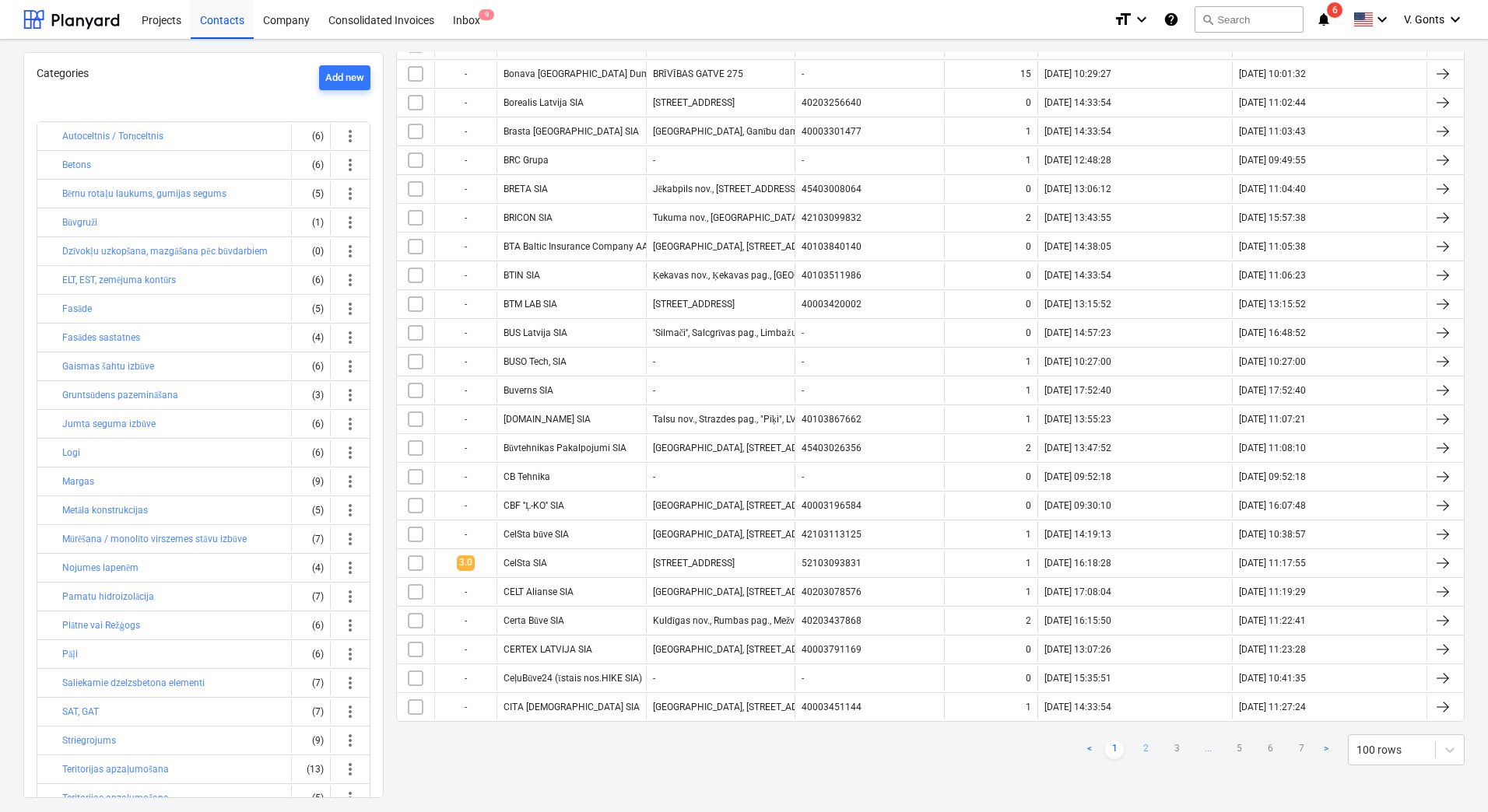
checkbox input "false"
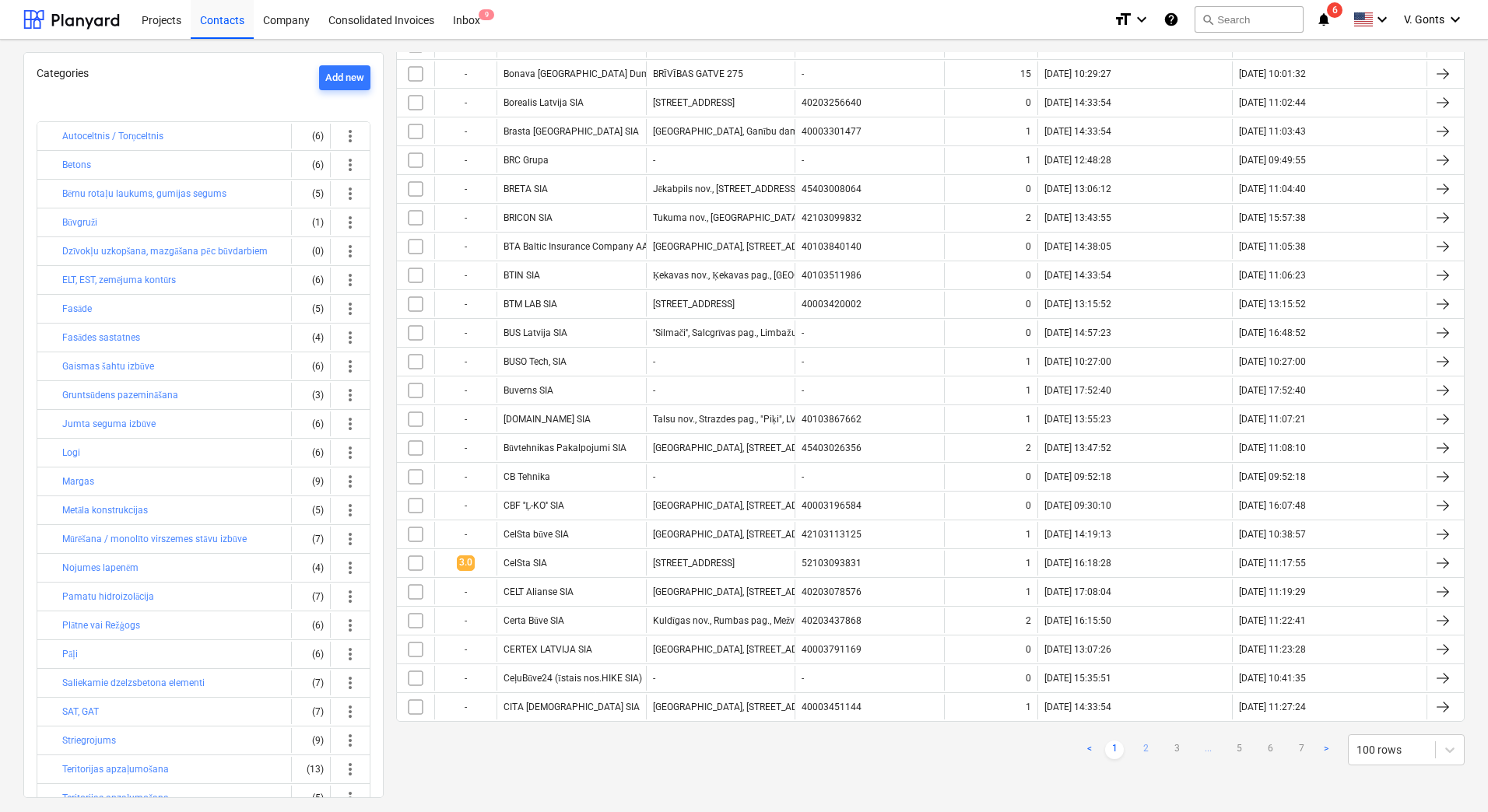
checkbox input "false"
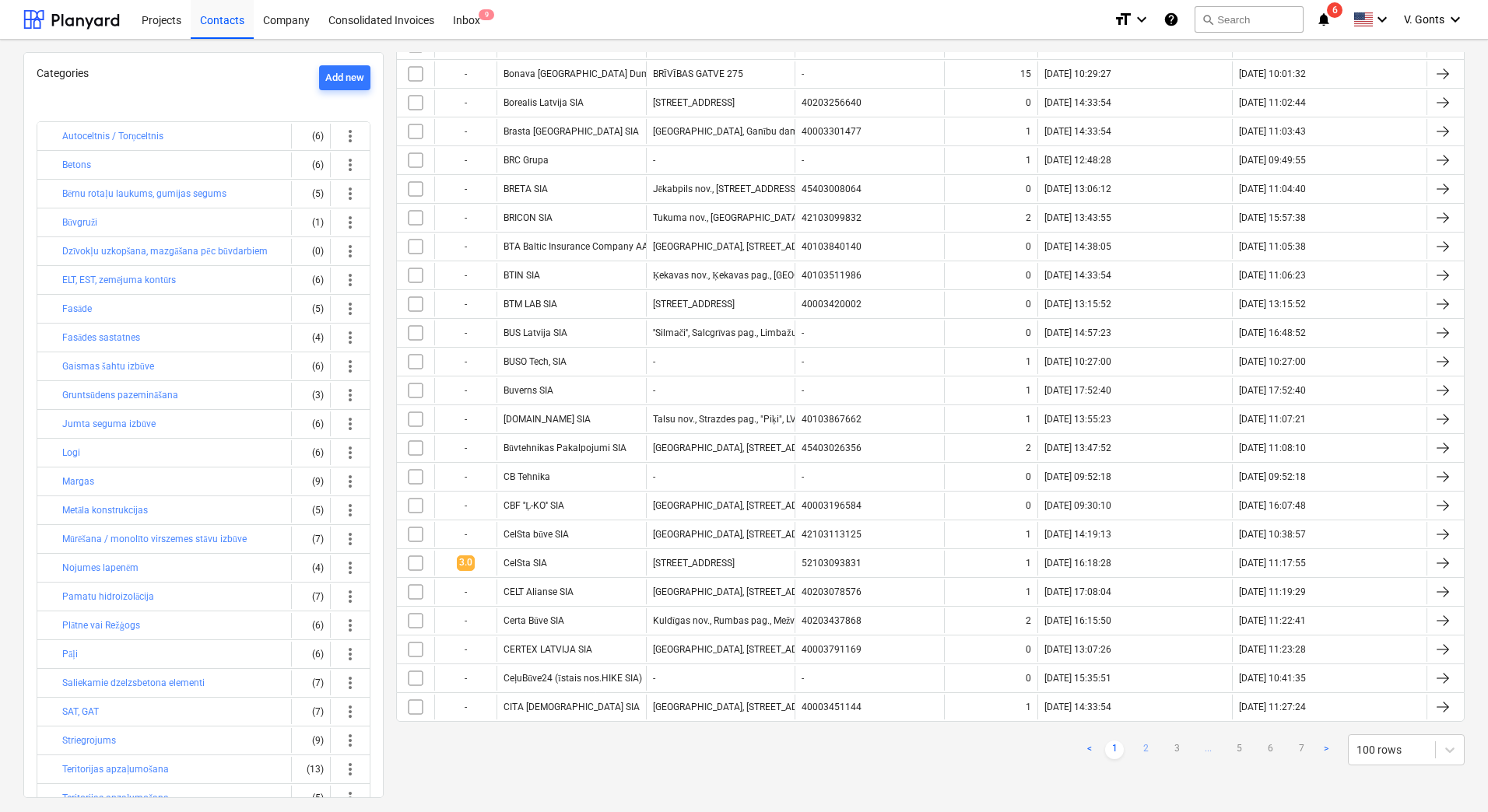
checkbox input "false"
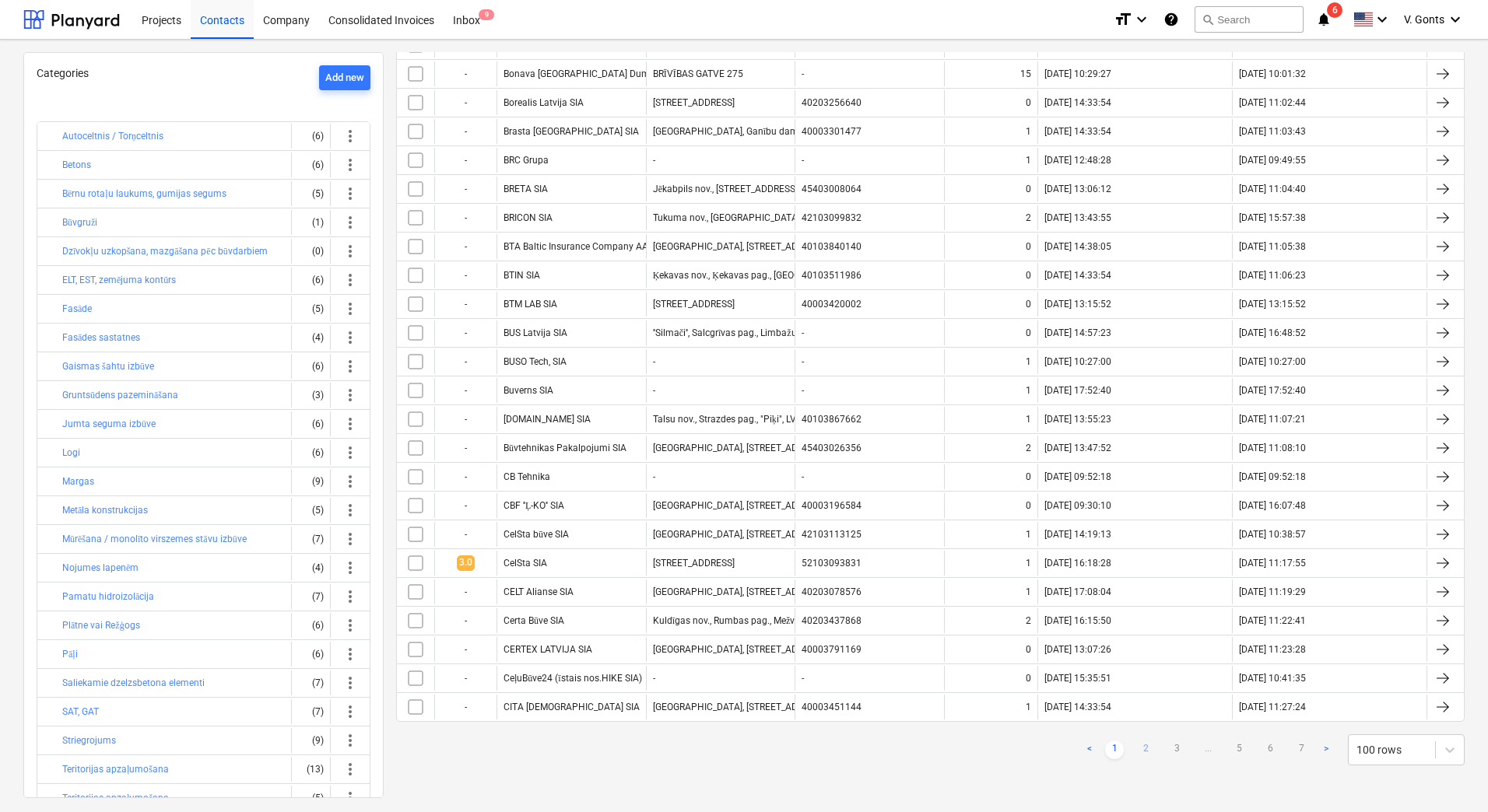
checkbox input "false"
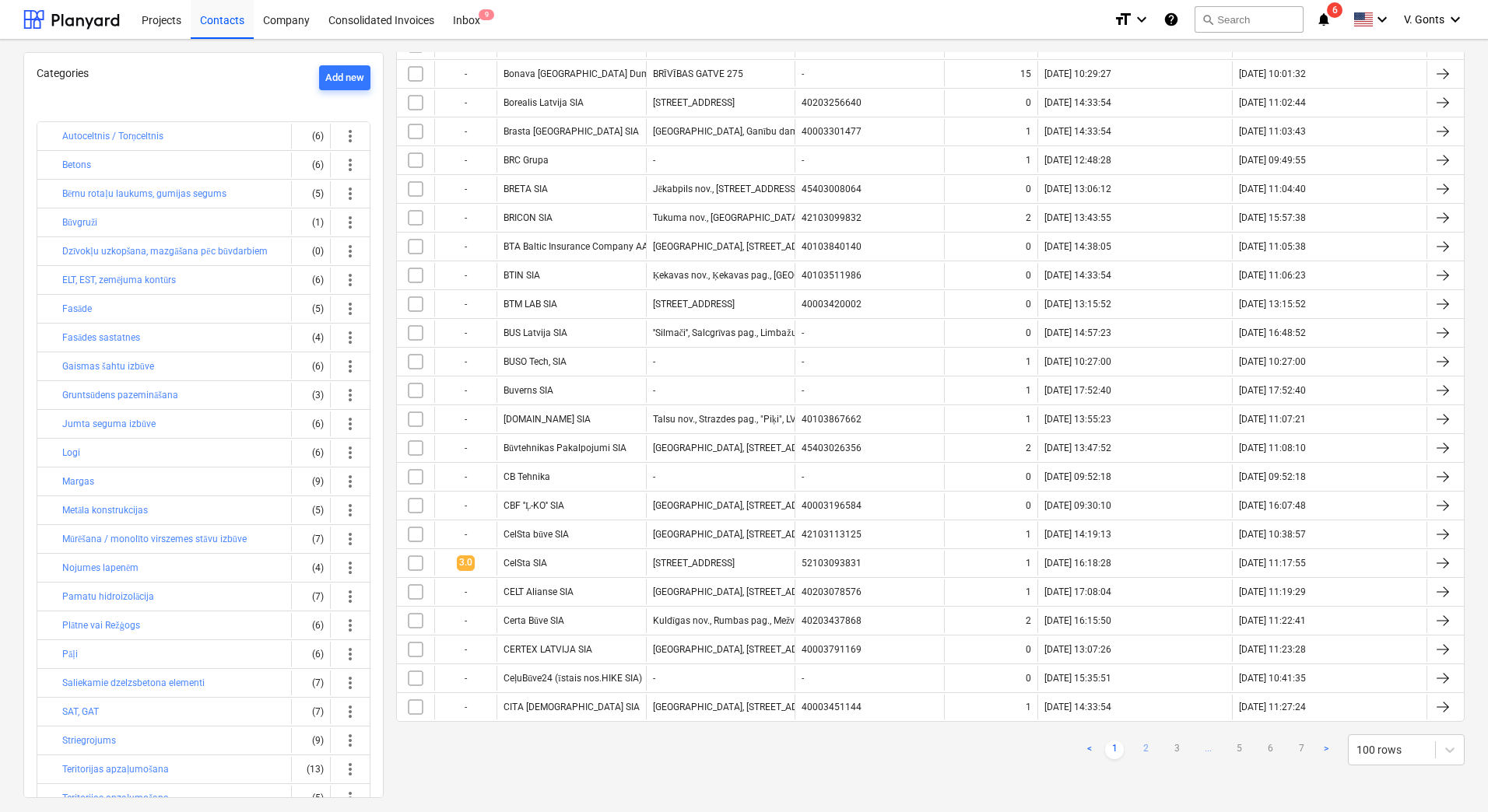
checkbox input "false"
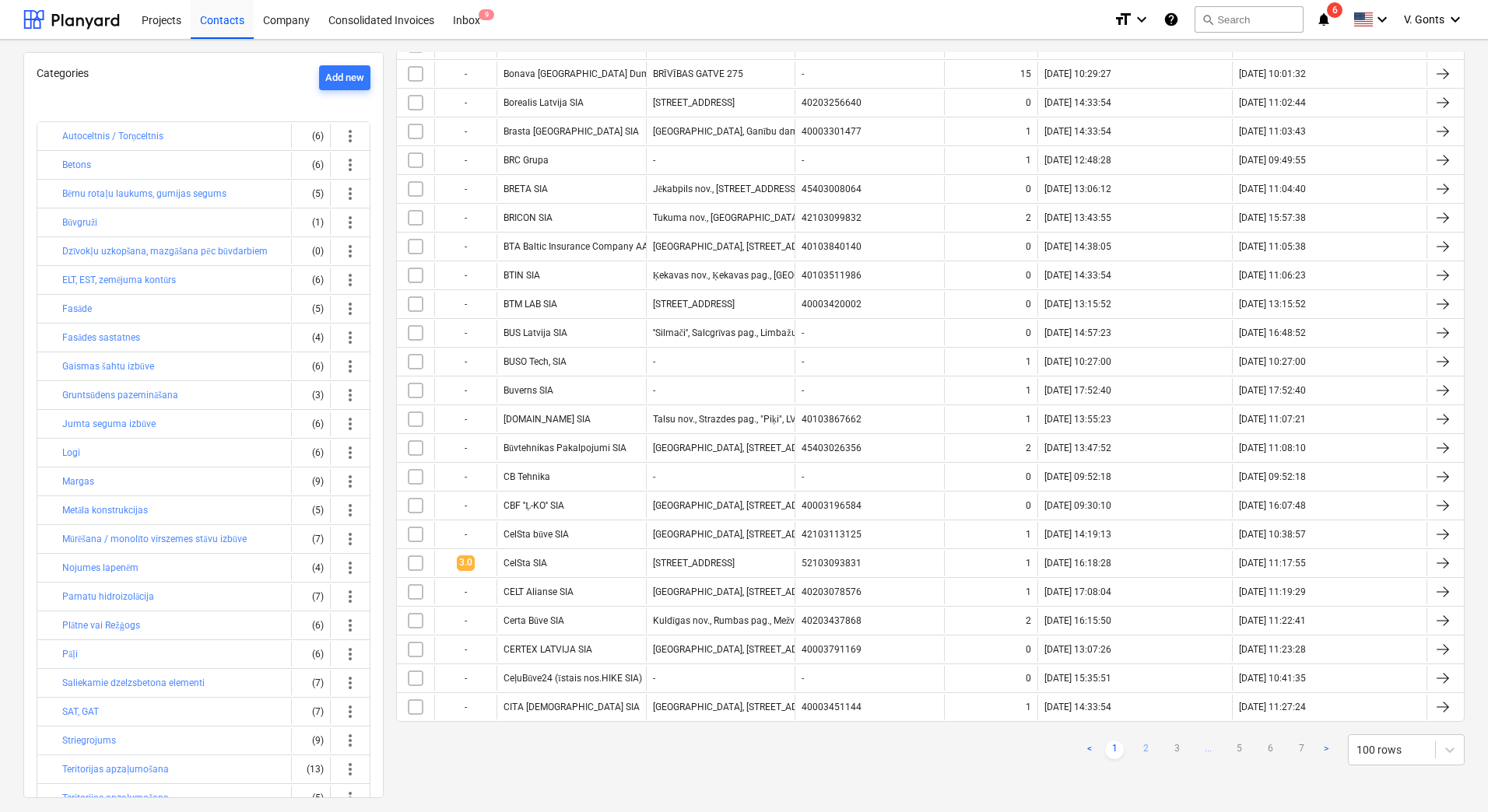
checkbox input "false"
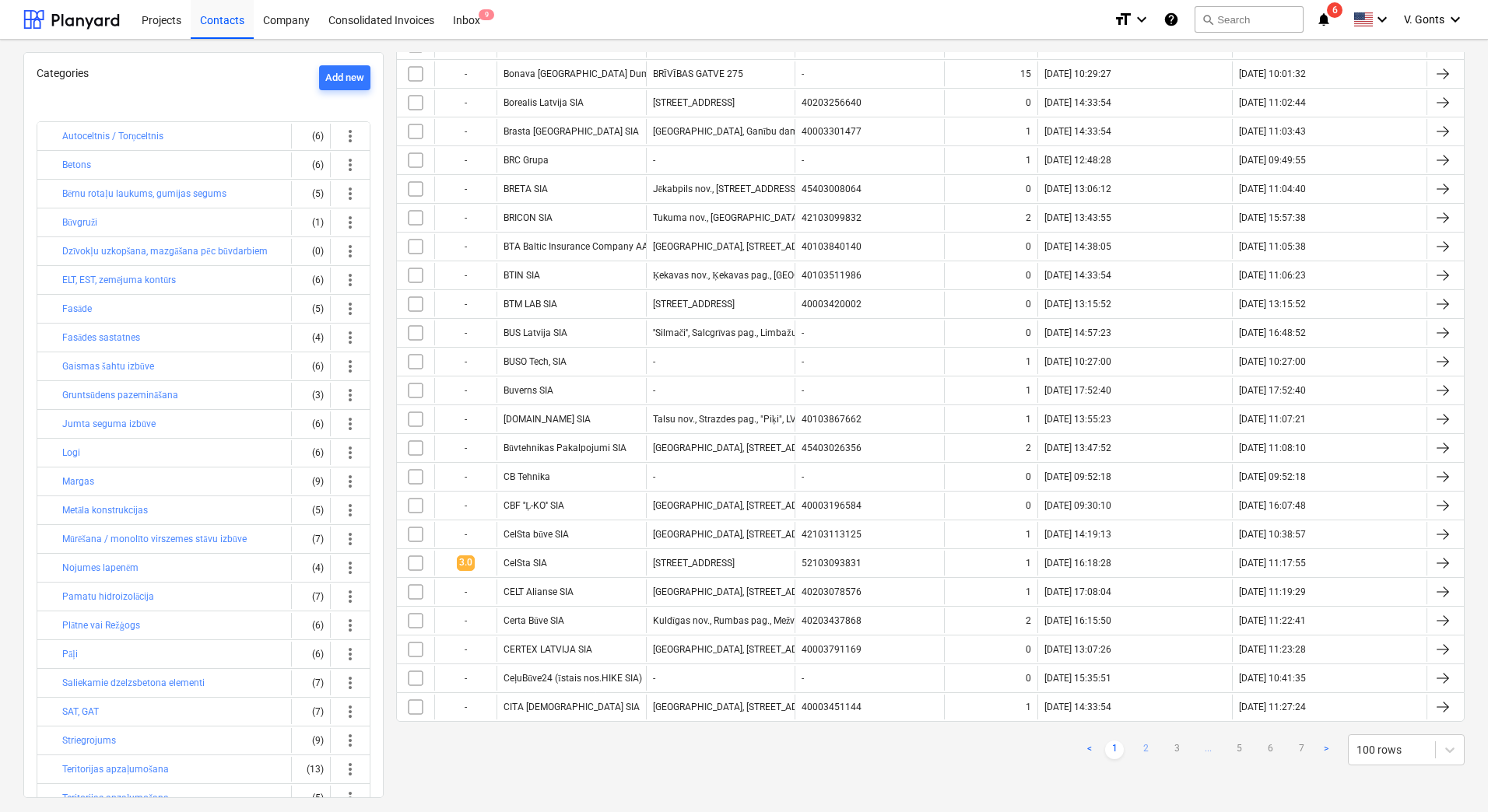
checkbox input "false"
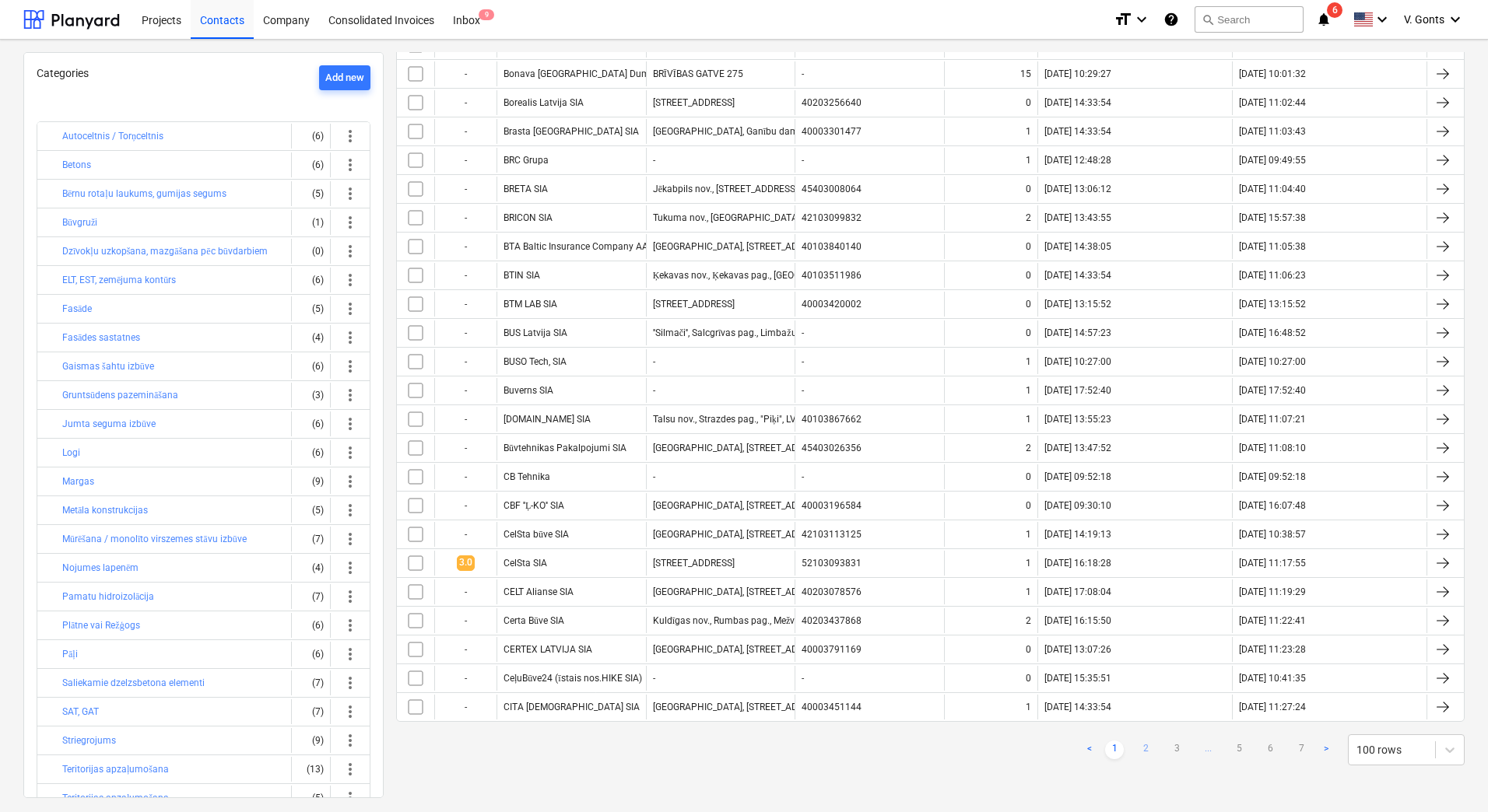
checkbox input "false"
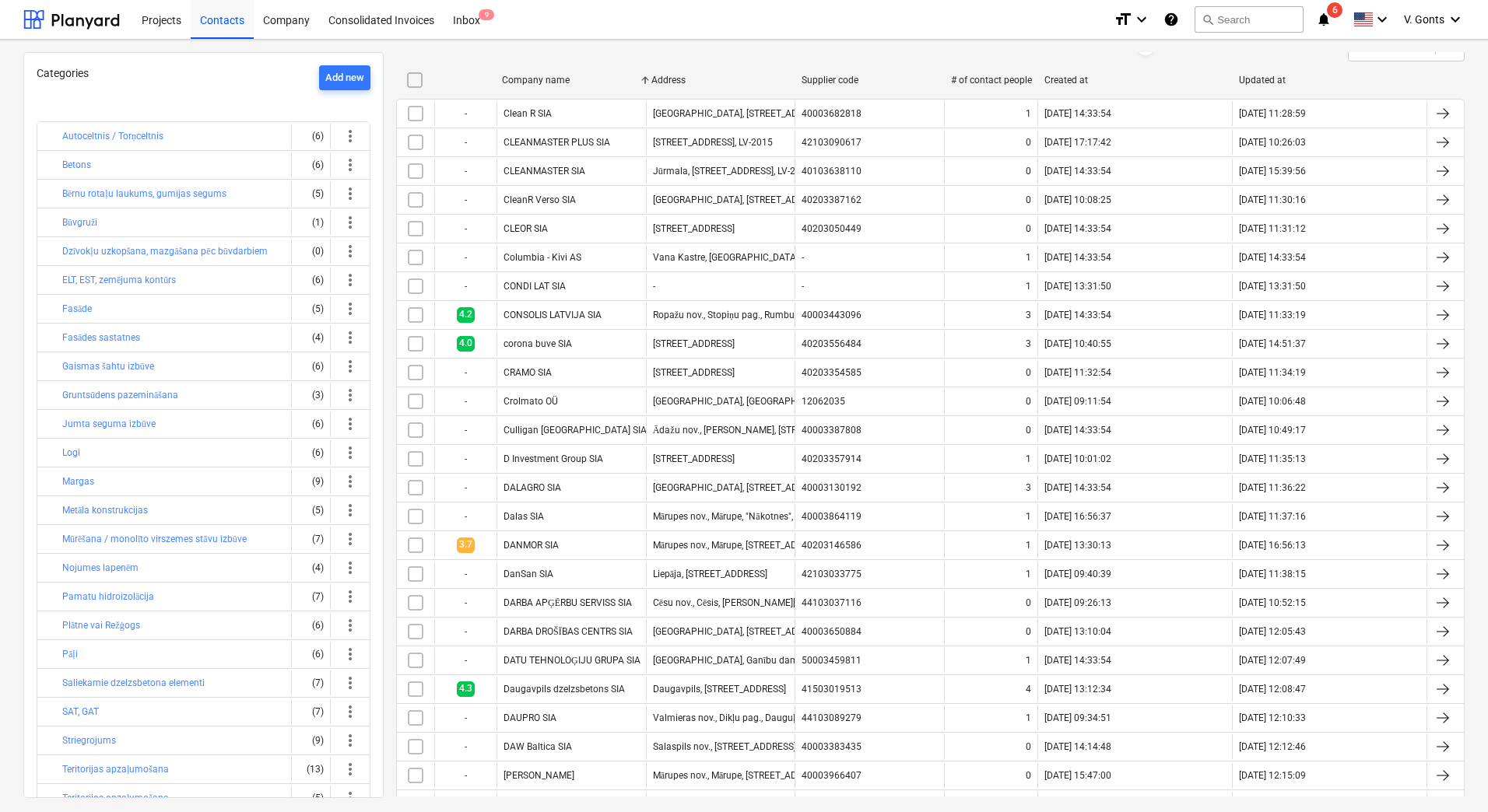
scroll to position [0, 0]
